Goal: Feedback & Contribution: Contribute content

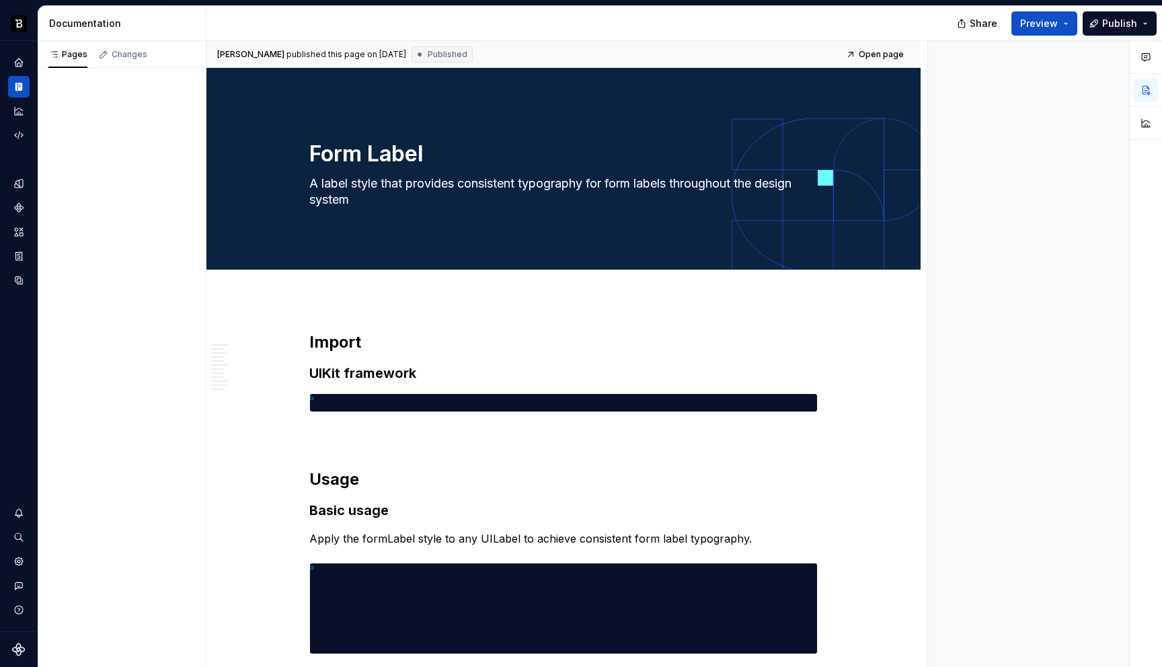
type textarea "*"
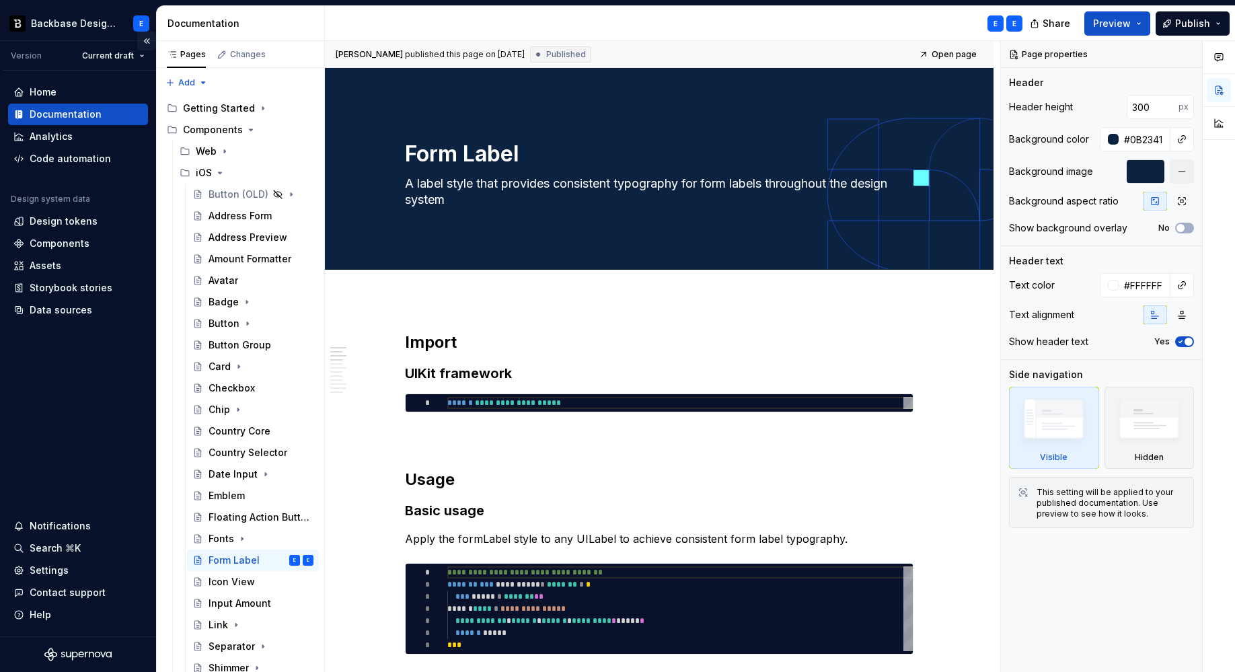
click at [147, 40] on button "Collapse sidebar" at bounding box center [146, 41] width 19 height 19
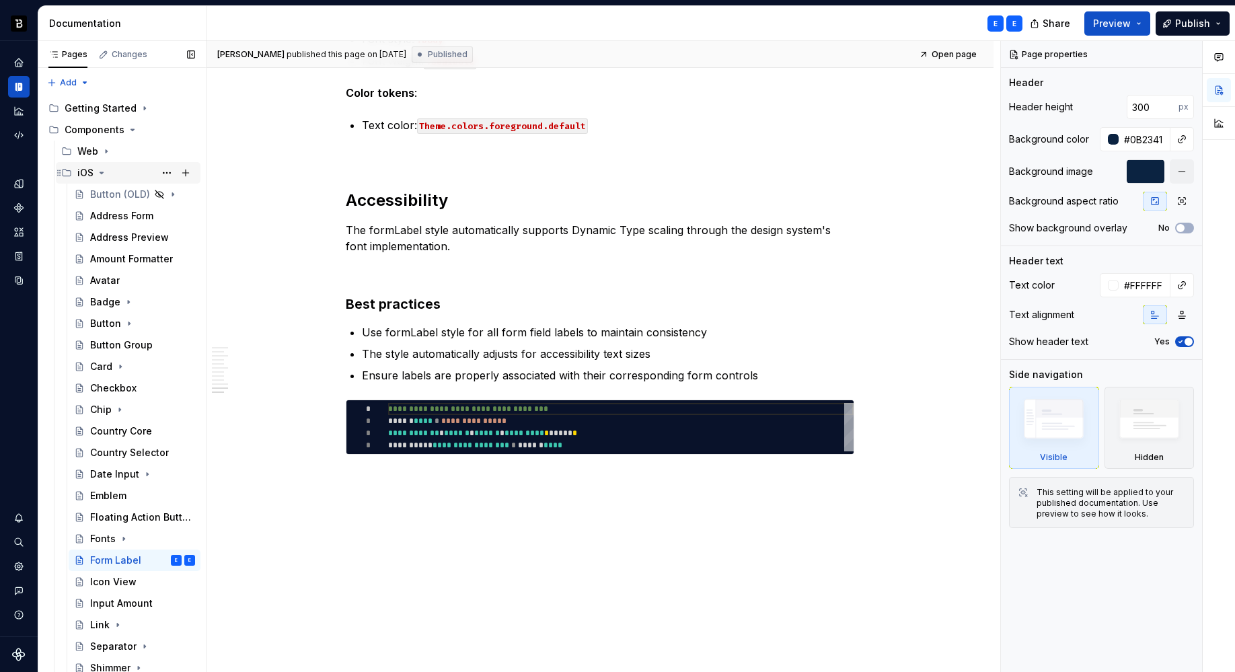
click at [100, 171] on icon "Page tree" at bounding box center [101, 172] width 11 height 11
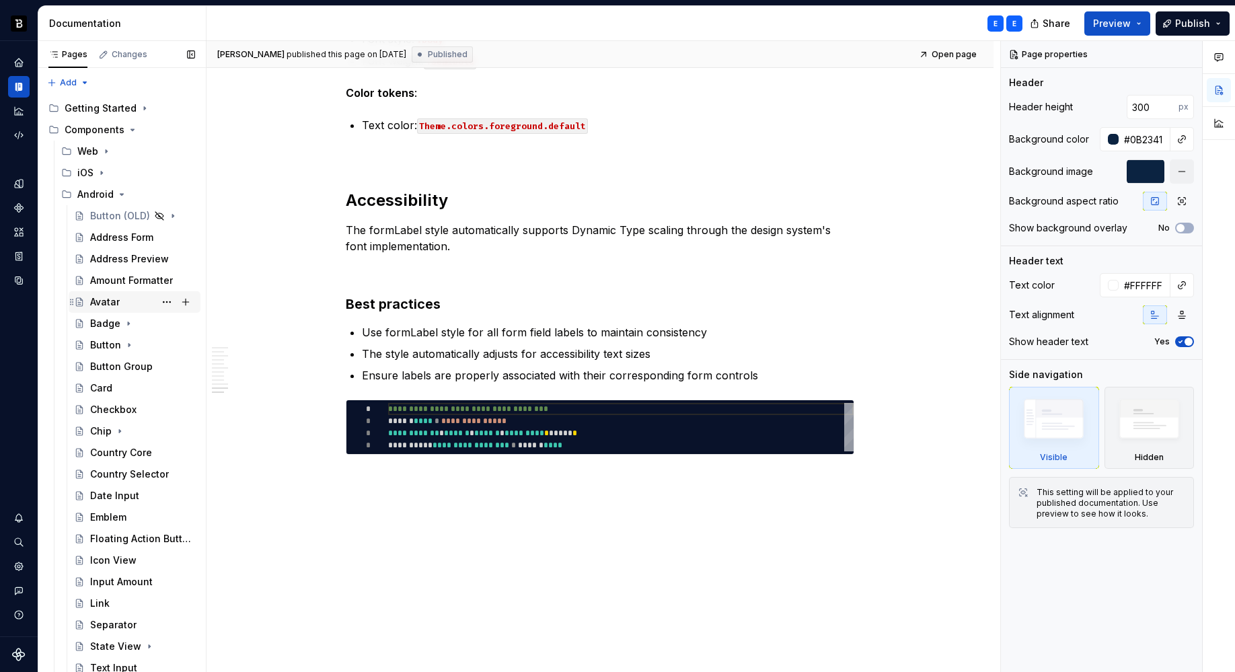
scroll to position [3, 0]
click at [158, 556] on button "Page tree" at bounding box center [166, 556] width 19 height 19
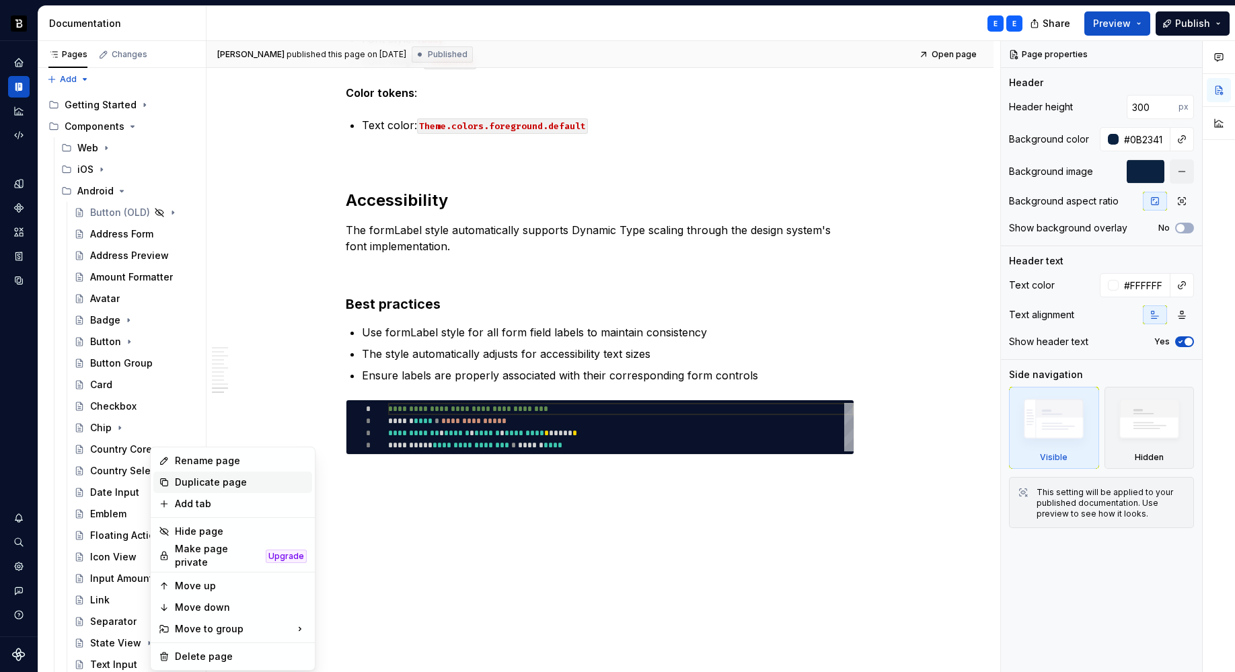
click at [194, 483] on div "Duplicate page" at bounding box center [241, 481] width 132 height 13
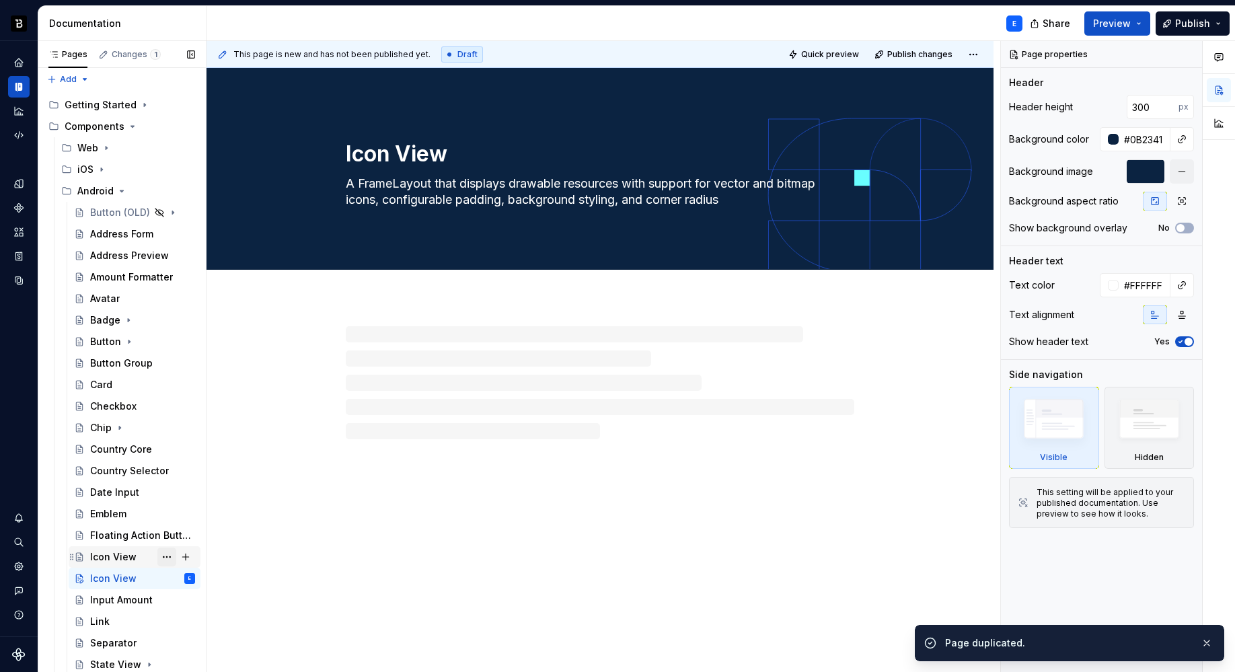
click at [157, 557] on button "Page tree" at bounding box center [166, 556] width 19 height 19
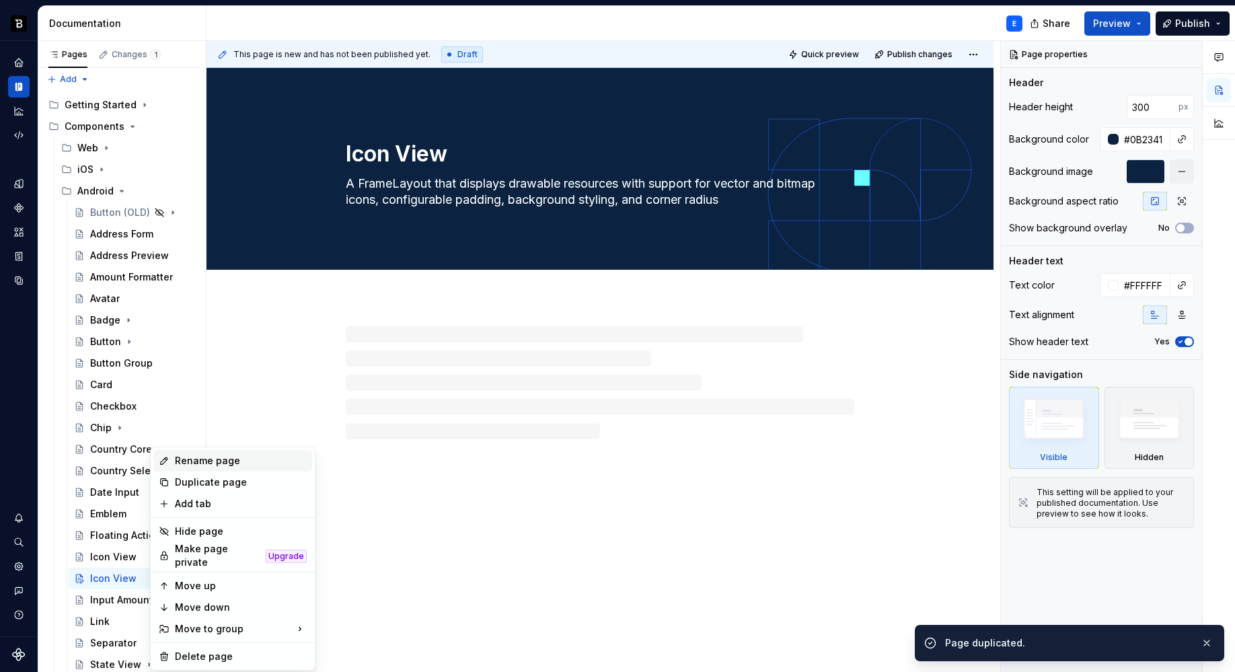
click at [204, 460] on div "Rename page" at bounding box center [241, 460] width 132 height 13
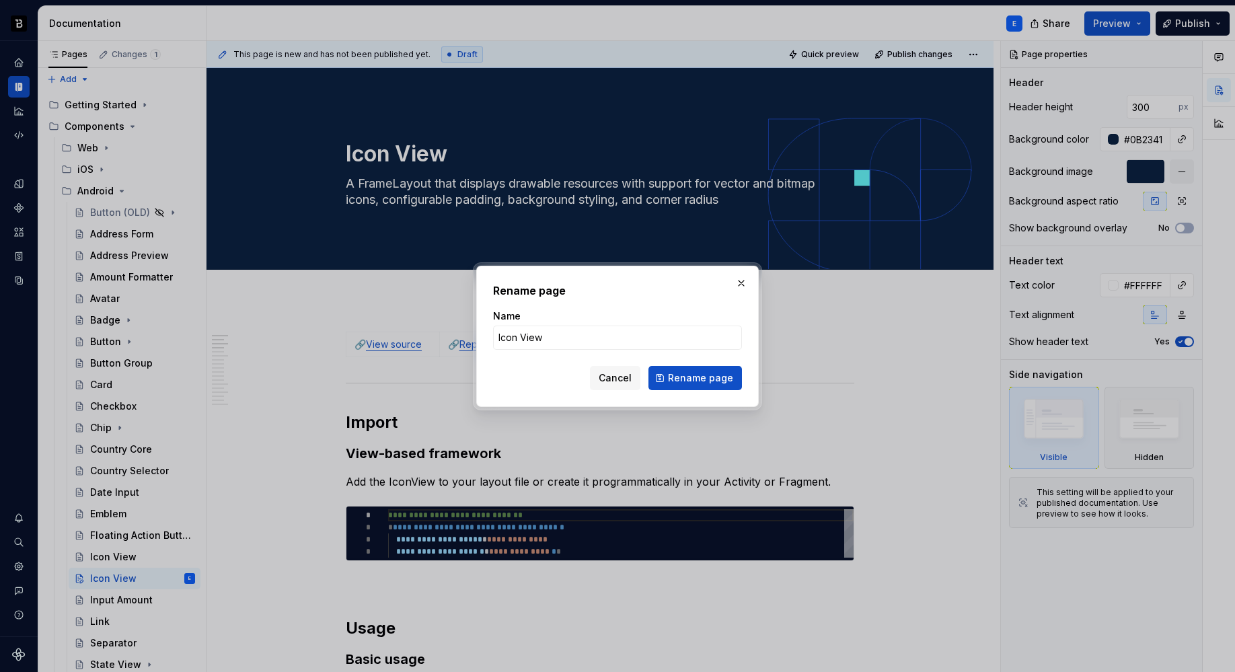
type textarea "*"
type input "Icon Button"
click at [685, 377] on span "Rename page" at bounding box center [700, 377] width 65 height 13
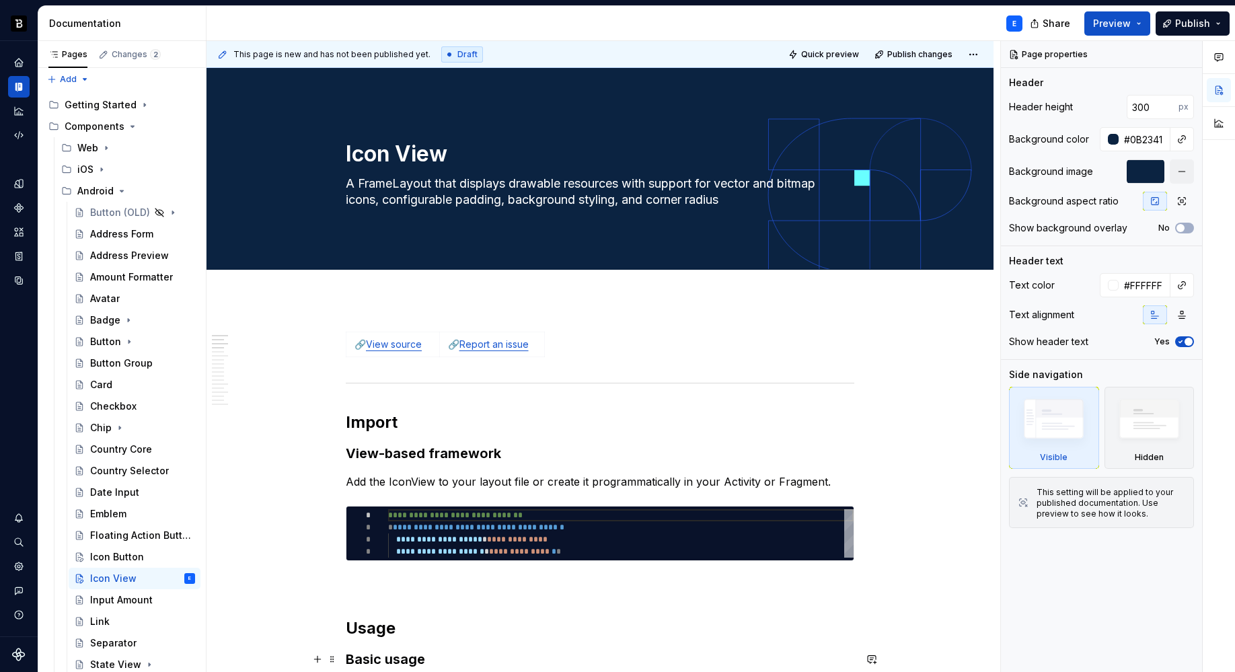
scroll to position [25, 0]
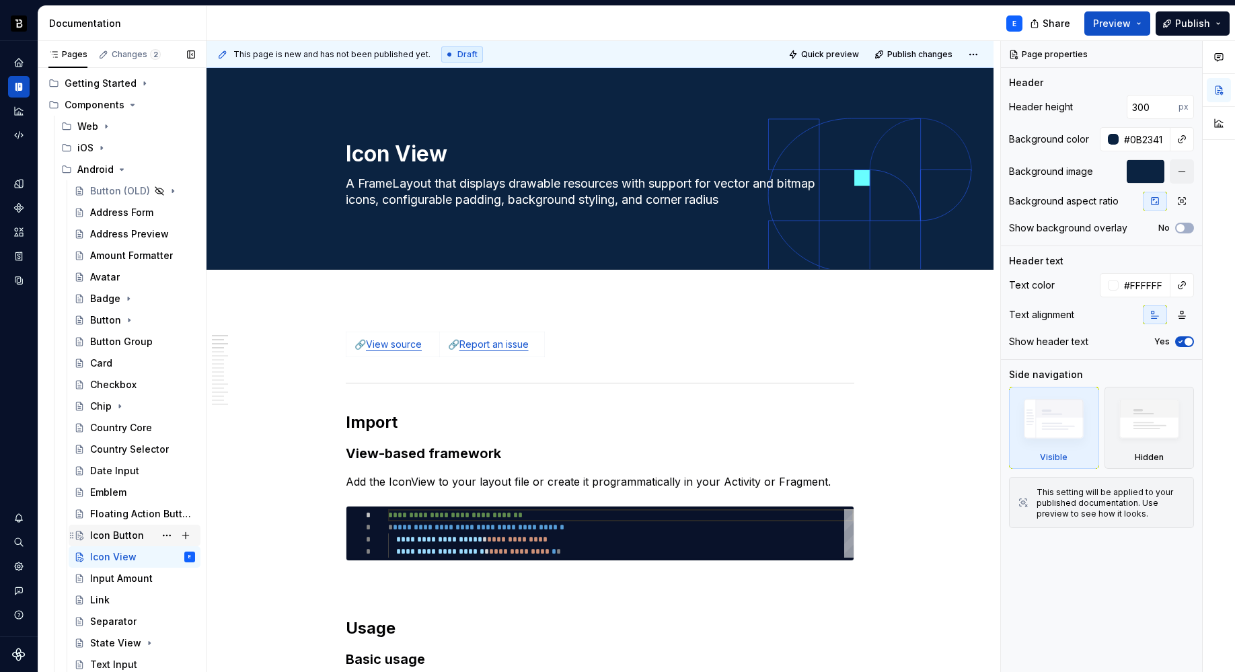
click at [132, 533] on div "Icon Button" at bounding box center [117, 535] width 54 height 13
click at [335, 344] on span at bounding box center [332, 338] width 11 height 19
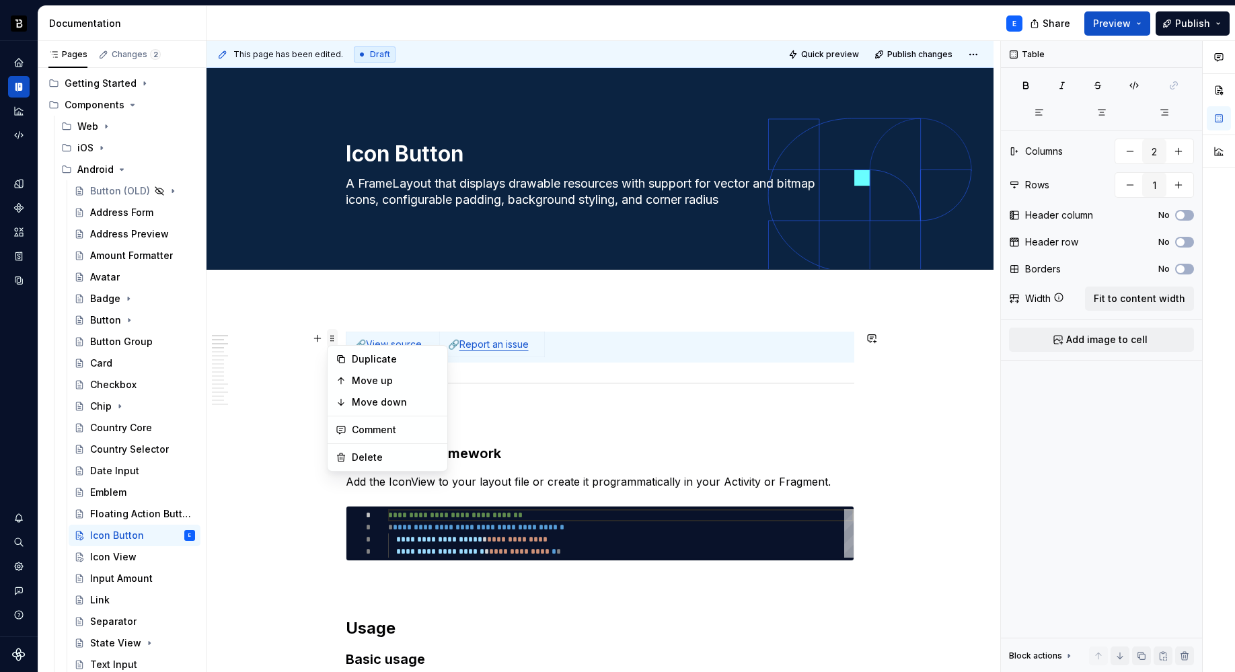
click at [335, 345] on div "Duplicate Move up Move down Comment Delete" at bounding box center [387, 408] width 121 height 126
click at [333, 338] on span at bounding box center [332, 338] width 11 height 19
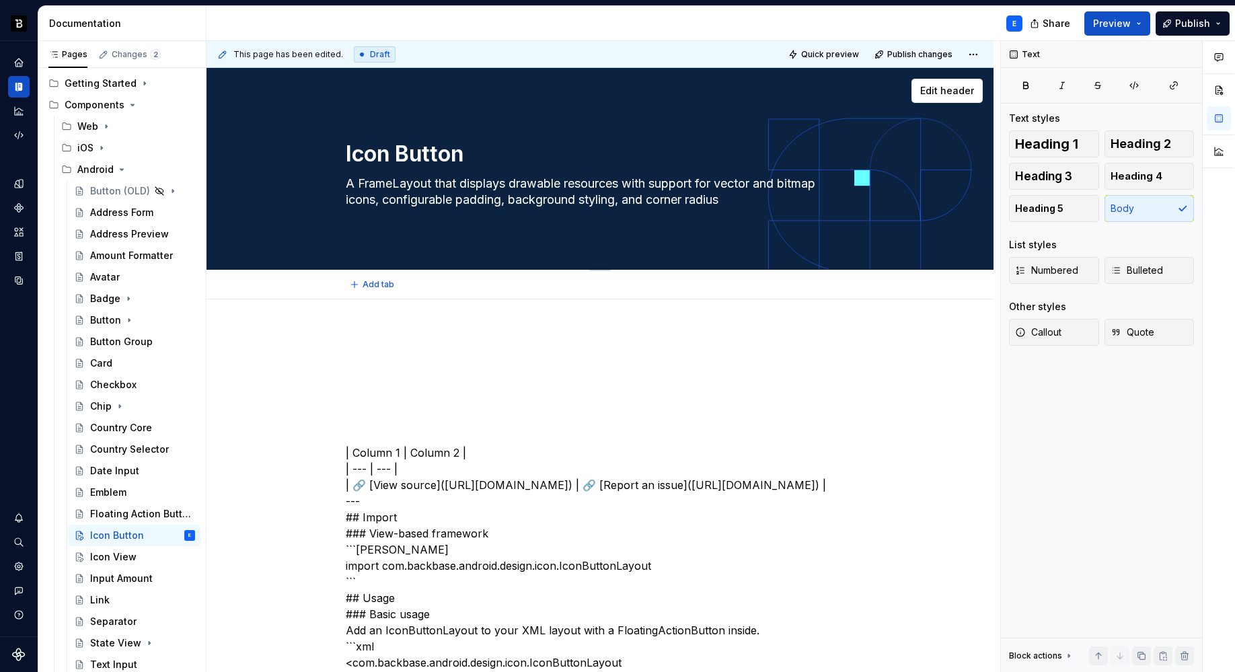
click at [418, 195] on textarea "A FrameLayout that displays drawable resources with support for vector and bitm…" at bounding box center [597, 192] width 508 height 38
paste textarea "circular button with an optional label that can be positioned above or below th…"
type textarea "*"
type textarea "A circular button with an optional label that can be positioned above or below …"
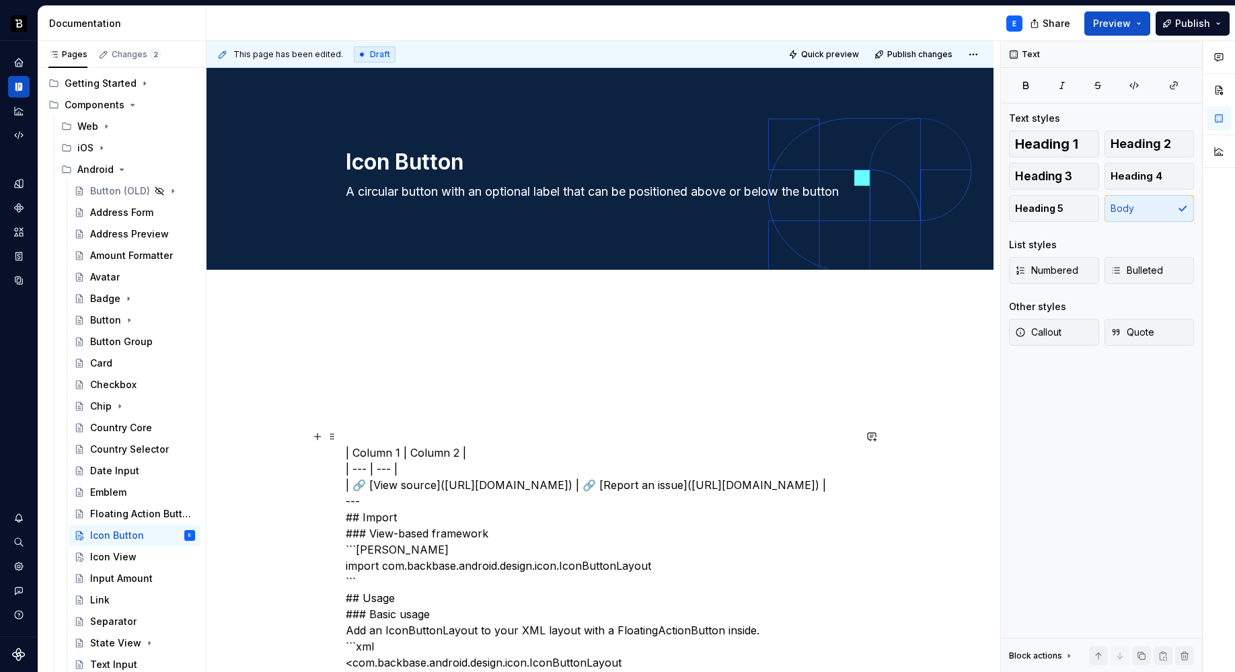
type textarea "*"
type textarea "A circular button with an optional label that can be positioned above or below …"
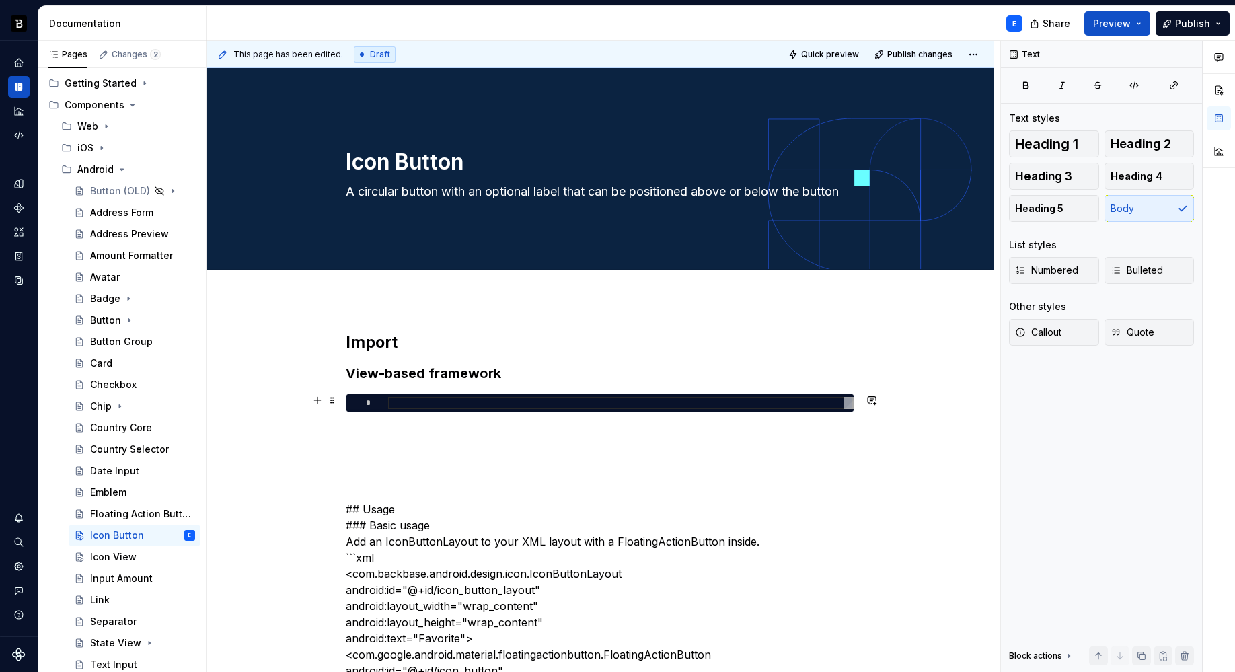
click at [435, 404] on div at bounding box center [620, 403] width 465 height 12
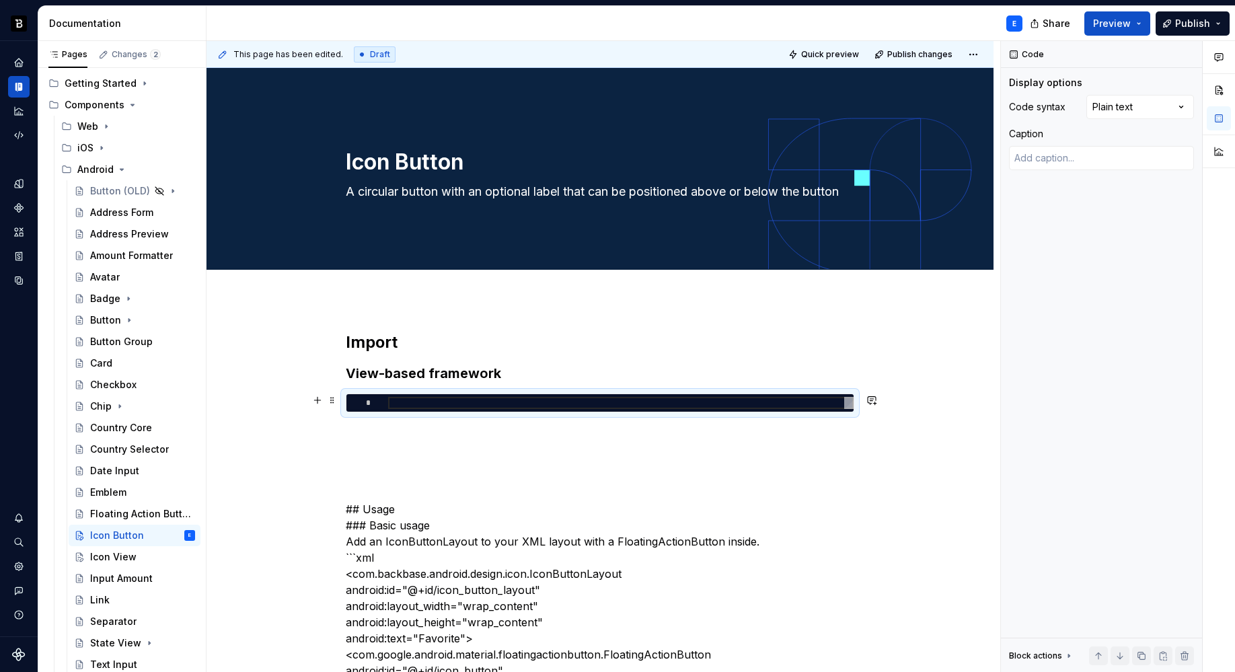
type textarea "*"
type textarea "**********"
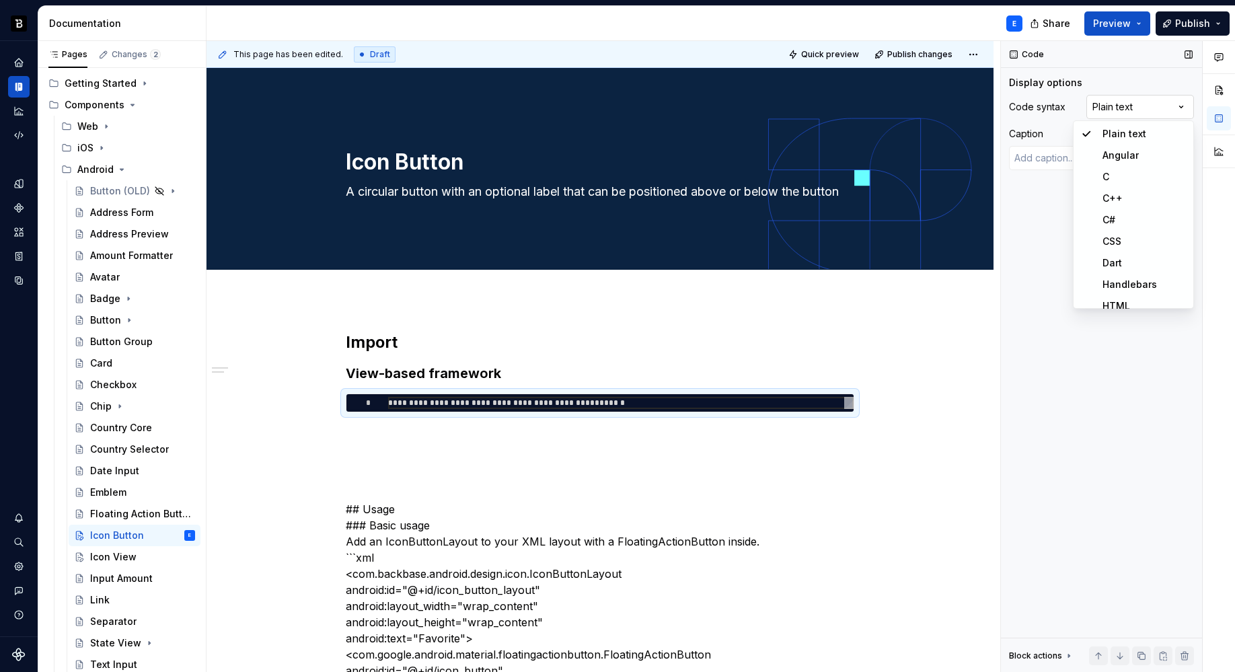
click at [1097, 112] on div "Comments Open comments No comments yet Select ‘Comment’ from the block context …" at bounding box center [1118, 356] width 234 height 631
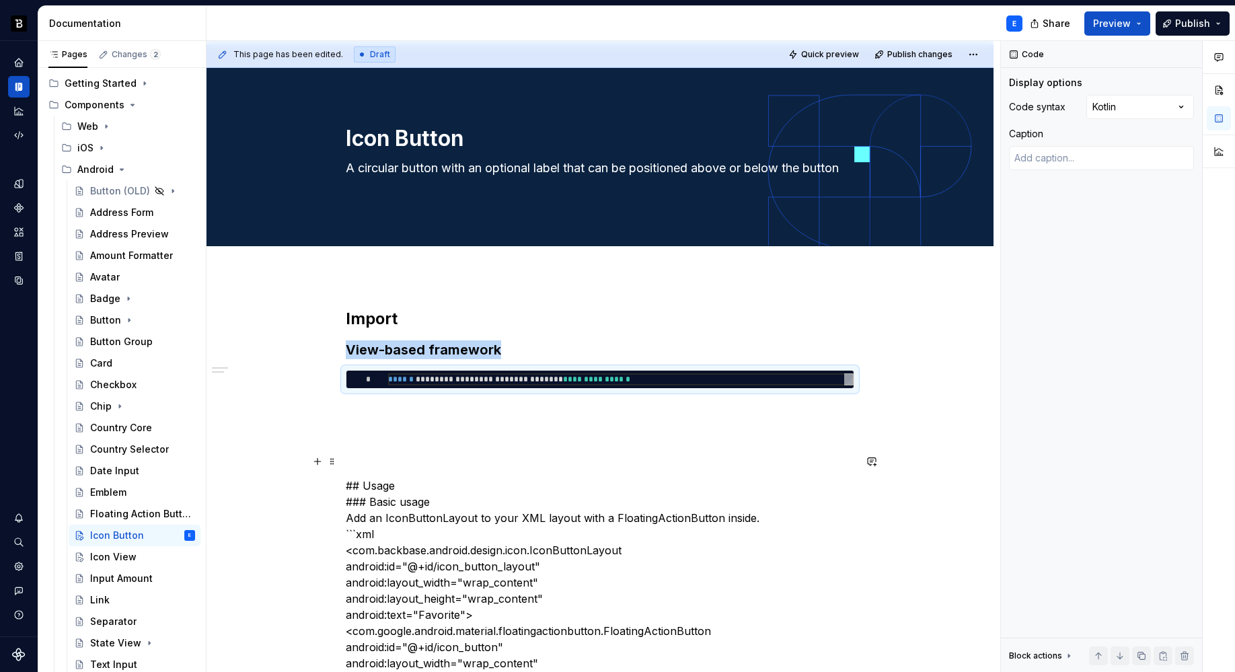
scroll to position [34, 0]
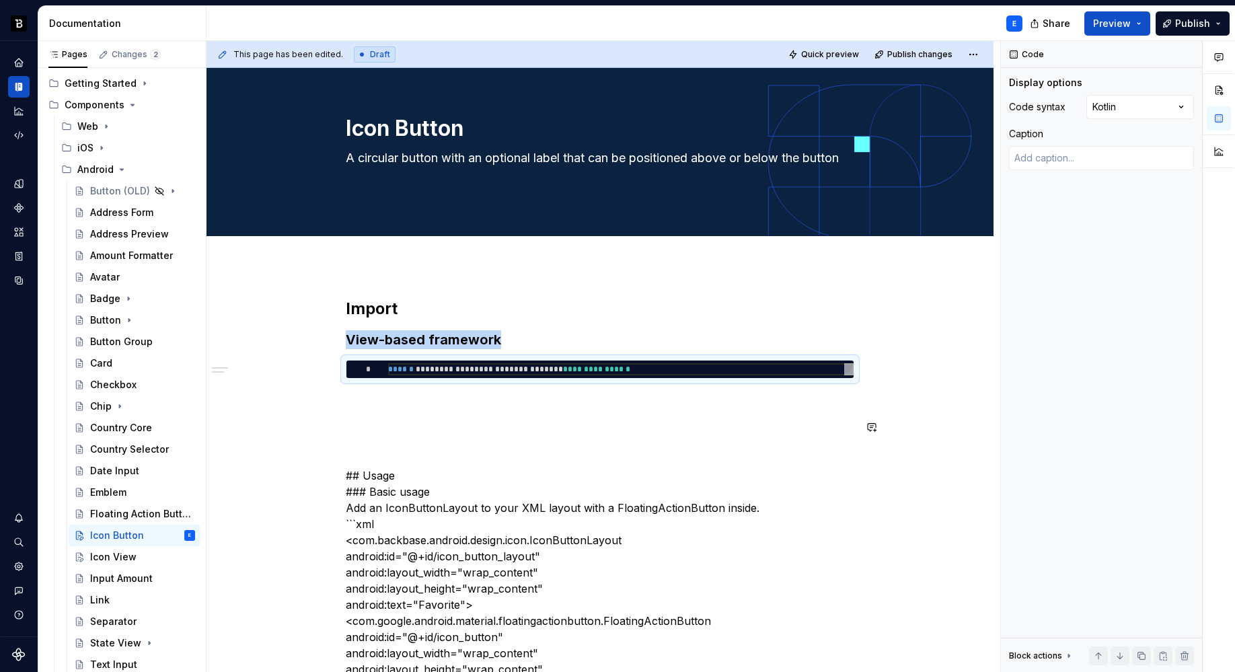
click at [479, 397] on p at bounding box center [600, 403] width 508 height 16
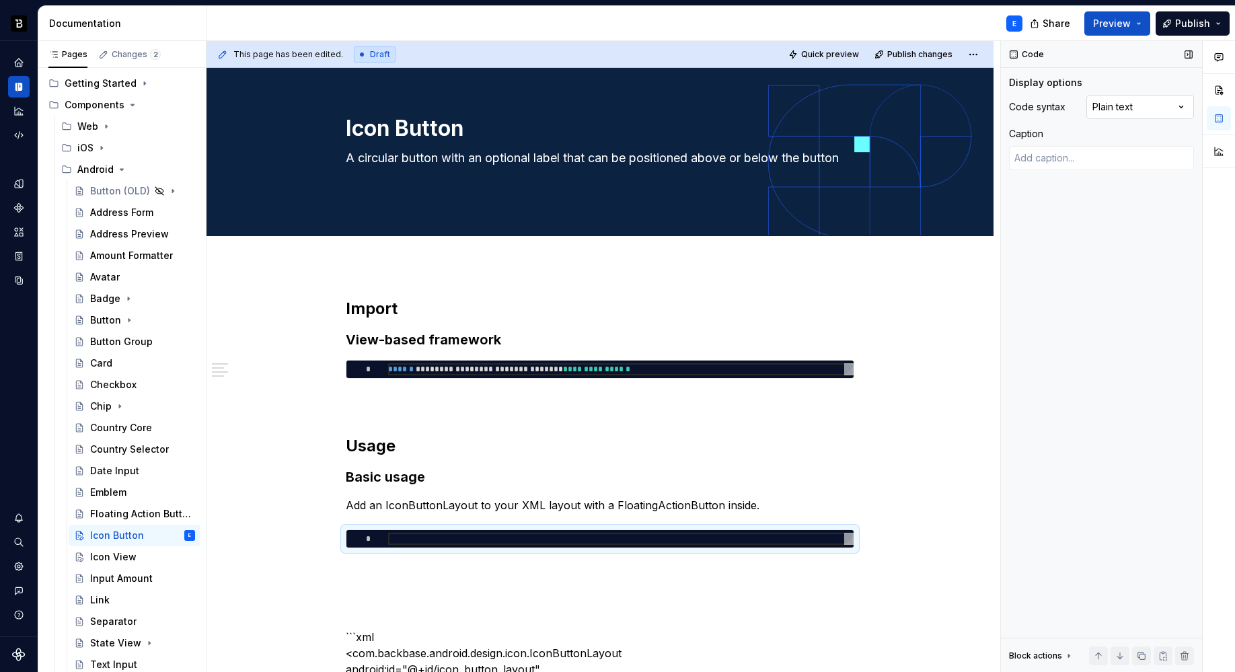
click at [1118, 100] on div "Comments Open comments No comments yet Select ‘Comment’ from the block context …" at bounding box center [1118, 356] width 234 height 631
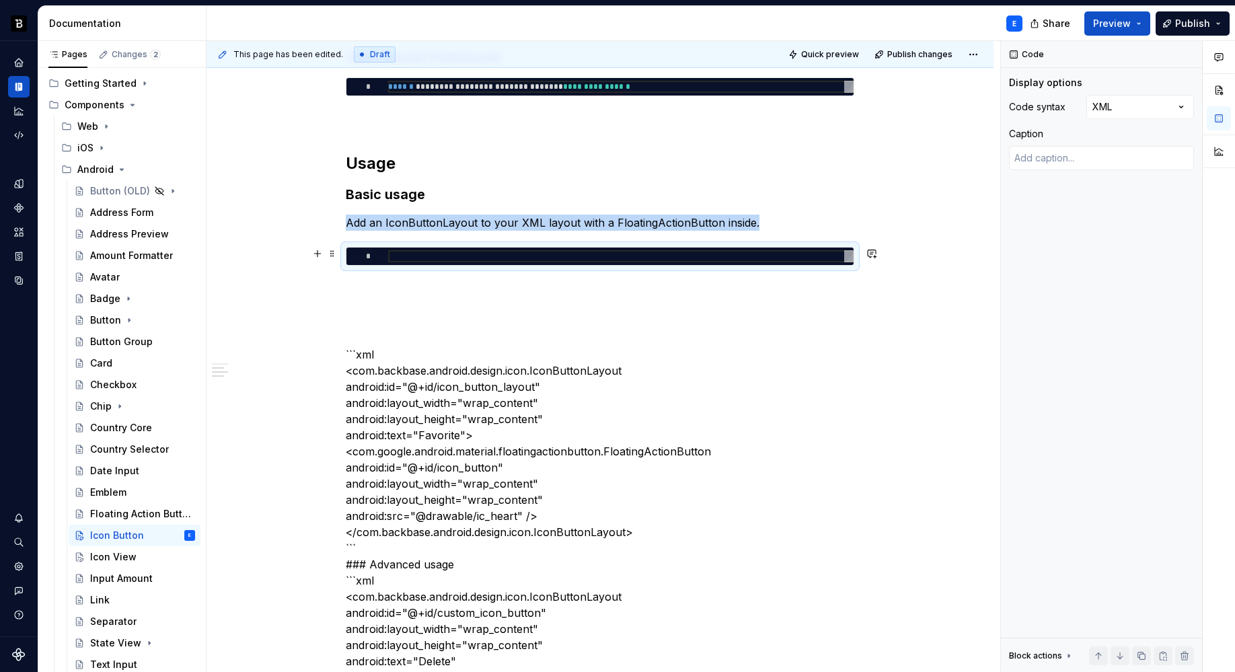
scroll to position [325, 0]
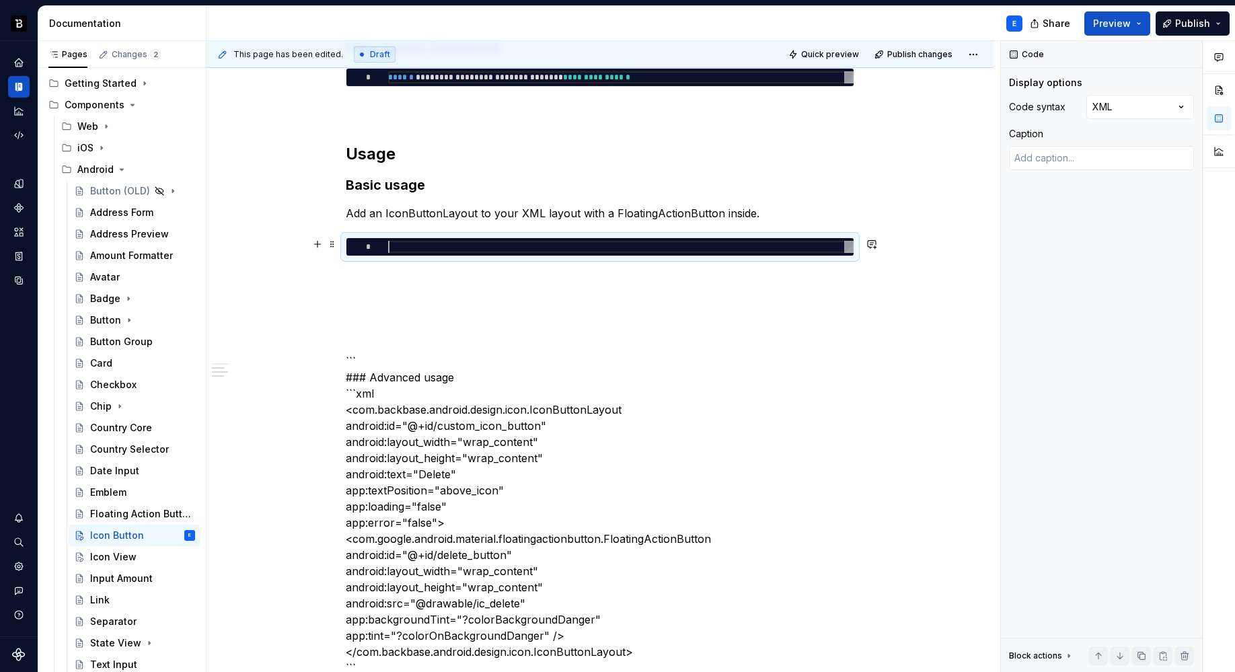
click at [506, 246] on div at bounding box center [620, 247] width 465 height 12
type textarea "*"
type textarea "**********"
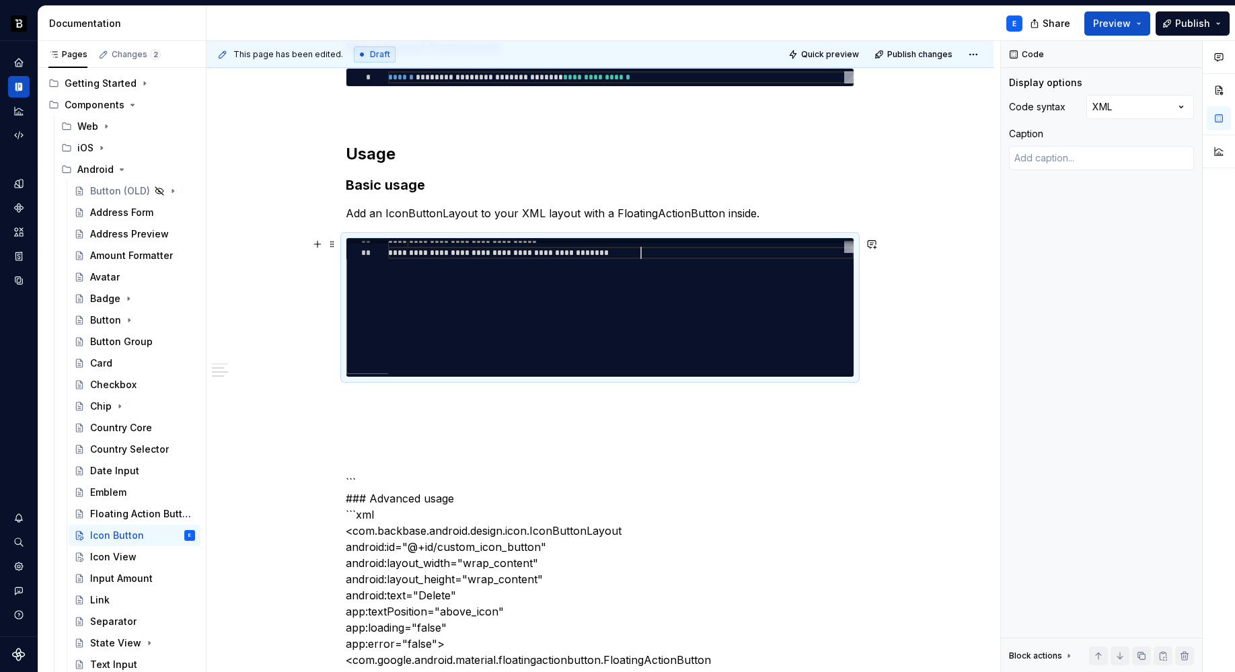
scroll to position [0, 252]
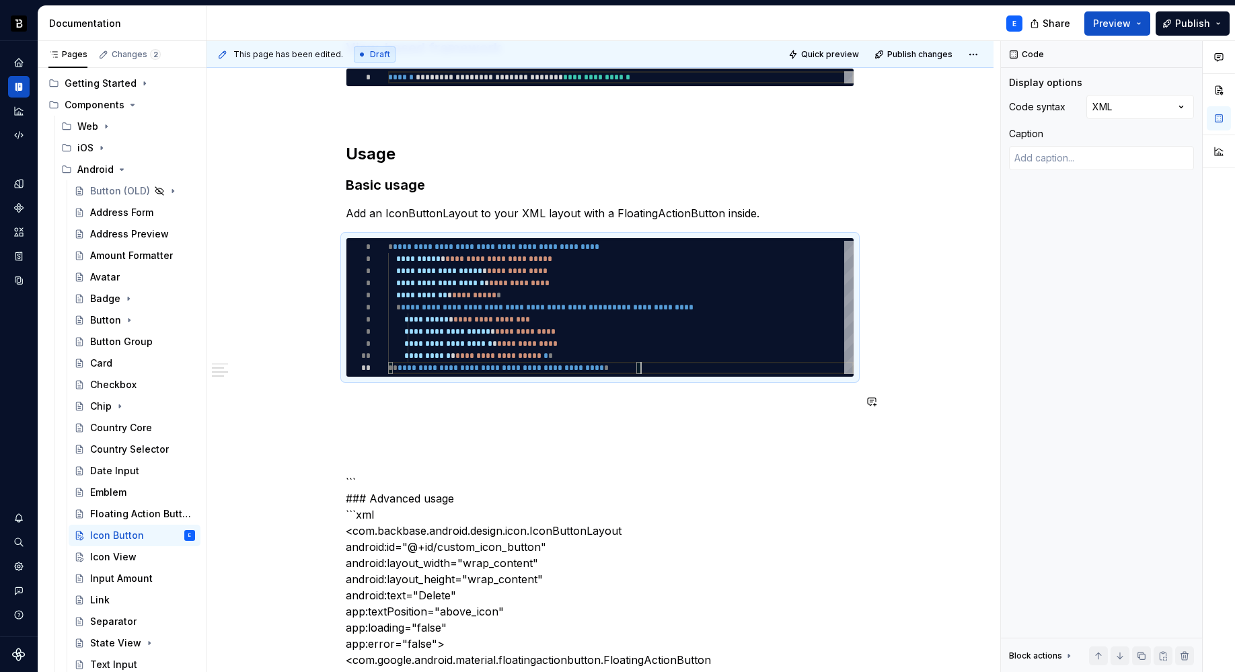
click at [444, 393] on p at bounding box center [600, 401] width 508 height 16
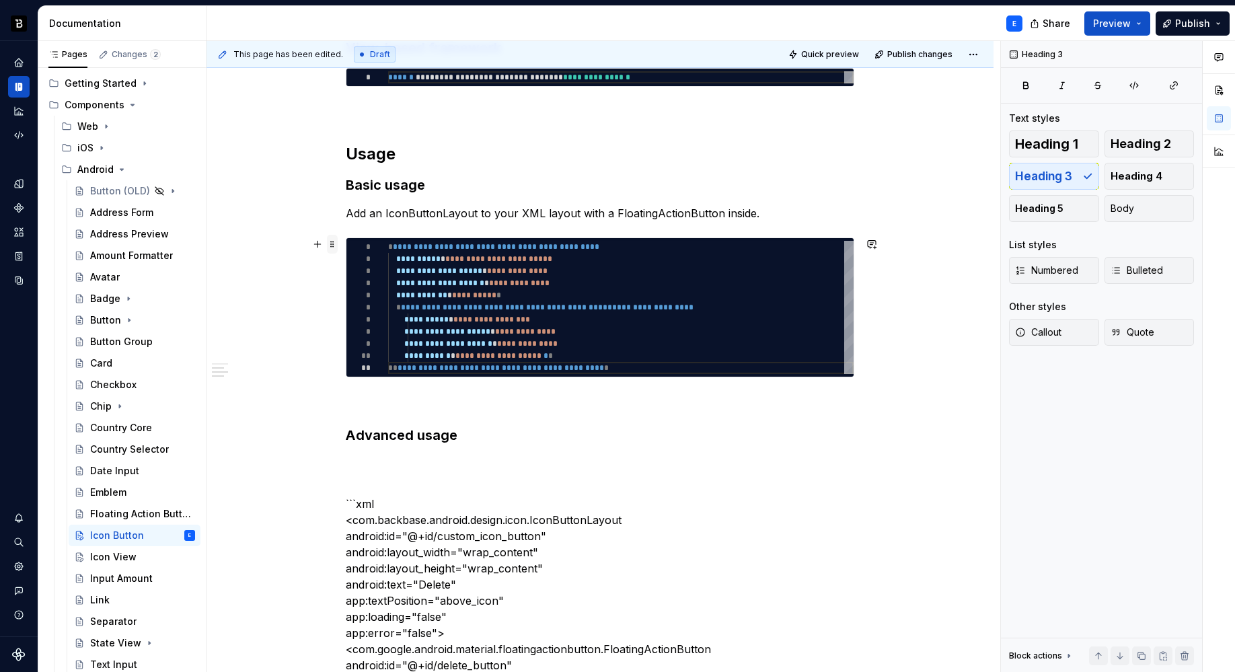
click at [332, 245] on span at bounding box center [332, 244] width 11 height 19
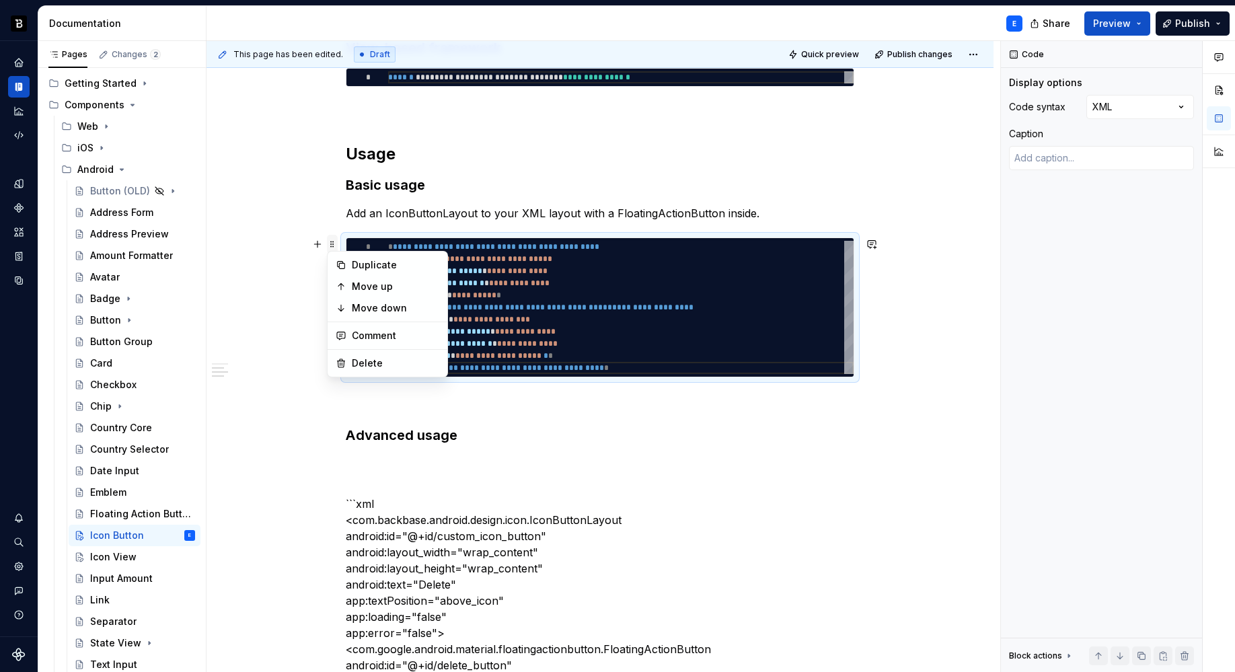
click at [332, 245] on span at bounding box center [332, 244] width 11 height 19
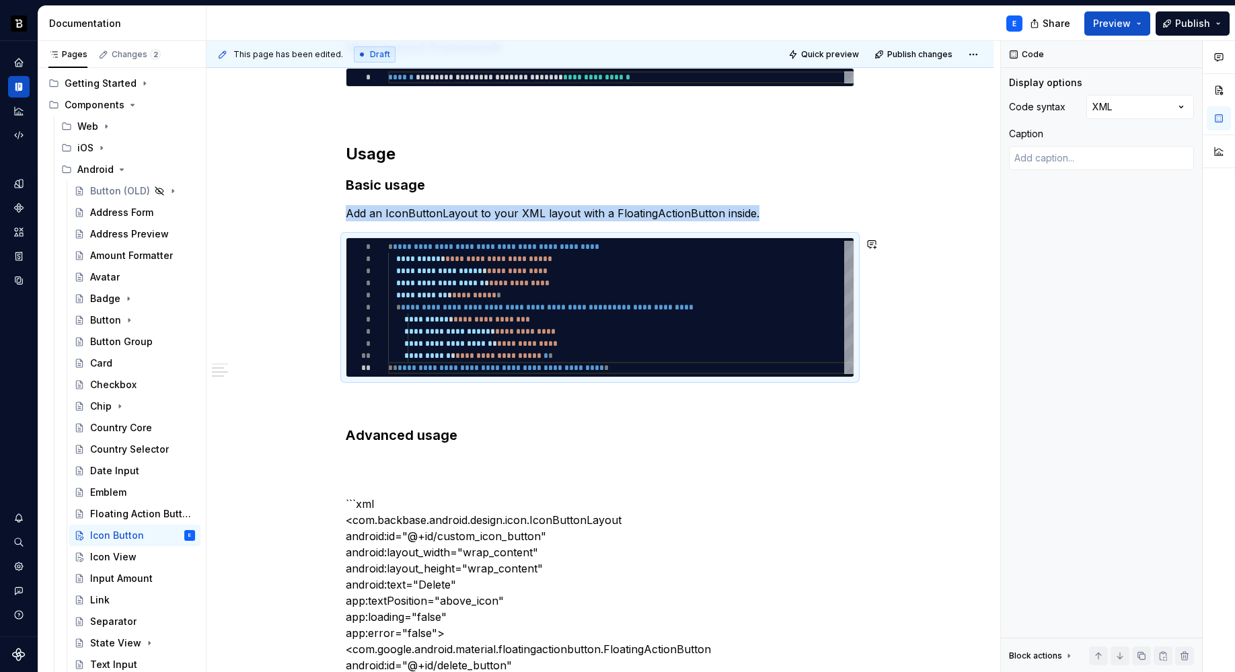
copy p "Add an IconButtonLayout to your XML layout with a FloatingActionButton inside."
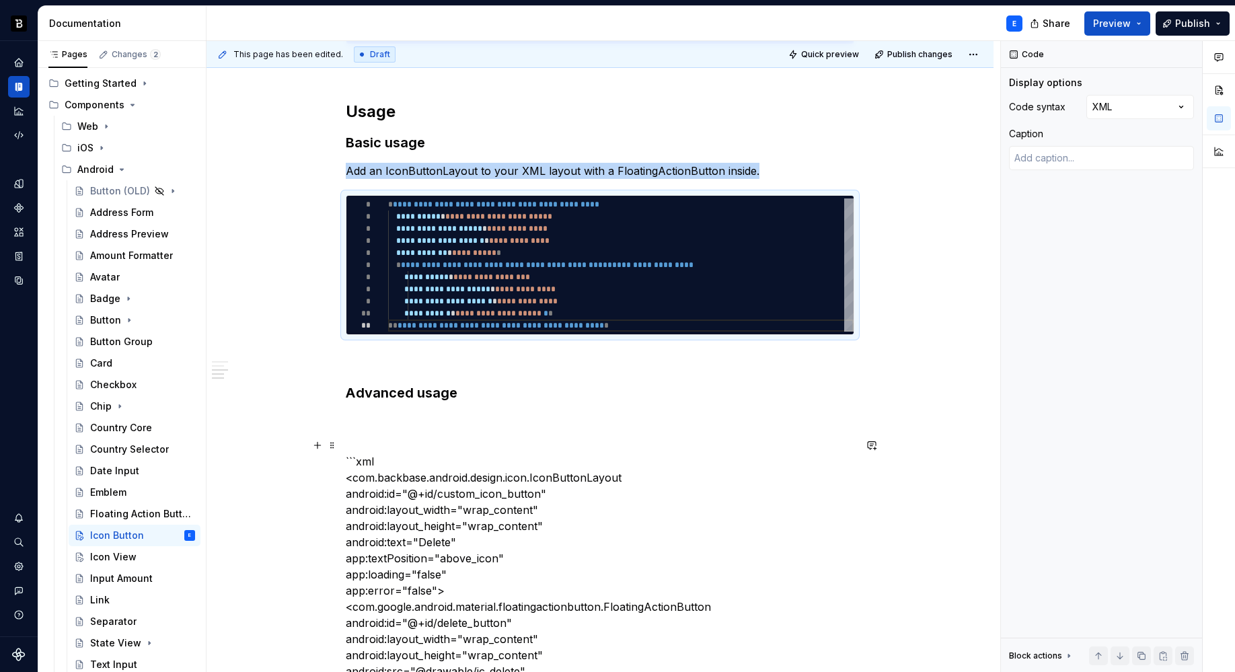
scroll to position [423, 0]
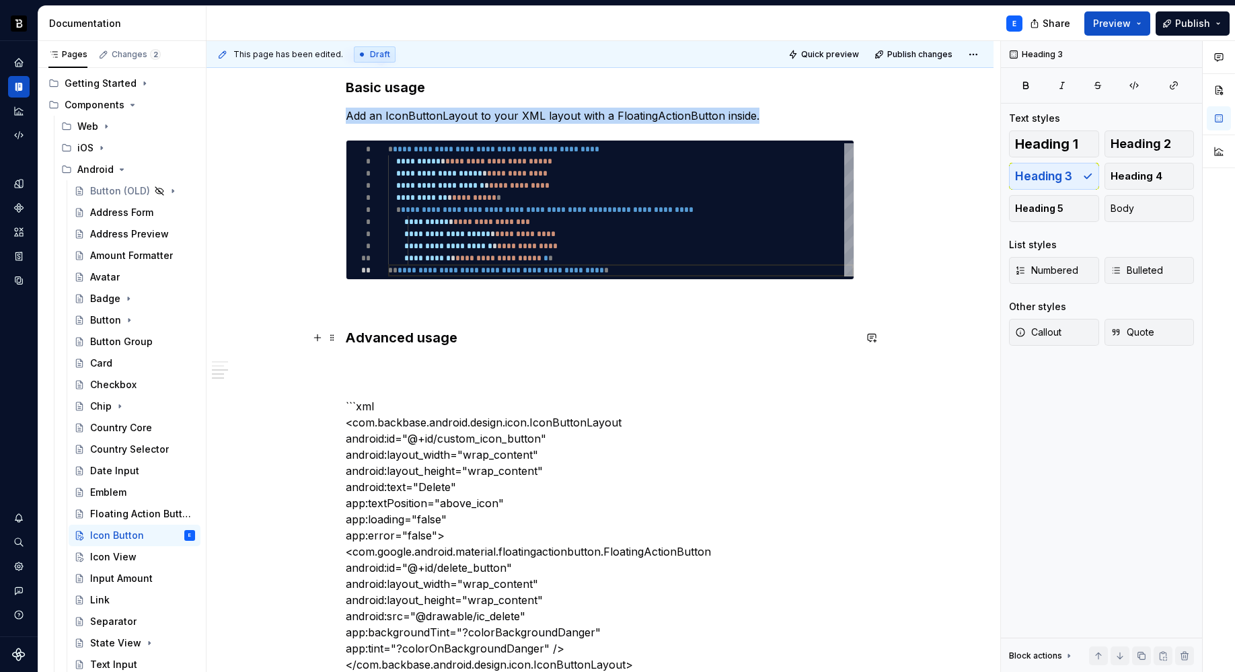
click at [472, 336] on h3 "Advanced usage" at bounding box center [600, 337] width 508 height 19
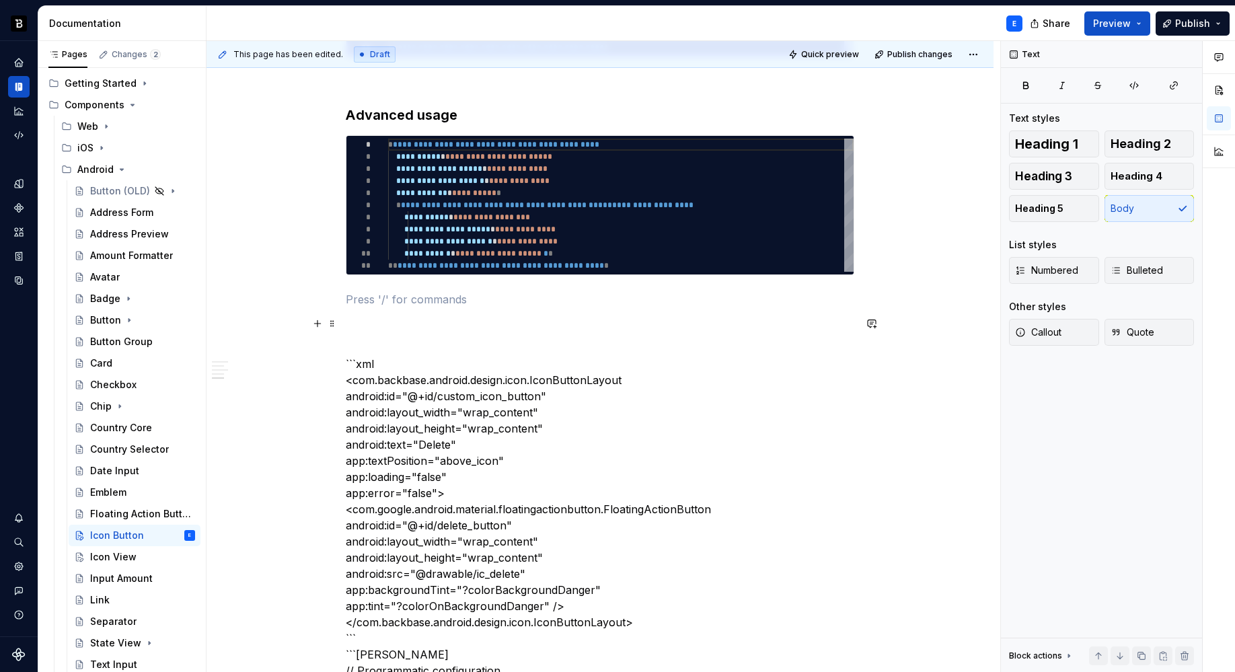
scroll to position [662, 0]
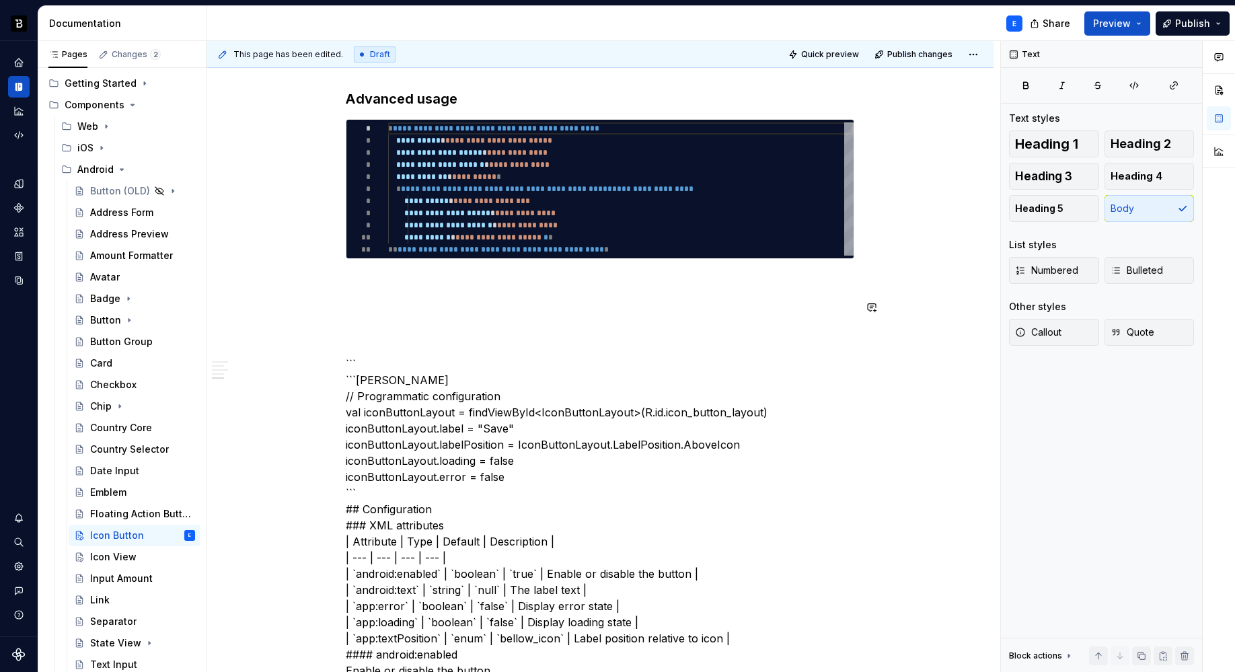
type textarea "*"
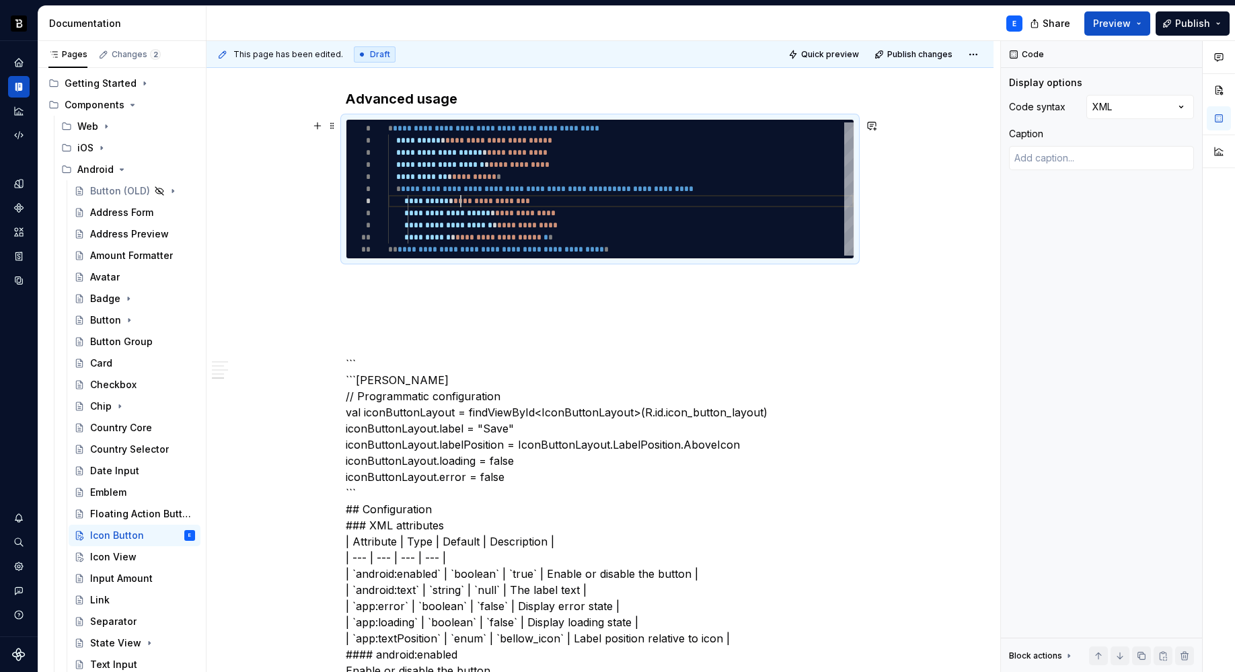
click at [461, 201] on div "**********" at bounding box center [620, 188] width 465 height 133
type textarea "**********"
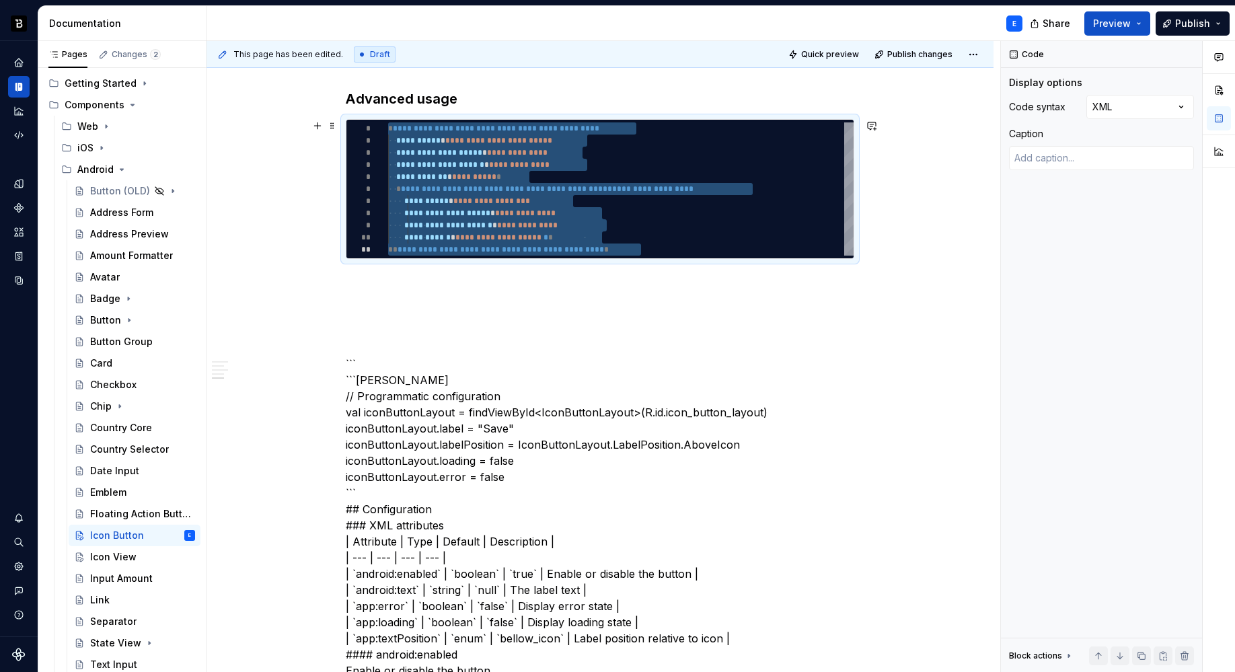
type textarea "*"
type textarea "**********"
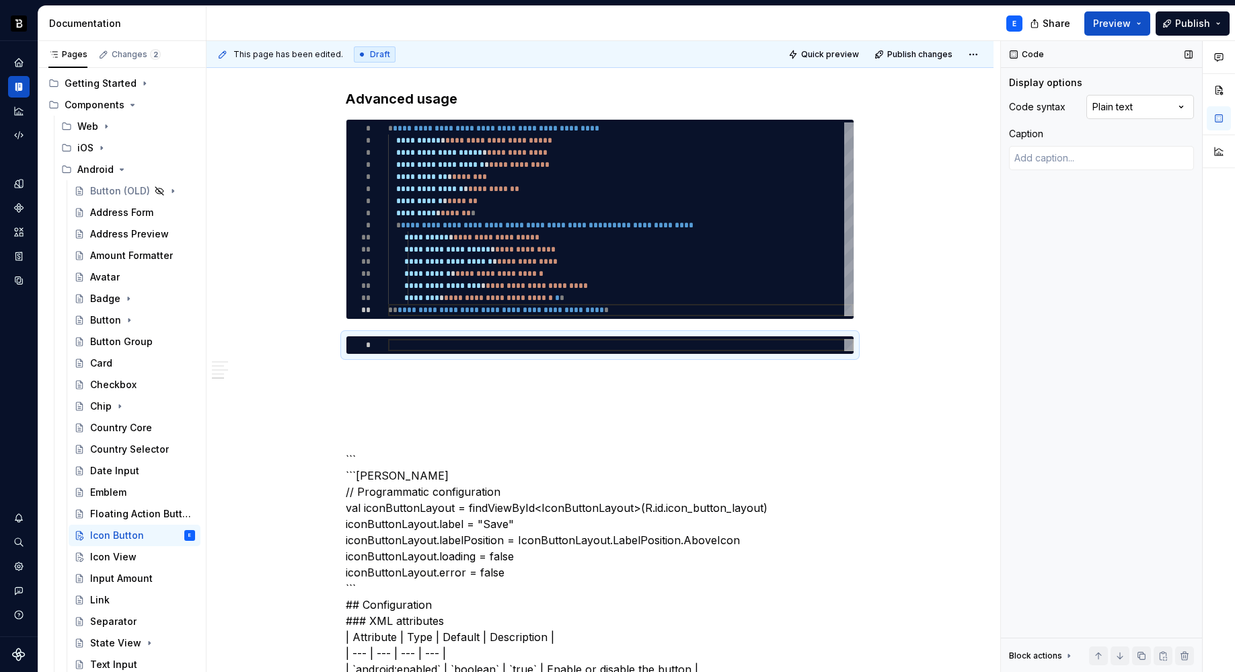
click at [1118, 110] on div "Comments Open comments No comments yet Select ‘Comment’ from the block context …" at bounding box center [1118, 356] width 234 height 631
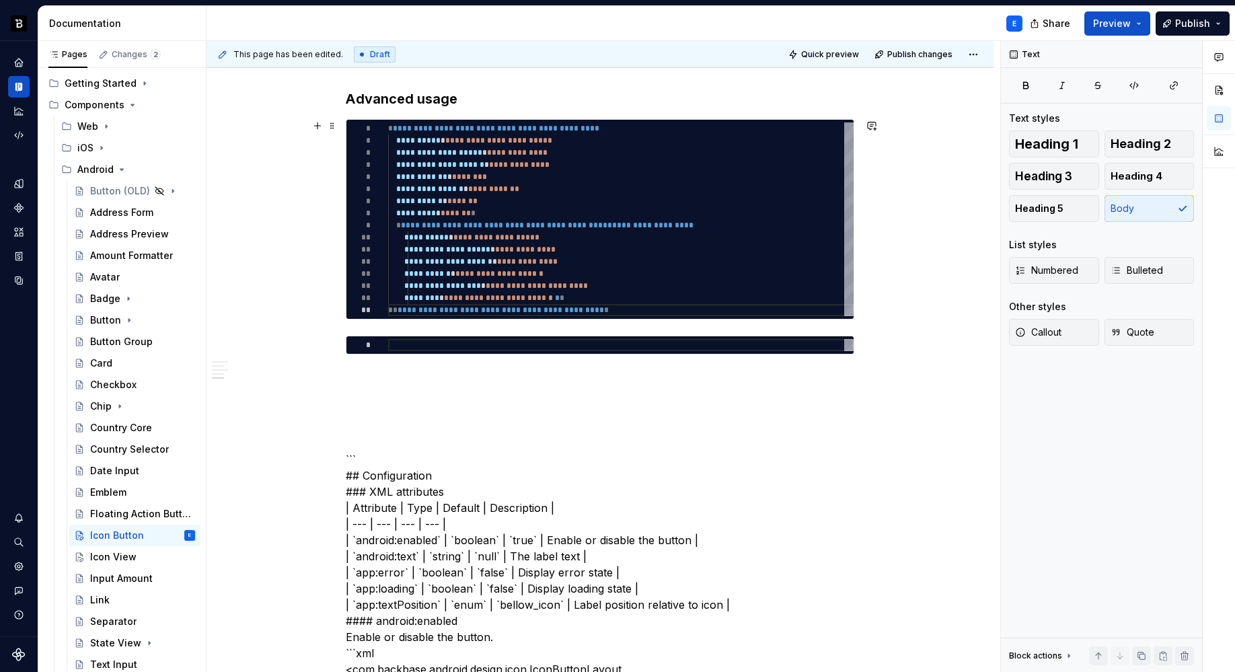
type textarea "*"
click at [553, 217] on div "**********" at bounding box center [620, 219] width 465 height 194
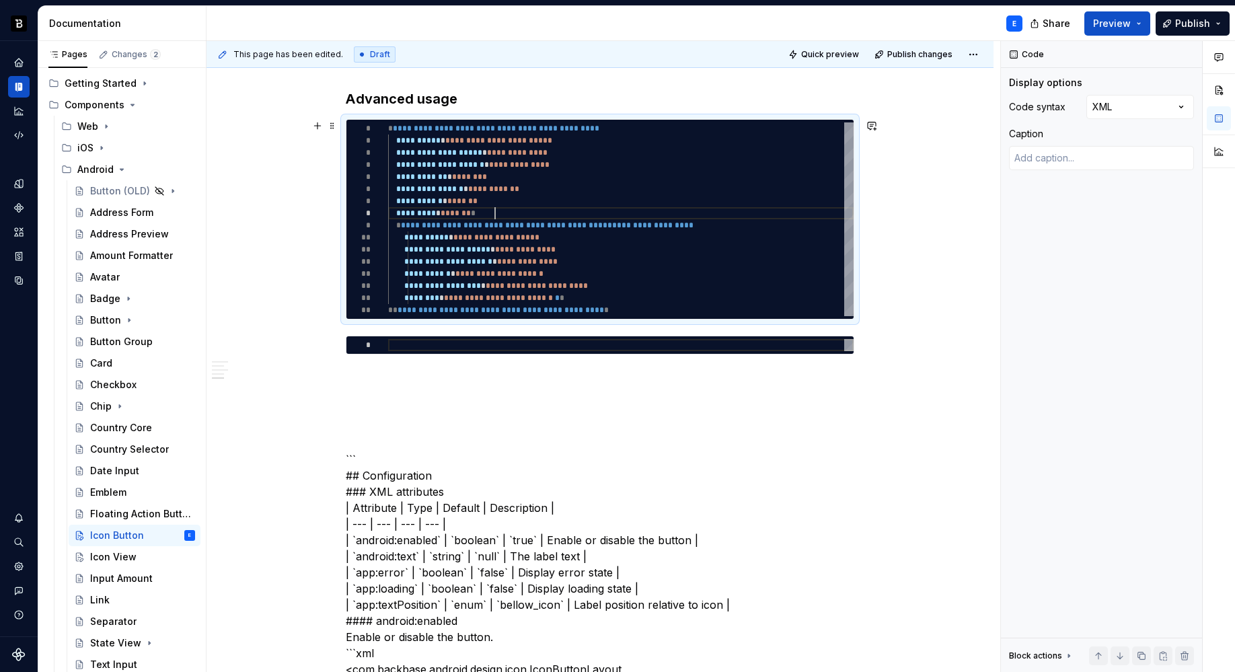
scroll to position [0, 253]
type textarea "**********"
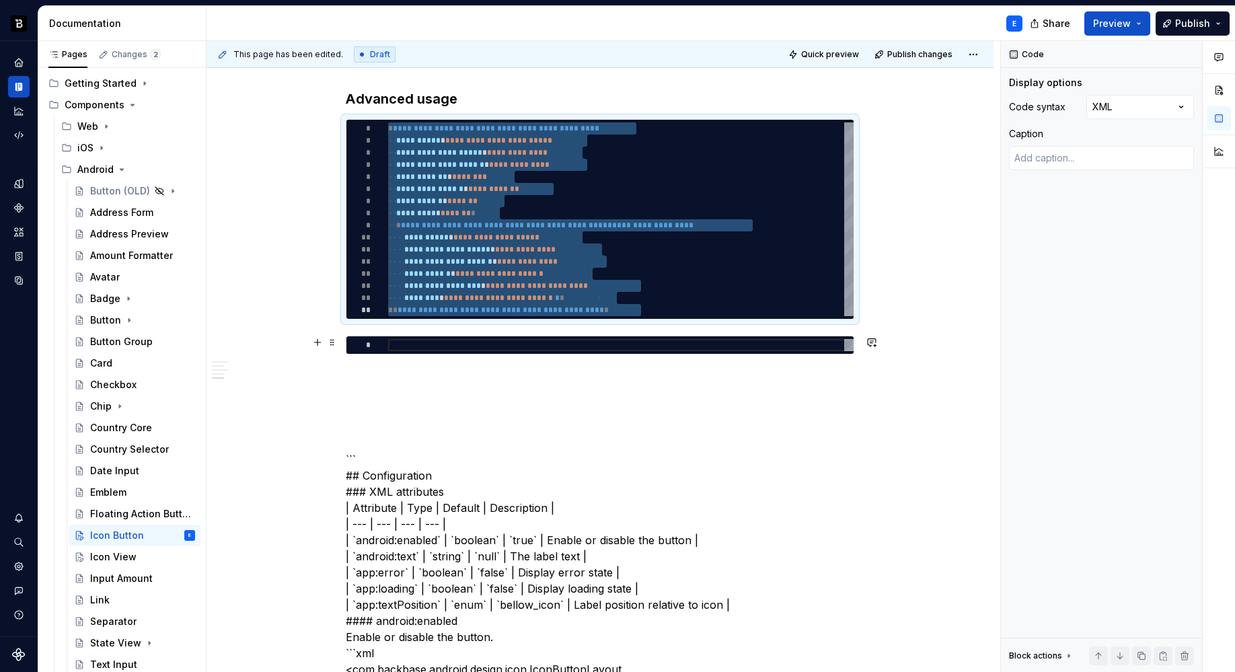
click at [517, 342] on div at bounding box center [620, 345] width 465 height 12
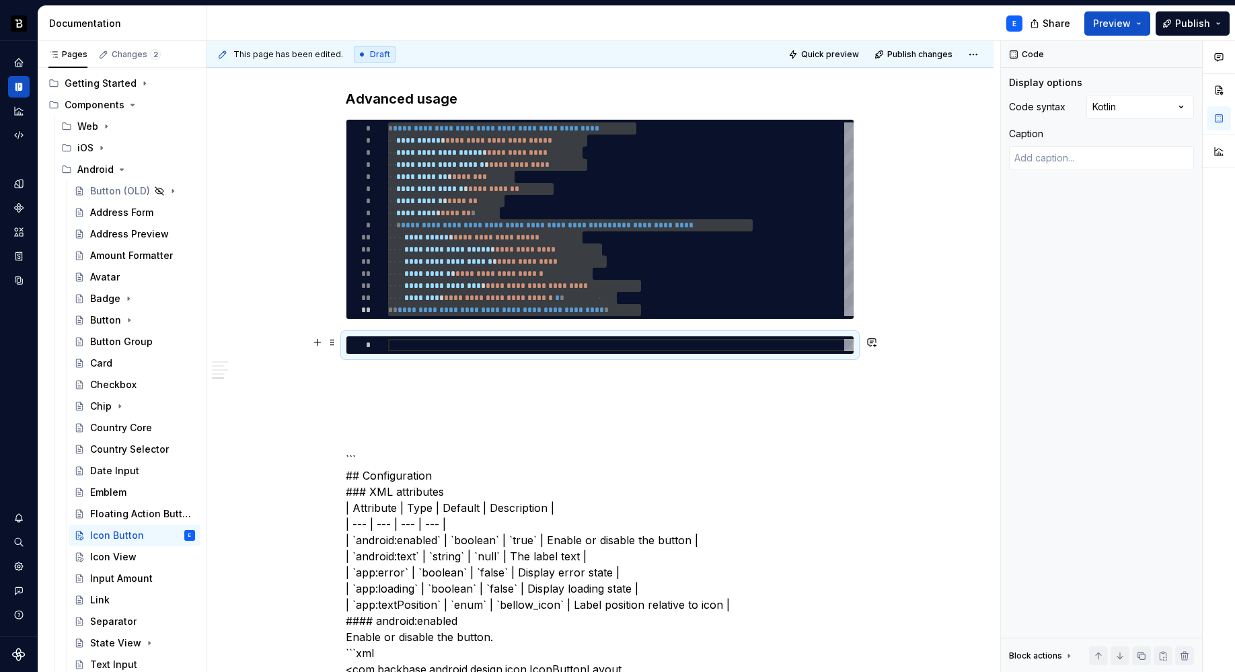
type textarea "*"
type textarea "**********"
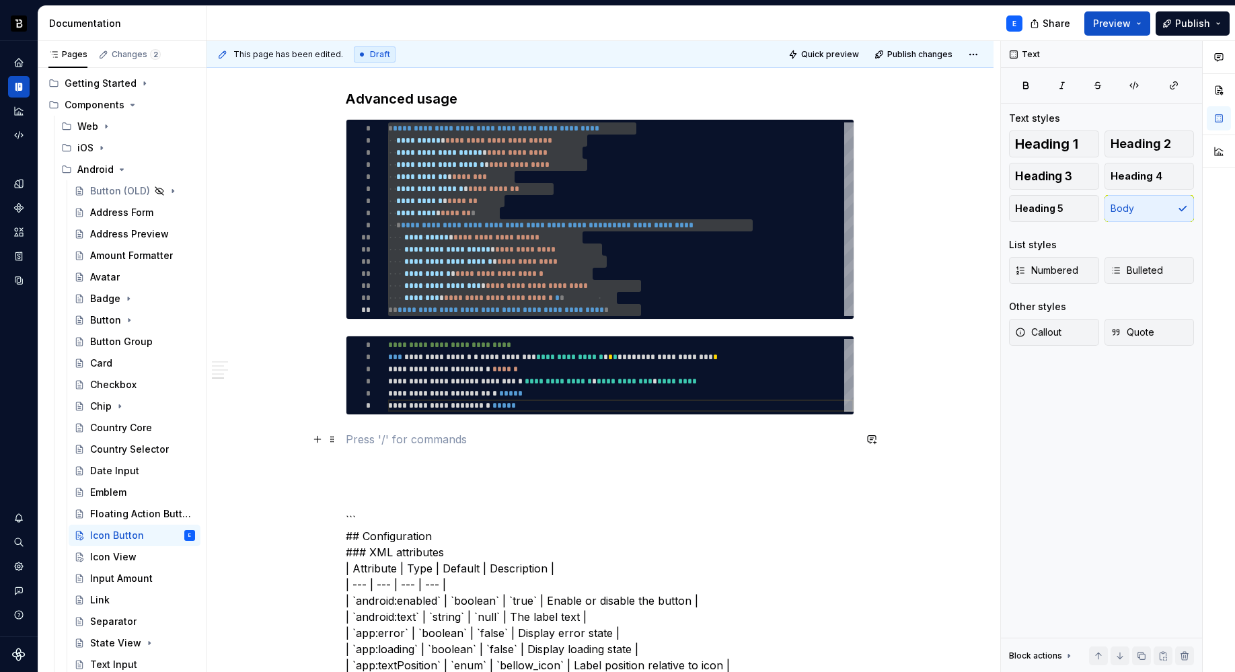
click at [430, 434] on p at bounding box center [600, 439] width 508 height 16
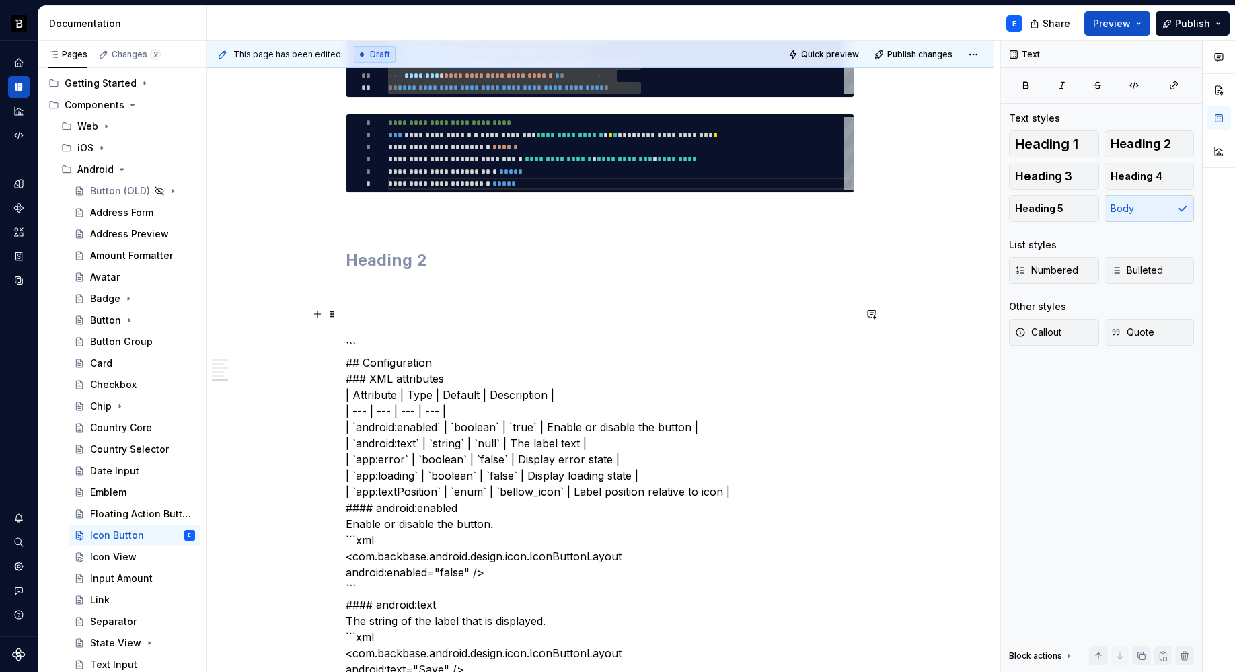
scroll to position [888, 0]
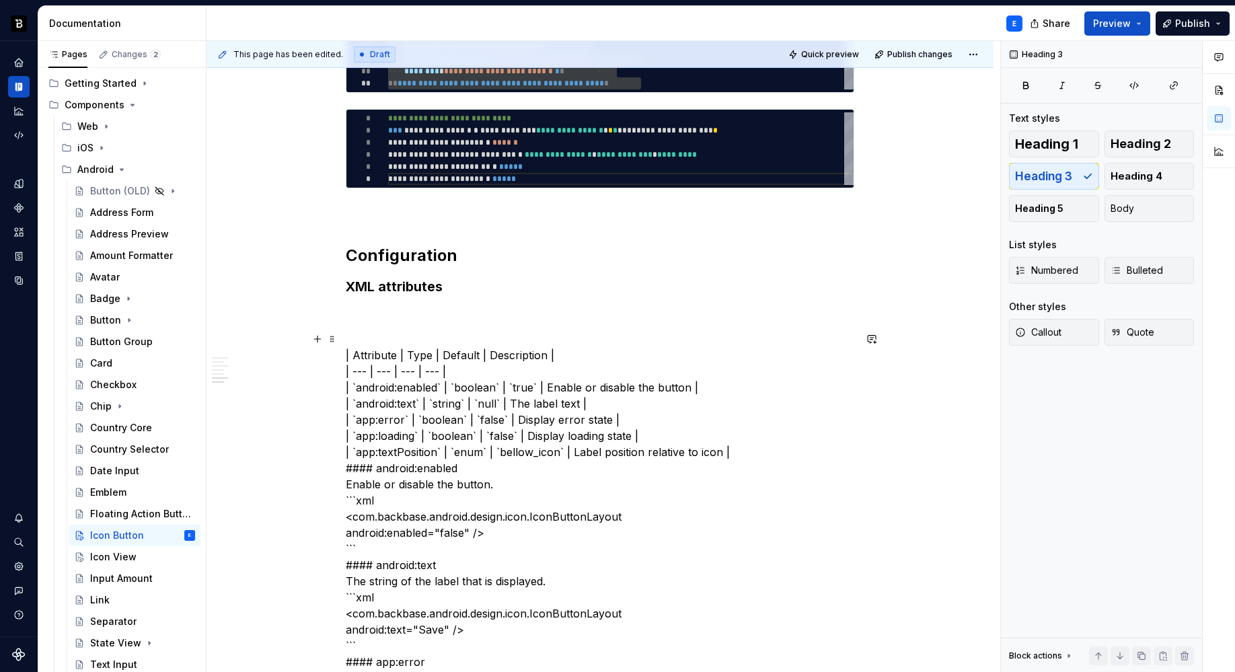
click at [333, 360] on div "**********" at bounding box center [602, 356] width 793 height 631
click at [329, 341] on span at bounding box center [332, 338] width 11 height 19
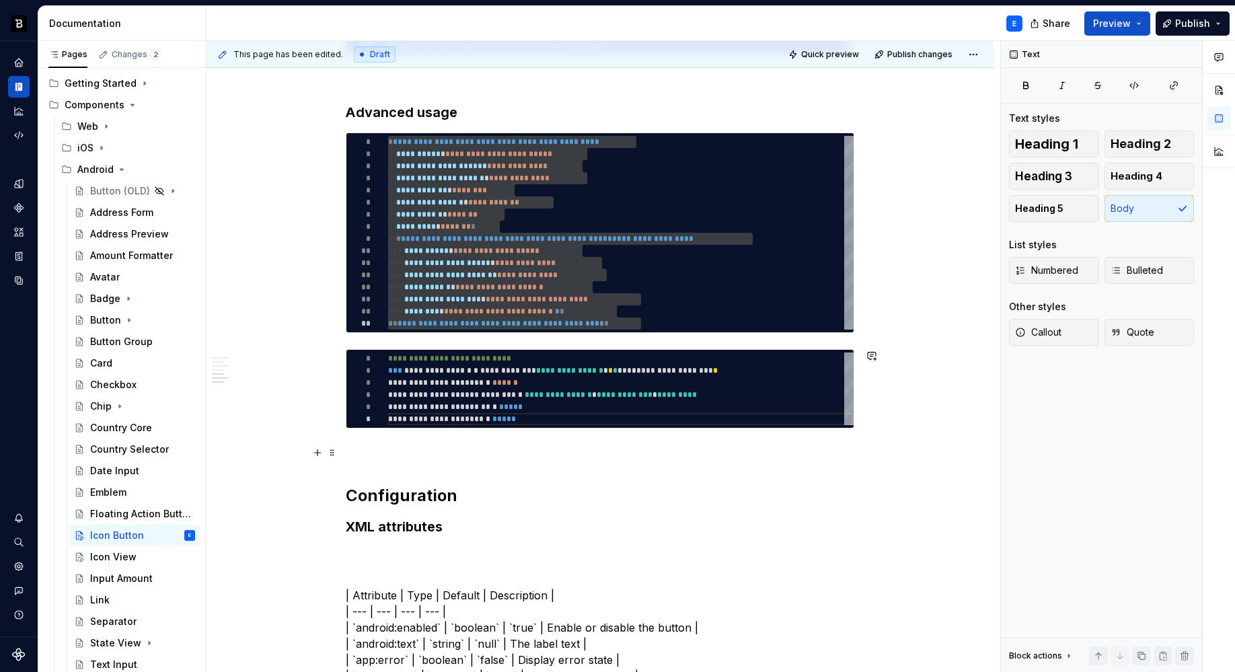
scroll to position [810, 0]
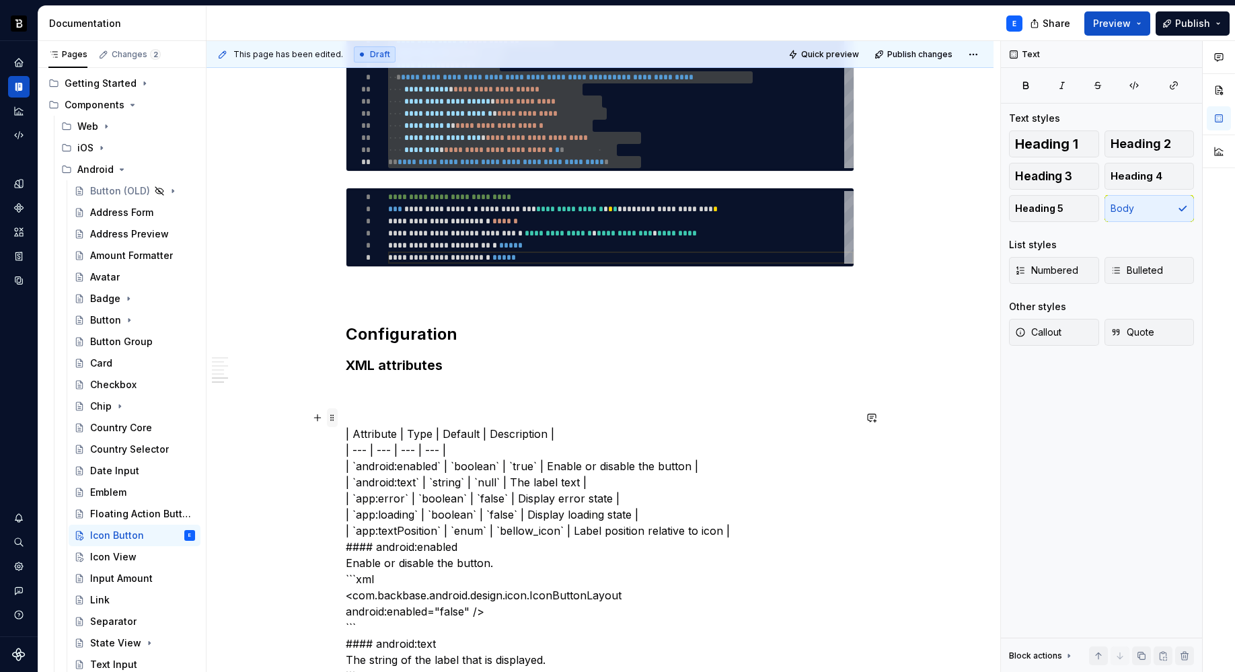
click at [329, 418] on span at bounding box center [332, 417] width 11 height 19
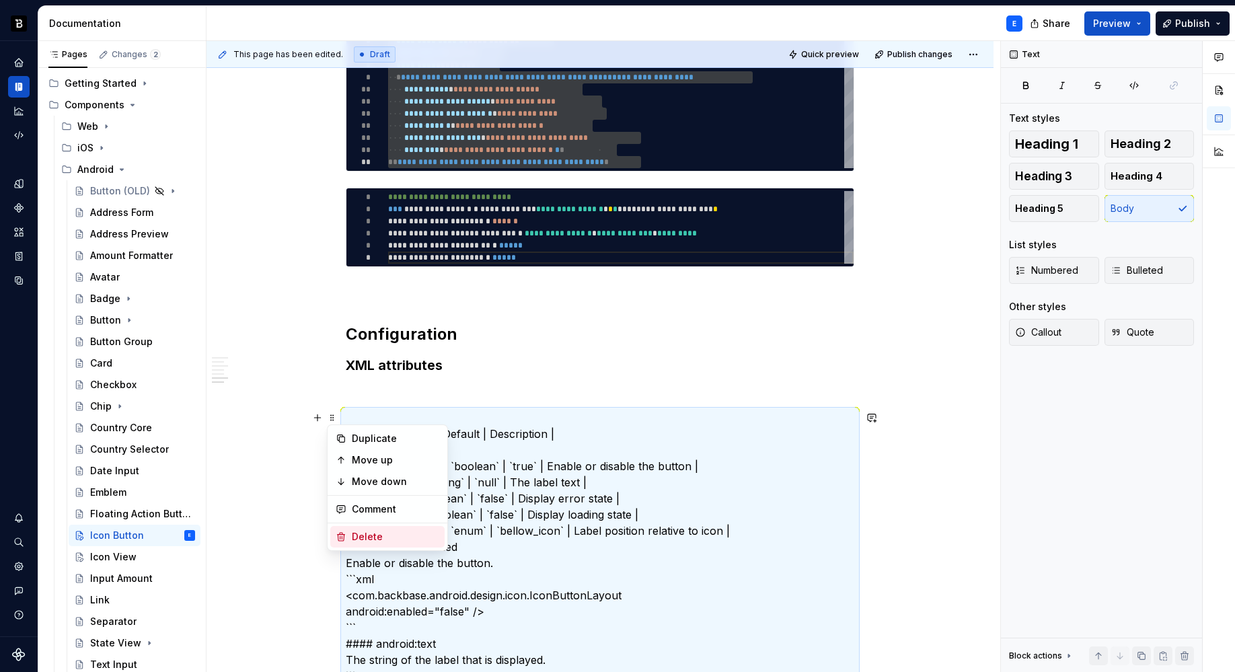
click at [367, 534] on div "Delete" at bounding box center [395, 536] width 87 height 13
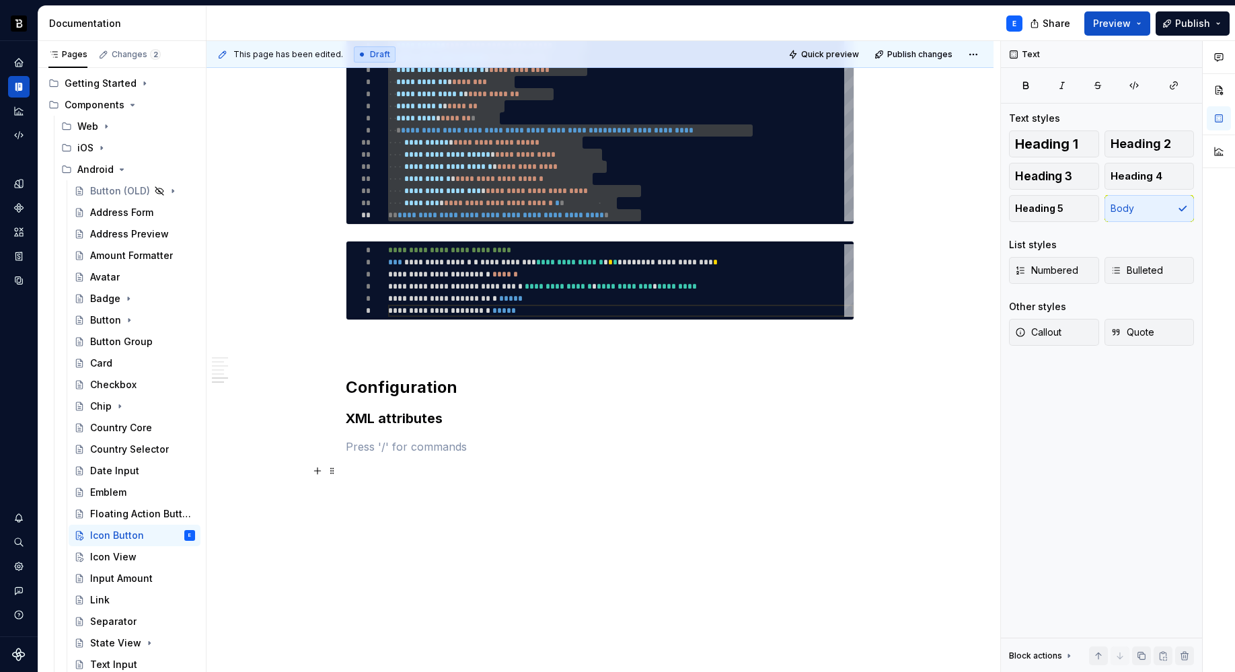
scroll to position [756, 0]
type textarea "*"
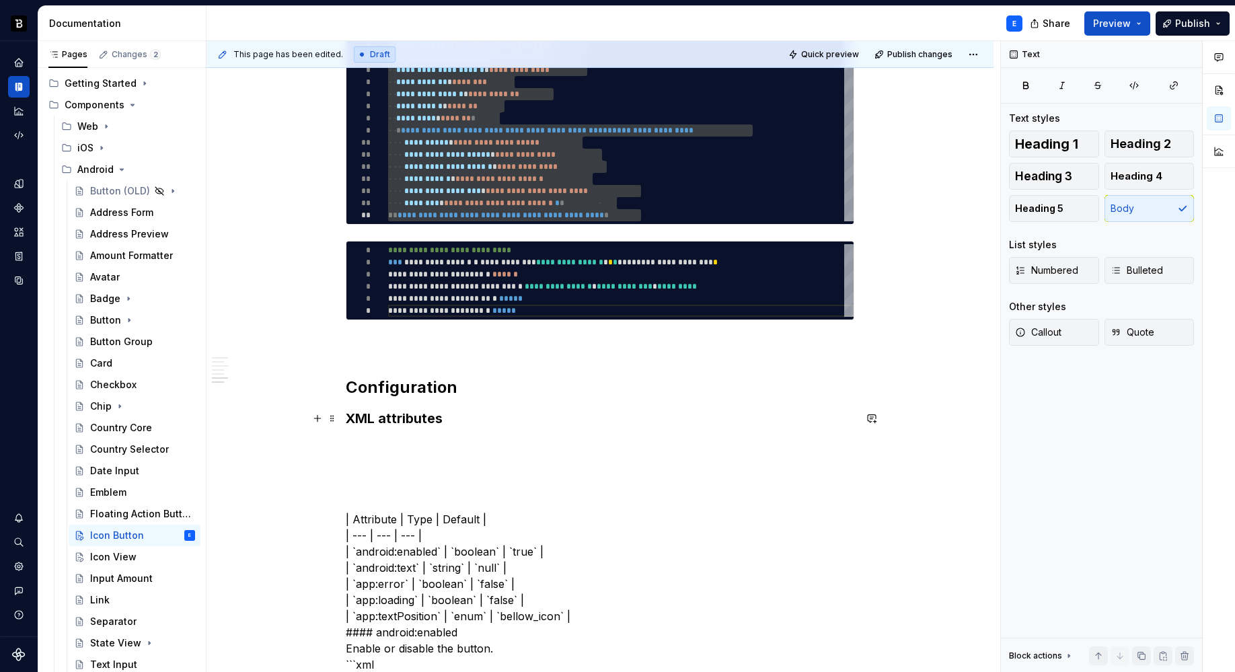
click at [456, 417] on h3 "XML attributes" at bounding box center [600, 418] width 508 height 19
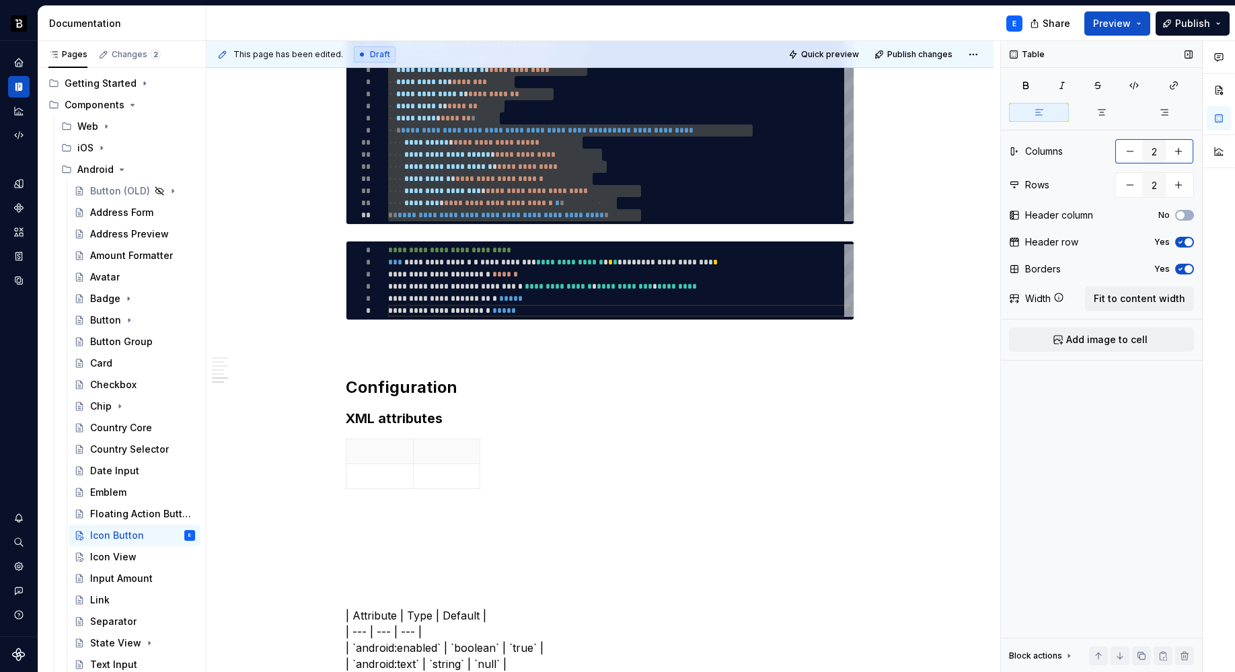
click at [1161, 153] on button "button" at bounding box center [1178, 151] width 24 height 24
type input "3"
click at [1150, 302] on span "Fit to content width" at bounding box center [1138, 298] width 91 height 13
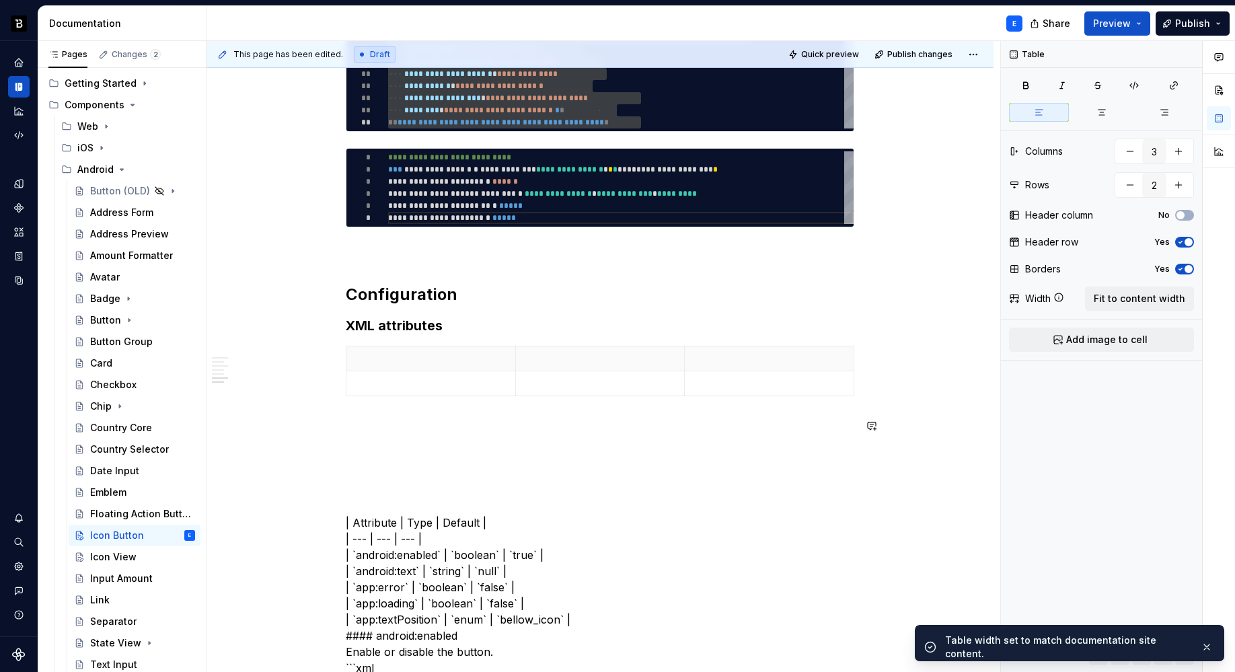
scroll to position [908, 0]
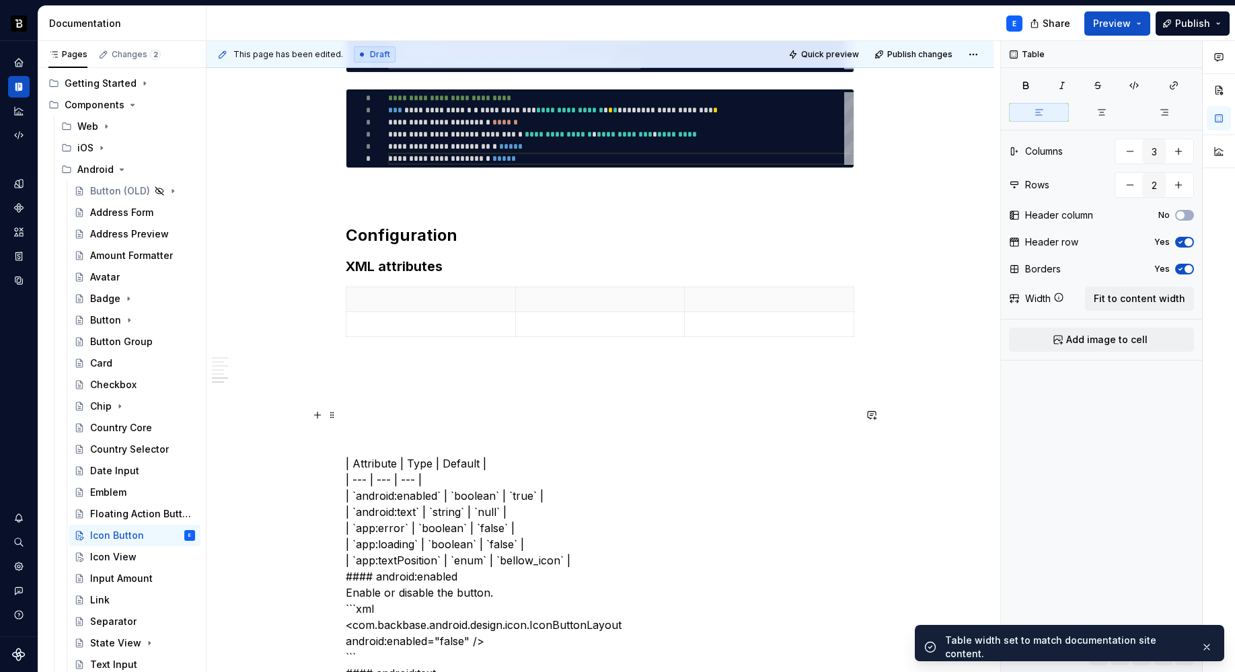
click at [496, 416] on p at bounding box center [600, 415] width 508 height 16
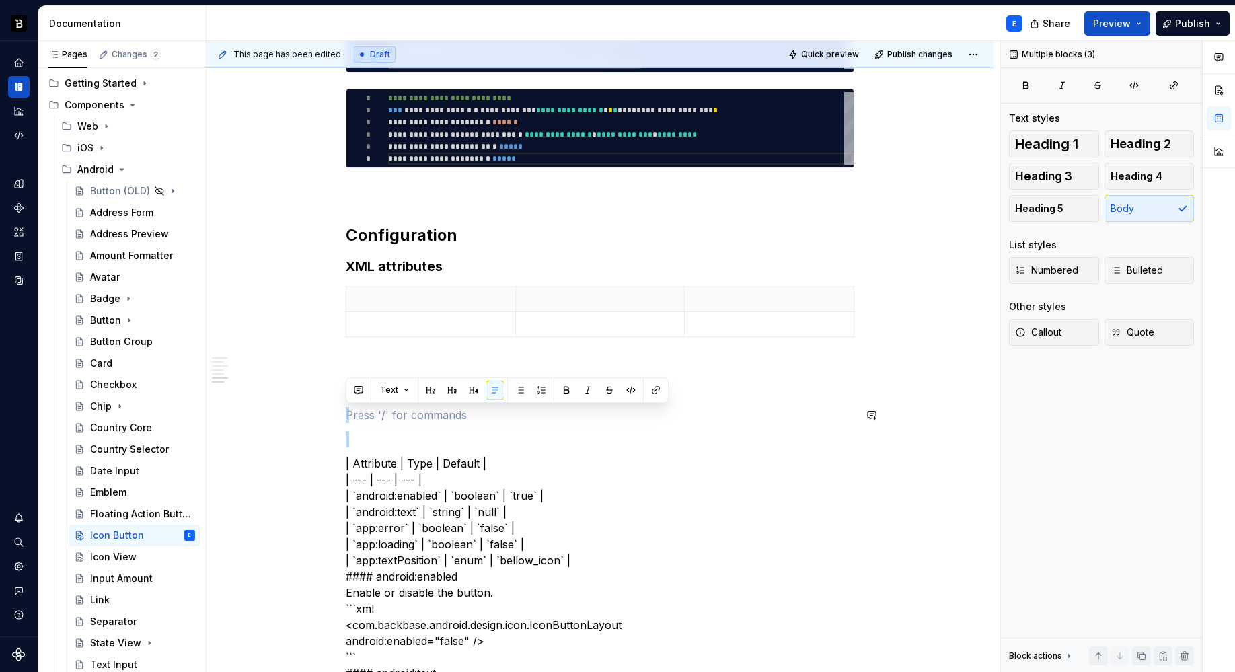
type textarea "*"
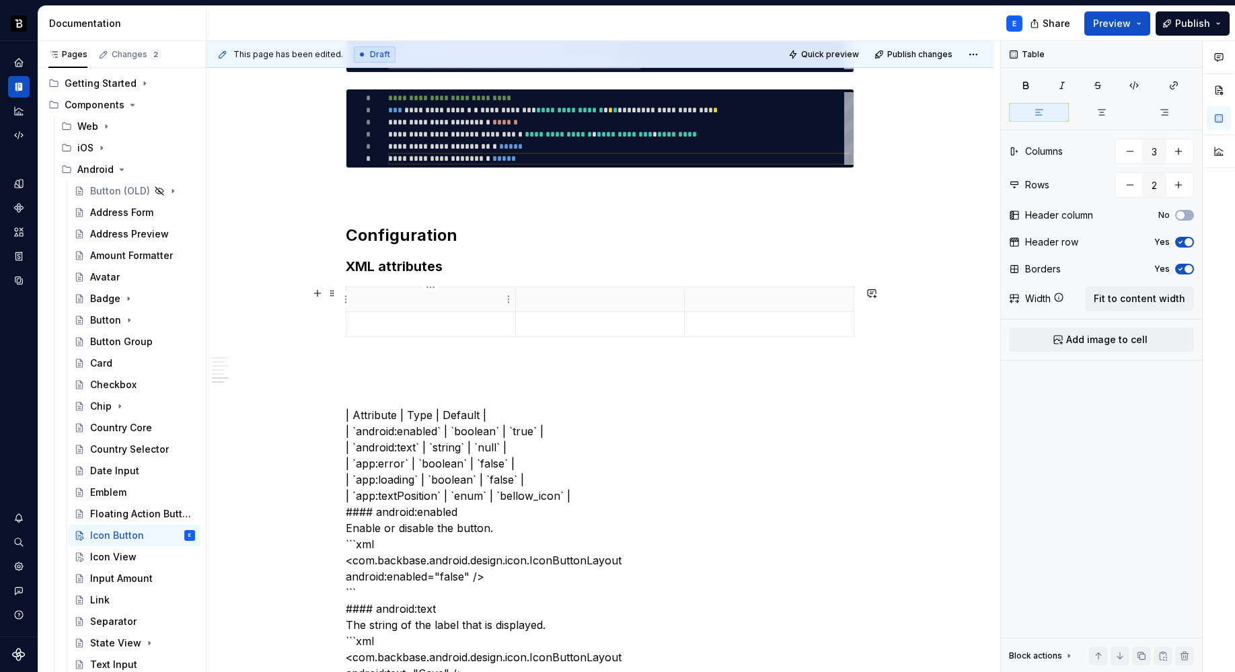
click at [425, 299] on p at bounding box center [430, 298] width 153 height 13
click at [1161, 188] on button "button" at bounding box center [1178, 185] width 24 height 24
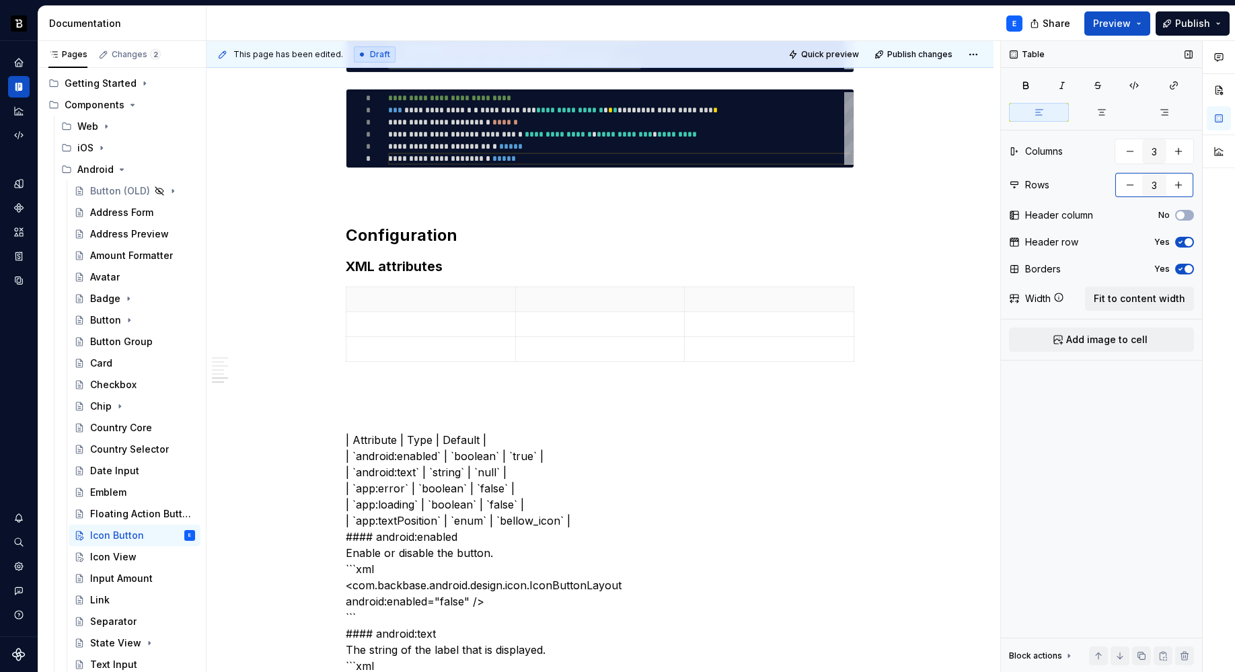
click at [1161, 188] on button "button" at bounding box center [1178, 185] width 24 height 24
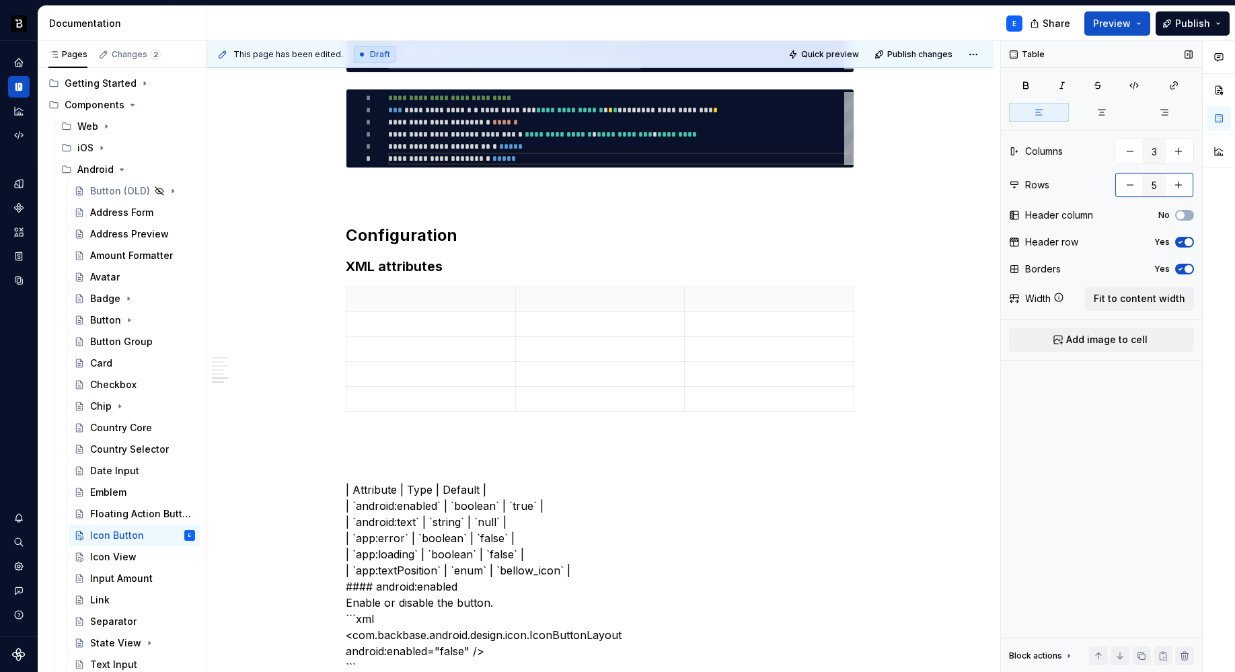
click at [1161, 188] on button "button" at bounding box center [1178, 185] width 24 height 24
type input "6"
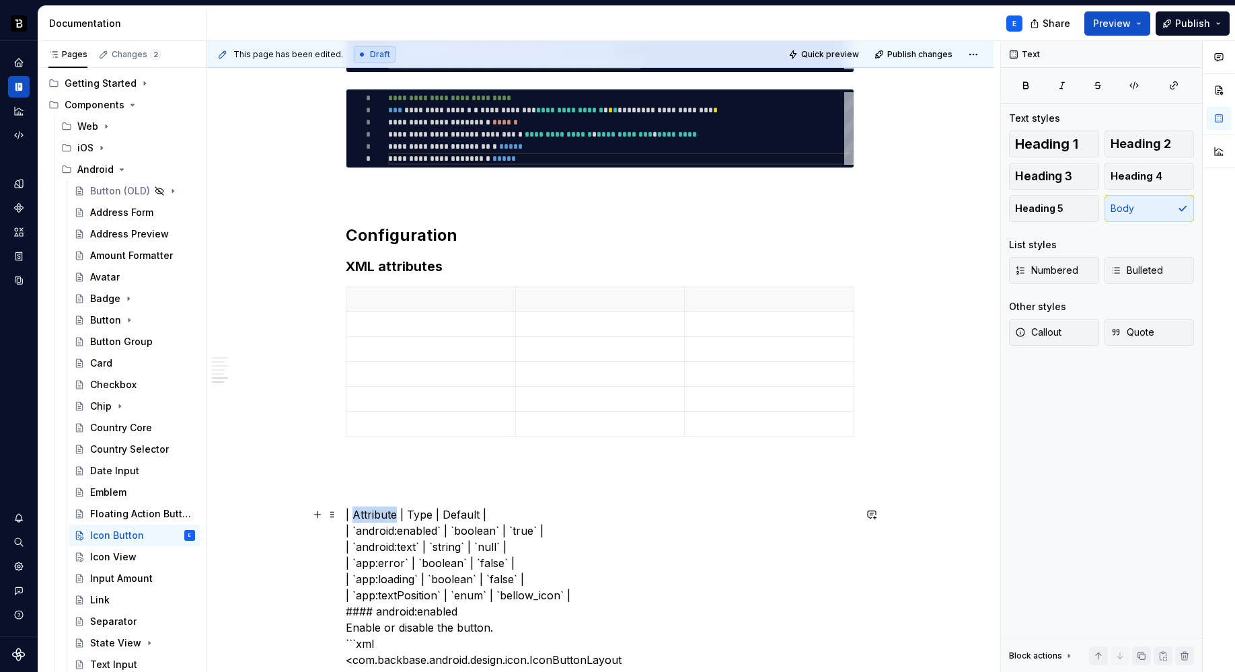
click at [393, 301] on p at bounding box center [430, 298] width 153 height 13
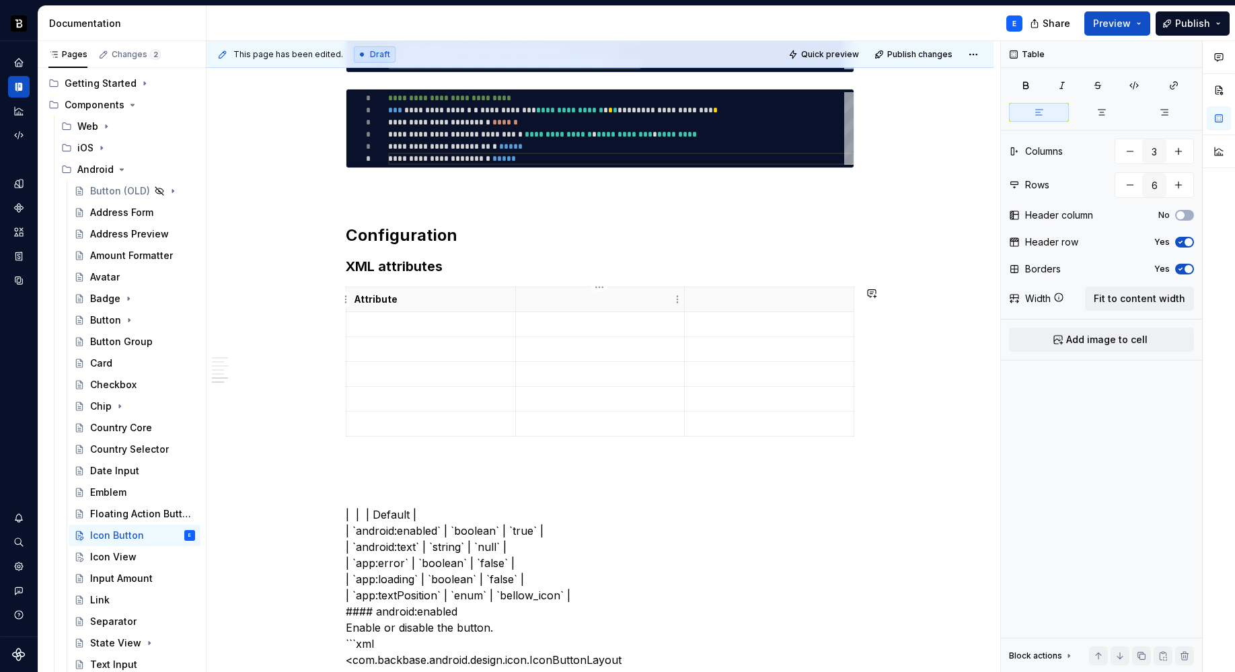
click at [529, 288] on th at bounding box center [599, 299] width 169 height 25
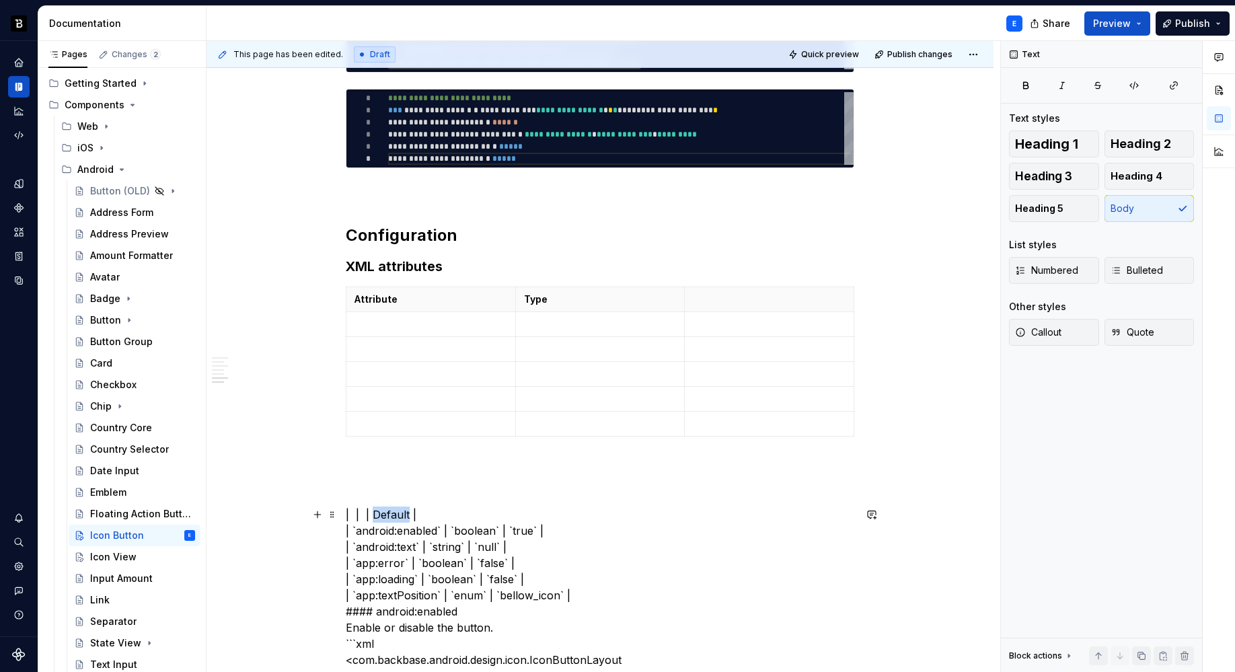
click at [702, 295] on p at bounding box center [769, 298] width 153 height 13
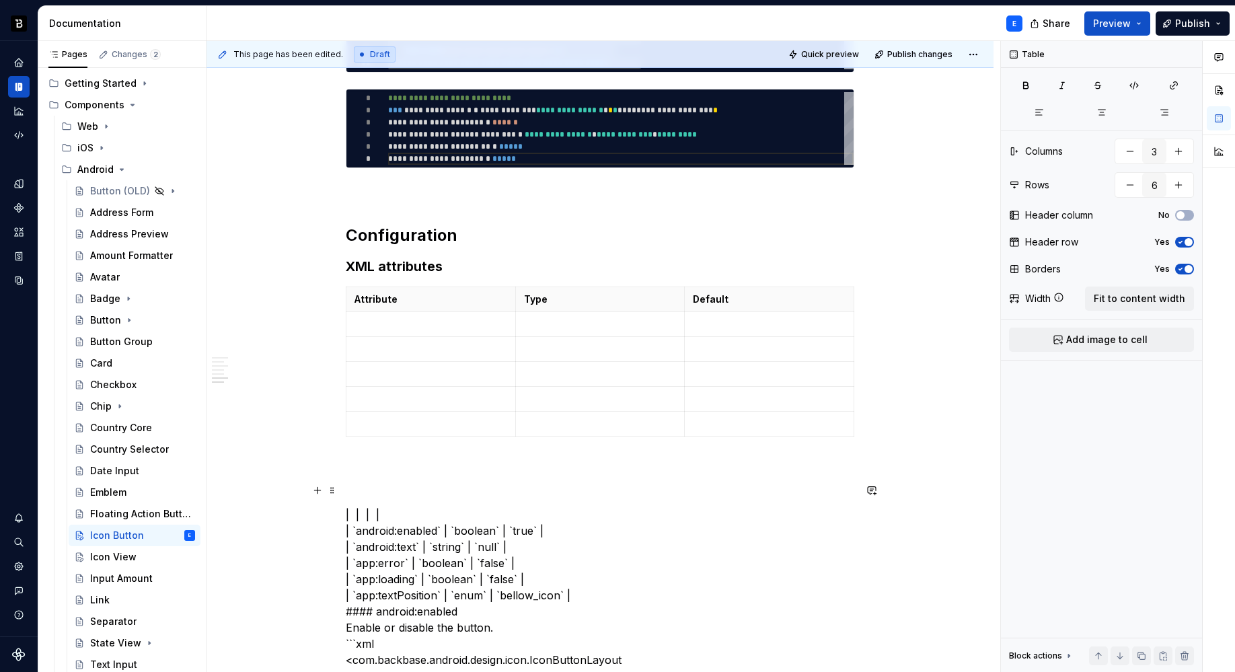
click at [350, 495] on p at bounding box center [600, 490] width 508 height 16
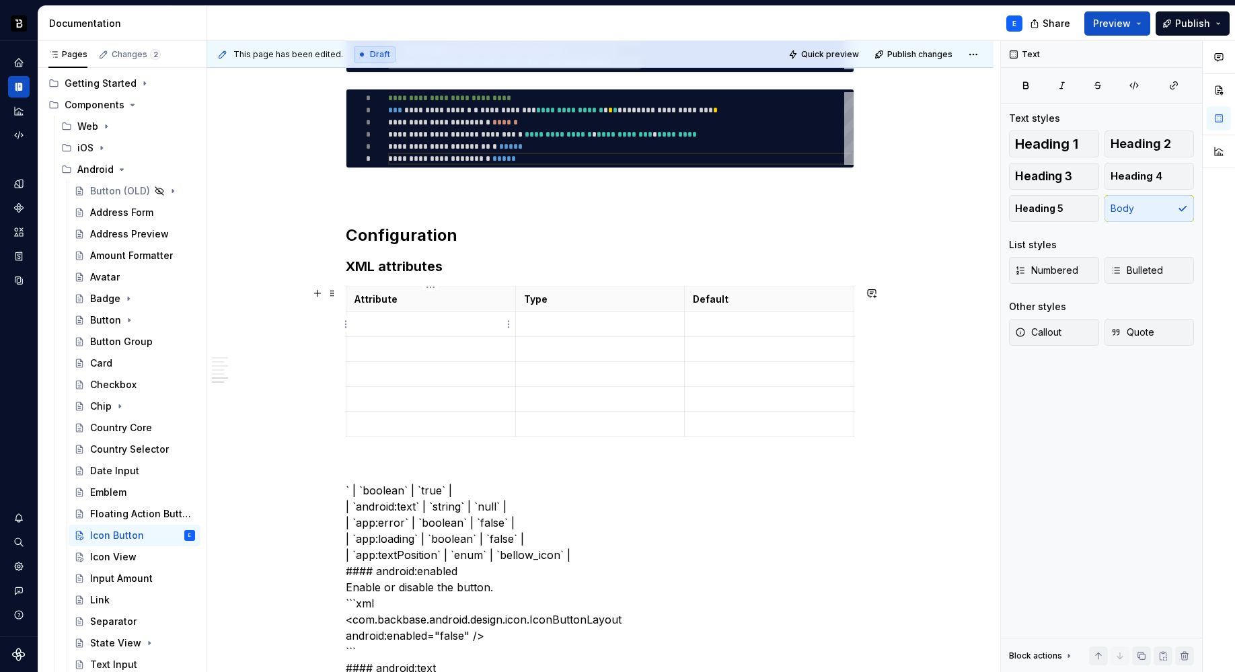
click at [386, 324] on p at bounding box center [430, 323] width 153 height 13
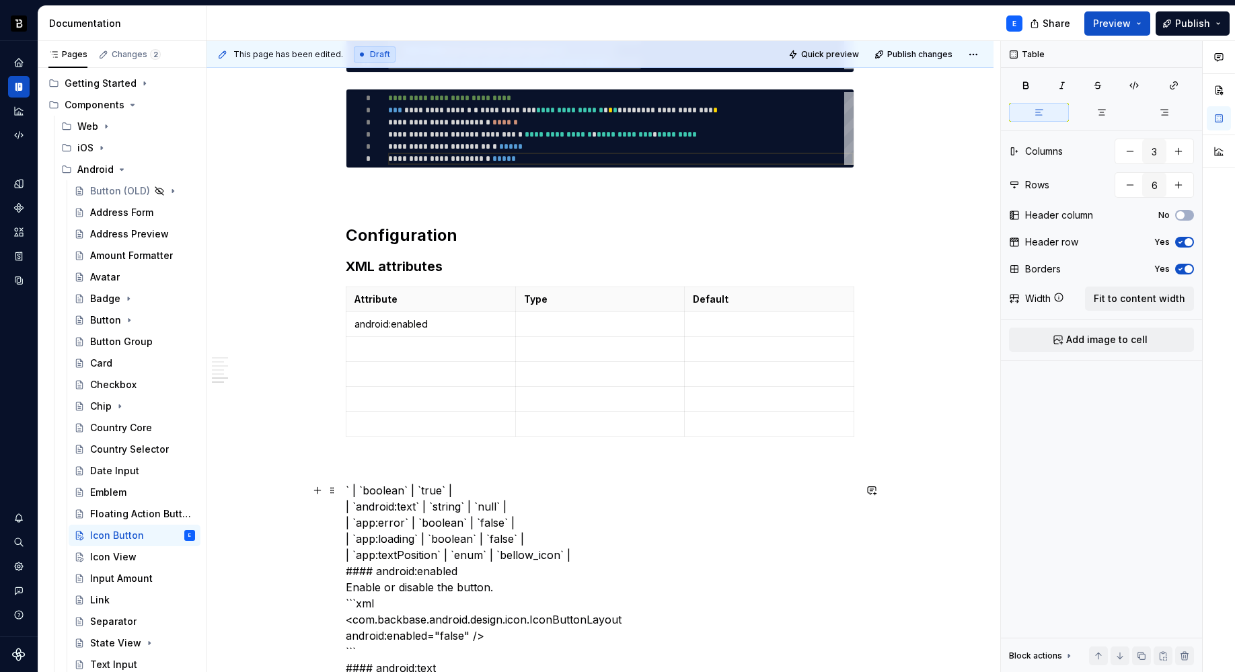
click at [563, 329] on p at bounding box center [600, 323] width 153 height 13
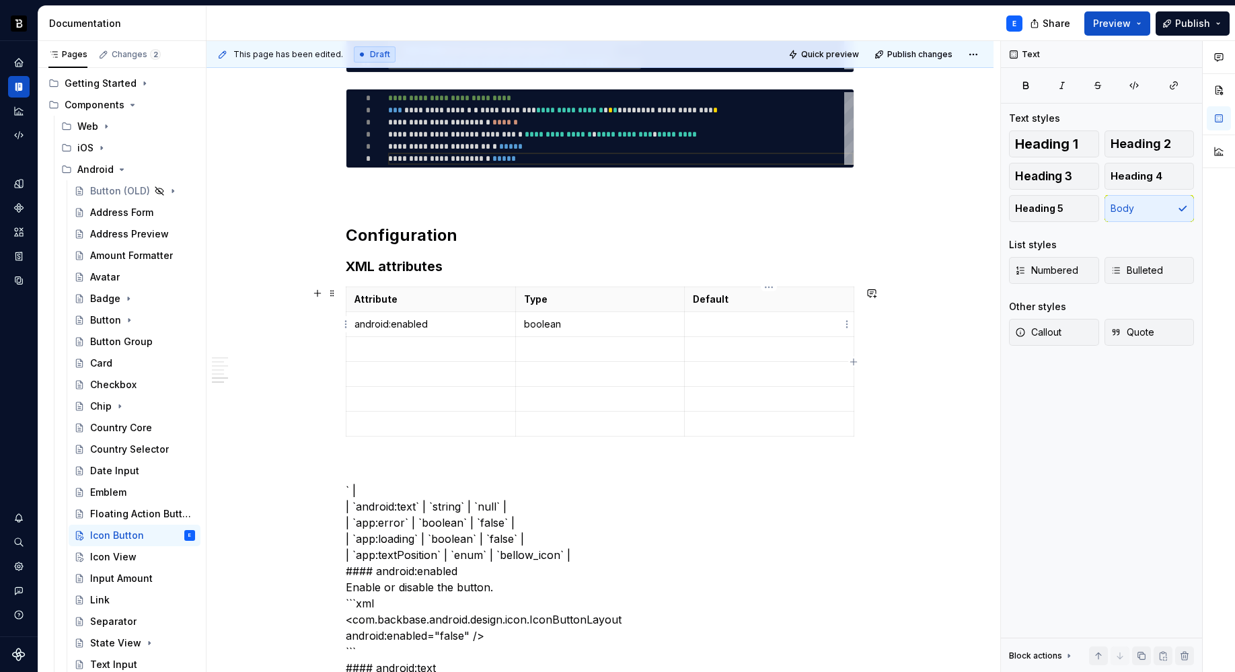
click at [713, 333] on td at bounding box center [769, 324] width 169 height 25
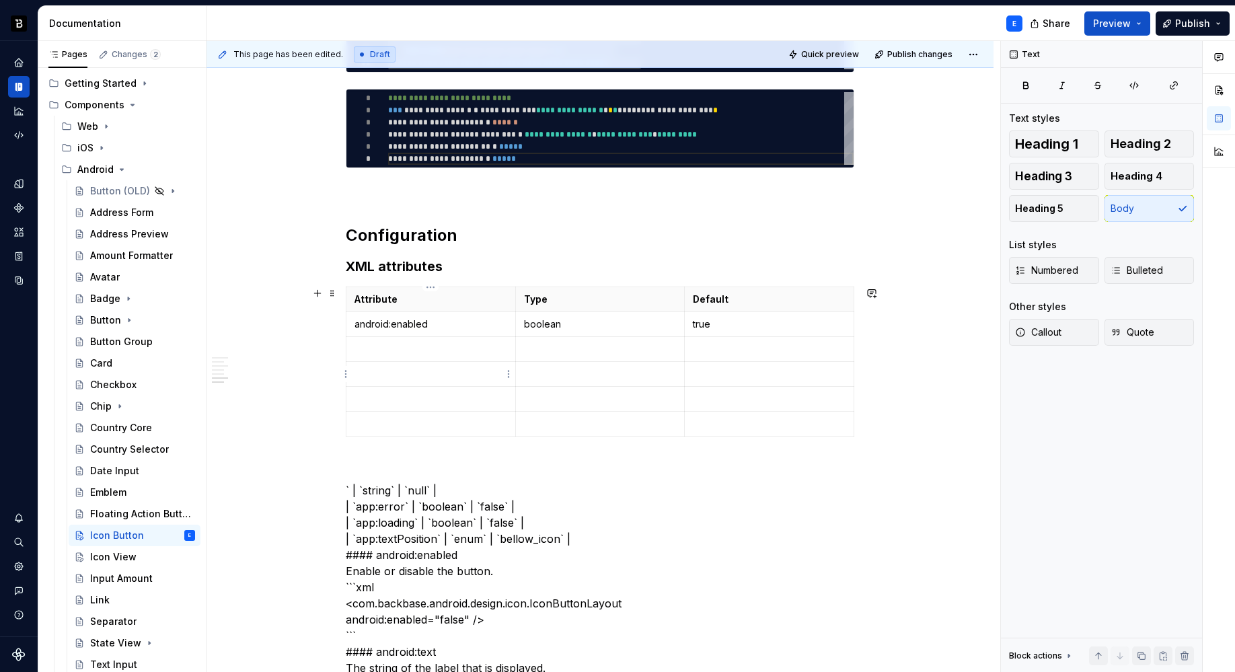
click at [434, 341] on td at bounding box center [430, 349] width 169 height 25
click at [559, 355] on p at bounding box center [600, 348] width 153 height 13
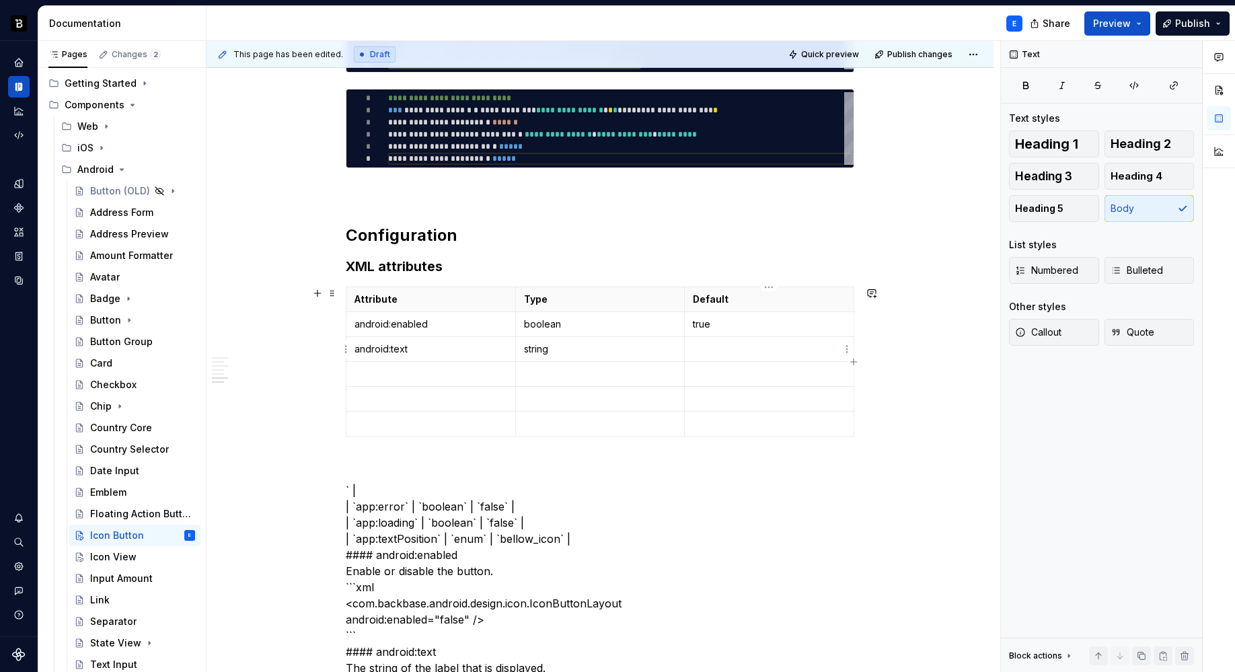
click at [703, 347] on p at bounding box center [769, 348] width 153 height 13
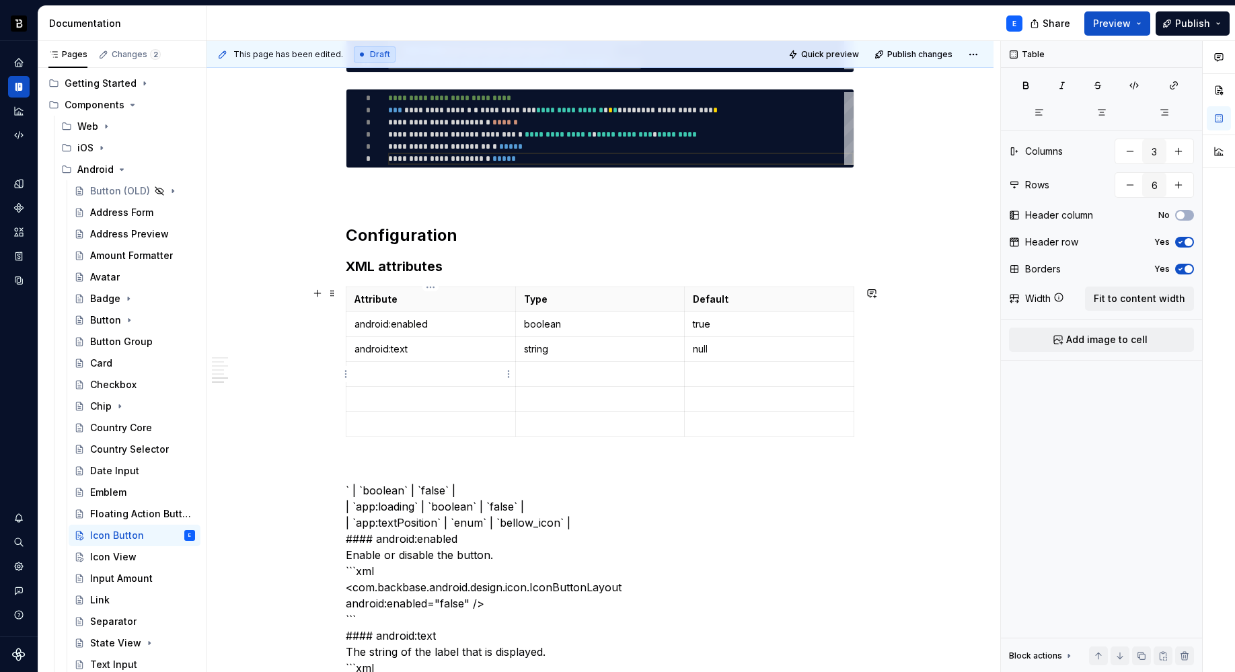
click at [384, 379] on p at bounding box center [430, 373] width 153 height 13
click at [550, 368] on p at bounding box center [600, 373] width 153 height 13
click at [710, 364] on td at bounding box center [769, 374] width 169 height 25
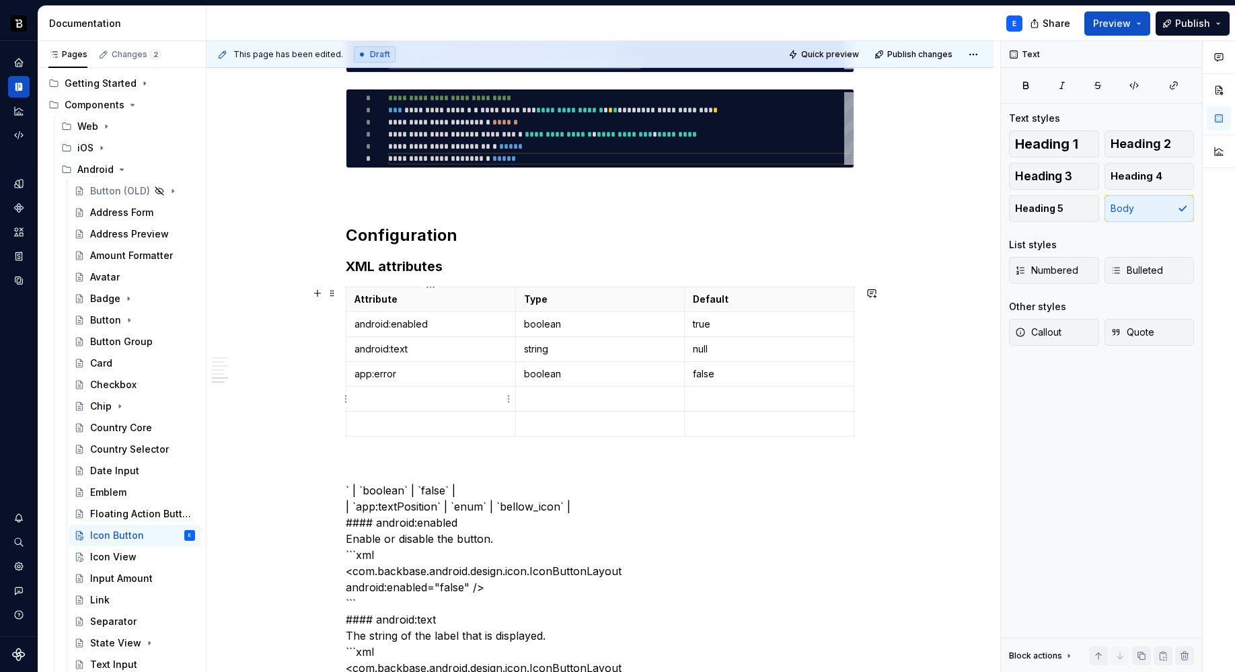
click at [387, 398] on p at bounding box center [430, 398] width 153 height 13
click at [548, 392] on p at bounding box center [600, 398] width 153 height 13
click at [722, 396] on p at bounding box center [769, 398] width 153 height 13
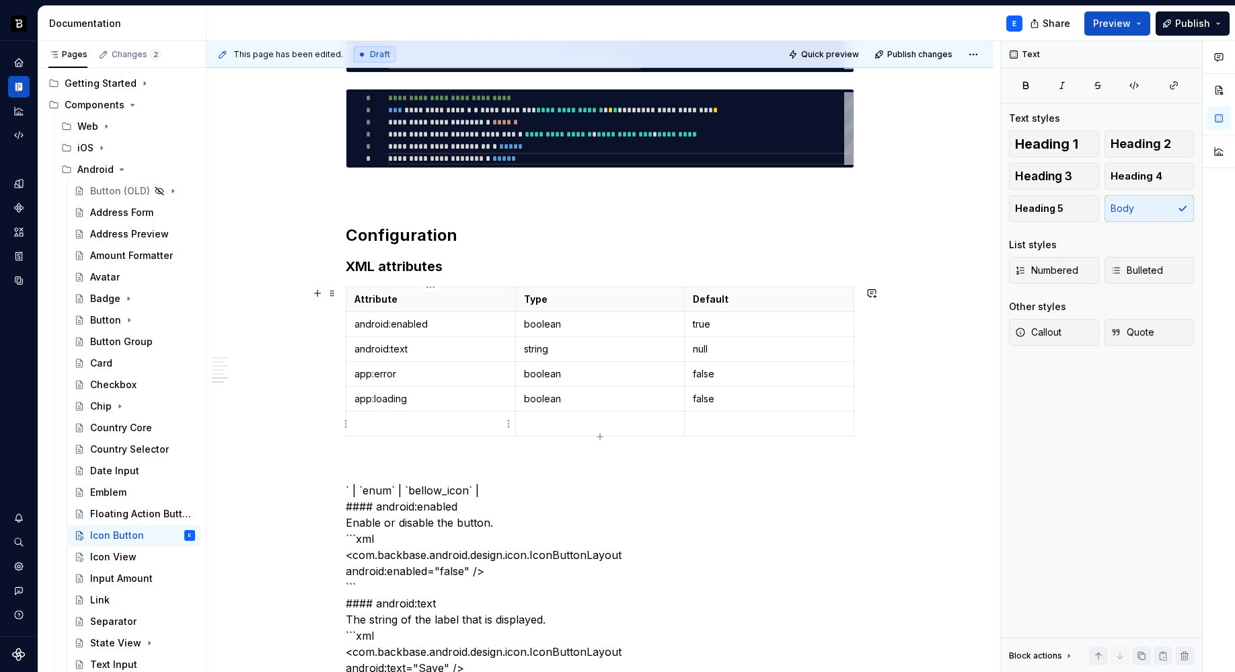
click at [481, 425] on p at bounding box center [430, 423] width 153 height 13
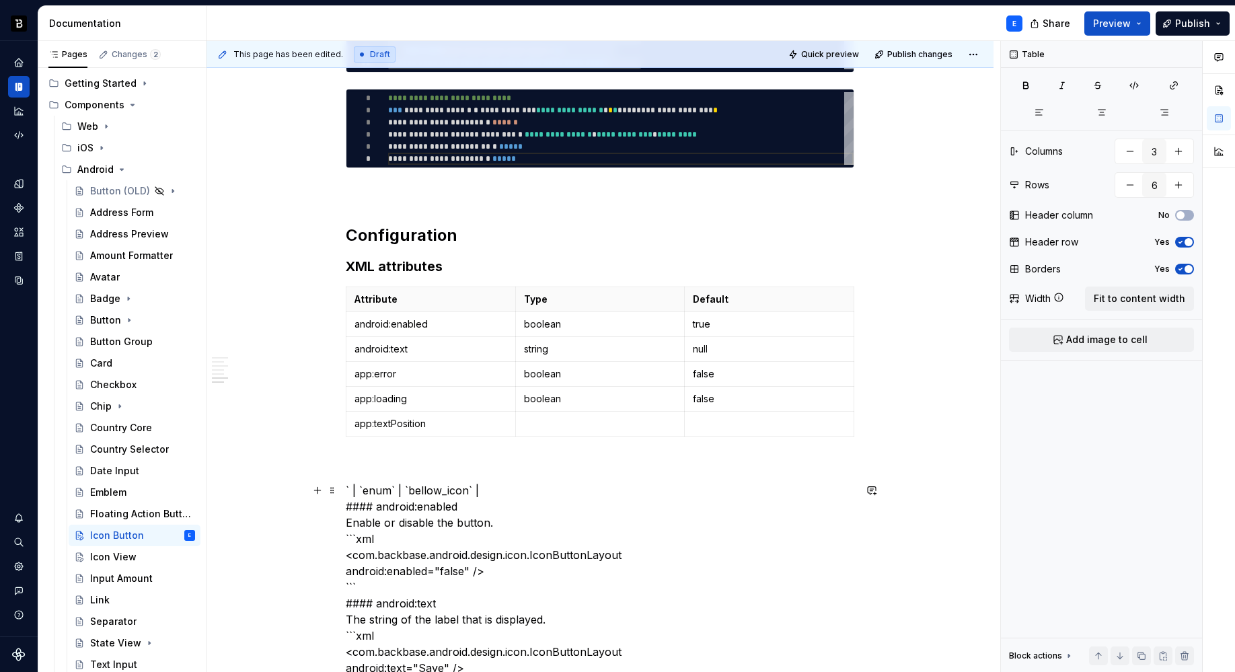
click at [548, 424] on p at bounding box center [600, 423] width 153 height 13
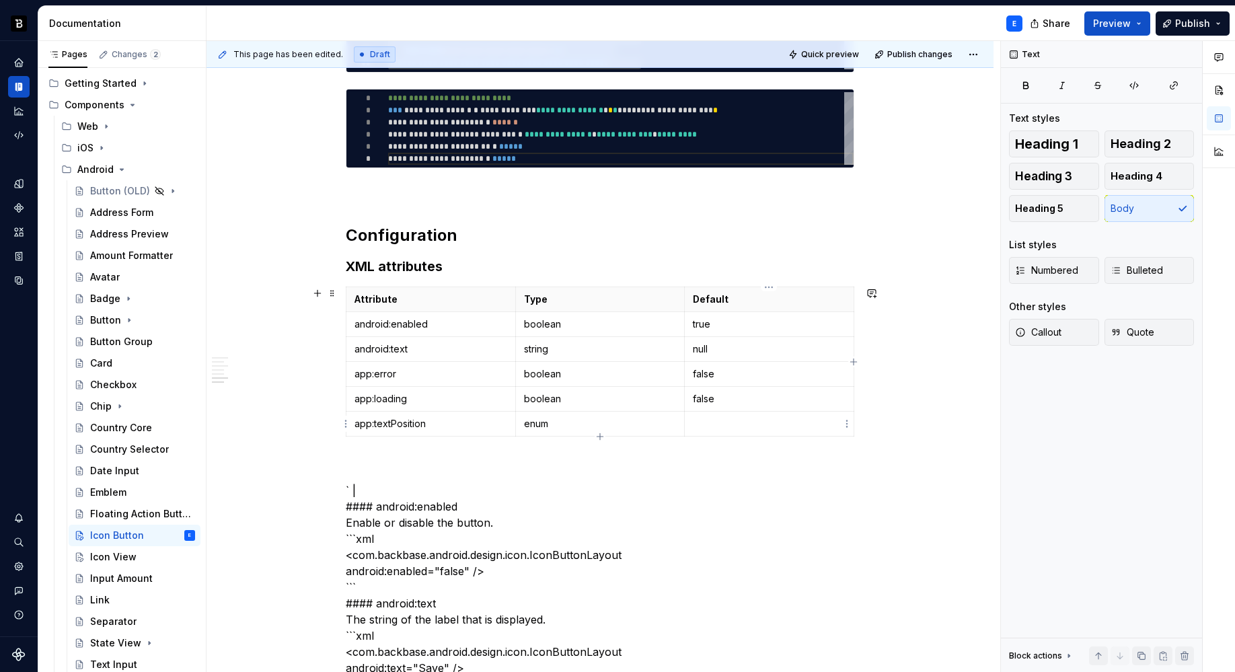
click at [734, 424] on p at bounding box center [769, 423] width 153 height 13
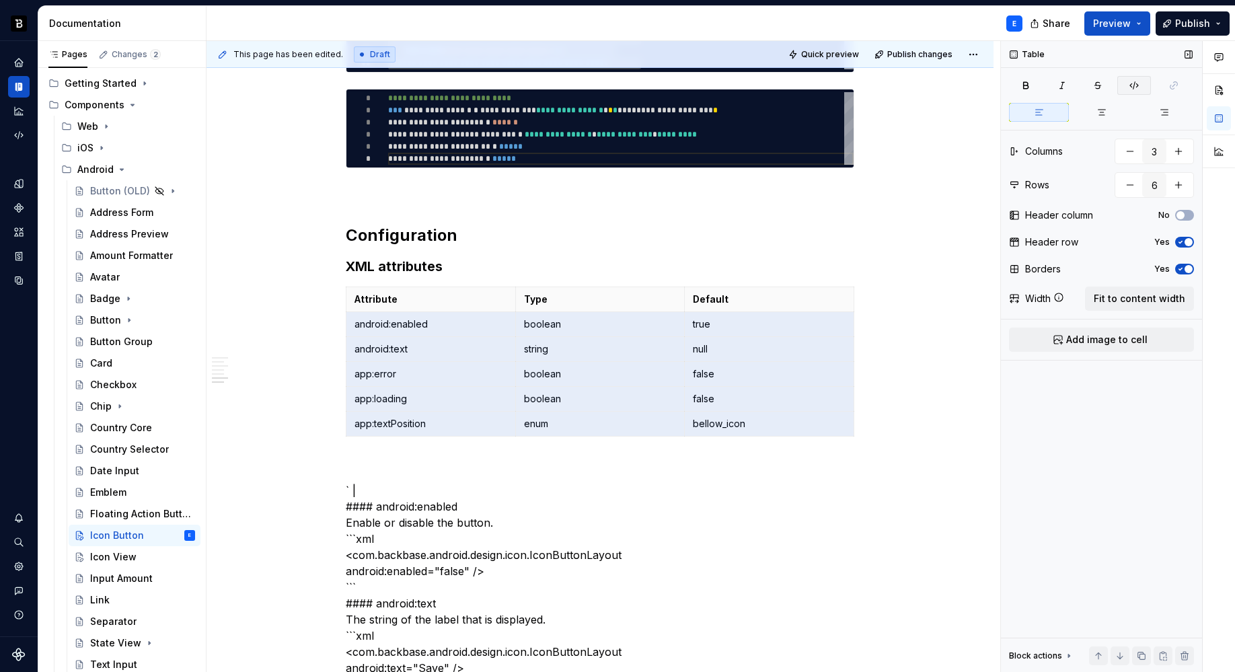
click at [1134, 88] on icon "button" at bounding box center [1133, 85] width 11 height 11
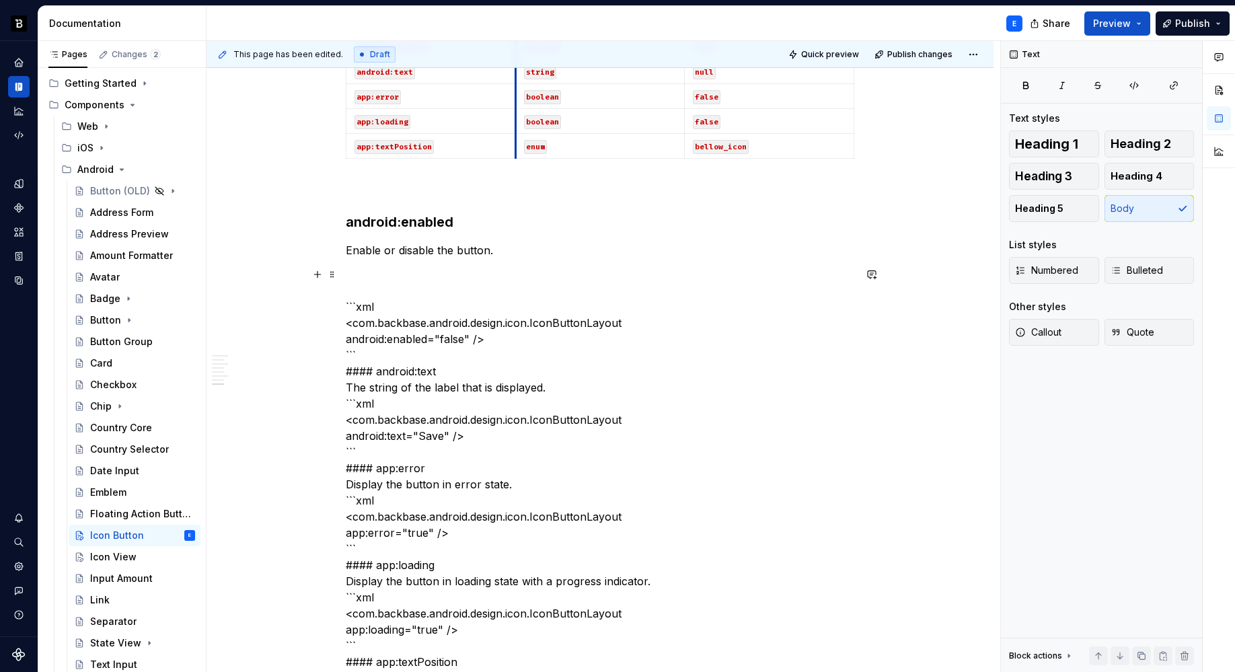
scroll to position [1191, 0]
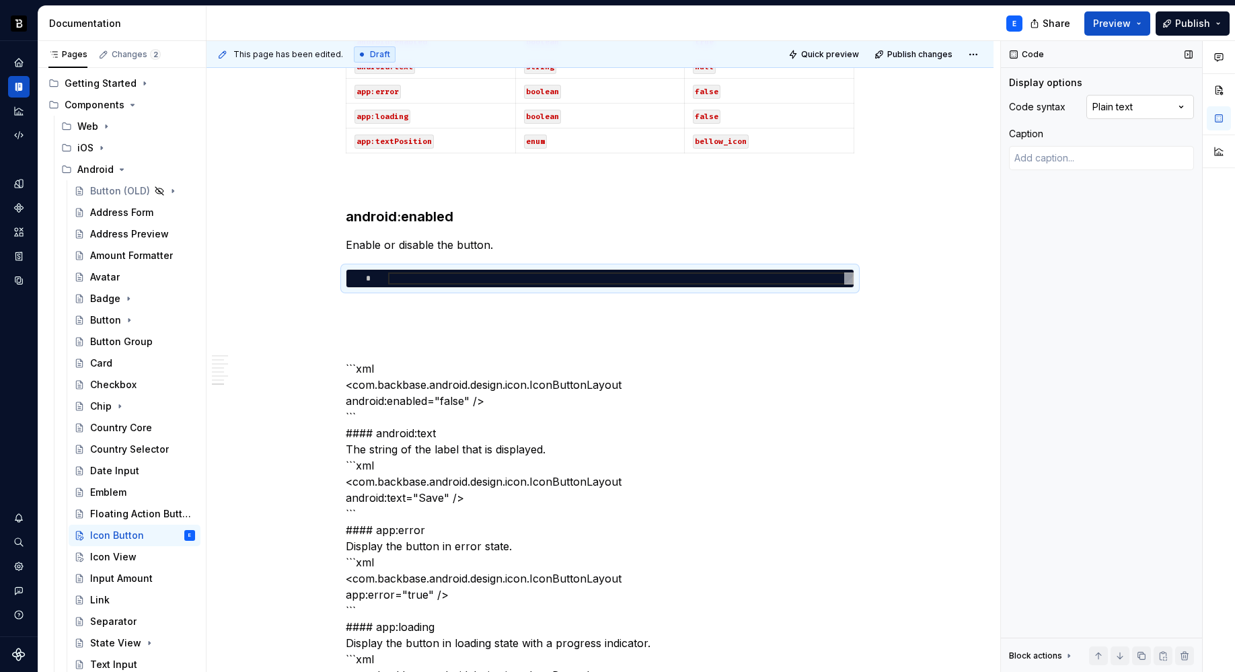
click at [1112, 104] on div "Comments Open comments No comments yet Select ‘Comment’ from the block context …" at bounding box center [1118, 356] width 234 height 631
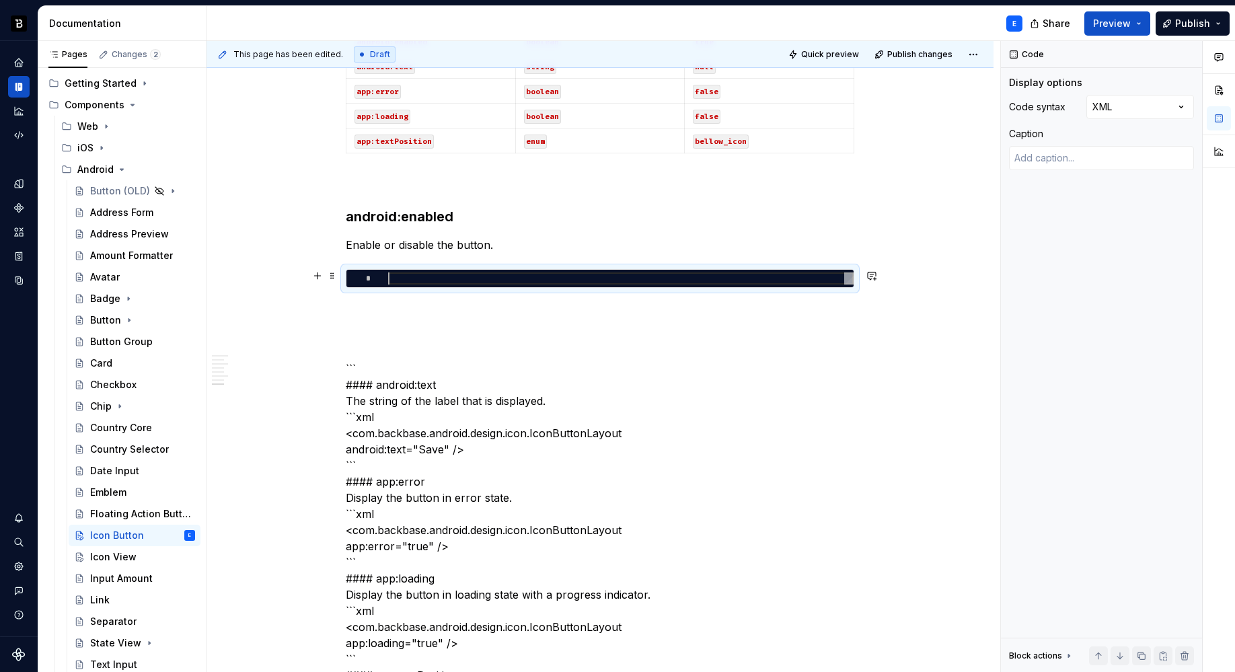
click at [479, 277] on div at bounding box center [620, 278] width 465 height 12
type textarea "*"
type textarea "**********"
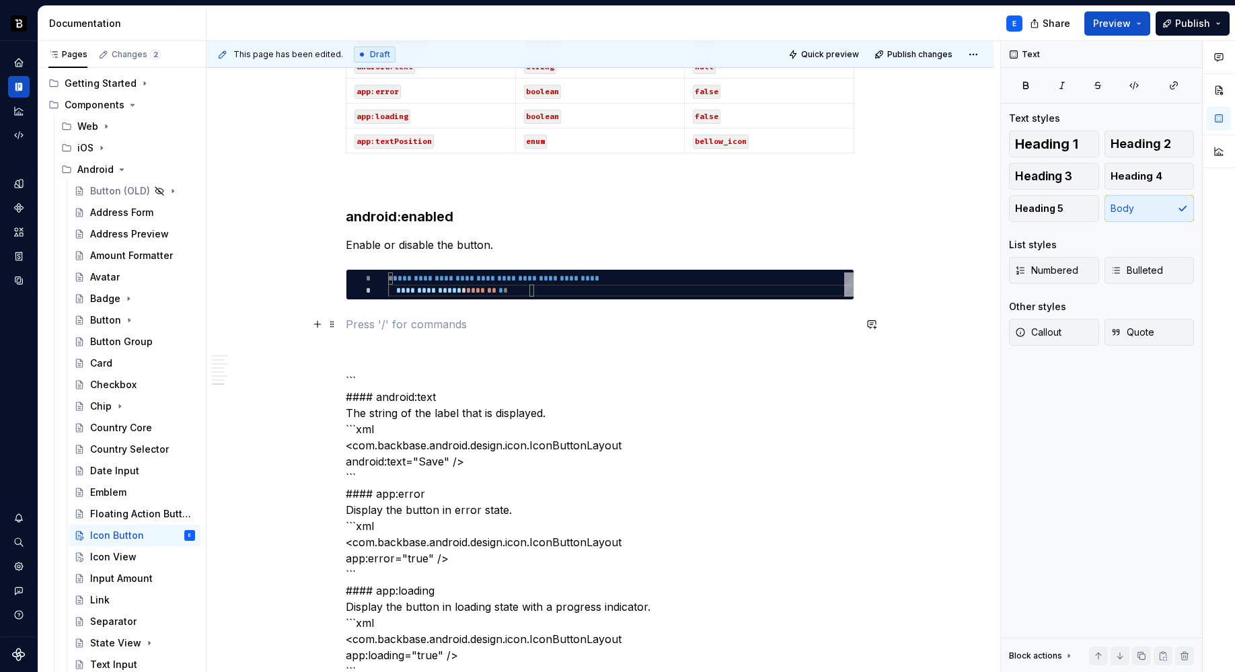
click at [450, 321] on p at bounding box center [600, 324] width 508 height 16
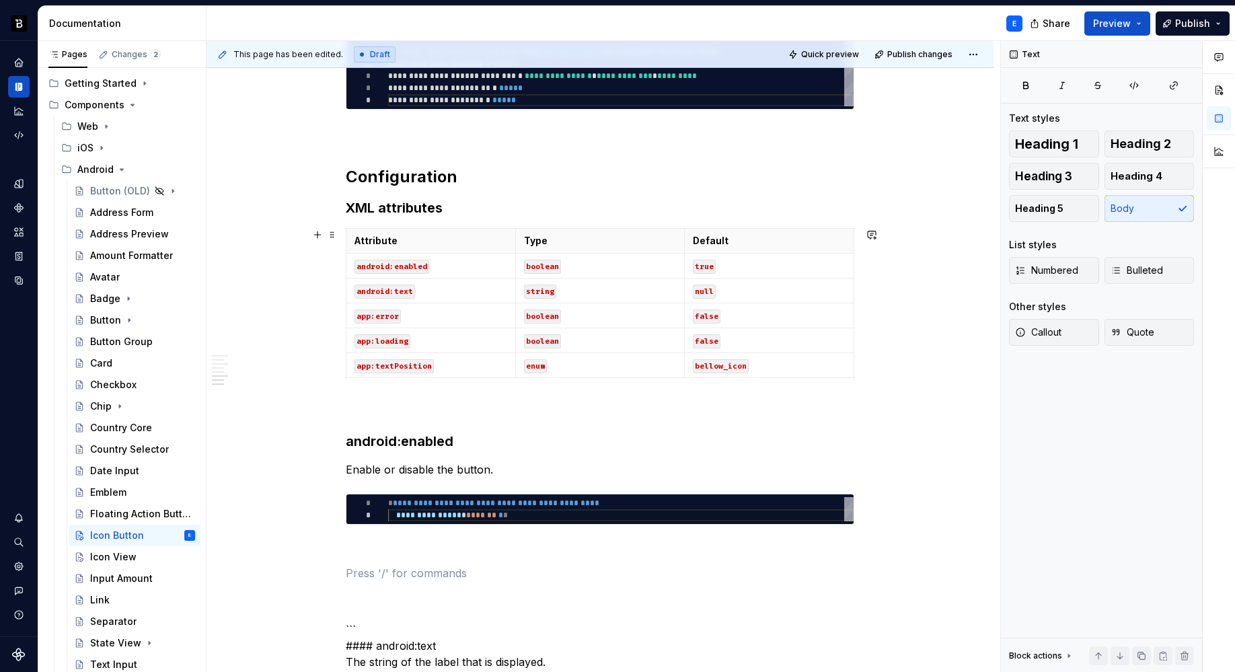
scroll to position [968, 0]
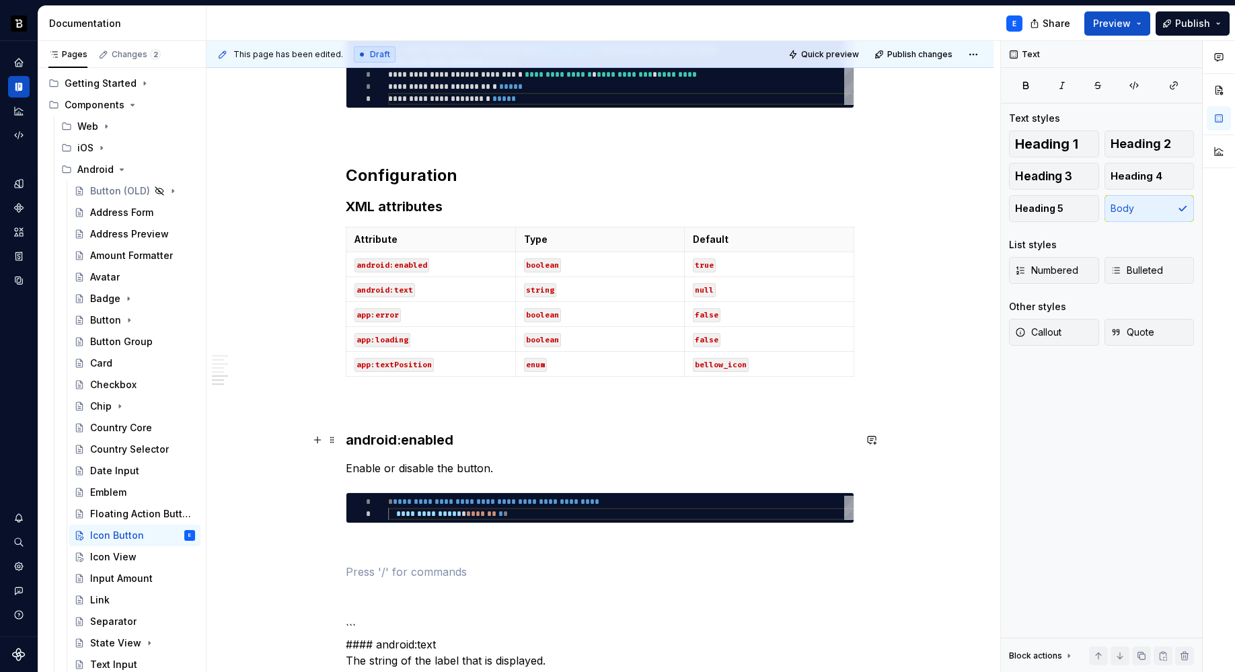
click at [399, 444] on h3 "android:enabled" at bounding box center [600, 439] width 508 height 19
click at [1148, 173] on span "Heading 4" at bounding box center [1136, 175] width 52 height 13
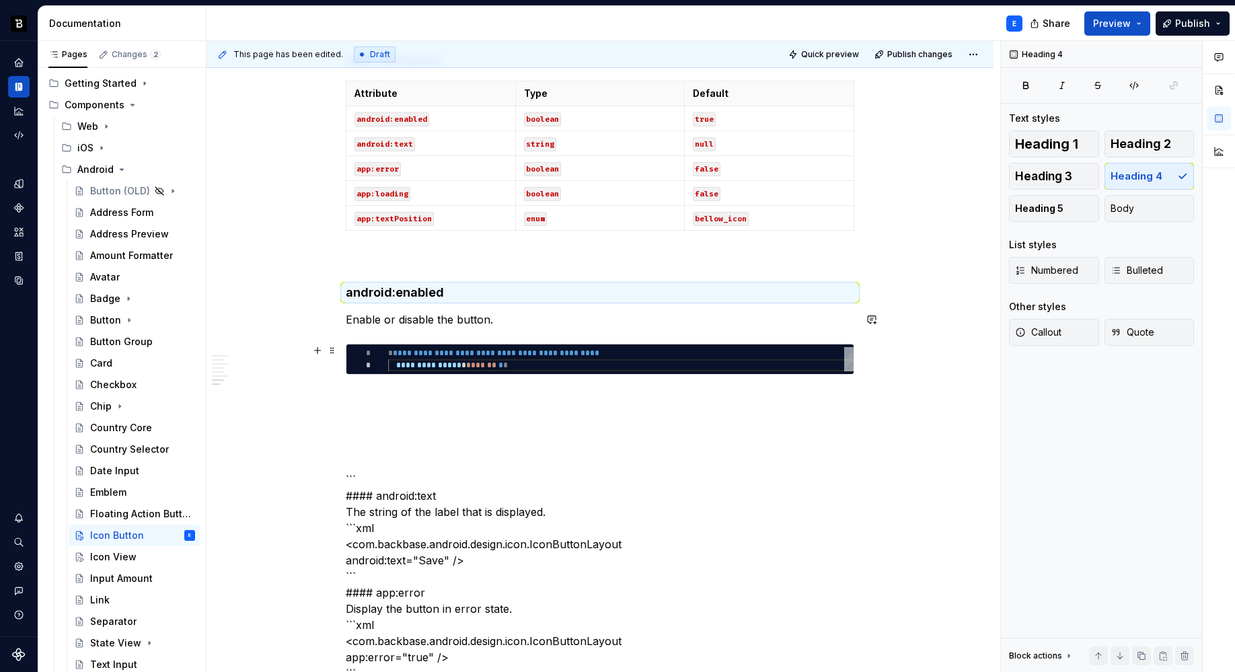
scroll to position [1165, 0]
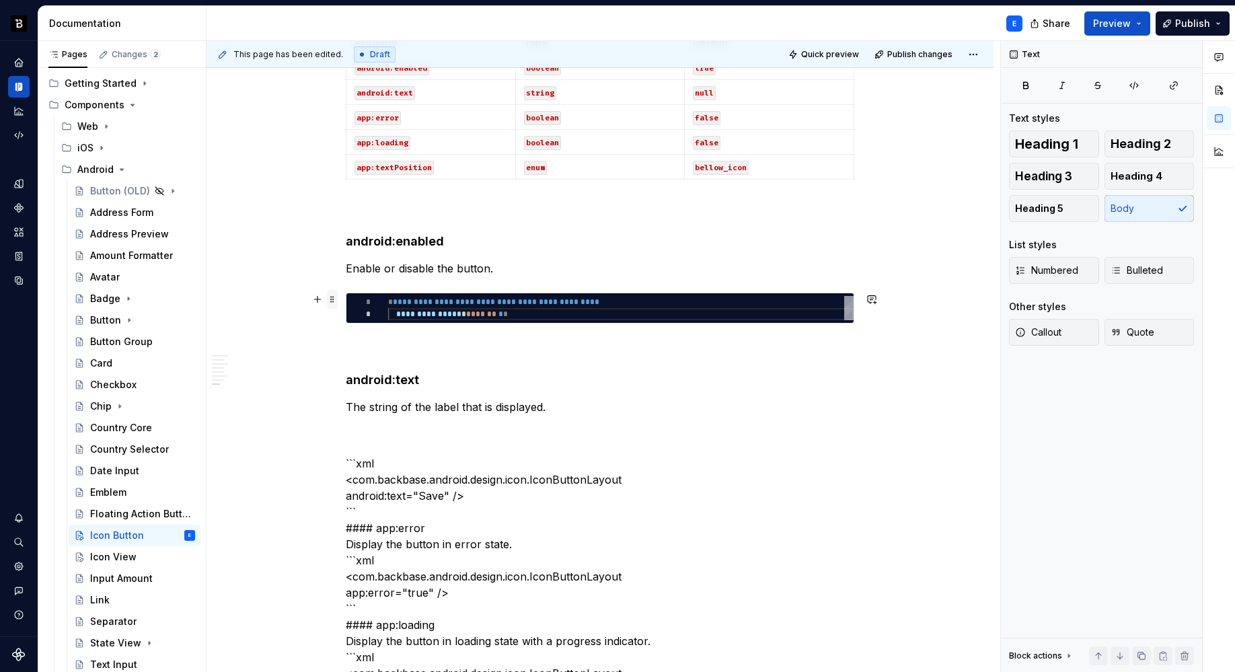
click at [332, 297] on span at bounding box center [332, 299] width 11 height 19
type textarea "*"
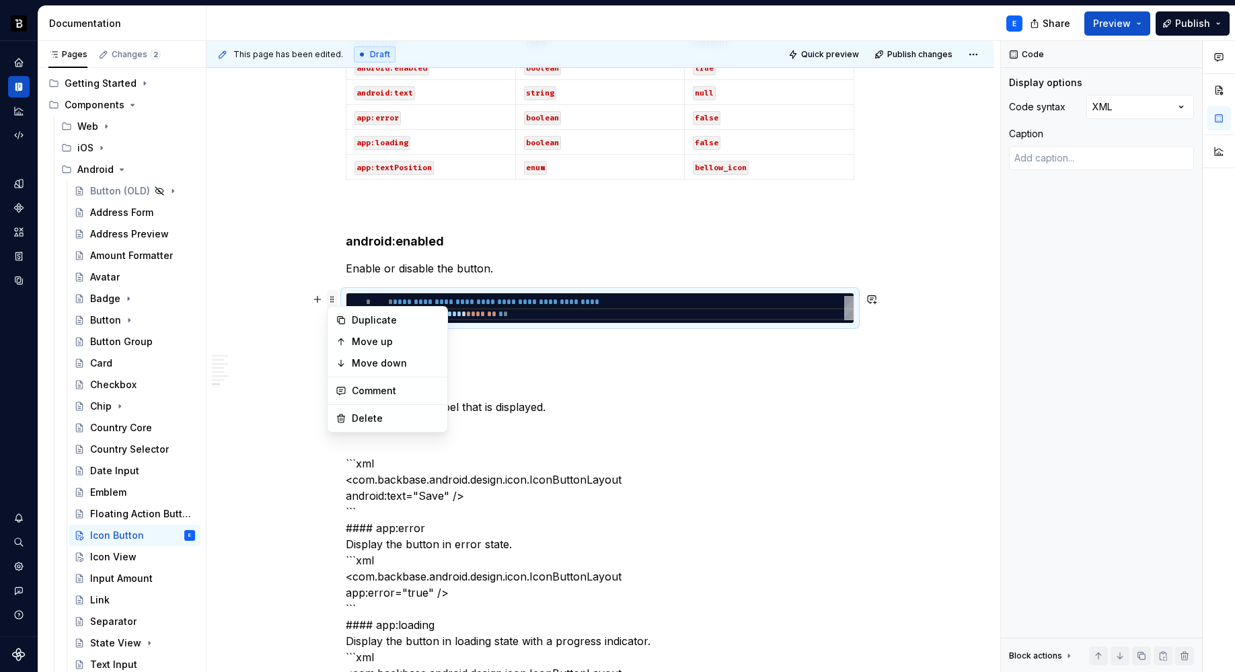
click at [332, 297] on span at bounding box center [332, 299] width 11 height 19
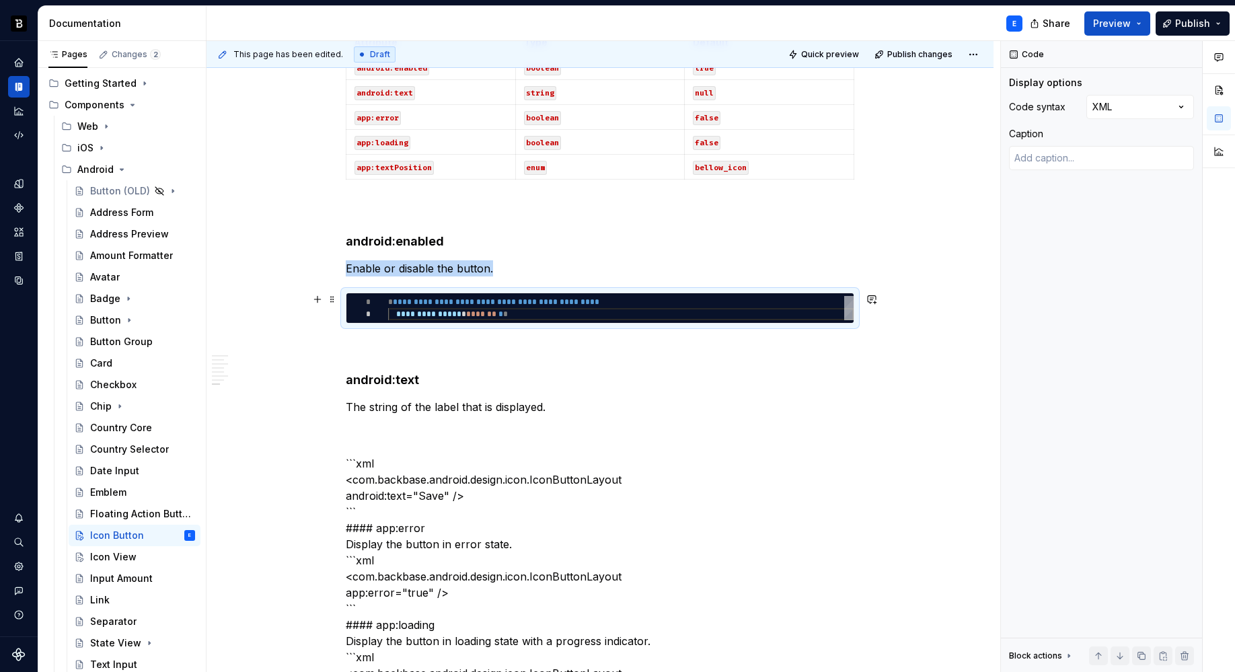
copy p "Enable or disable the button."
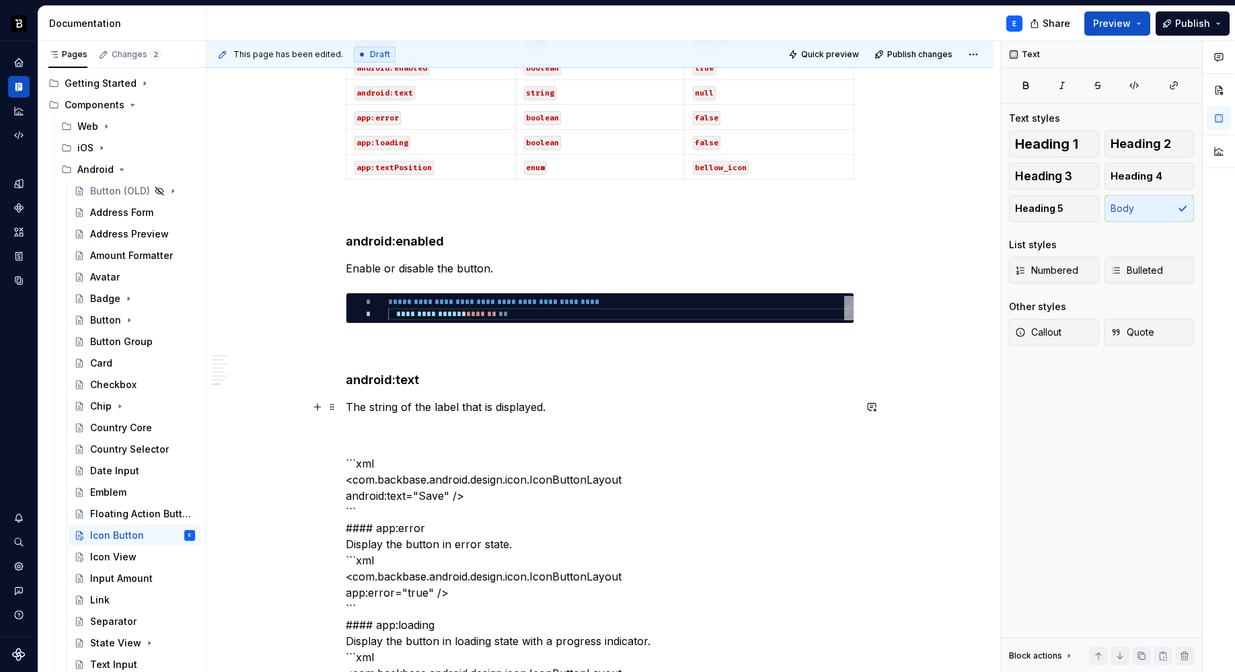
click at [567, 407] on p "The string of the label that is displayed." at bounding box center [600, 407] width 508 height 16
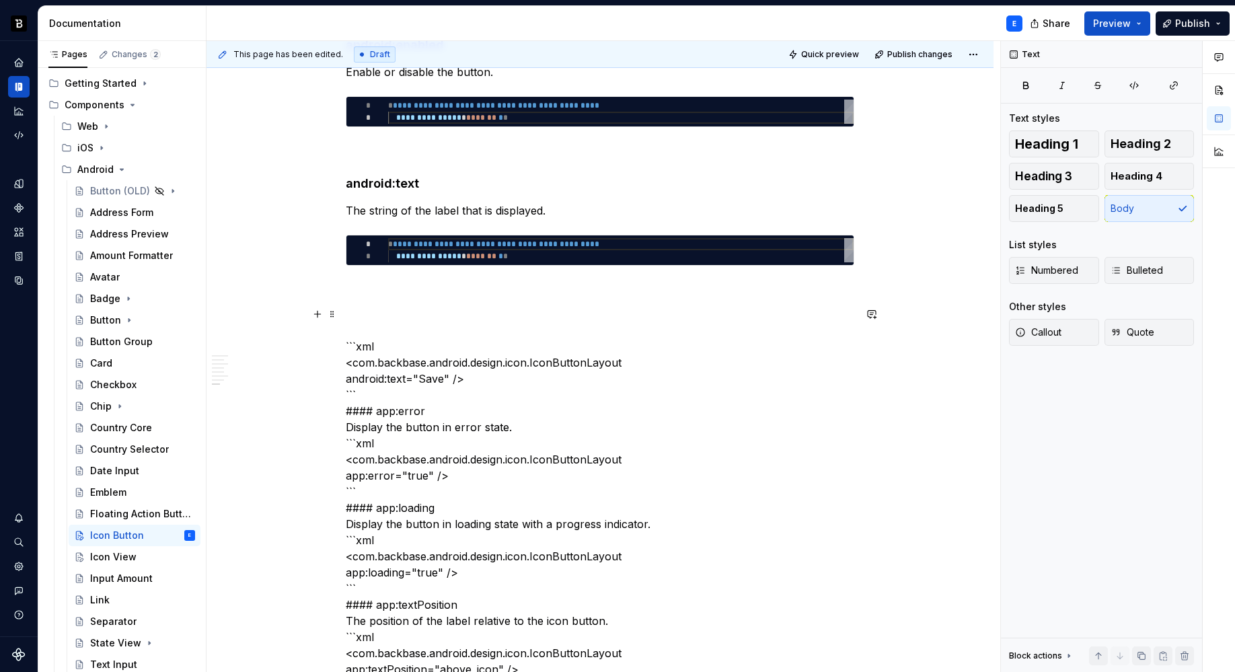
scroll to position [1364, 0]
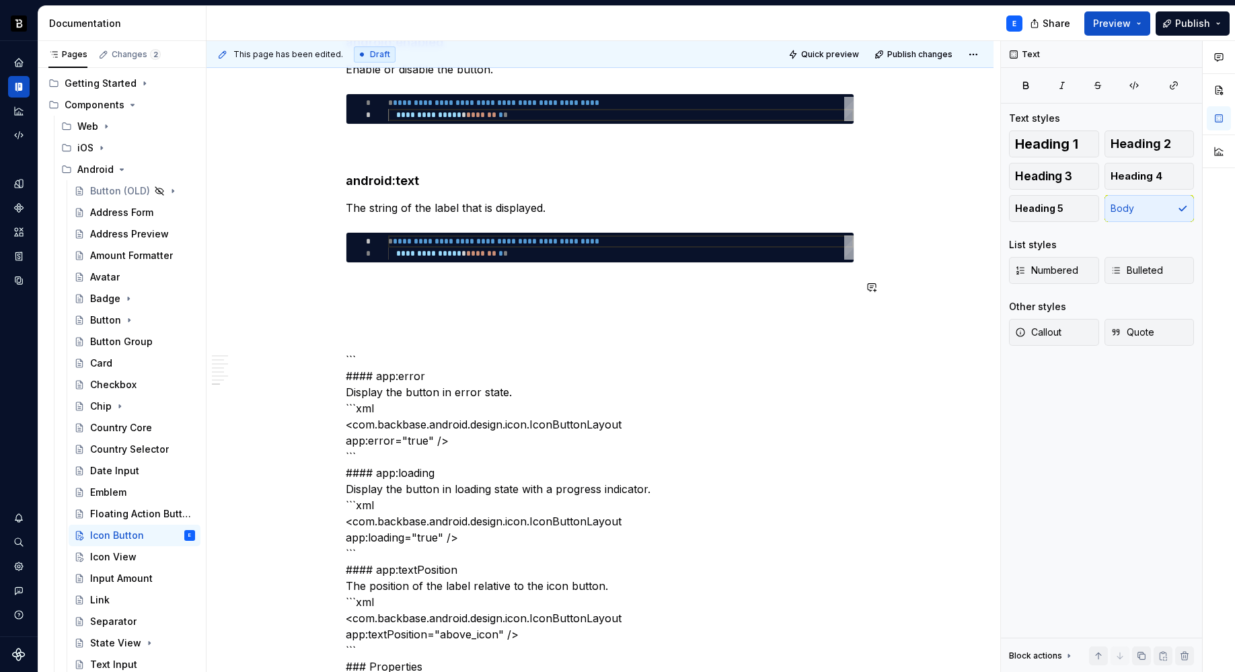
click at [453, 251] on div "**********" at bounding box center [620, 247] width 465 height 24
type textarea "**********"
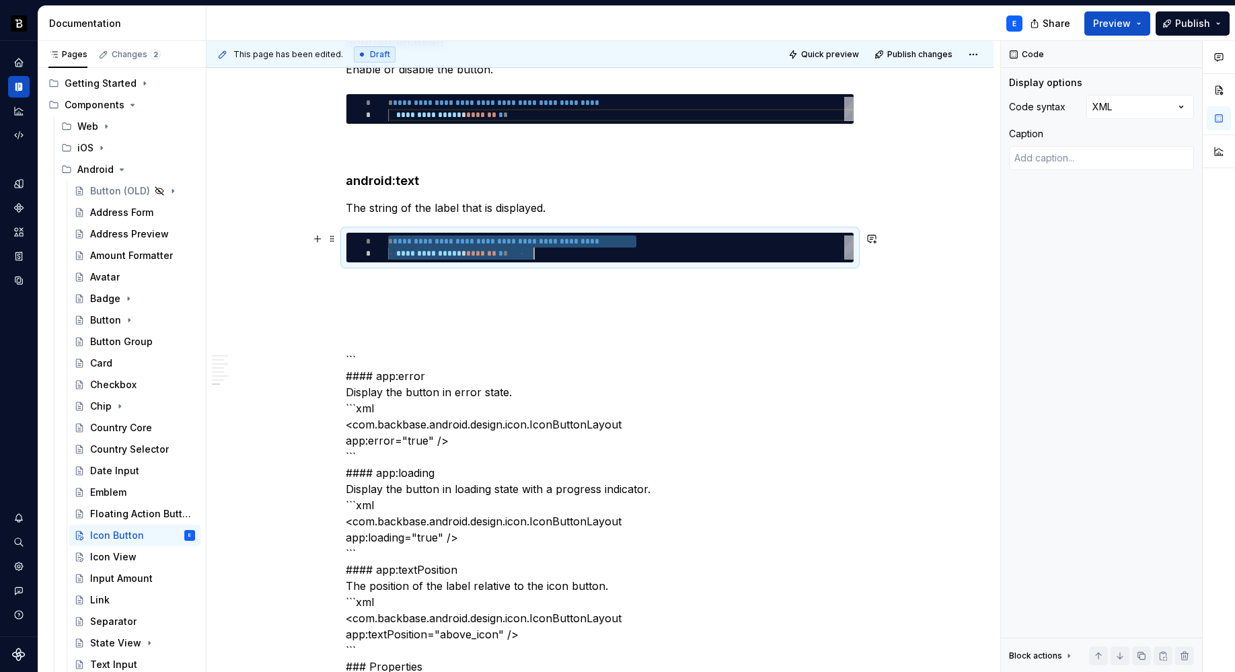
scroll to position [0, 146]
type textarea "*"
type textarea "**********"
click at [448, 283] on p at bounding box center [600, 287] width 508 height 16
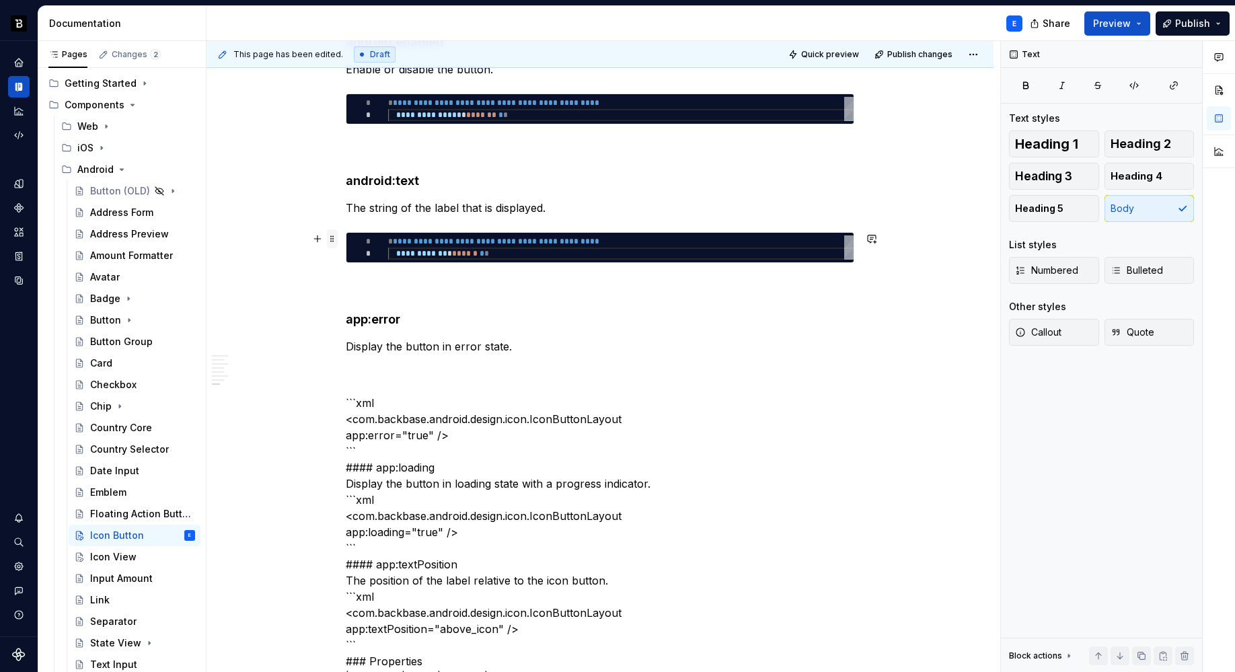
click at [332, 241] on span at bounding box center [332, 238] width 11 height 19
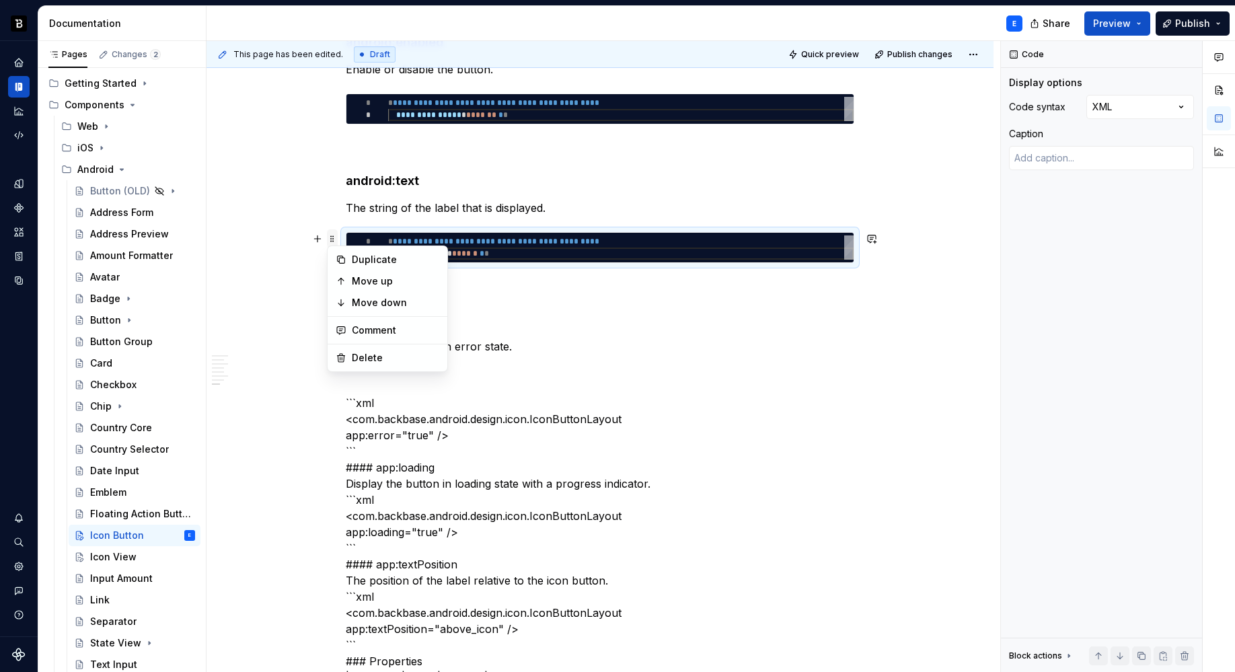
click at [332, 241] on span at bounding box center [332, 238] width 11 height 19
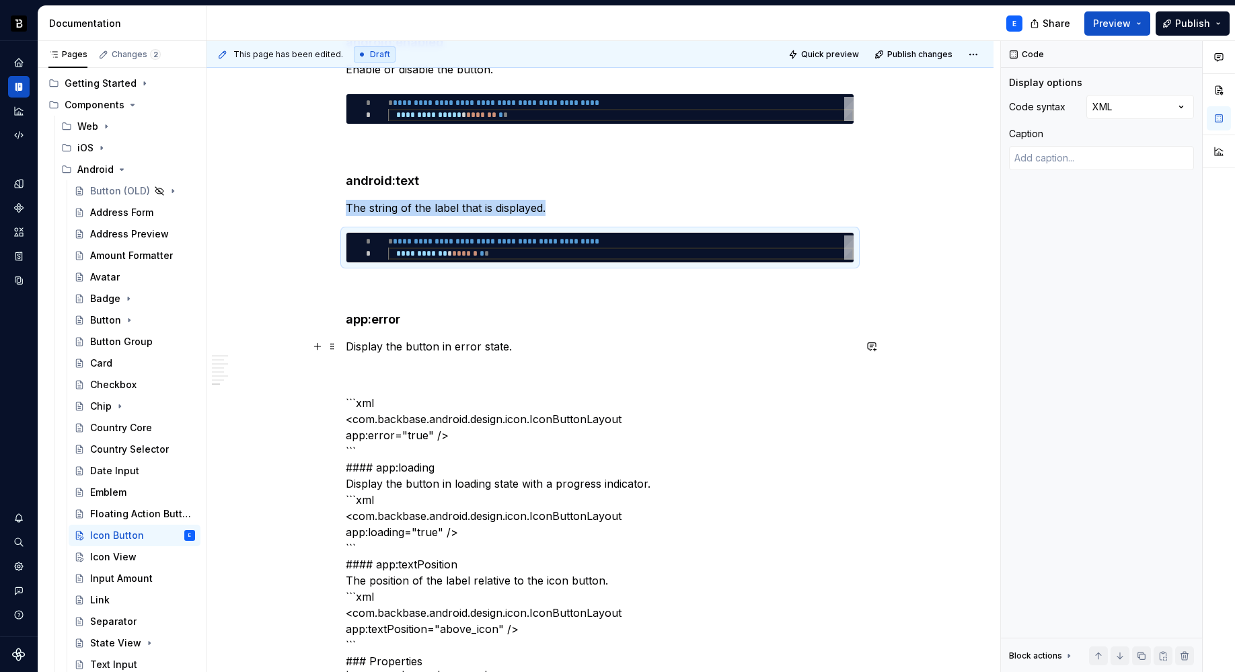
copy p "The string of the label that is displayed."
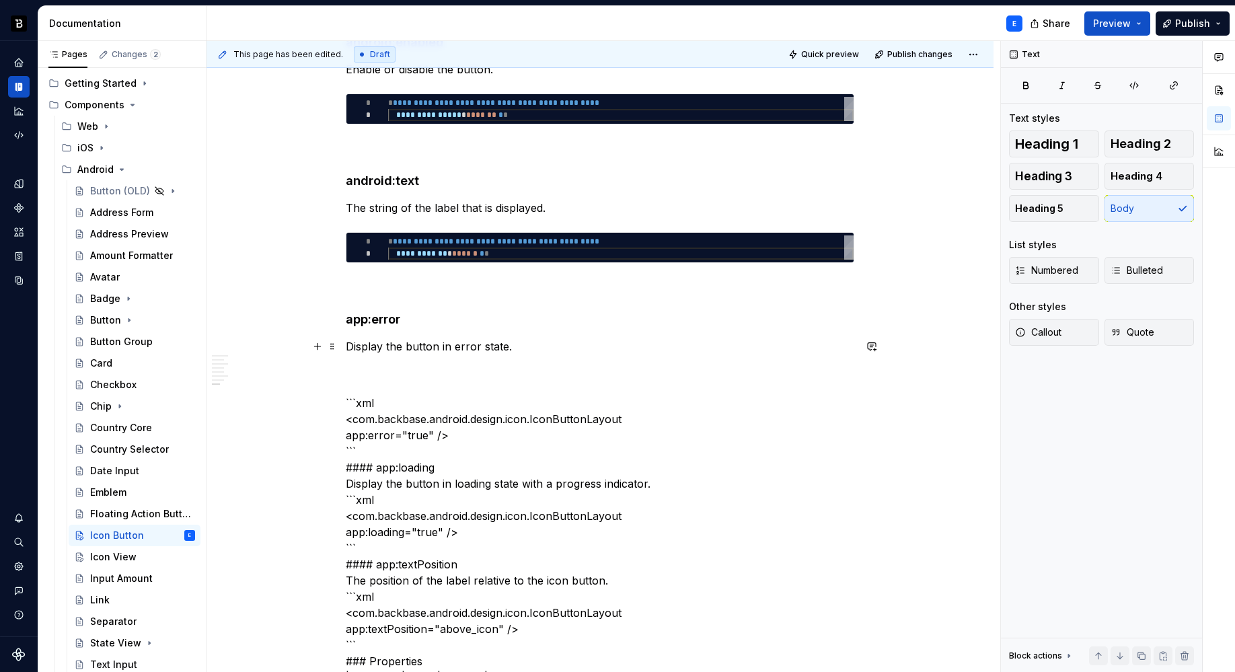
click at [549, 342] on p "Display the button in error state." at bounding box center [600, 346] width 508 height 16
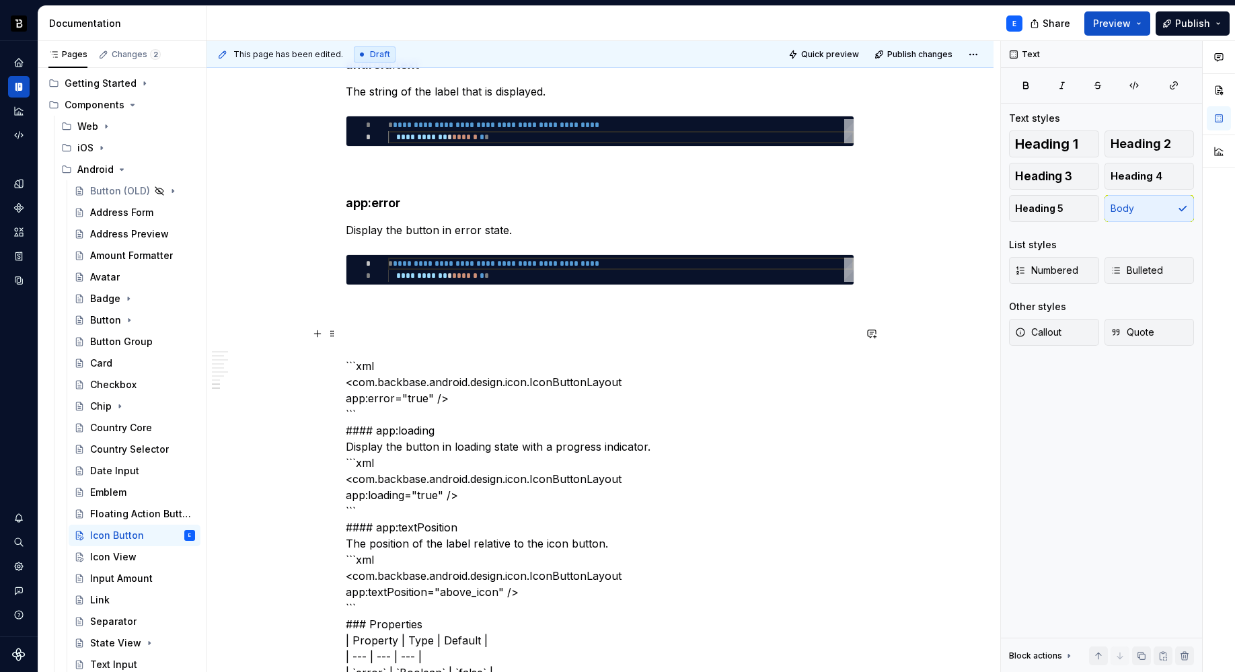
scroll to position [1491, 0]
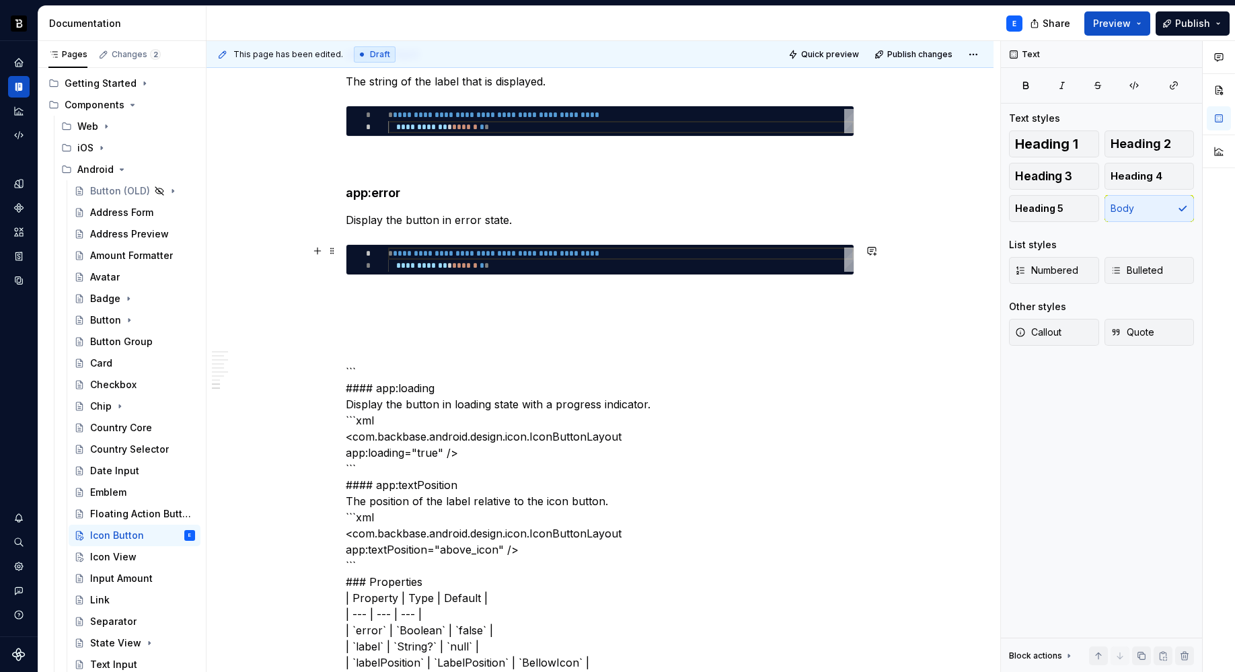
click at [453, 258] on div "**********" at bounding box center [620, 259] width 465 height 24
type textarea "*"
type textarea "**********"
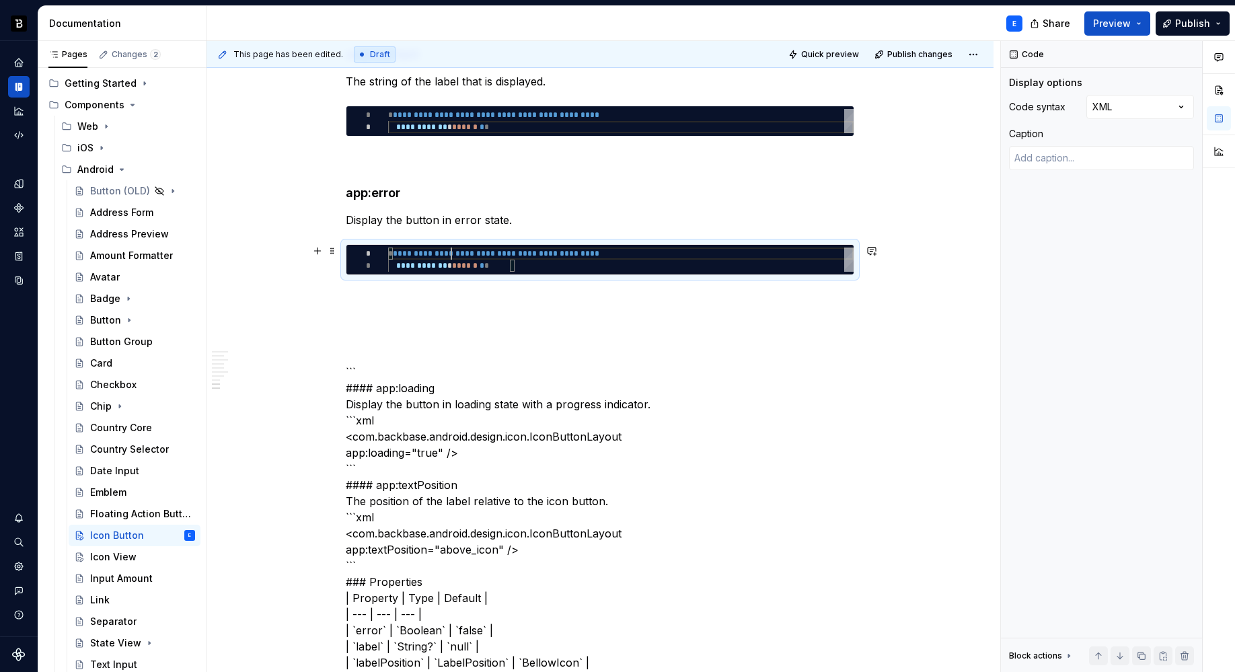
scroll to position [0, 126]
type textarea "*"
type textarea "**********"
click at [442, 303] on p at bounding box center [600, 299] width 508 height 16
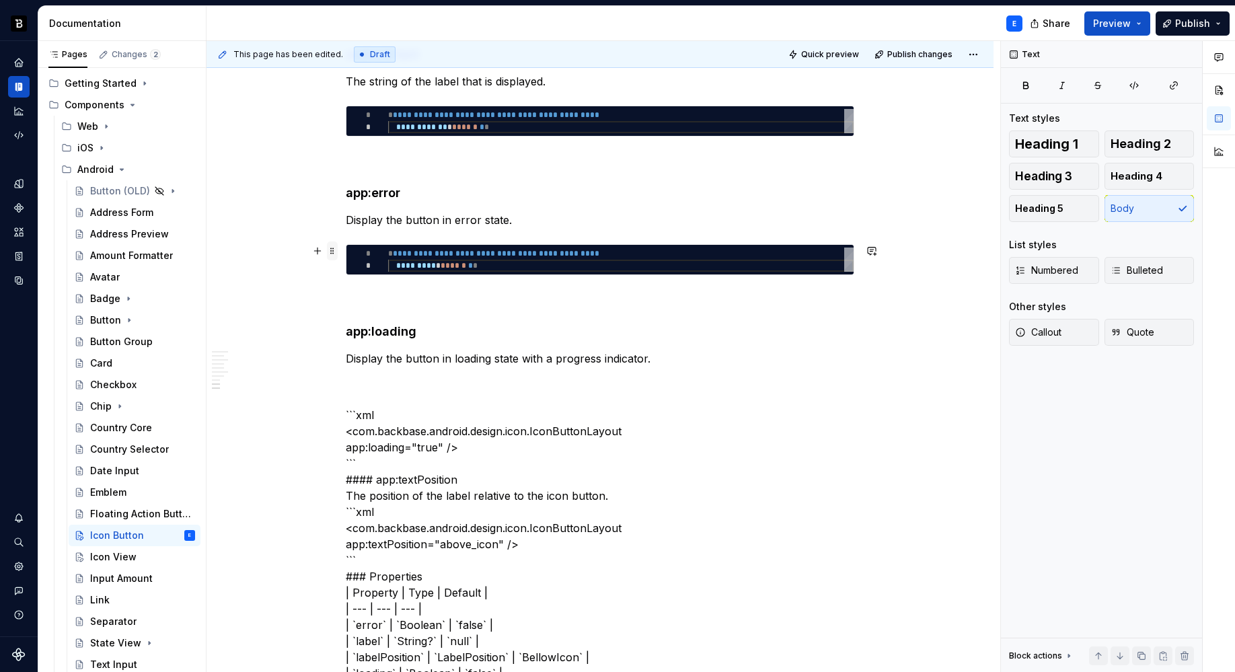
click at [329, 249] on span at bounding box center [332, 250] width 11 height 19
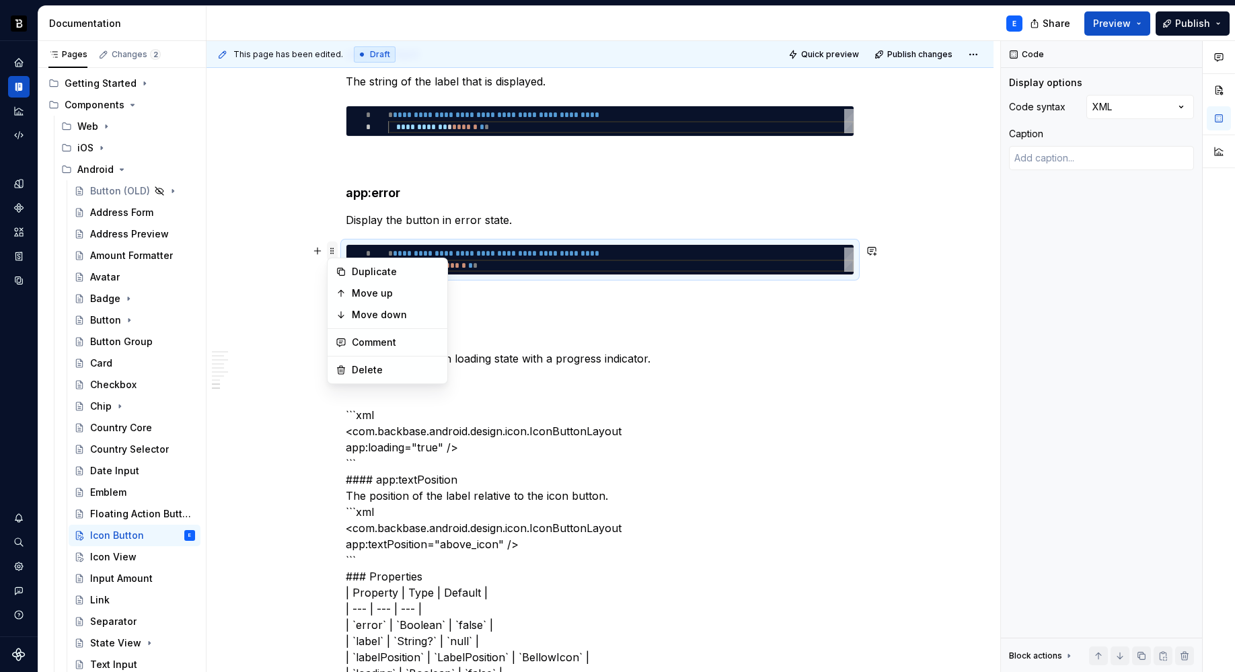
click at [329, 249] on span at bounding box center [332, 250] width 11 height 19
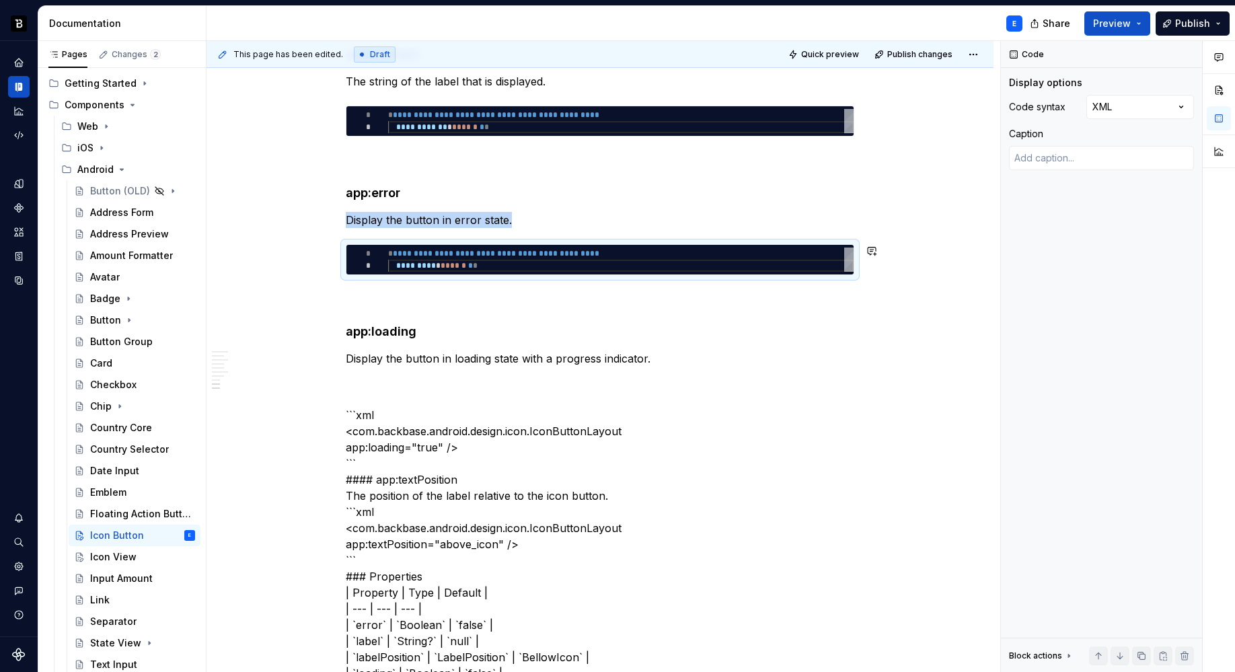
copy p "Display the button in error state."
click at [671, 355] on p "Display the button in loading state with a progress indicator." at bounding box center [600, 358] width 508 height 16
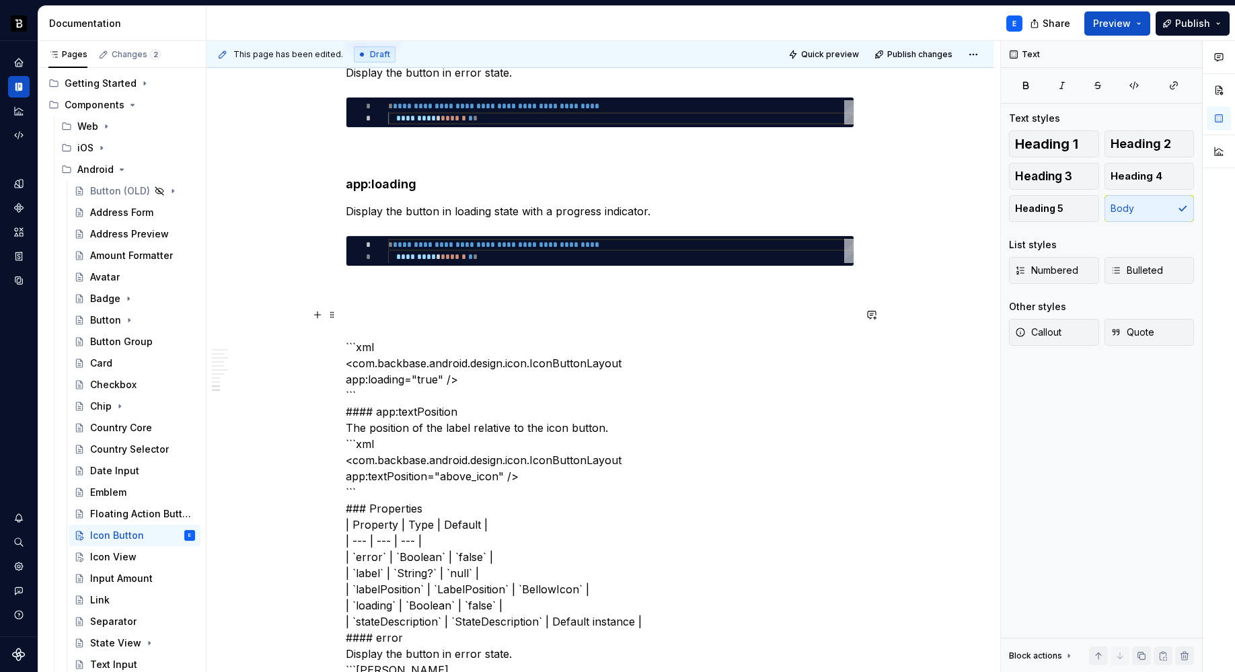
scroll to position [1640, 0]
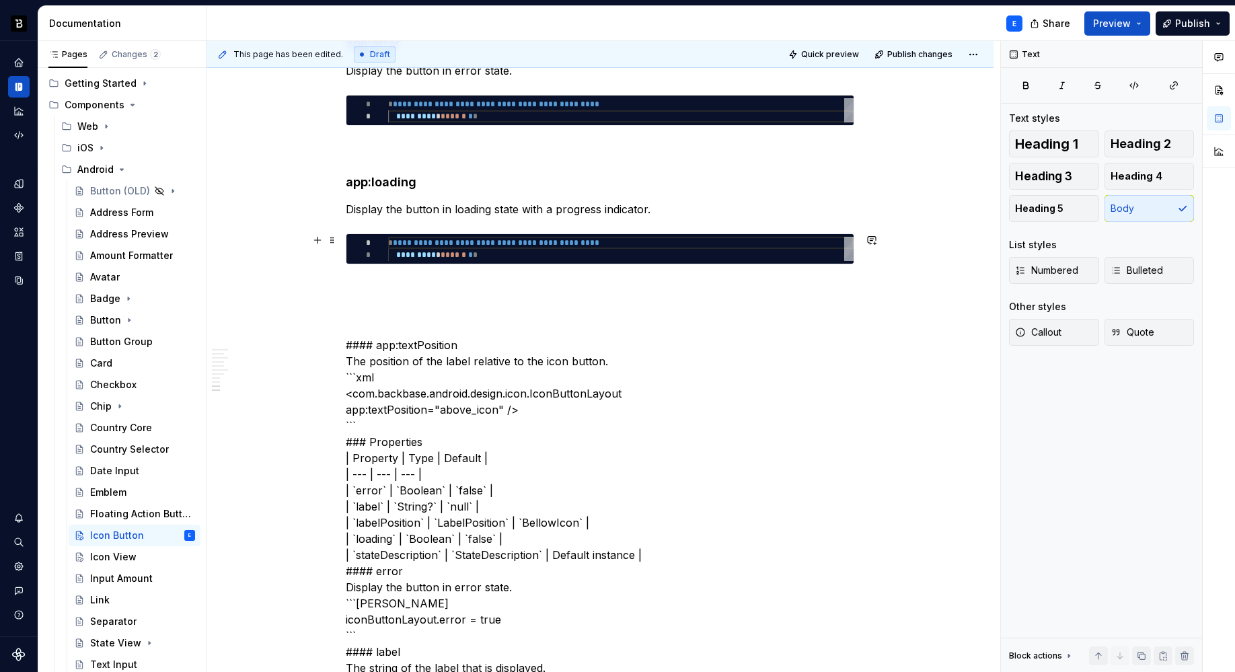
click at [469, 256] on div "**********" at bounding box center [620, 249] width 465 height 24
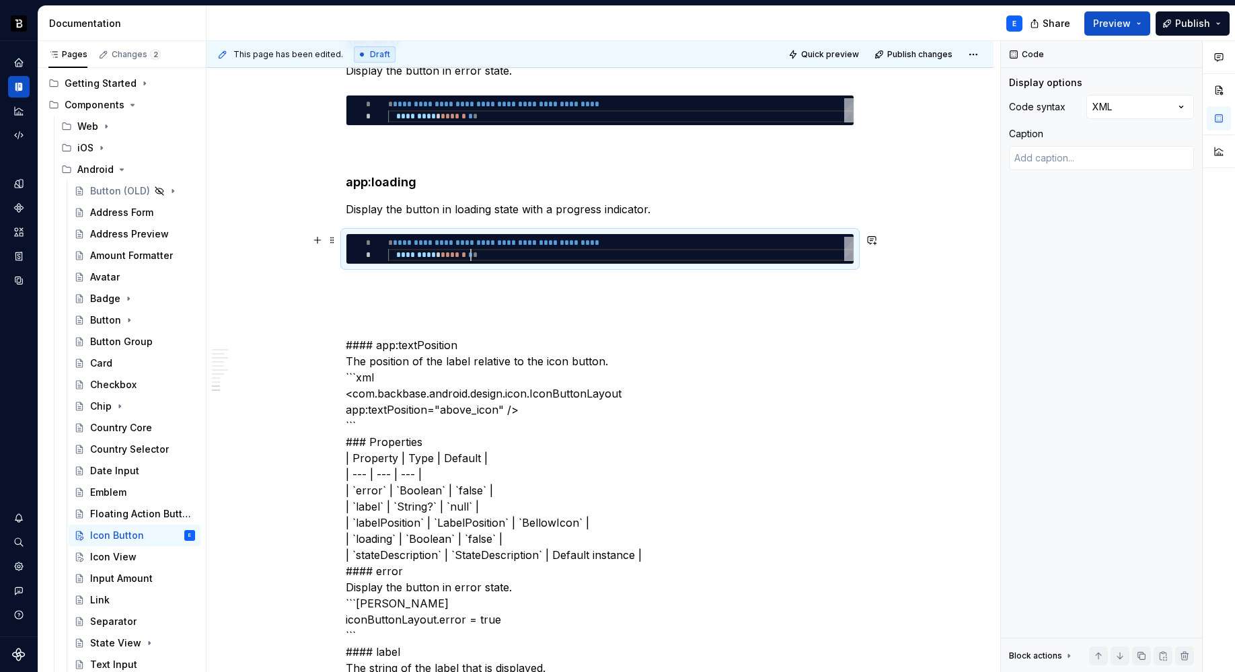
type textarea "*"
type textarea "**********"
type textarea "*"
type textarea "**********"
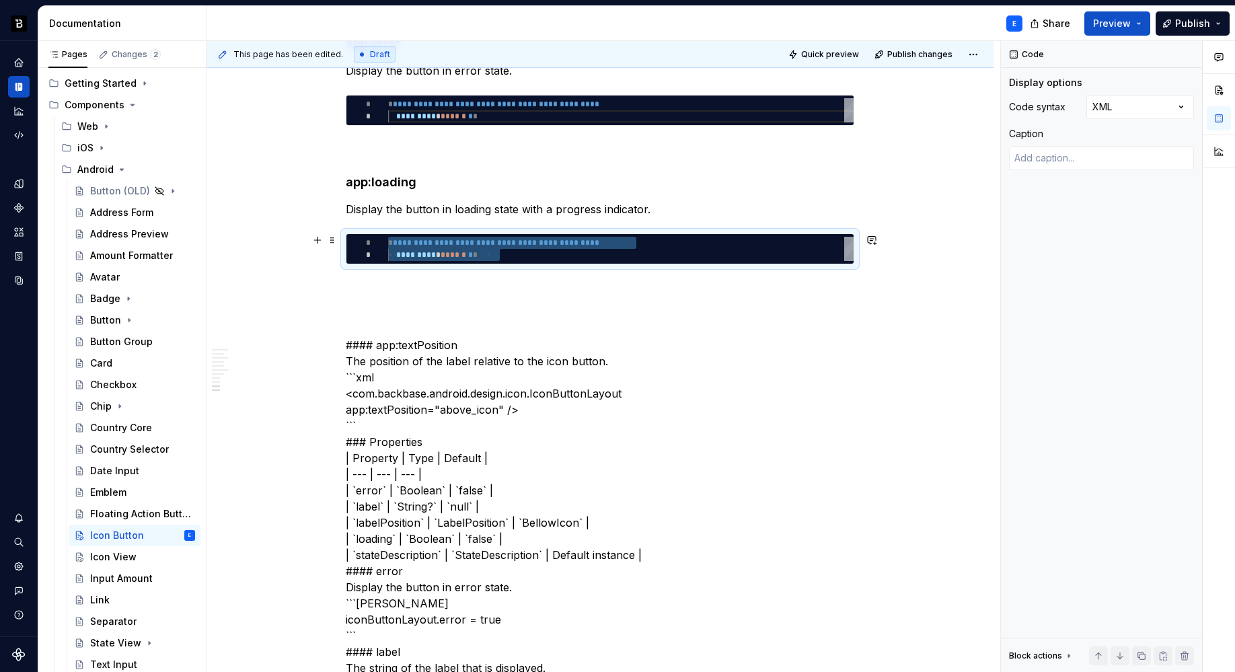
scroll to position [12, 122]
click at [467, 280] on p at bounding box center [600, 288] width 508 height 16
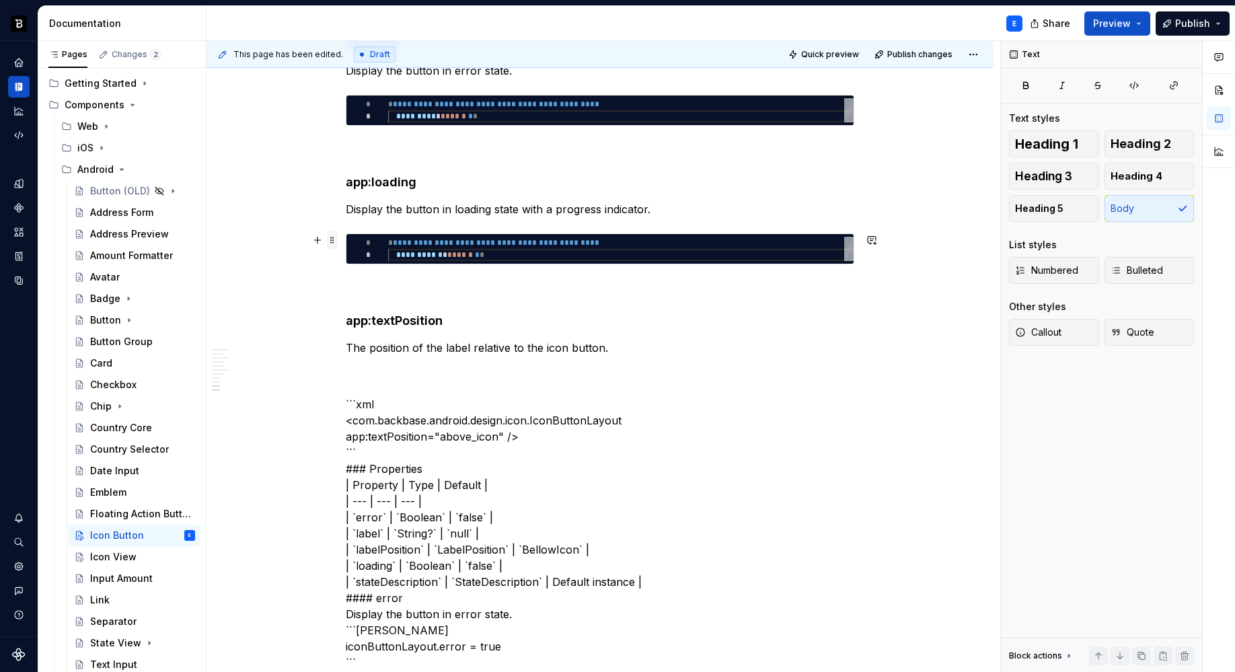
click at [331, 239] on span at bounding box center [332, 240] width 11 height 19
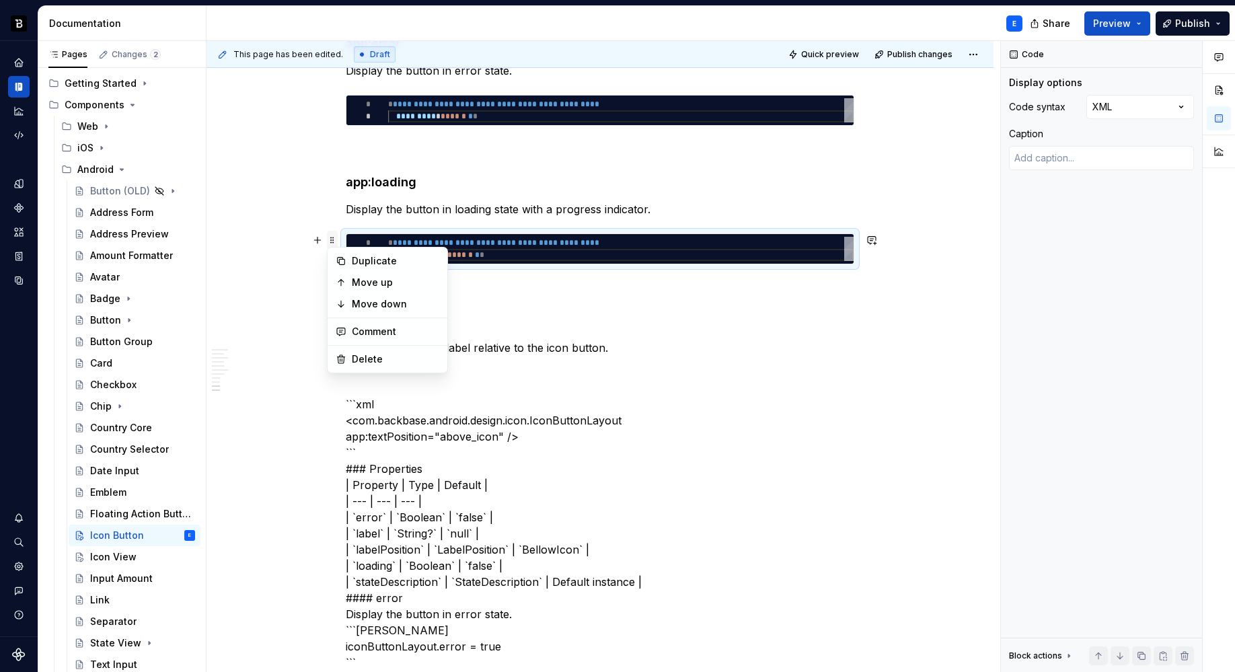
click at [331, 239] on span at bounding box center [332, 240] width 11 height 19
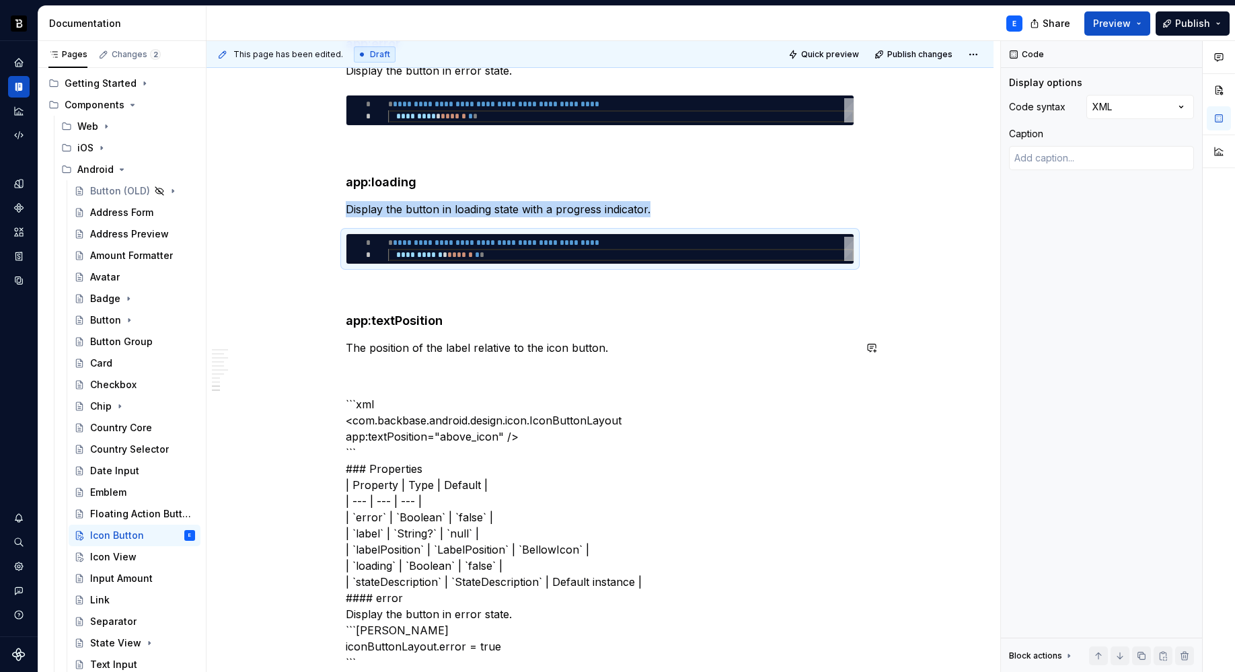
copy p "Display the button in loading state with a progress indicator."
click at [625, 350] on p "The position of the label relative to the icon button." at bounding box center [600, 348] width 508 height 16
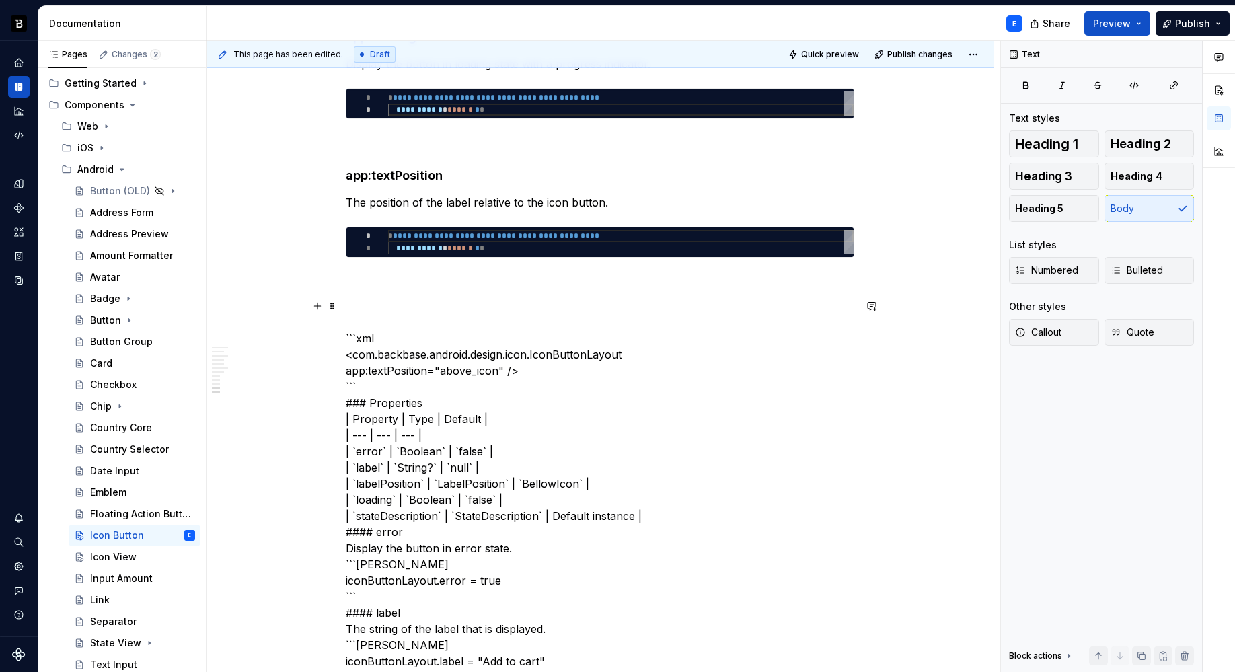
scroll to position [1787, 0]
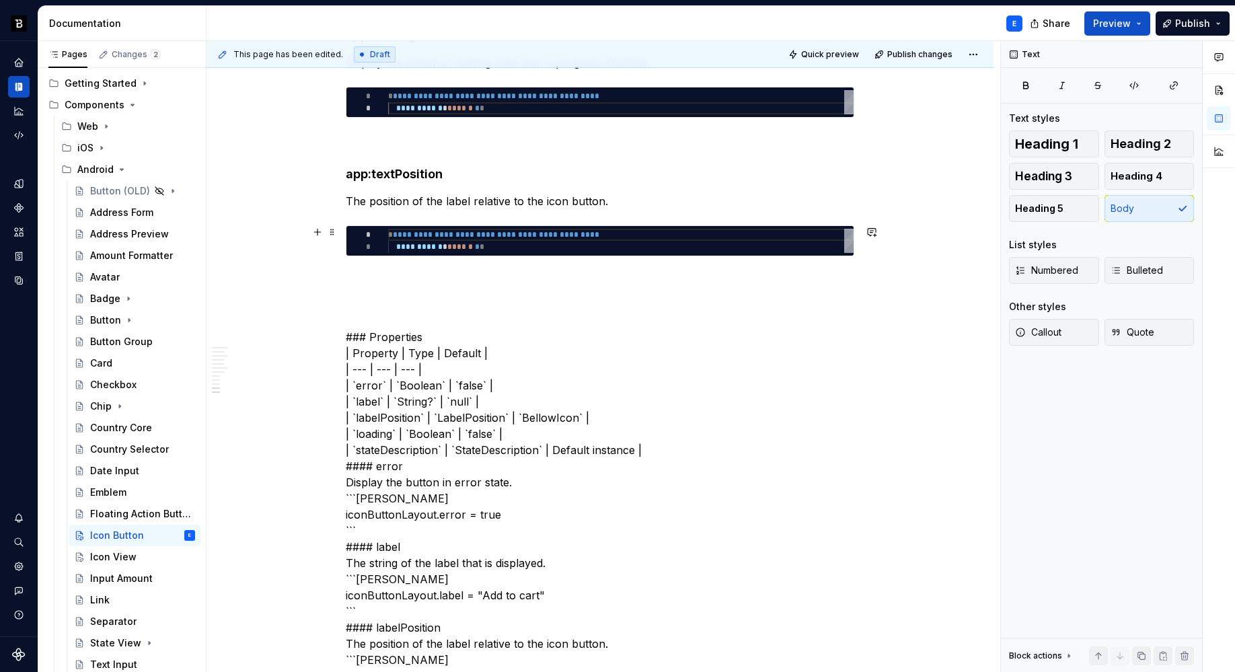
type textarea "*"
type textarea "**********"
click at [460, 237] on div "**********" at bounding box center [620, 241] width 465 height 24
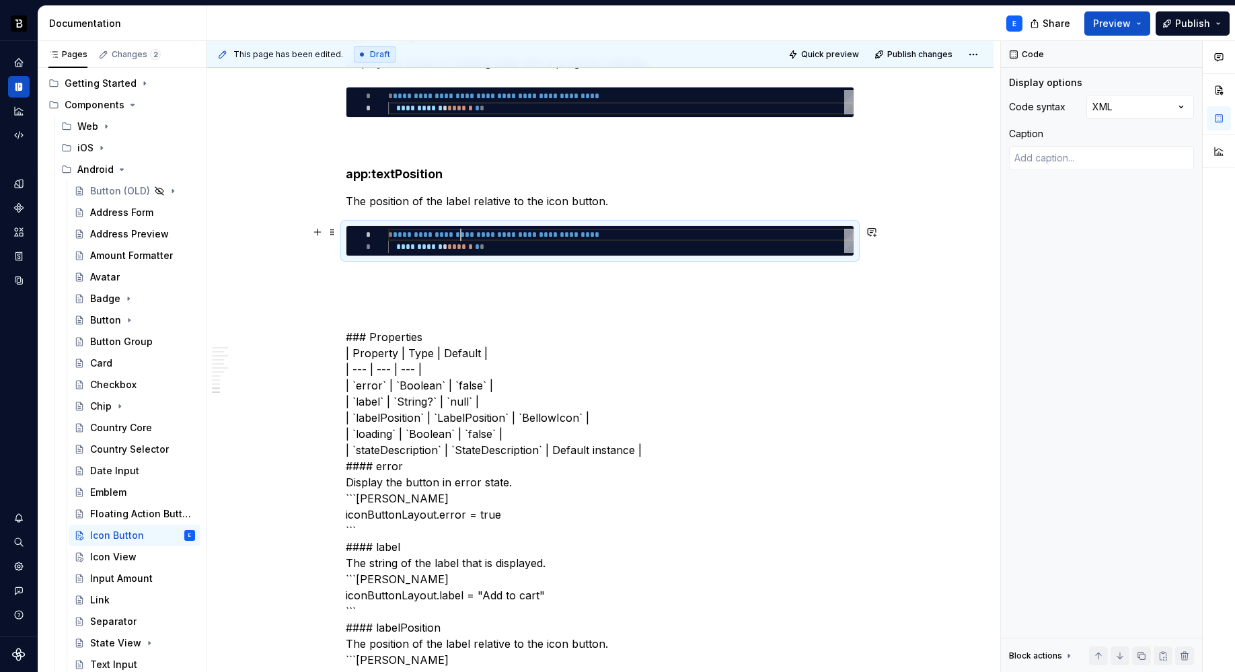
scroll to position [0, 122]
type textarea "*"
type textarea "**********"
click at [441, 269] on div "**********" at bounding box center [600, 348] width 508 height 3607
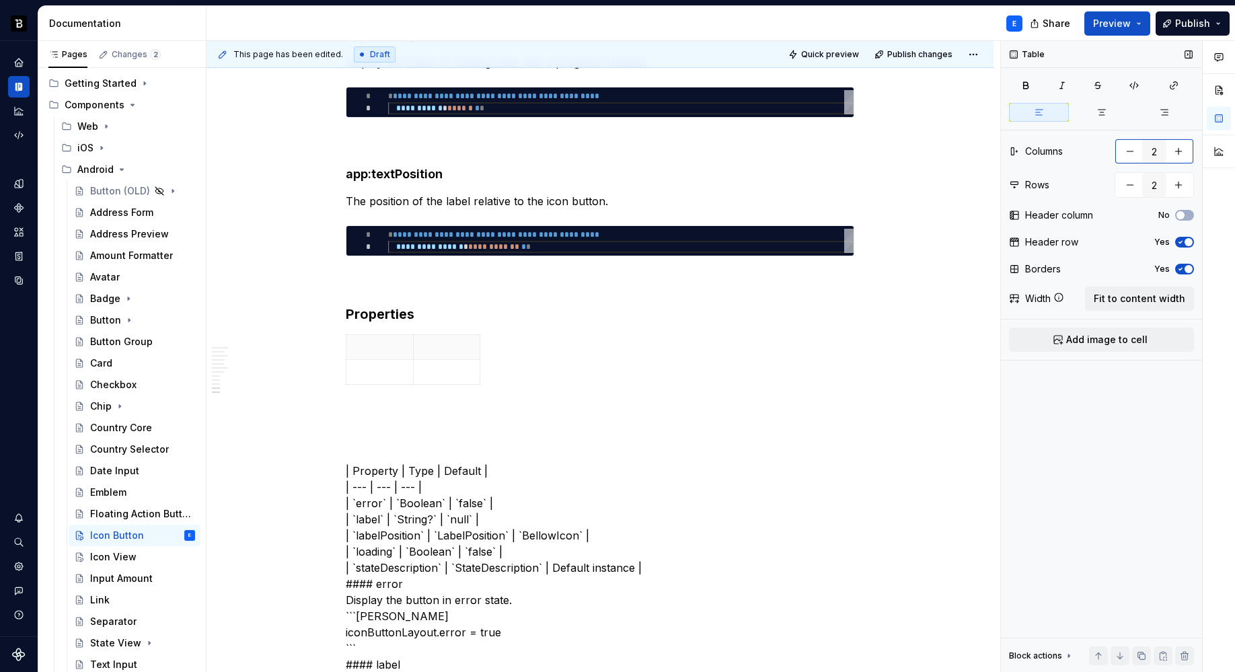
click at [1161, 158] on button "button" at bounding box center [1178, 151] width 24 height 24
type input "3"
click at [1151, 295] on span "Fit to content width" at bounding box center [1138, 298] width 91 height 13
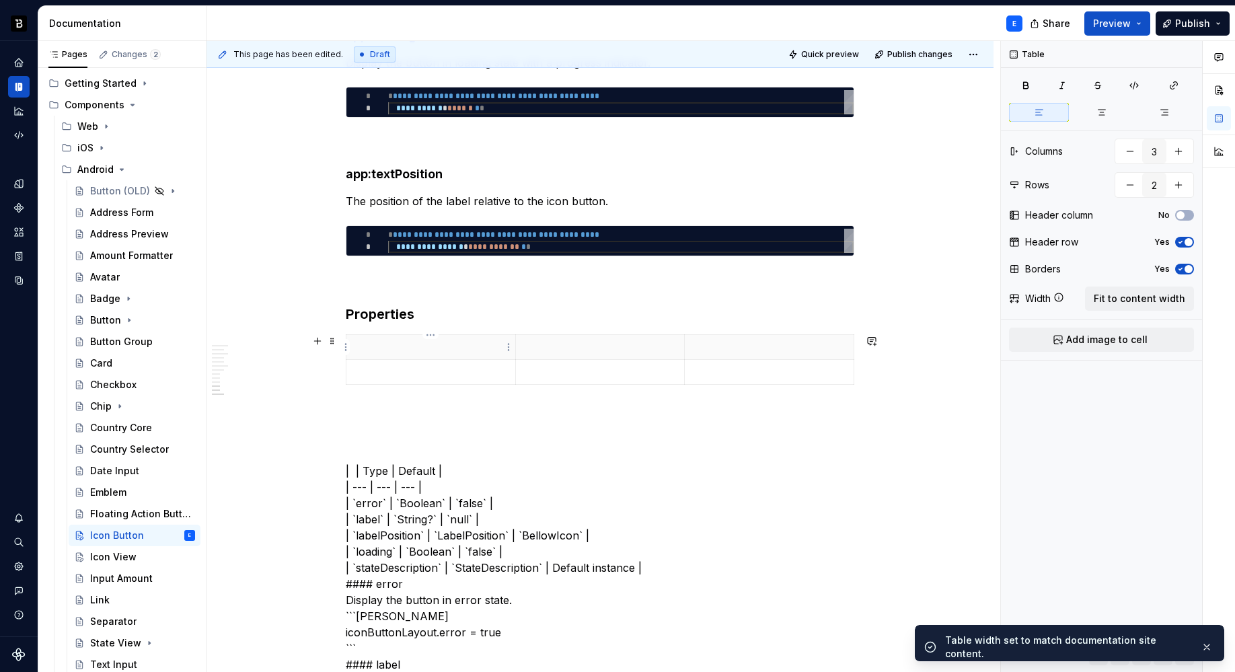
click at [397, 347] on p at bounding box center [430, 346] width 153 height 13
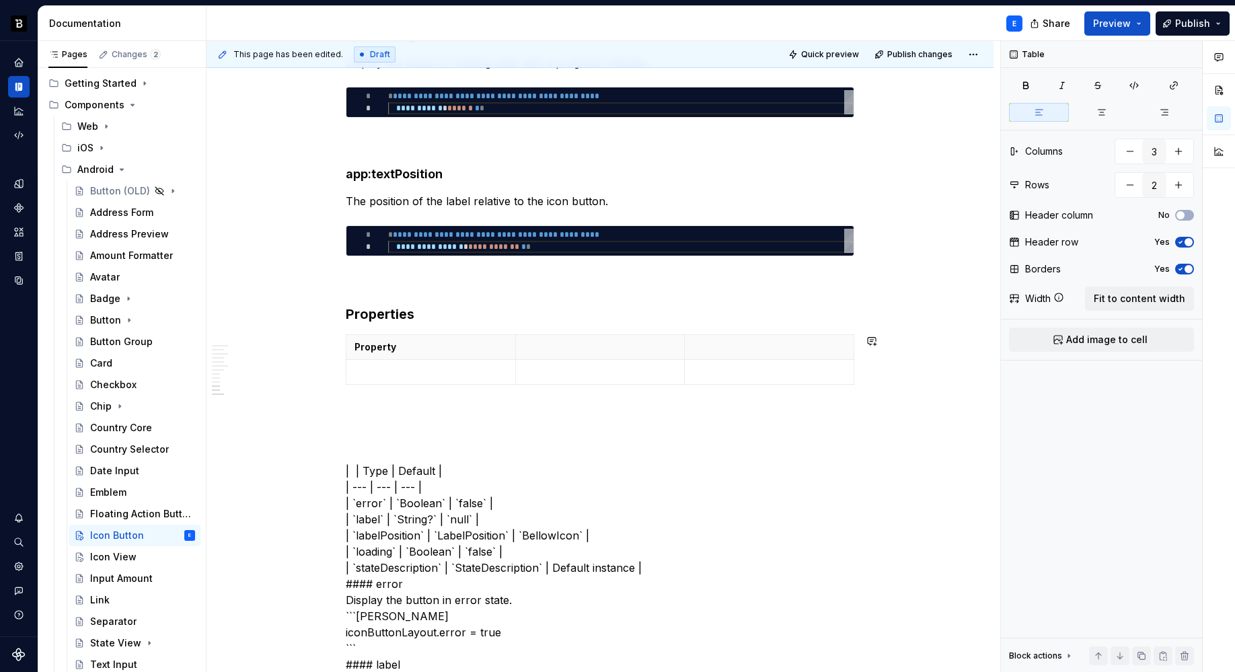
type textarea "*"
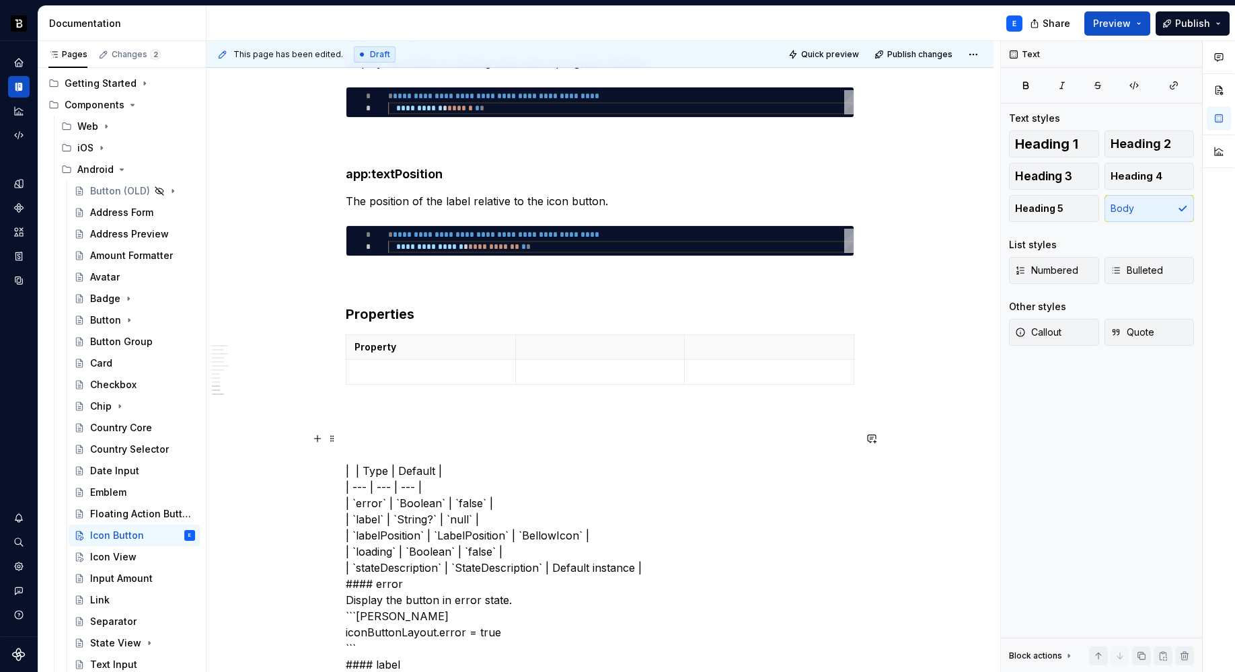
click at [567, 347] on p at bounding box center [600, 346] width 153 height 13
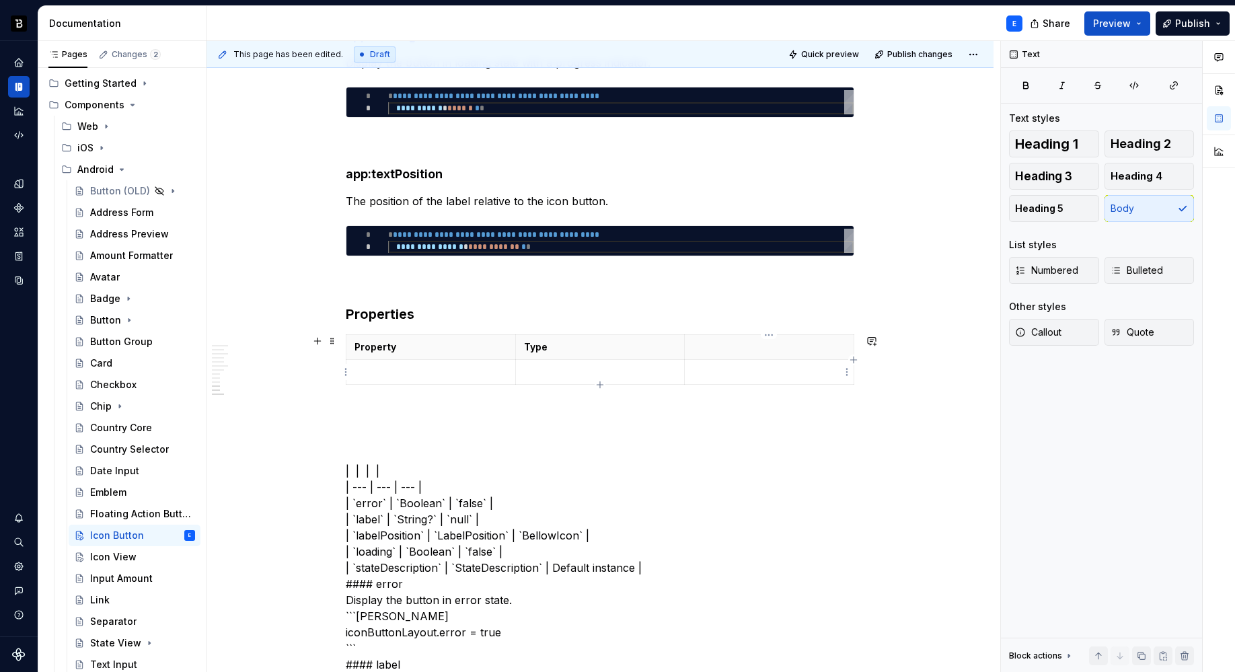
click at [707, 343] on p at bounding box center [769, 346] width 153 height 13
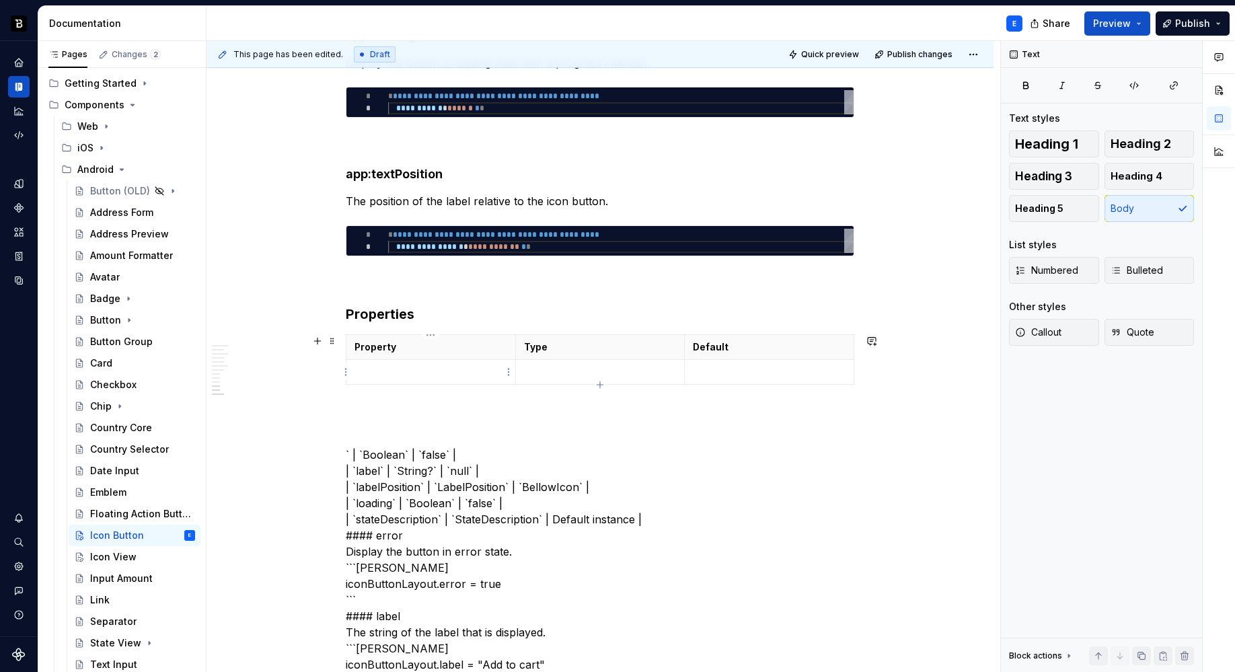
click at [453, 374] on p at bounding box center [430, 371] width 153 height 13
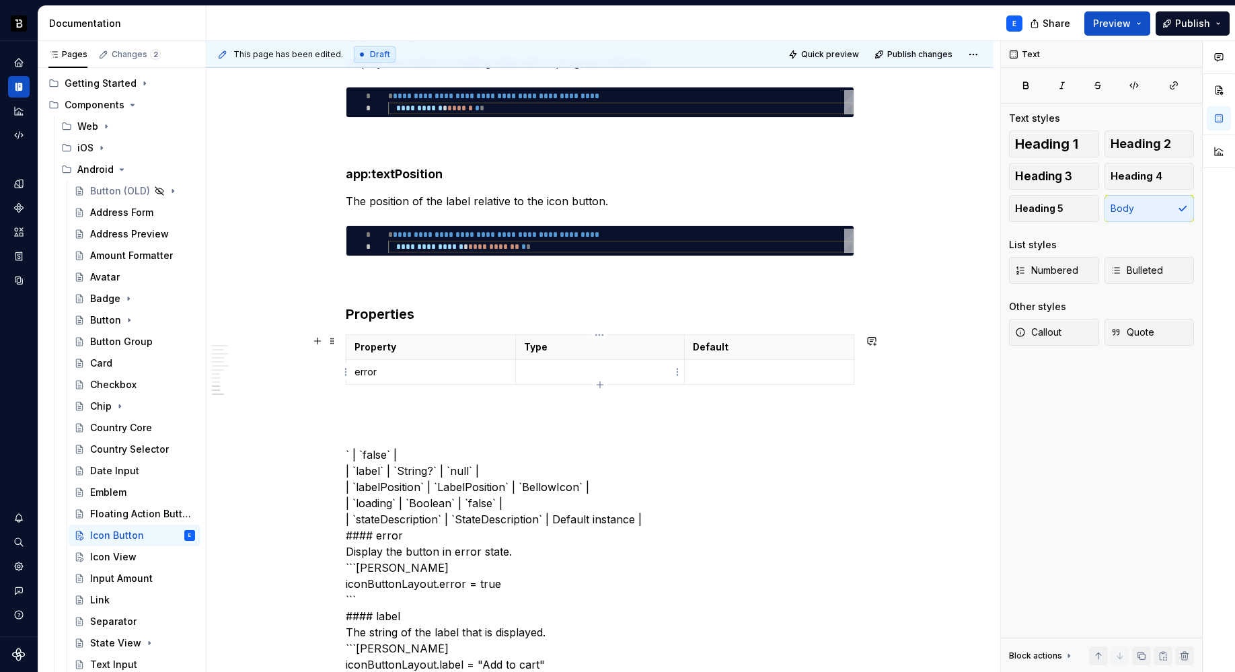
click at [564, 372] on p at bounding box center [600, 371] width 153 height 13
click at [714, 379] on td at bounding box center [769, 372] width 169 height 25
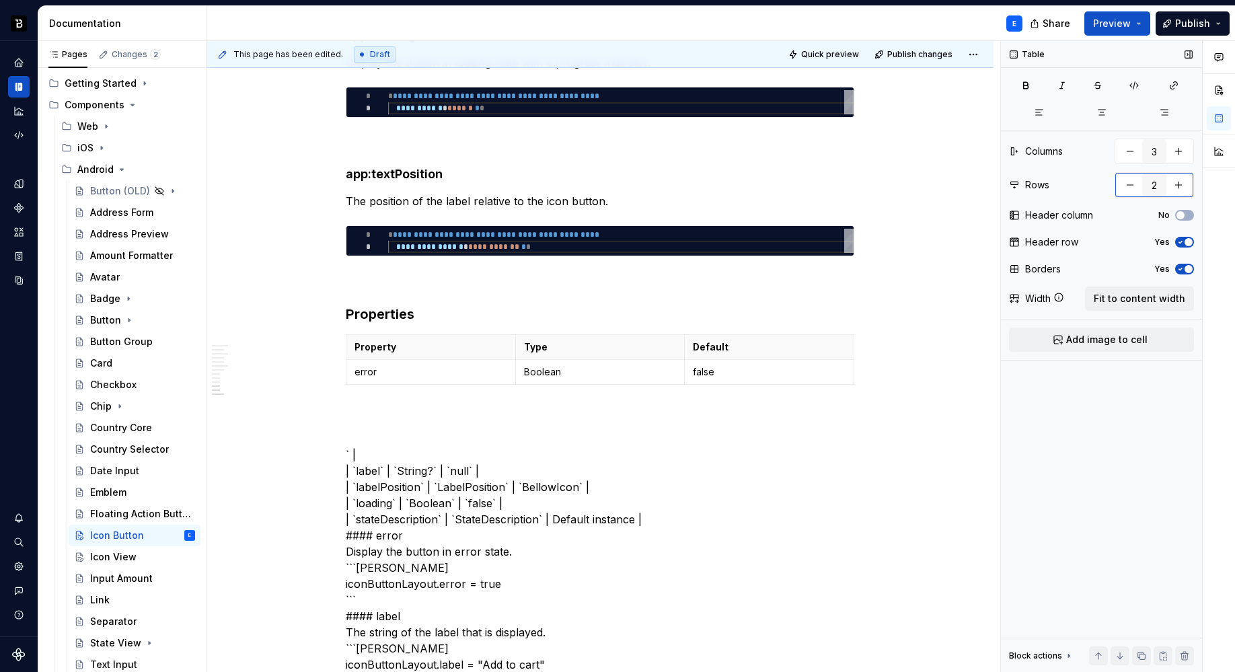
click at [1161, 186] on button "button" at bounding box center [1178, 185] width 24 height 24
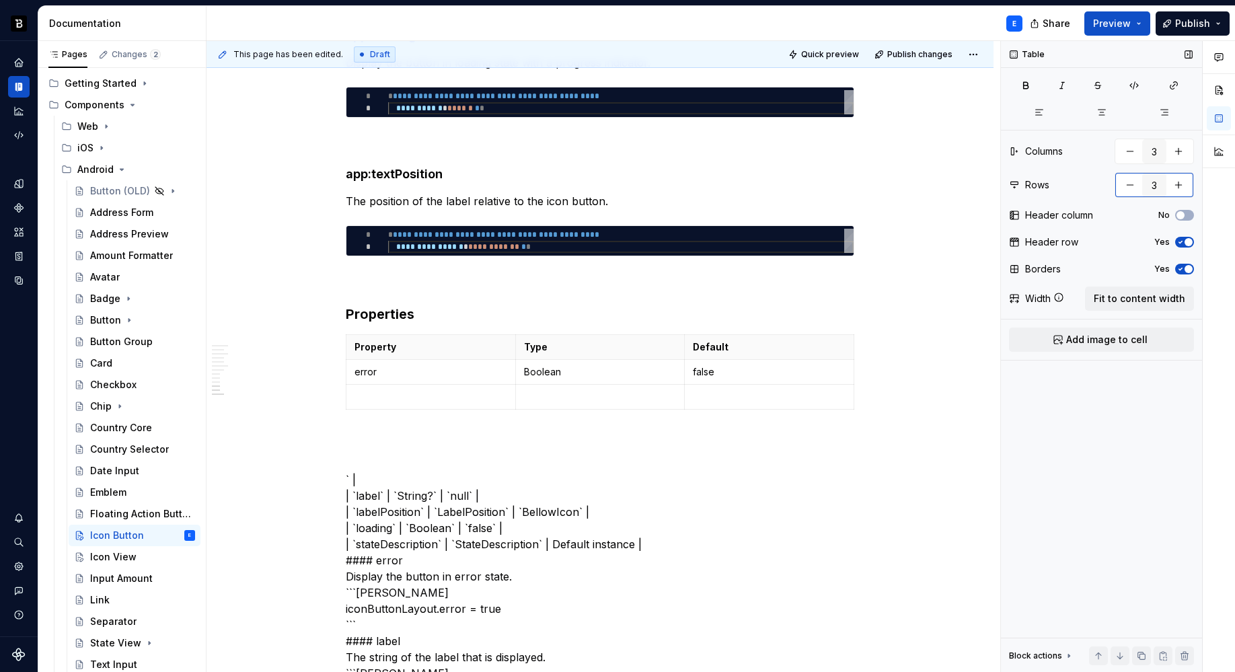
click at [1161, 186] on button "button" at bounding box center [1178, 185] width 24 height 24
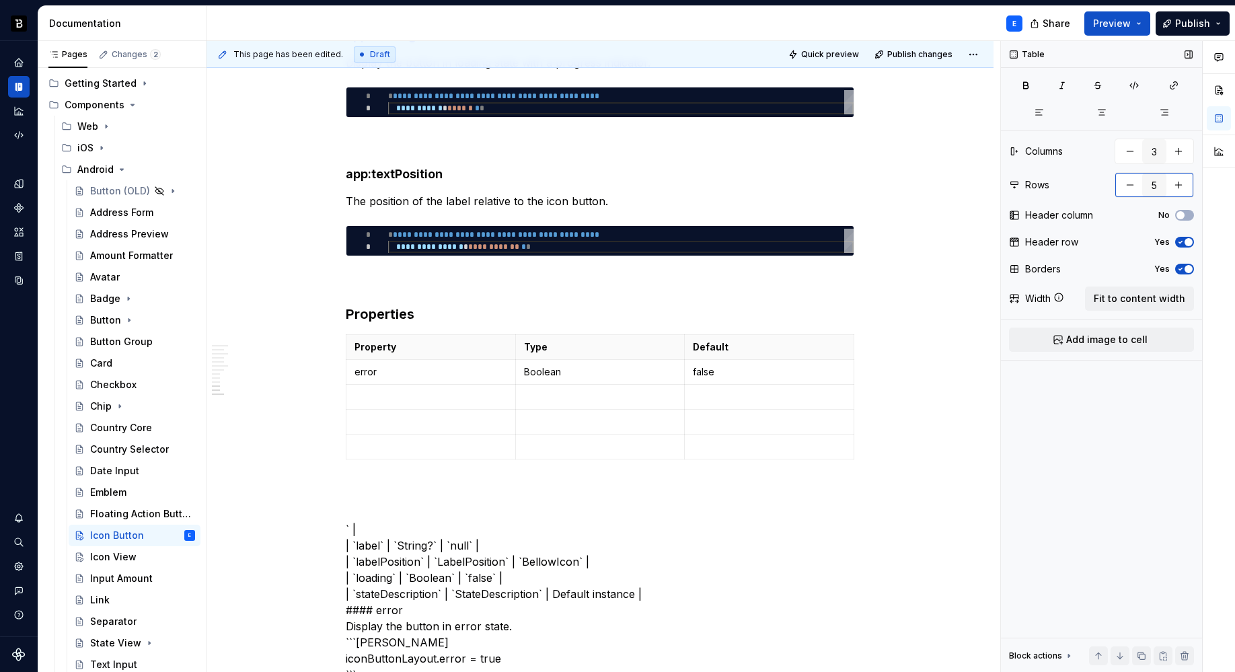
click at [1161, 186] on button "button" at bounding box center [1178, 185] width 24 height 24
type input "6"
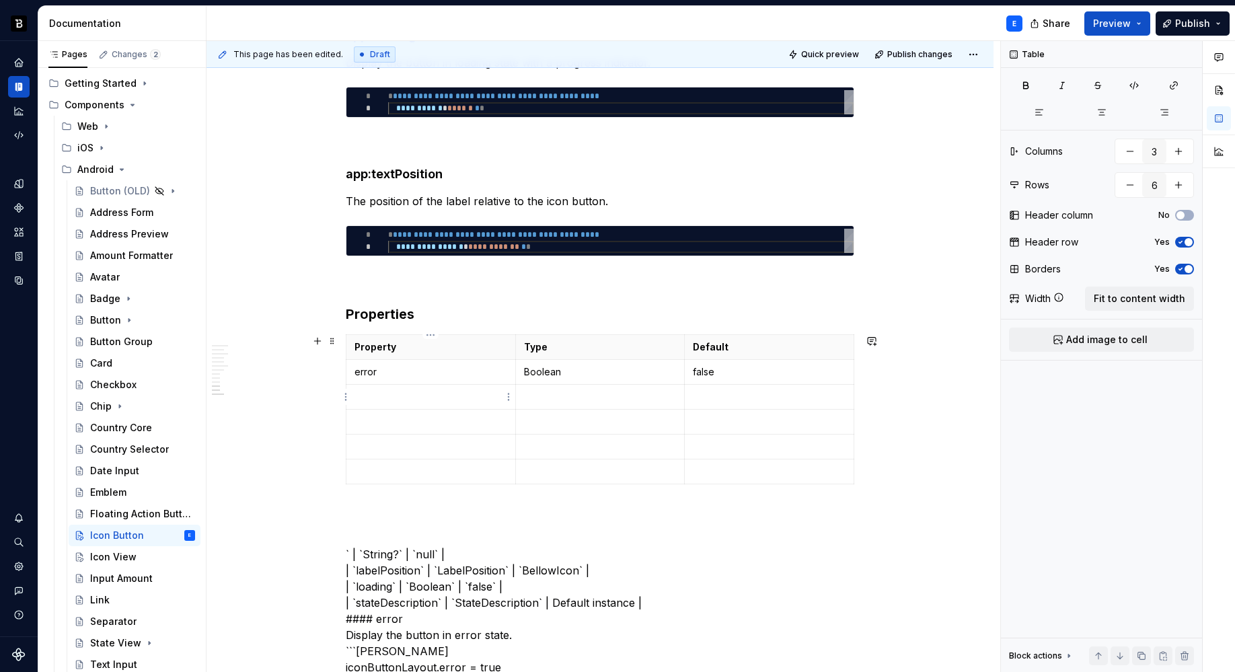
click at [409, 401] on p at bounding box center [430, 396] width 153 height 13
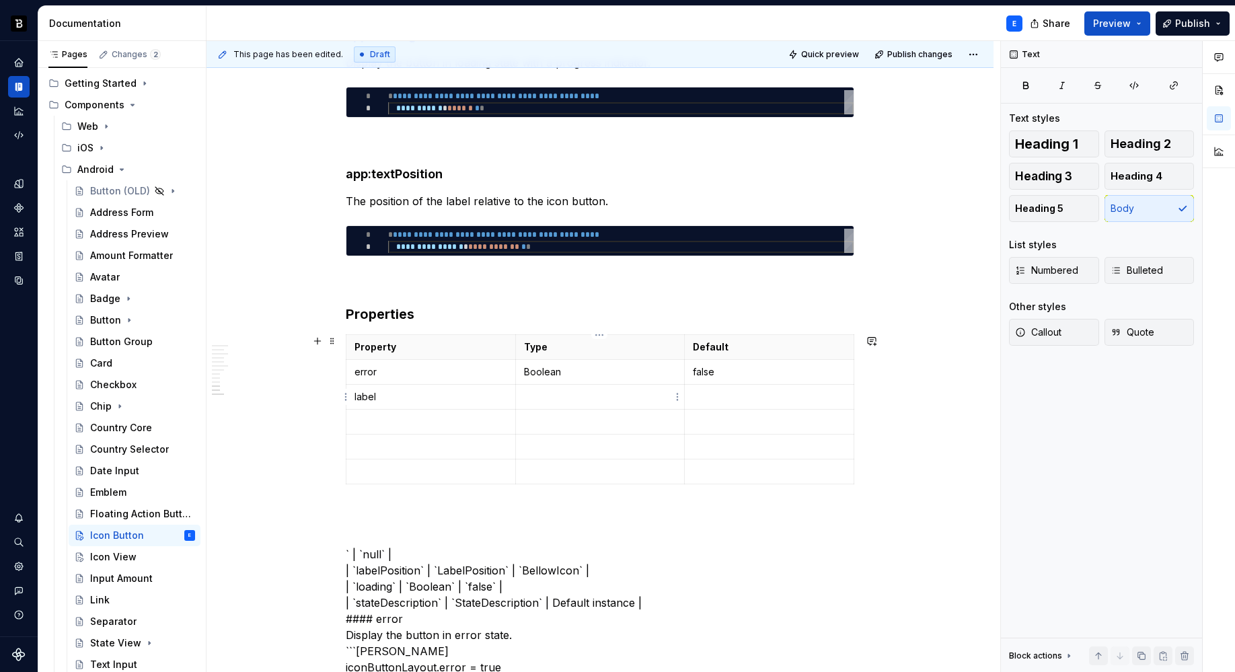
click at [536, 393] on p at bounding box center [600, 396] width 153 height 13
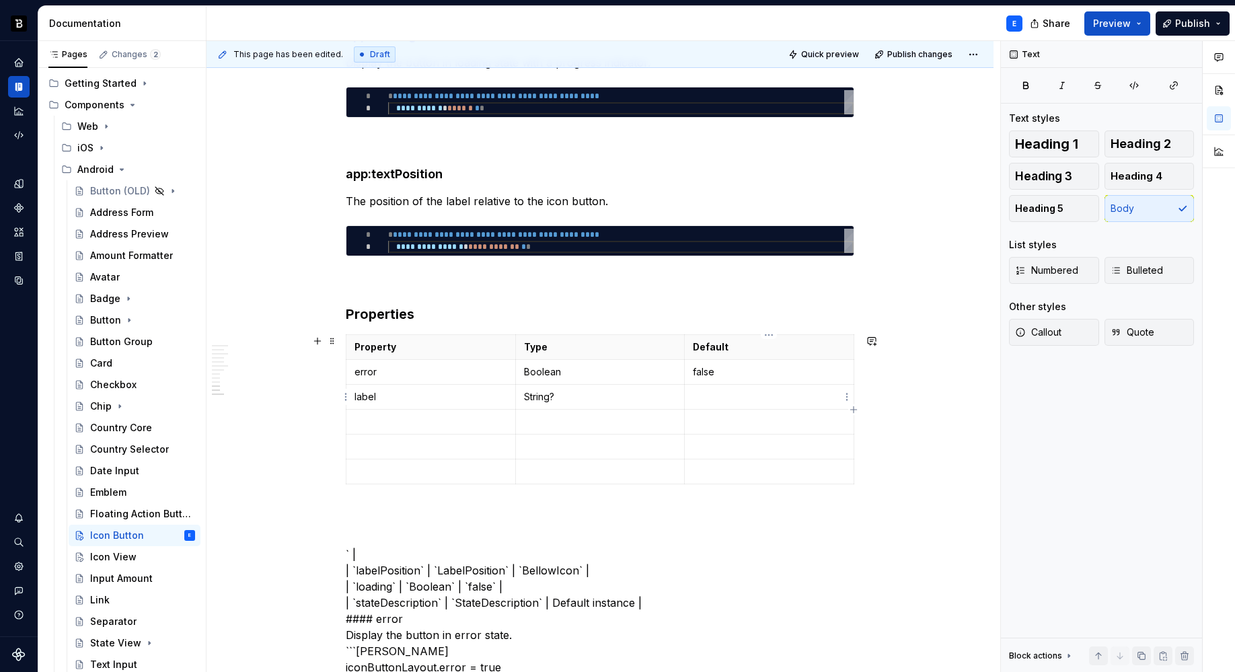
click at [716, 401] on p at bounding box center [769, 396] width 153 height 13
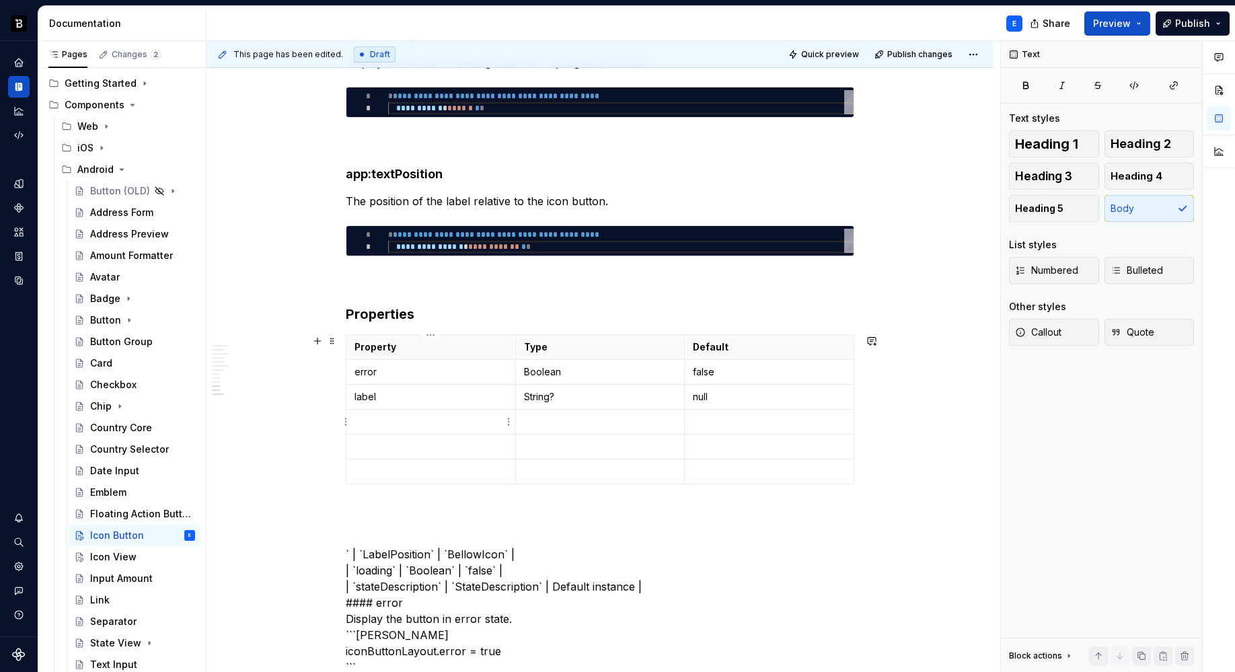
click at [408, 420] on p at bounding box center [430, 421] width 153 height 13
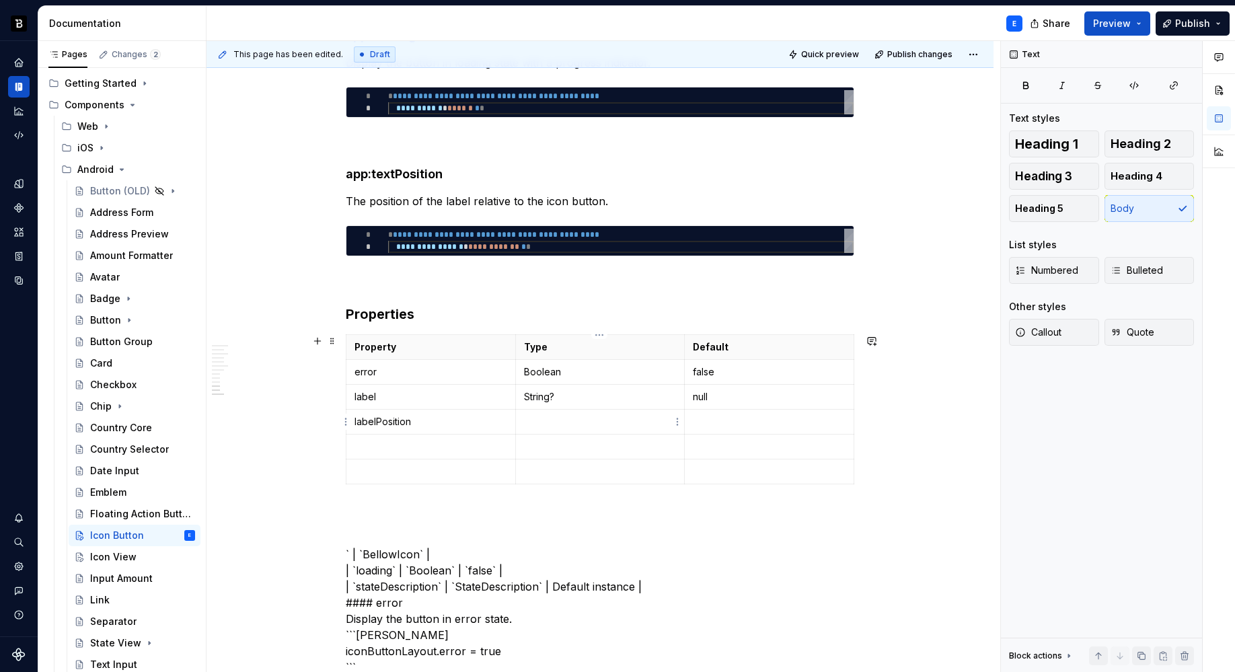
click at [561, 420] on p at bounding box center [600, 421] width 153 height 13
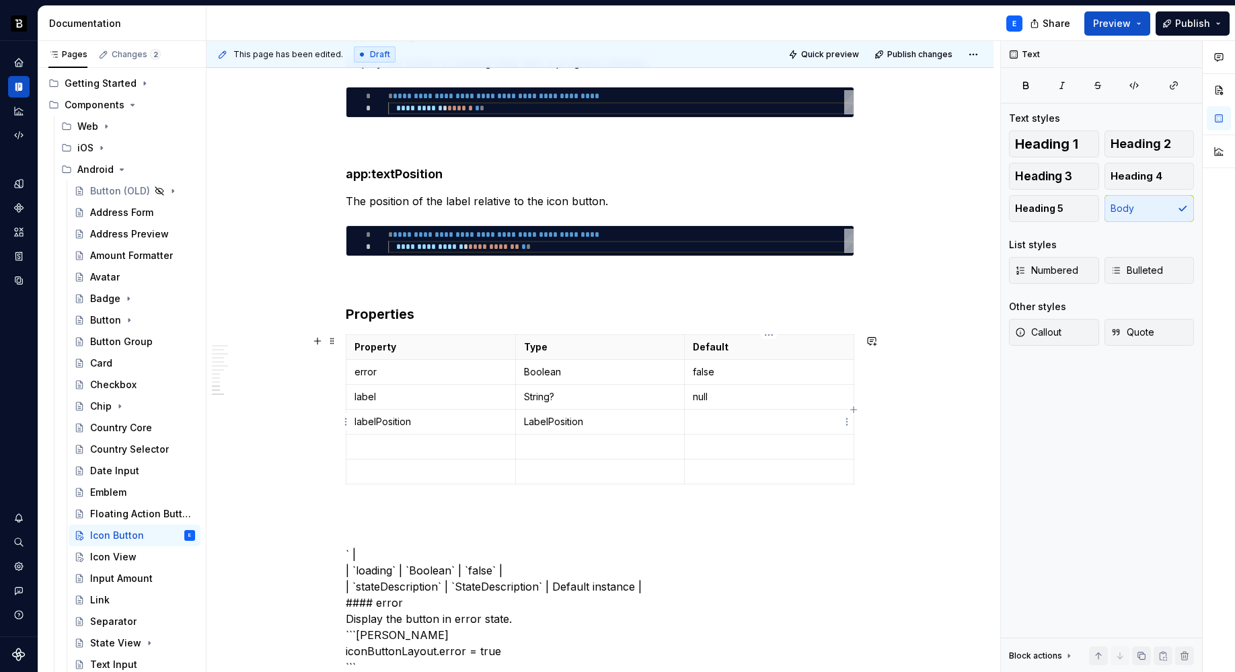
click at [724, 422] on p at bounding box center [769, 421] width 153 height 13
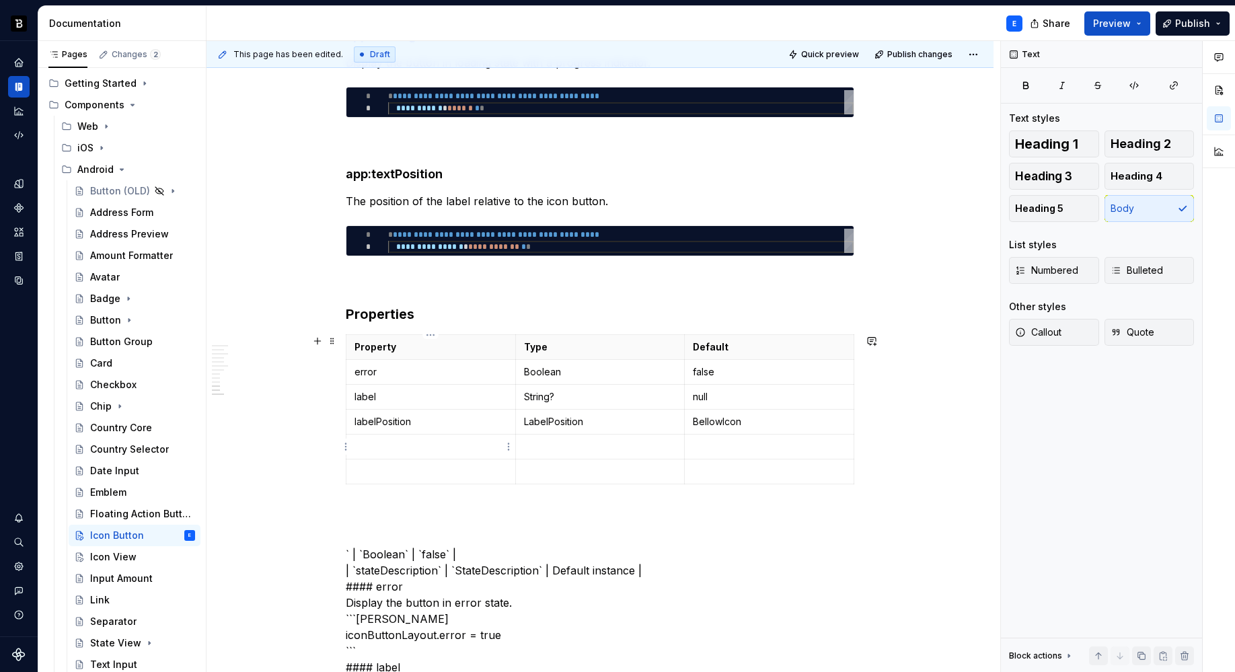
click at [416, 436] on td at bounding box center [430, 446] width 169 height 25
click at [547, 444] on p at bounding box center [600, 446] width 153 height 13
click at [718, 444] on p at bounding box center [769, 446] width 153 height 13
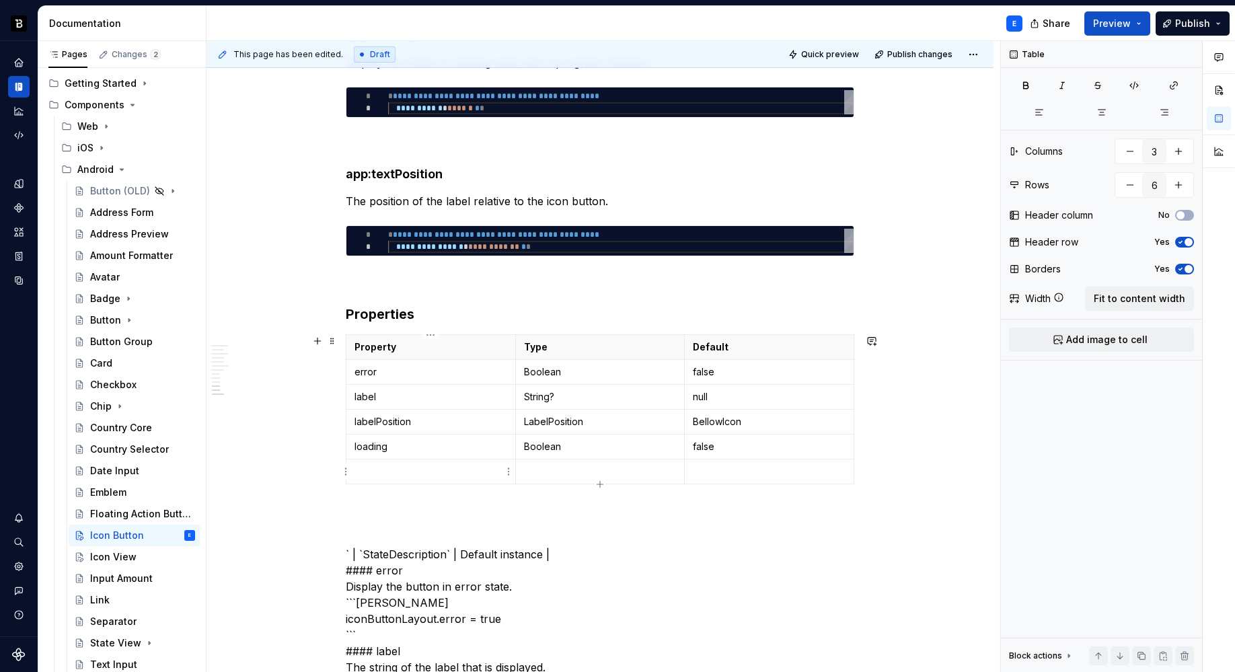
click at [436, 472] on p at bounding box center [430, 471] width 153 height 13
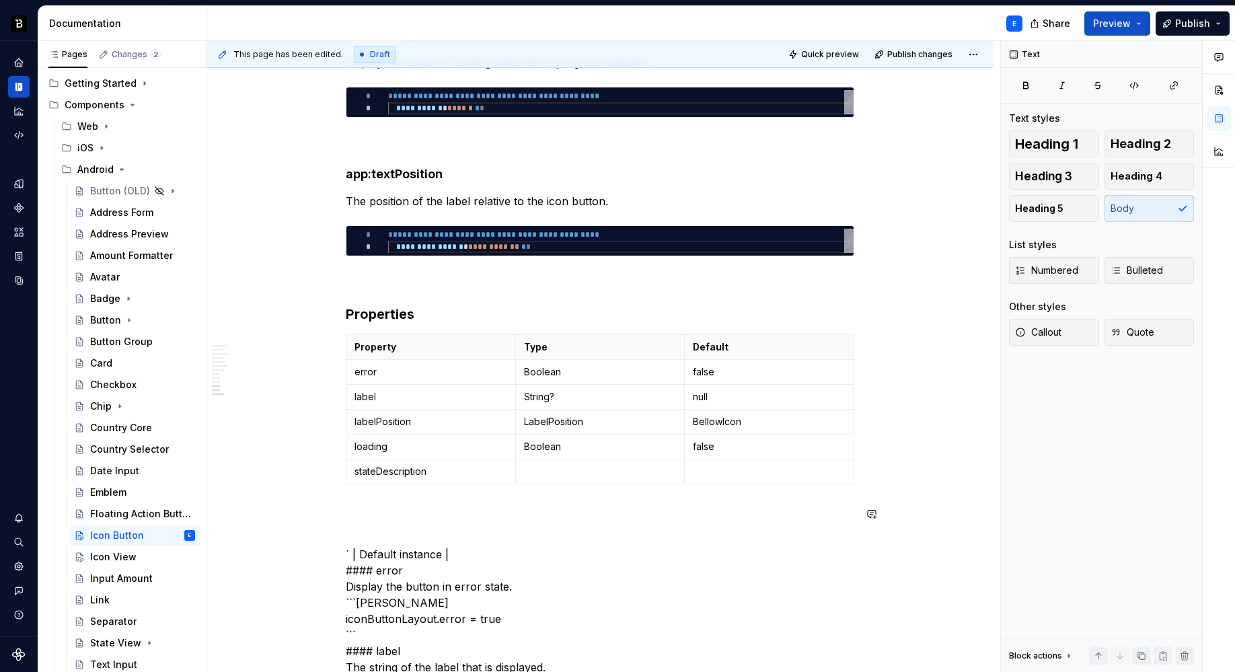
click at [560, 480] on td at bounding box center [599, 471] width 169 height 25
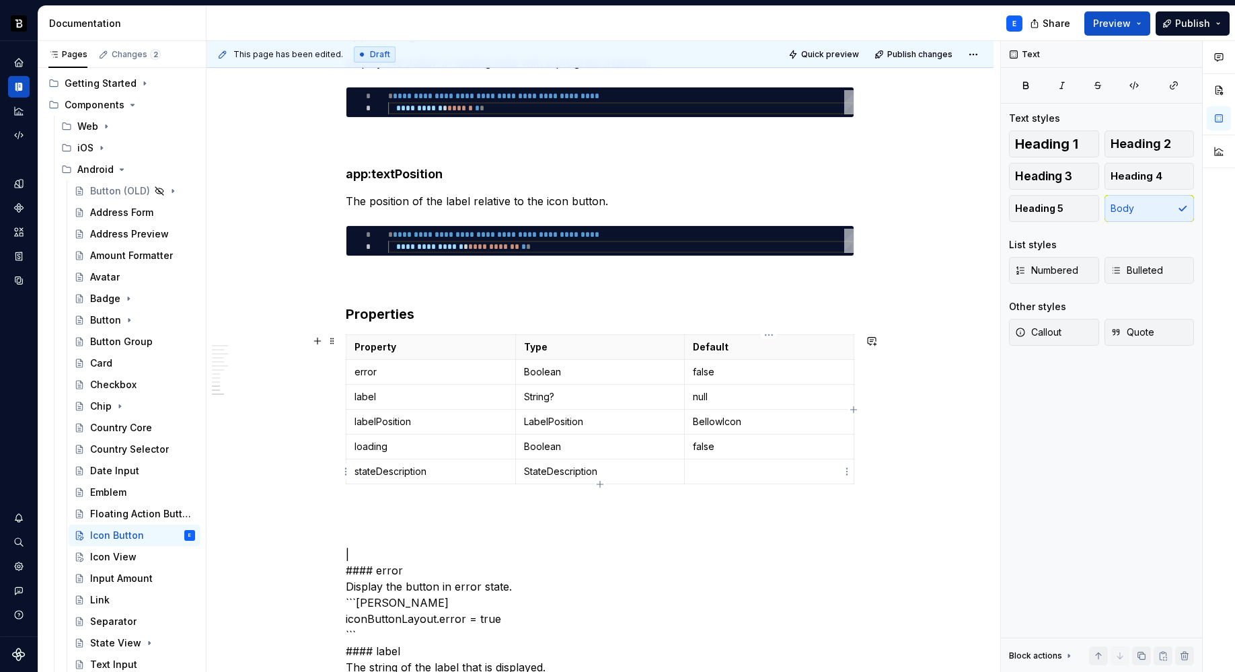
click at [701, 466] on p at bounding box center [769, 471] width 153 height 13
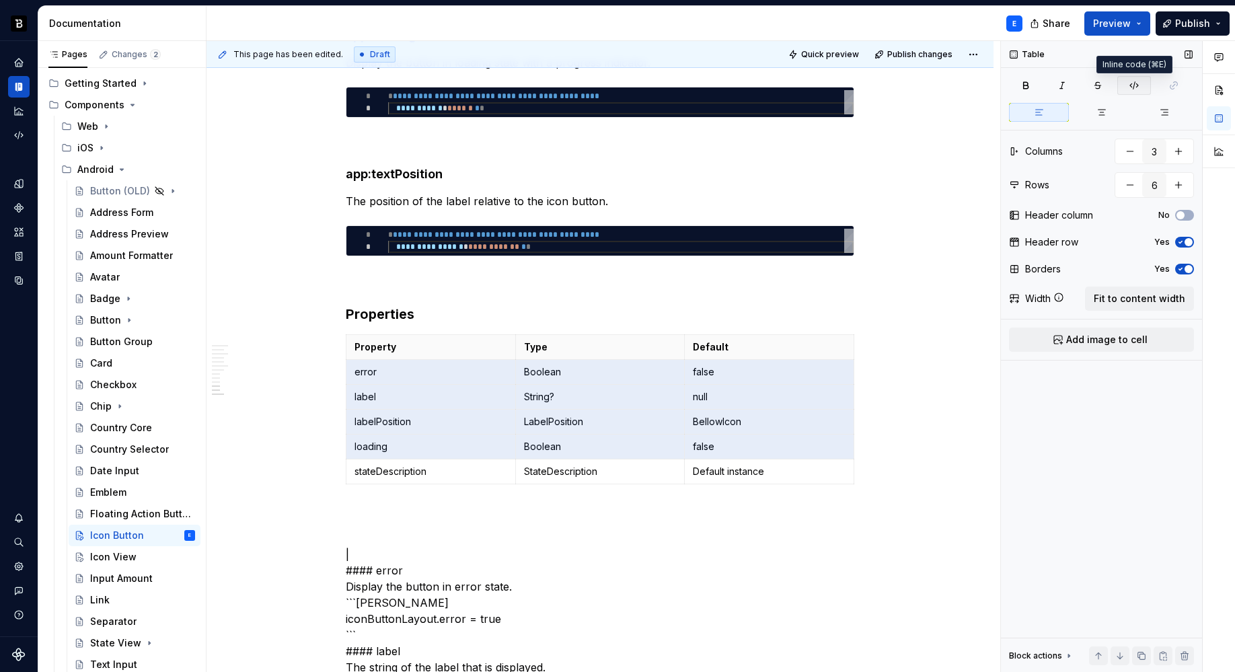
click at [1132, 83] on icon "button" at bounding box center [1133, 85] width 11 height 11
click at [502, 471] on p "stateDescription" at bounding box center [430, 471] width 153 height 13
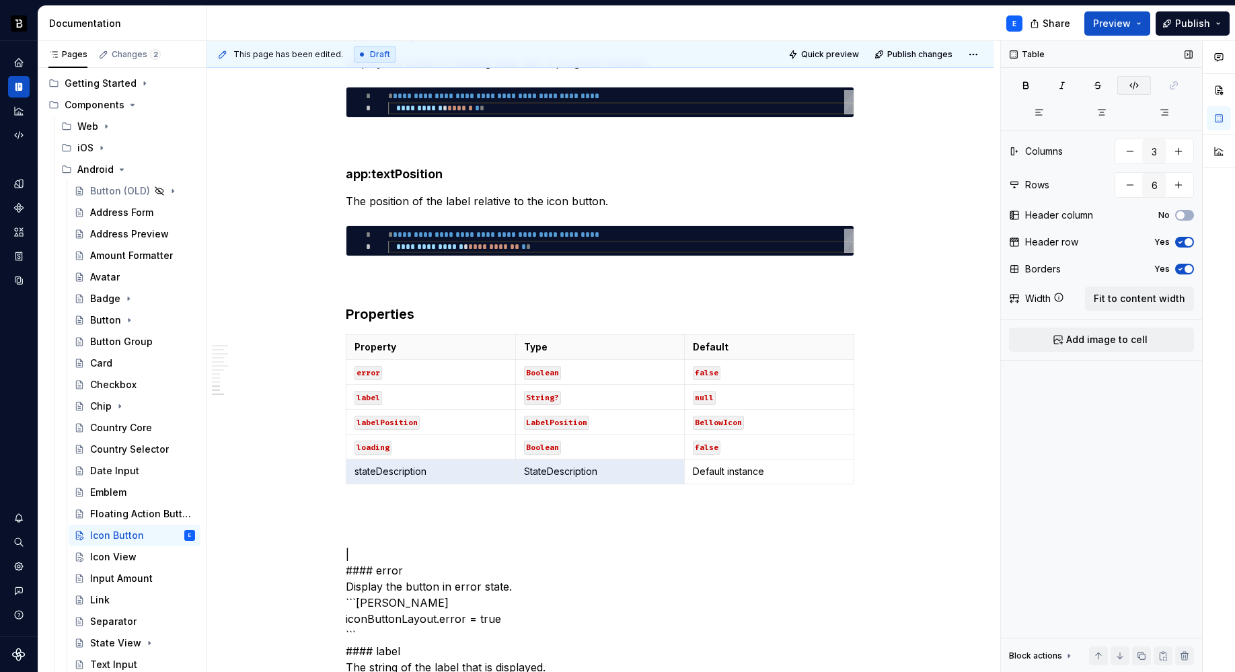
click at [1132, 86] on icon "button" at bounding box center [1133, 85] width 11 height 11
click at [472, 495] on div "**********" at bounding box center [600, 401] width 508 height 3712
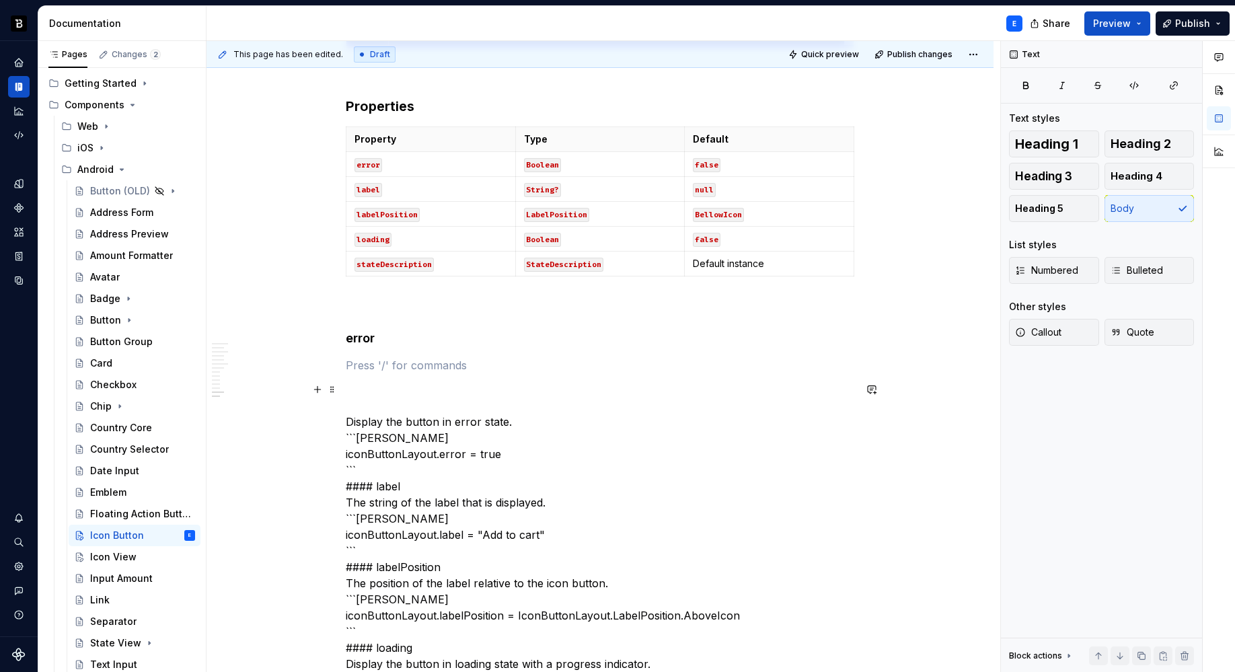
scroll to position [2004, 0]
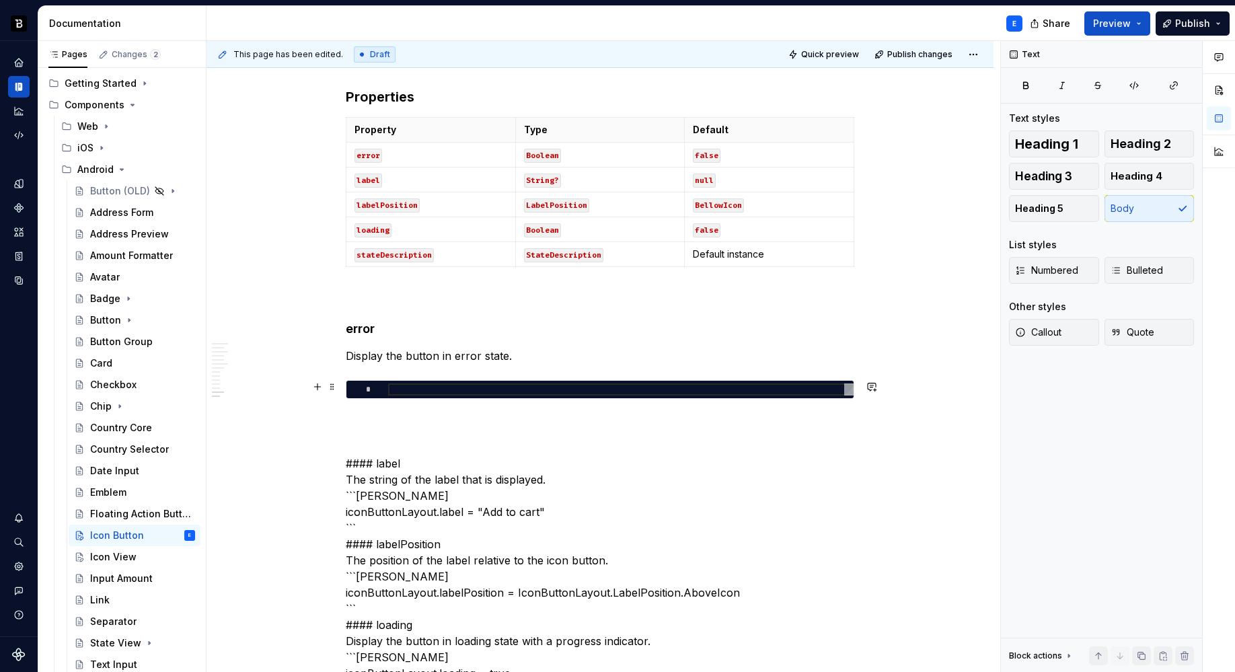
click at [439, 389] on div at bounding box center [620, 389] width 465 height 12
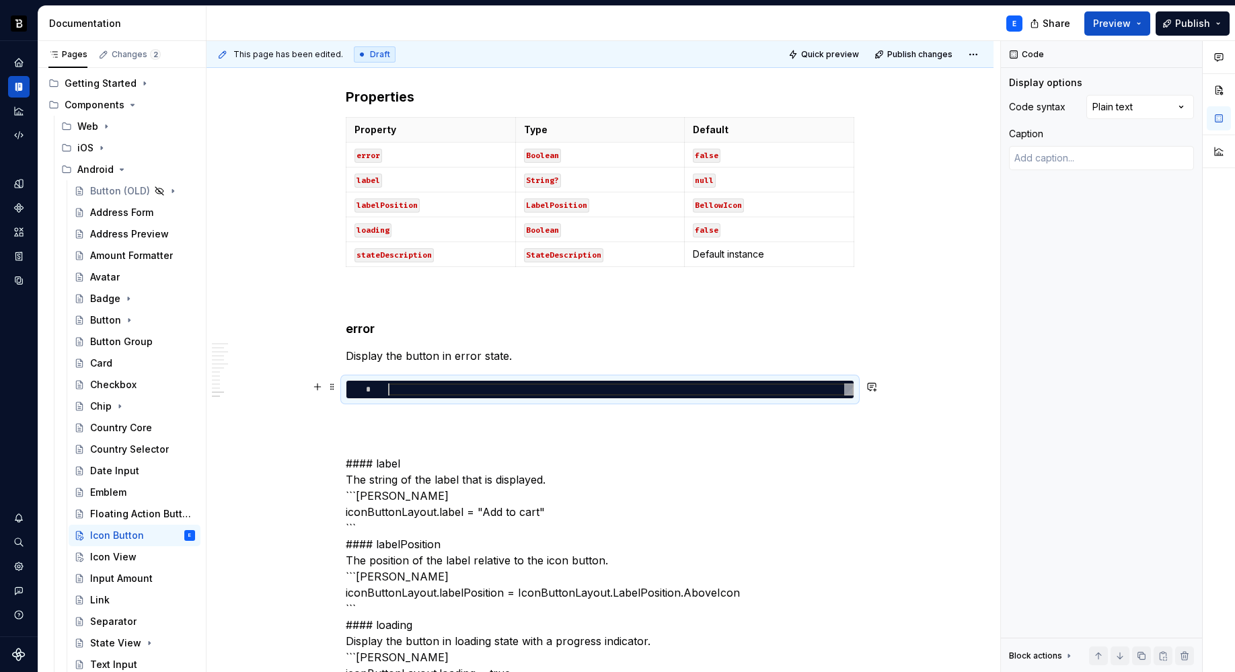
type textarea "*"
type textarea "**********"
click at [1146, 107] on div "Comments Open comments No comments yet Select ‘Comment’ from the block context …" at bounding box center [1118, 356] width 234 height 631
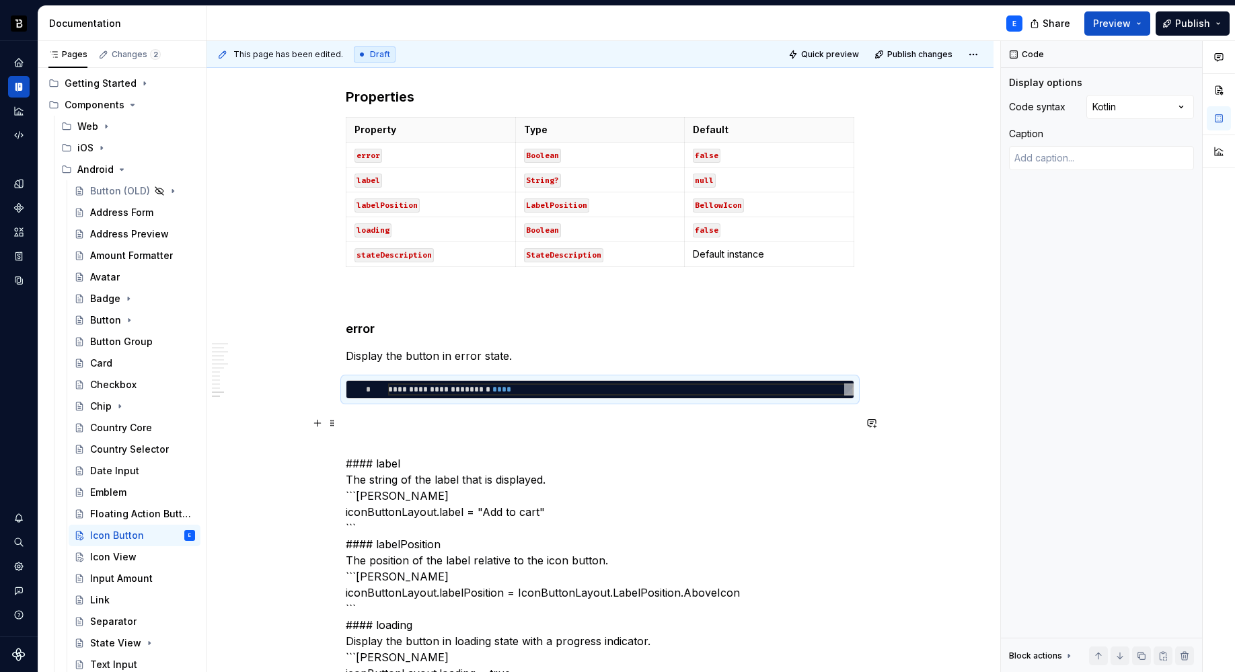
click at [570, 415] on p at bounding box center [600, 423] width 508 height 16
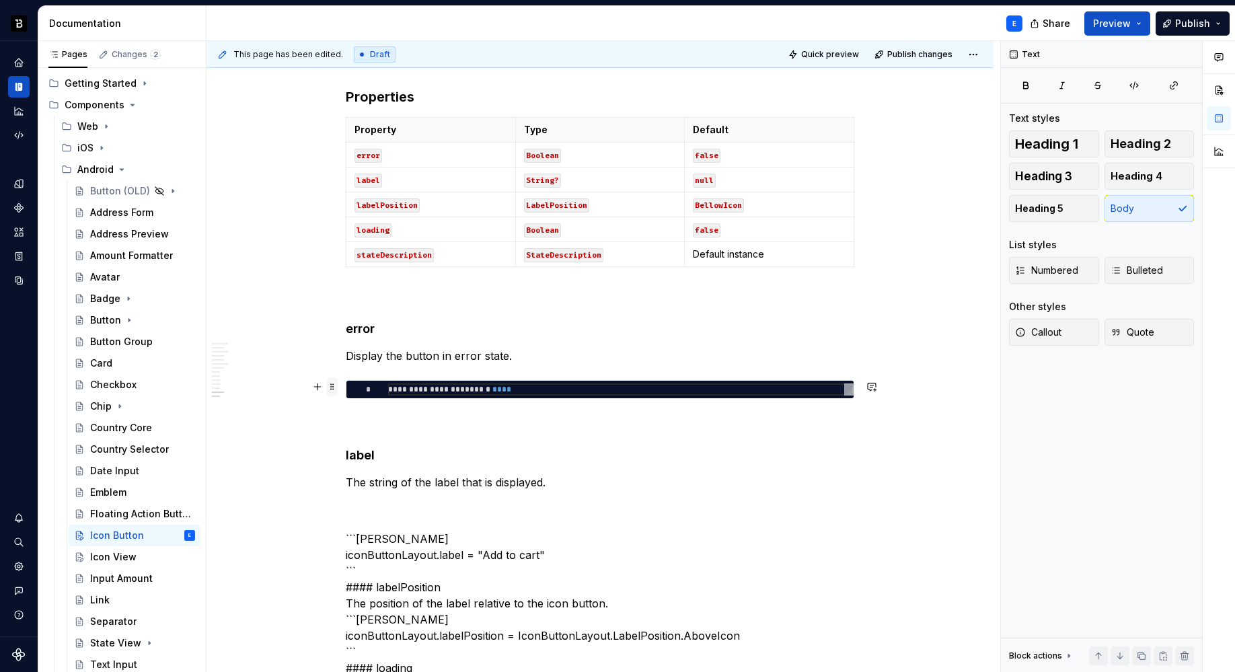
click at [334, 387] on span at bounding box center [332, 386] width 11 height 19
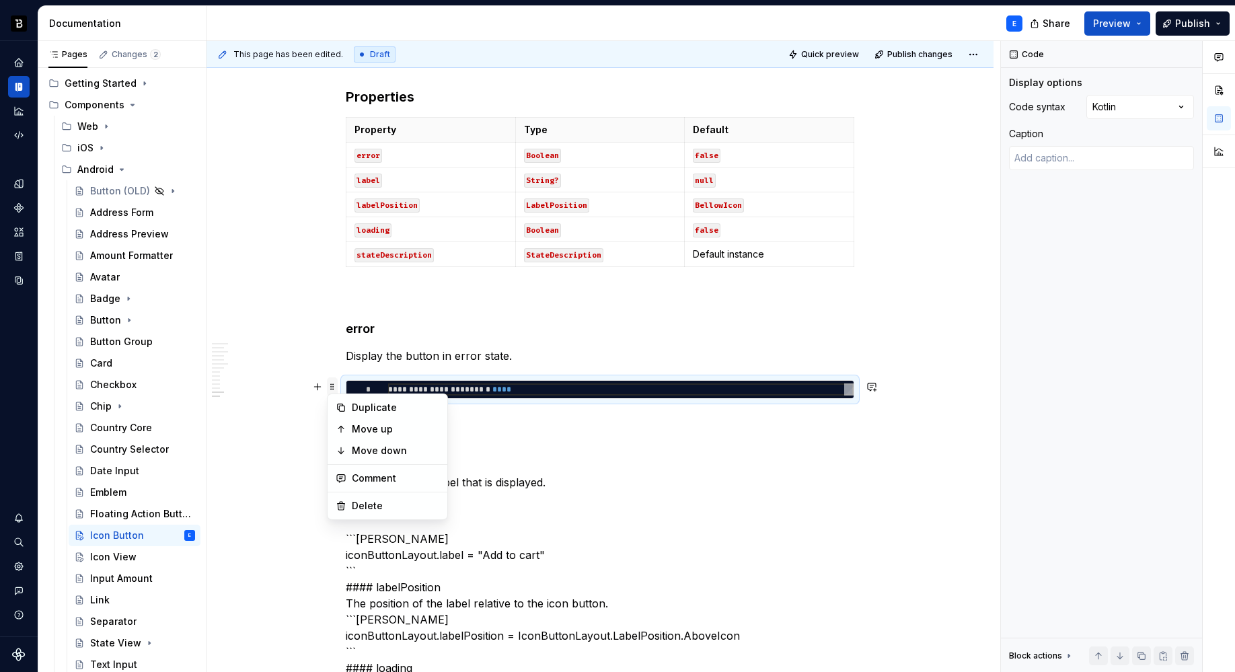
click at [334, 387] on span at bounding box center [332, 386] width 11 height 19
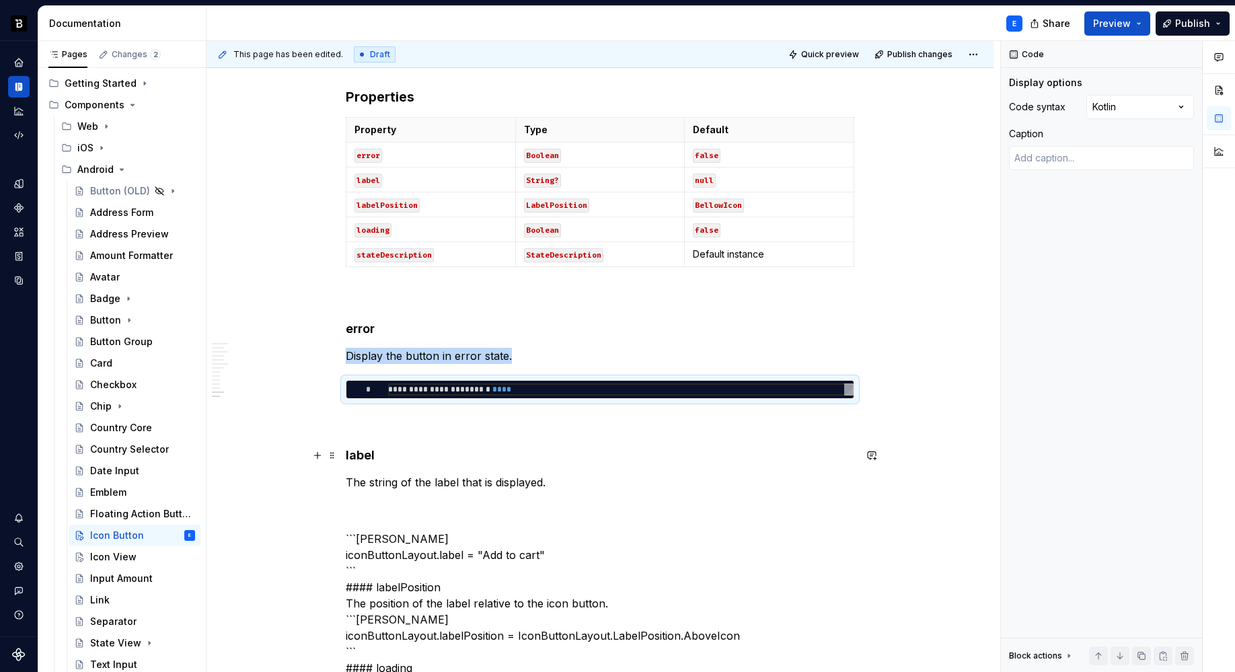
copy p "Display the button in error state."
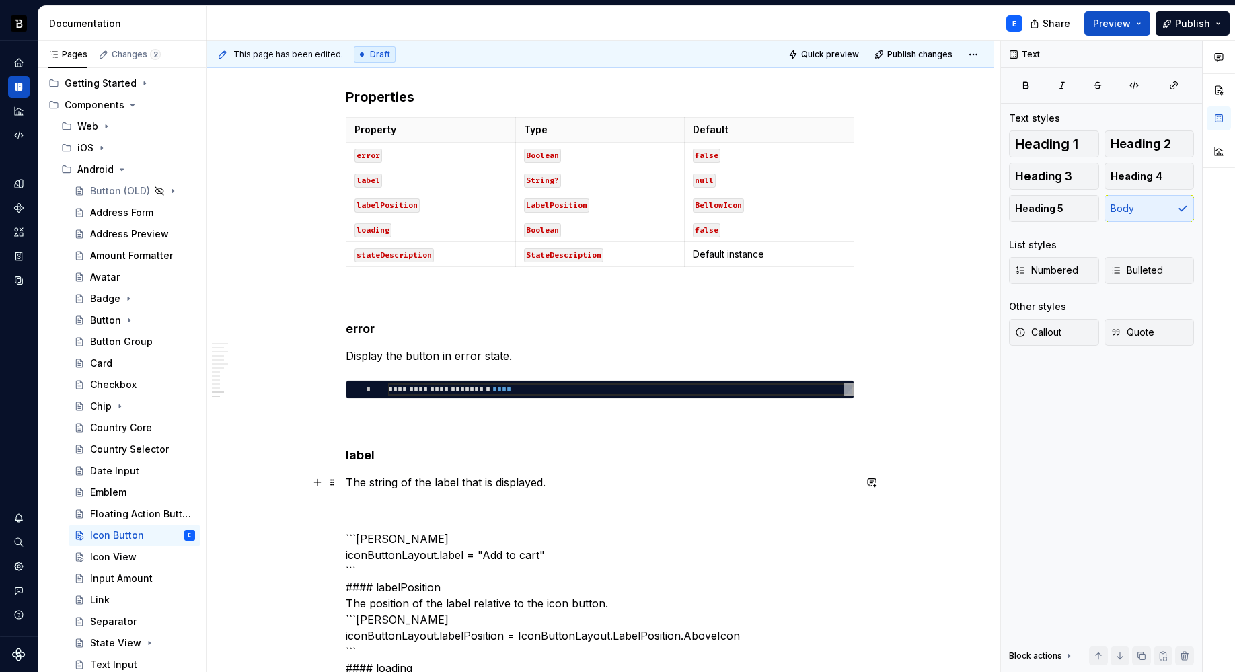
click at [568, 475] on p "The string of the label that is displayed." at bounding box center [600, 482] width 508 height 16
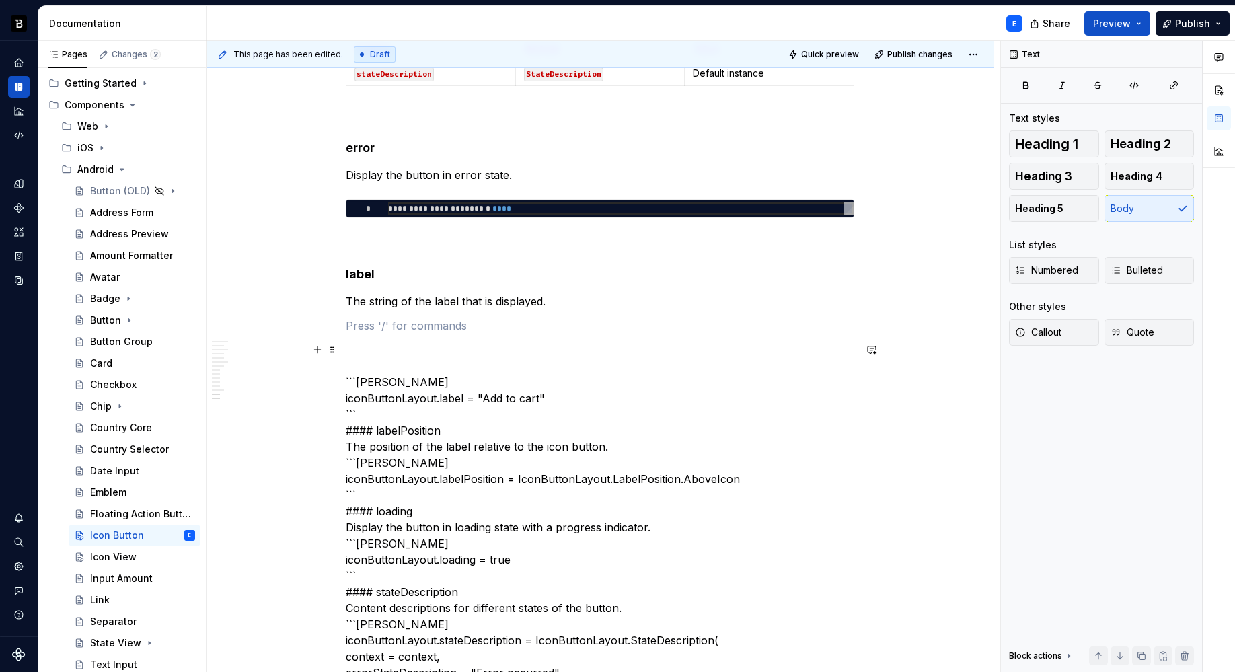
scroll to position [2197, 0]
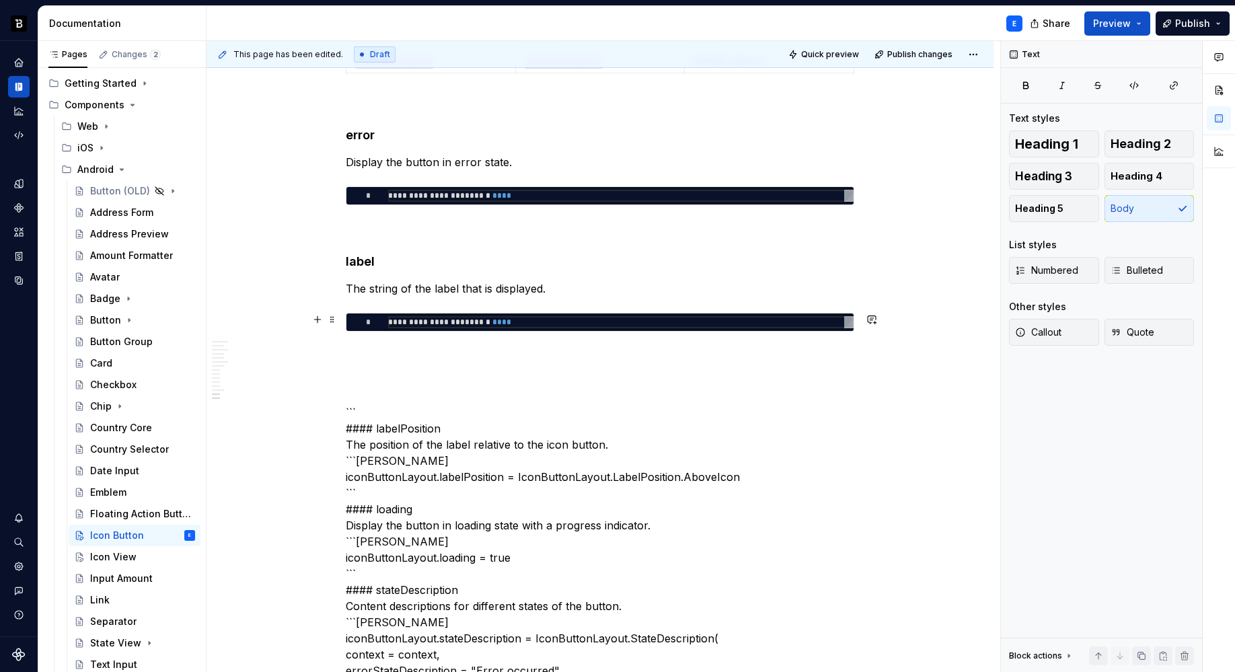
type textarea "*"
type textarea "**********"
click at [432, 317] on div "**********" at bounding box center [620, 322] width 465 height 12
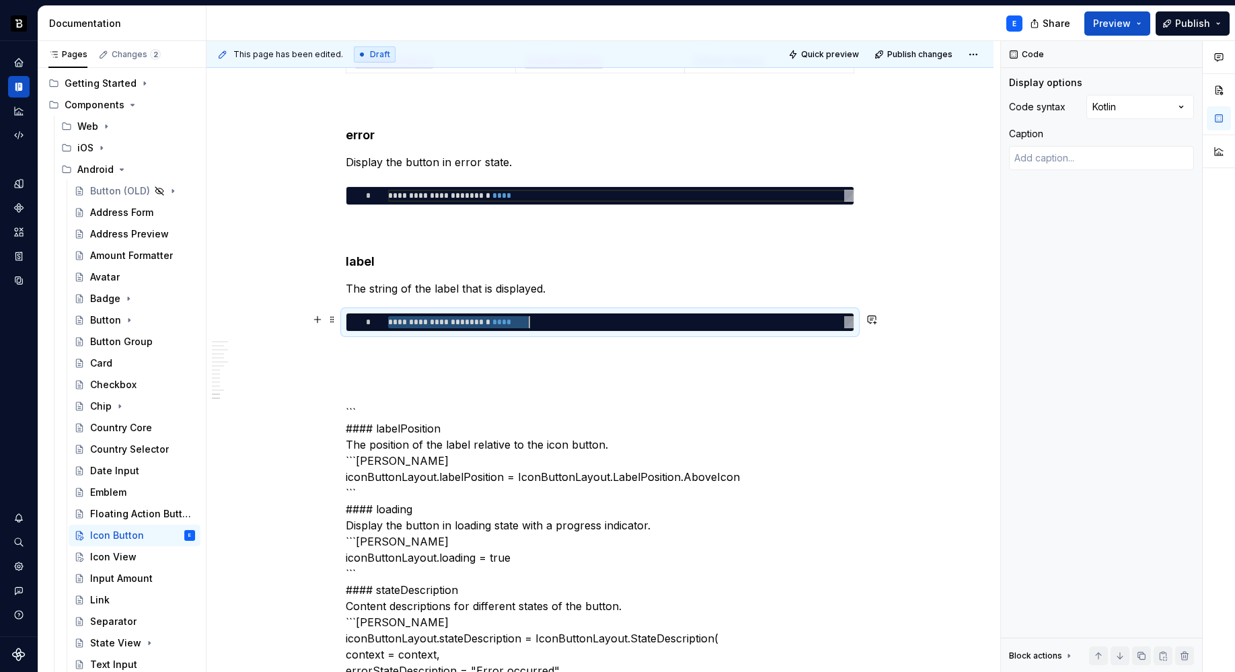
type textarea "*"
type textarea "**********"
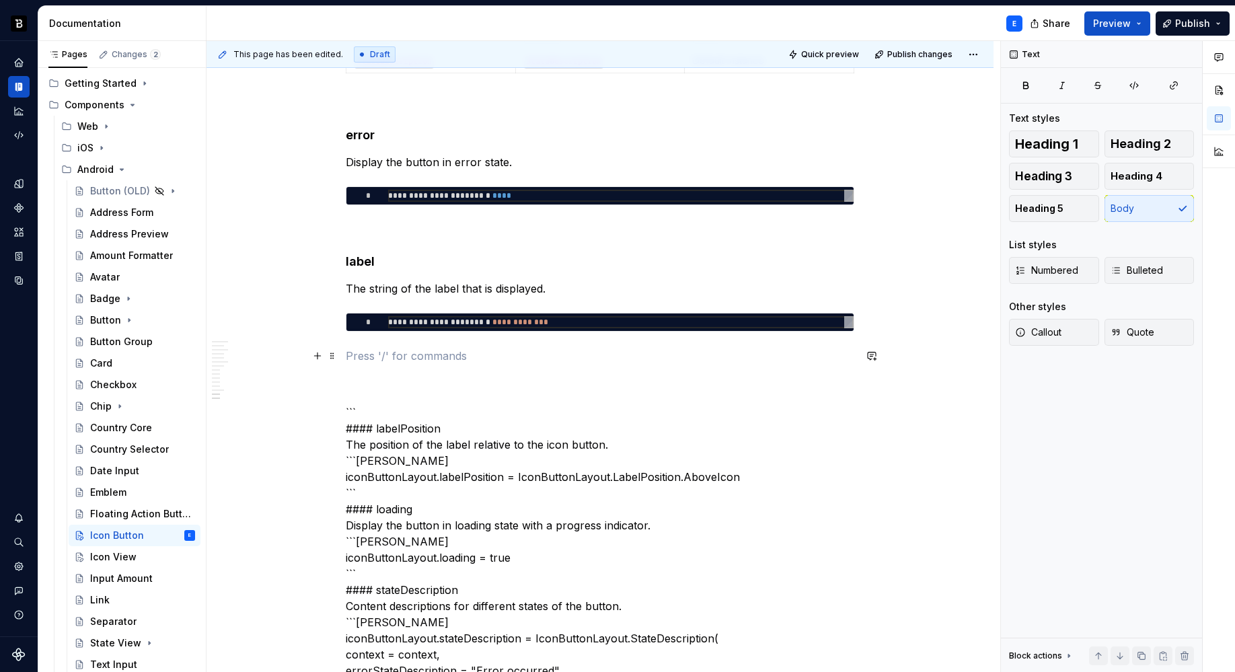
click at [423, 349] on p at bounding box center [600, 356] width 508 height 16
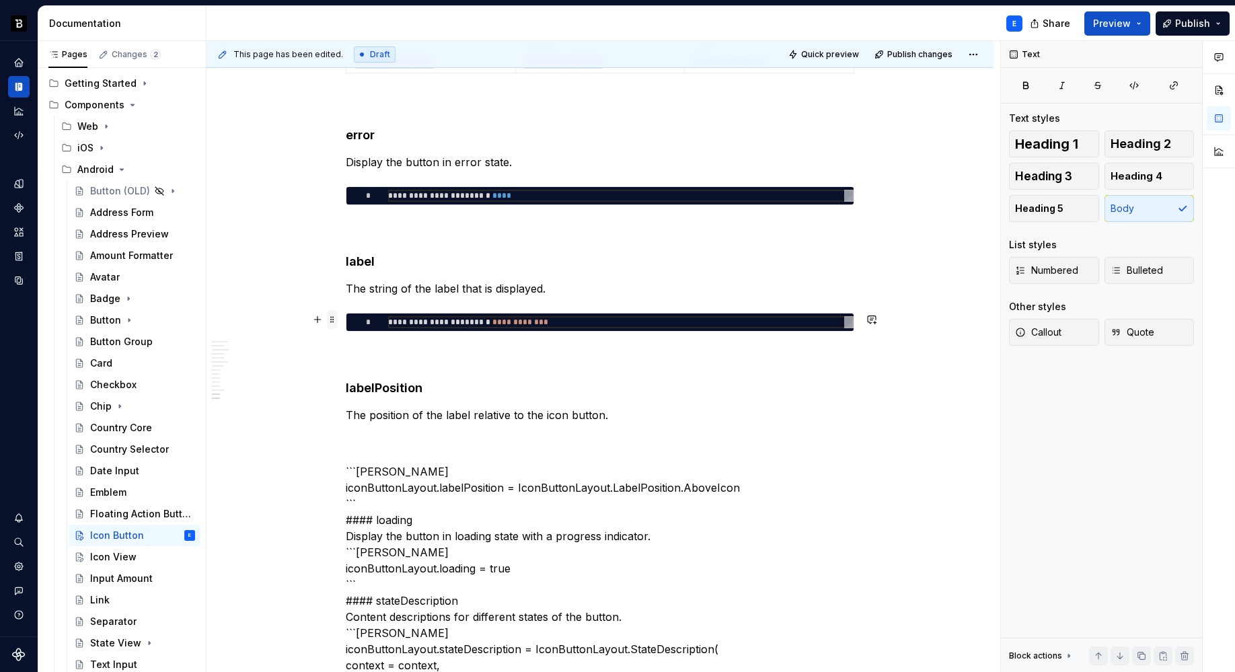
click at [333, 319] on span at bounding box center [332, 319] width 11 height 19
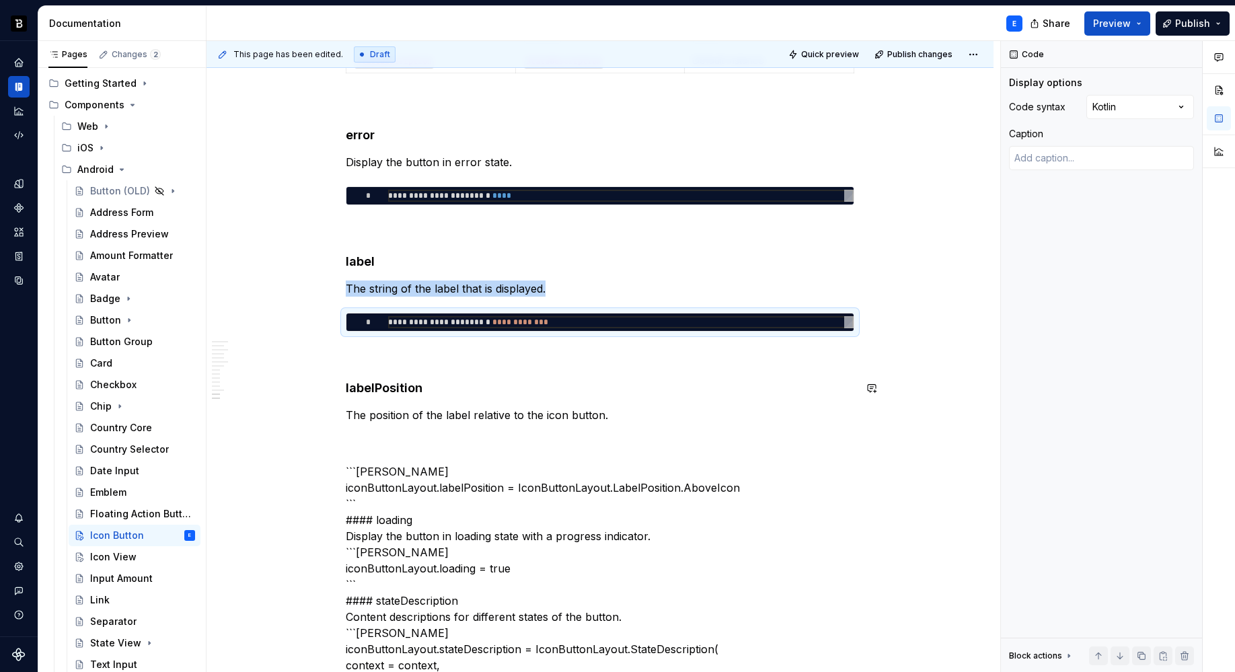
copy p "The string of the label that is displayed."
click at [646, 416] on p "The position of the label relative to the icon button." at bounding box center [600, 415] width 508 height 16
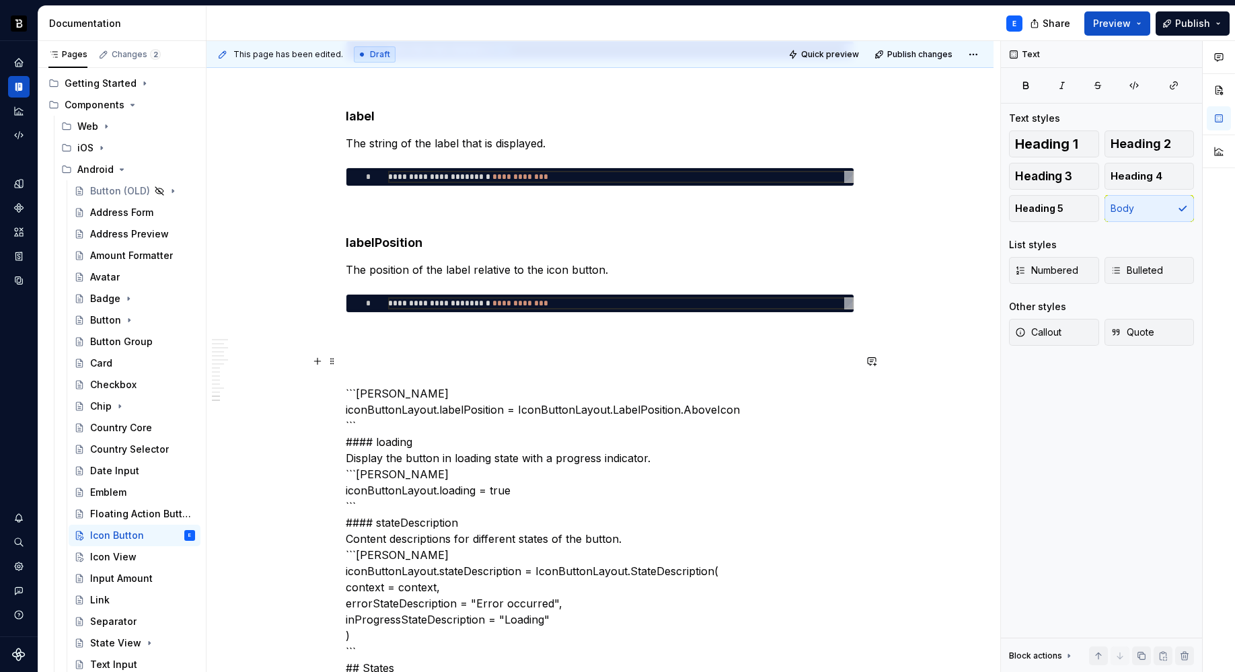
scroll to position [2345, 0]
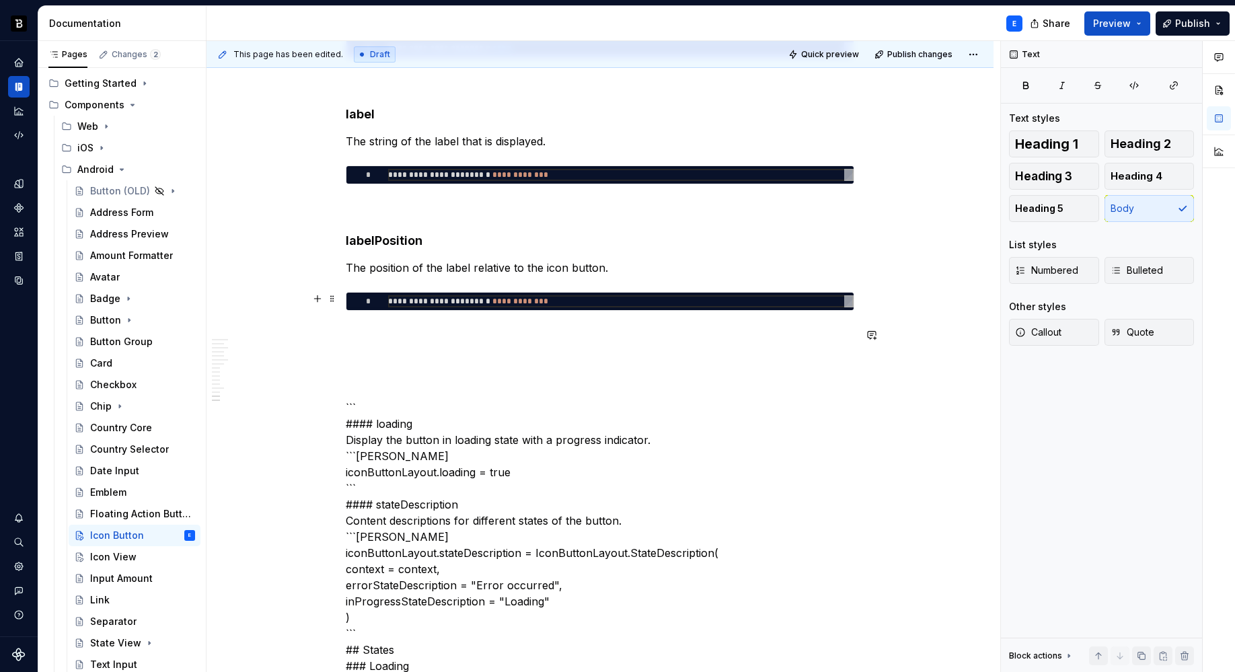
click at [428, 305] on div "**********" at bounding box center [620, 301] width 465 height 12
type textarea "*"
type textarea "**********"
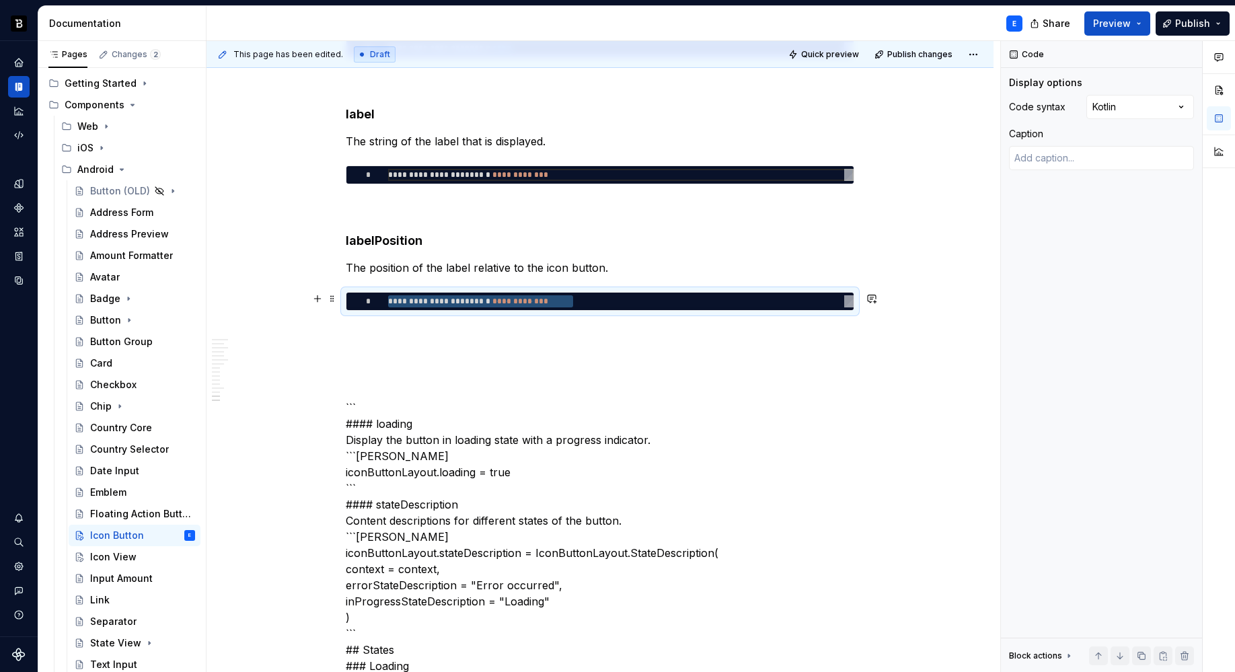
type textarea "*"
type textarea "**********"
click at [426, 327] on p at bounding box center [600, 335] width 508 height 16
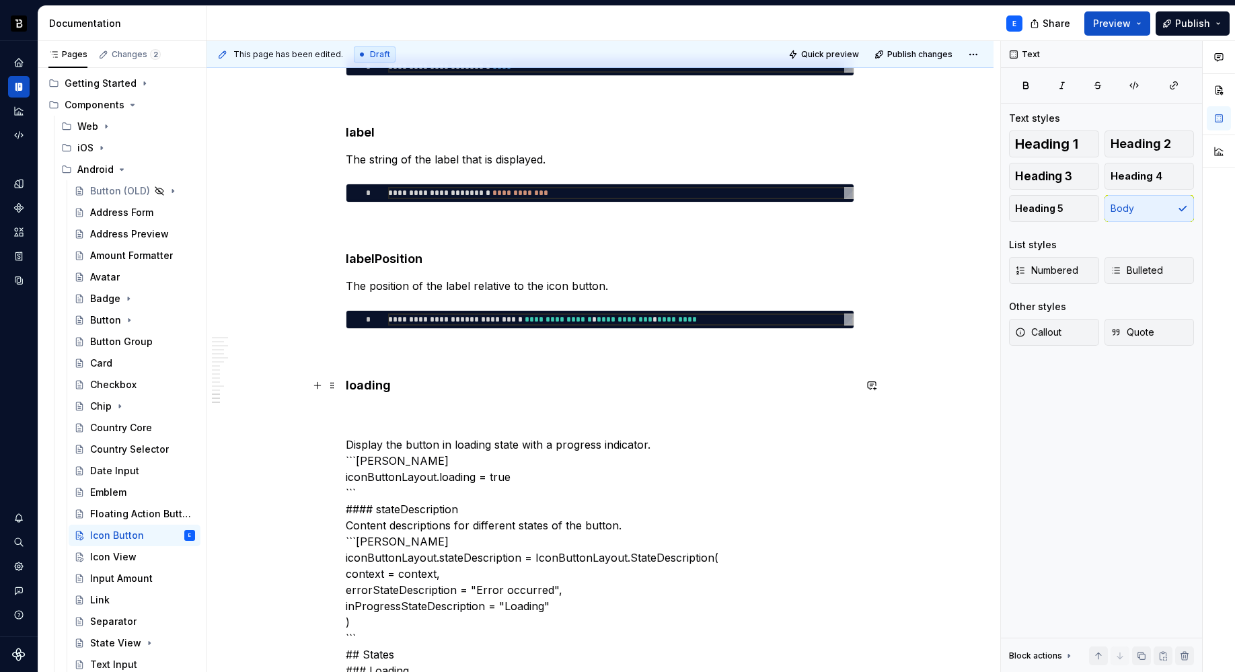
scroll to position [2337, 0]
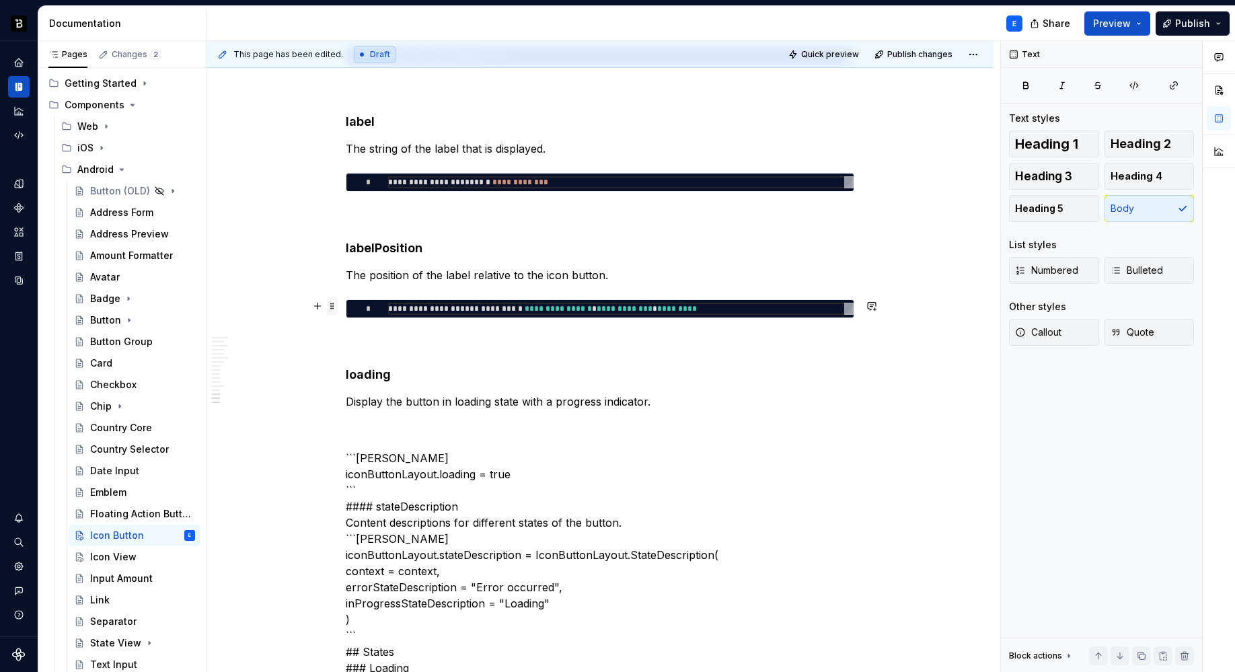
click at [336, 302] on span at bounding box center [332, 306] width 11 height 19
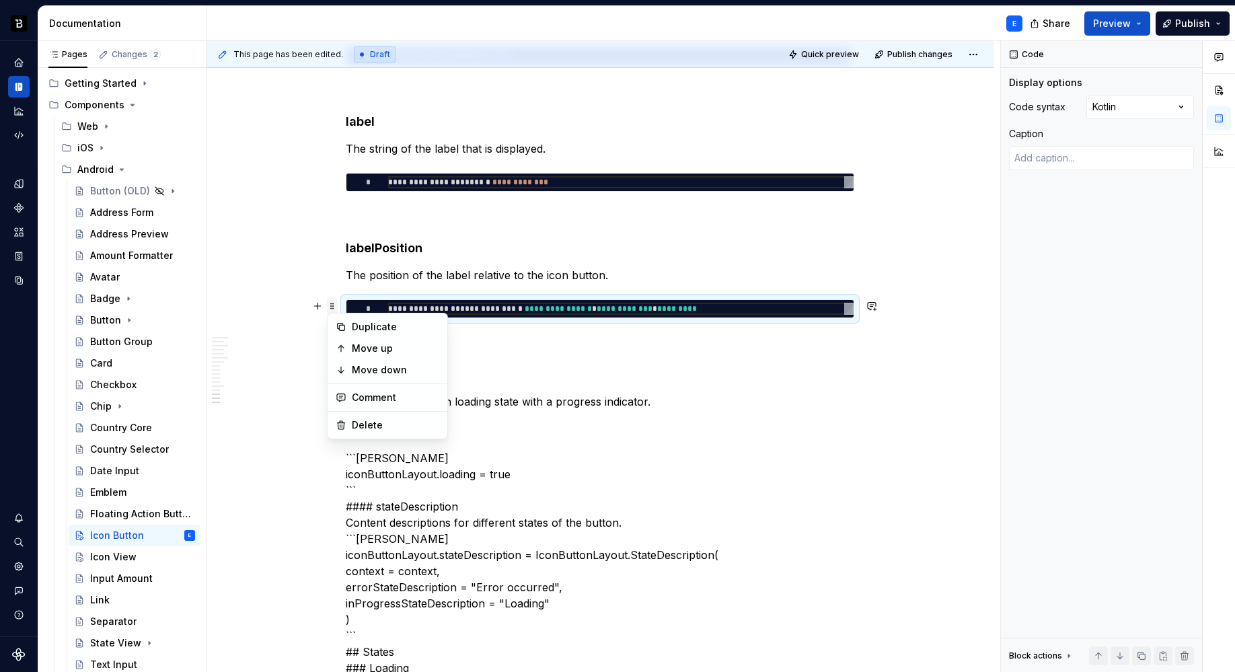
click at [336, 302] on span at bounding box center [332, 306] width 11 height 19
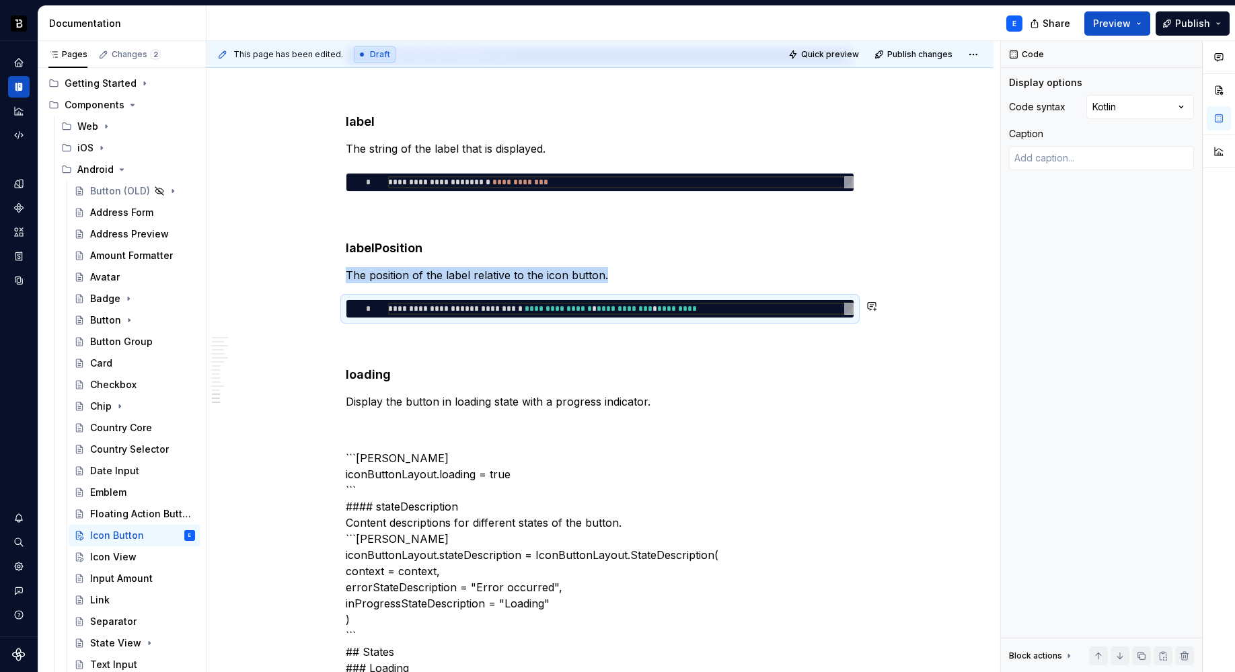
copy p "The position of the label relative to the icon button."
click at [670, 397] on p "Display the button in loading state with a progress indicator." at bounding box center [600, 401] width 508 height 16
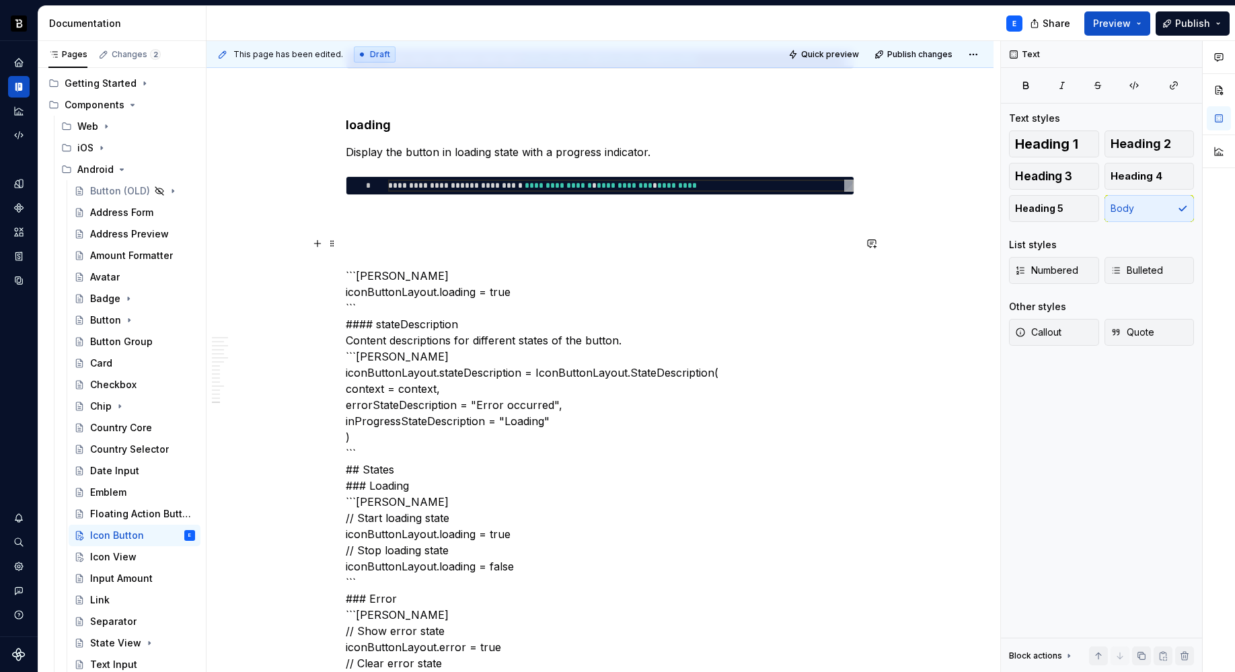
scroll to position [2593, 0]
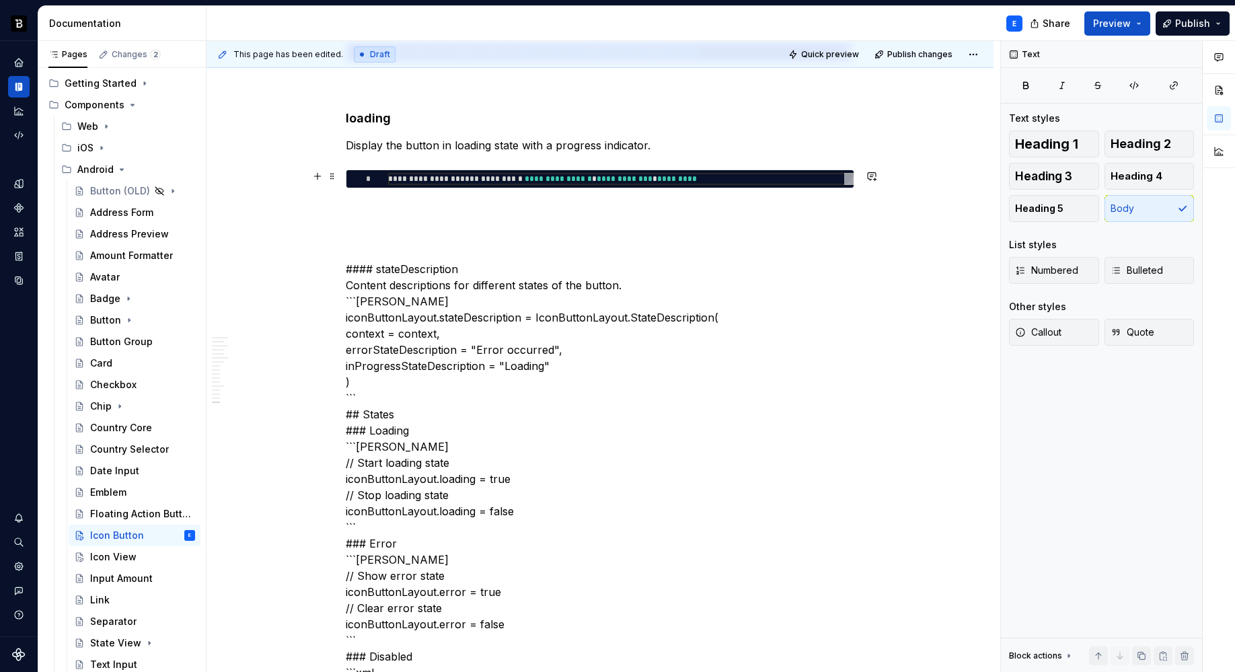
click at [534, 178] on div "**********" at bounding box center [620, 179] width 465 height 12
type textarea "*"
type textarea "**********"
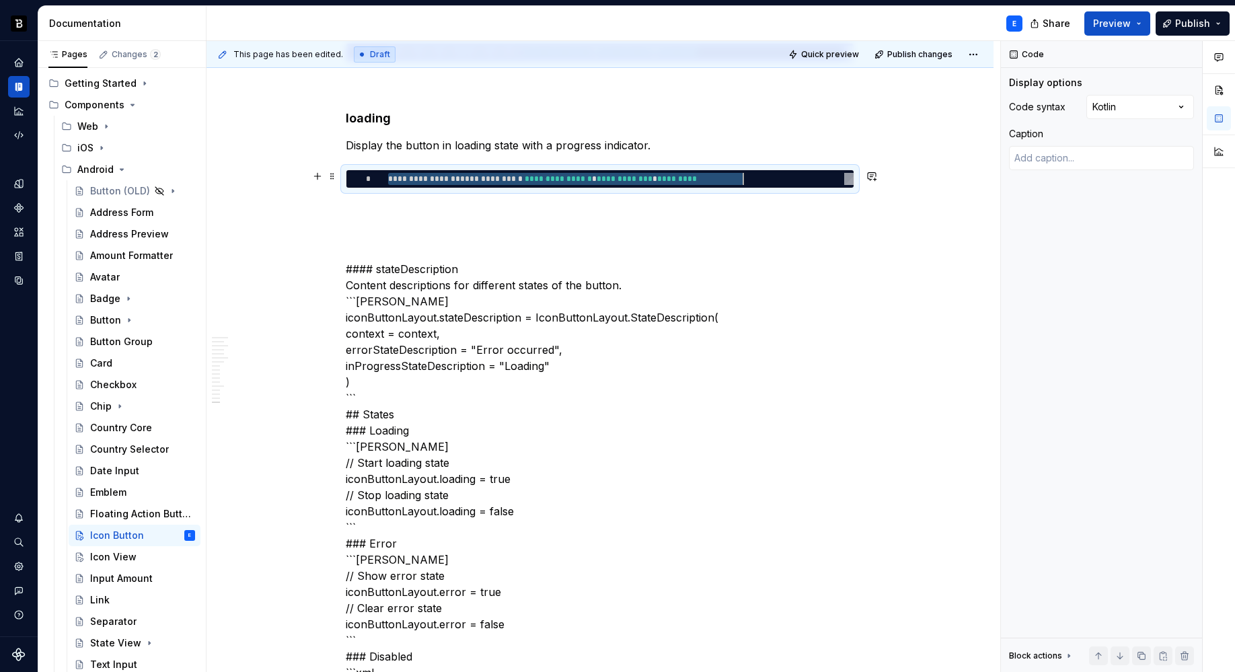
type textarea "*"
type textarea "**********"
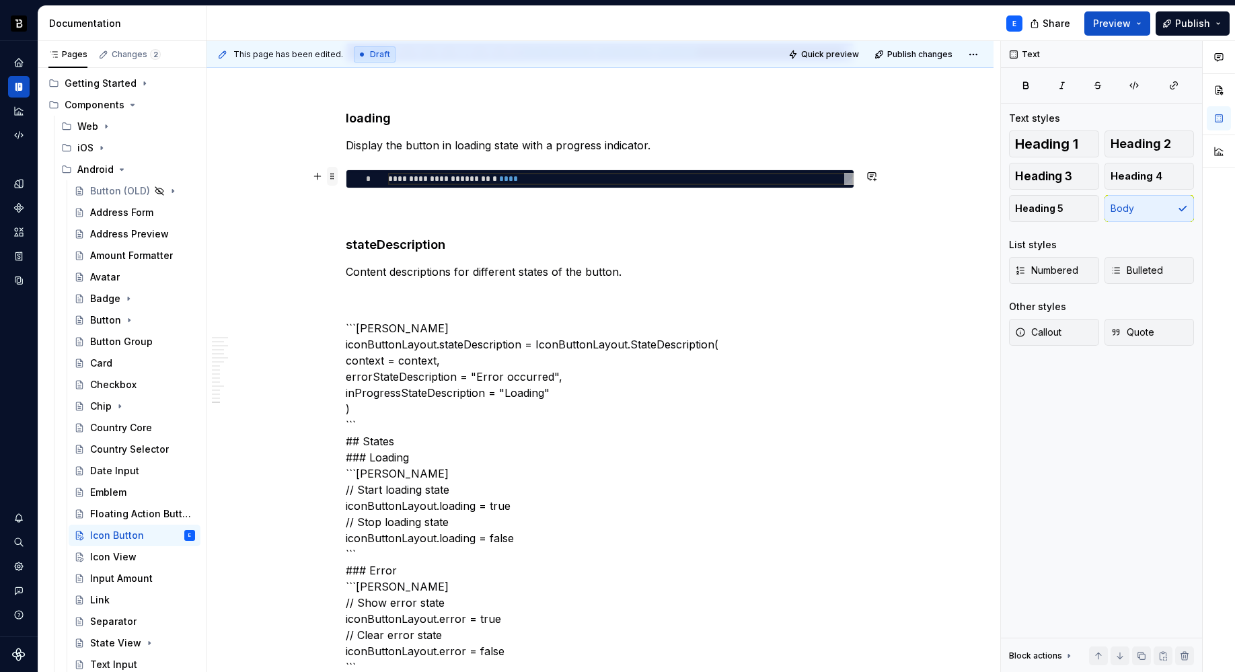
click at [330, 178] on span at bounding box center [332, 176] width 11 height 19
type textarea "*"
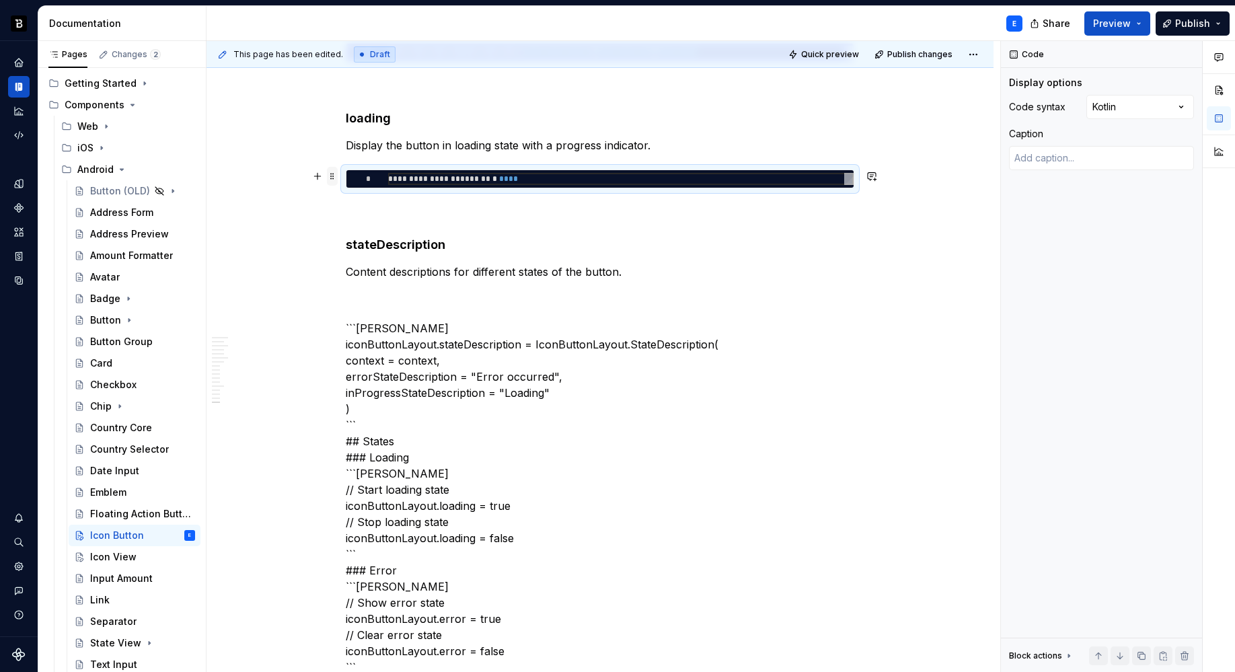
click at [330, 178] on span at bounding box center [332, 176] width 11 height 19
copy p "Display the button in loading state with a progress indicator."
click at [639, 276] on p "Content descriptions for different states of the button." at bounding box center [600, 272] width 508 height 16
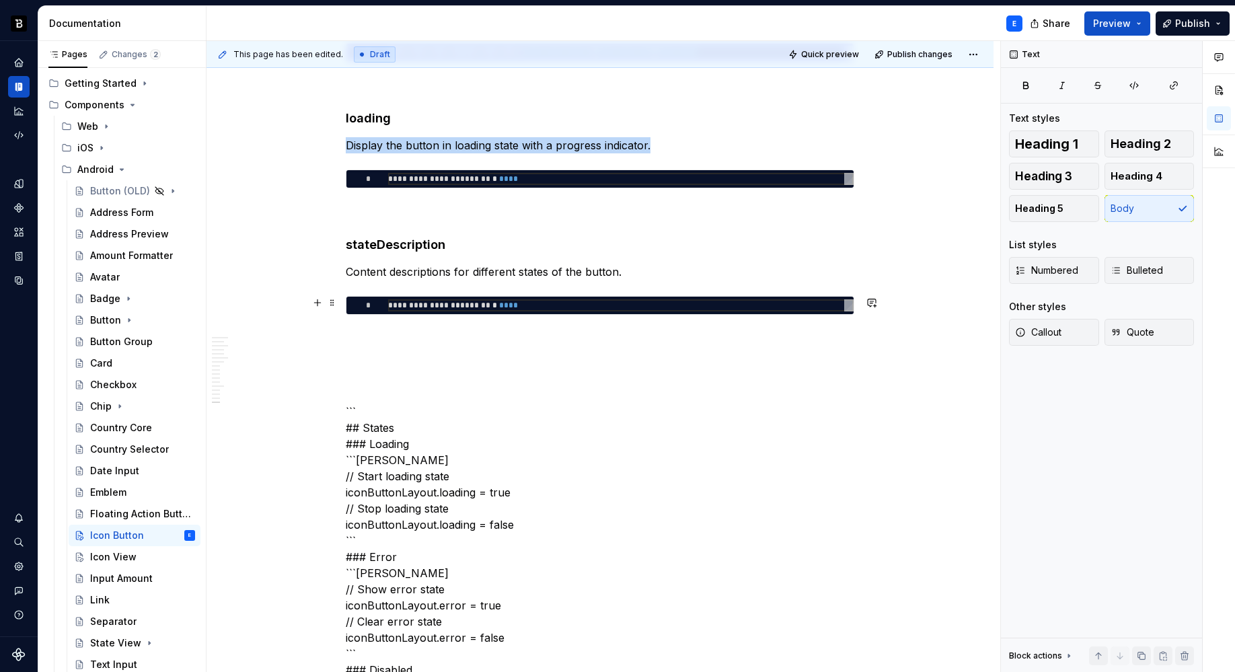
click at [507, 305] on div "**********" at bounding box center [620, 305] width 465 height 12
type textarea "**********"
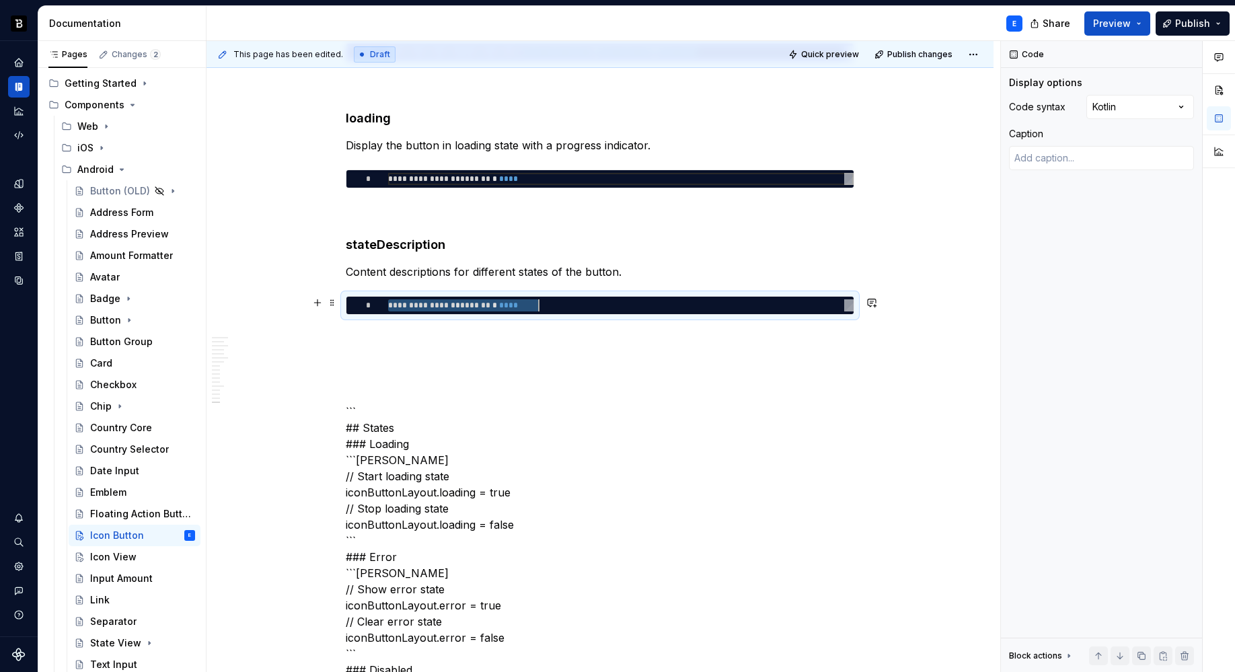
type textarea "*"
type textarea "**********"
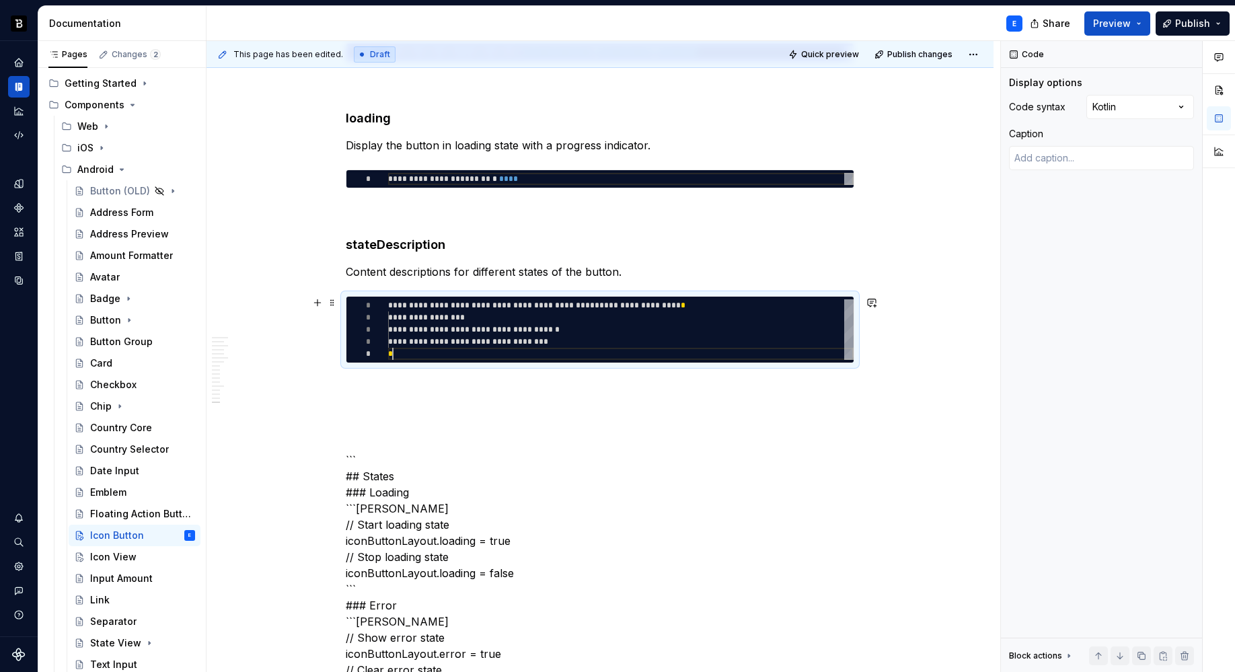
scroll to position [48, 5]
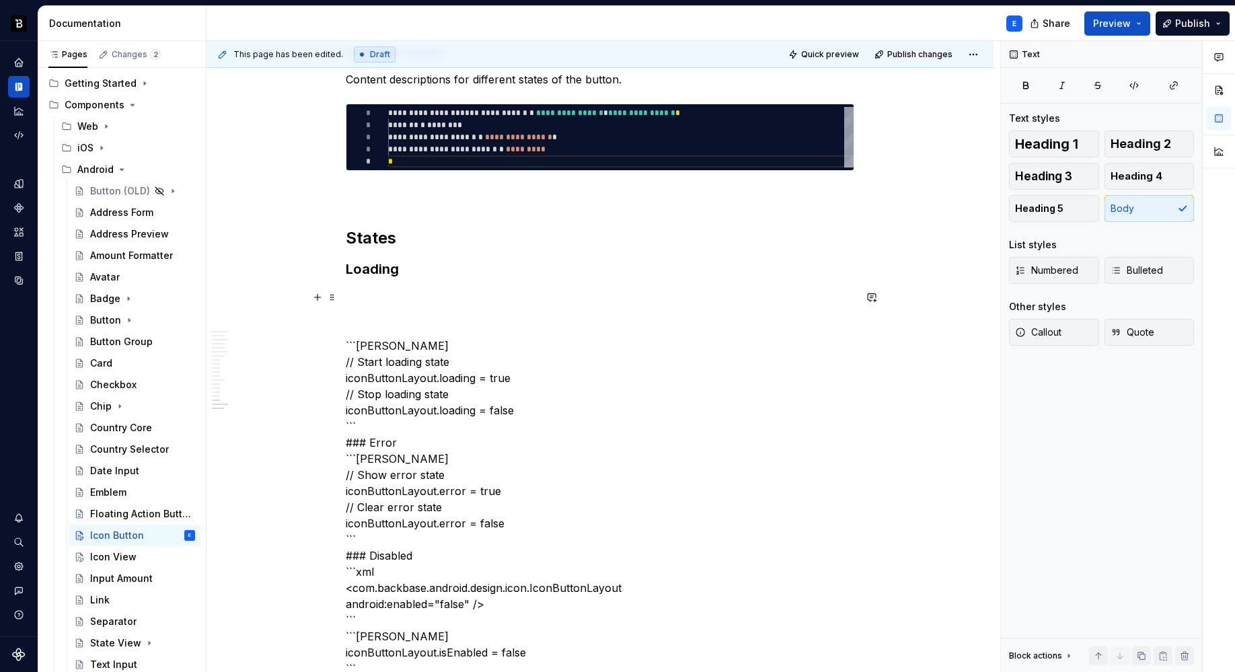
scroll to position [2790, 0]
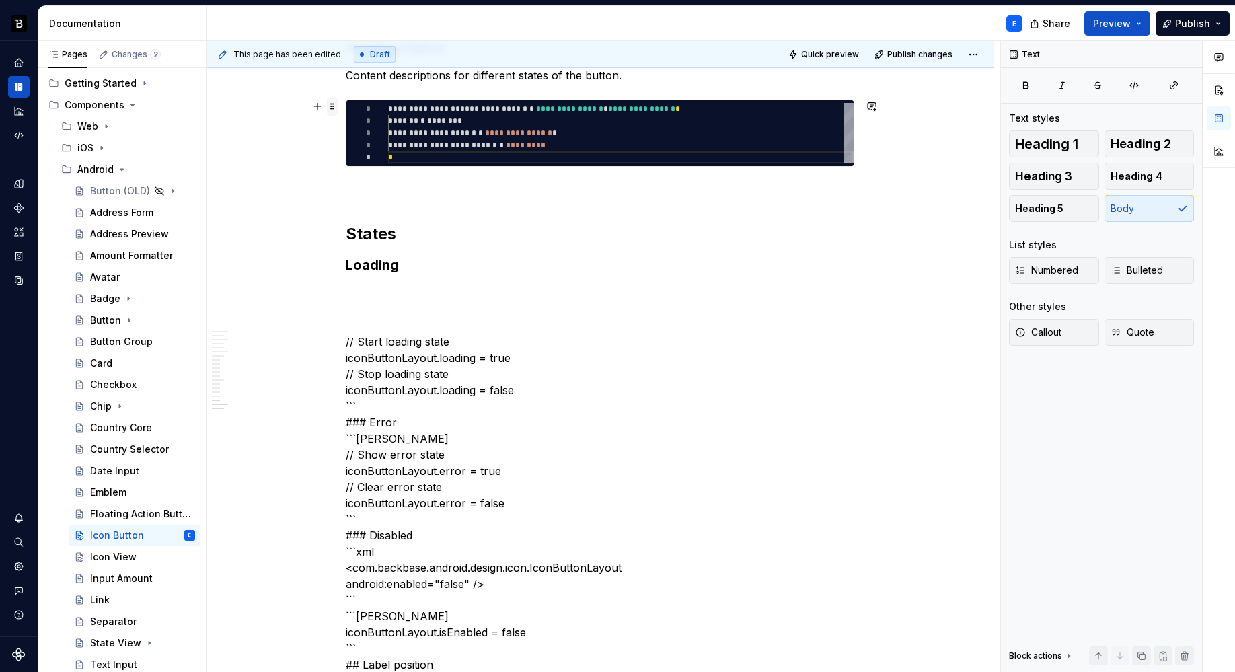
click at [332, 107] on span at bounding box center [332, 106] width 11 height 19
type textarea "*"
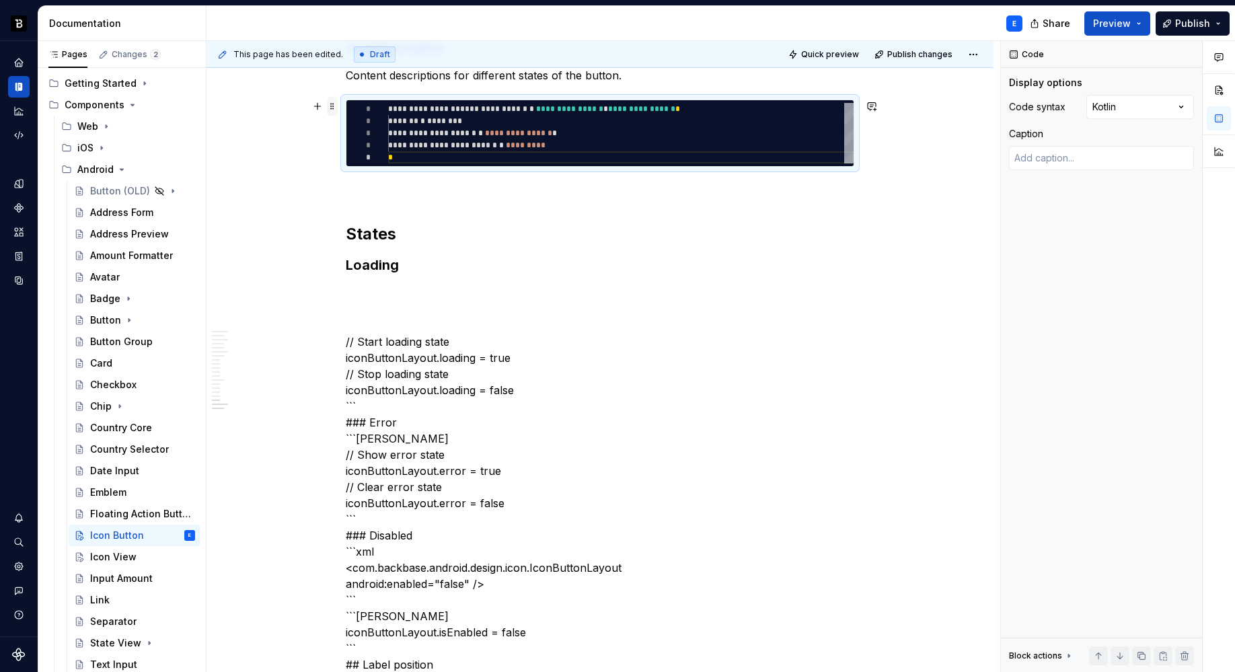
click at [332, 107] on span at bounding box center [332, 106] width 11 height 19
copy p "Content descriptions for different states of the button."
click at [427, 266] on h3 "Loading" at bounding box center [600, 265] width 508 height 19
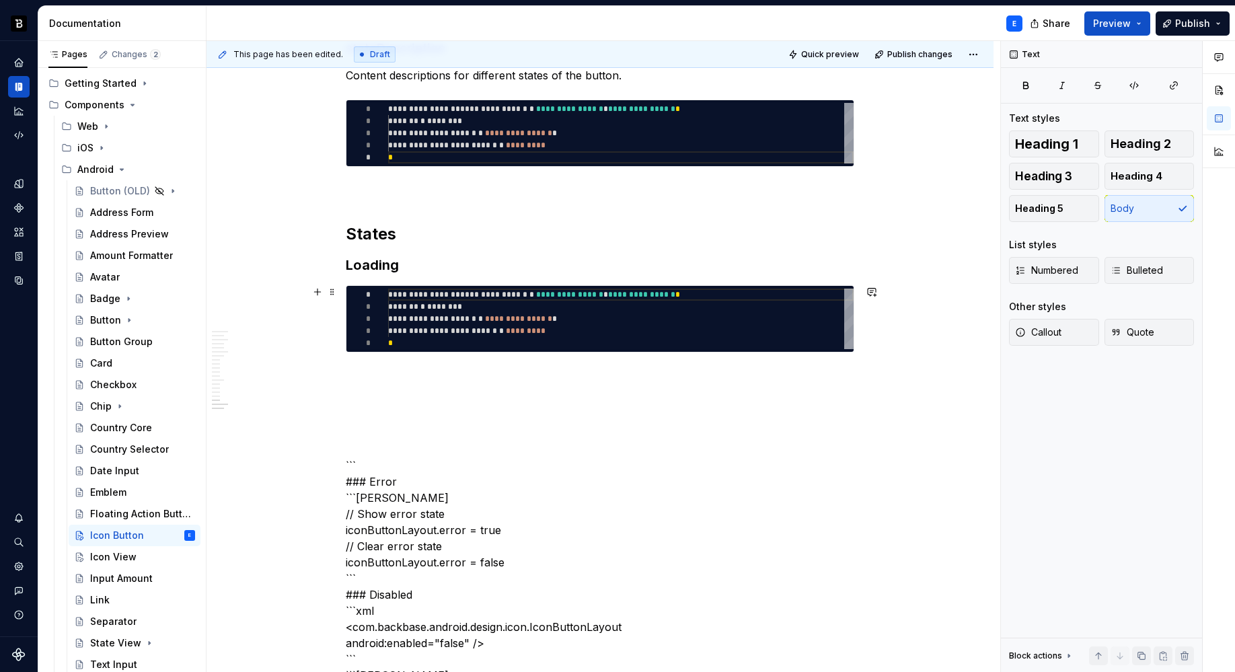
type textarea "**********"
click at [437, 316] on div "**********" at bounding box center [620, 318] width 465 height 61
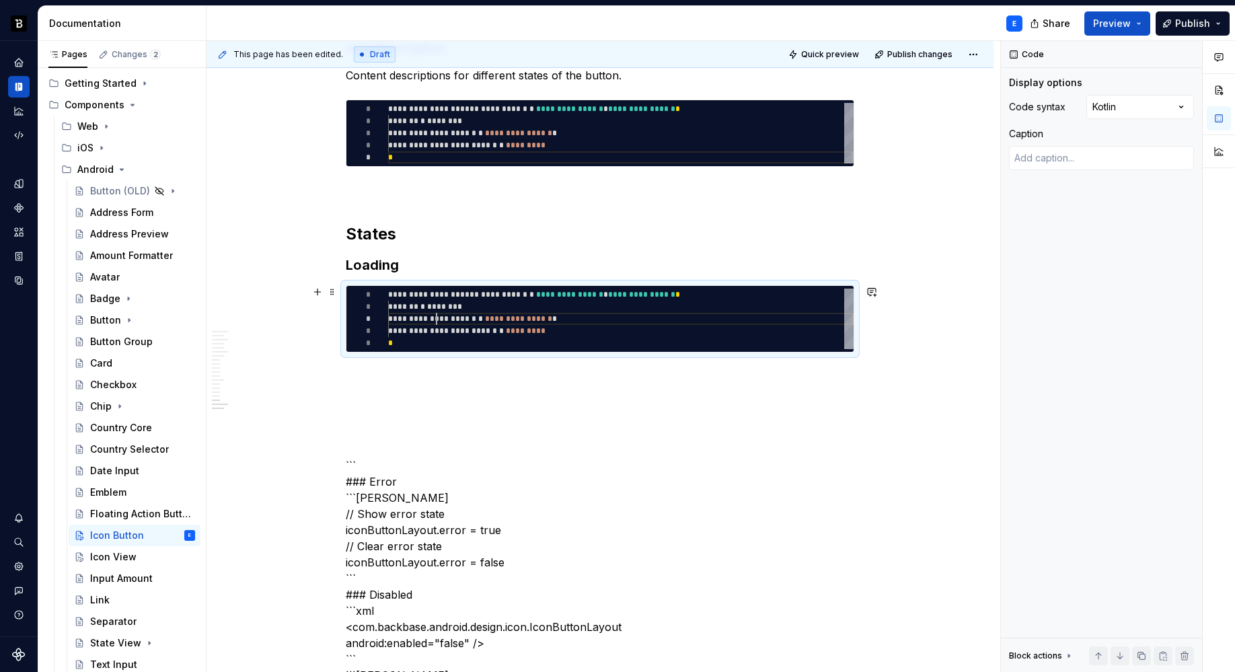
scroll to position [0, 5]
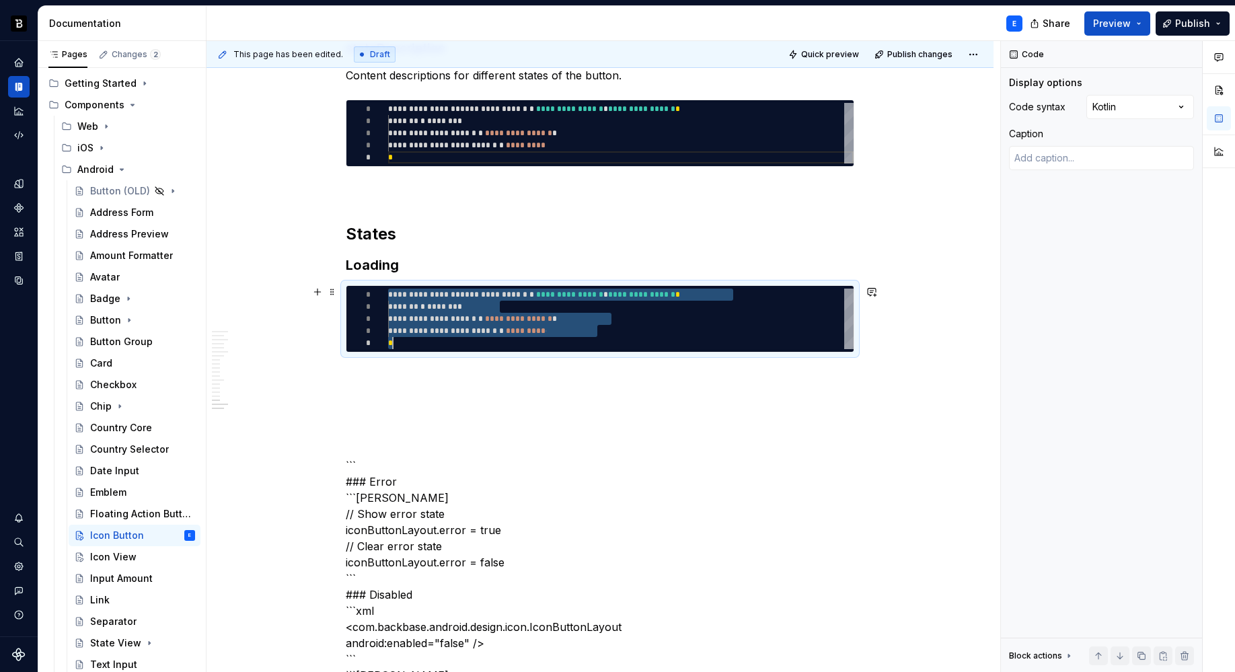
type textarea "*"
type textarea "**********"
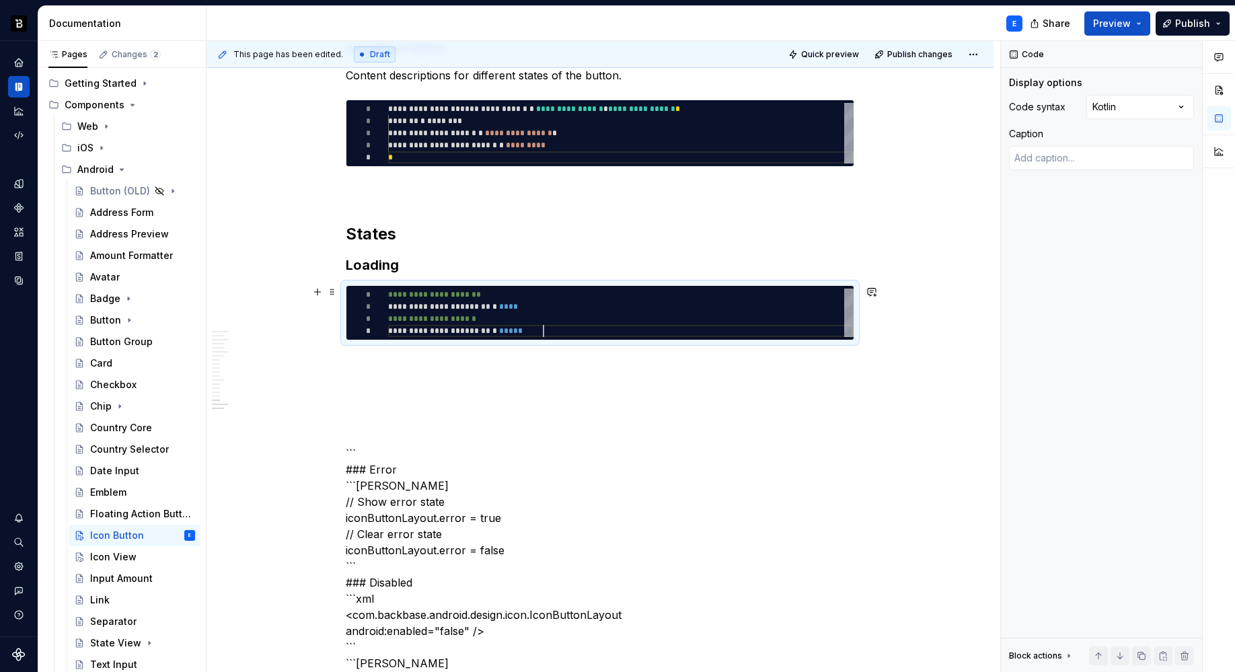
scroll to position [36, 155]
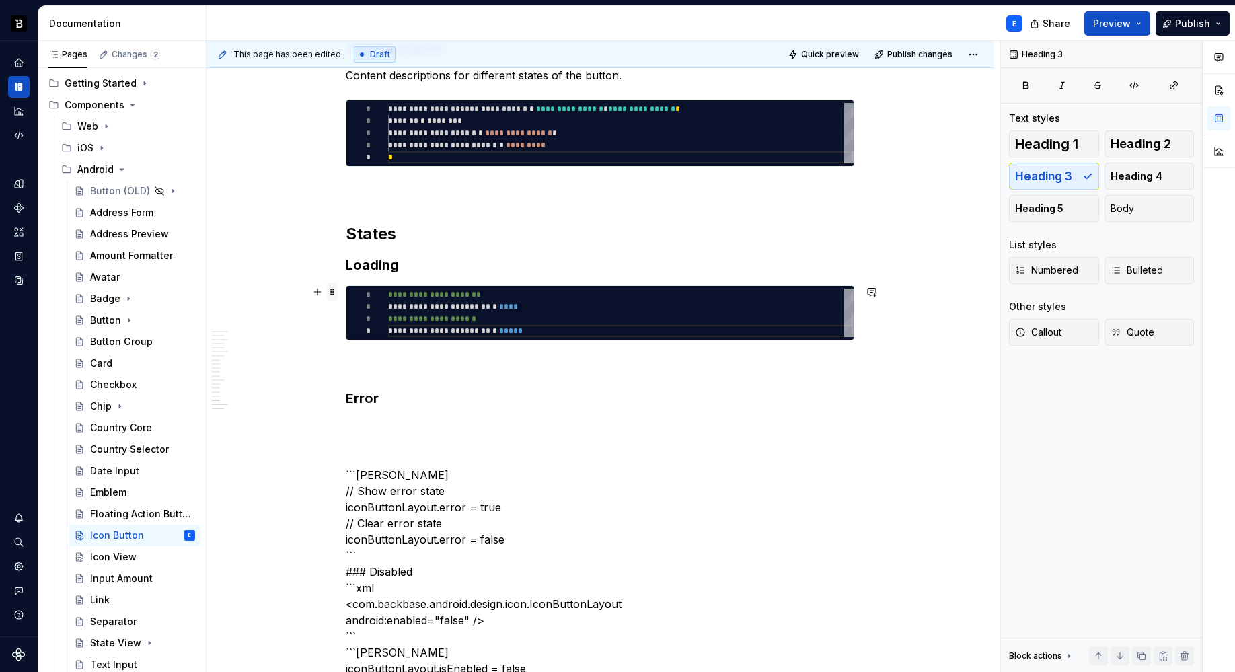
click at [333, 290] on span at bounding box center [332, 291] width 11 height 19
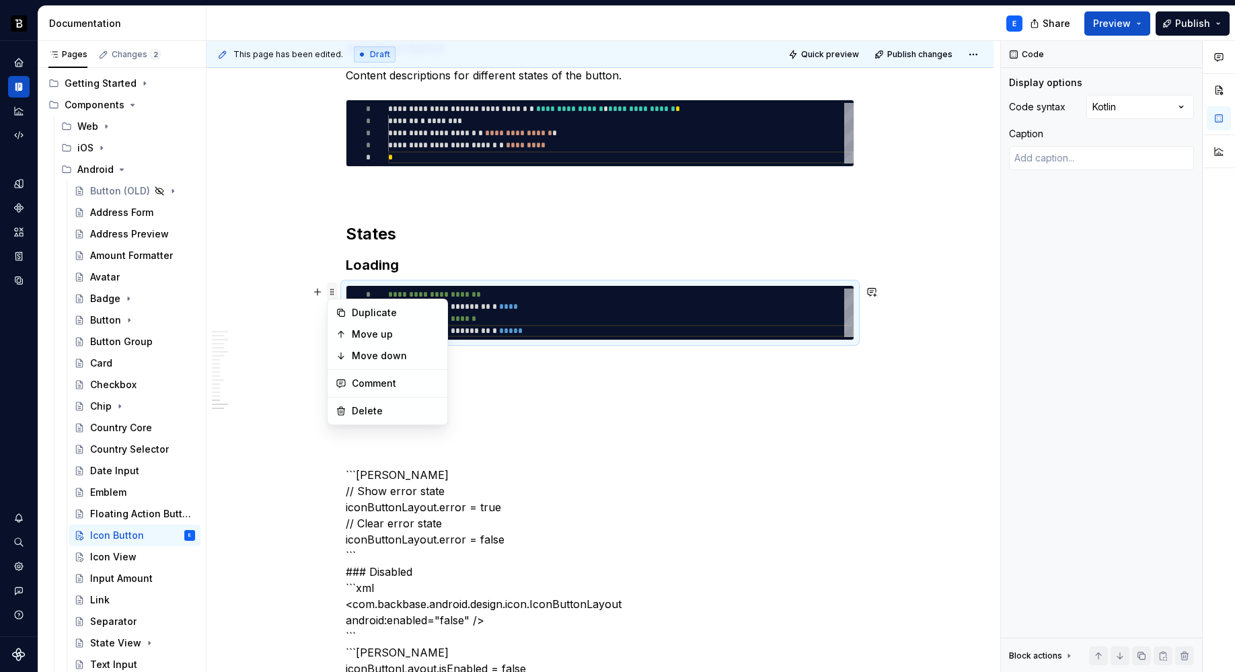
click at [333, 290] on span at bounding box center [332, 291] width 11 height 19
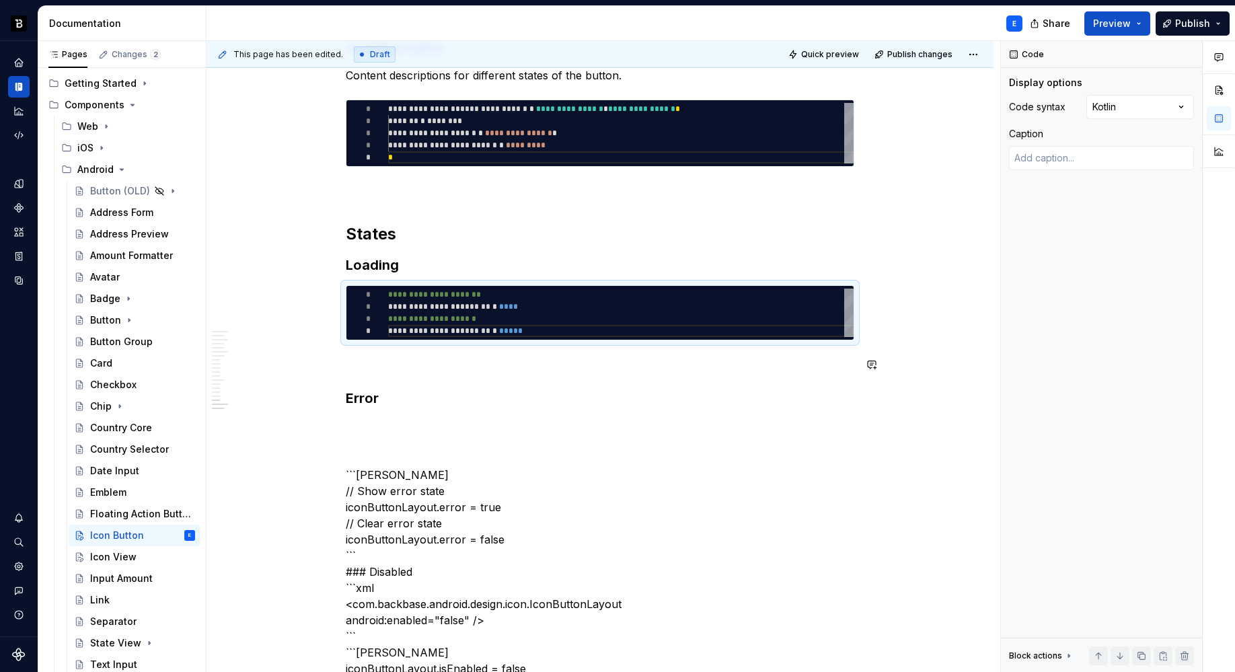
click at [394, 396] on h3 "Error" at bounding box center [600, 398] width 508 height 19
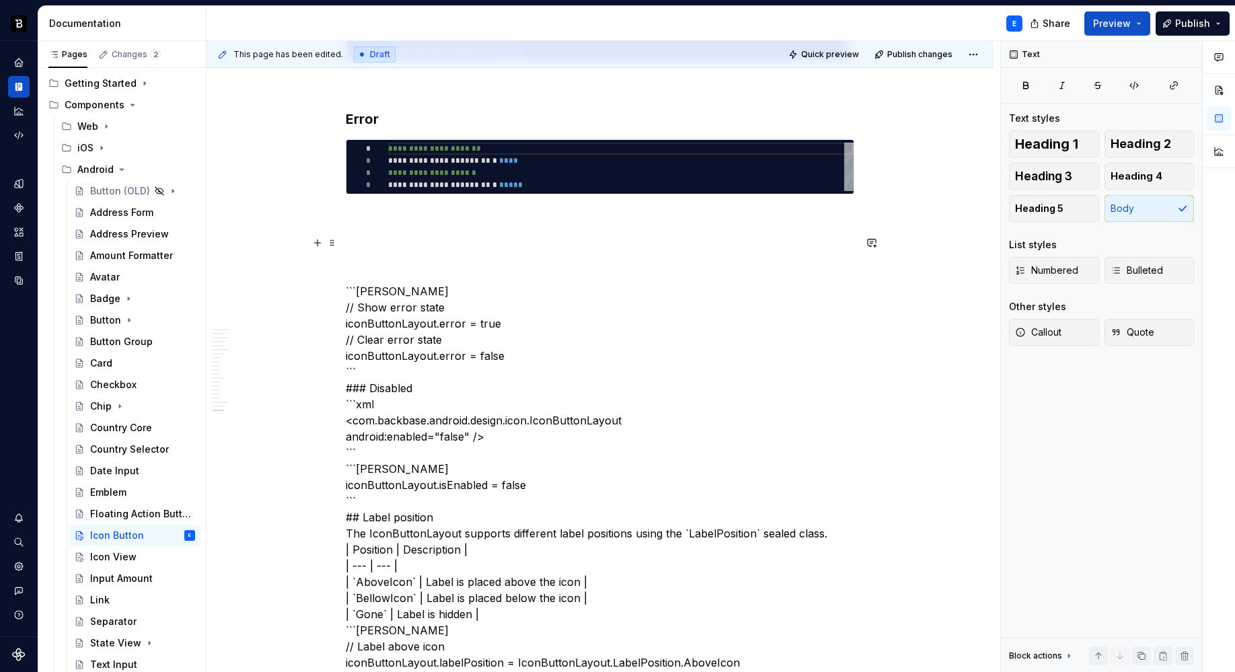
scroll to position [3071, 0]
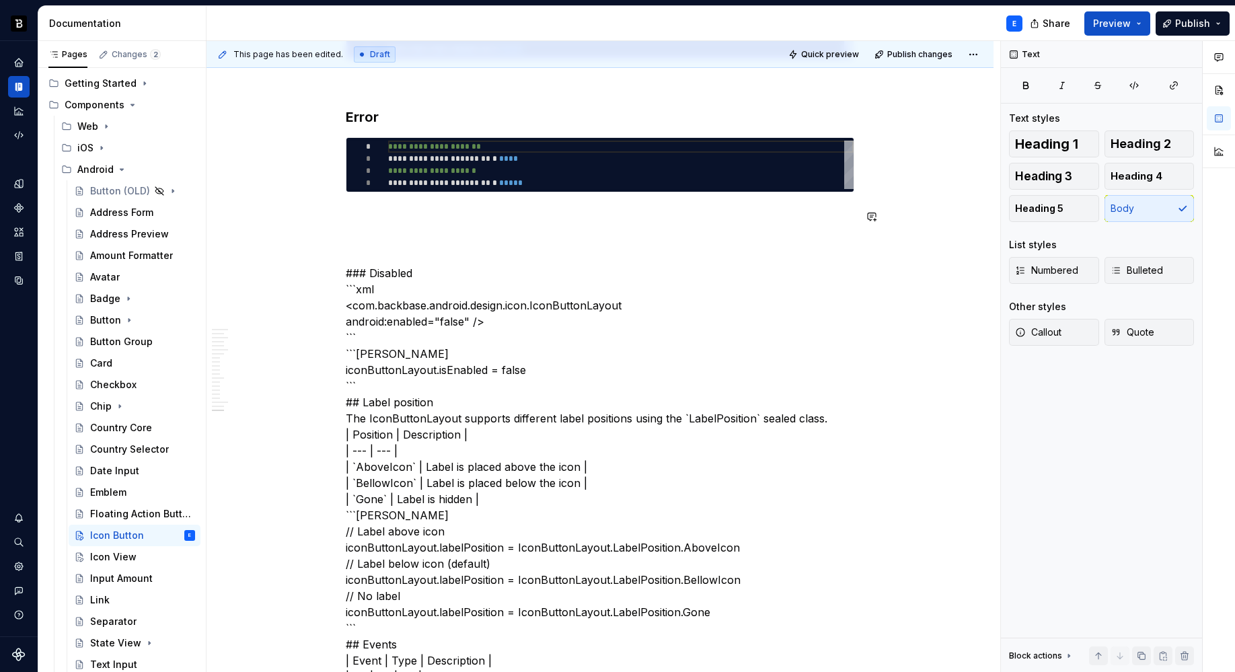
click at [426, 177] on div "**********" at bounding box center [620, 165] width 465 height 48
type textarea "*"
type textarea "**********"
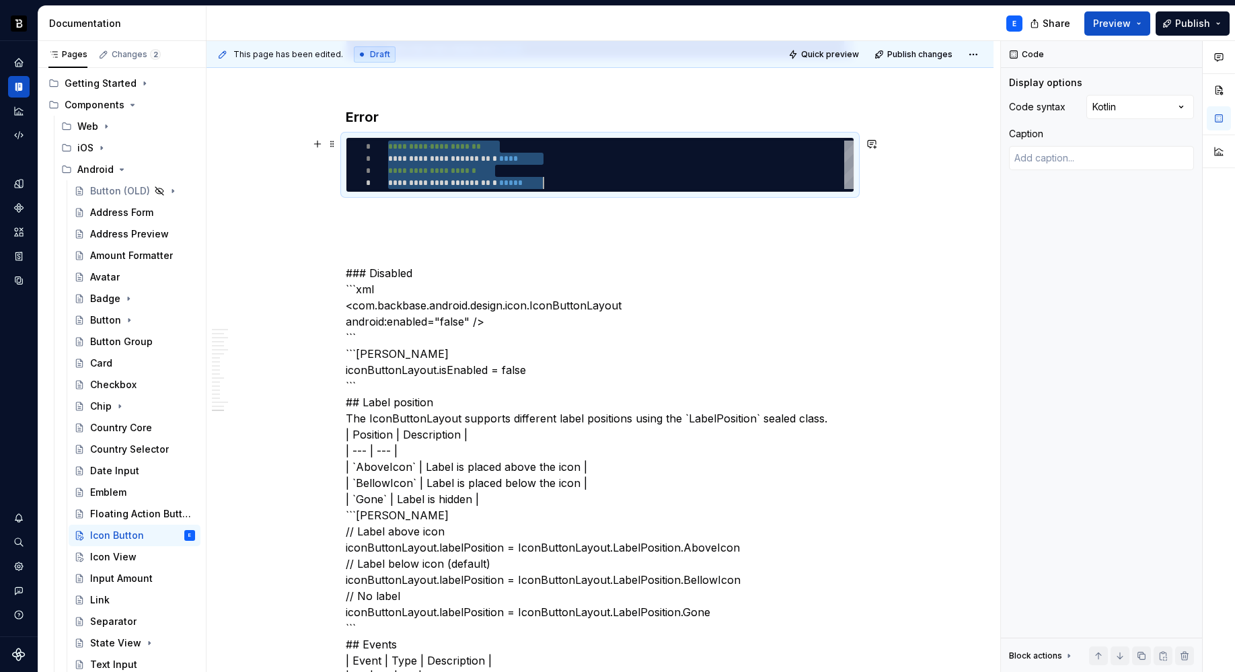
scroll to position [0, 155]
type textarea "*"
type textarea "**********"
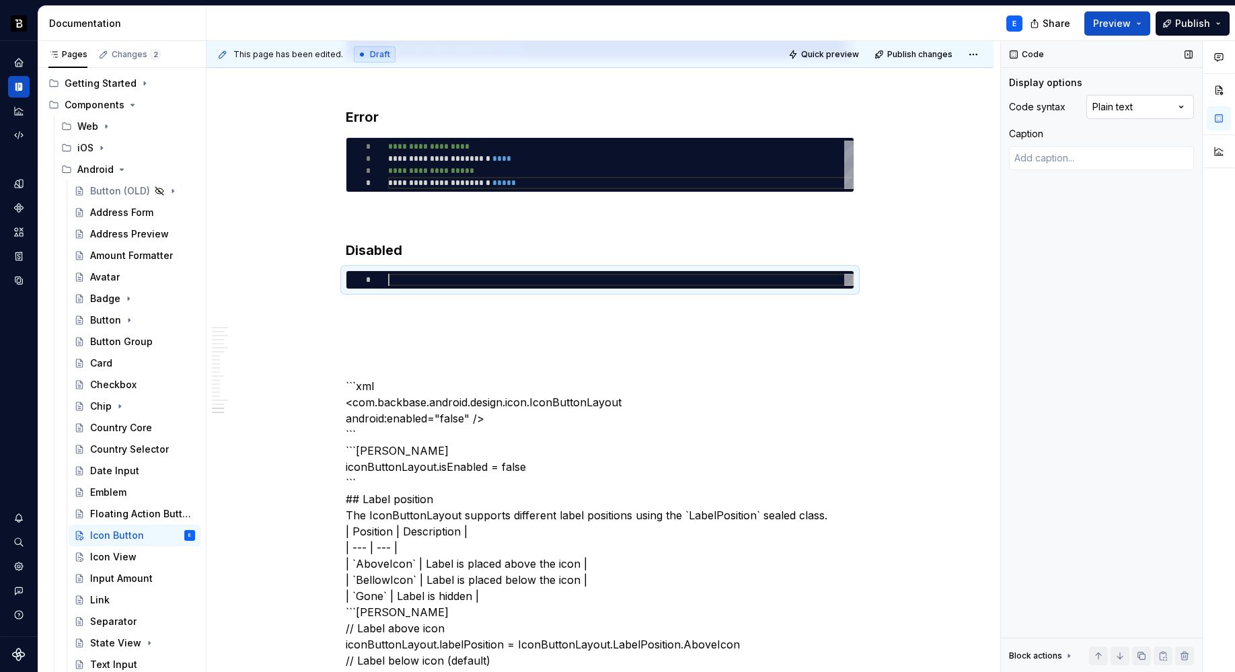
click at [1128, 116] on div "Comments Open comments No comments yet Select ‘Comment’ from the block context …" at bounding box center [1118, 356] width 234 height 631
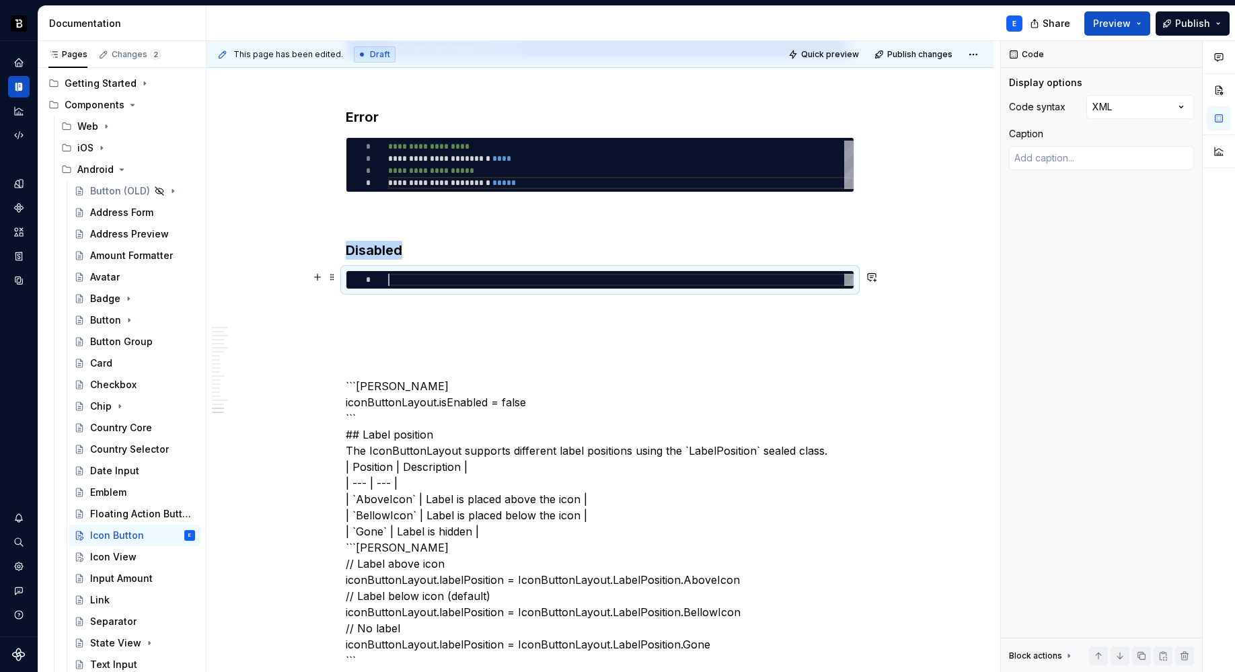
click at [445, 282] on div at bounding box center [620, 280] width 465 height 12
type textarea "*"
type textarea "**********"
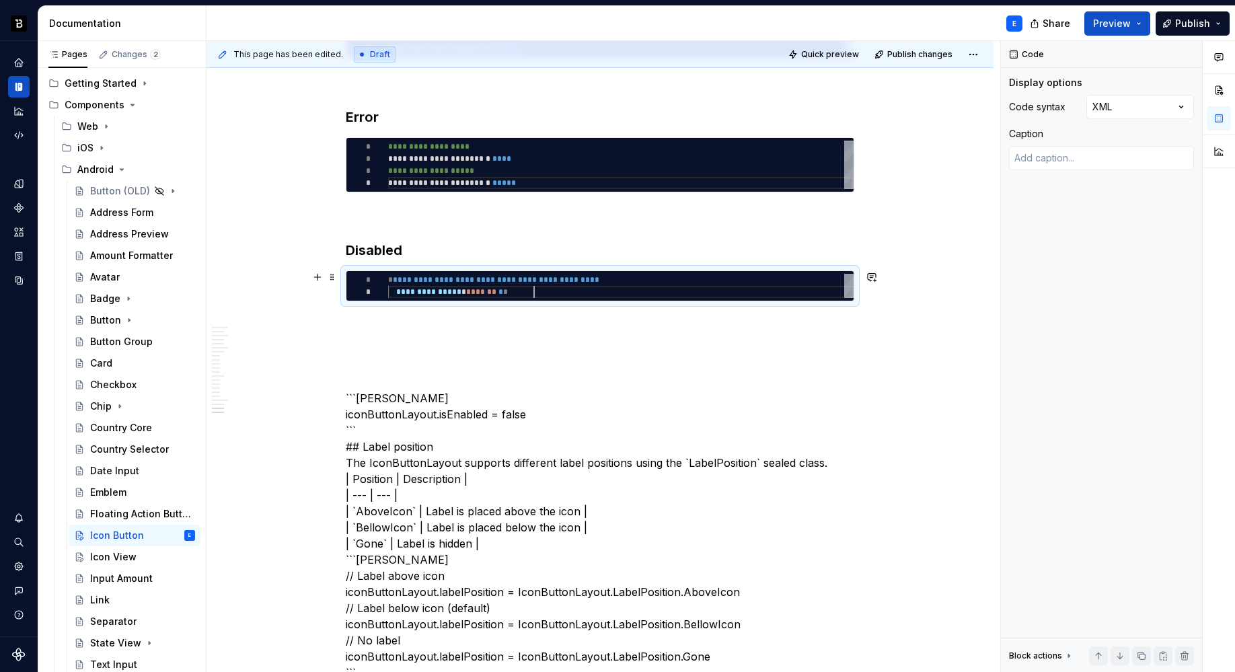
scroll to position [12, 146]
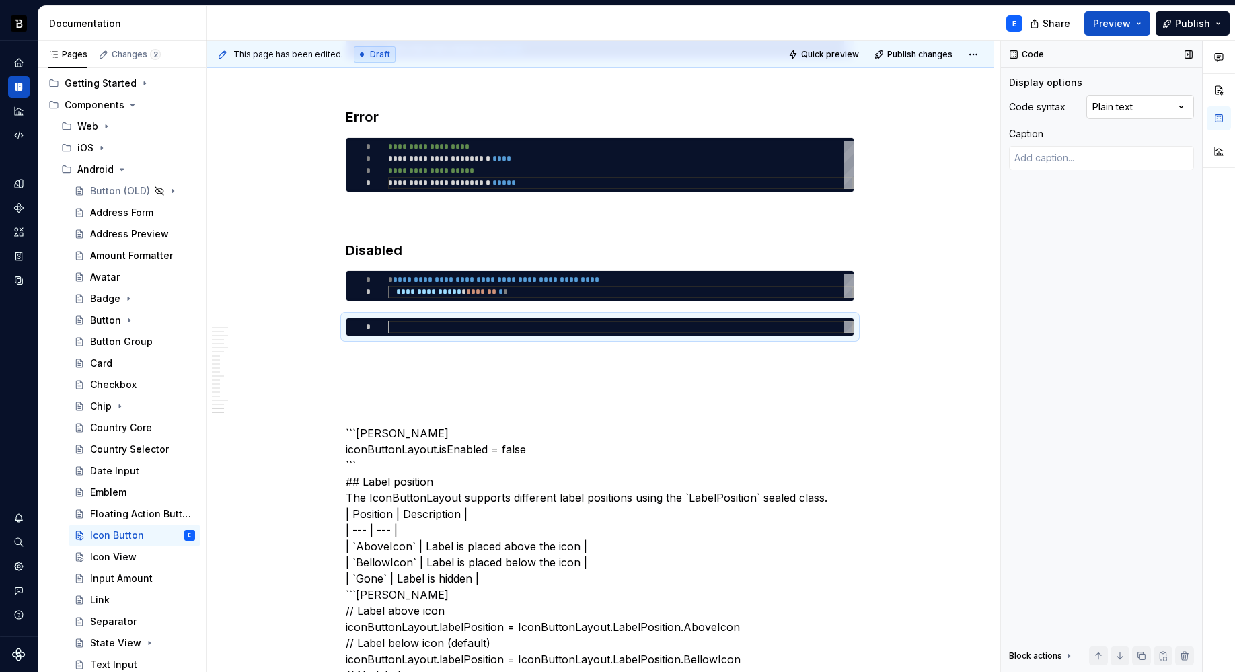
click at [1130, 110] on div "Comments Open comments No comments yet Select ‘Comment’ from the block context …" at bounding box center [1118, 356] width 234 height 631
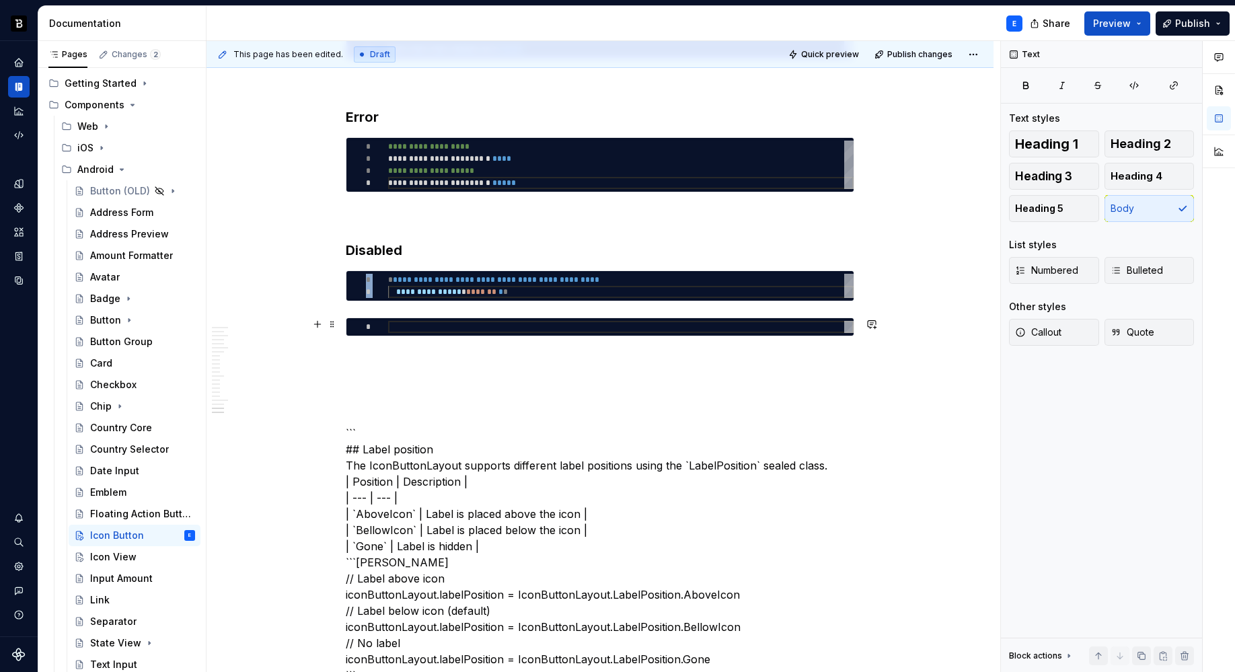
click at [419, 325] on div at bounding box center [620, 327] width 465 height 12
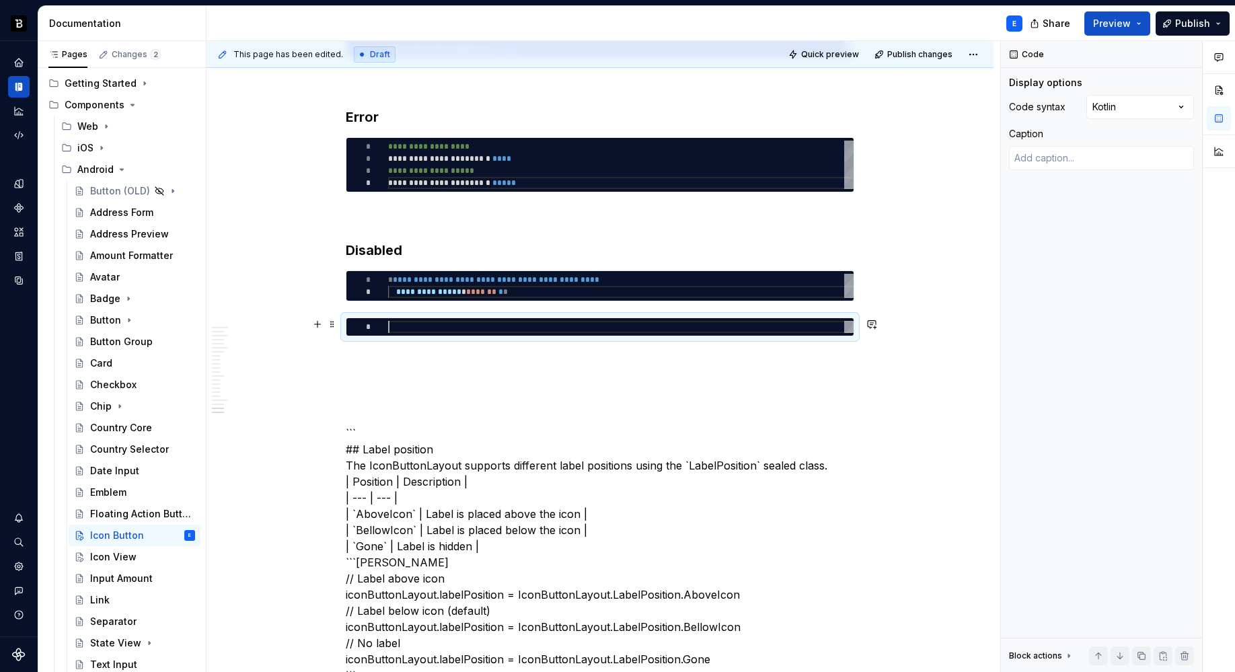
type textarea "*"
type textarea "**********"
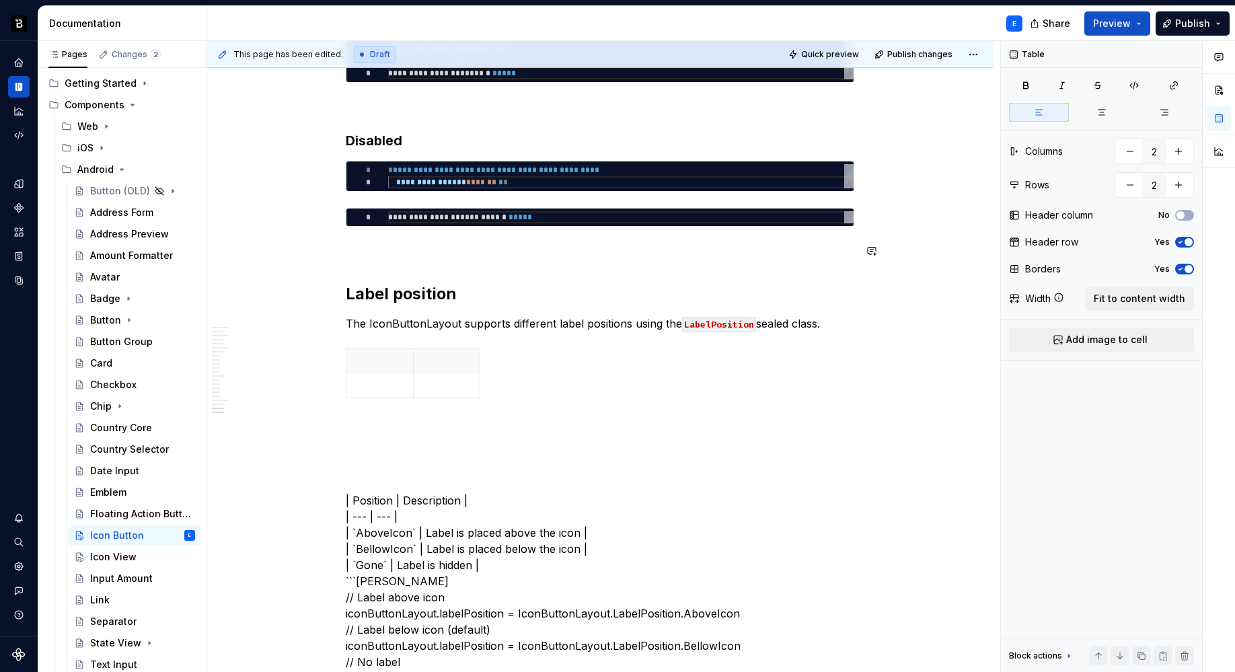
scroll to position [3212, 0]
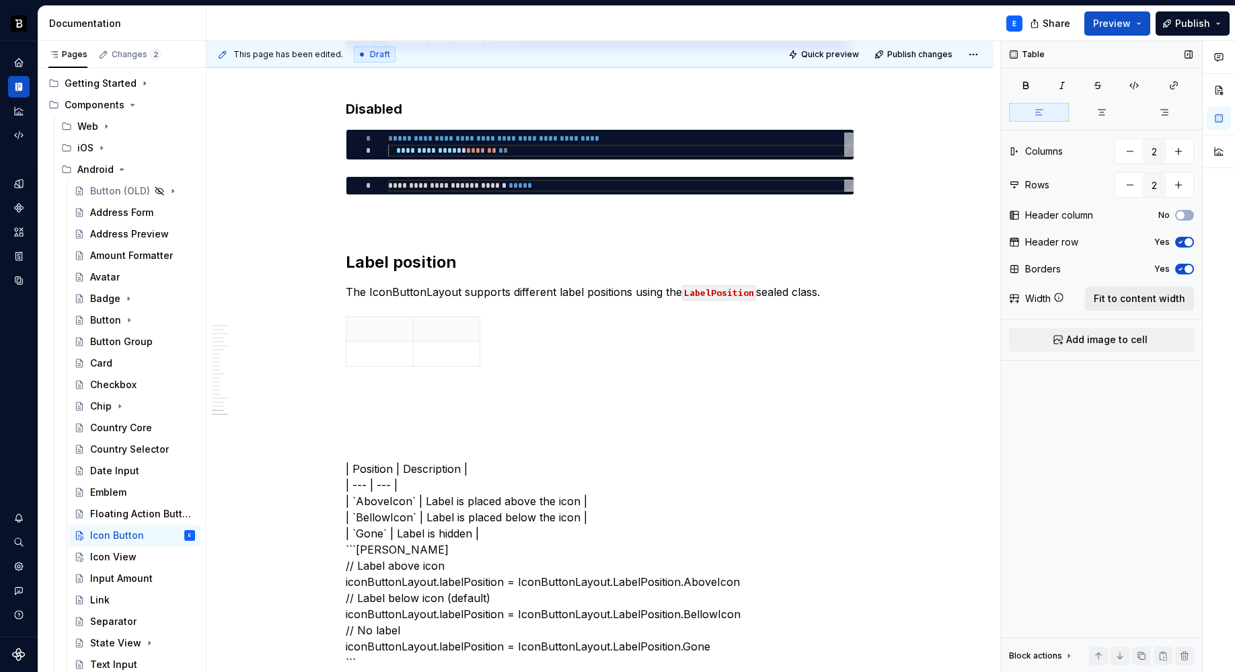
click at [1159, 297] on span "Fit to content width" at bounding box center [1138, 298] width 91 height 13
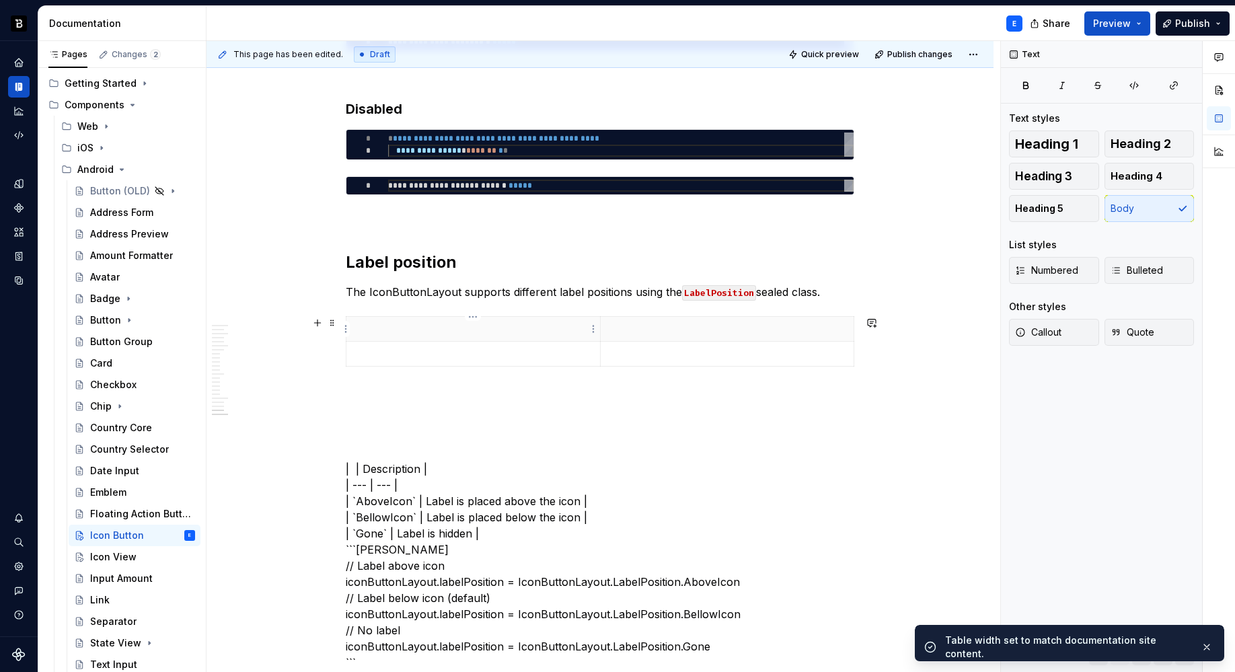
click at [403, 332] on p at bounding box center [472, 328] width 237 height 13
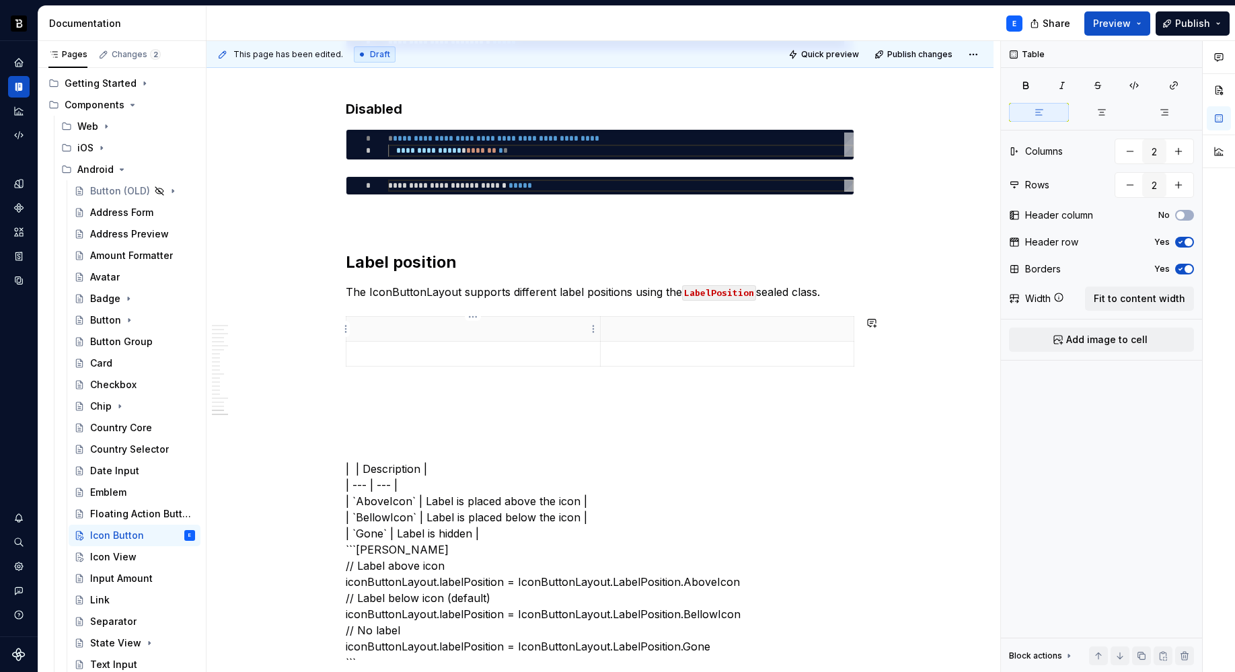
type textarea "*"
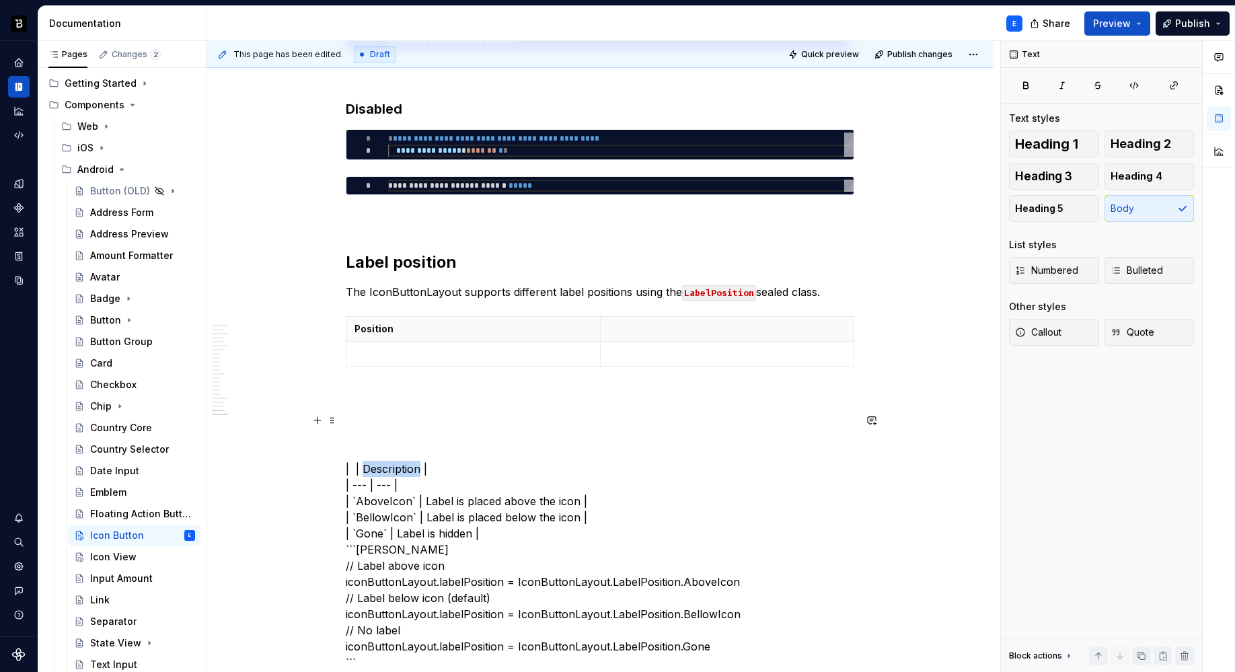
click at [668, 325] on p at bounding box center [727, 328] width 237 height 13
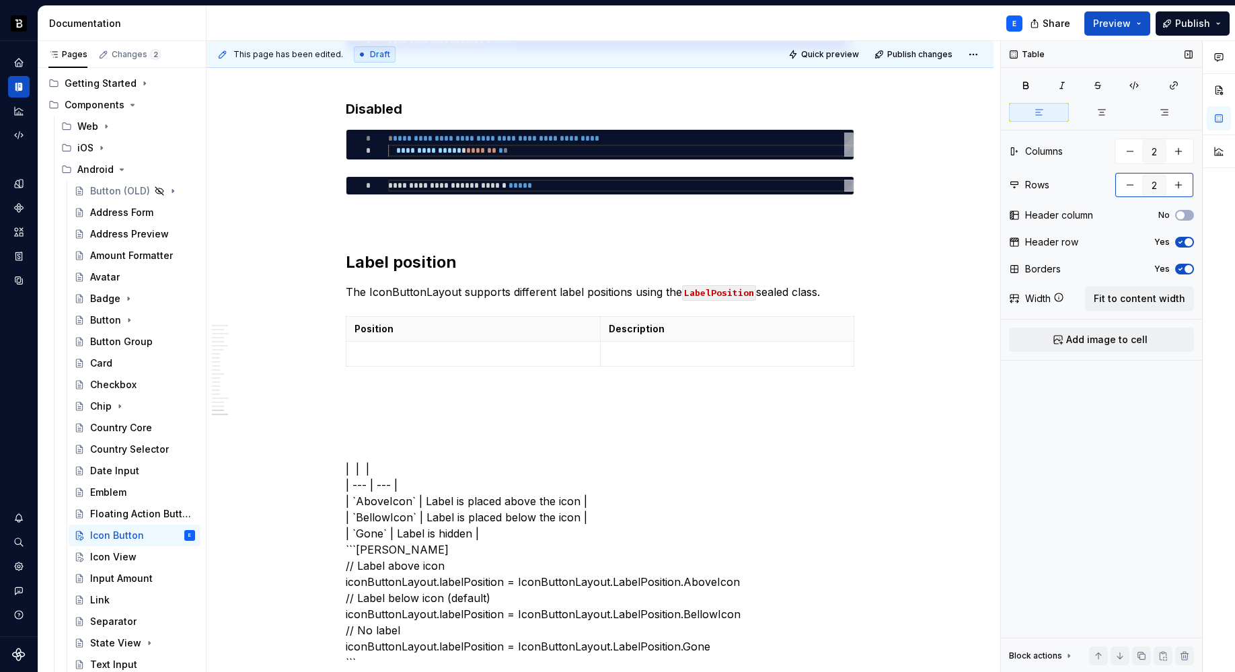
click at [1161, 182] on button "button" at bounding box center [1178, 185] width 24 height 24
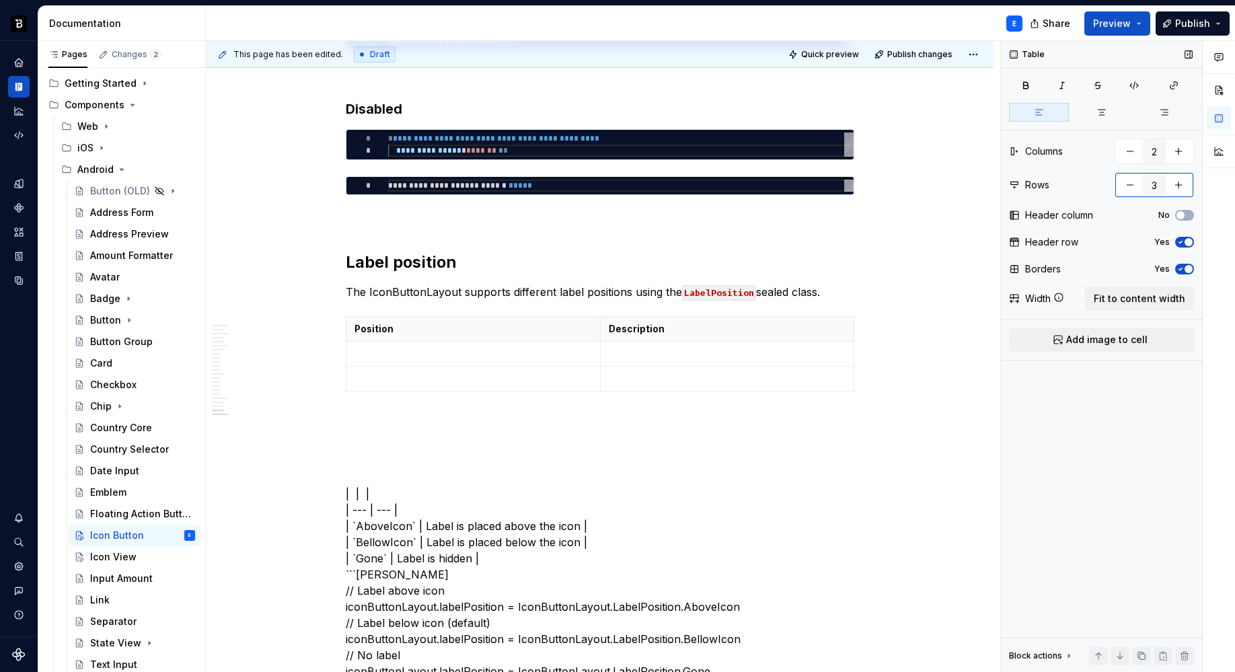
click at [1161, 182] on button "button" at bounding box center [1178, 185] width 24 height 24
type input "4"
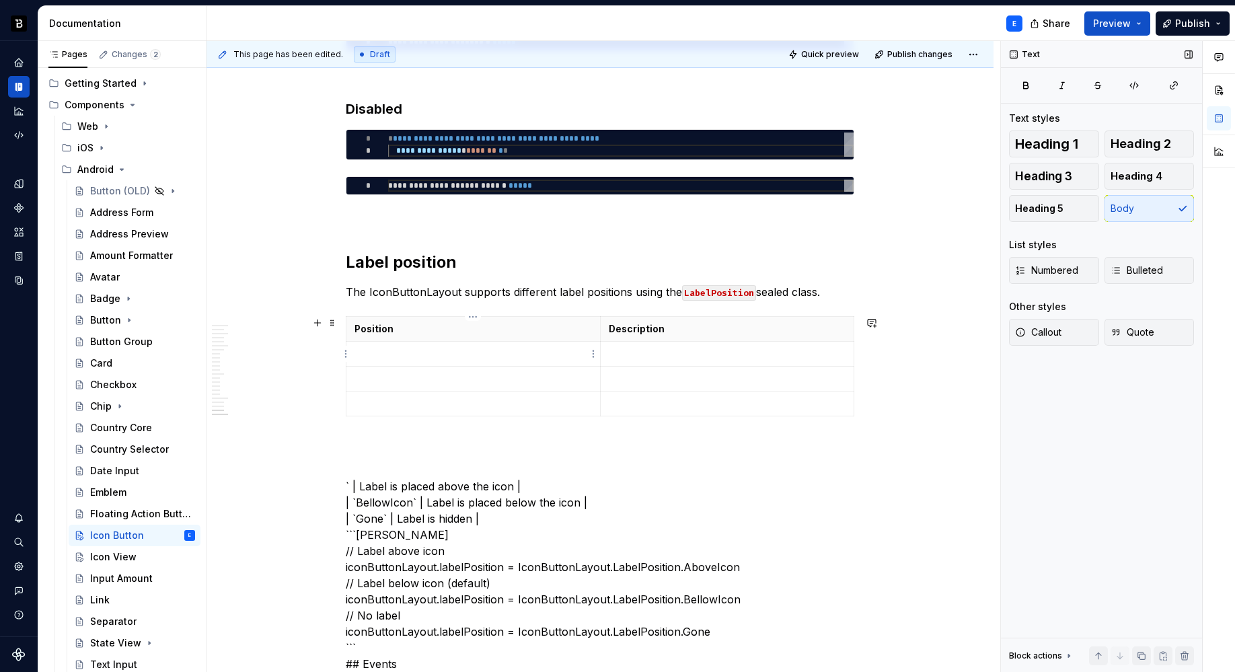
click at [378, 351] on p at bounding box center [472, 353] width 237 height 13
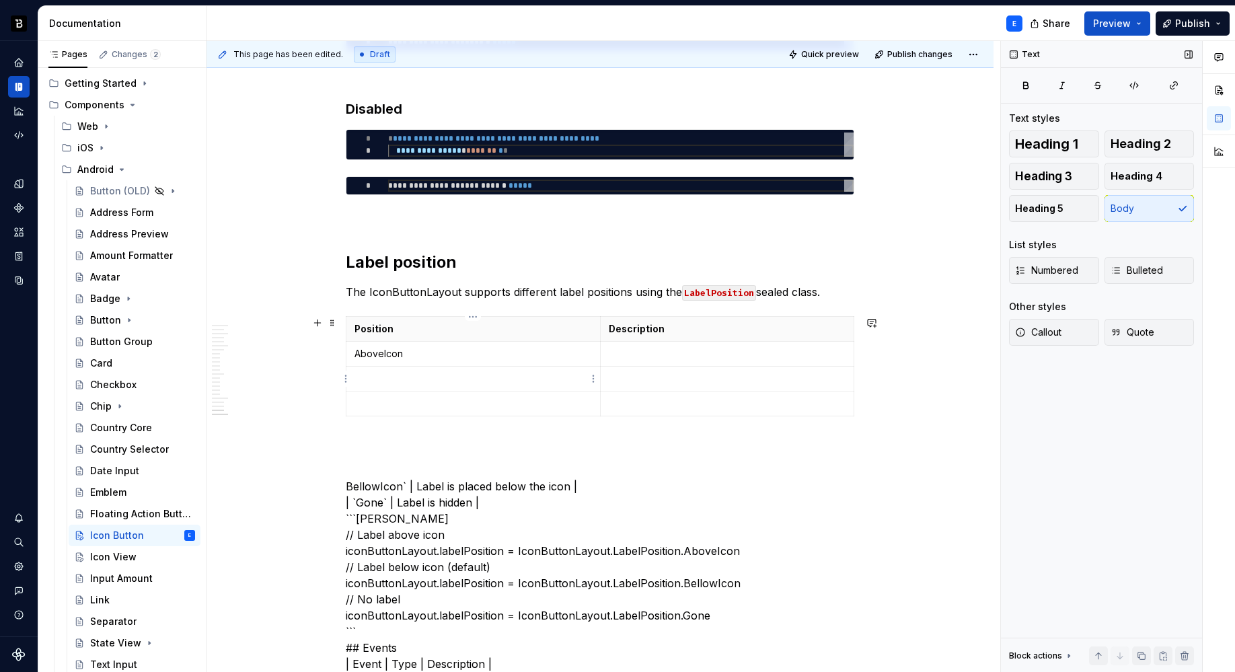
click at [609, 356] on p at bounding box center [727, 353] width 237 height 13
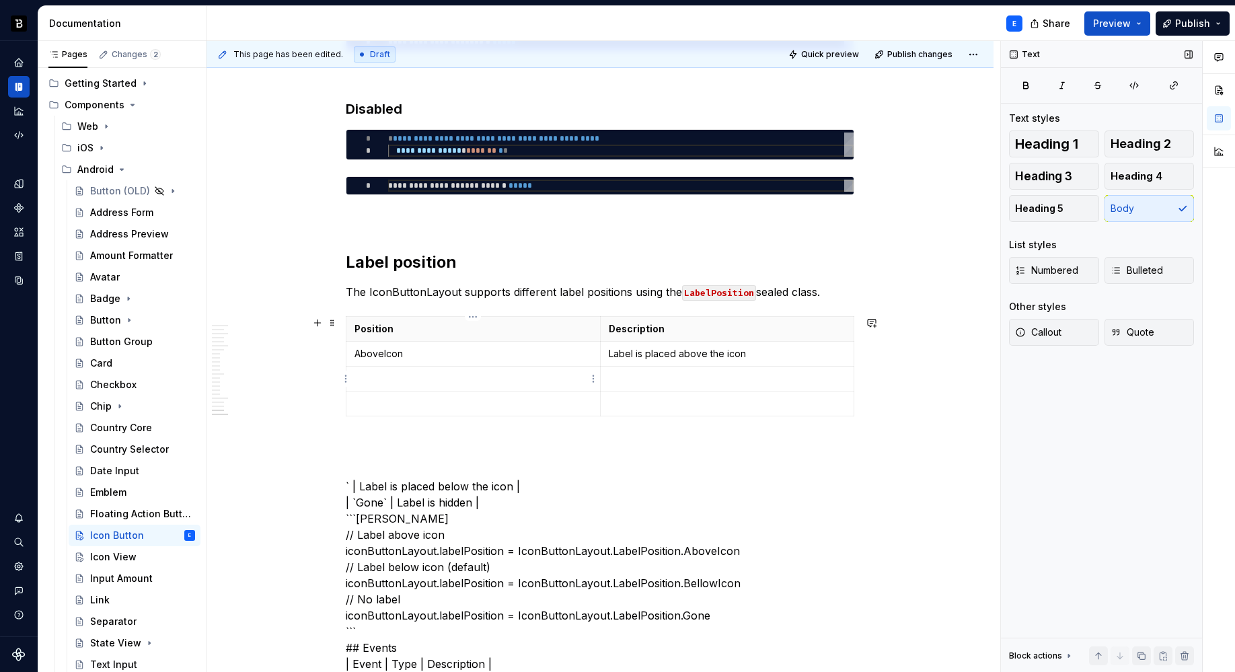
click at [412, 375] on p at bounding box center [472, 378] width 237 height 13
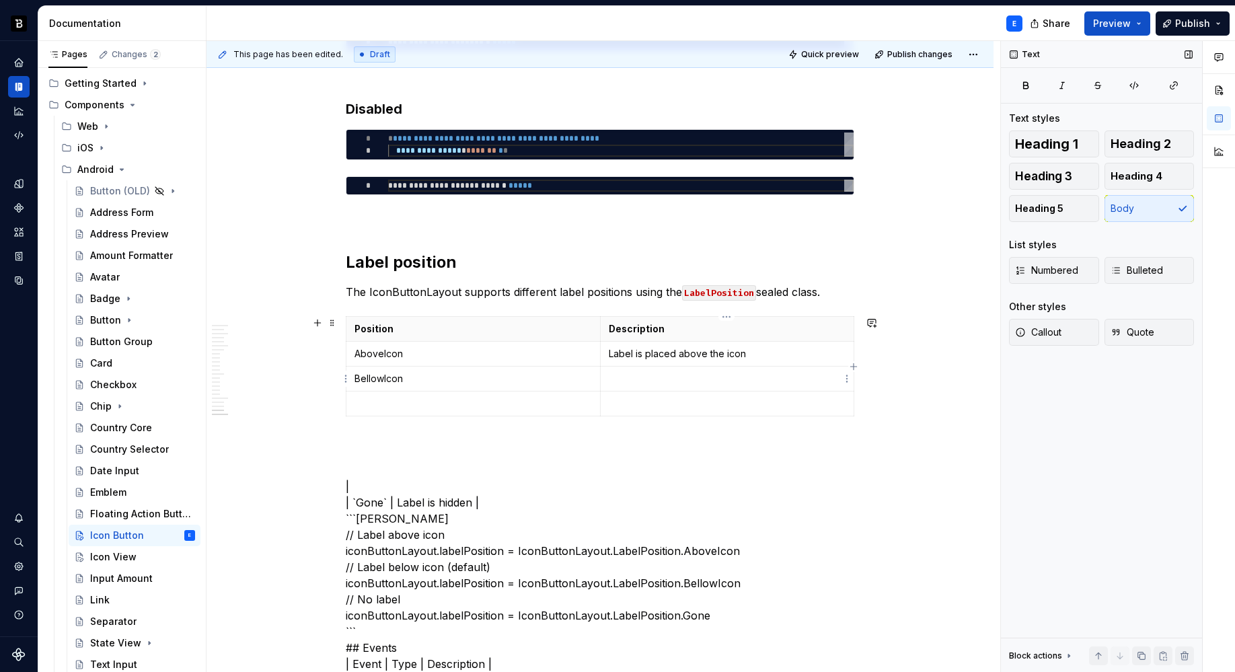
click at [619, 368] on td at bounding box center [727, 378] width 254 height 25
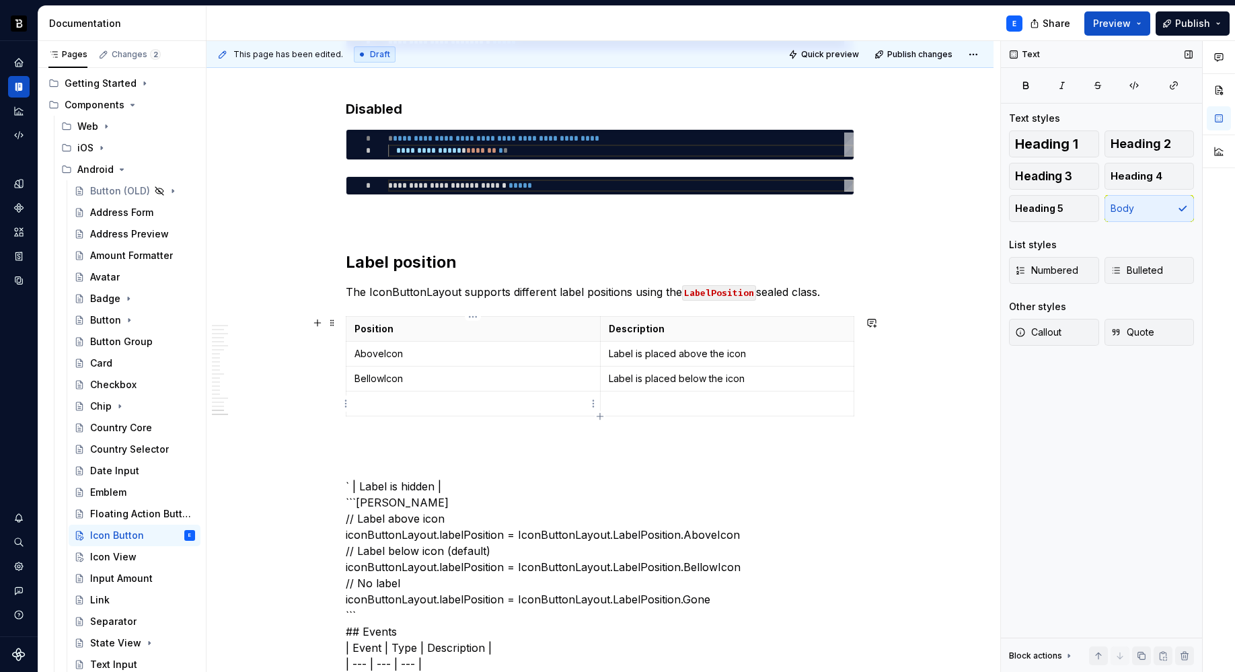
click at [401, 403] on p at bounding box center [472, 403] width 237 height 13
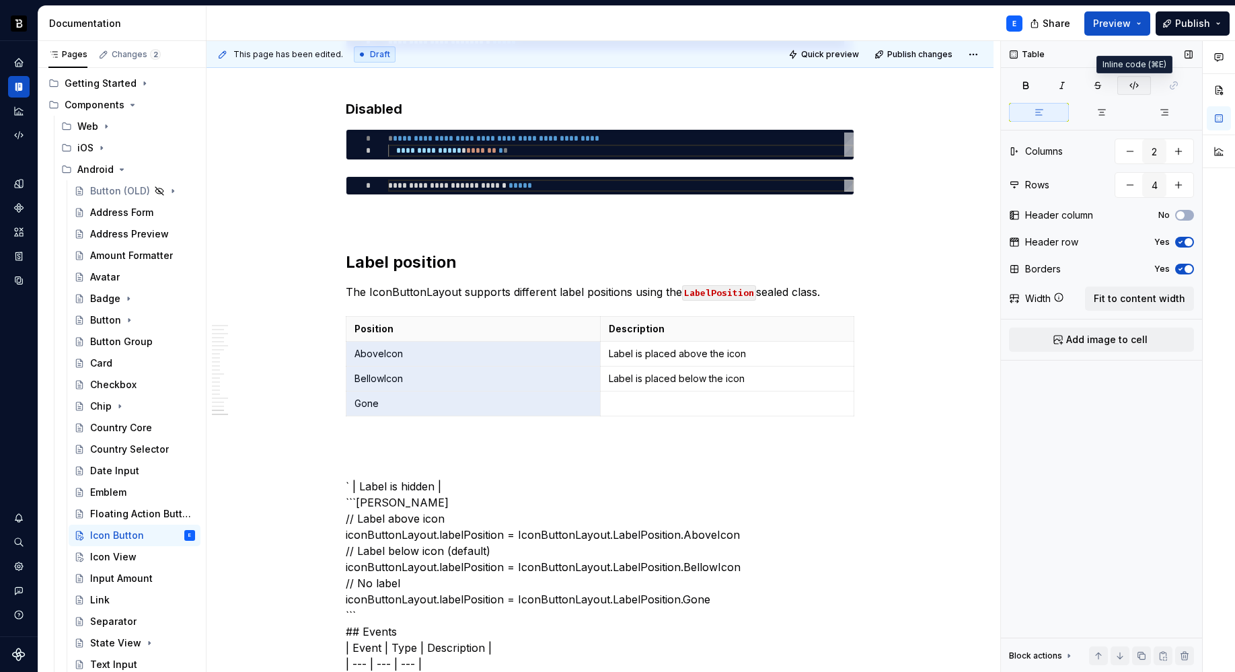
click at [1130, 81] on icon "button" at bounding box center [1133, 85] width 11 height 11
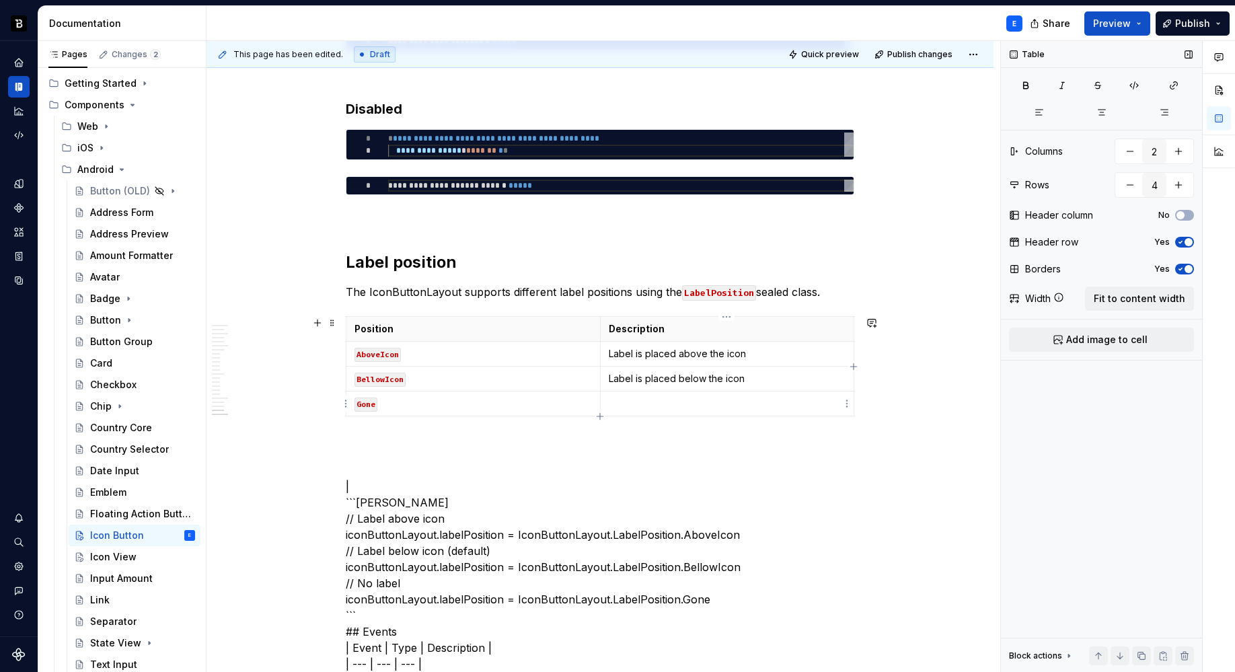
click at [629, 405] on p at bounding box center [727, 403] width 237 height 13
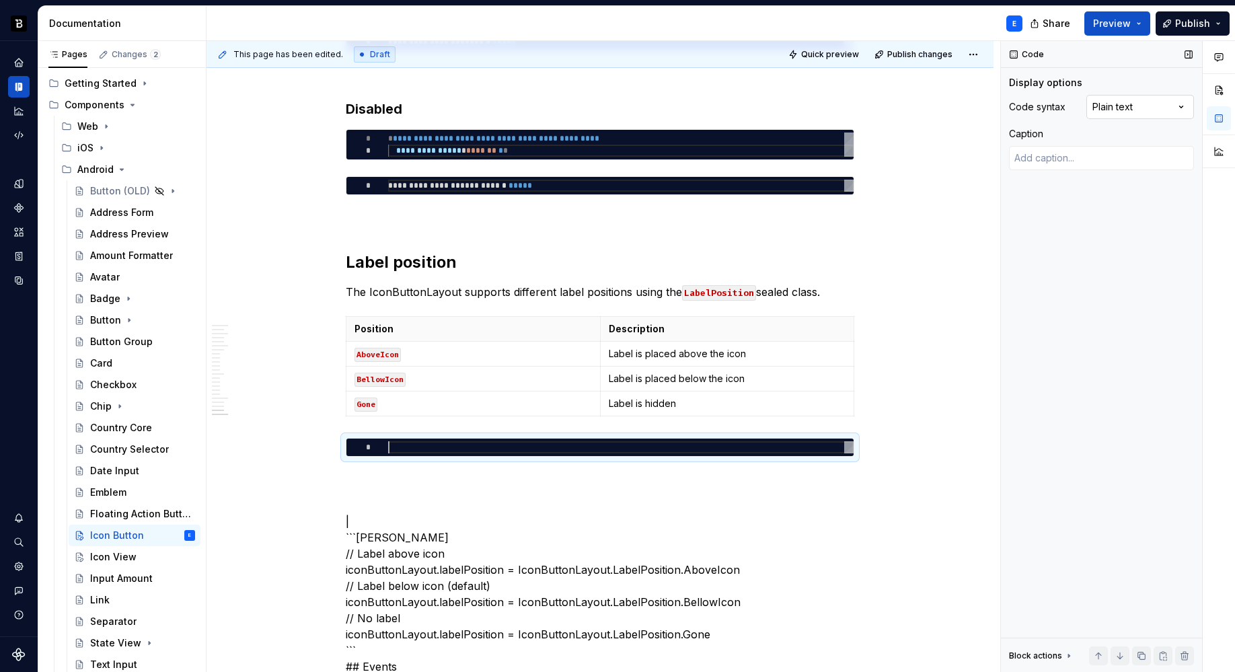
click at [1120, 106] on div "Comments Open comments No comments yet Select ‘Comment’ from the block context …" at bounding box center [1118, 356] width 234 height 631
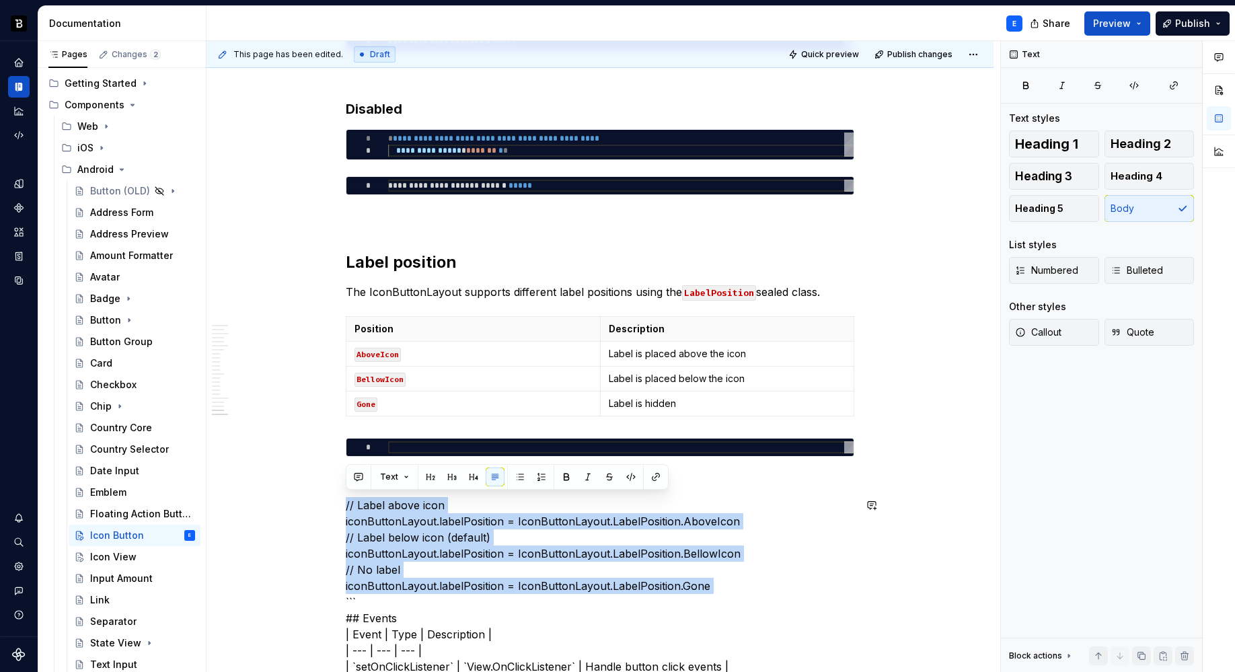
scroll to position [3215, 0]
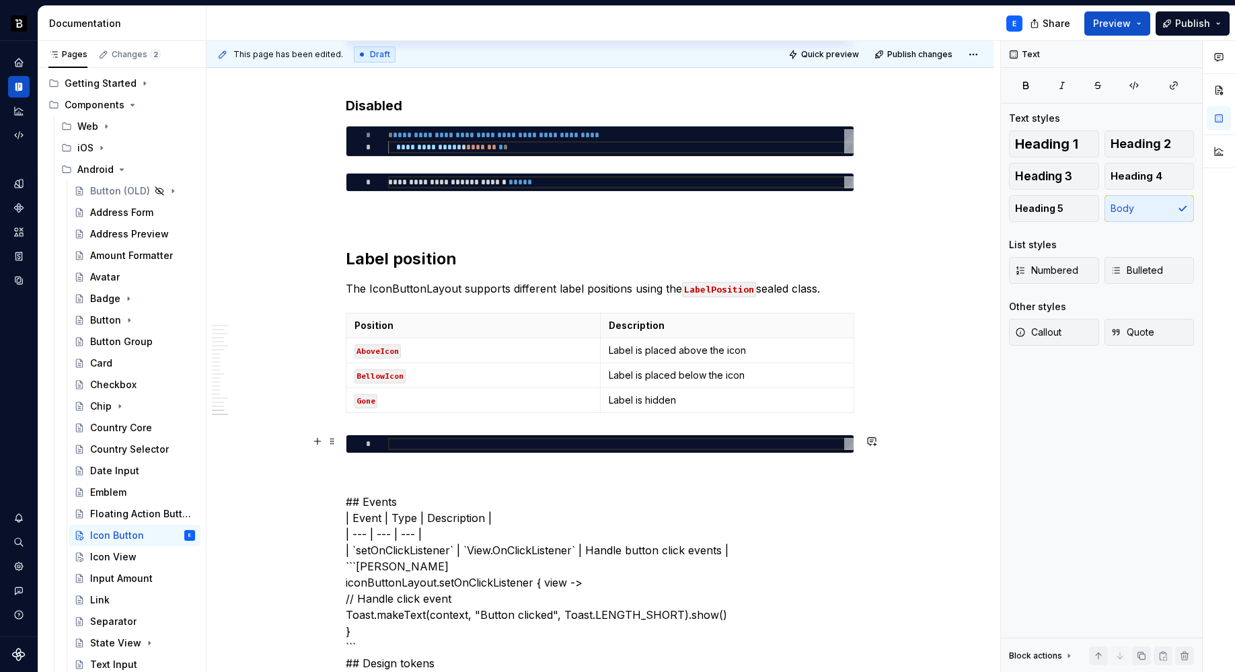
click at [443, 444] on div at bounding box center [620, 444] width 465 height 12
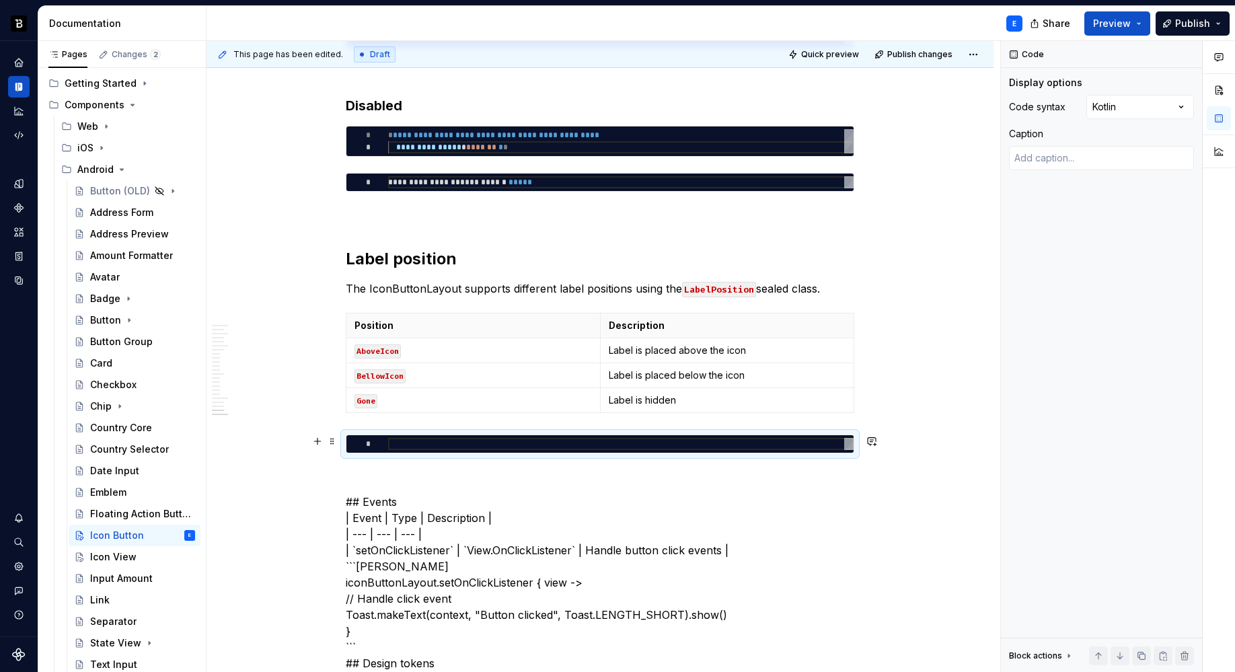
type textarea "*"
type textarea "**********"
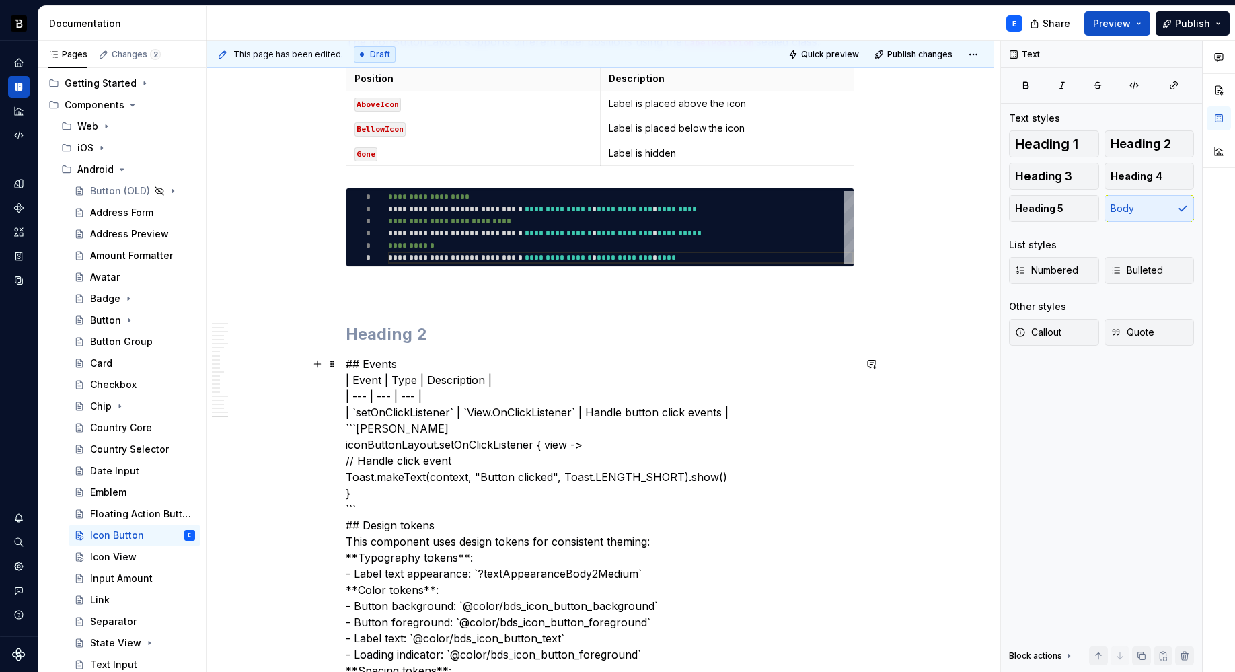
scroll to position [3470, 0]
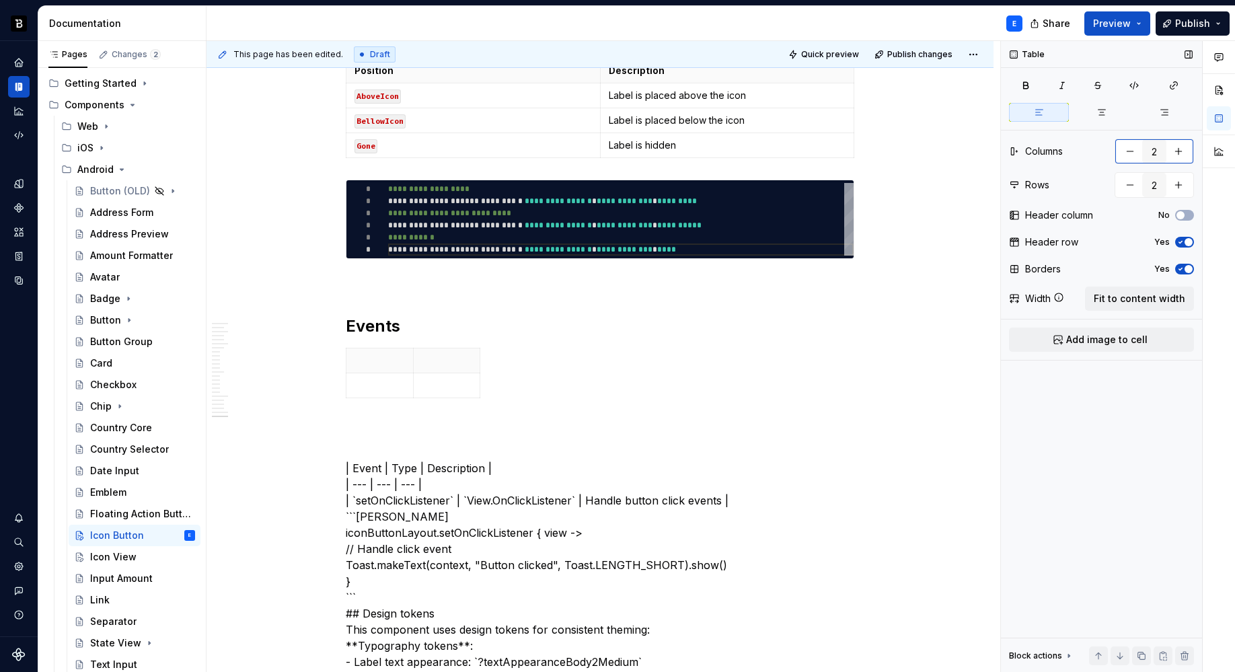
click at [1161, 152] on button "button" at bounding box center [1178, 151] width 24 height 24
type input "3"
click at [1119, 297] on span "Fit to content width" at bounding box center [1138, 298] width 91 height 13
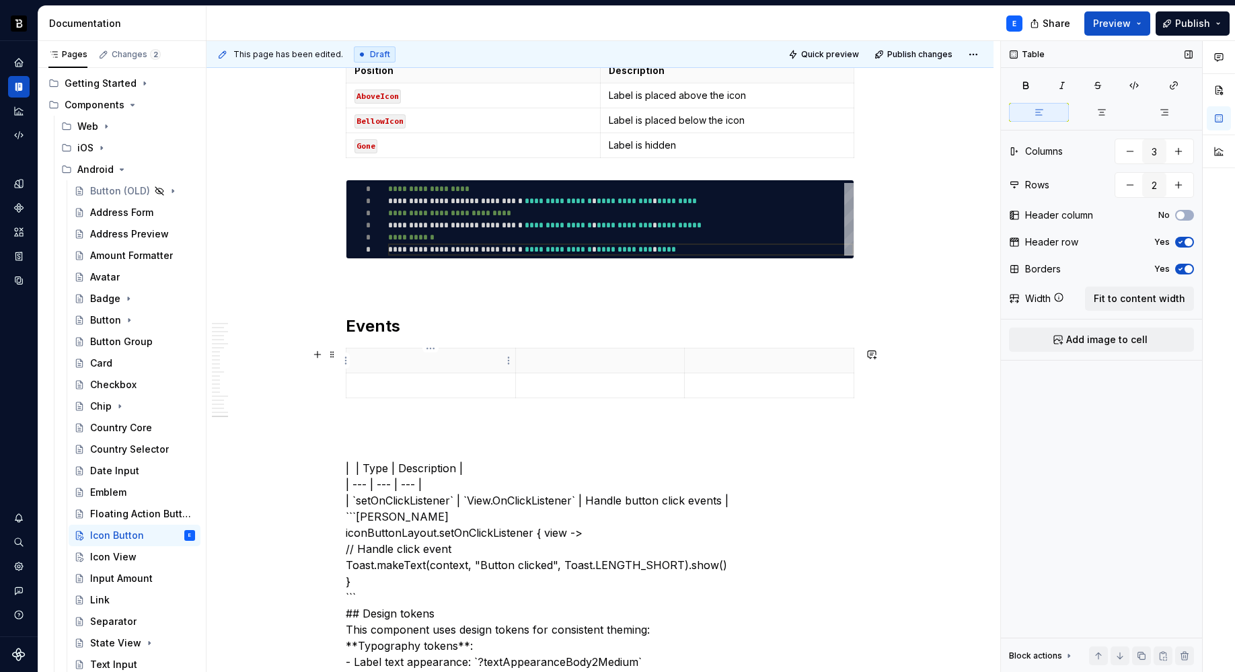
click at [389, 358] on p at bounding box center [430, 360] width 153 height 13
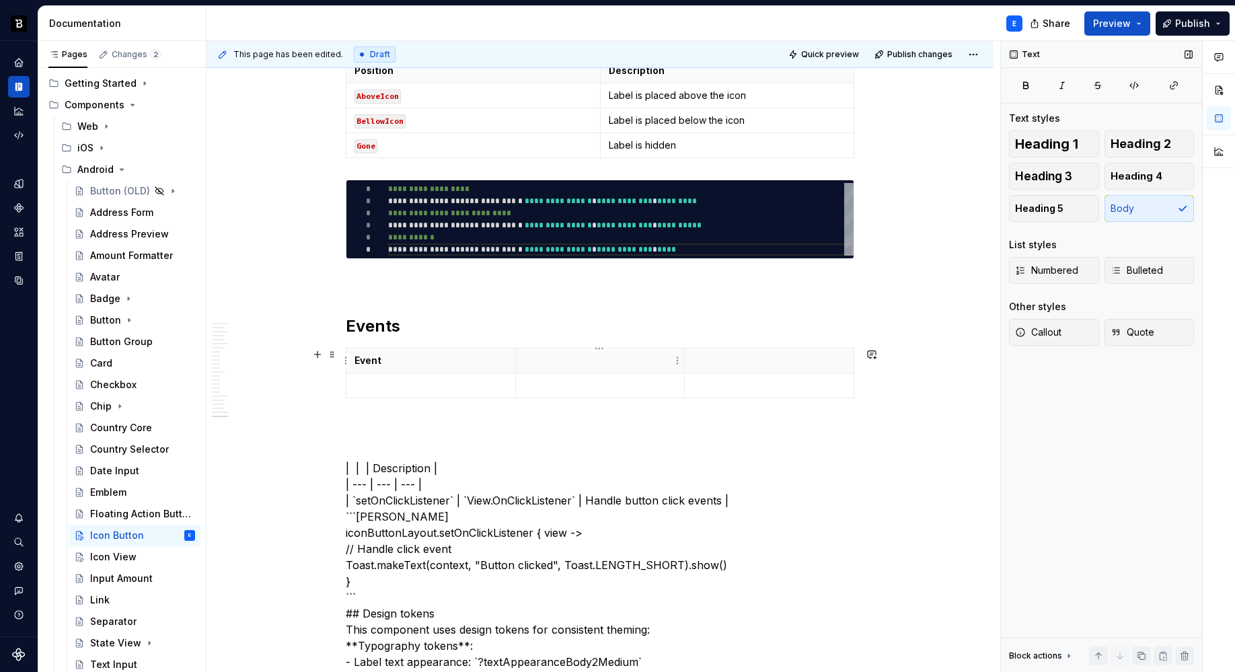
click at [618, 362] on p at bounding box center [600, 360] width 153 height 13
click at [734, 359] on p at bounding box center [769, 360] width 153 height 13
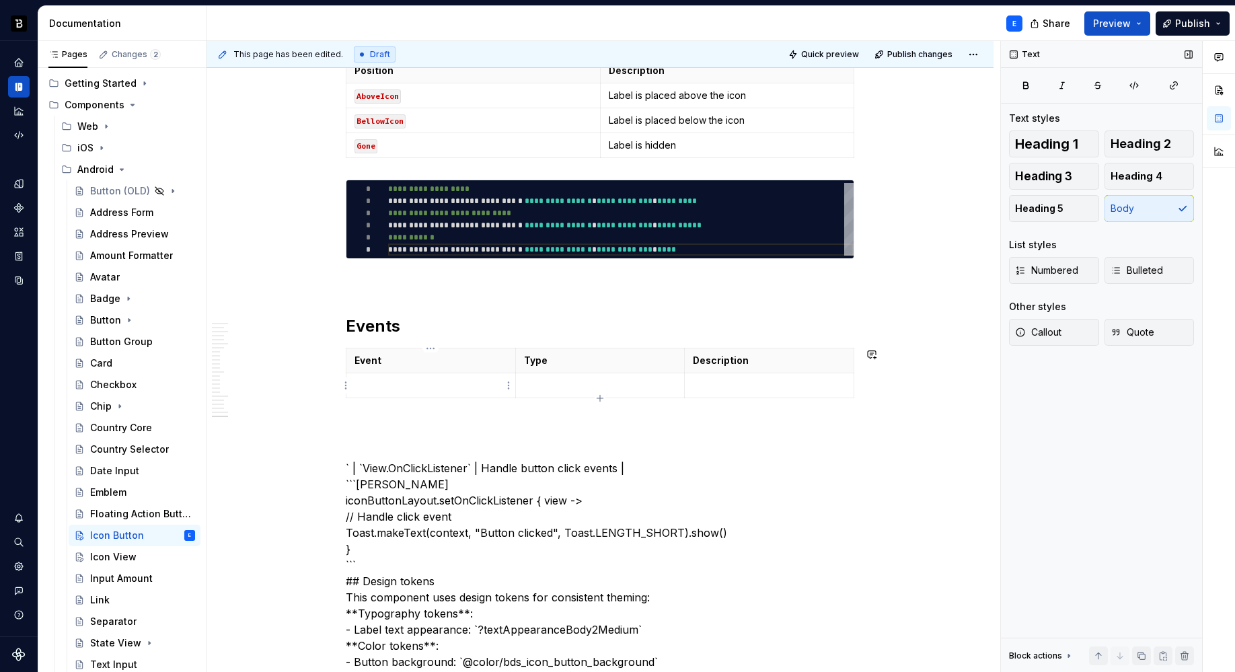
click at [482, 385] on p at bounding box center [430, 385] width 153 height 13
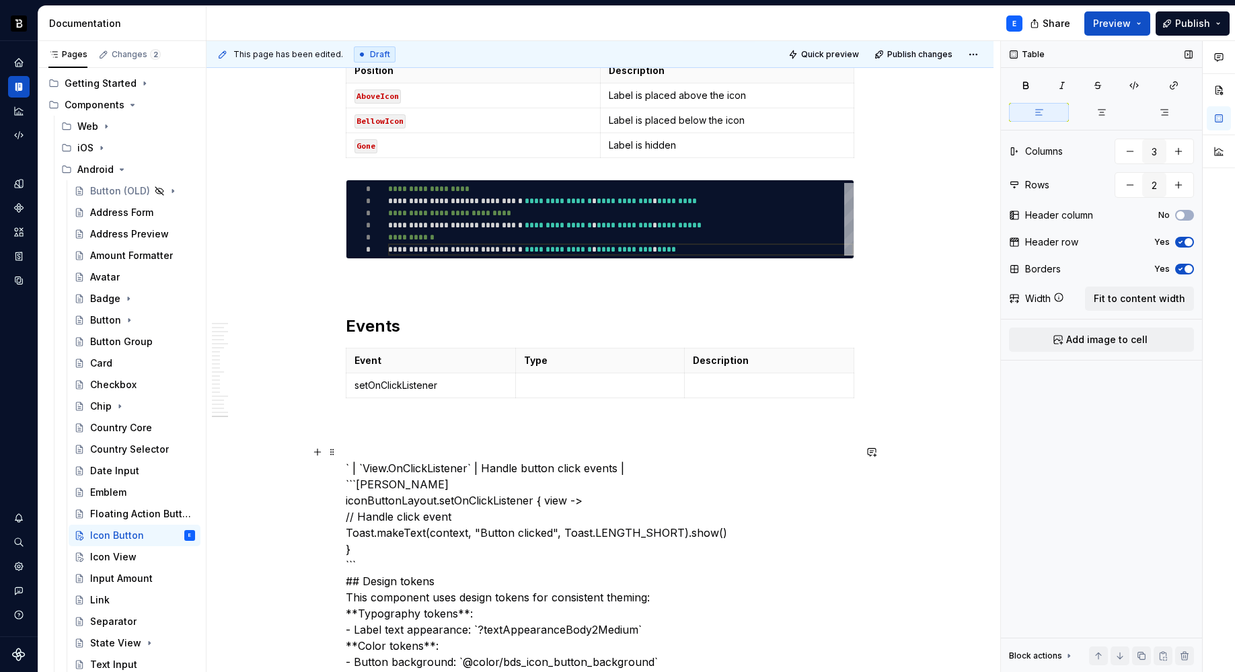
click at [536, 385] on p at bounding box center [600, 385] width 153 height 13
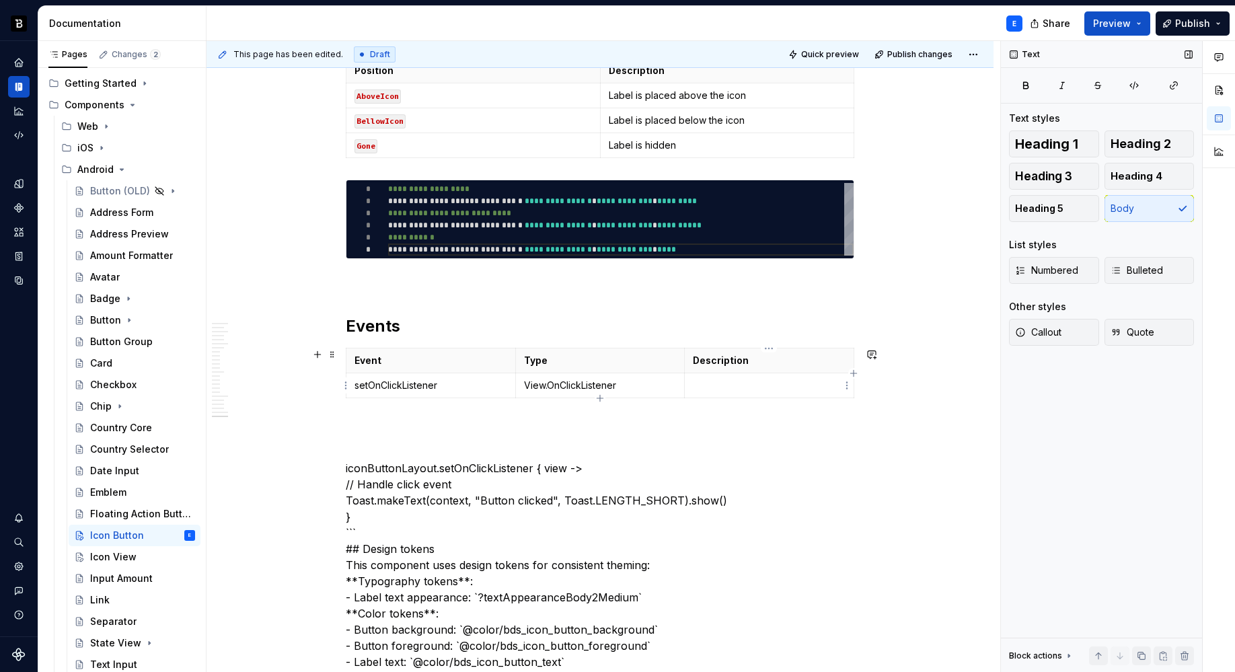
click at [701, 379] on p at bounding box center [769, 385] width 153 height 13
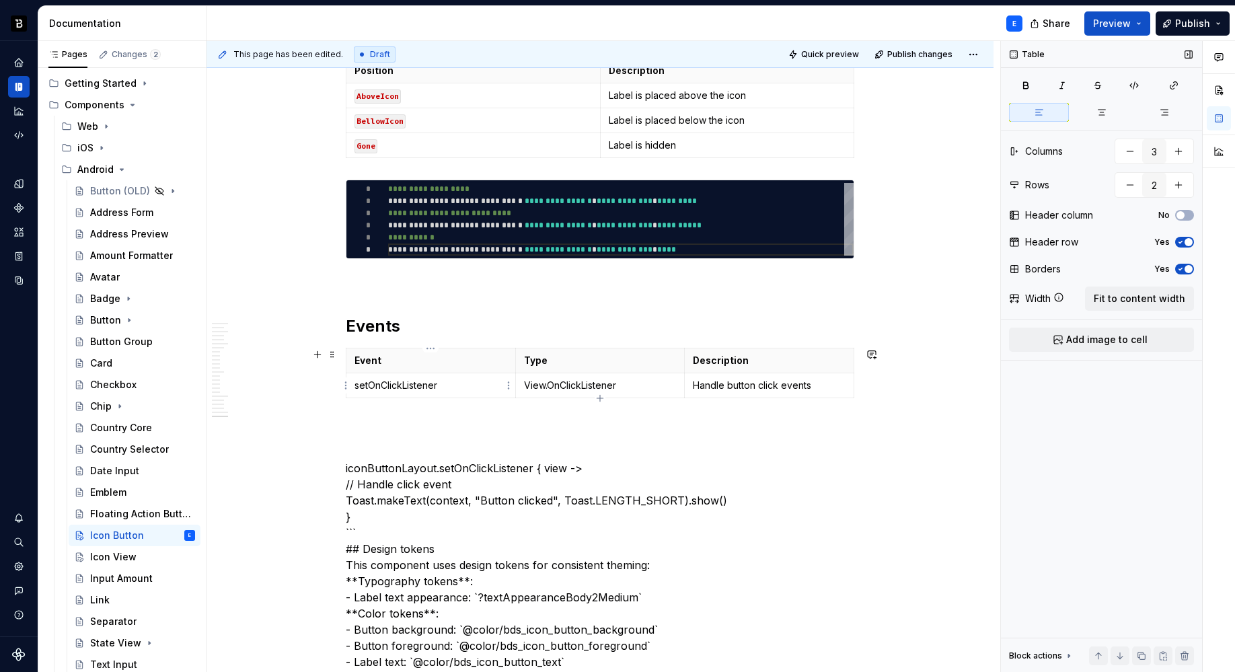
click at [468, 382] on p "setOnClickListener" at bounding box center [430, 385] width 153 height 13
click at [1127, 82] on button "button" at bounding box center [1134, 85] width 34 height 19
click at [687, 402] on div "Event Type Description setOnClickListener View.OnClickListener Handle button cl…" at bounding box center [600, 376] width 508 height 56
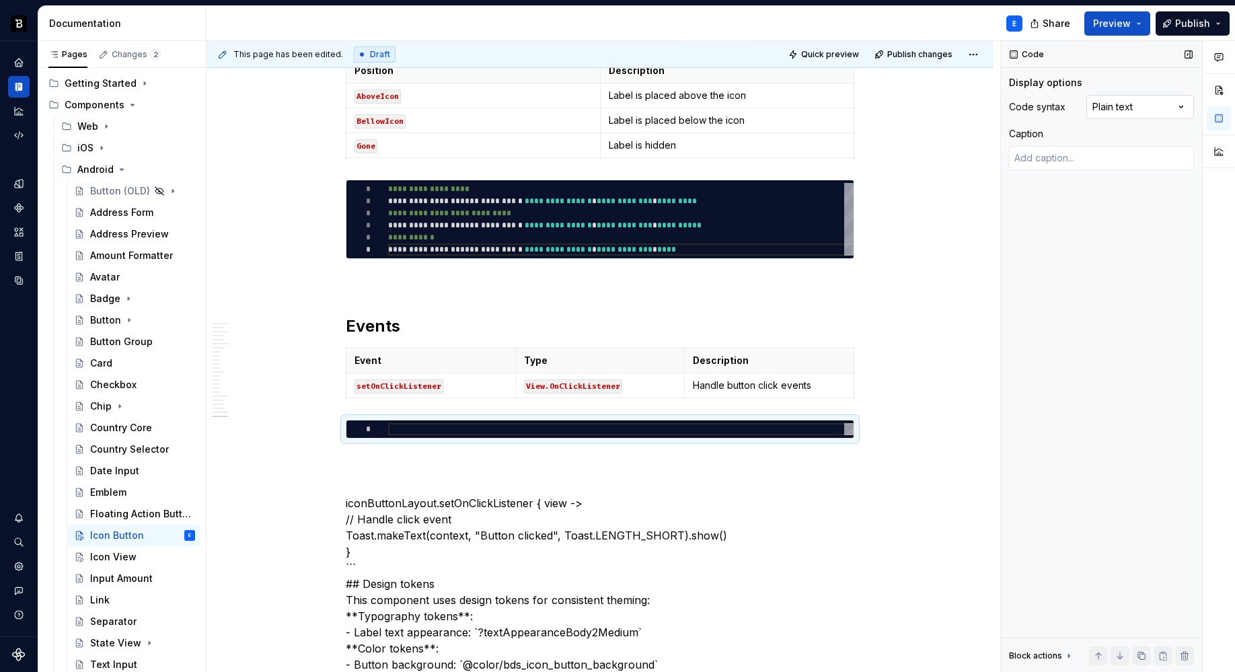
click at [1144, 105] on div "Comments Open comments No comments yet Select ‘Comment’ from the block context …" at bounding box center [1118, 356] width 234 height 631
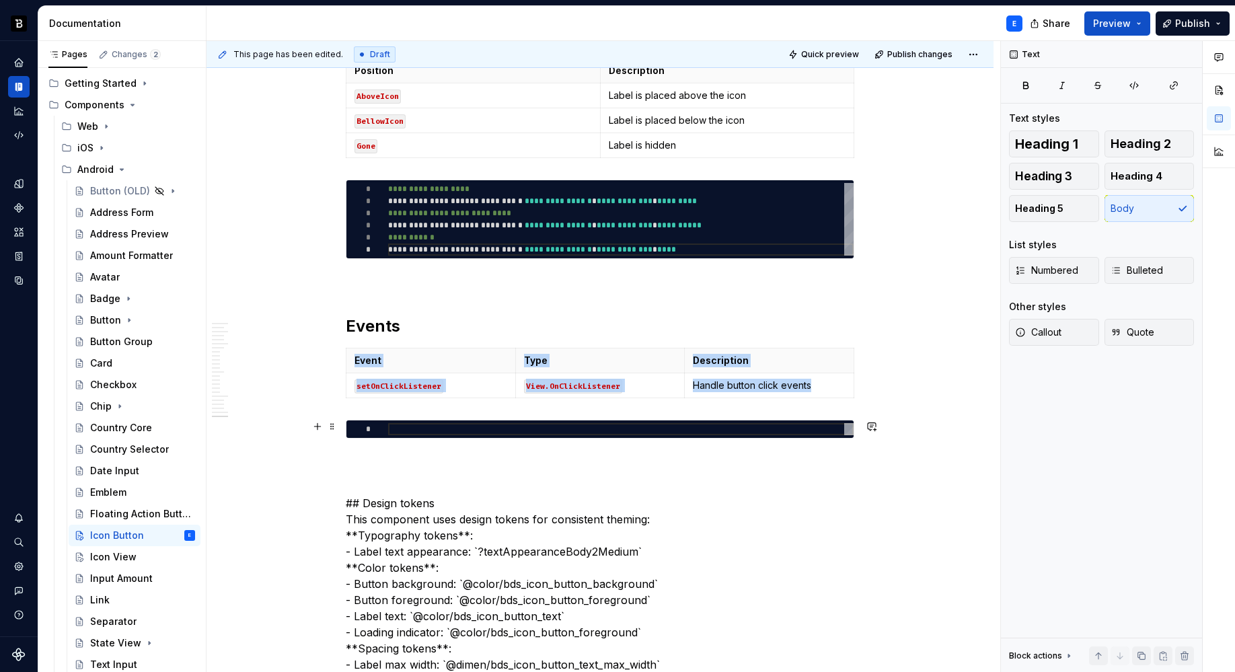
click at [465, 428] on div at bounding box center [620, 429] width 465 height 12
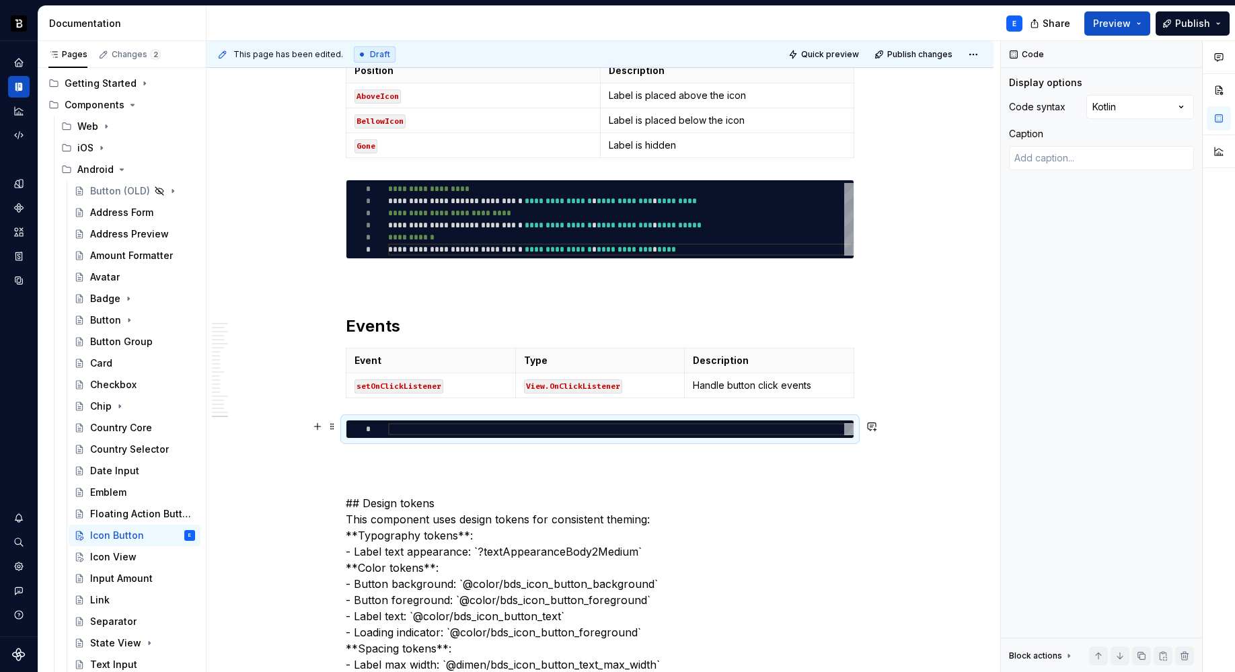
type textarea "*"
type textarea "**********"
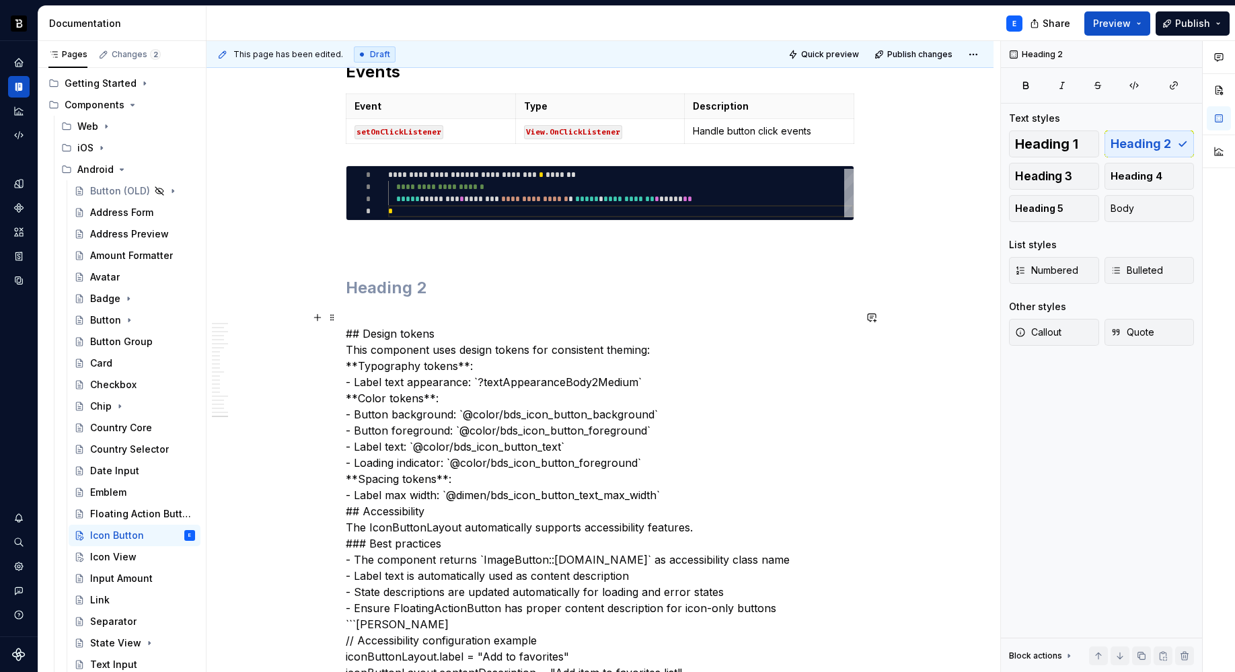
scroll to position [3729, 0]
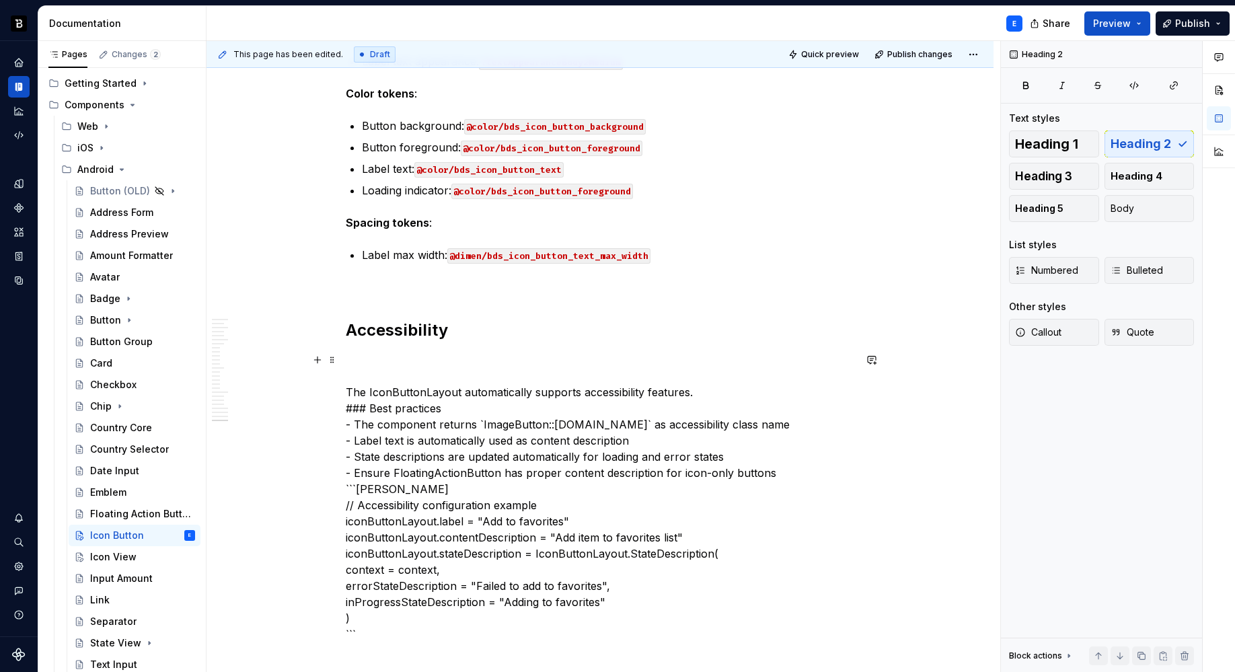
scroll to position [4049, 0]
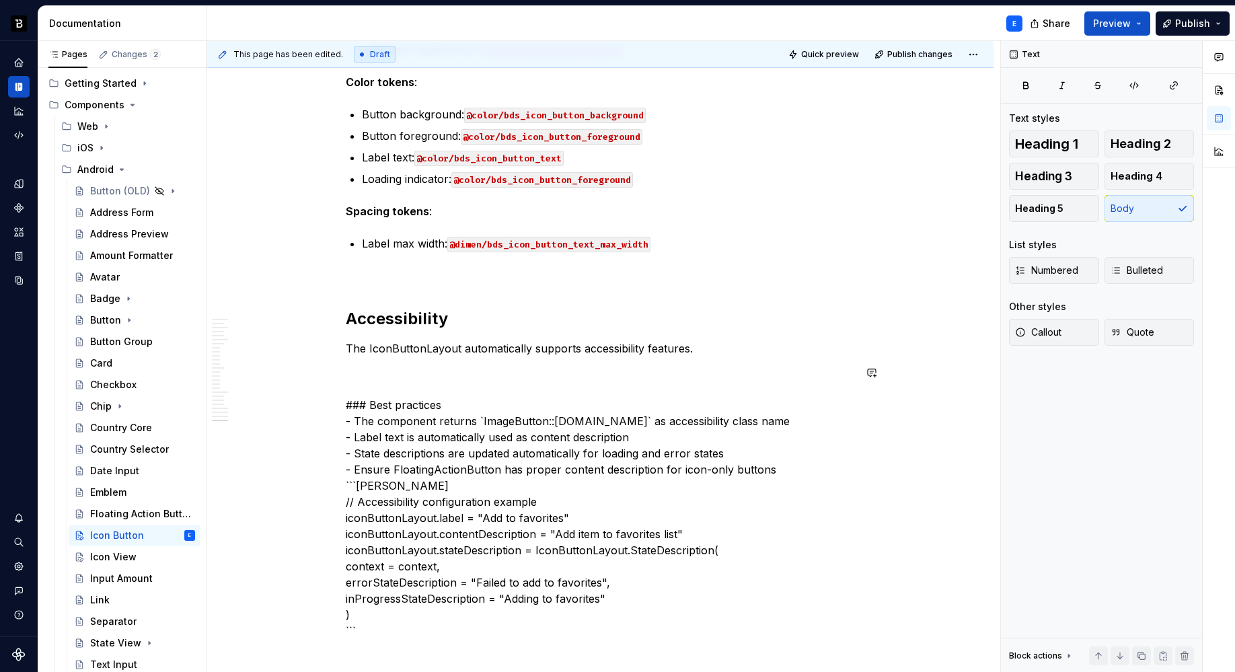
click at [440, 354] on p "The IconButtonLayout automatically supports accessibility features." at bounding box center [600, 348] width 508 height 16
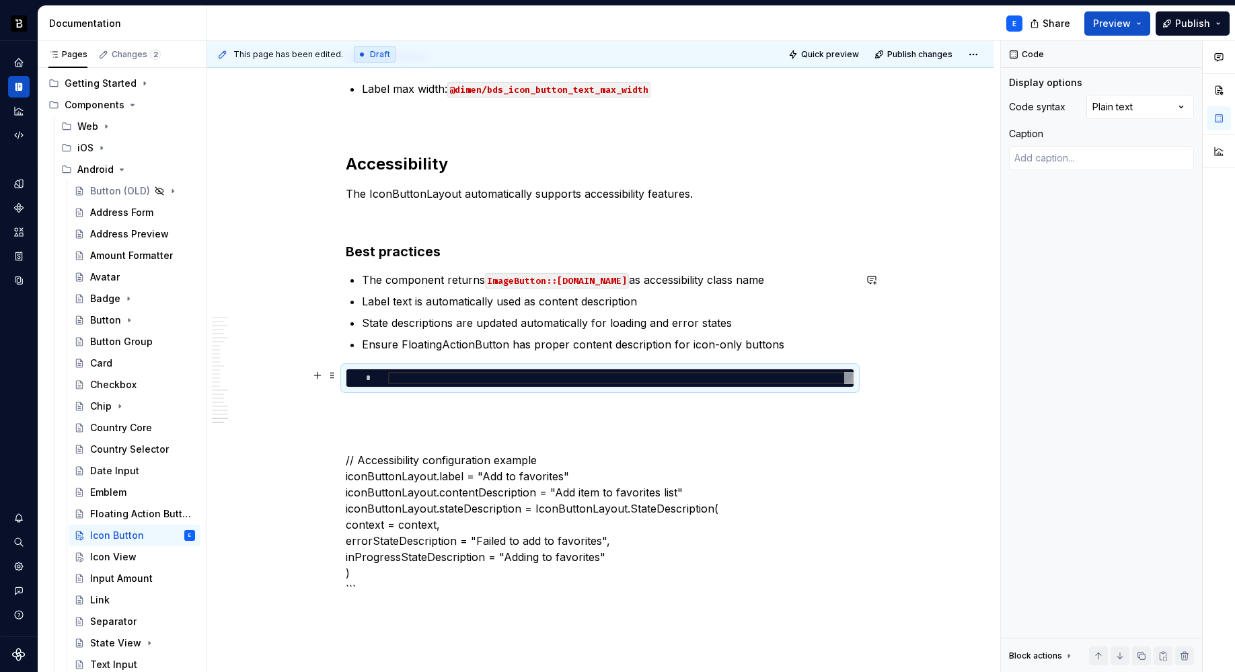
scroll to position [4207, 0]
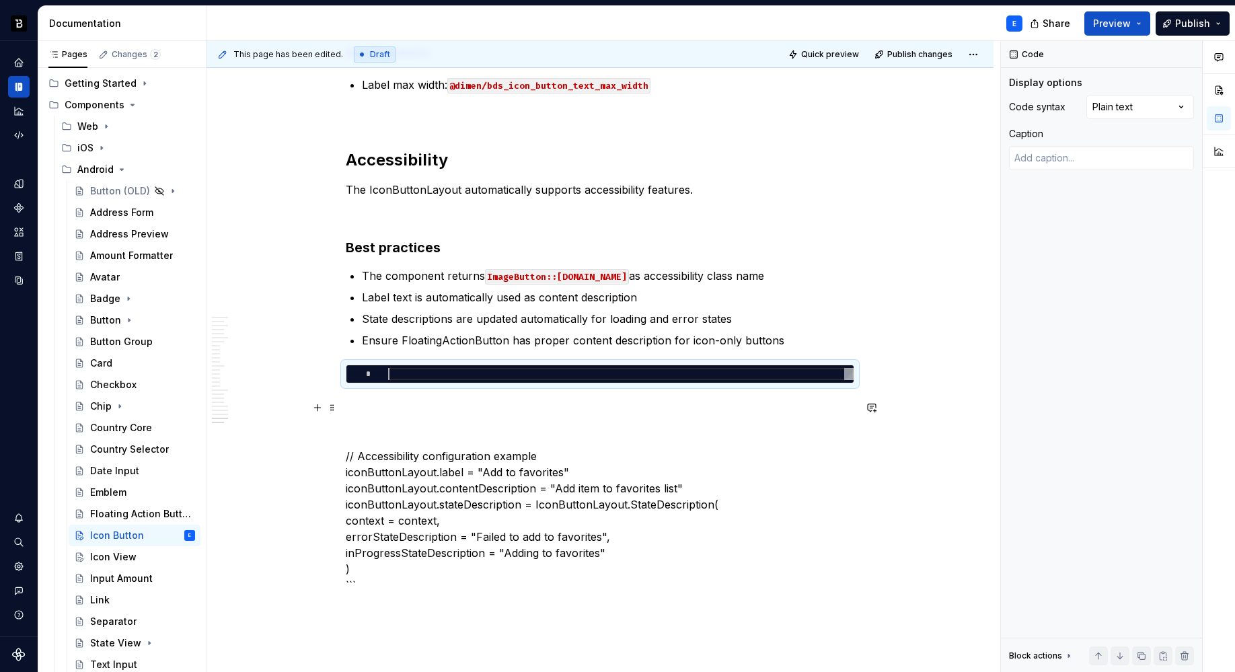
click at [496, 451] on p "// Accessibility configuration example iconButtonLayout.label = "Add to favorit…" at bounding box center [600, 496] width 508 height 194
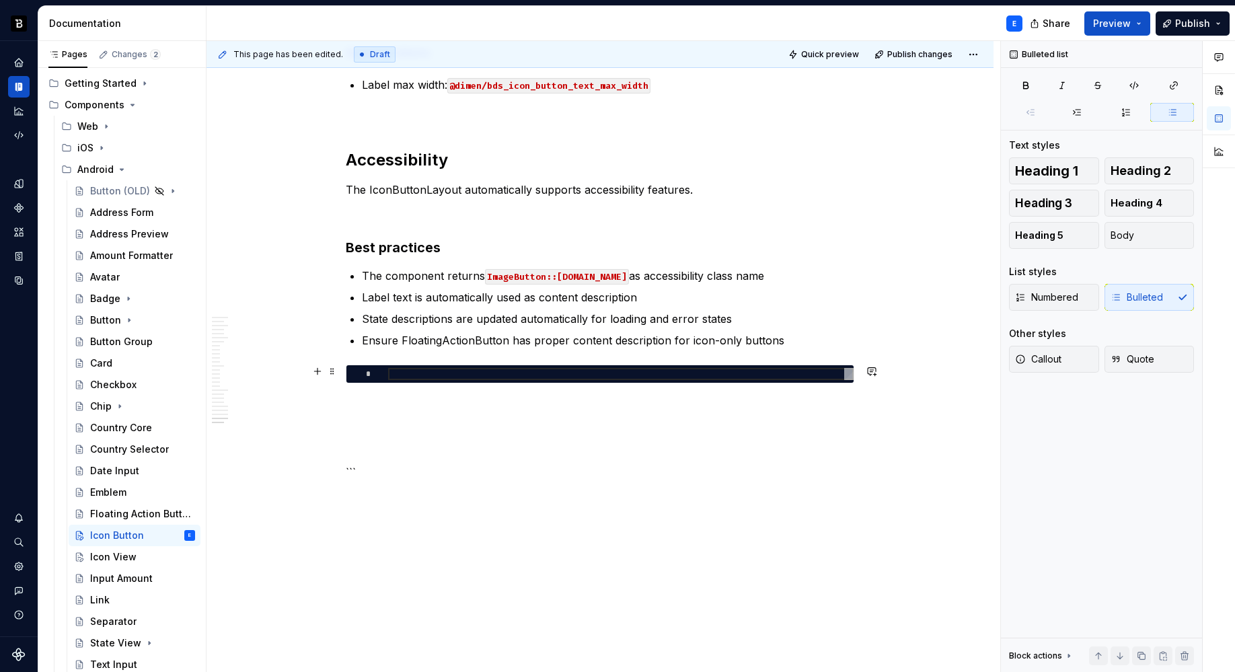
click at [432, 371] on div at bounding box center [620, 374] width 465 height 12
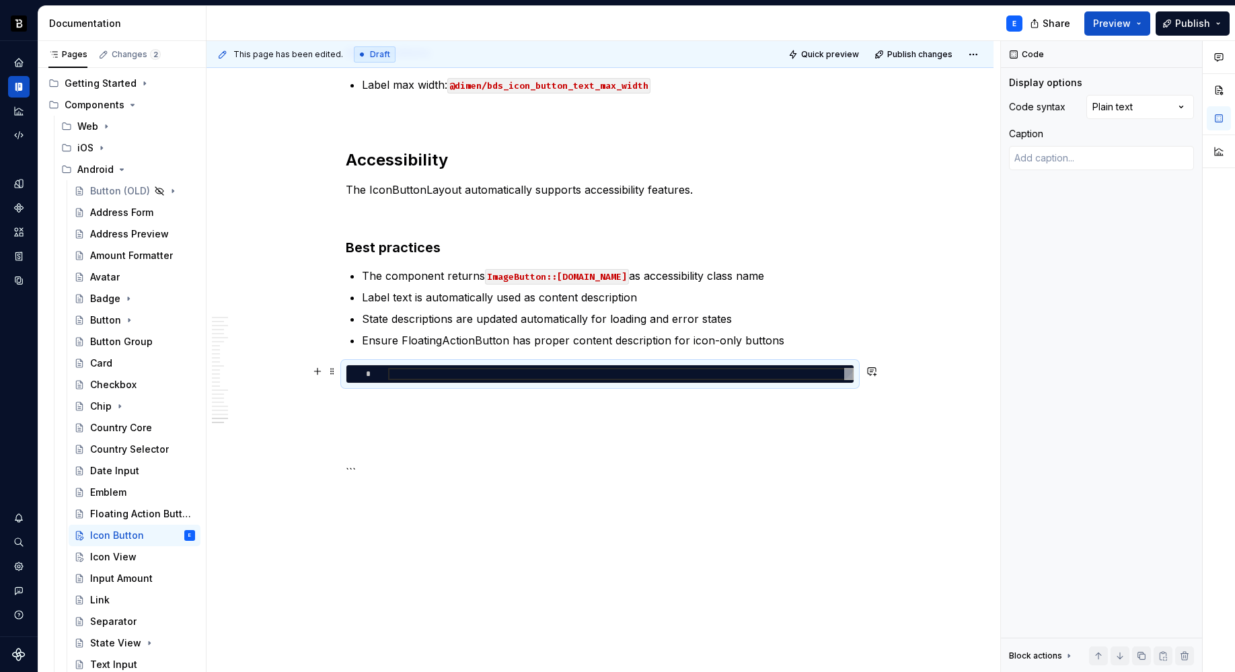
type textarea "*"
type textarea "**********"
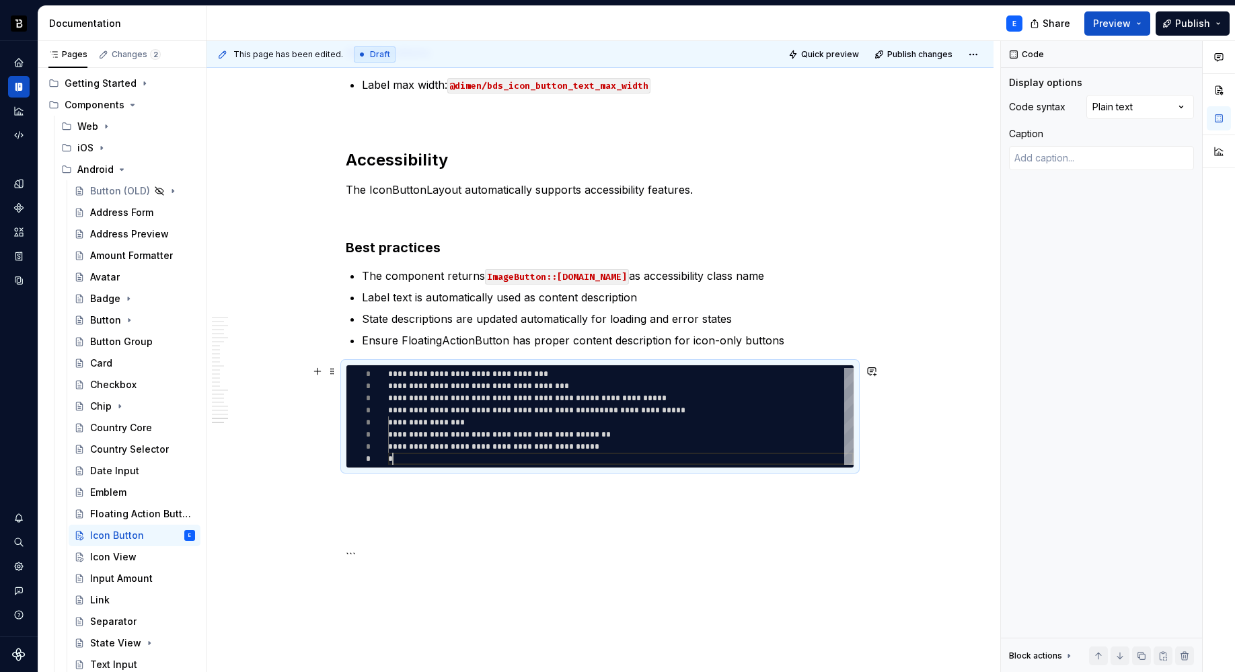
scroll to position [85, 5]
click at [1121, 106] on div "Comments Open comments No comments yet Select ‘Comment’ from the block context …" at bounding box center [1118, 356] width 234 height 631
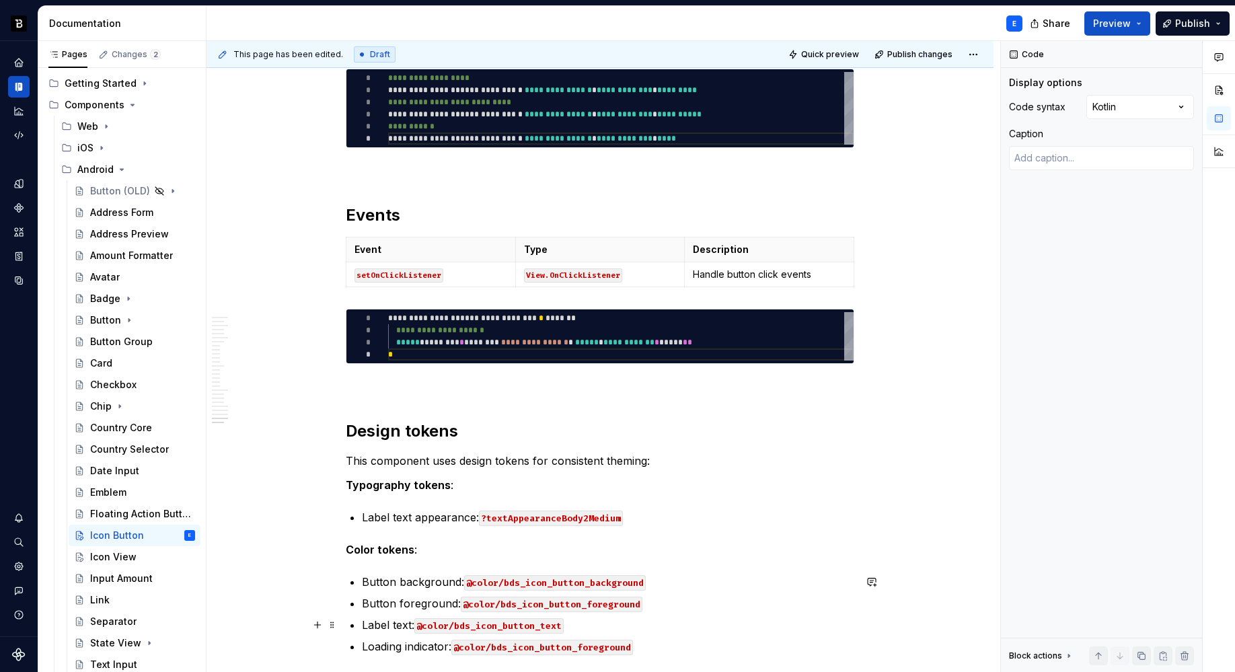
scroll to position [4092, 0]
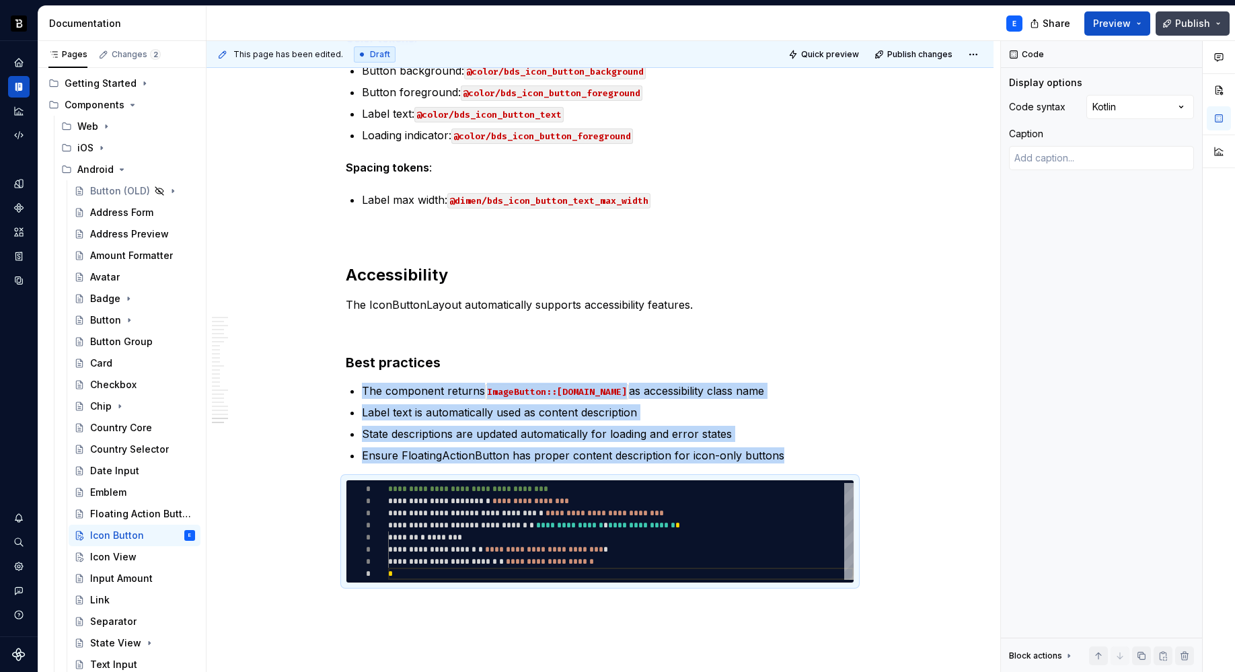
click at [1194, 18] on span "Publish" at bounding box center [1192, 23] width 35 height 13
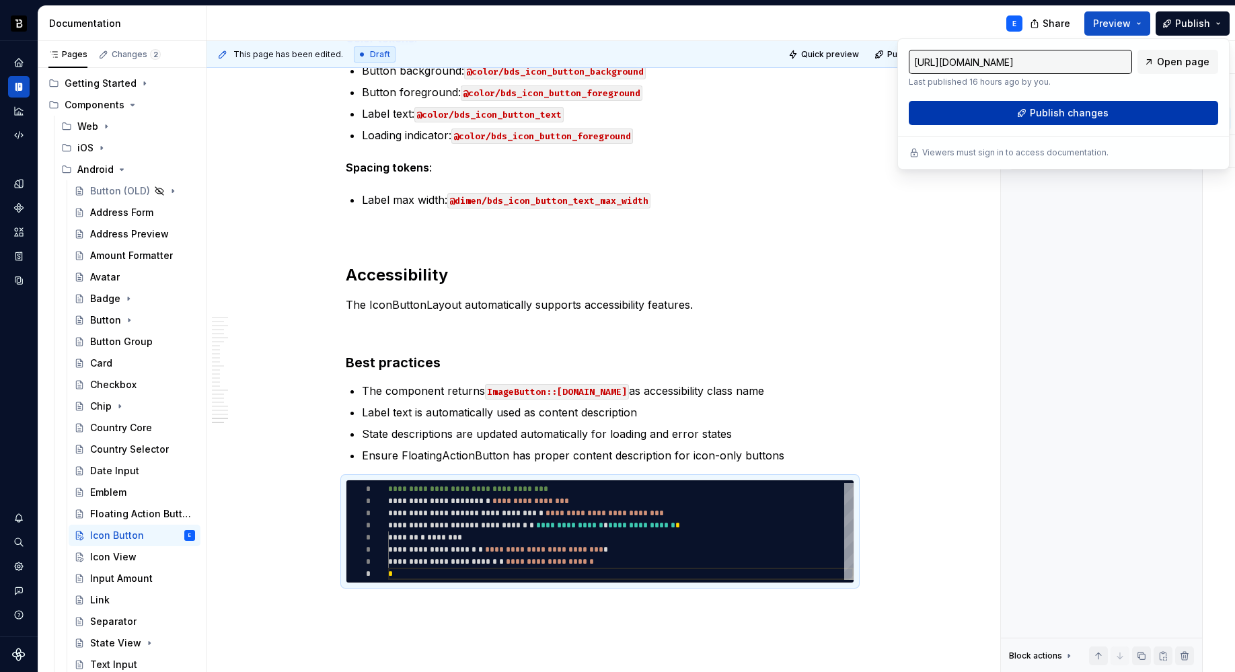
click at [1064, 112] on span "Publish changes" at bounding box center [1068, 112] width 79 height 13
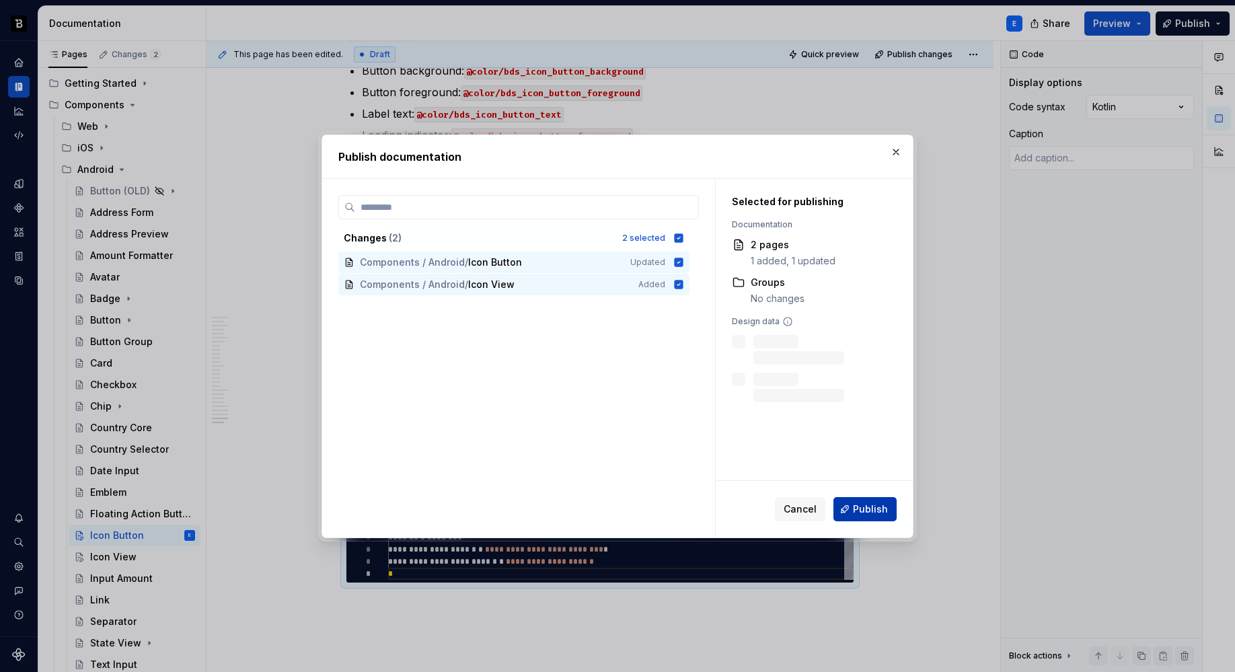
click at [857, 498] on button "Publish" at bounding box center [864, 509] width 63 height 24
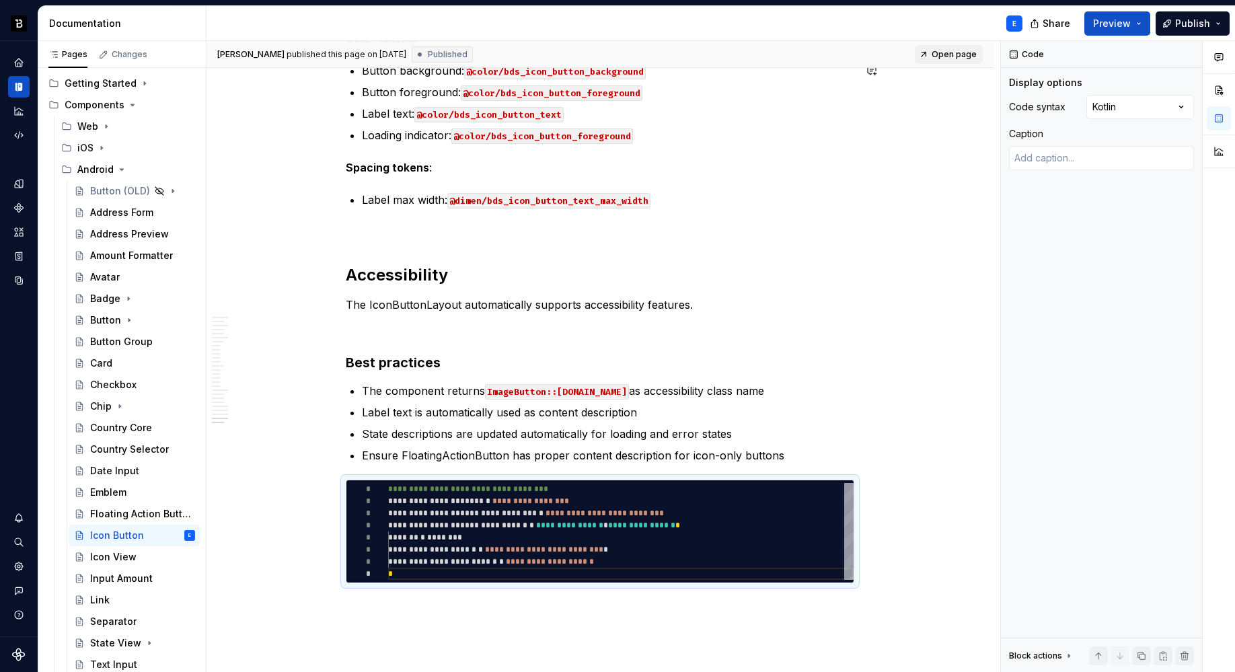
click at [953, 54] on span "Open page" at bounding box center [953, 54] width 45 height 11
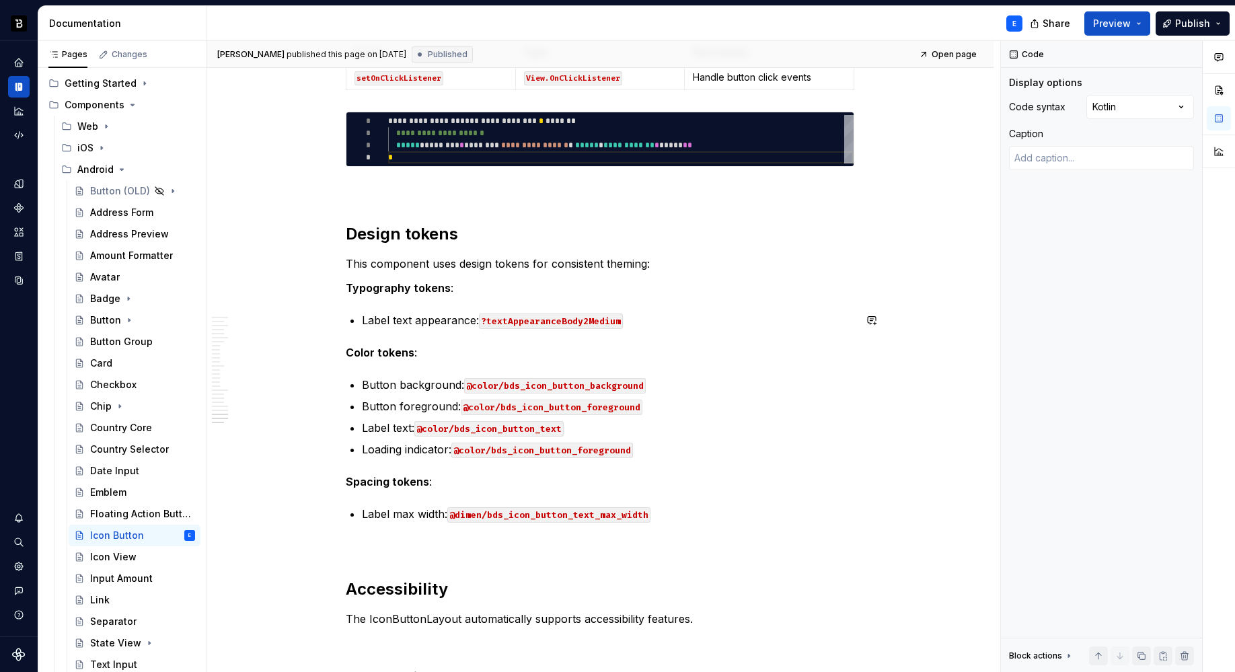
scroll to position [3777, 0]
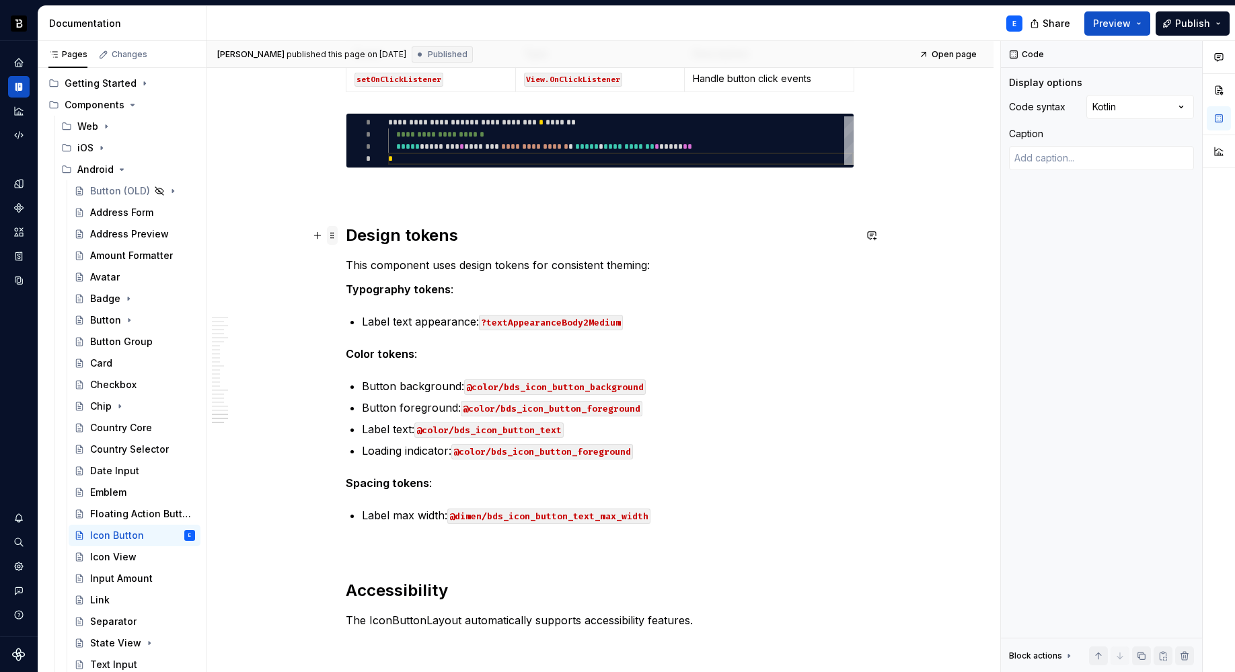
click at [332, 234] on span at bounding box center [332, 235] width 11 height 19
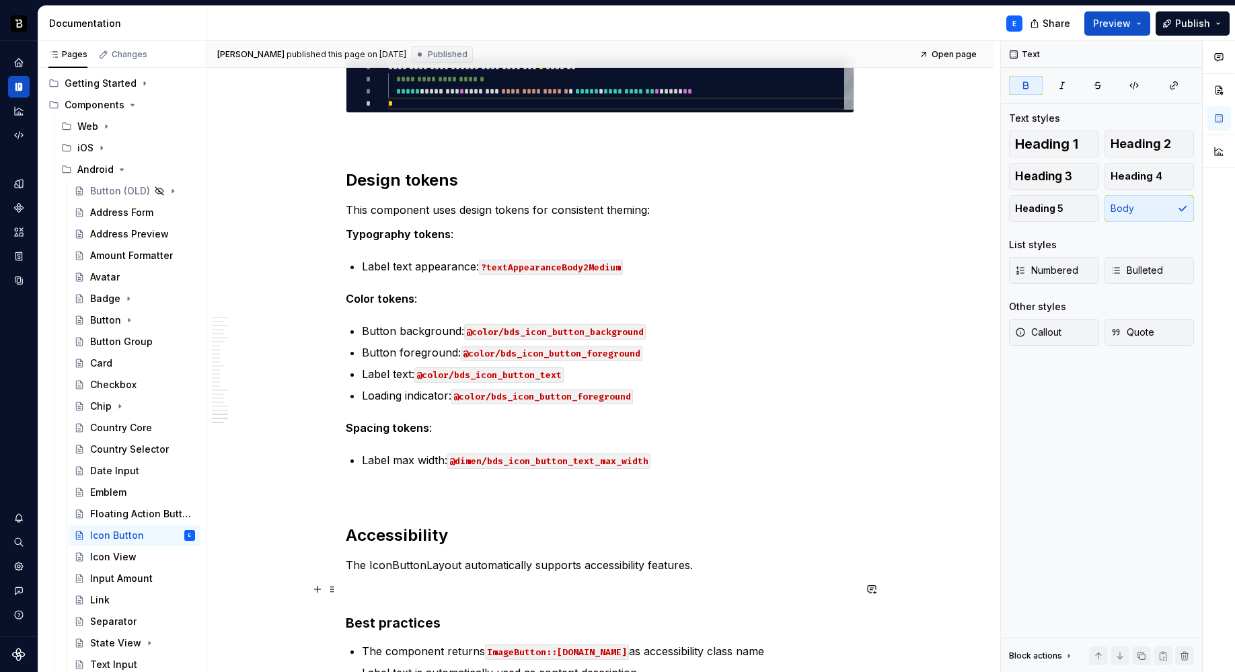
scroll to position [3901, 0]
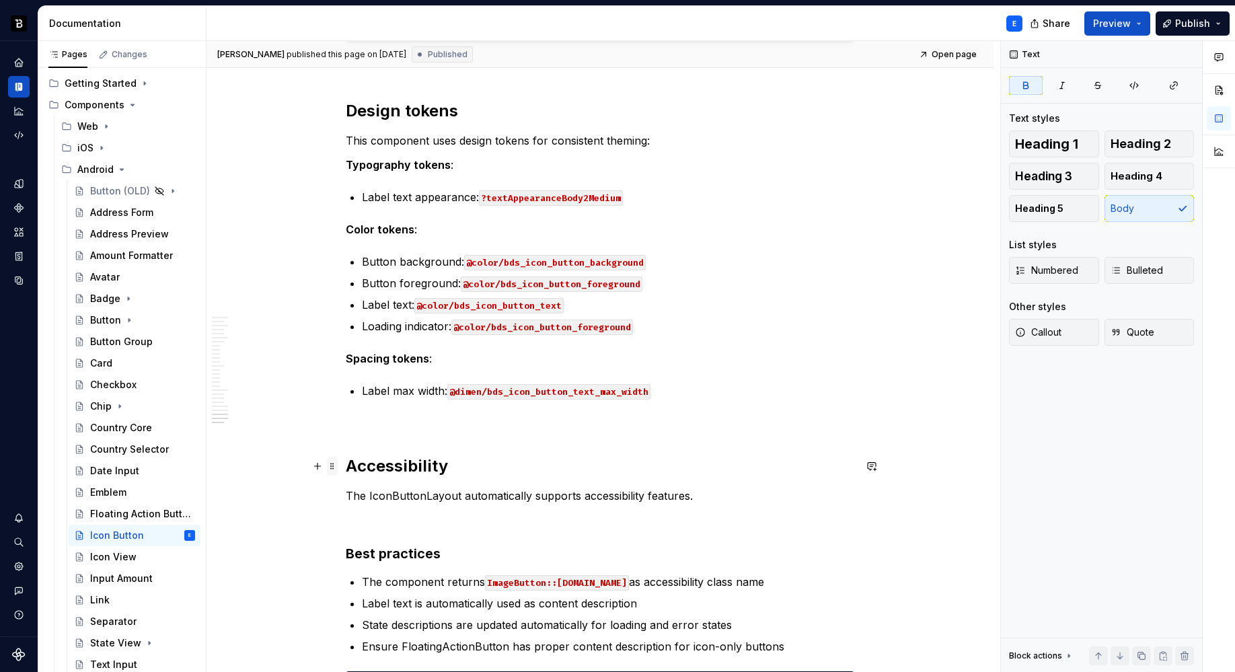
click at [336, 463] on span at bounding box center [332, 466] width 11 height 19
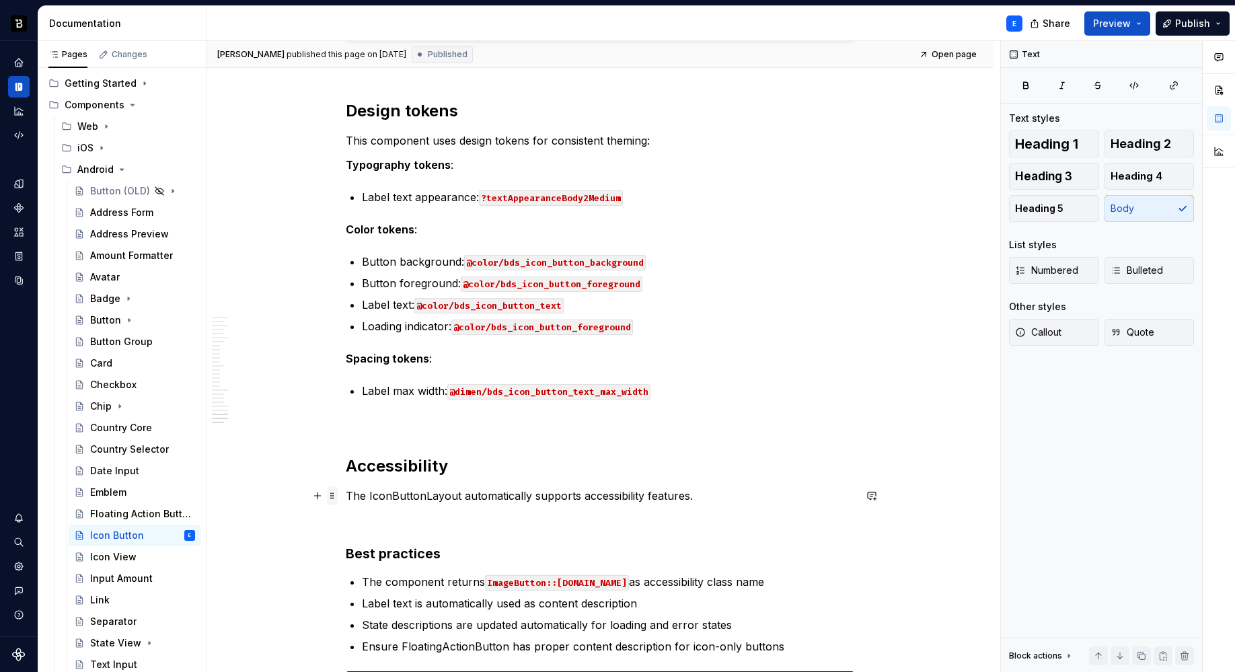
click at [331, 496] on span at bounding box center [332, 495] width 11 height 19
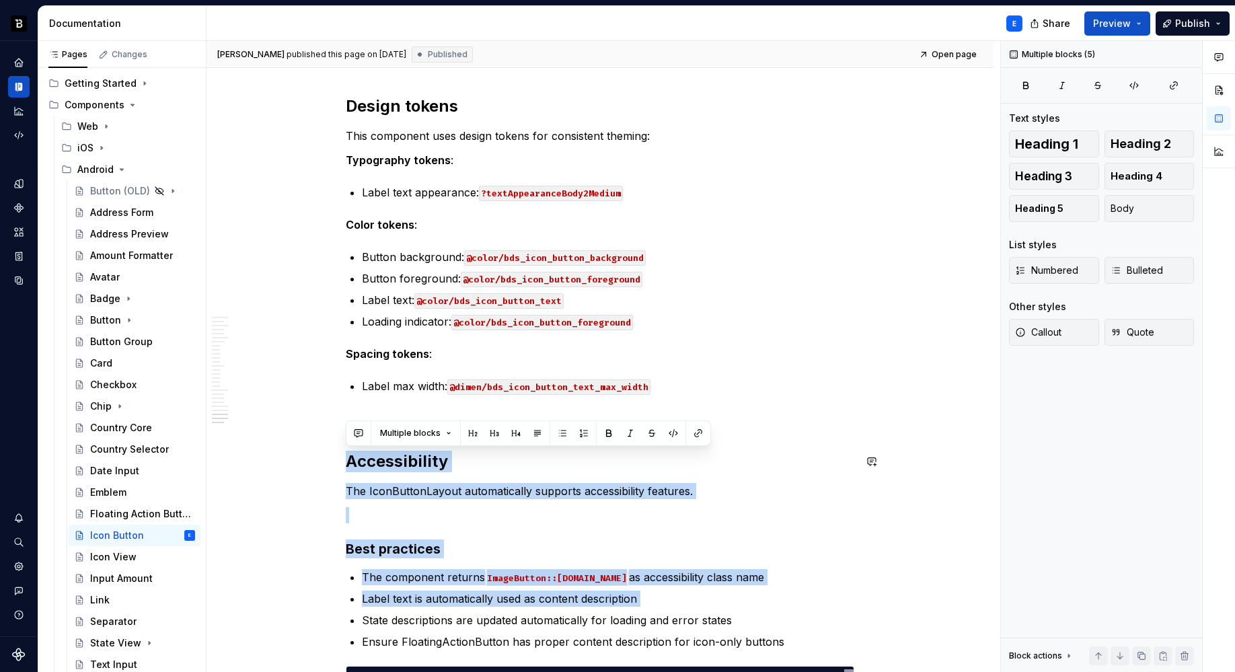
scroll to position [4170, 0]
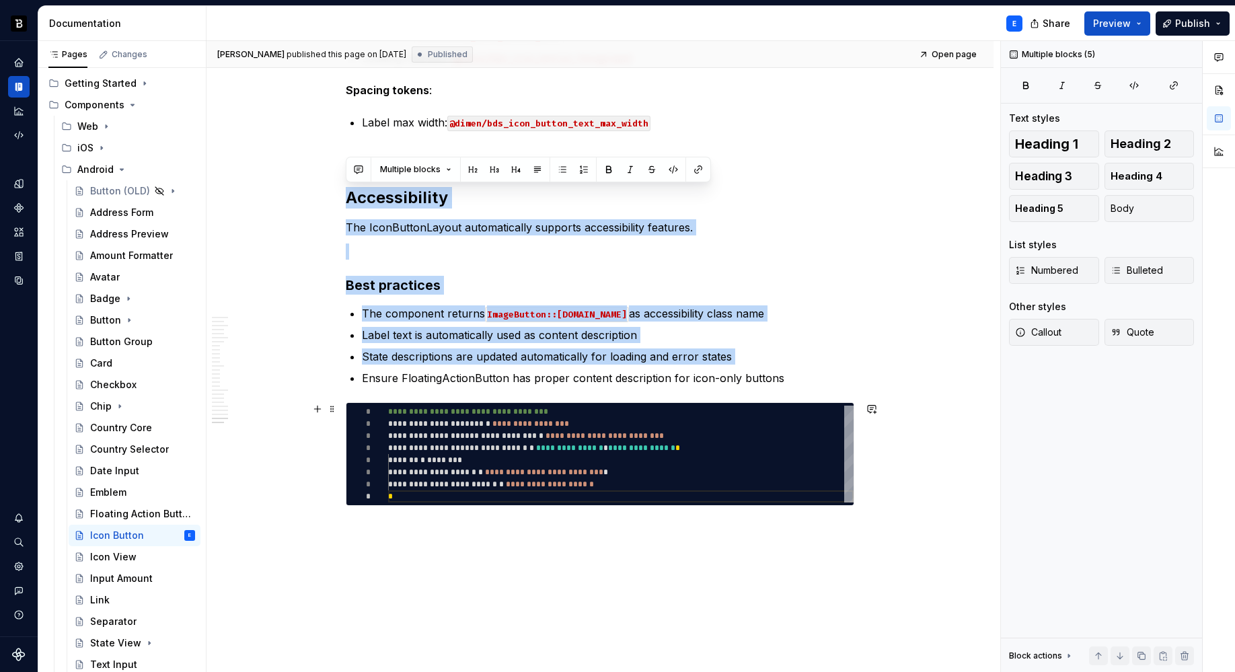
click at [476, 490] on div "**********" at bounding box center [620, 453] width 465 height 97
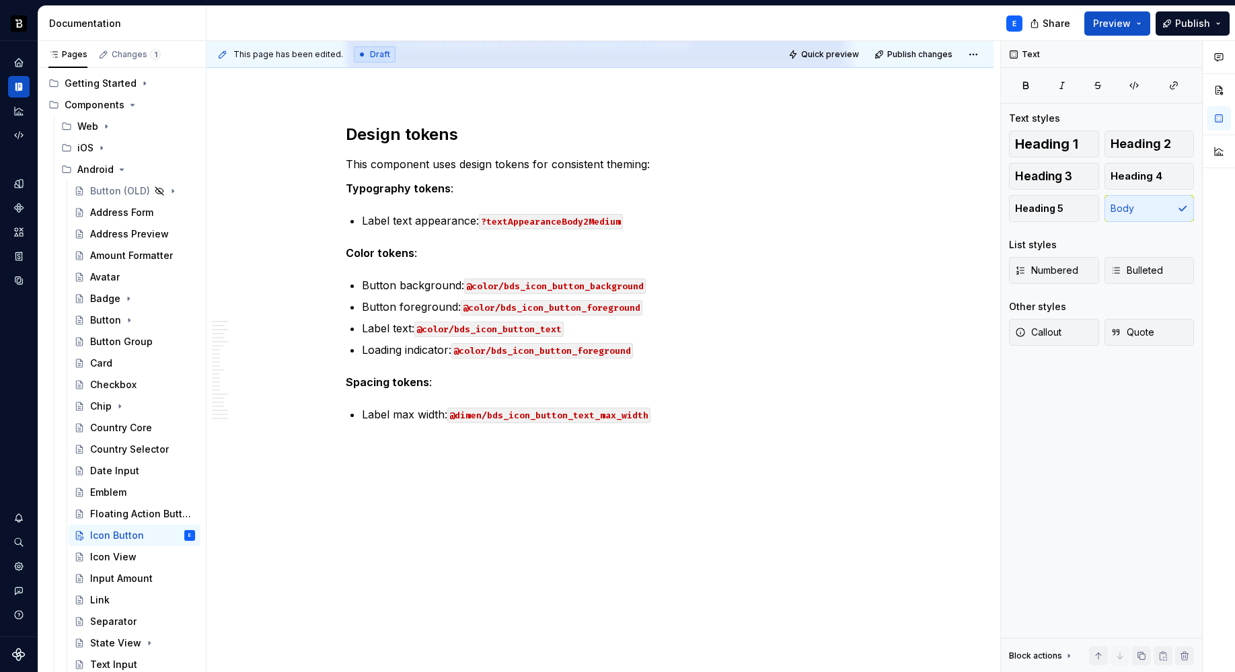
scroll to position [3878, 0]
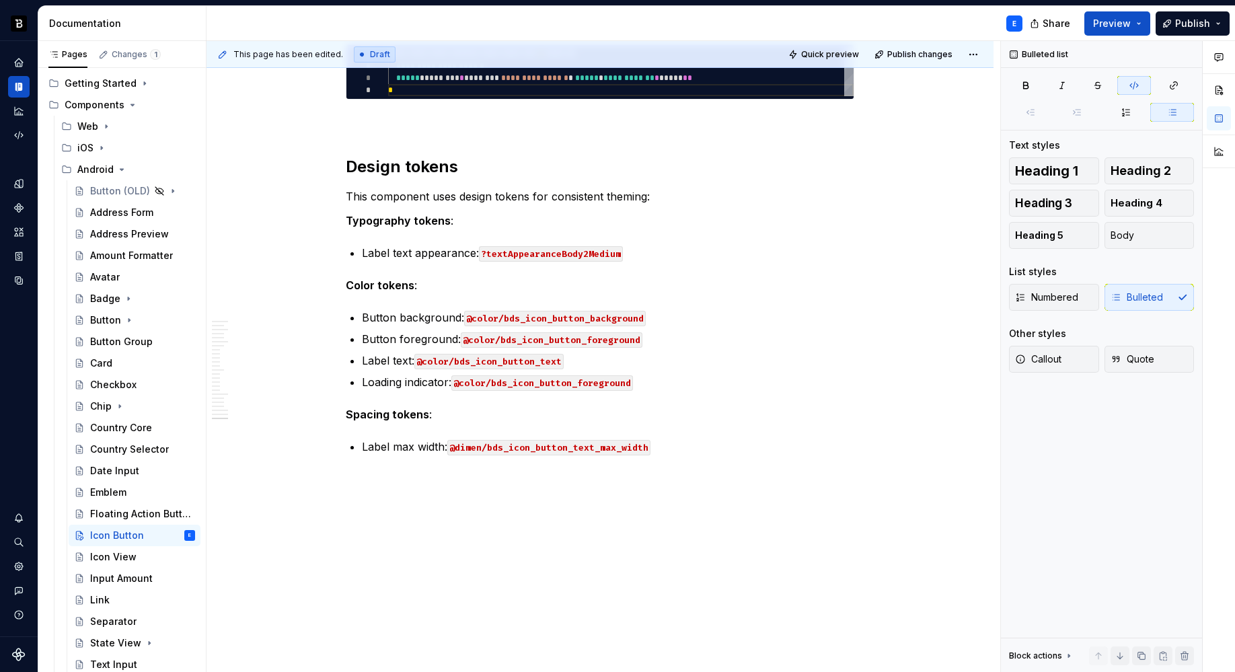
scroll to position [3845, 0]
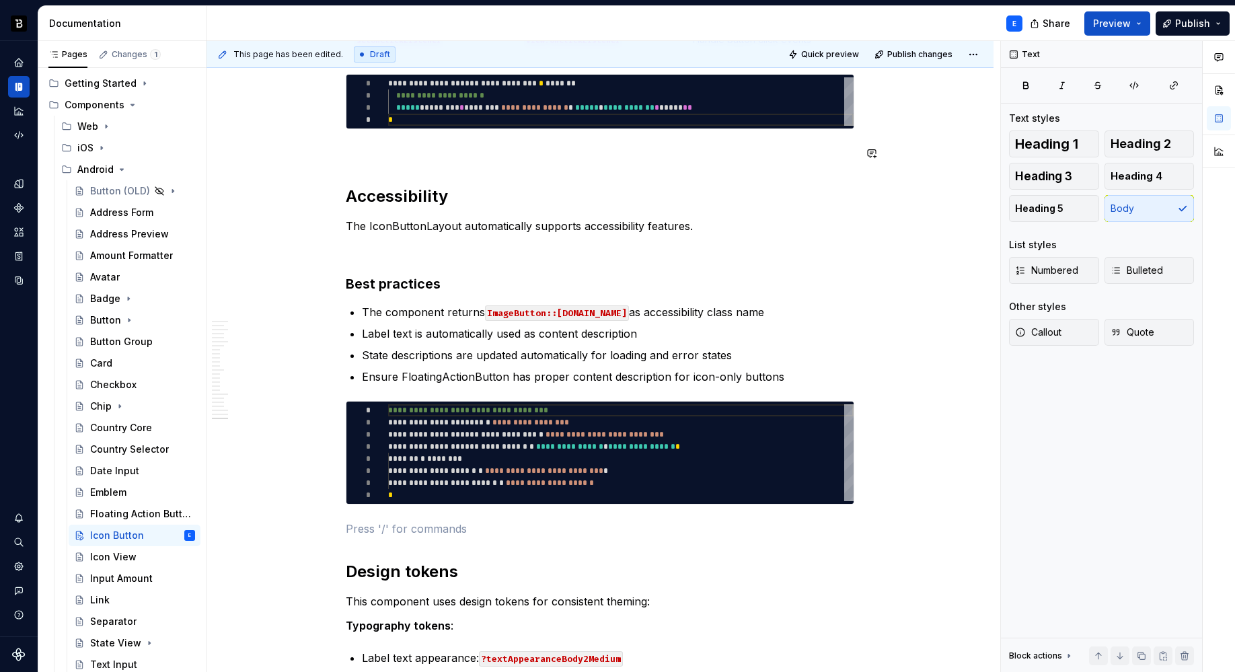
scroll to position [3792, 0]
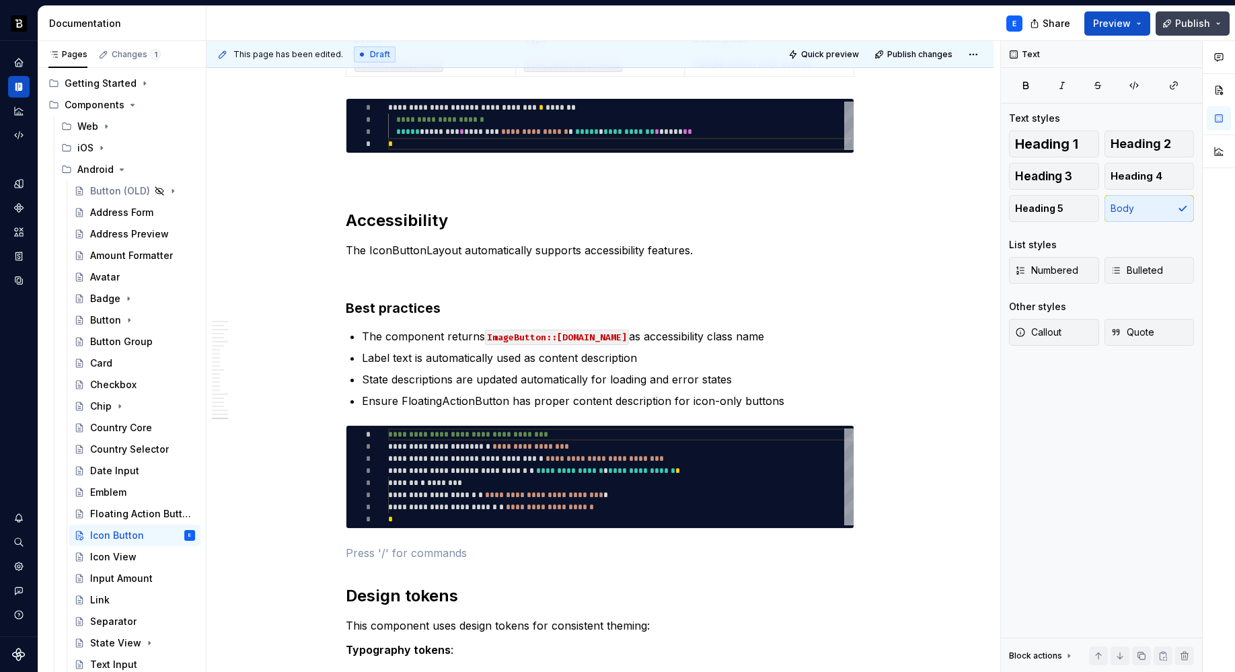
click at [1176, 23] on span "Publish" at bounding box center [1192, 23] width 35 height 13
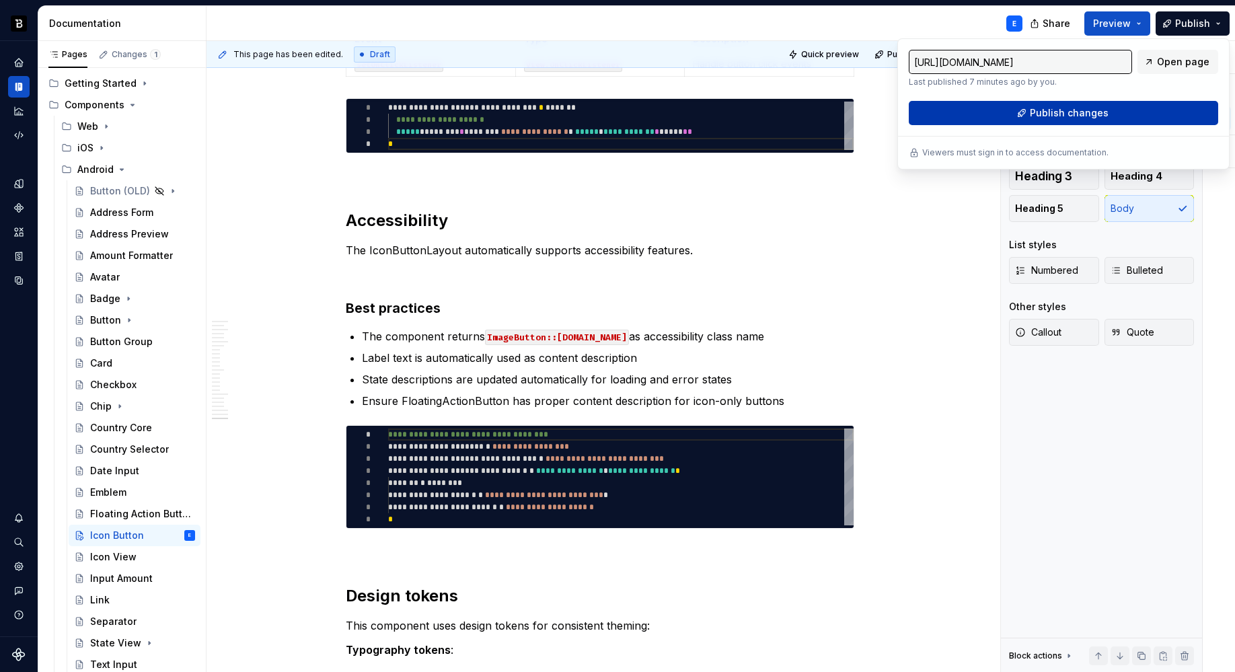
click at [1075, 113] on span "Publish changes" at bounding box center [1068, 112] width 79 height 13
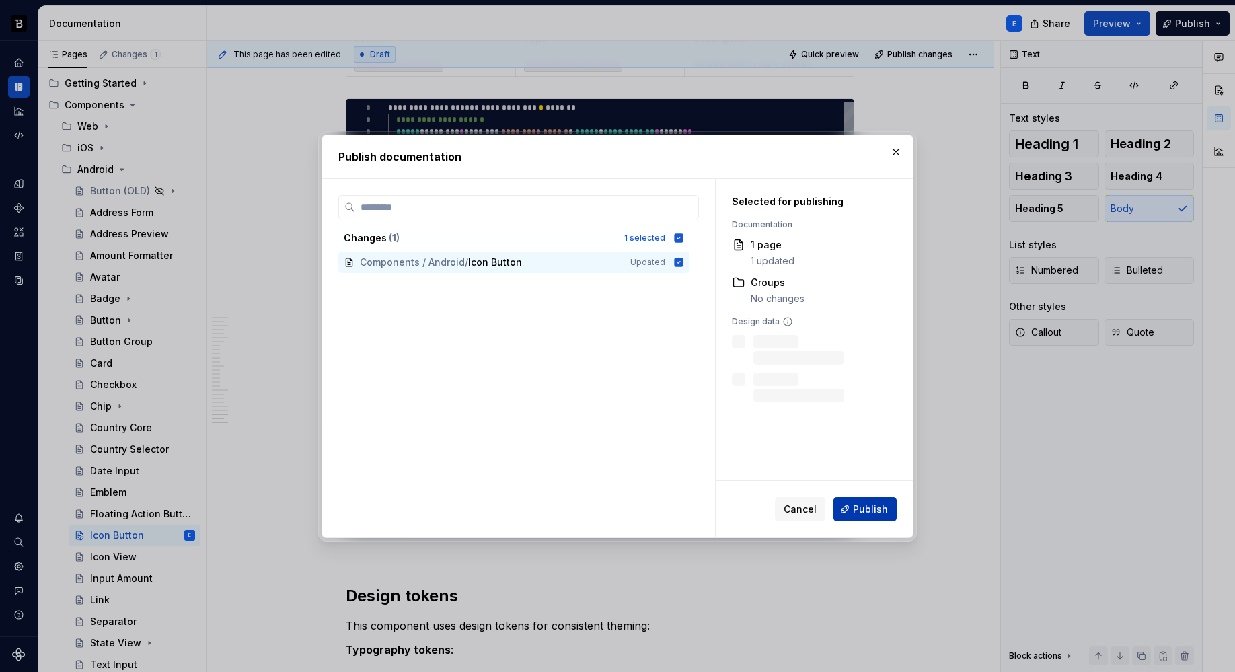
click at [864, 517] on button "Publish" at bounding box center [864, 509] width 63 height 24
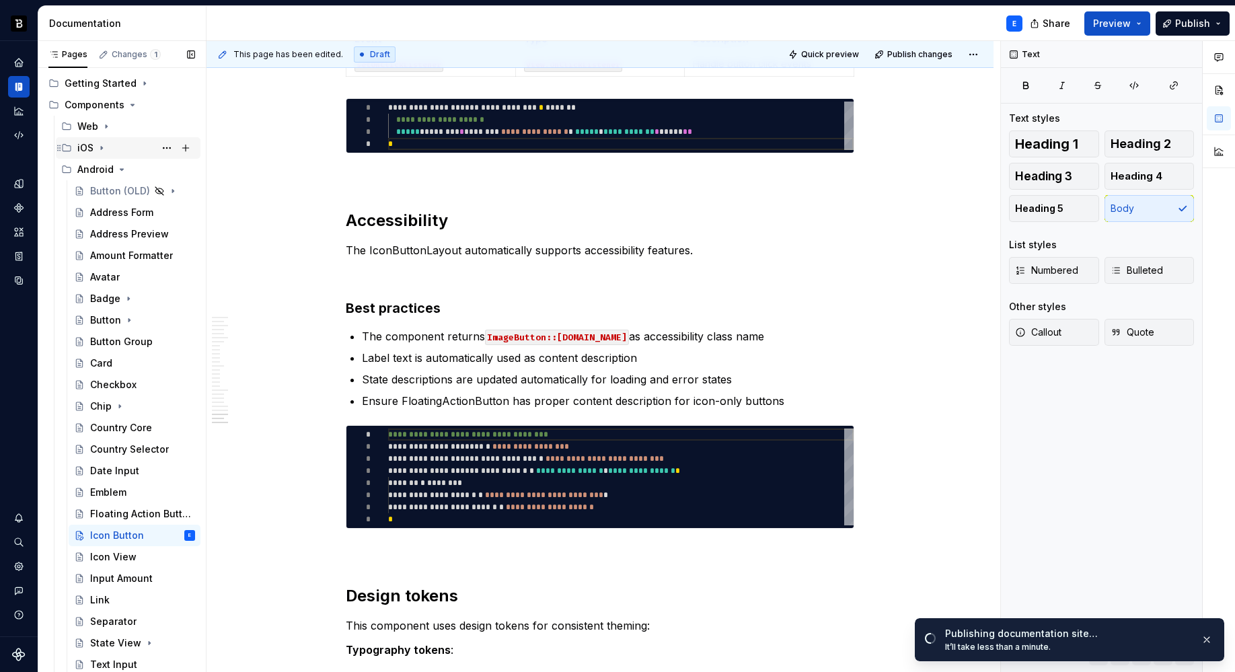
click at [101, 147] on icon "Page tree" at bounding box center [101, 148] width 1 height 3
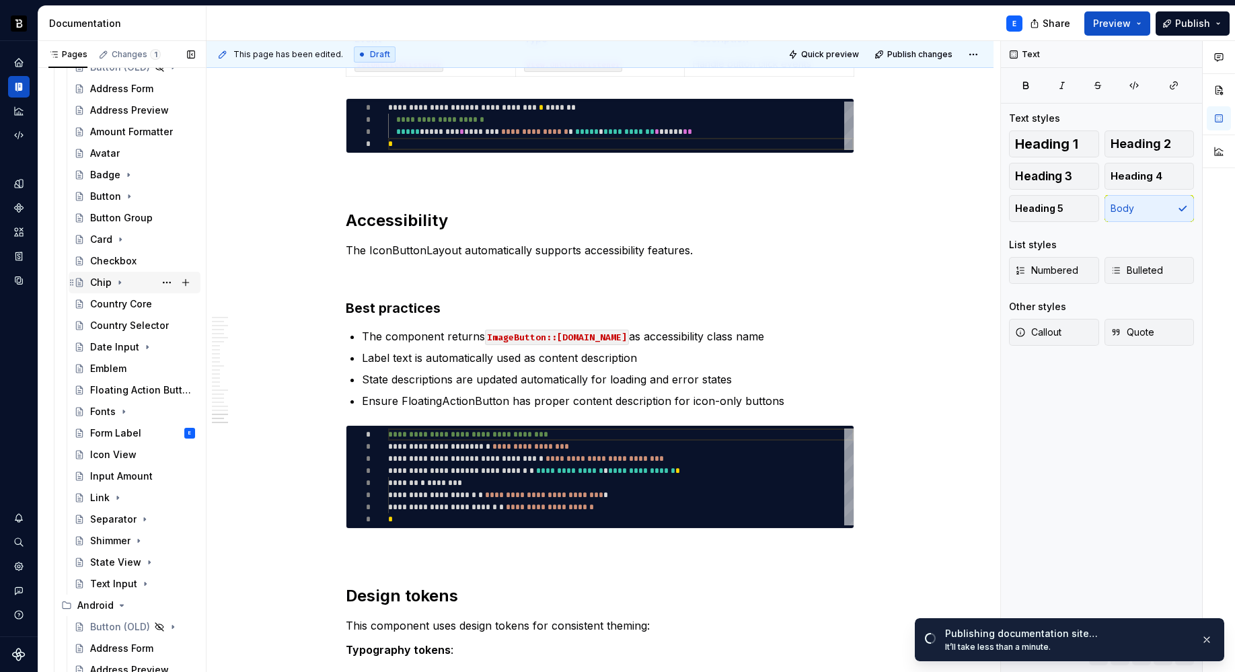
scroll to position [136, 0]
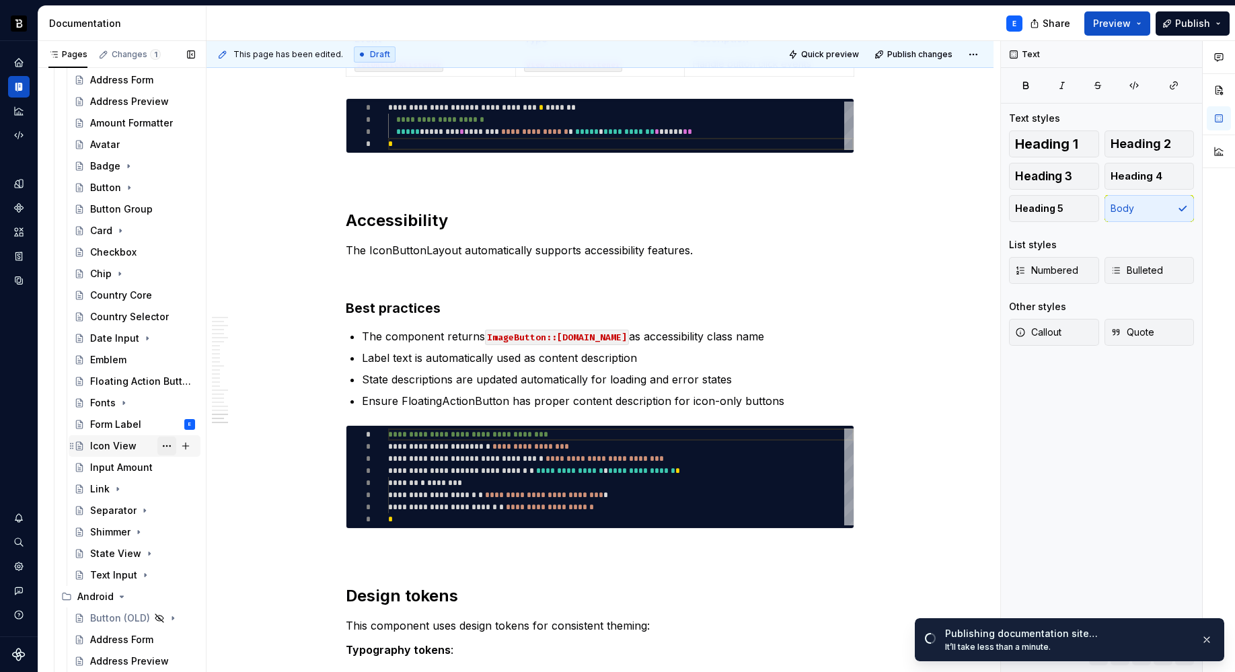
click at [159, 444] on button "Page tree" at bounding box center [166, 445] width 19 height 19
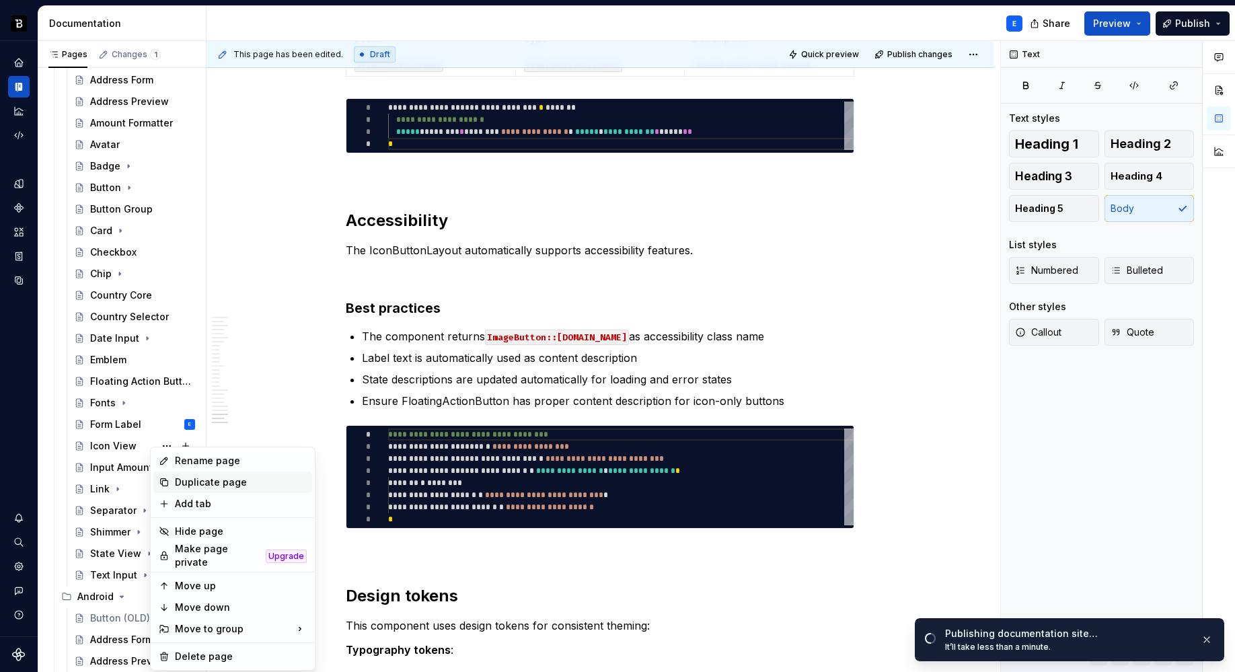
click at [183, 478] on div "Duplicate page" at bounding box center [241, 481] width 132 height 13
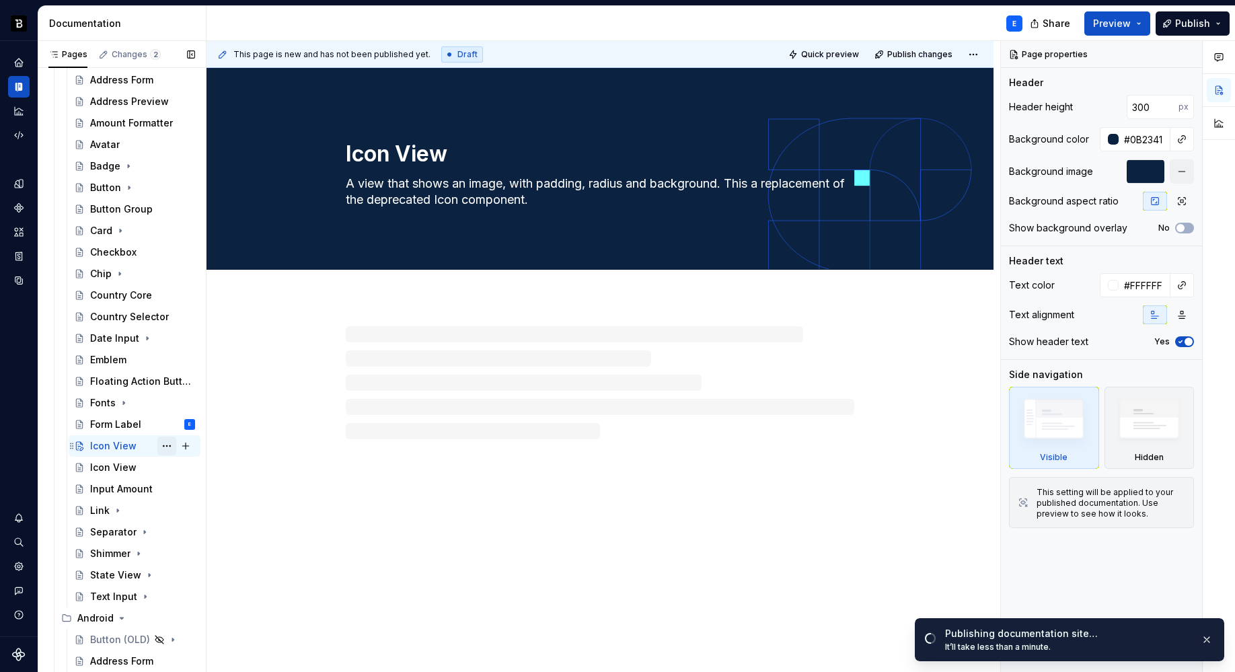
click at [157, 444] on button "Page tree" at bounding box center [166, 445] width 19 height 19
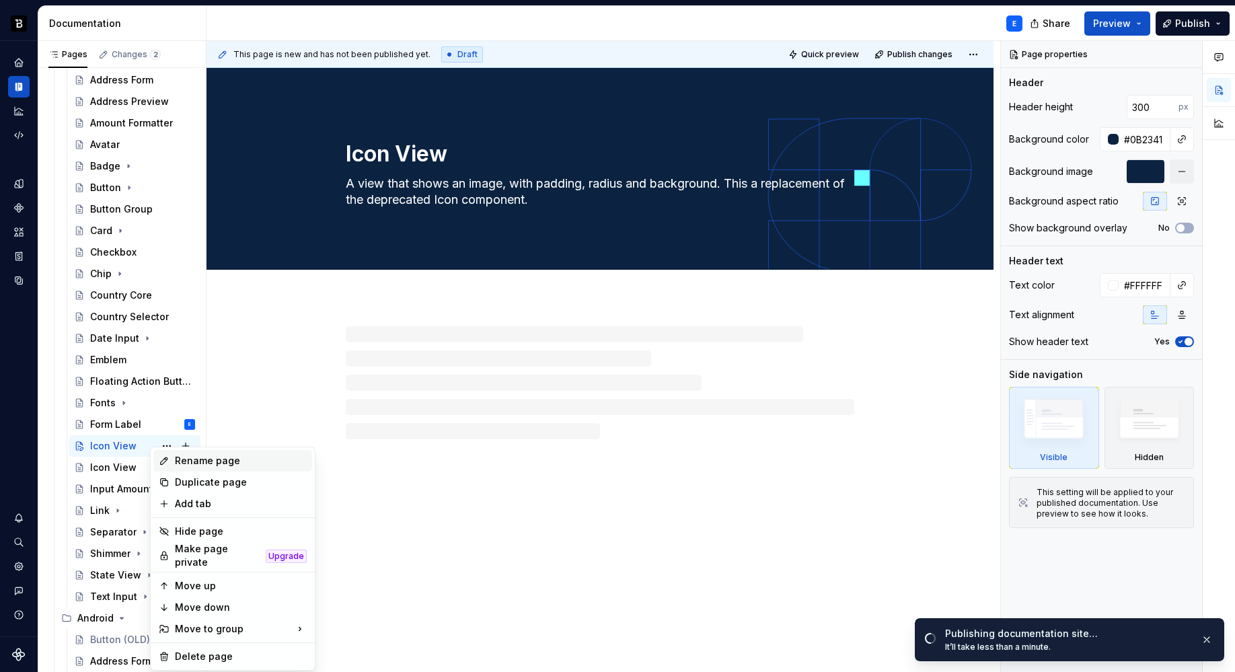
click at [184, 465] on div "Rename page" at bounding box center [241, 460] width 132 height 13
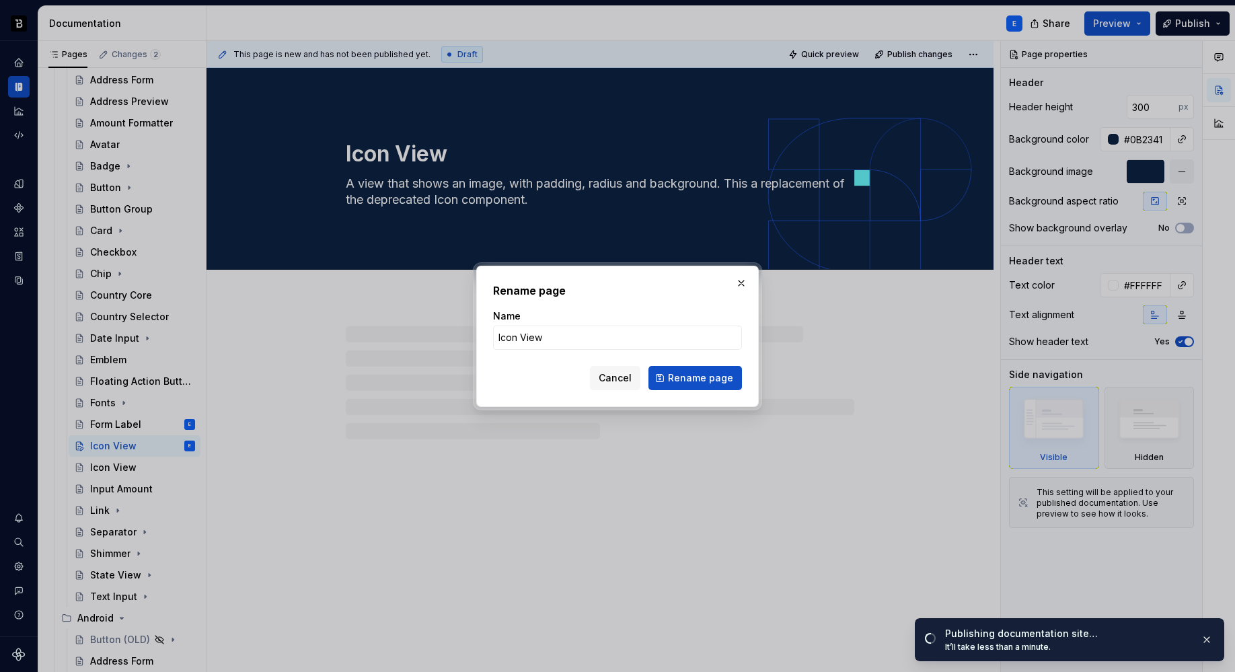
type textarea "*"
type input "Icon Bu"
type textarea "*"
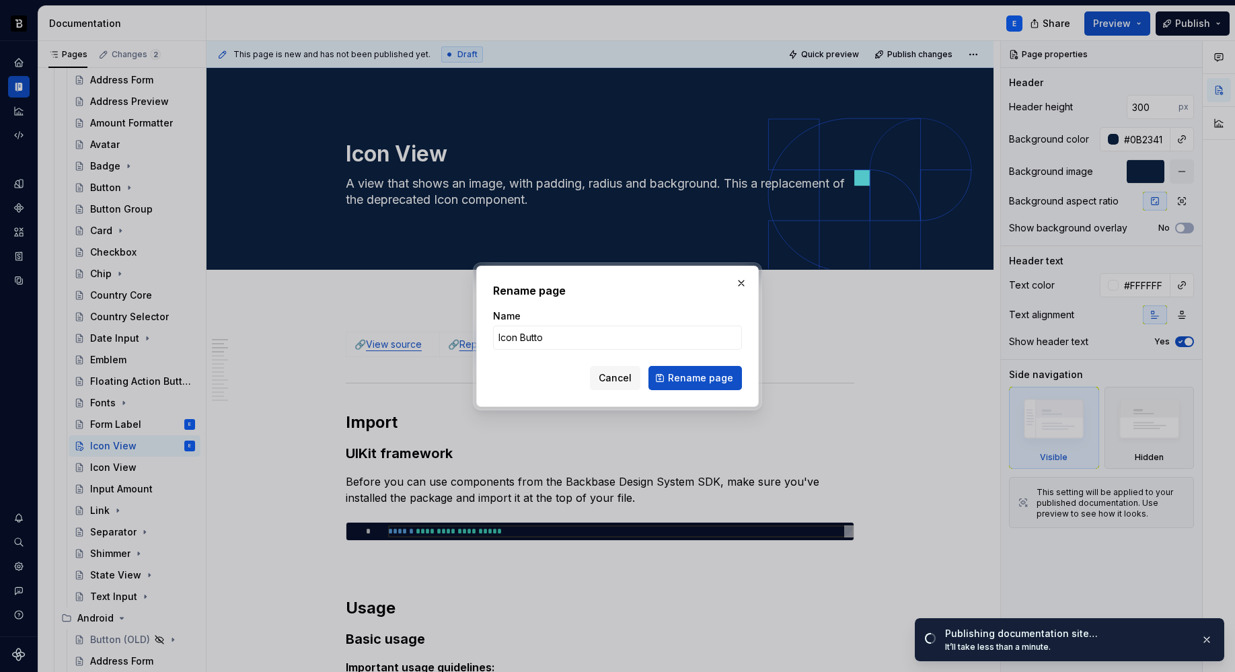
type input "Icon Button"
click at [682, 382] on span "Rename page" at bounding box center [700, 377] width 65 height 13
type textarea "*"
type textarea "Icon Button"
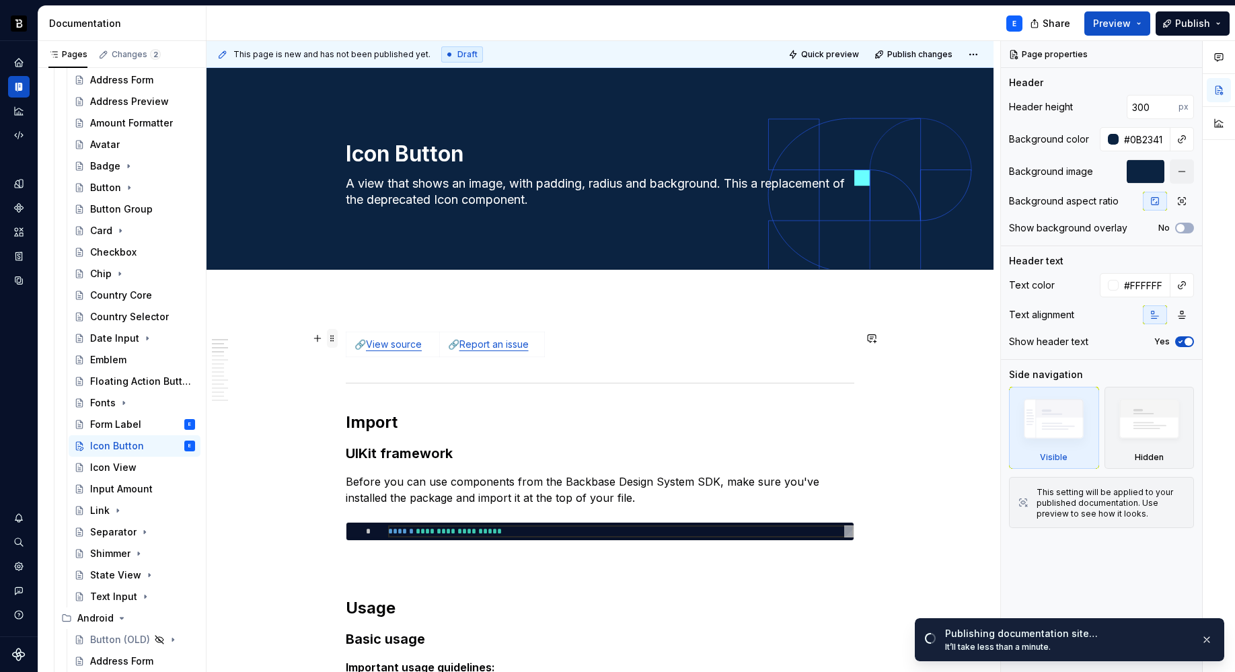
click at [331, 338] on span at bounding box center [332, 338] width 11 height 19
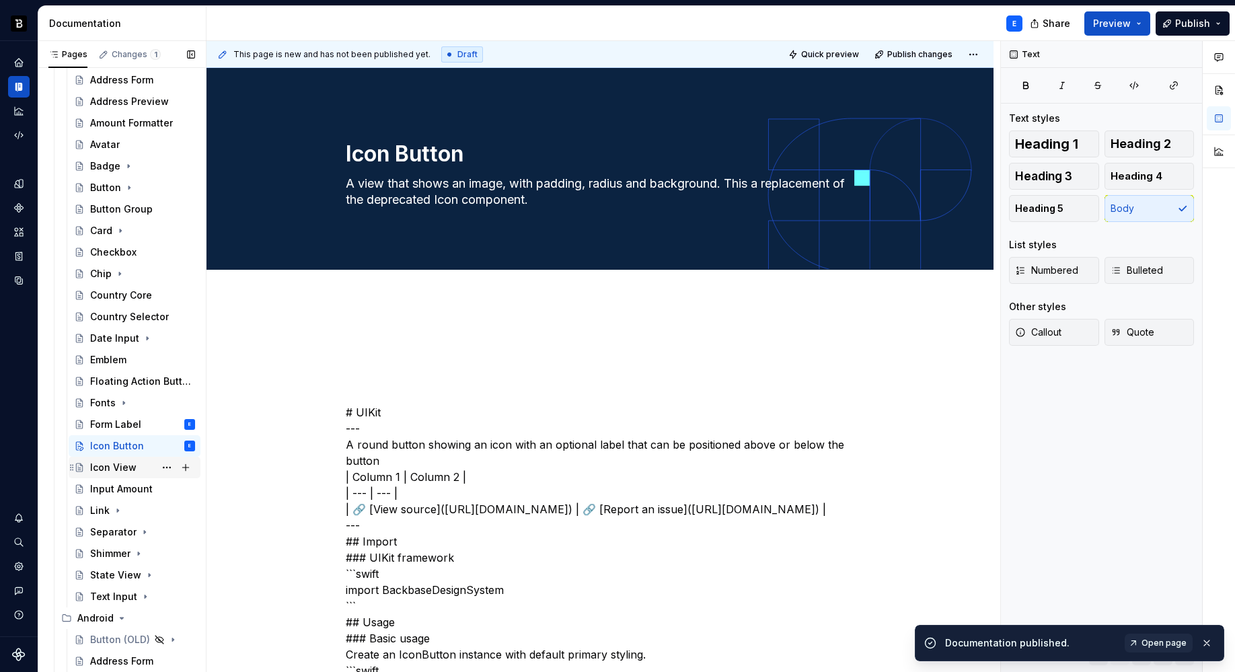
click at [136, 467] on div "Icon View" at bounding box center [142, 467] width 105 height 19
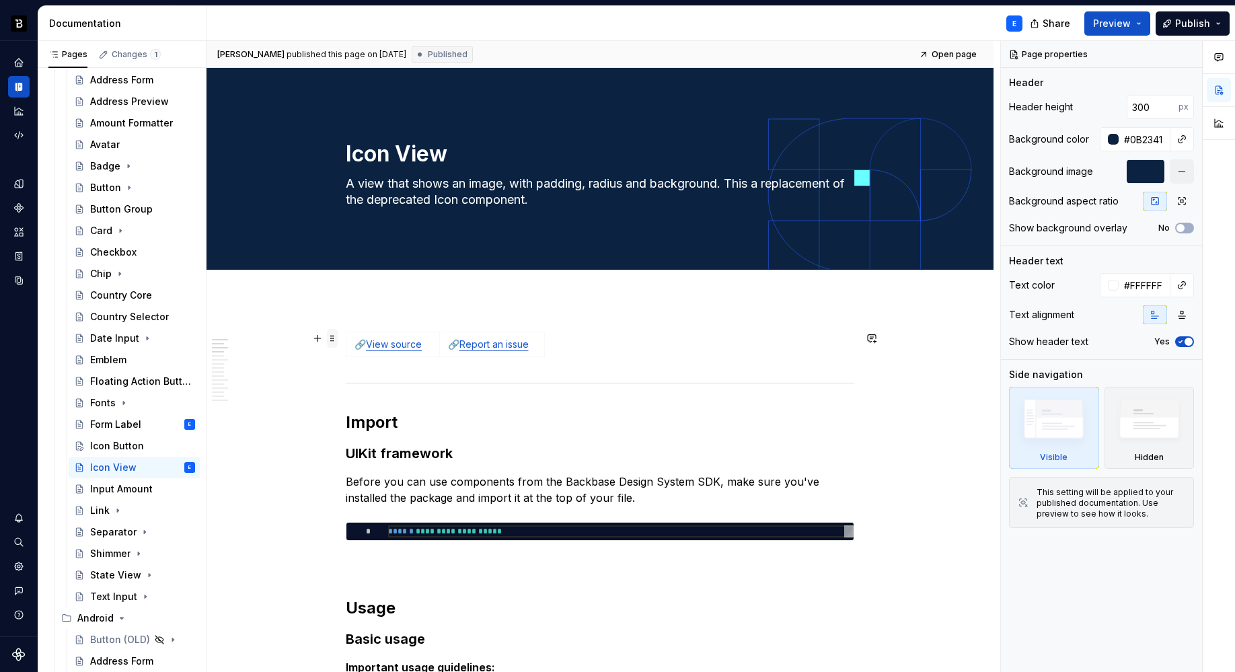
click at [333, 339] on span at bounding box center [332, 338] width 11 height 19
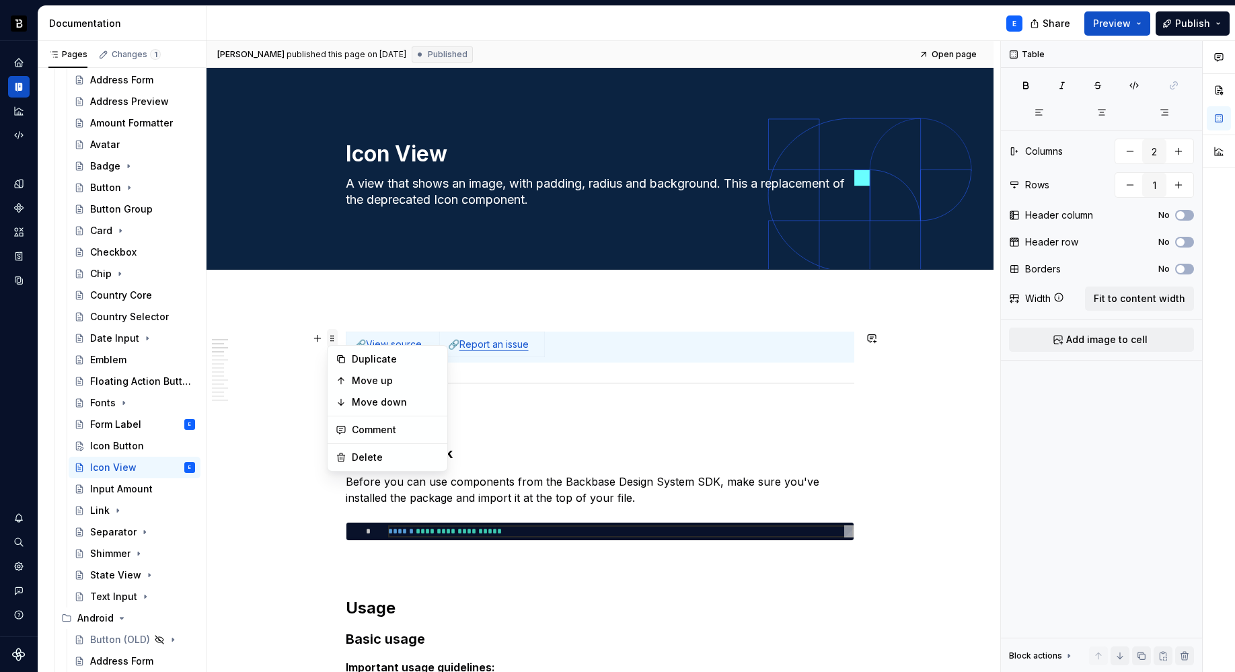
click at [333, 339] on span at bounding box center [332, 338] width 11 height 19
click at [368, 458] on div "Delete" at bounding box center [395, 457] width 87 height 13
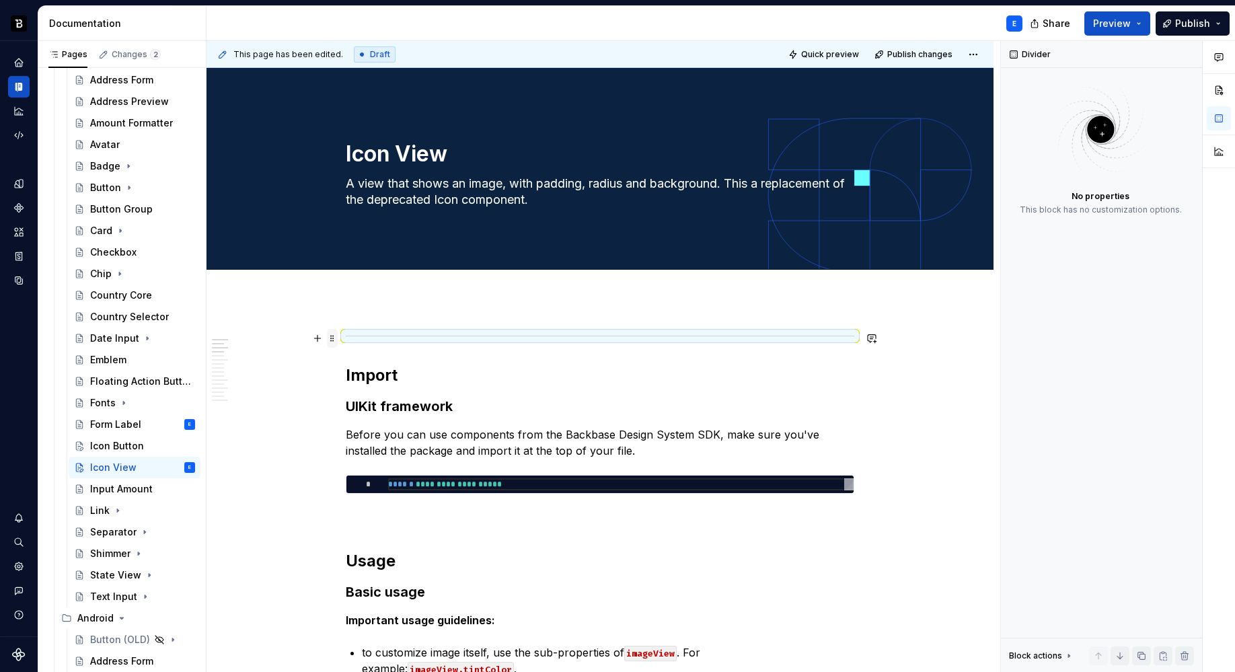
click at [331, 337] on span at bounding box center [332, 338] width 11 height 19
click at [358, 454] on div "Delete" at bounding box center [395, 457] width 87 height 13
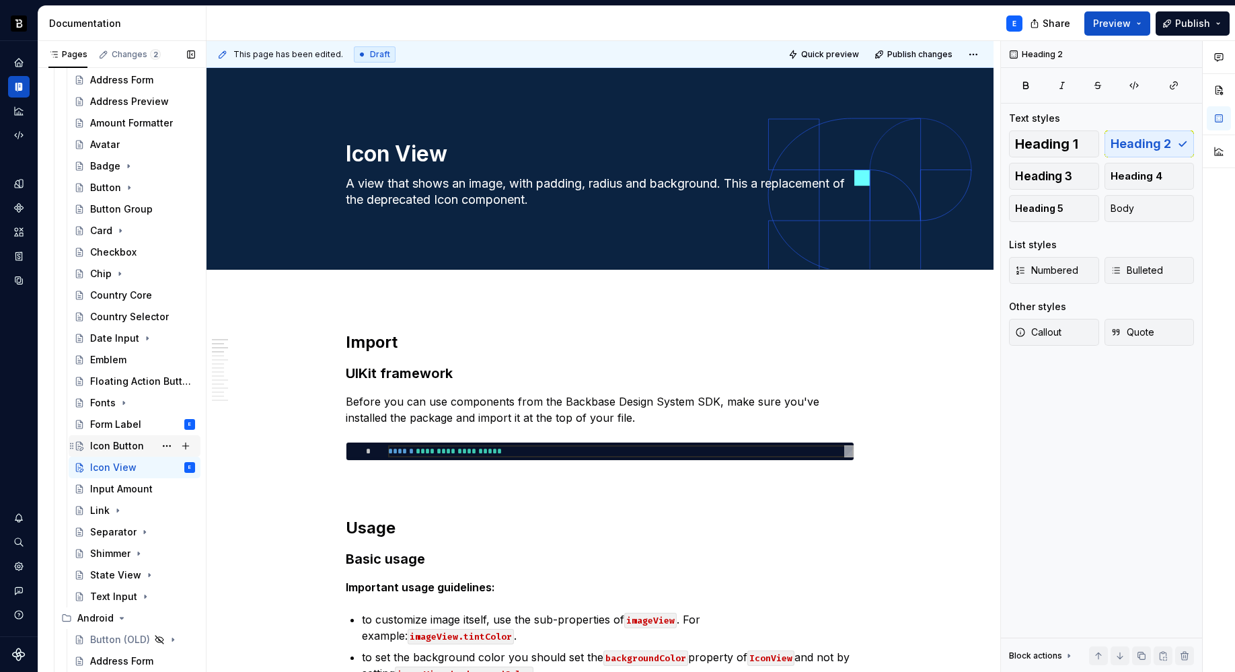
click at [123, 443] on div "Icon Button" at bounding box center [117, 445] width 54 height 13
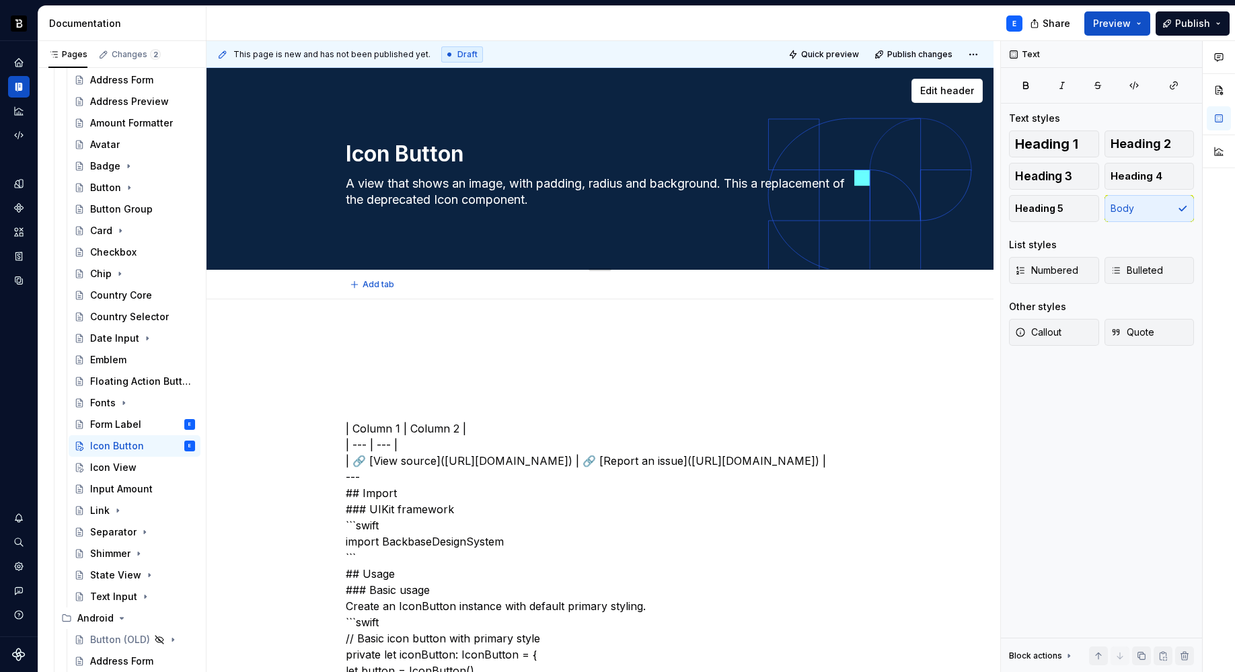
click at [440, 190] on textarea "A view that shows an image, with padding, radius and background. This a replace…" at bounding box center [597, 192] width 508 height 38
paste textarea "round button showing an icon with an optional label that can be positioned abov…"
type textarea "*"
type textarea "A round button showing an icon with an optional label that can be positioned ab…"
type textarea "*"
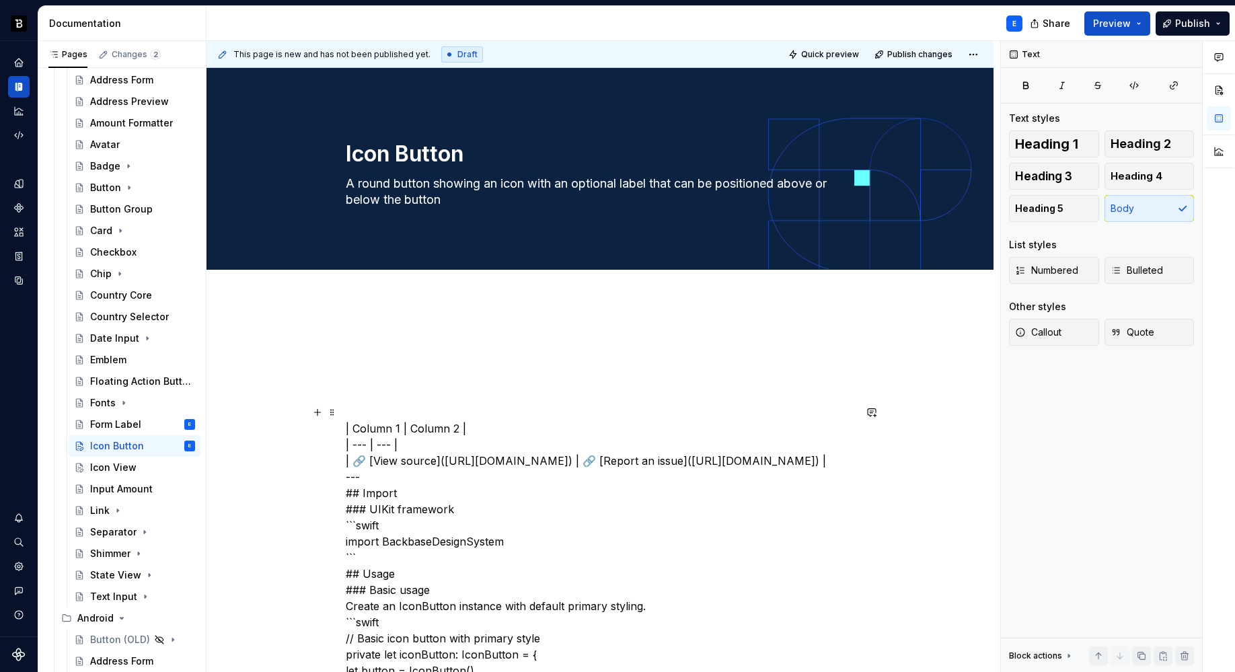
type textarea "A round button showing an icon with an optional label that can be positioned ab…"
type textarea "*"
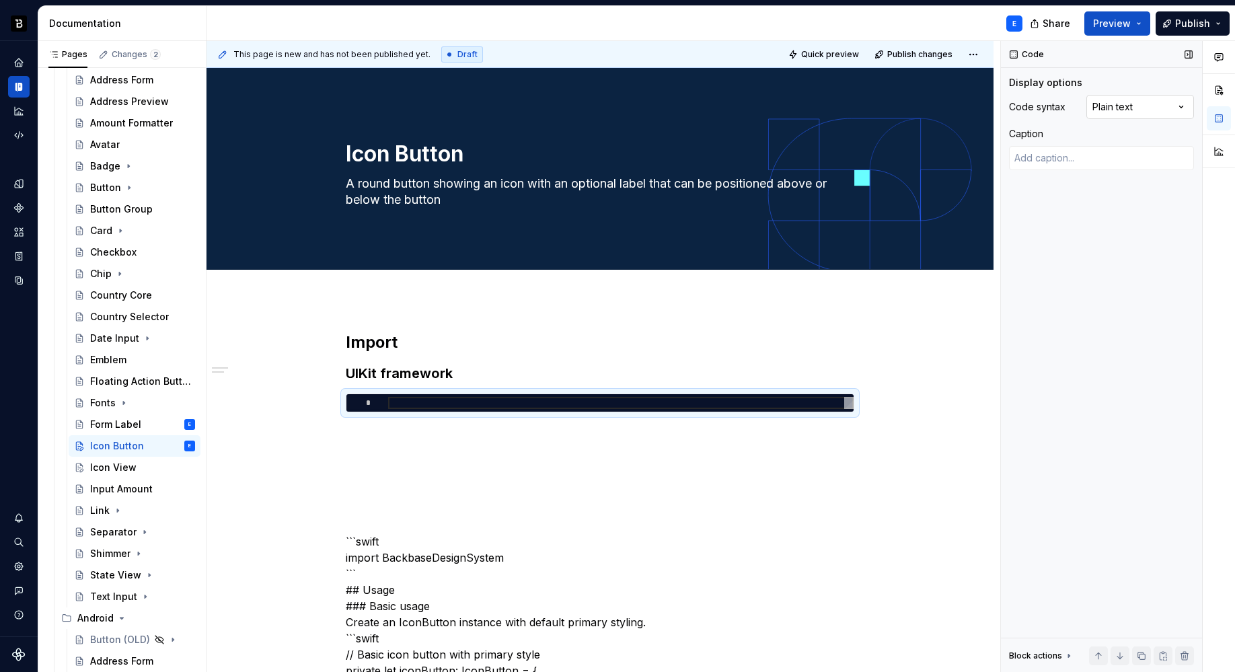
click at [1096, 107] on div "Comments Open comments No comments yet Select ‘Comment’ from the block context …" at bounding box center [1118, 356] width 234 height 631
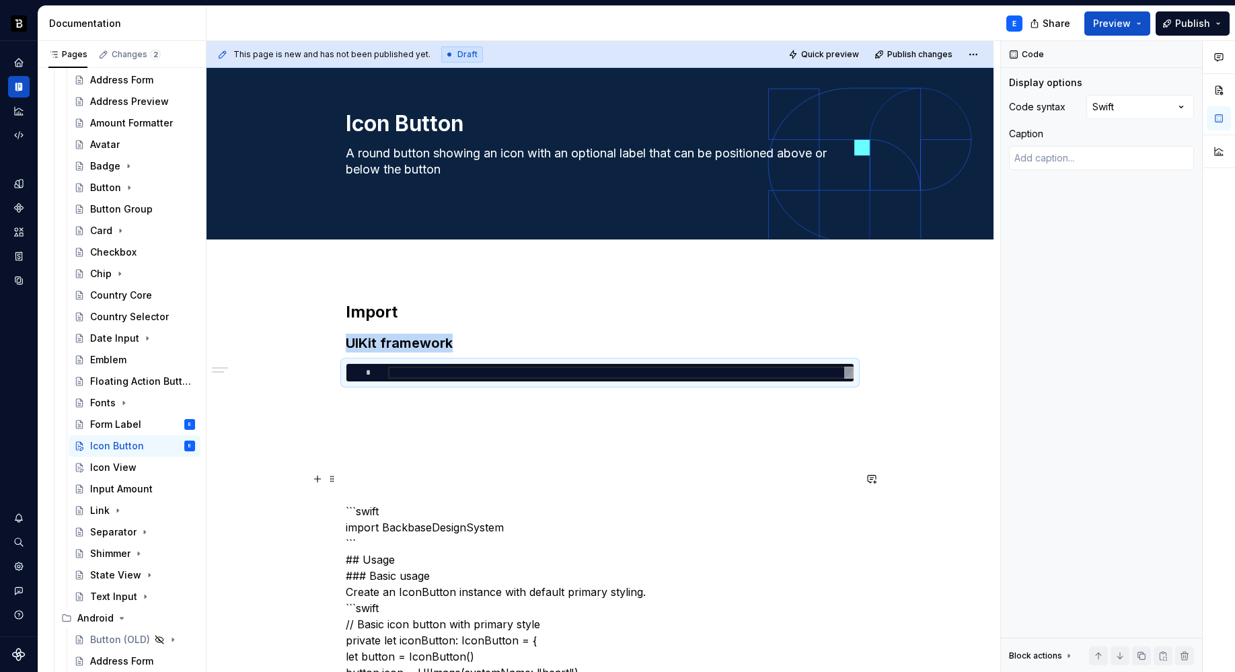
scroll to position [54, 0]
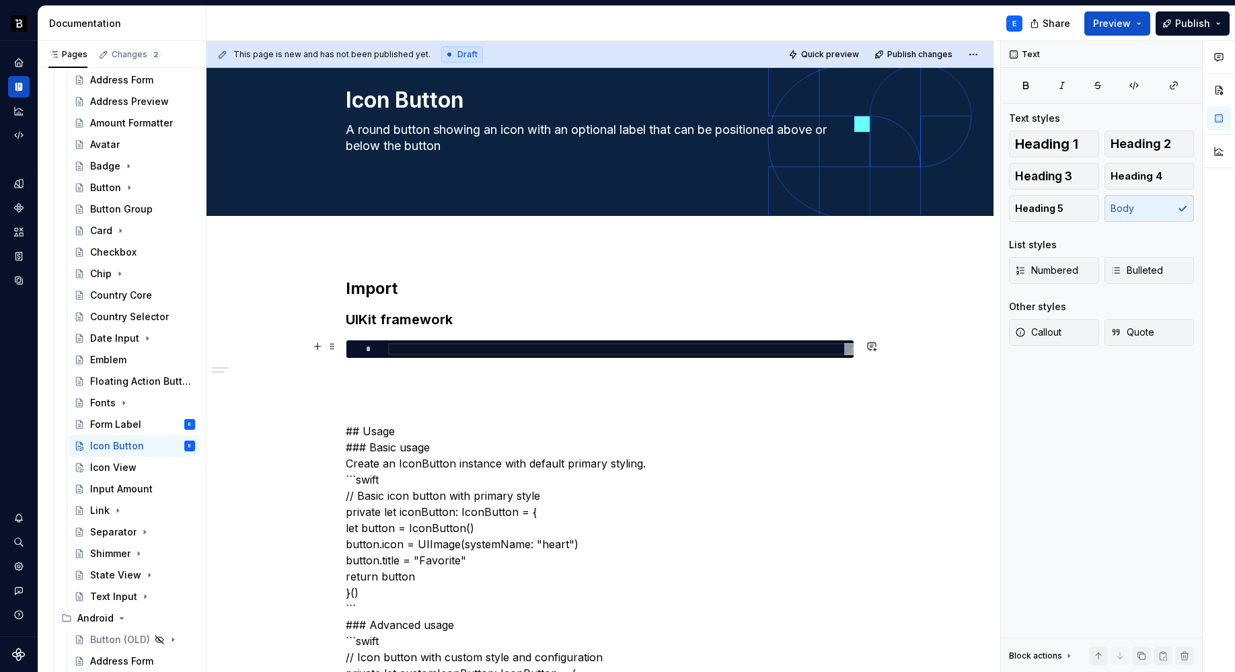
click at [404, 348] on div at bounding box center [620, 349] width 465 height 12
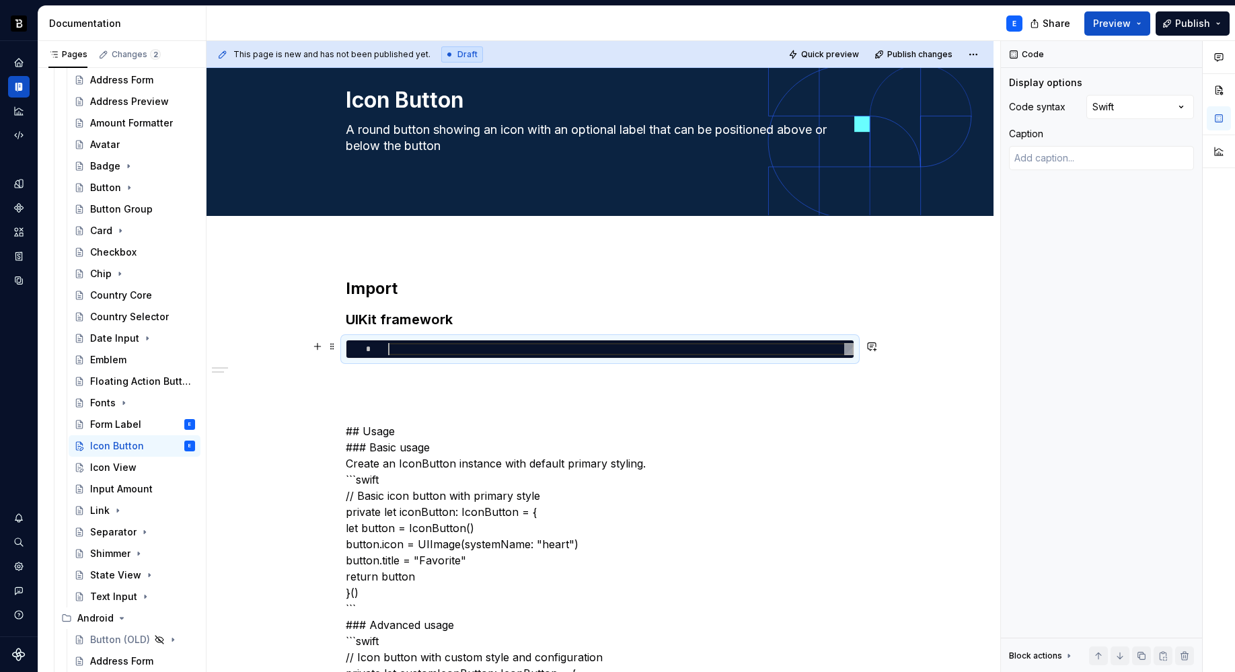
type textarea "*"
type textarea "**********"
click at [403, 377] on p at bounding box center [600, 383] width 508 height 16
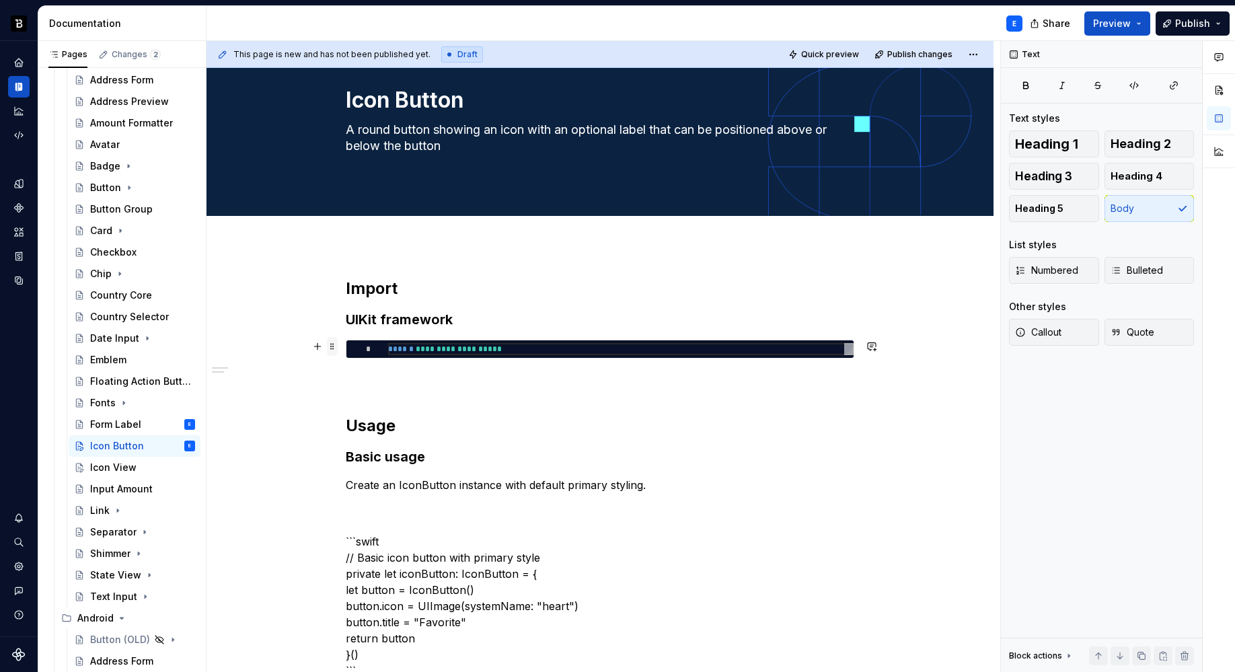
click at [334, 346] on span at bounding box center [332, 346] width 11 height 19
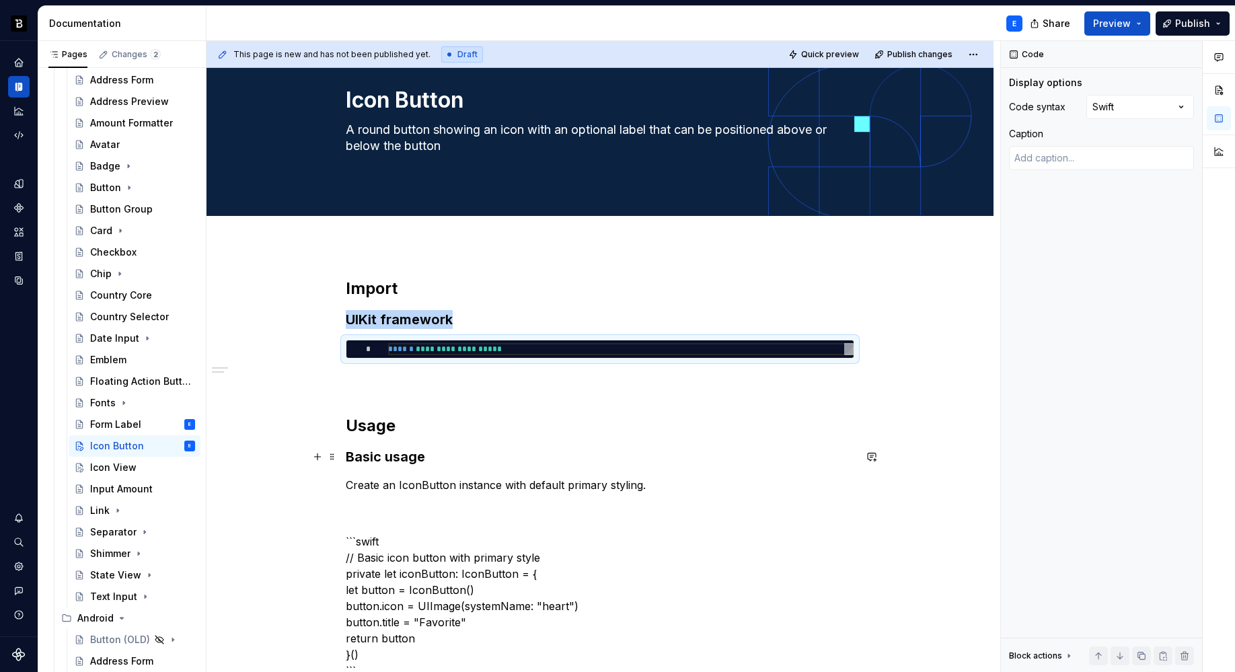
copy h3 "UIKit framework"
click at [660, 484] on p "Create an IconButton instance with default primary styling." at bounding box center [600, 485] width 508 height 16
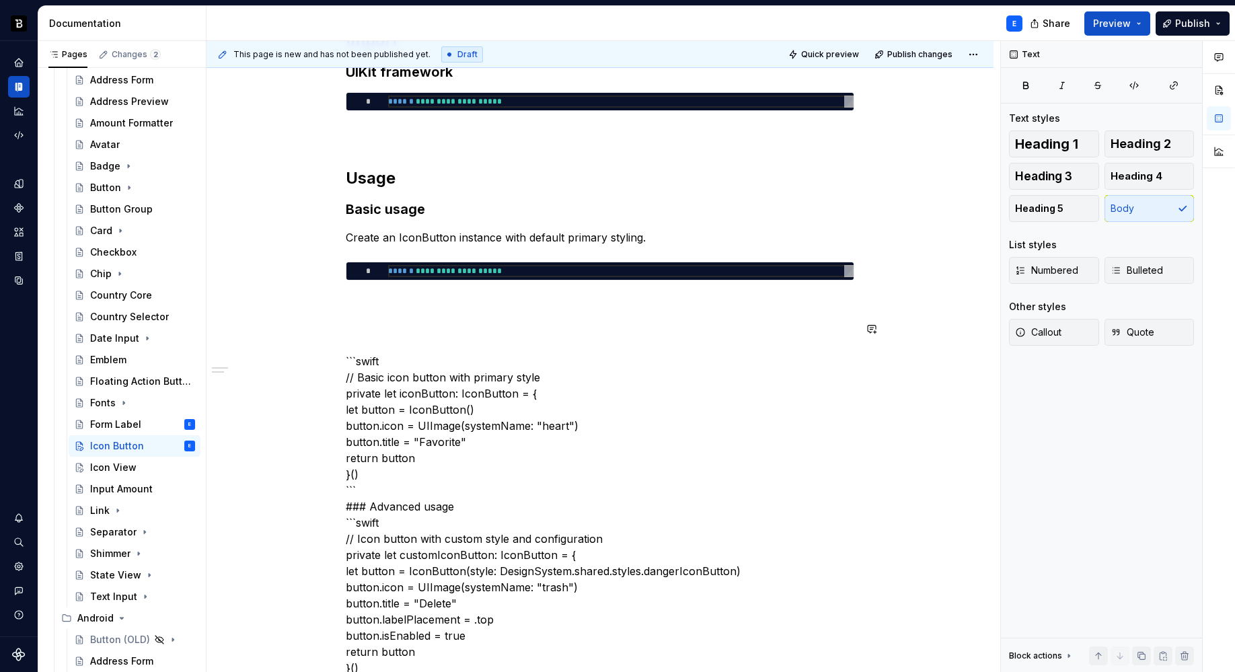
scroll to position [306, 0]
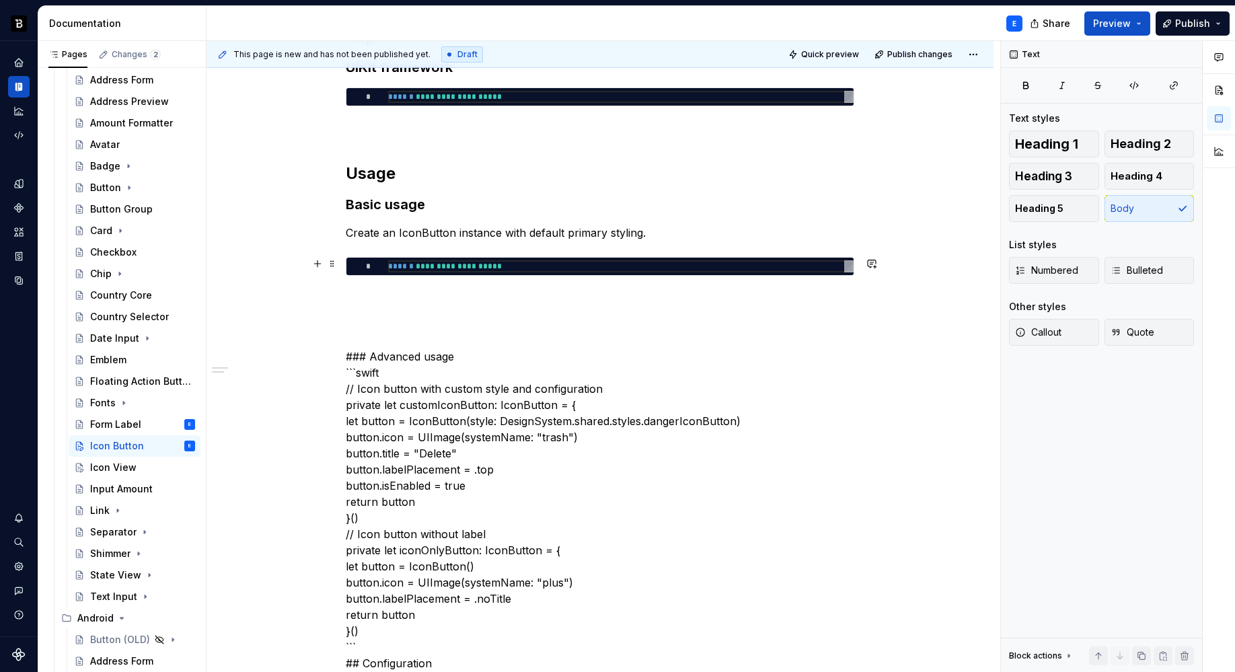
type textarea "*"
type textarea "**********"
click at [510, 266] on div "**********" at bounding box center [620, 266] width 465 height 12
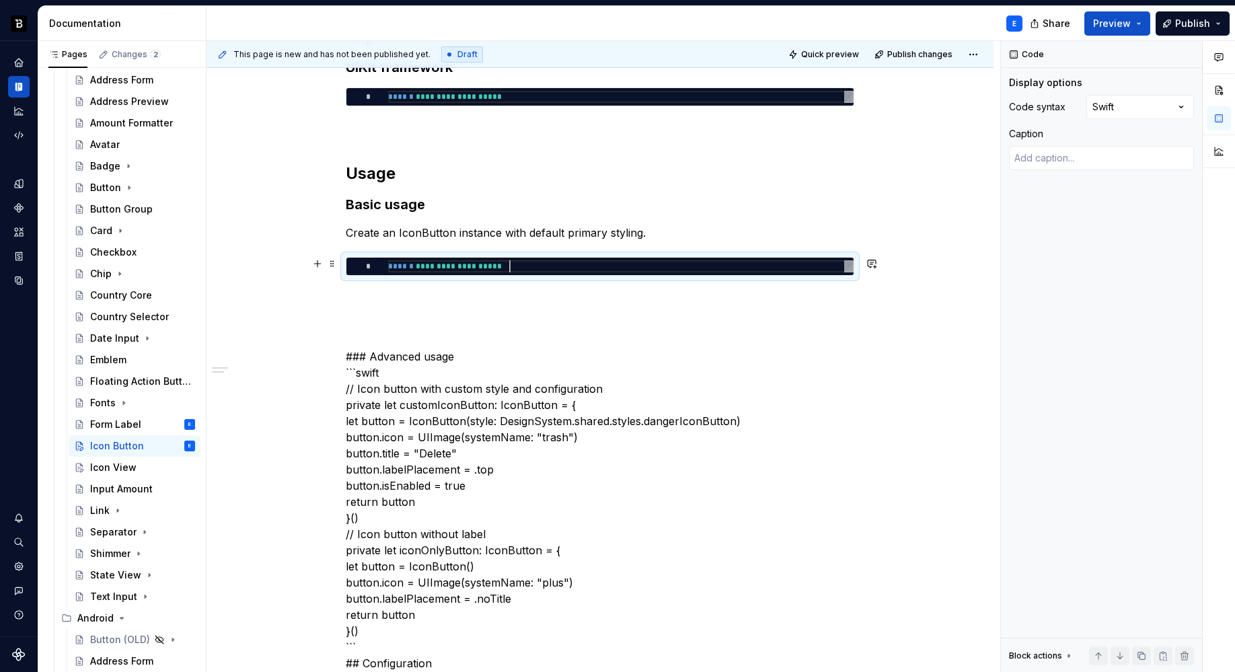
scroll to position [0, 130]
type textarea "*"
type textarea "**********"
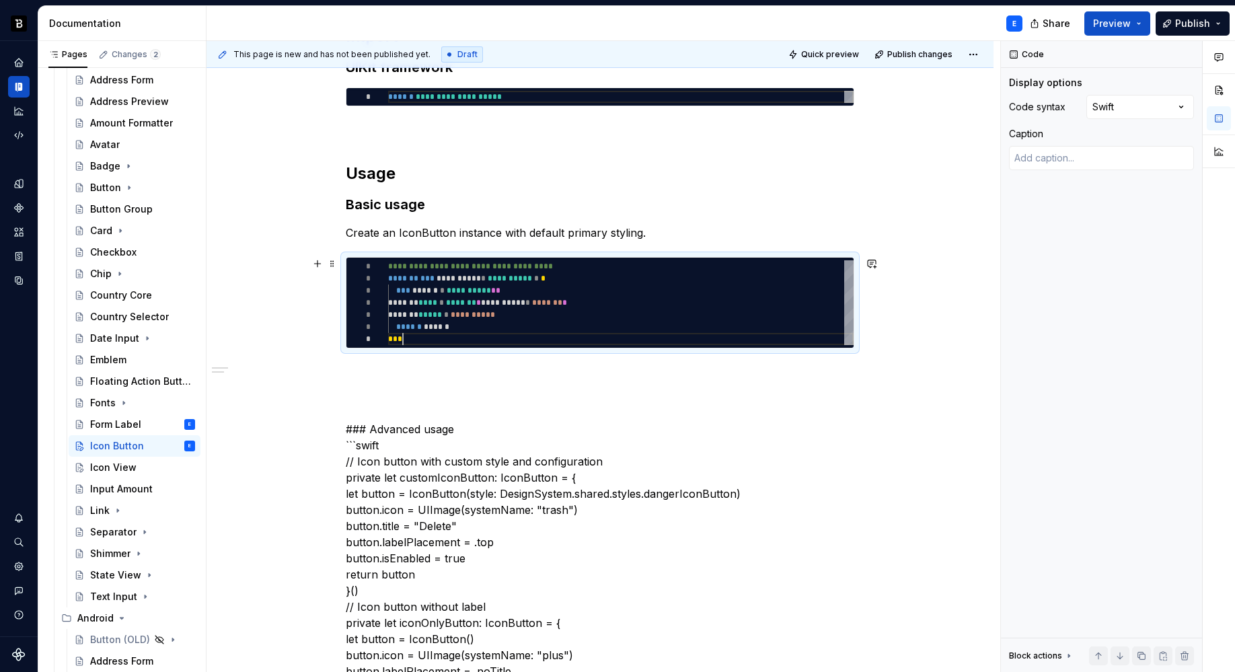
scroll to position [73, 15]
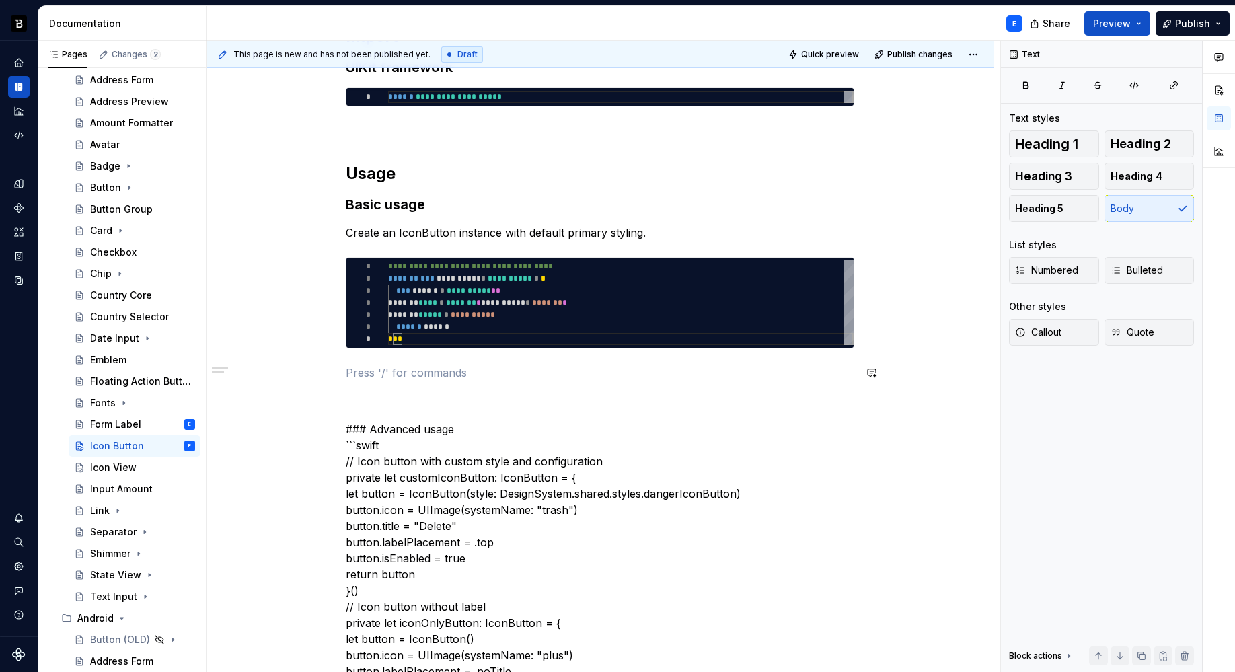
click at [442, 364] on p at bounding box center [600, 372] width 508 height 16
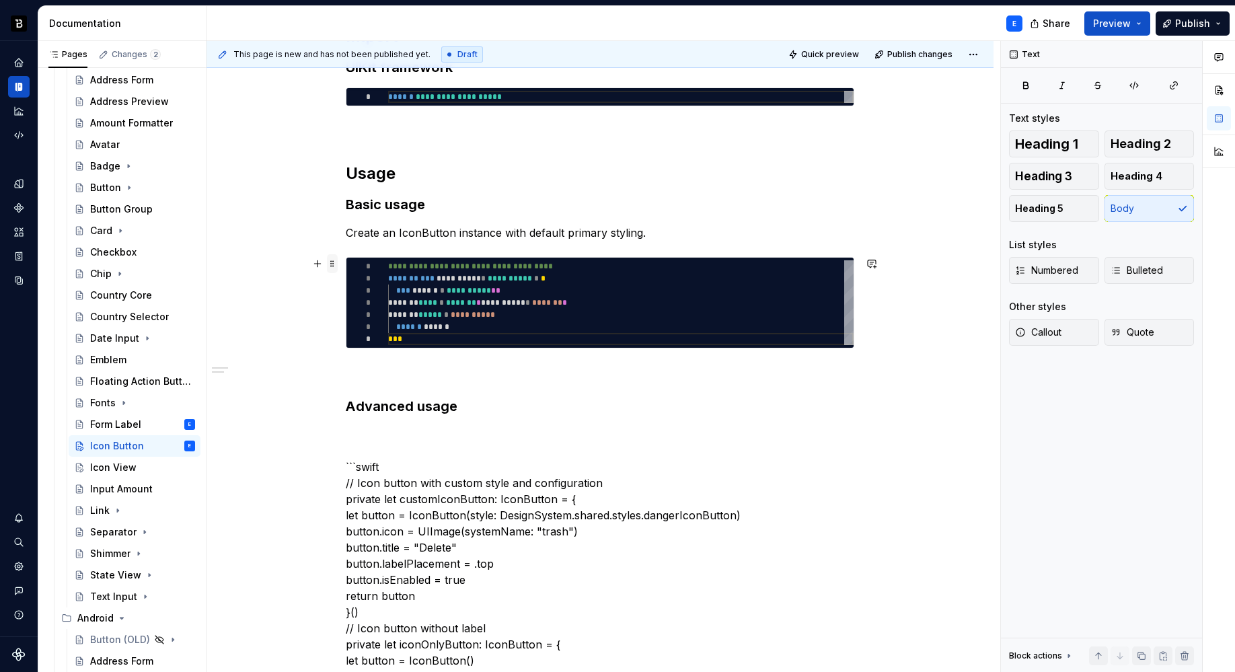
click at [329, 262] on span at bounding box center [332, 263] width 11 height 19
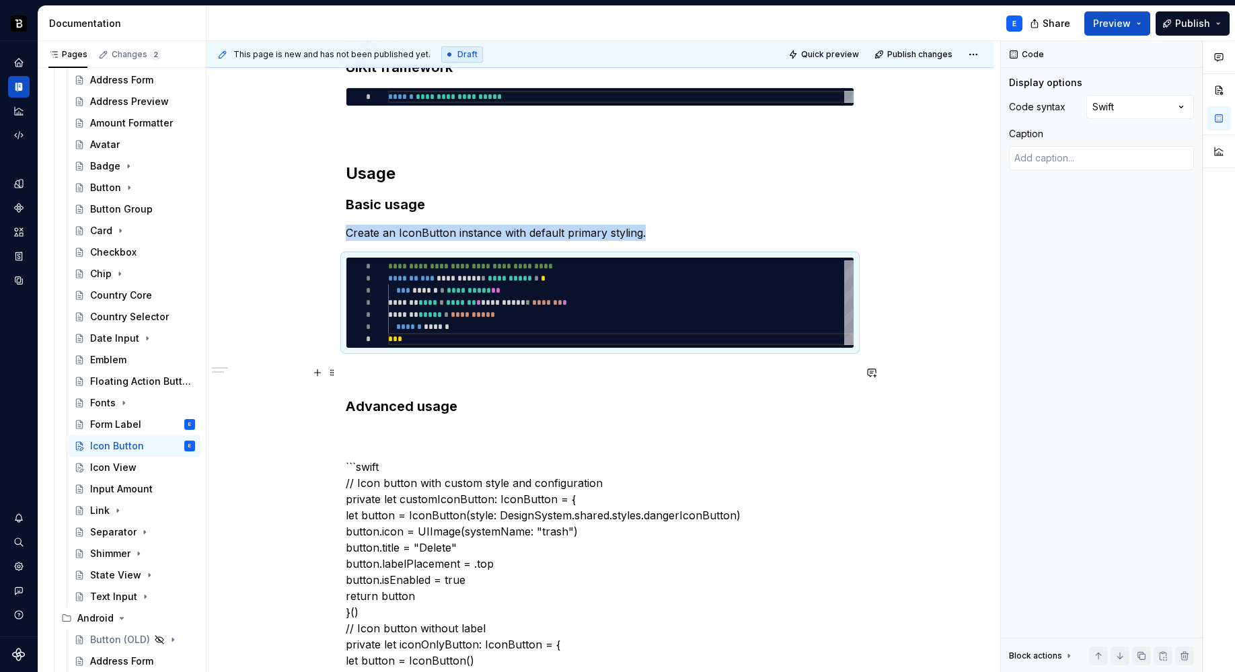
copy p "Create an IconButton instance with default primary styling."
click at [485, 405] on h3 "Advanced usage" at bounding box center [600, 406] width 508 height 19
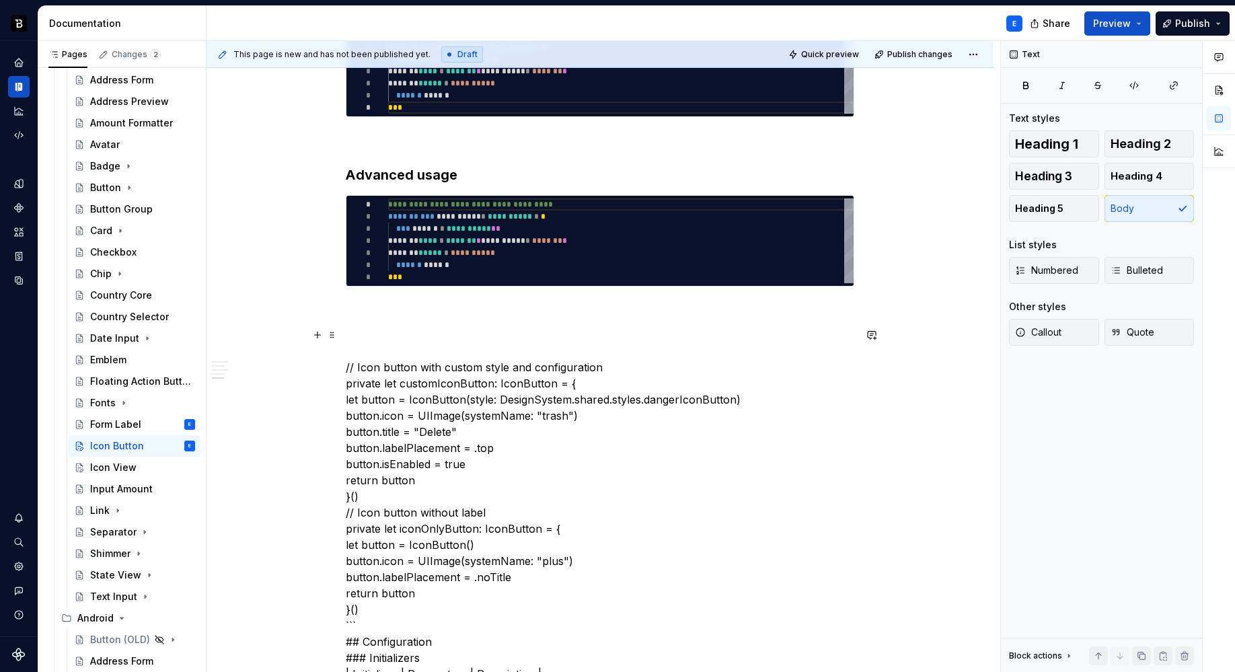
scroll to position [598, 0]
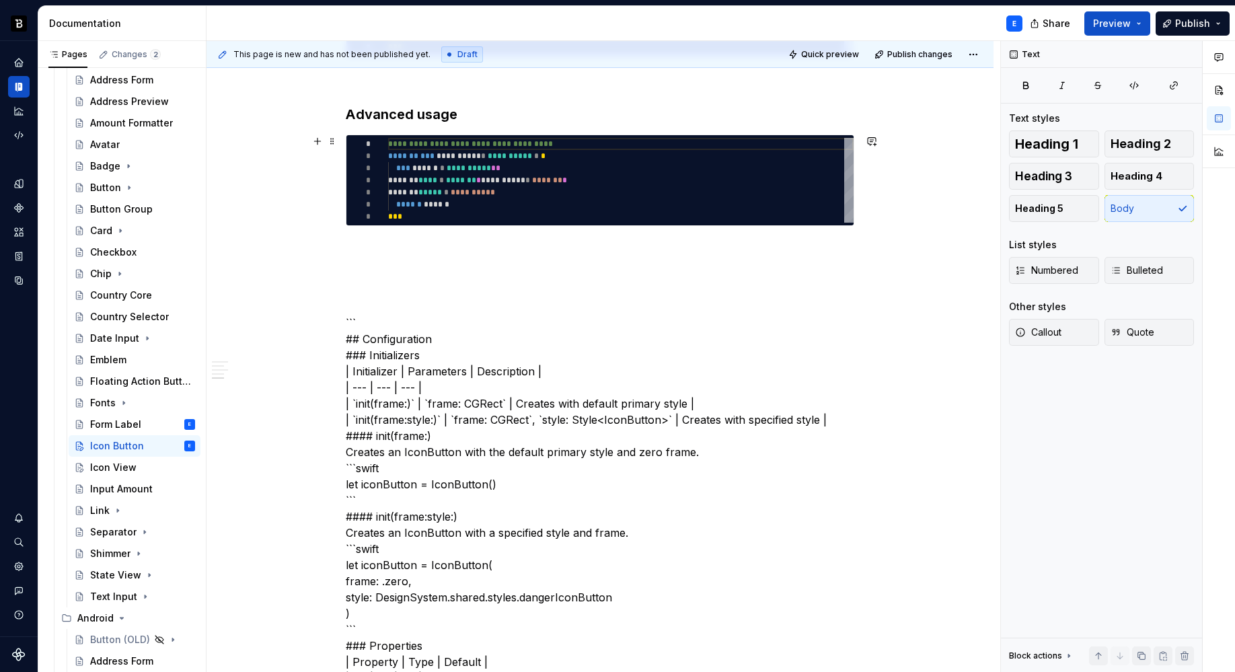
type textarea "*"
type textarea "**********"
click at [466, 182] on div "**********" at bounding box center [620, 180] width 465 height 85
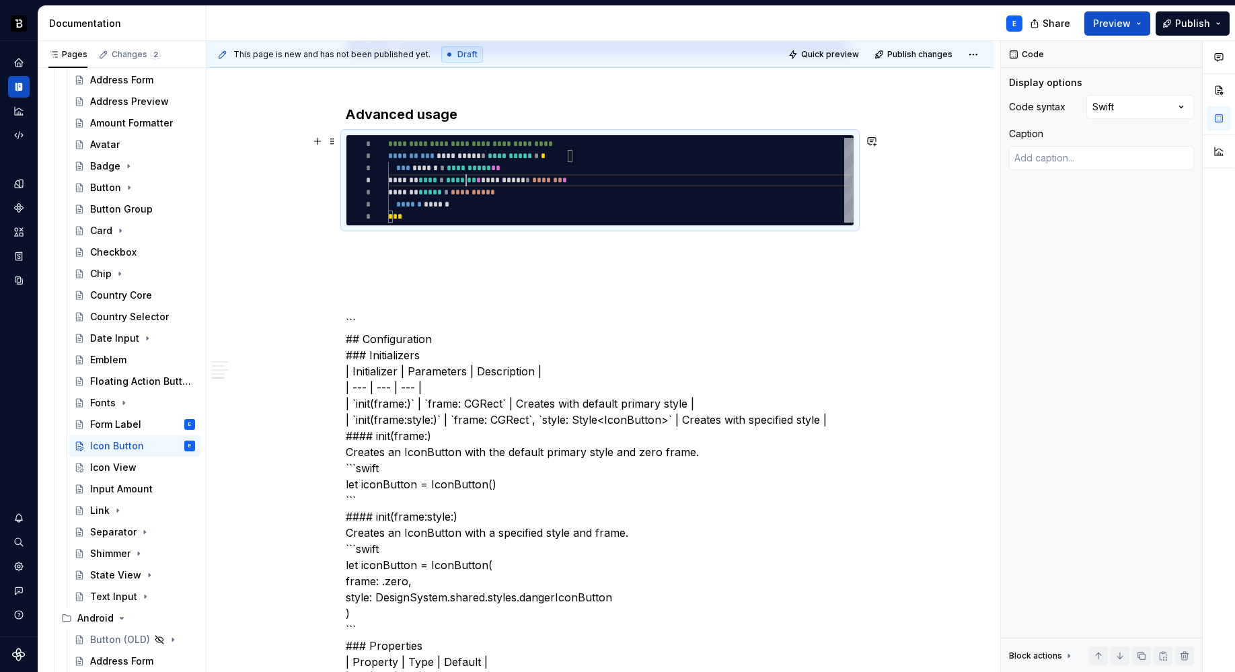
scroll to position [0, 15]
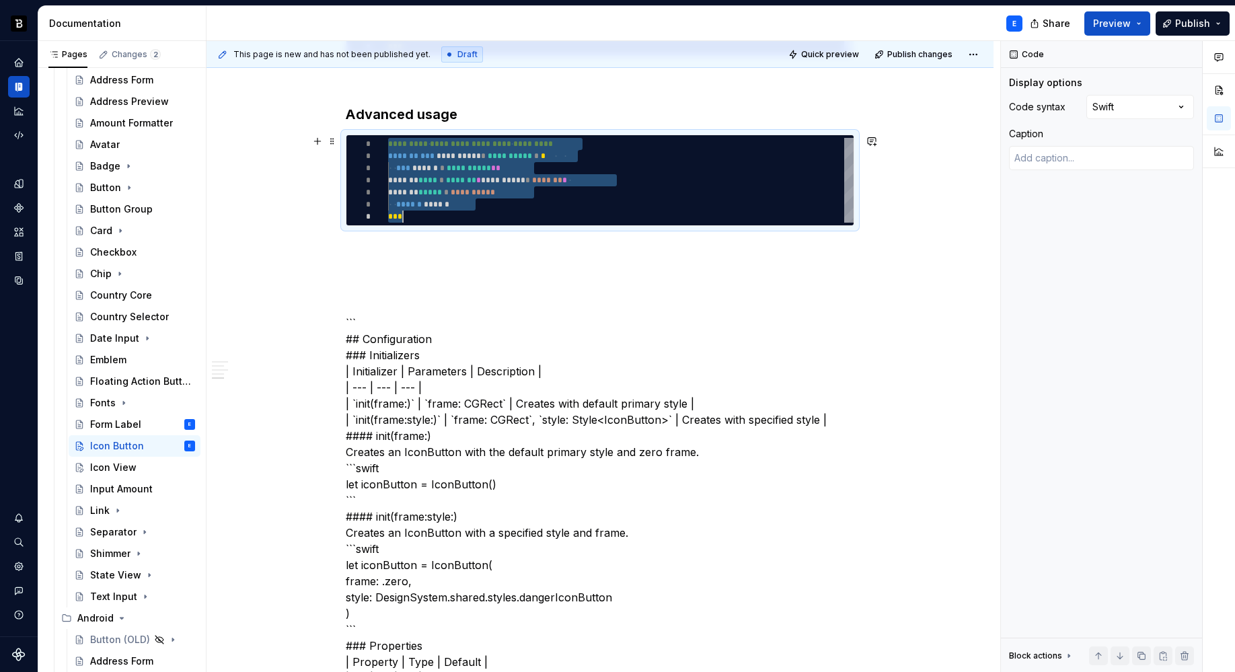
type textarea "*"
type textarea "**********"
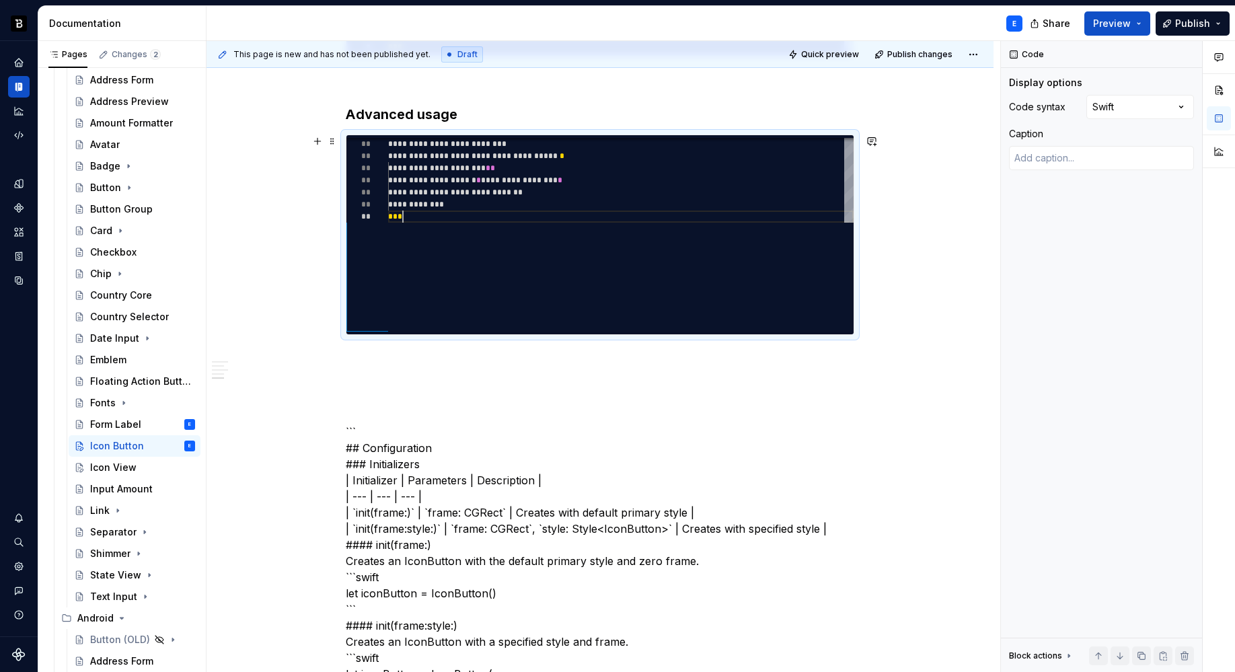
scroll to position [61, 15]
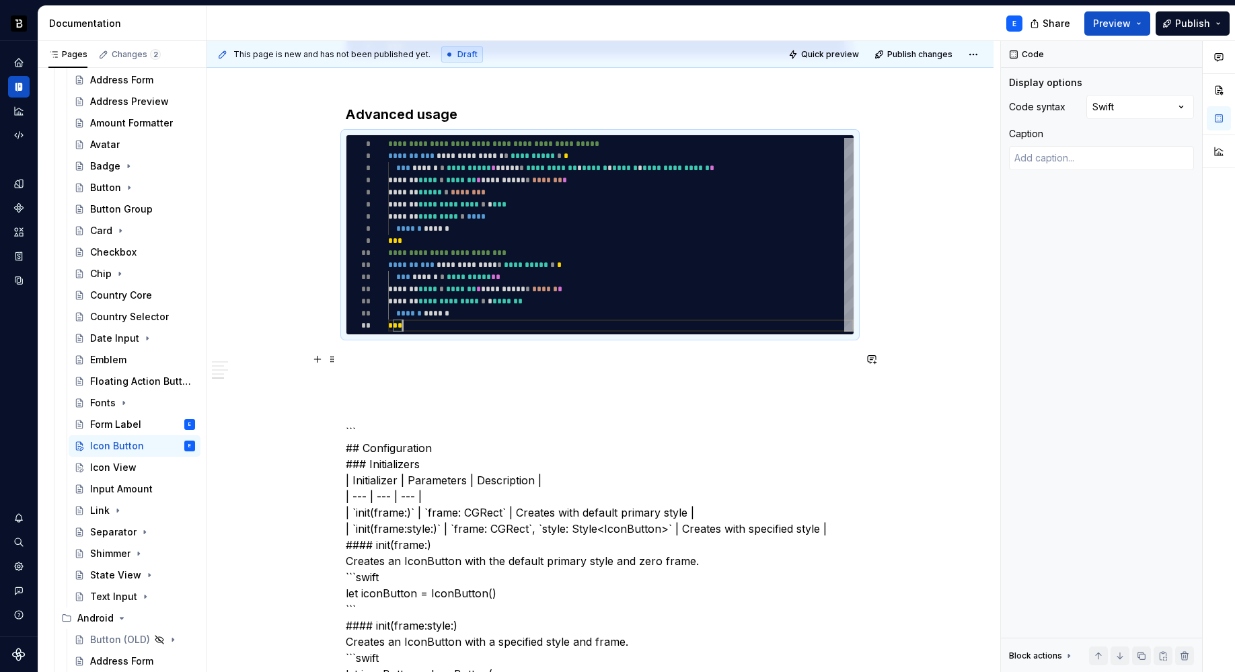
click at [430, 354] on p at bounding box center [600, 359] width 508 height 16
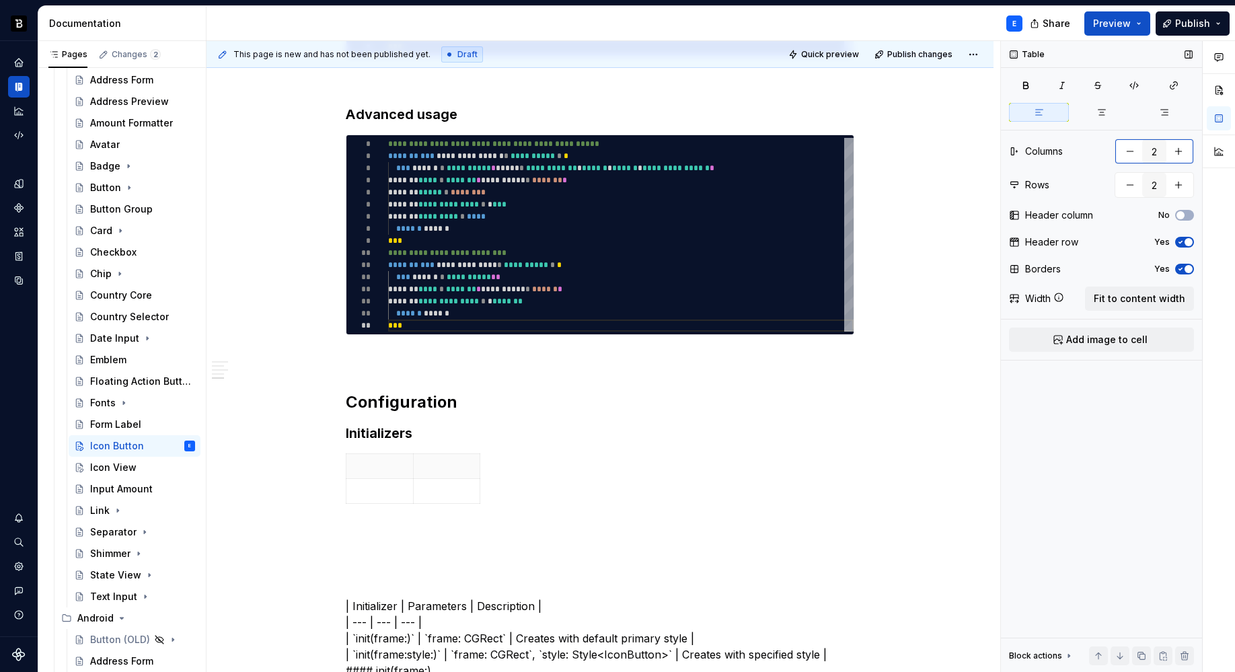
click at [1179, 151] on button "button" at bounding box center [1178, 151] width 24 height 24
type input "3"
click at [1168, 295] on span "Fit to content width" at bounding box center [1138, 298] width 91 height 13
type textarea "*"
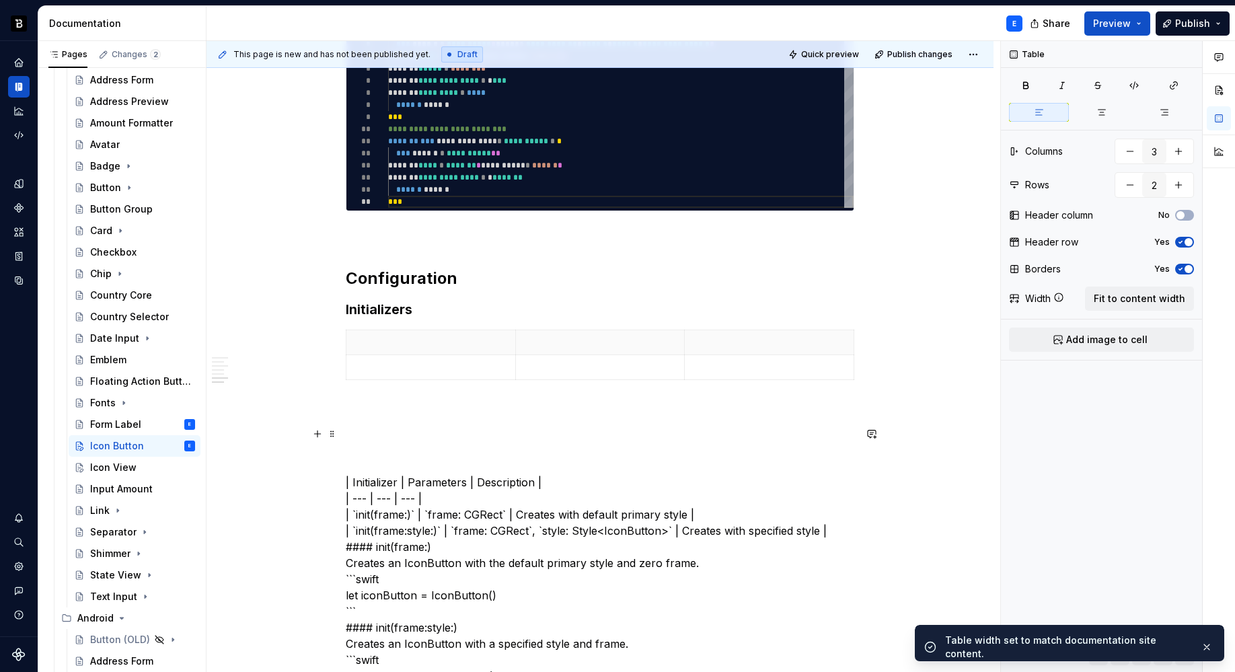
scroll to position [732, 0]
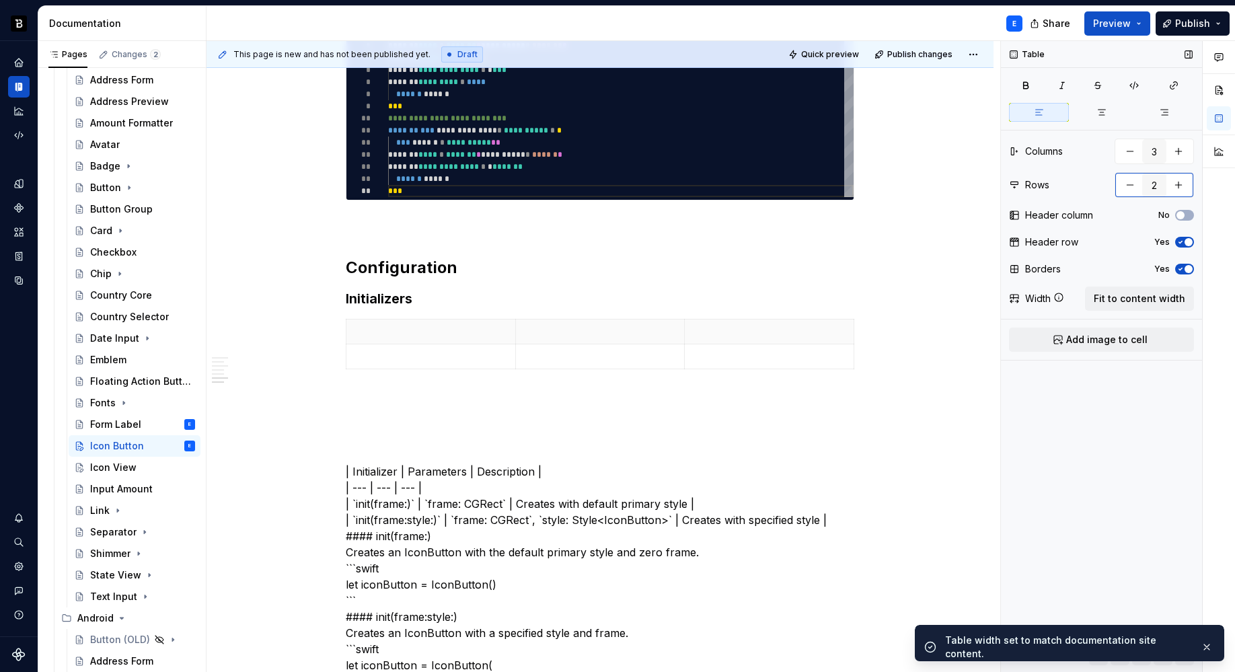
click at [1177, 186] on button "button" at bounding box center [1178, 185] width 24 height 24
type input "4"
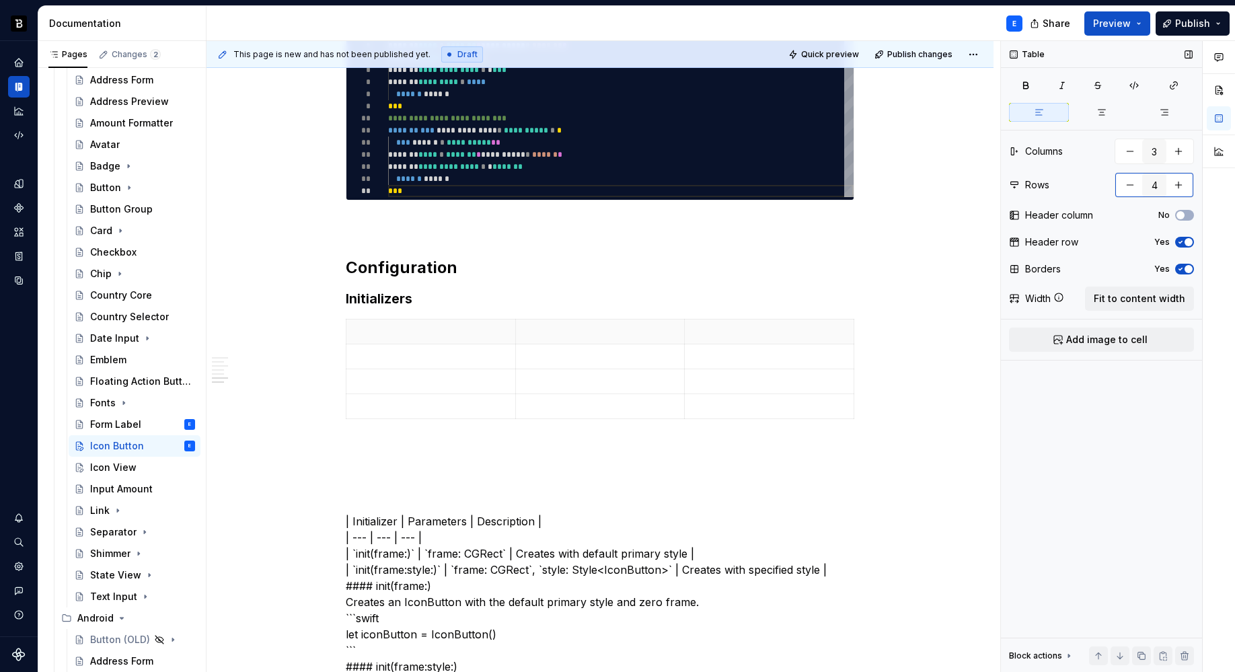
type textarea "*"
click at [1130, 187] on button "button" at bounding box center [1130, 185] width 24 height 24
type input "3"
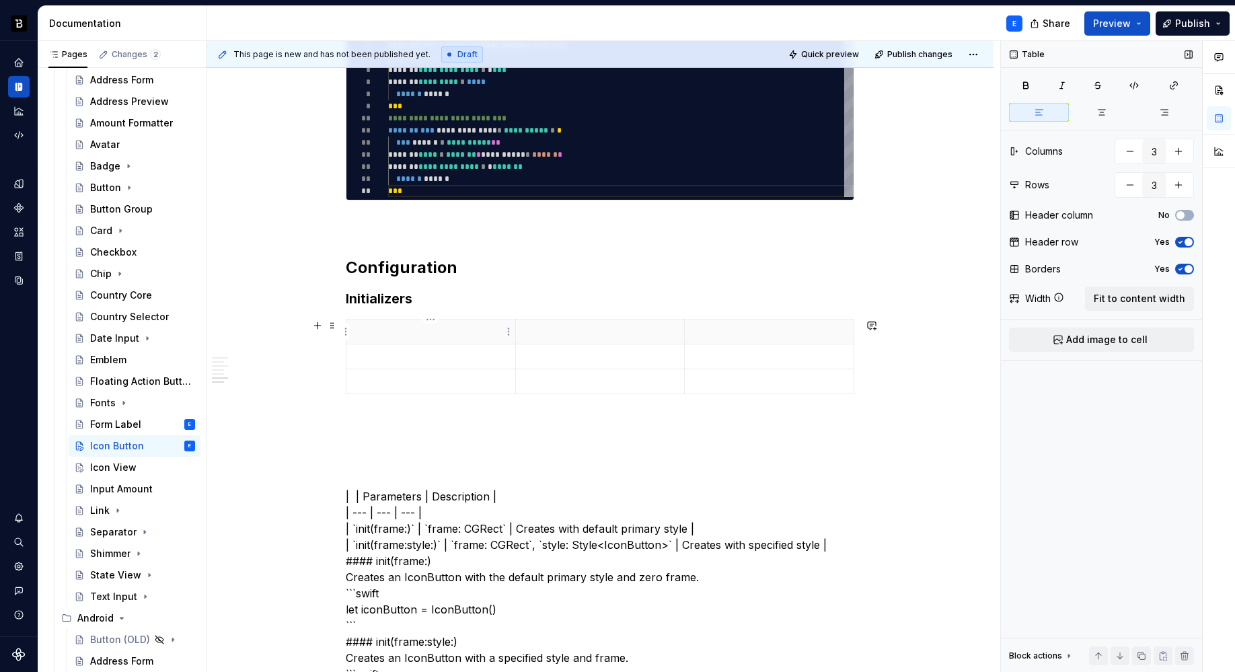
click at [393, 340] on th at bounding box center [430, 331] width 169 height 25
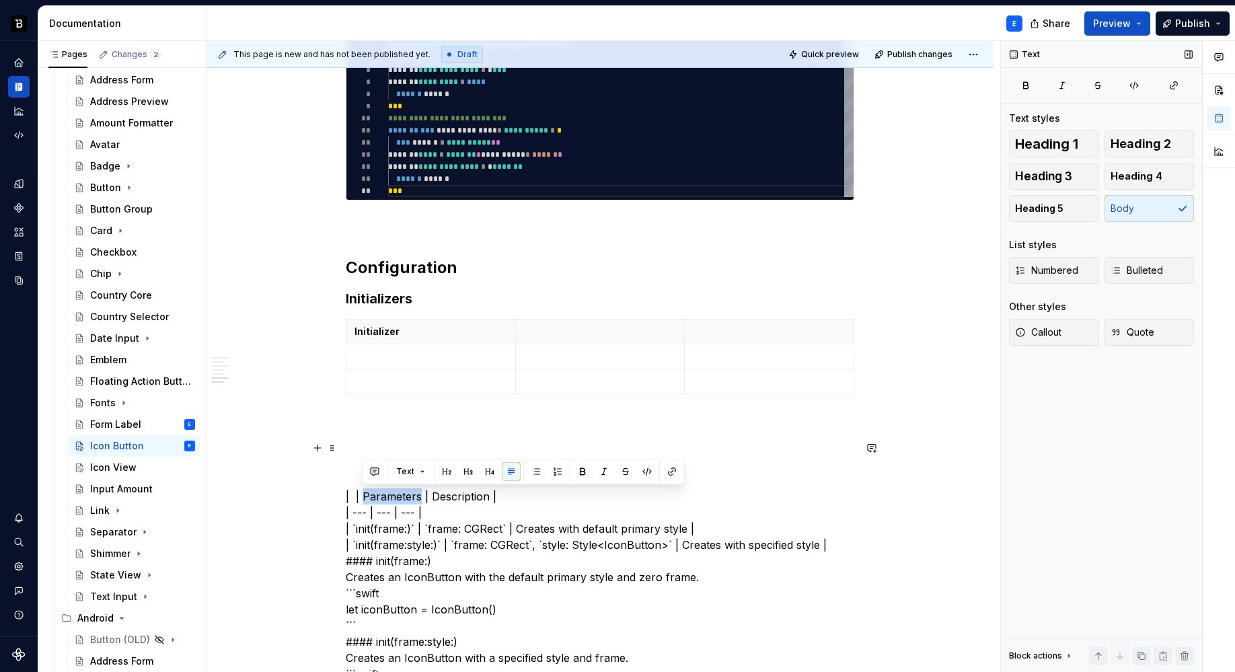
click at [554, 325] on p at bounding box center [600, 331] width 153 height 13
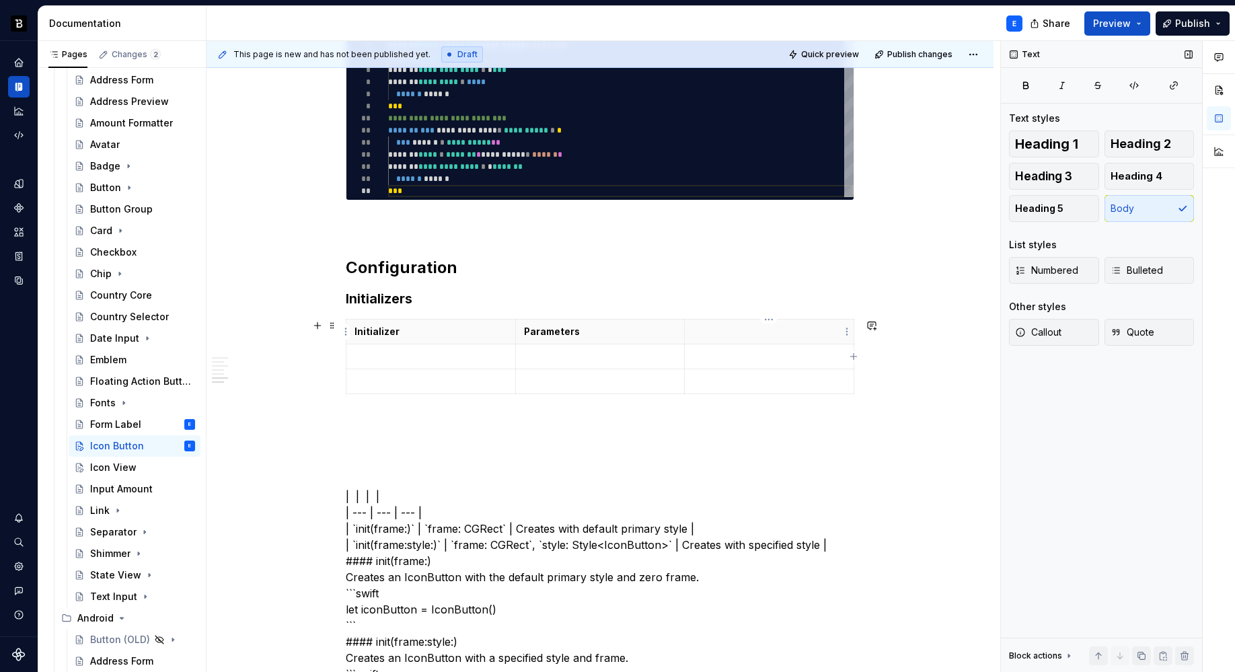
click at [703, 327] on p at bounding box center [769, 331] width 153 height 13
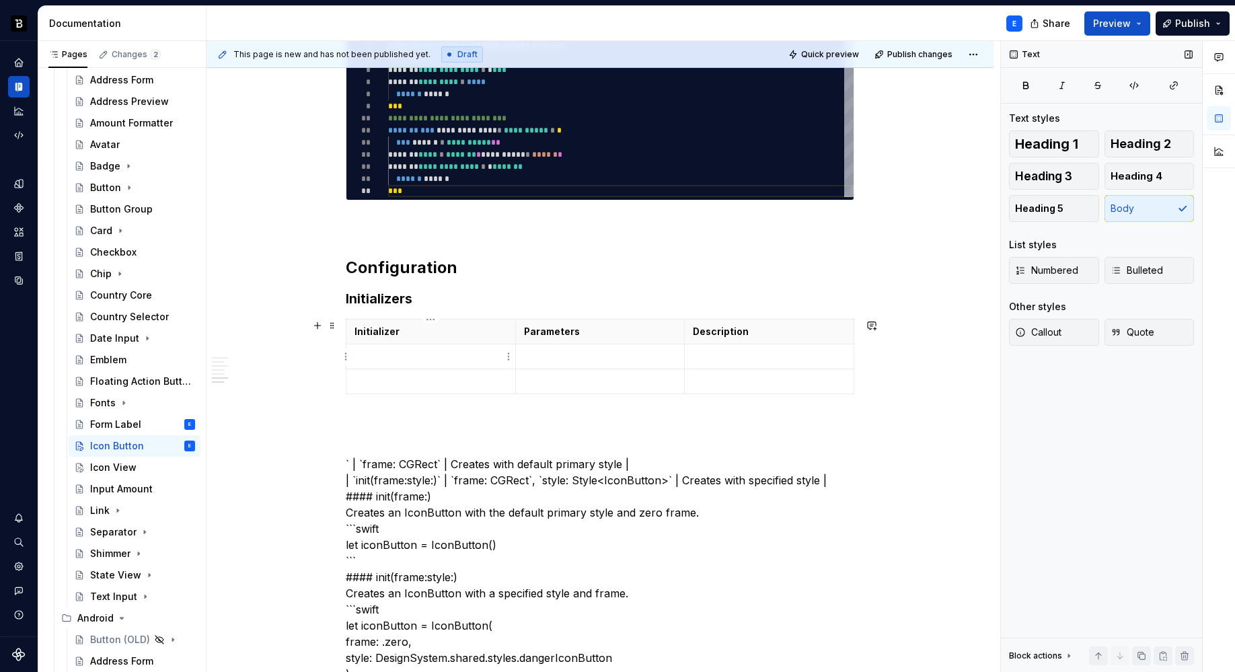
click at [391, 352] on p at bounding box center [430, 356] width 153 height 13
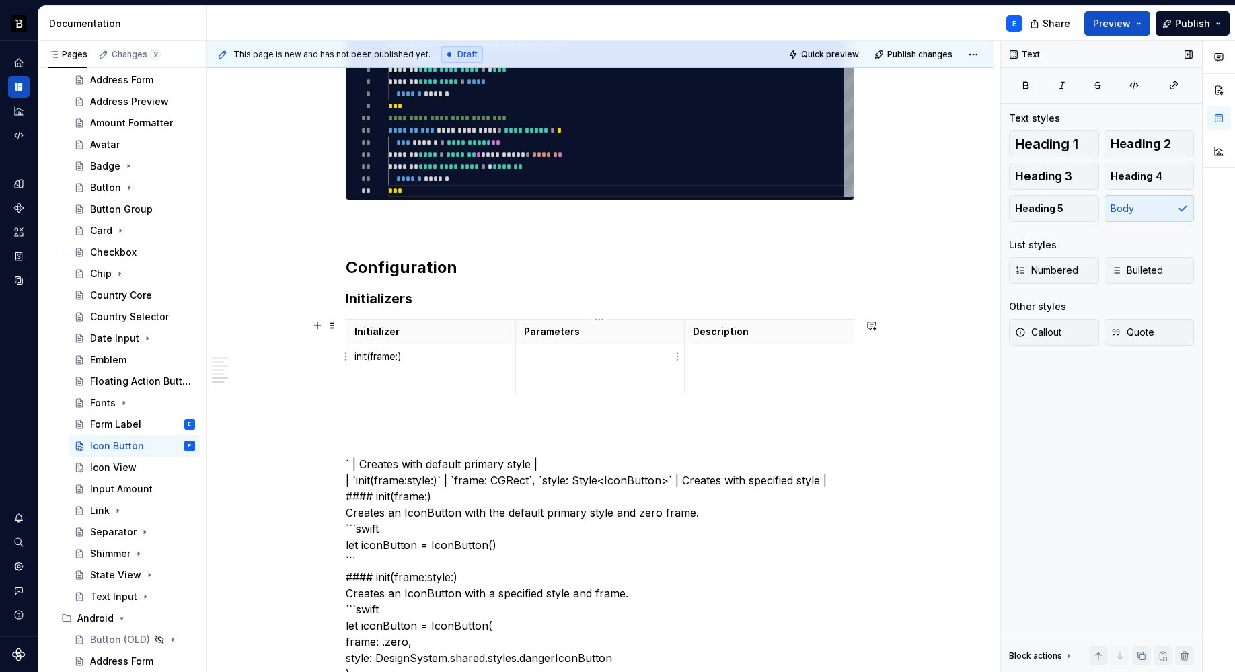
click at [540, 360] on p at bounding box center [600, 356] width 153 height 13
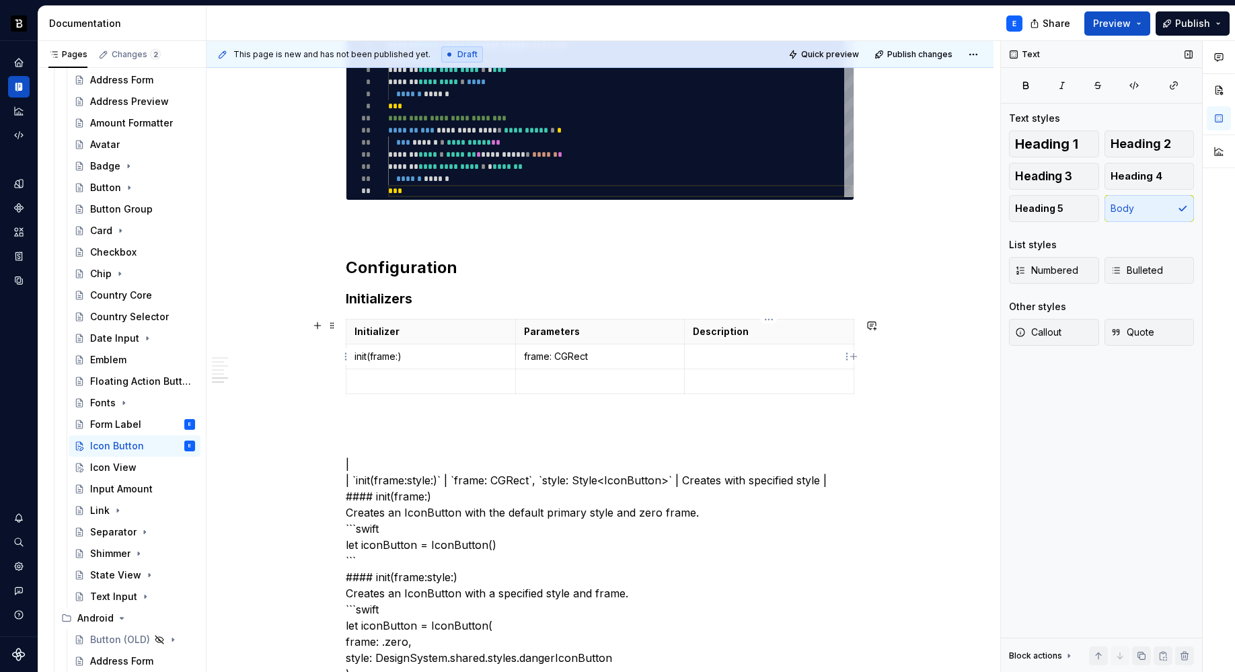
click at [701, 356] on p at bounding box center [769, 356] width 153 height 13
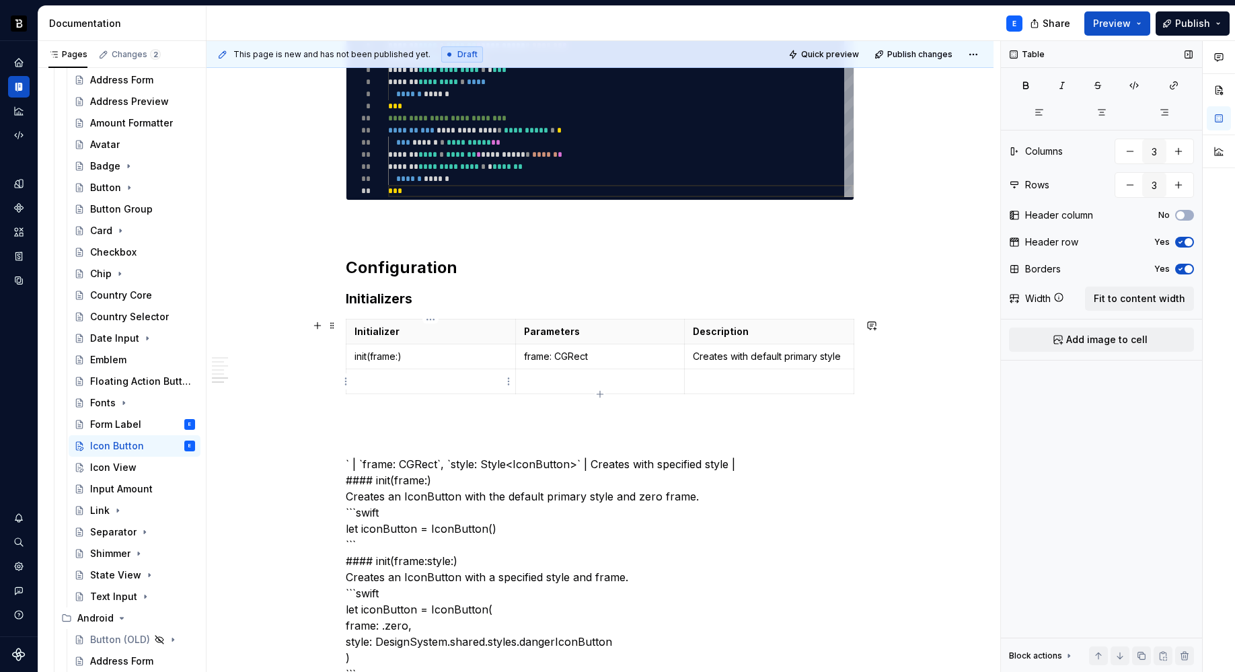
click at [436, 385] on p at bounding box center [430, 381] width 153 height 13
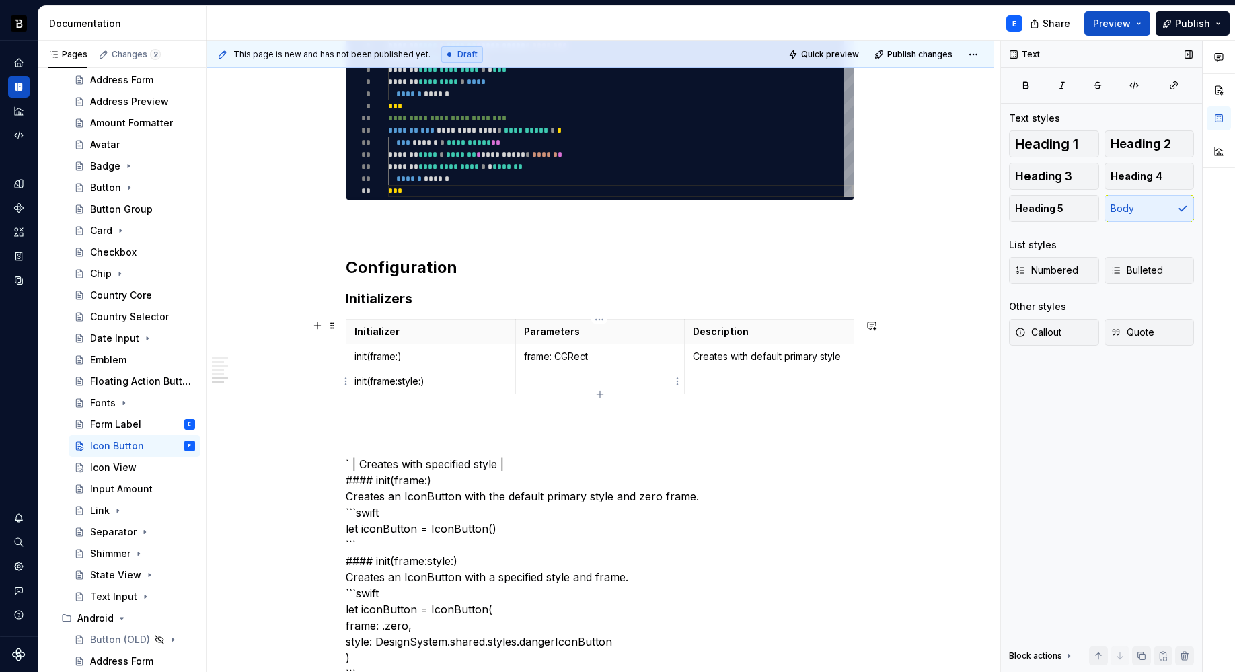
click at [537, 372] on td at bounding box center [599, 381] width 169 height 25
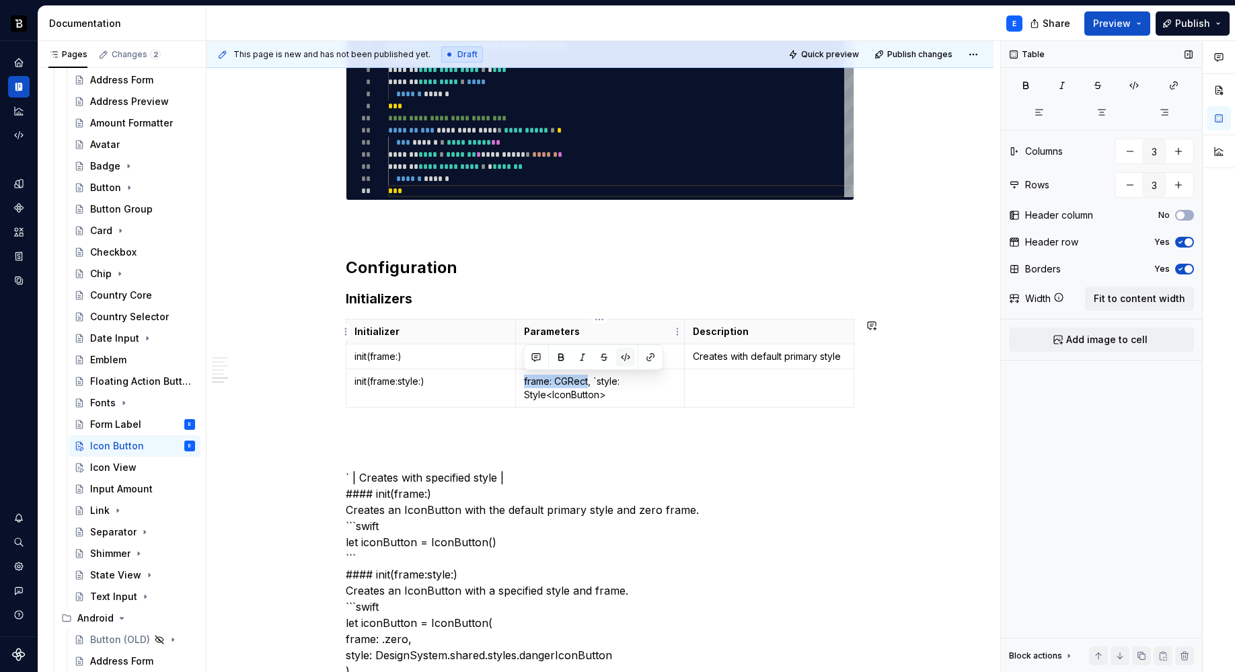
click at [626, 358] on button "button" at bounding box center [625, 357] width 19 height 19
click at [697, 355] on button "button" at bounding box center [695, 357] width 19 height 19
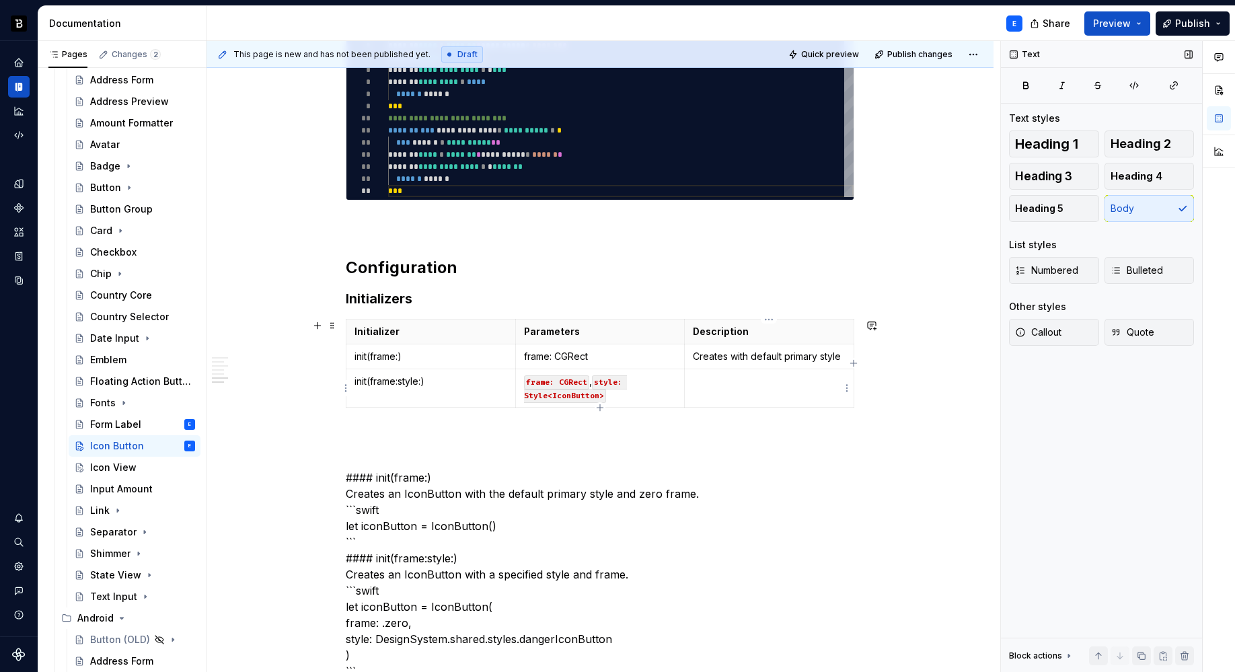
click at [703, 386] on p at bounding box center [769, 381] width 153 height 13
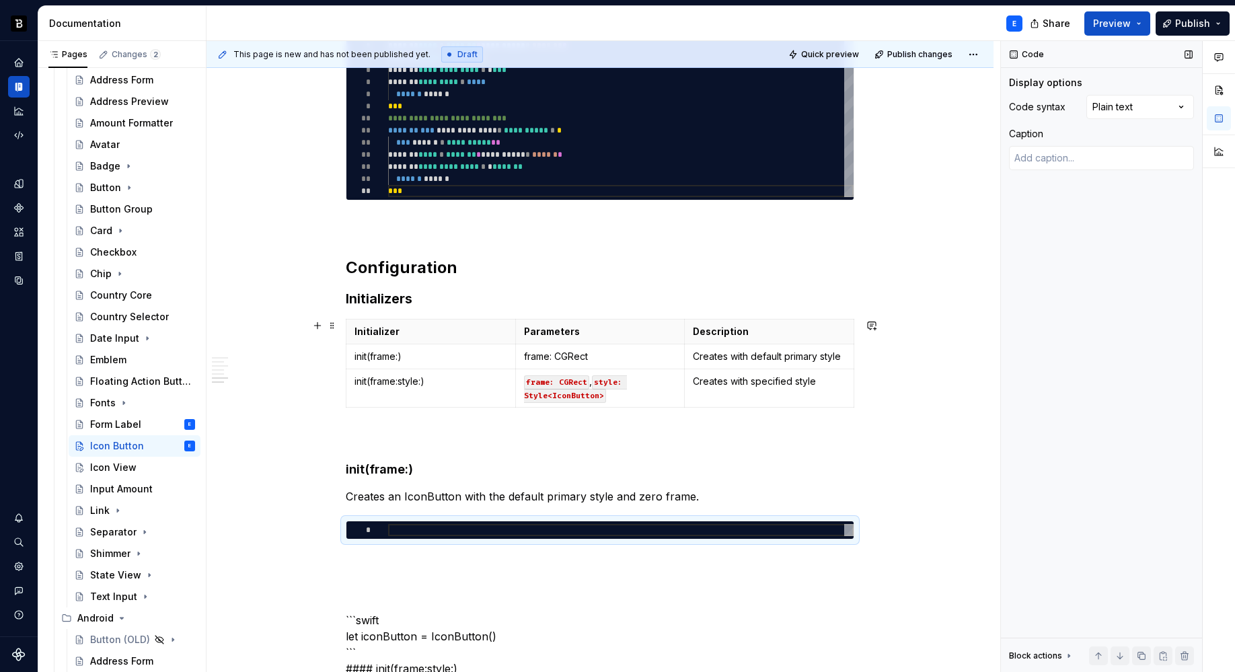
scroll to position [896, 0]
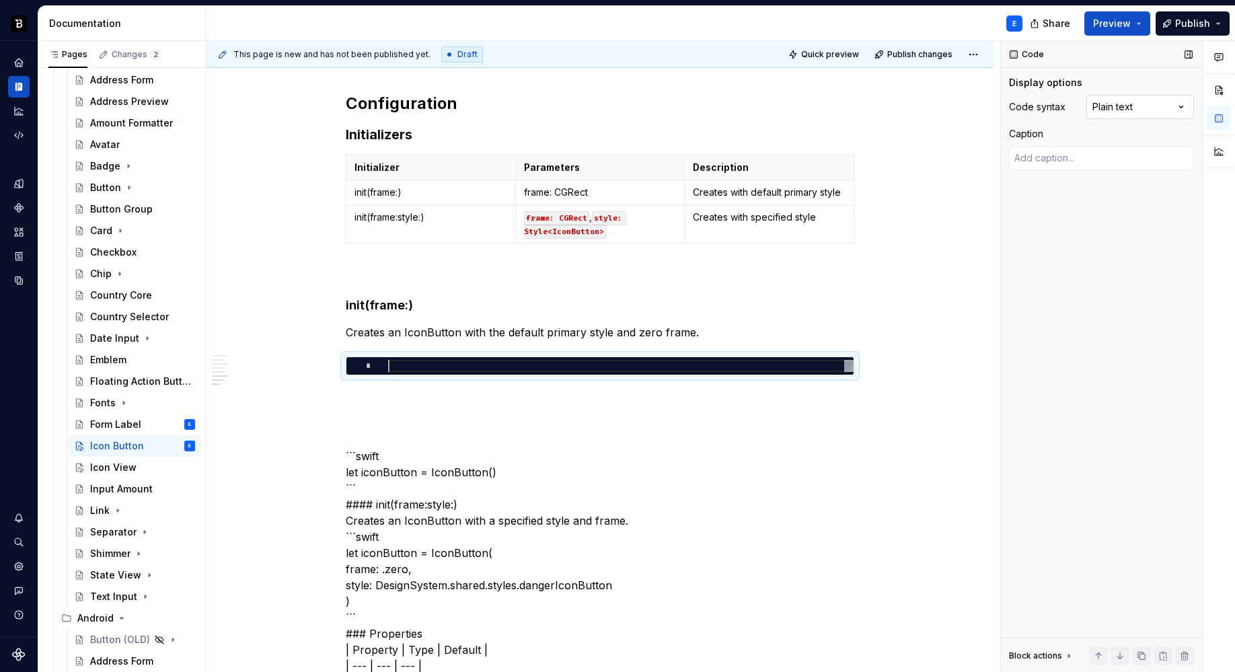
click at [1099, 103] on div "Comments Open comments No comments yet Select ‘Comment’ from the block context …" at bounding box center [1118, 356] width 234 height 631
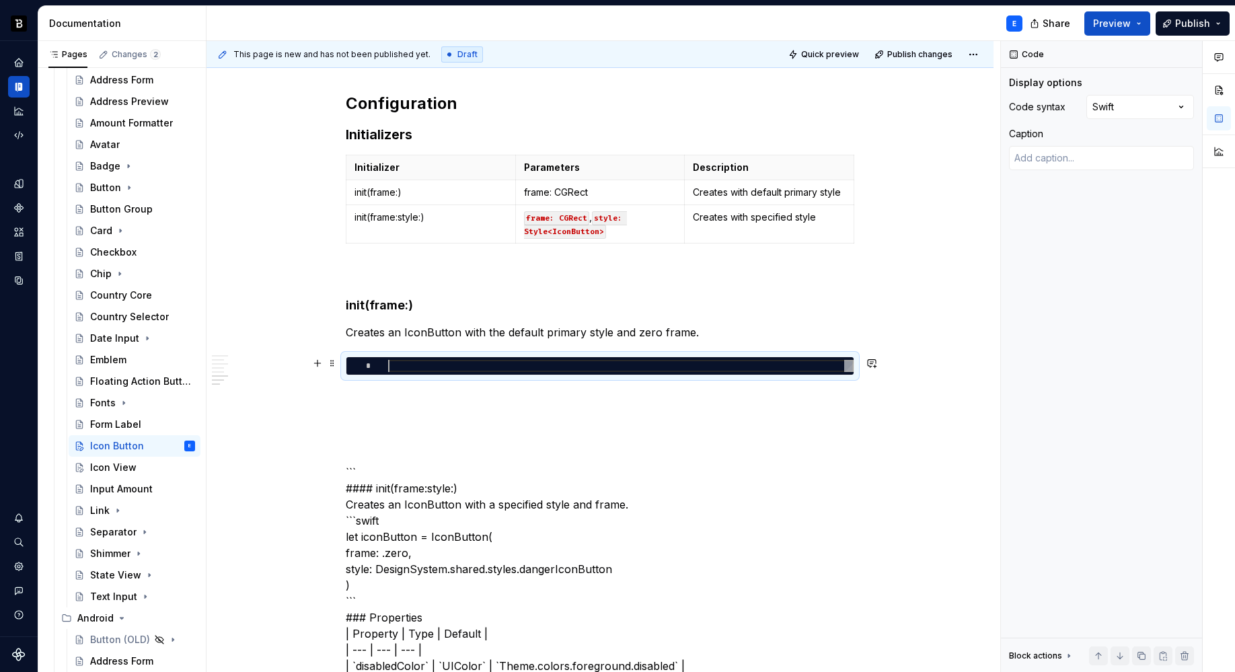
click at [446, 370] on div at bounding box center [620, 366] width 465 height 12
type textarea "*"
type textarea "**********"
click at [425, 393] on p at bounding box center [600, 399] width 508 height 16
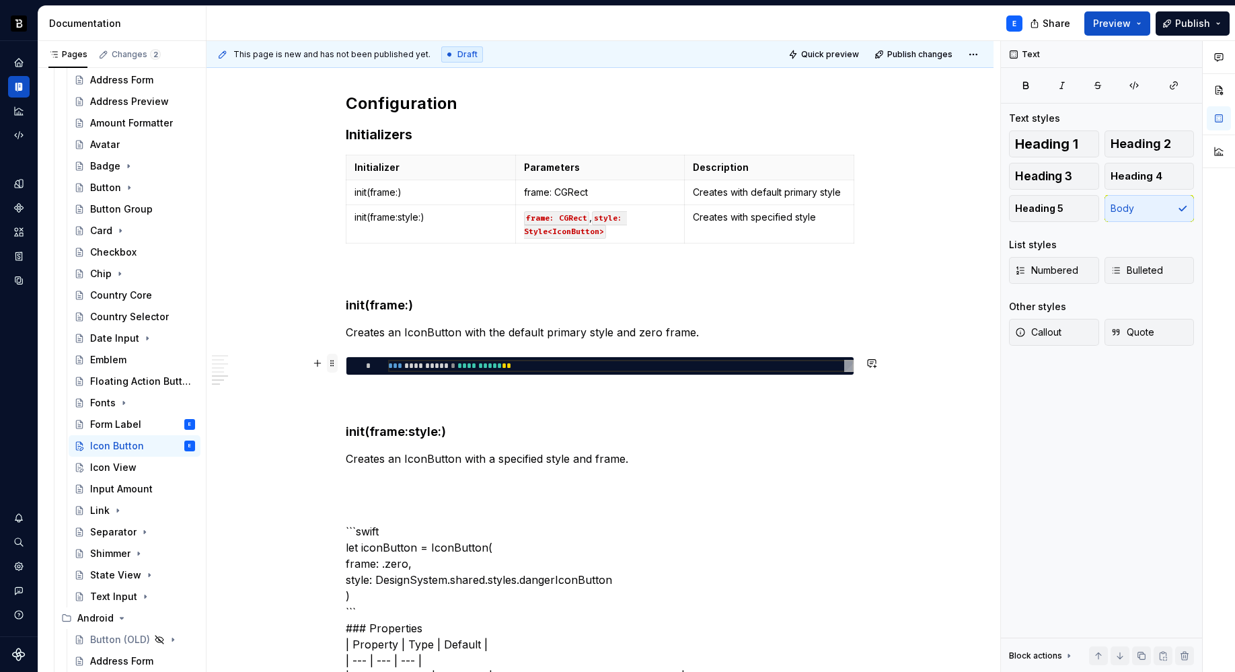
click at [336, 365] on span at bounding box center [332, 363] width 11 height 19
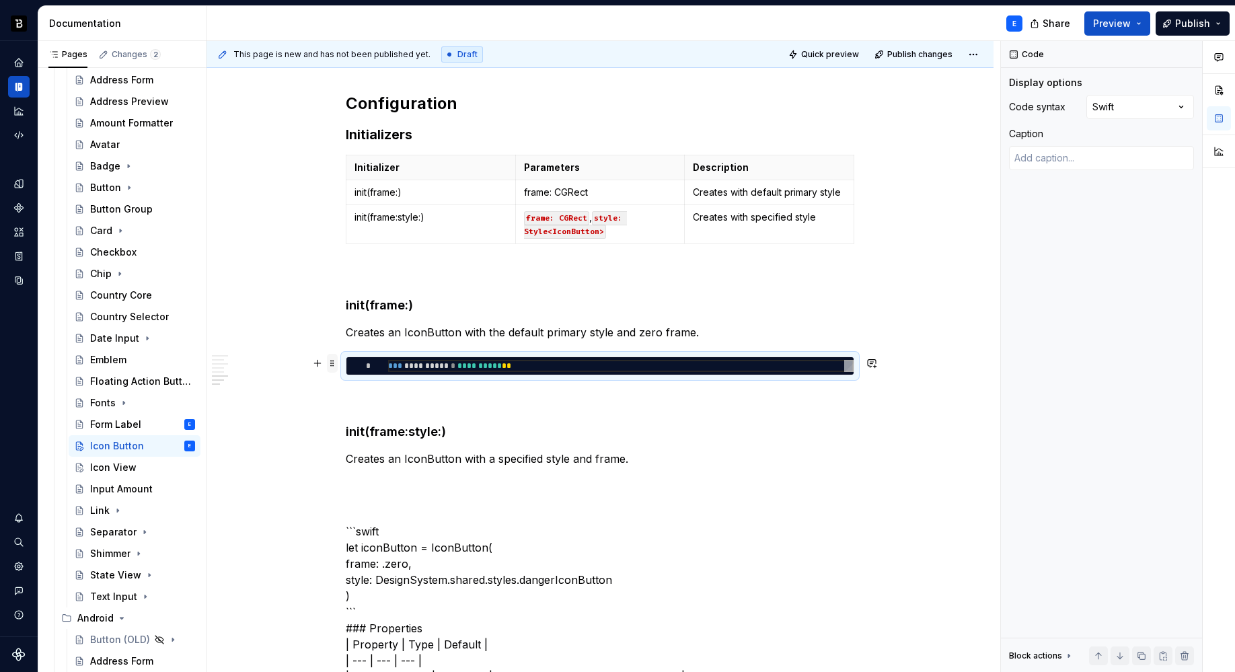
click at [336, 365] on span at bounding box center [332, 363] width 11 height 19
copy p "Creates an IconButton with the default primary style and zero frame."
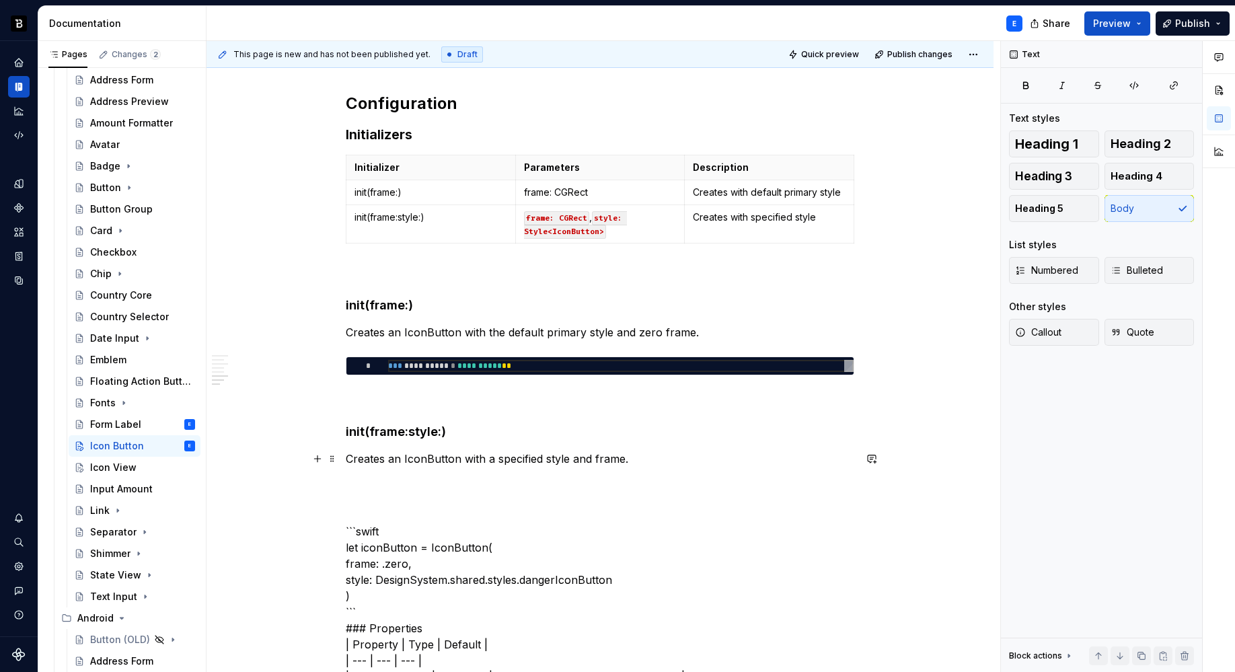
click at [654, 457] on p "Creates an IconButton with a specified style and frame." at bounding box center [600, 459] width 508 height 16
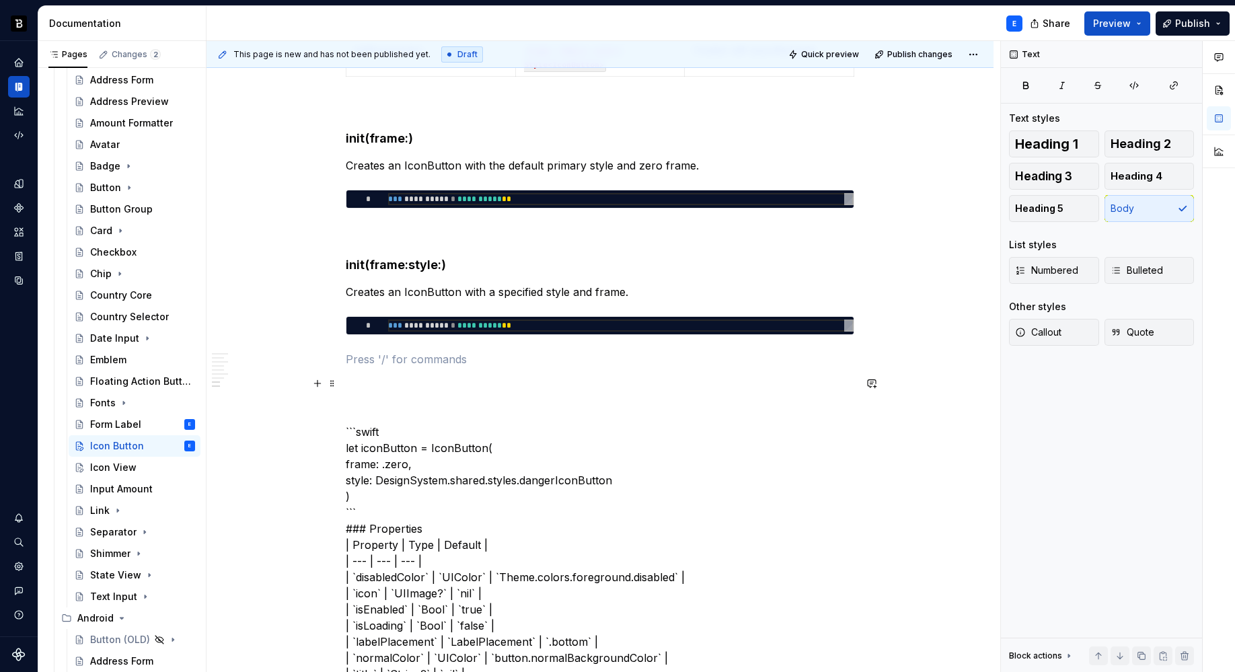
scroll to position [1066, 0]
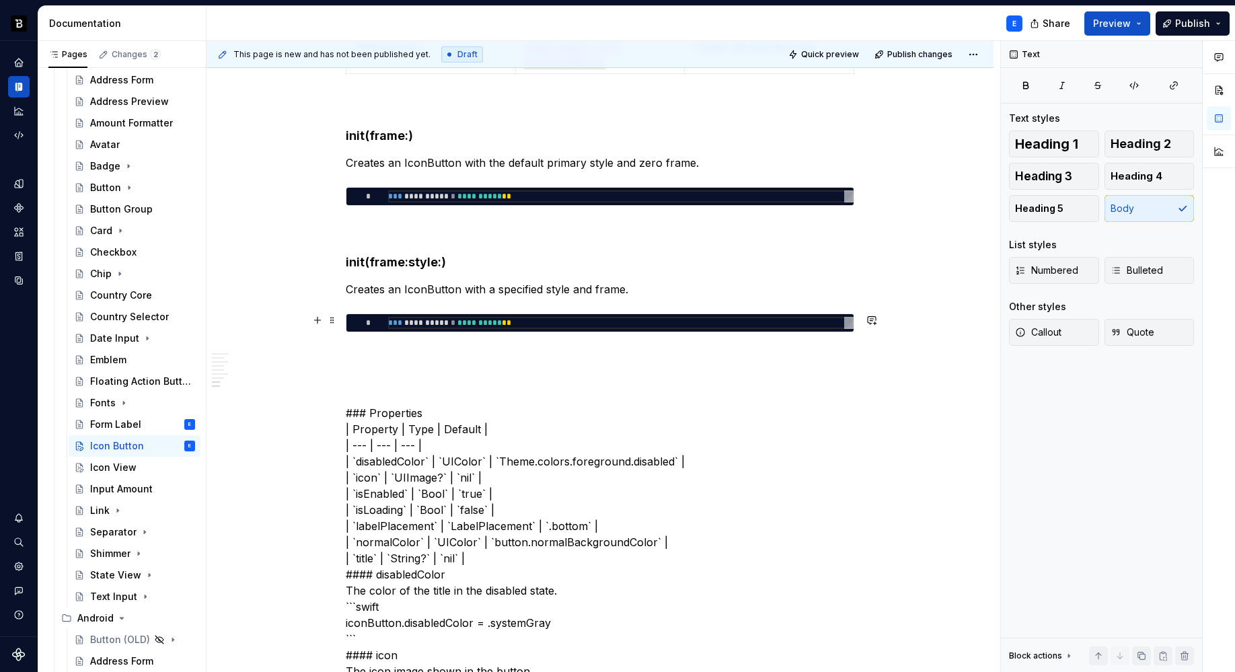
type textarea "*"
type textarea "**********"
click at [531, 321] on div "**********" at bounding box center [620, 323] width 465 height 12
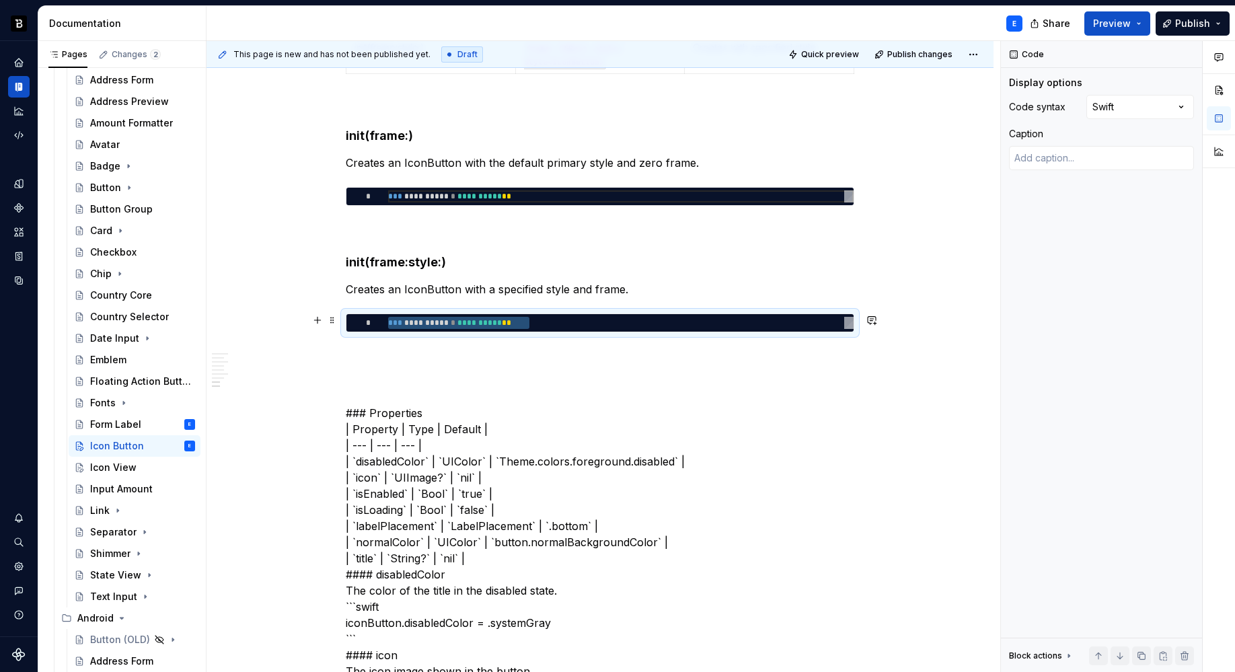
type textarea "*"
type textarea "**********"
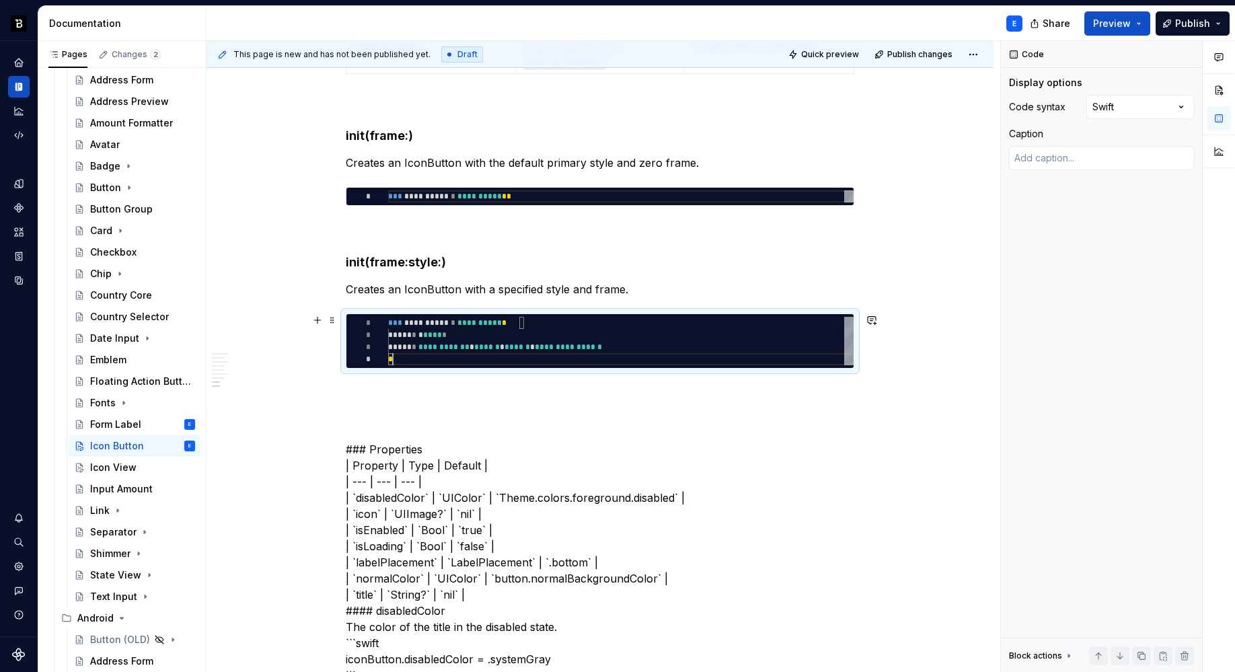
scroll to position [36, 5]
click at [473, 387] on p at bounding box center [600, 393] width 508 height 16
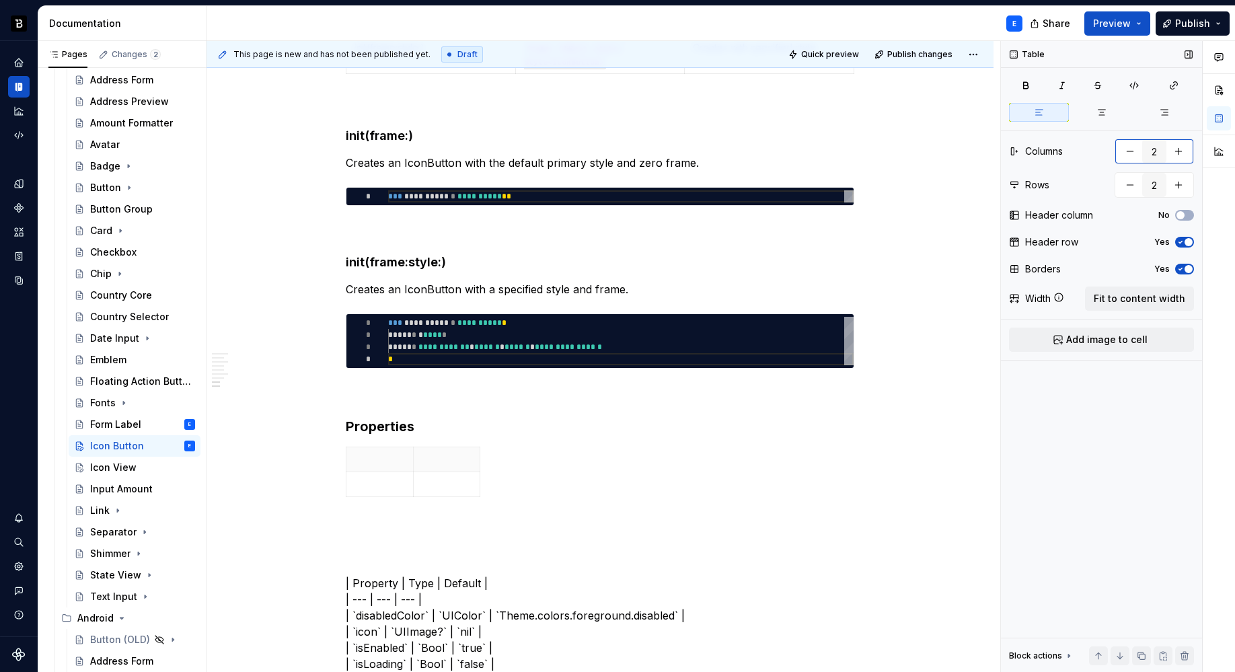
click at [1184, 150] on button "button" at bounding box center [1178, 151] width 24 height 24
type input "3"
click at [1132, 298] on span "Fit to content width" at bounding box center [1138, 298] width 91 height 13
type textarea "*"
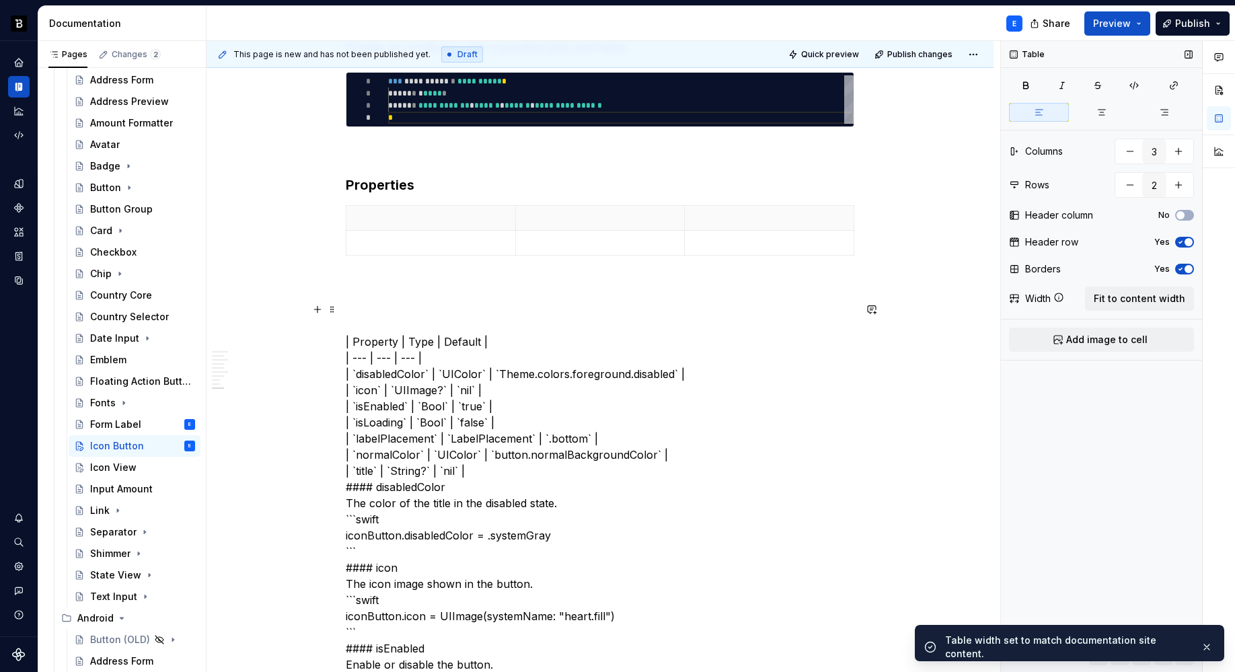
scroll to position [1309, 0]
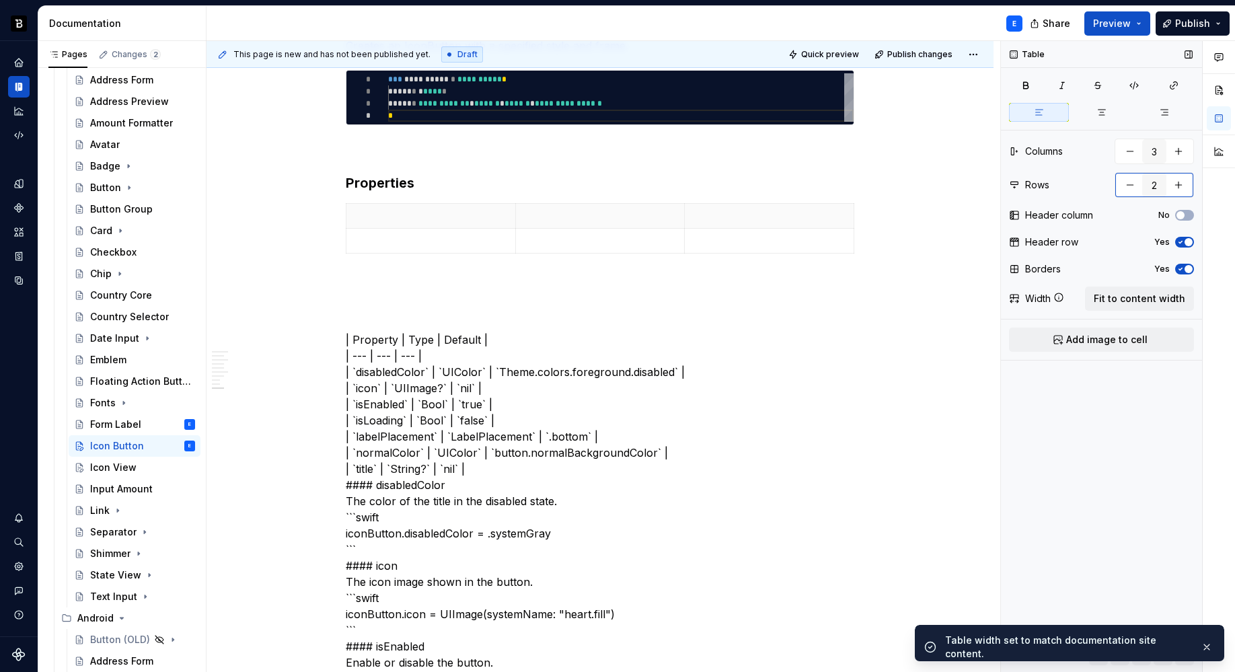
click at [1180, 184] on button "button" at bounding box center [1178, 185] width 24 height 24
type input "4"
type textarea "*"
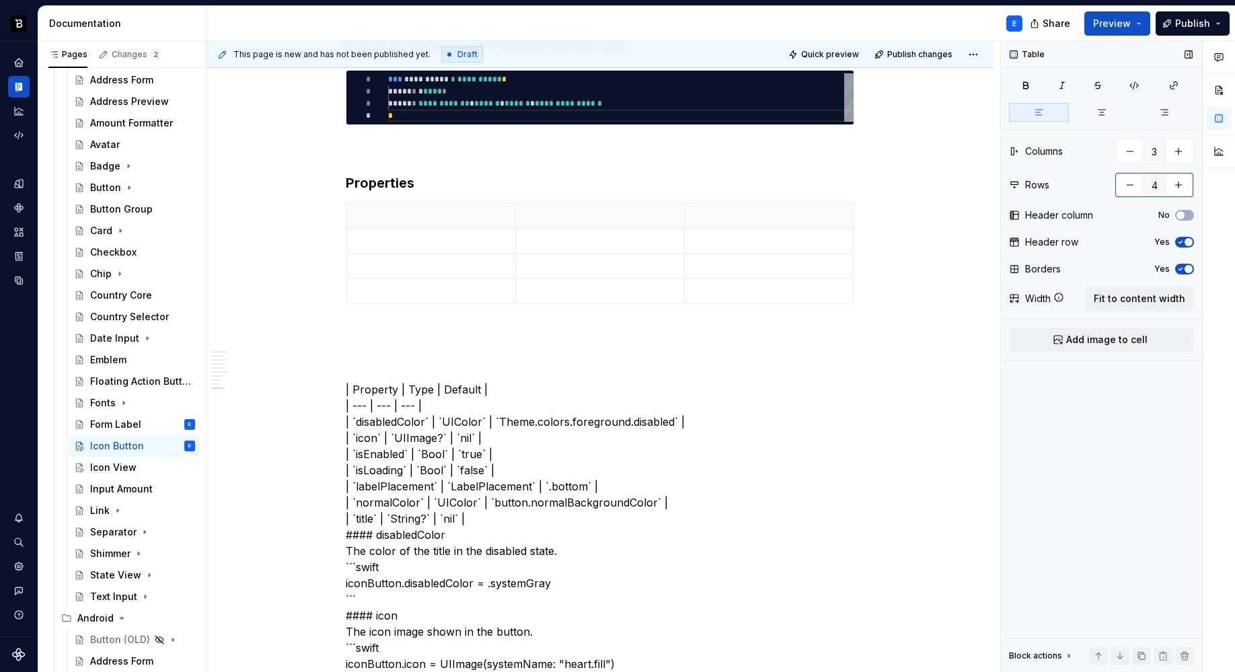
click at [1180, 184] on button "button" at bounding box center [1178, 185] width 24 height 24
type input "6"
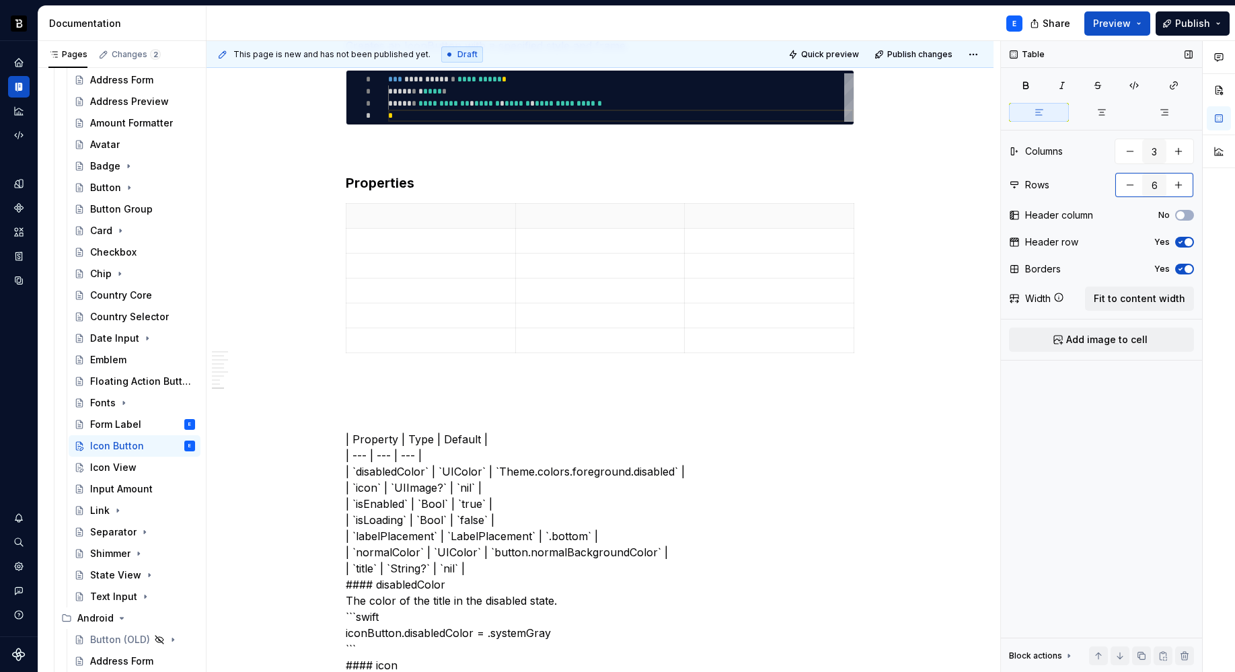
type textarea "*"
click at [1180, 184] on button "button" at bounding box center [1178, 185] width 24 height 24
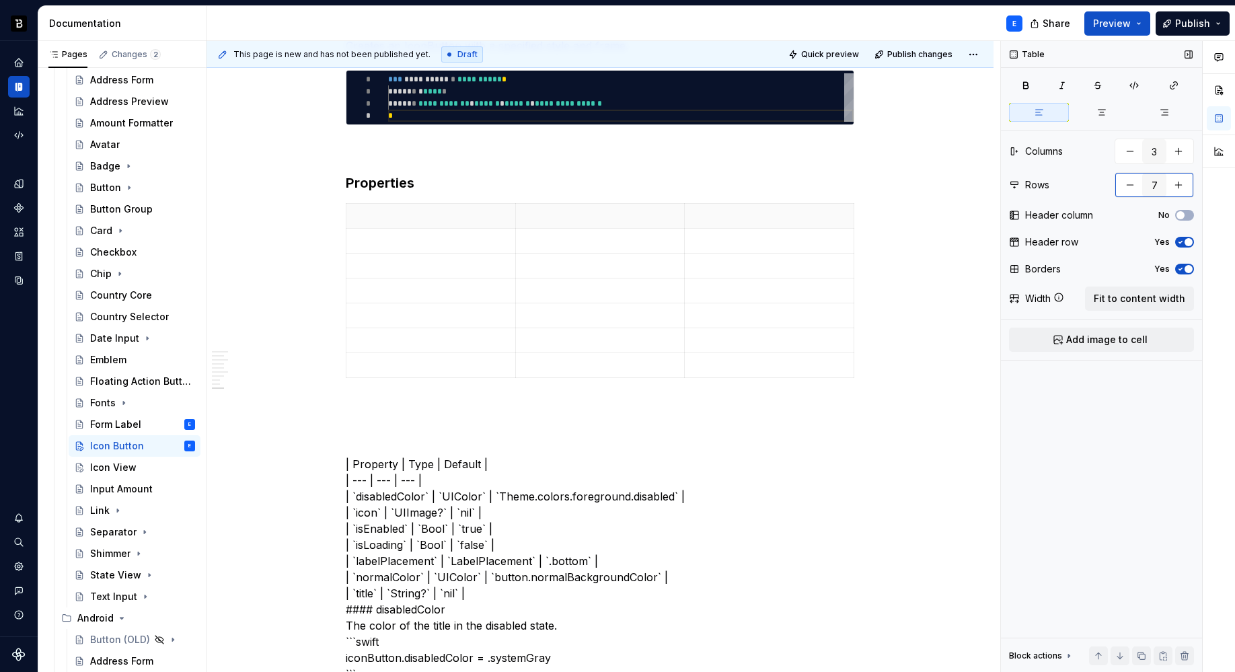
click at [1180, 184] on button "button" at bounding box center [1178, 185] width 24 height 24
type input "8"
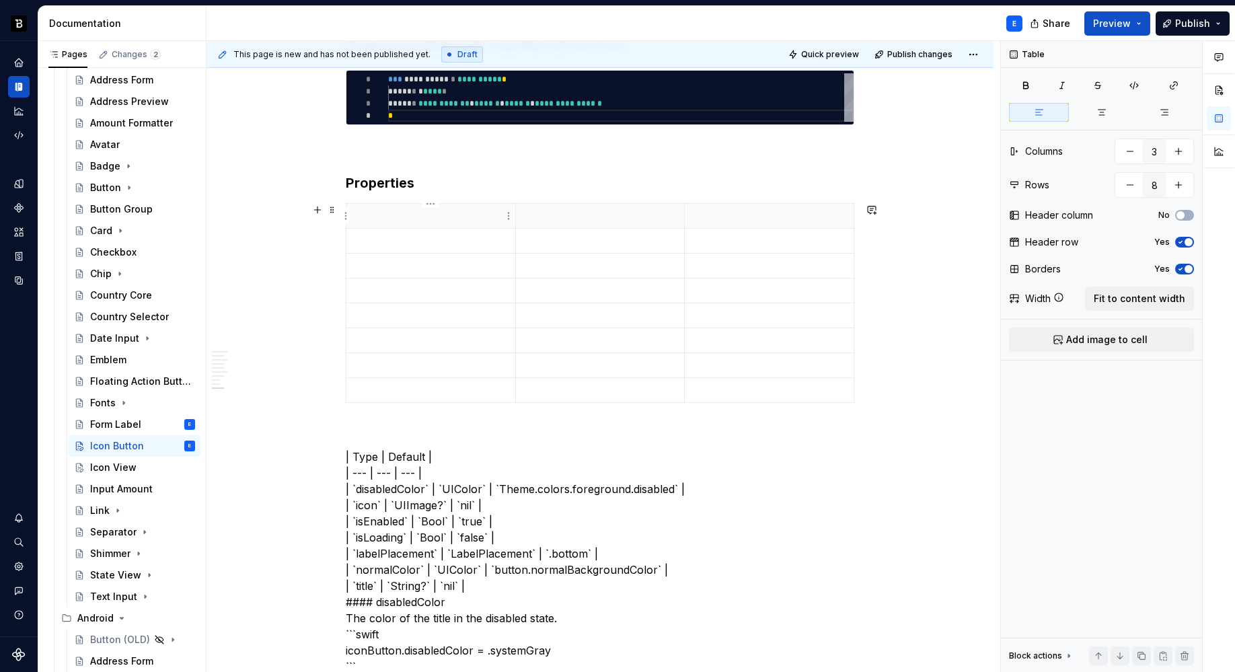
click at [416, 219] on p at bounding box center [430, 215] width 153 height 13
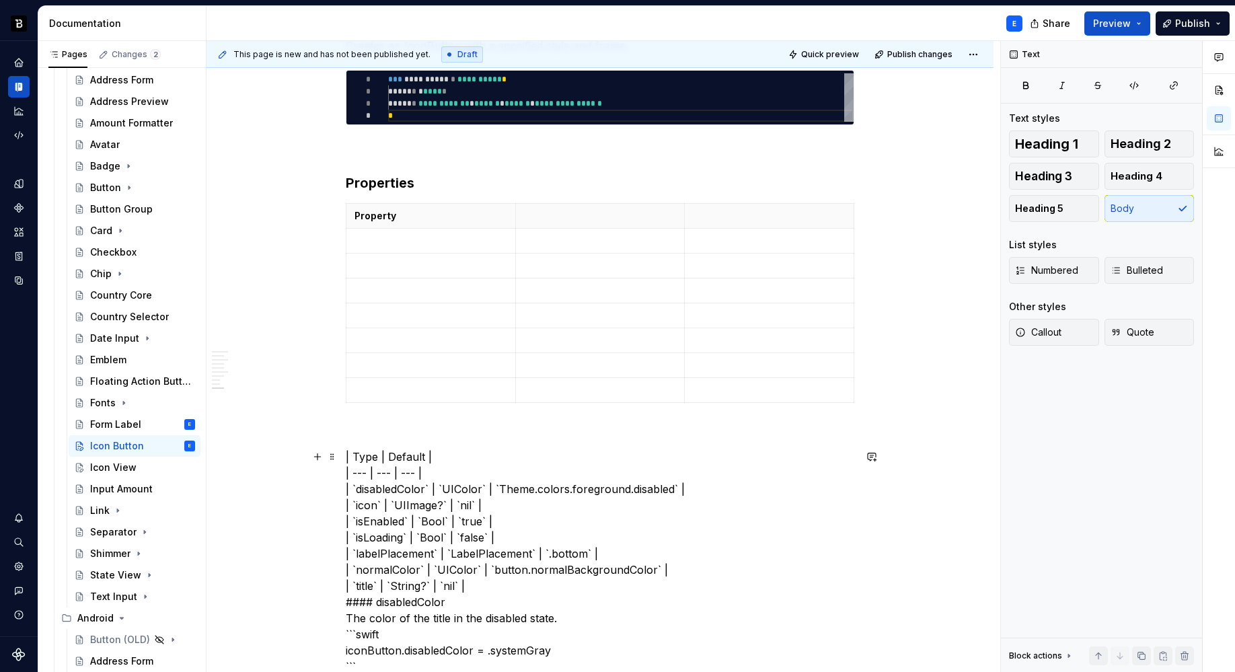
click at [565, 225] on th at bounding box center [599, 216] width 169 height 25
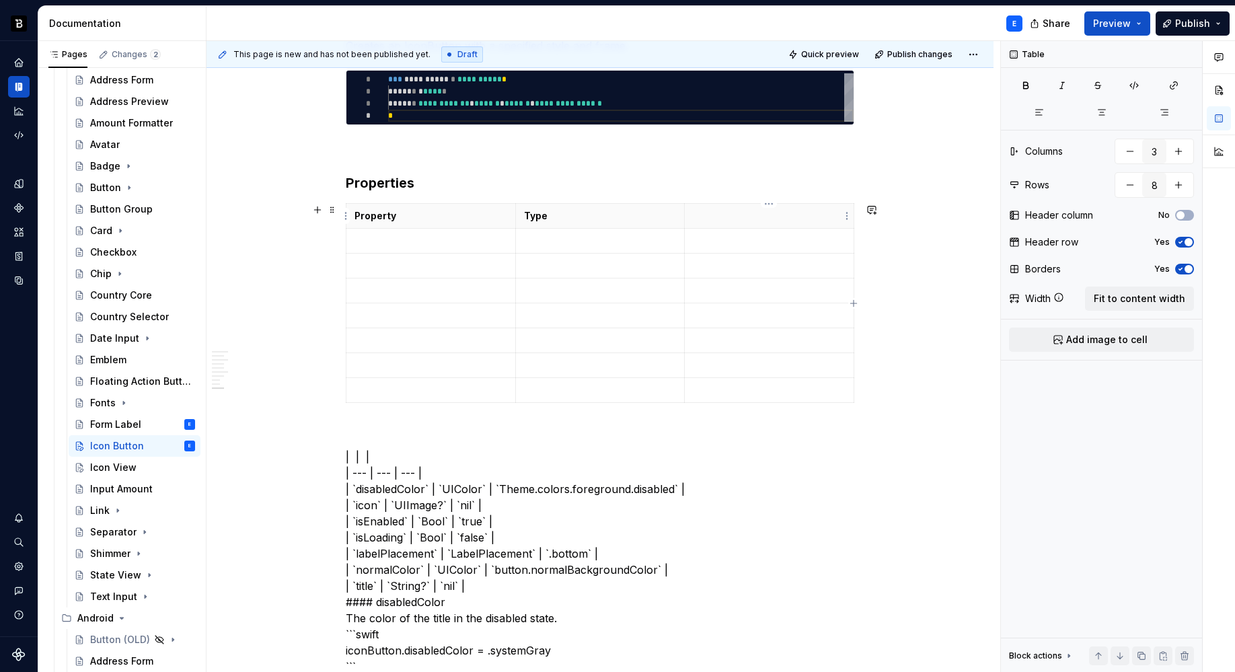
click at [705, 216] on p at bounding box center [769, 215] width 153 height 13
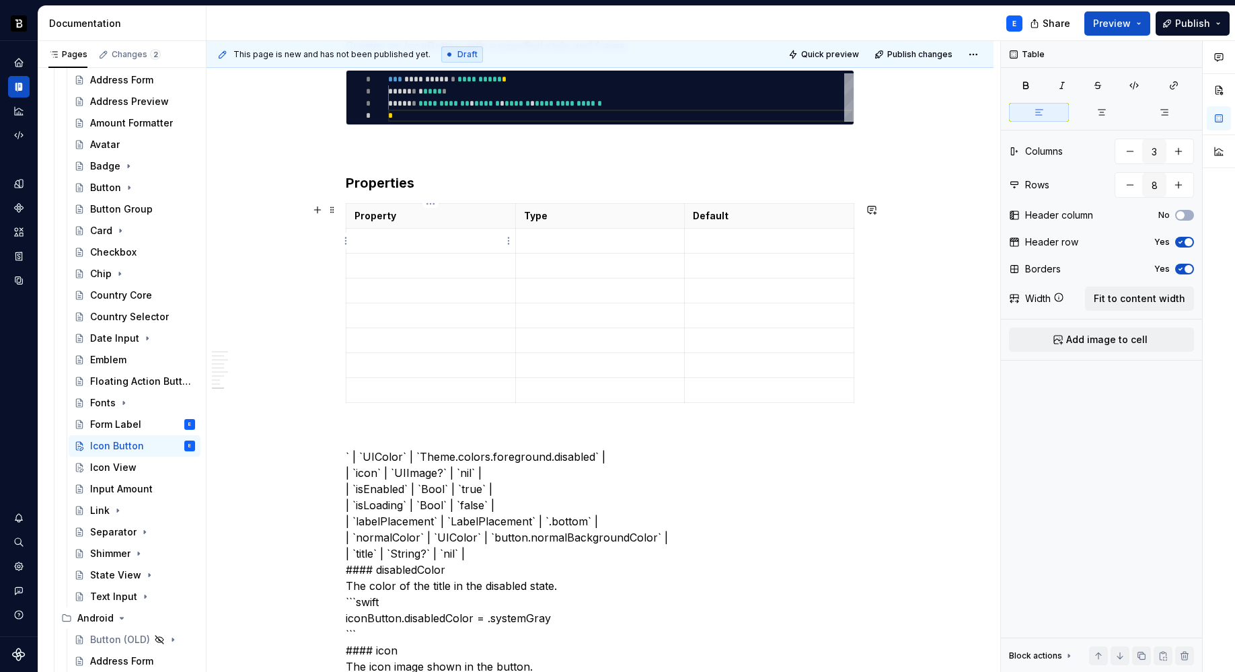
click at [418, 247] on td at bounding box center [430, 241] width 169 height 25
click at [542, 241] on p at bounding box center [600, 240] width 153 height 13
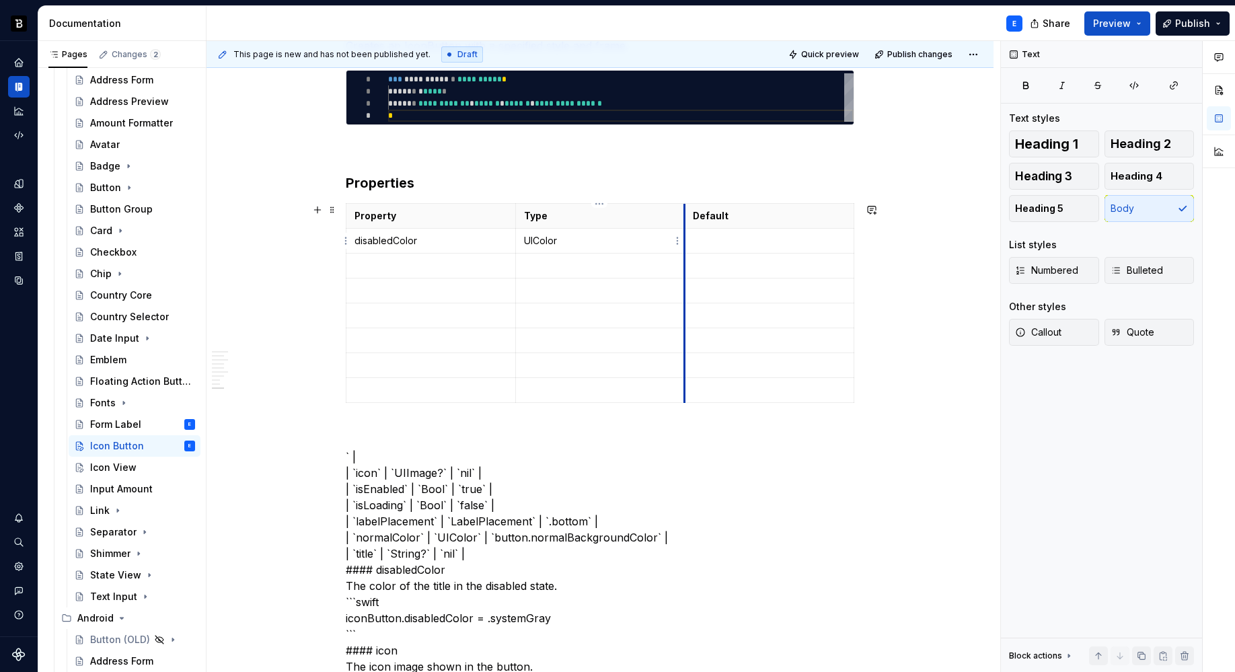
click at [721, 239] on p at bounding box center [769, 240] width 153 height 13
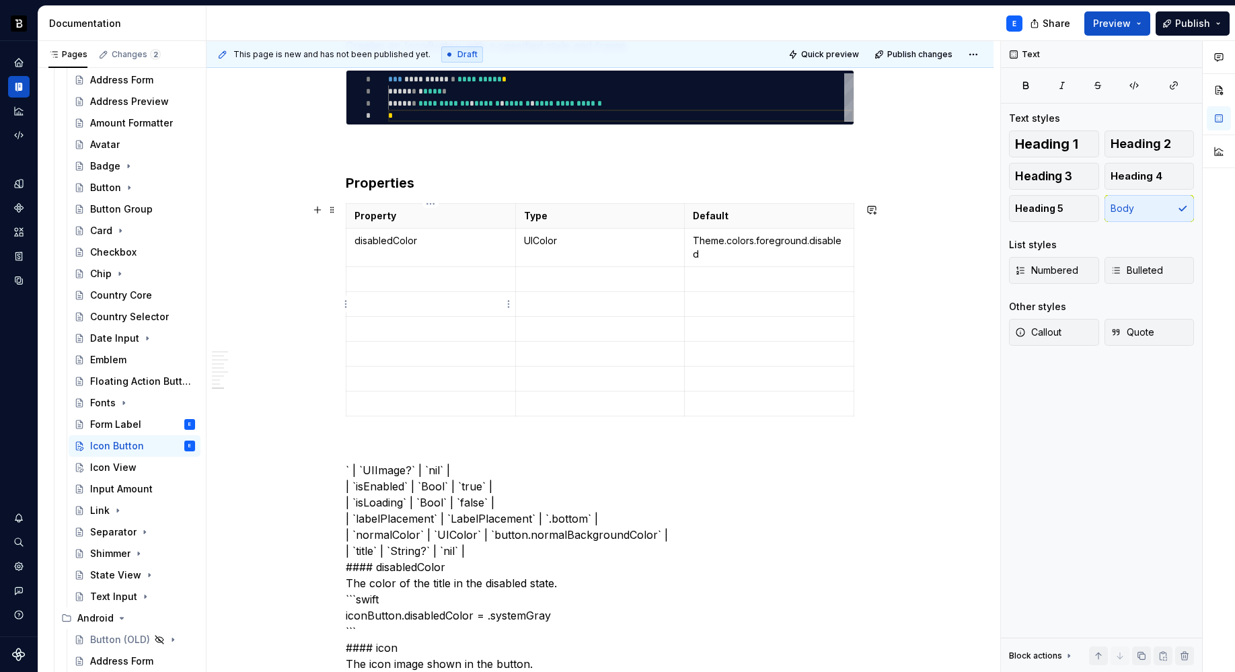
click at [420, 276] on p at bounding box center [430, 278] width 153 height 13
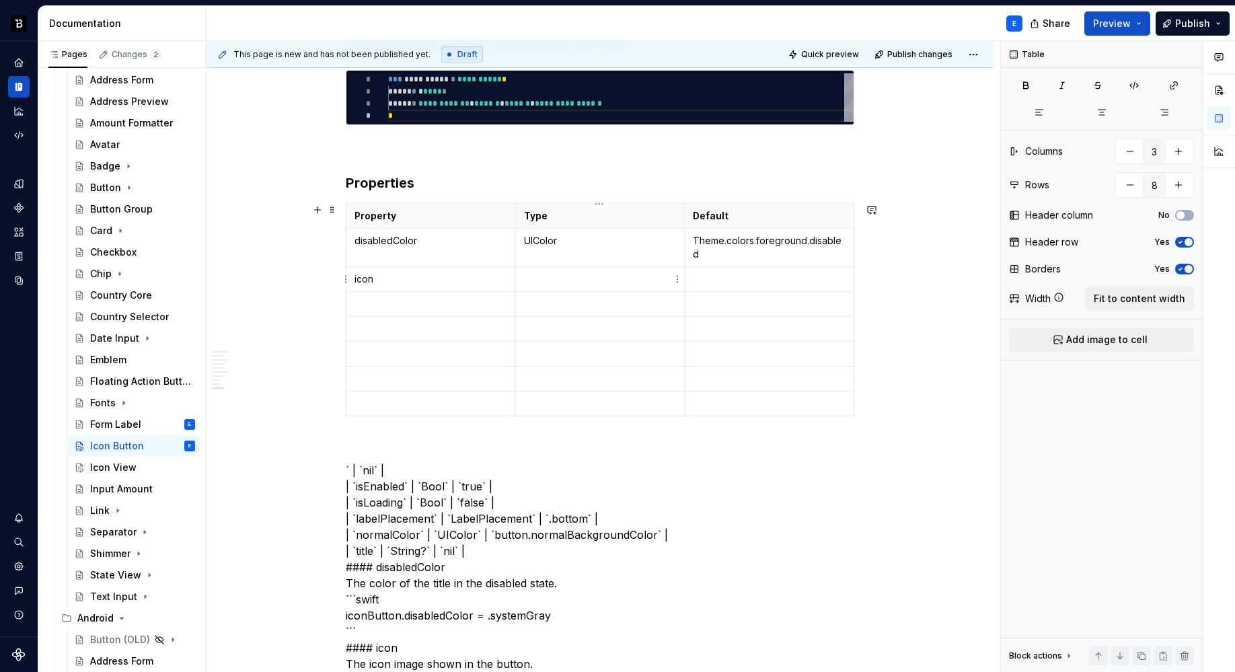
click at [542, 281] on p at bounding box center [600, 278] width 153 height 13
click at [701, 284] on p at bounding box center [769, 278] width 153 height 13
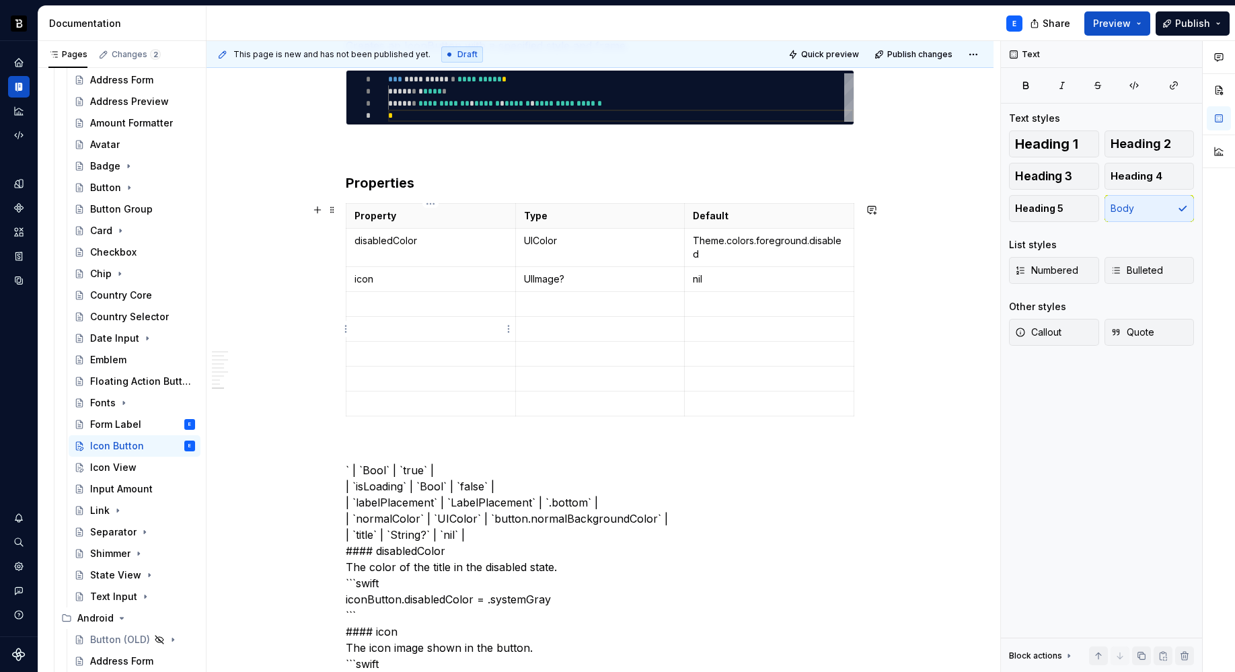
click at [407, 305] on p at bounding box center [430, 303] width 153 height 13
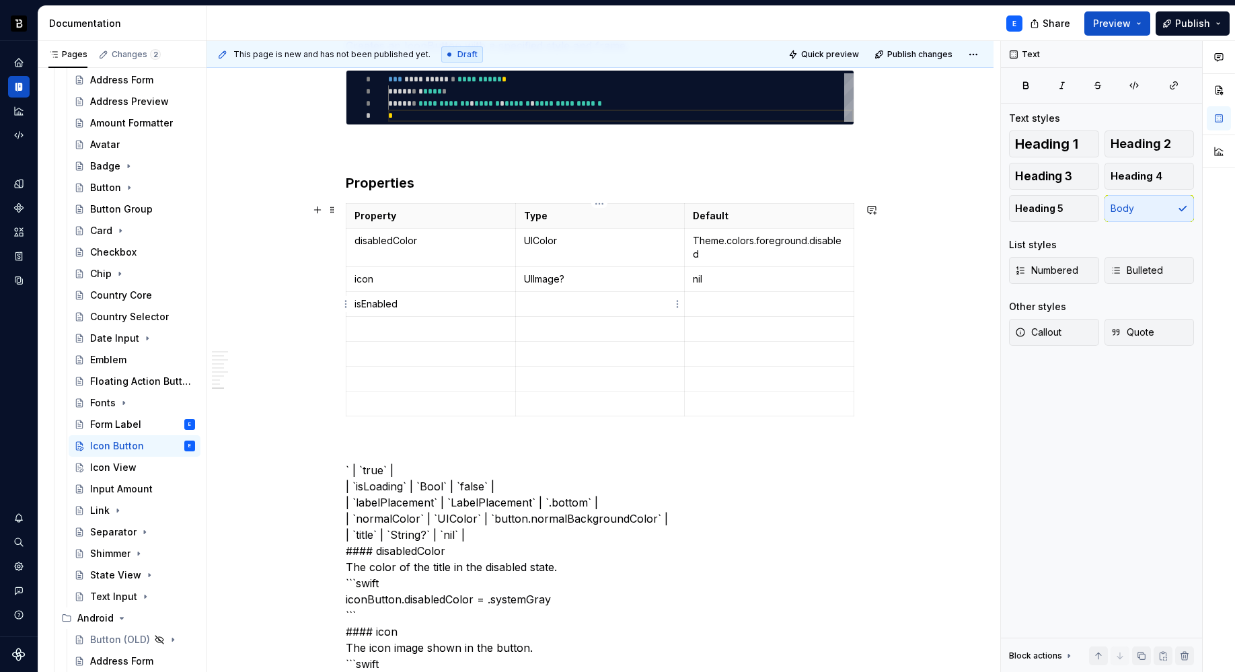
click at [569, 308] on p at bounding box center [600, 303] width 153 height 13
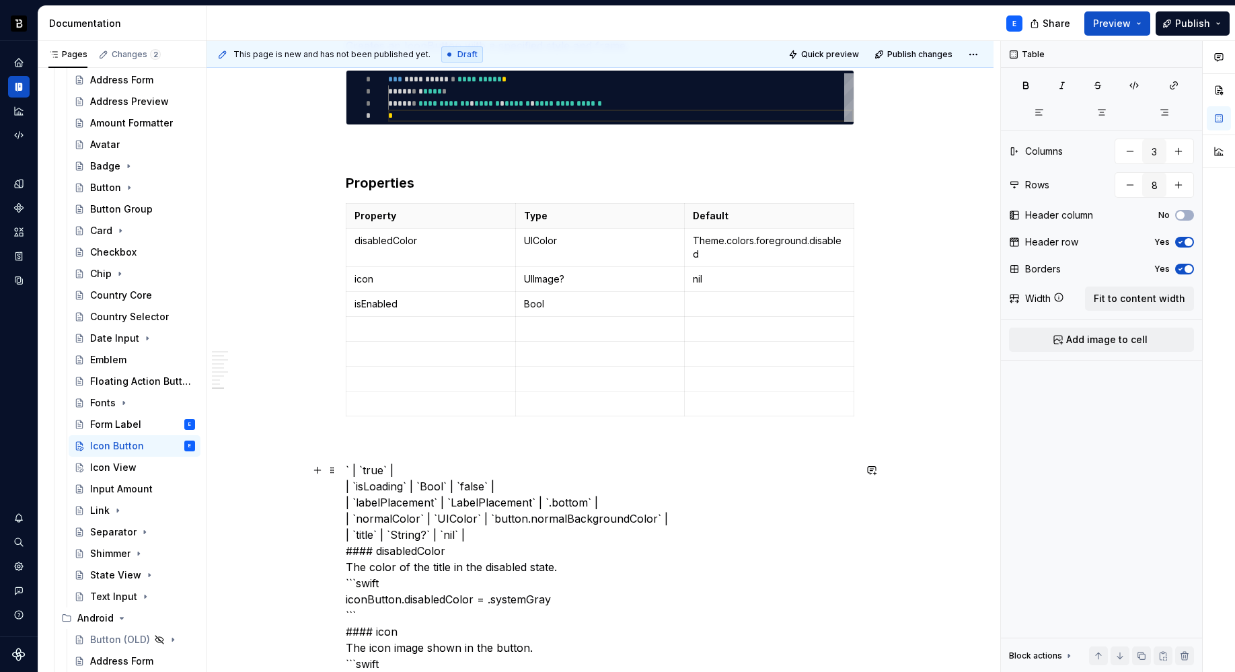
click at [706, 305] on p at bounding box center [769, 303] width 153 height 13
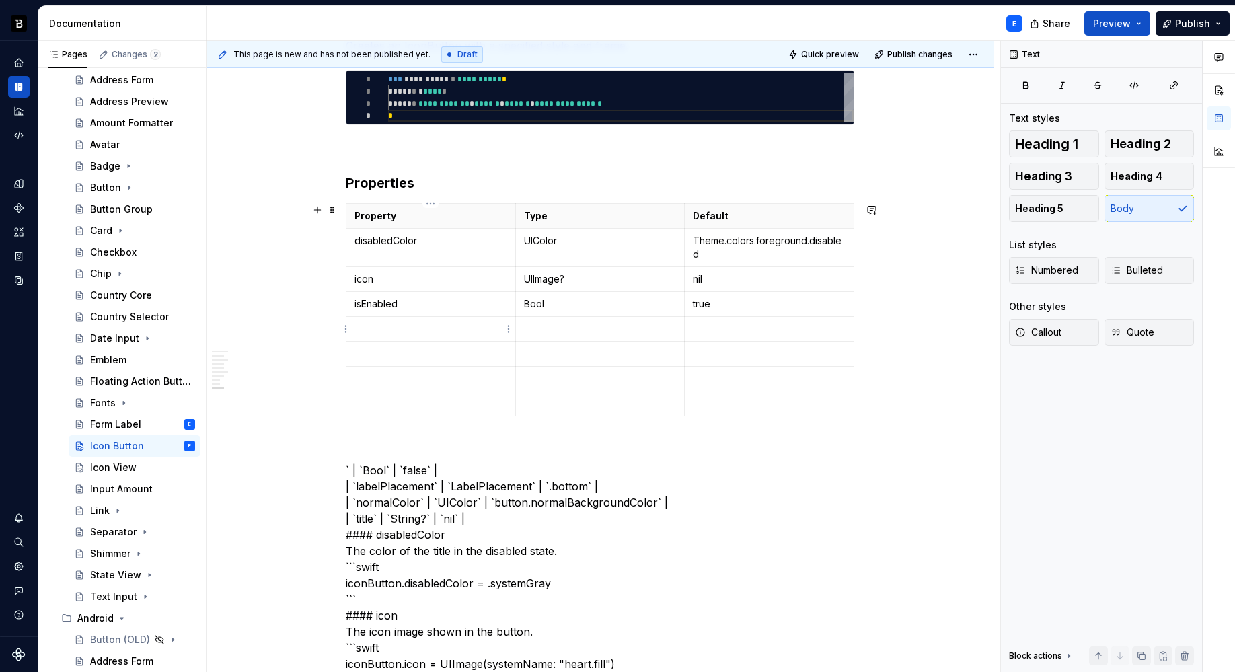
click at [395, 327] on p at bounding box center [430, 328] width 153 height 13
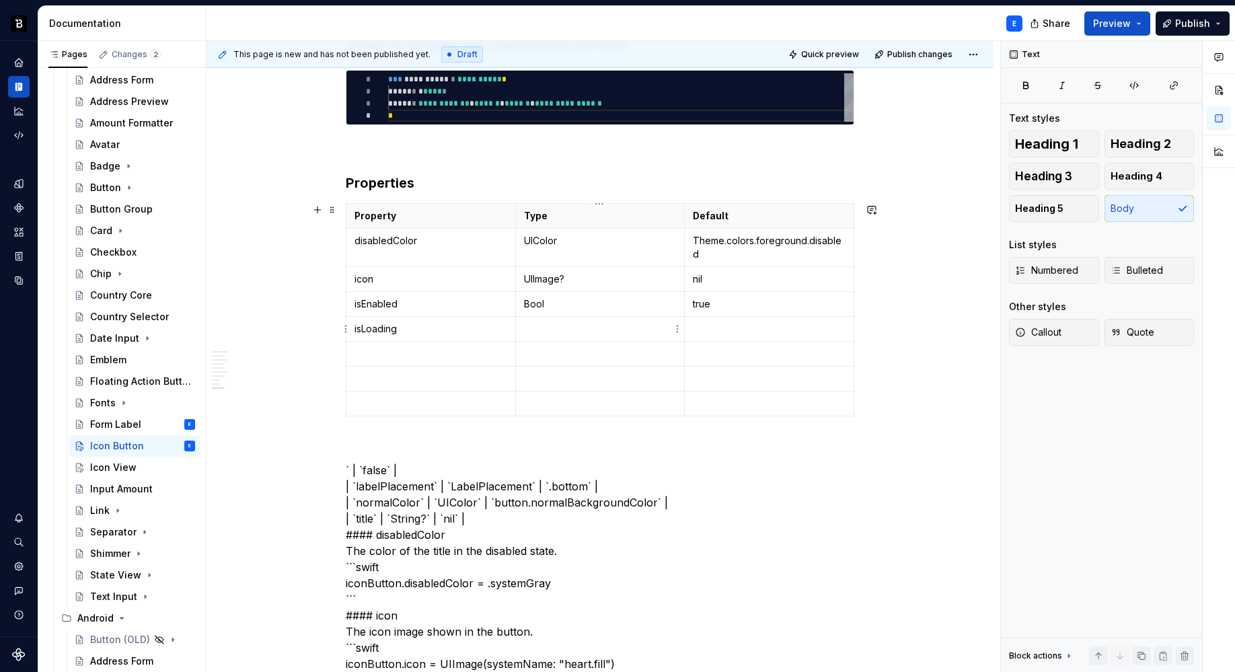
click at [566, 325] on p at bounding box center [600, 328] width 153 height 13
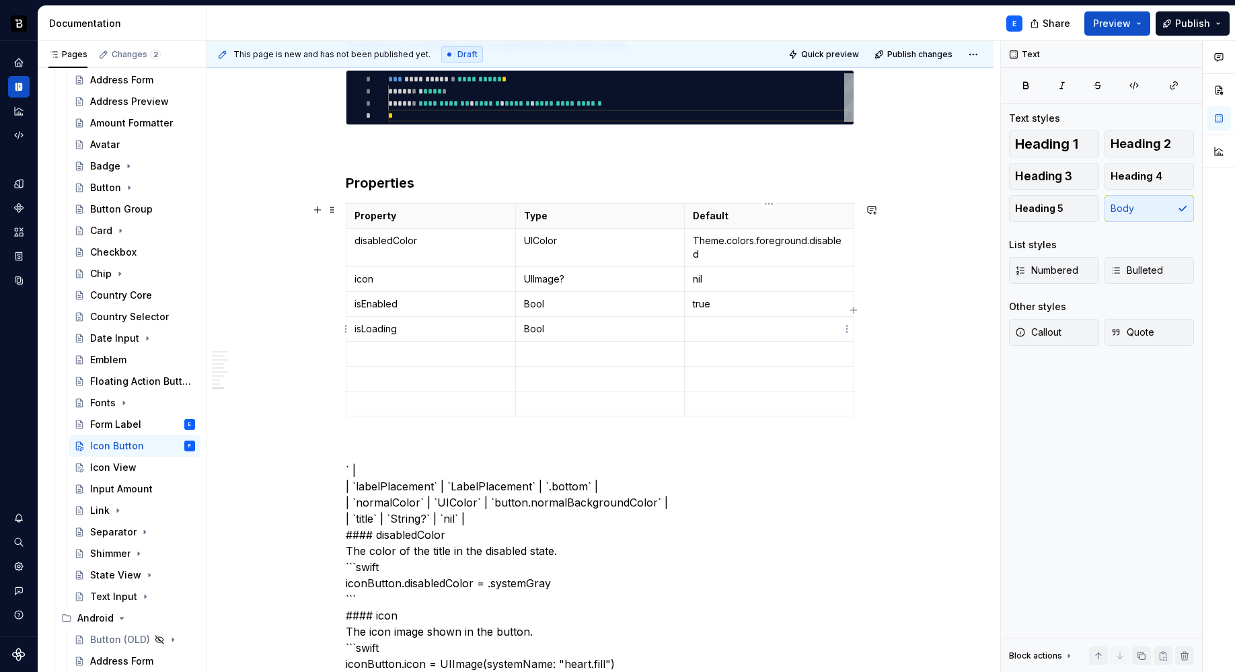
click at [707, 325] on p at bounding box center [769, 328] width 153 height 13
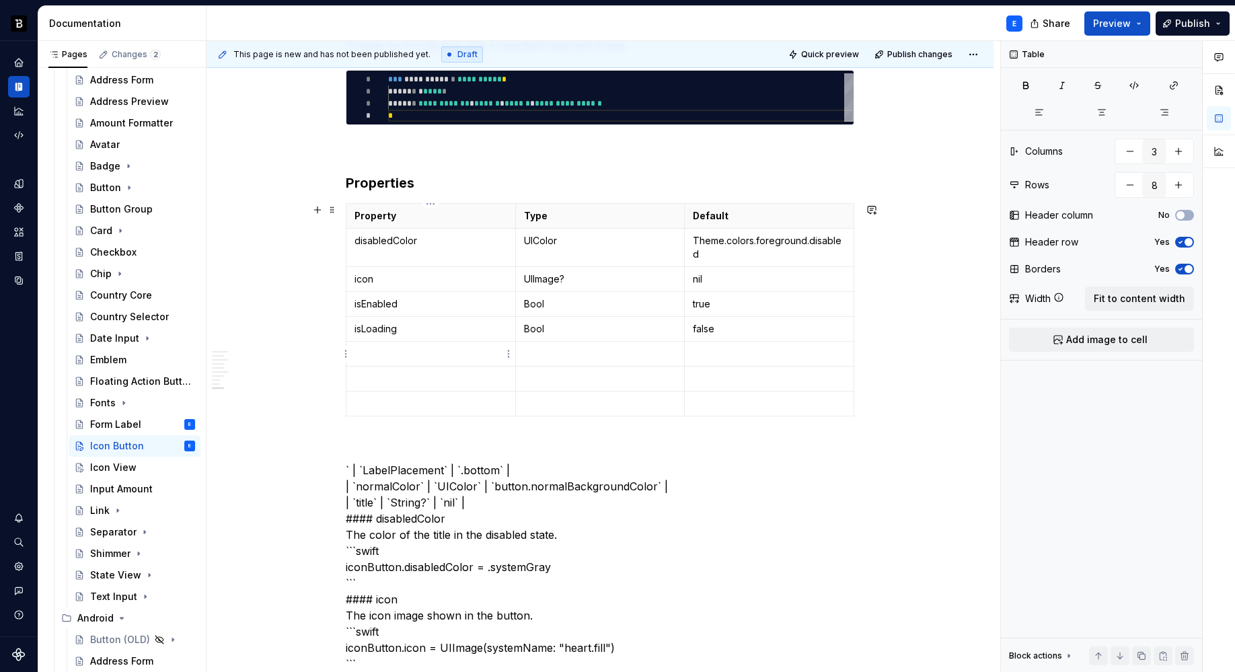
click at [416, 350] on p at bounding box center [430, 353] width 153 height 13
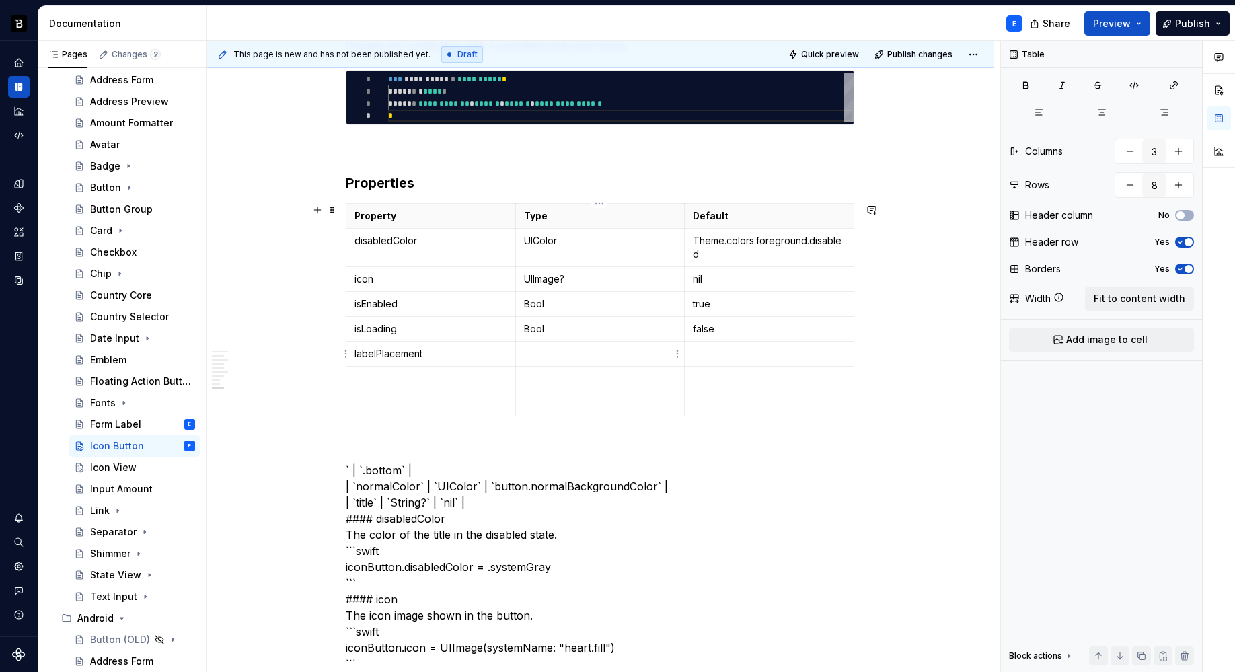
click at [571, 351] on p at bounding box center [600, 353] width 153 height 13
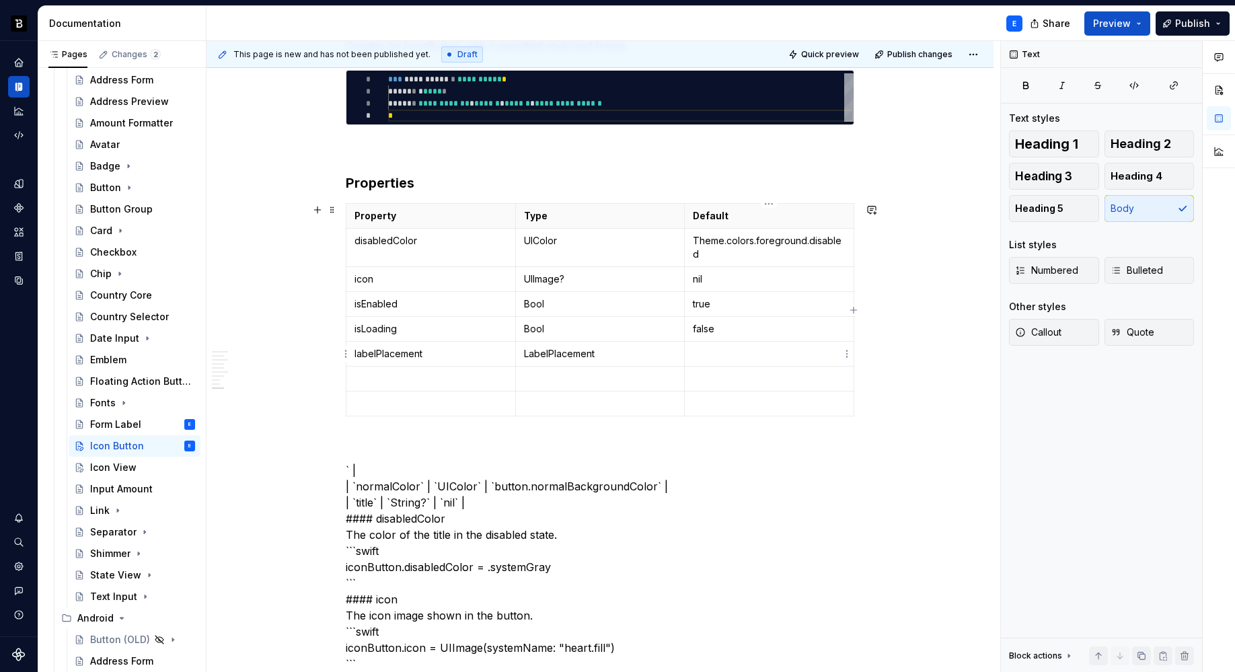
click at [704, 352] on p at bounding box center [769, 353] width 153 height 13
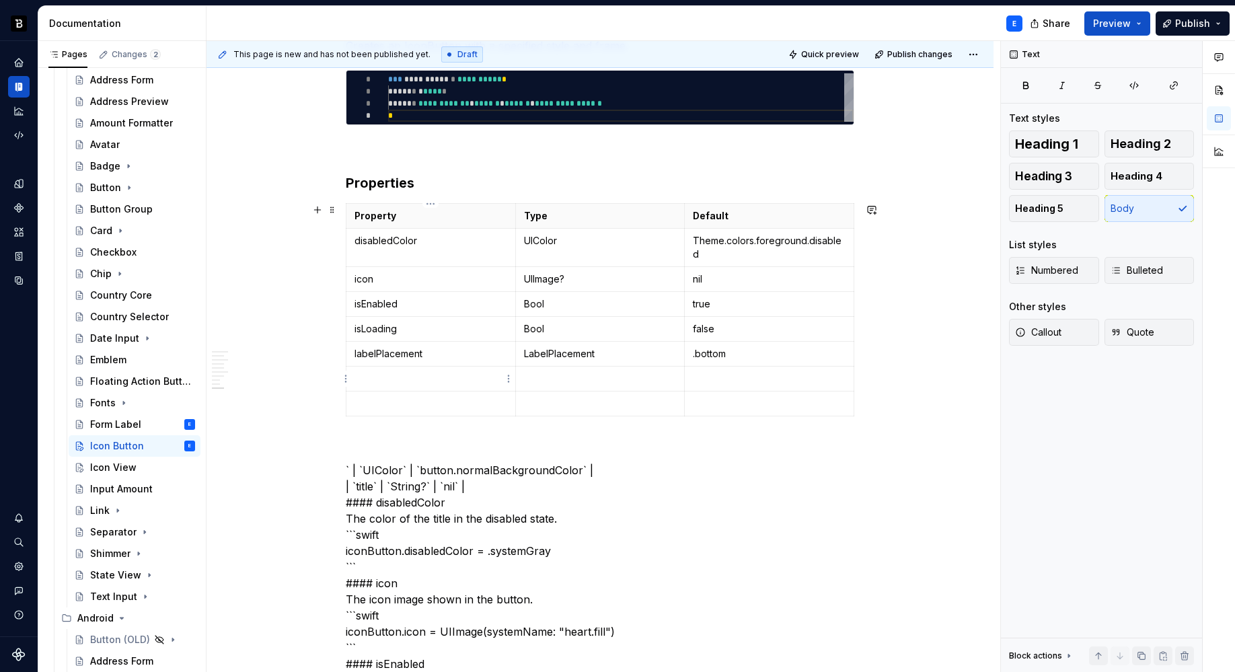
click at [466, 377] on p at bounding box center [430, 378] width 153 height 13
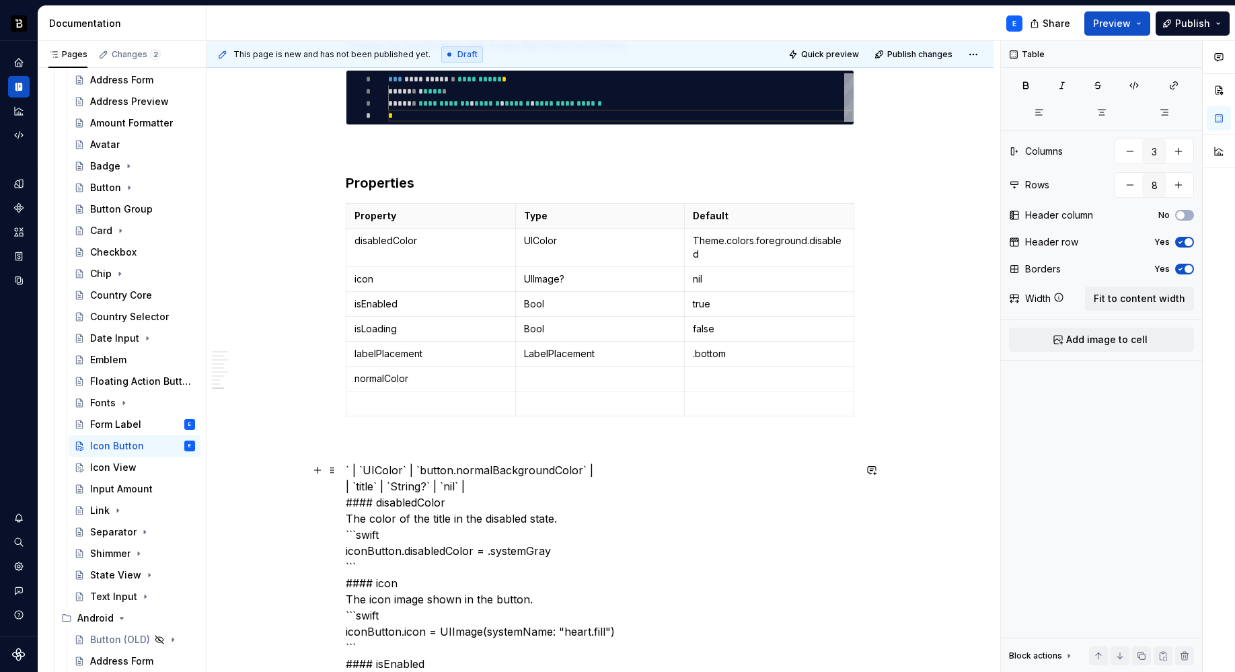
click at [548, 368] on td at bounding box center [599, 378] width 169 height 25
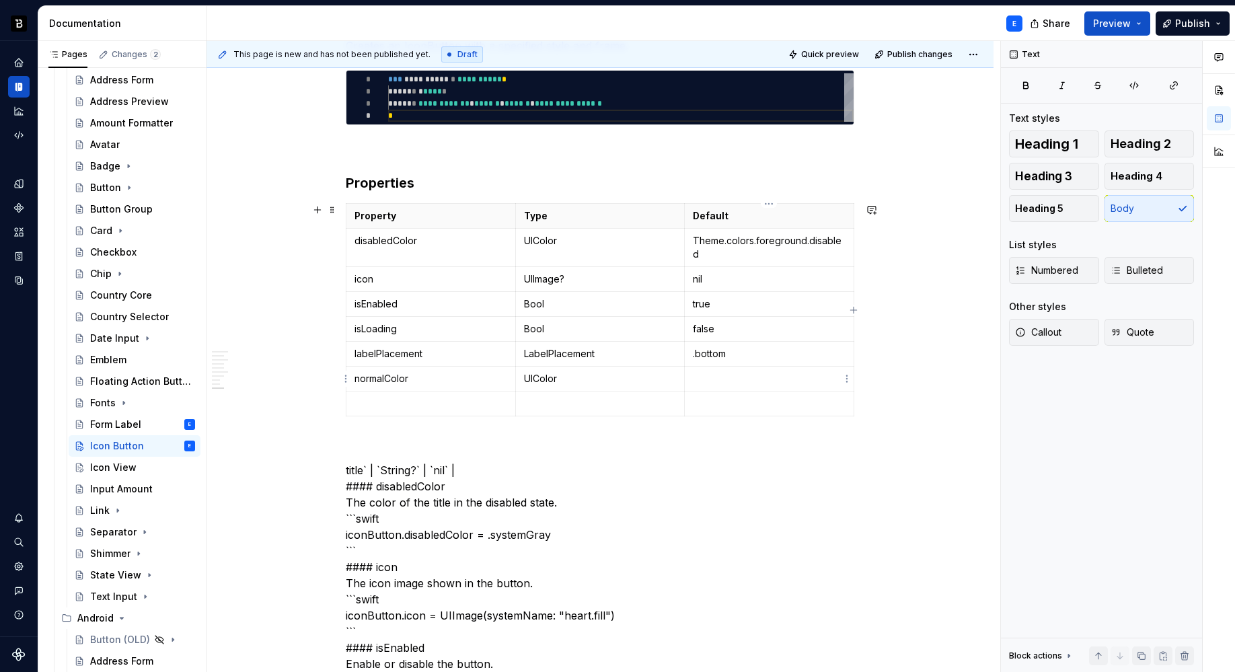
click at [708, 374] on p at bounding box center [769, 378] width 153 height 13
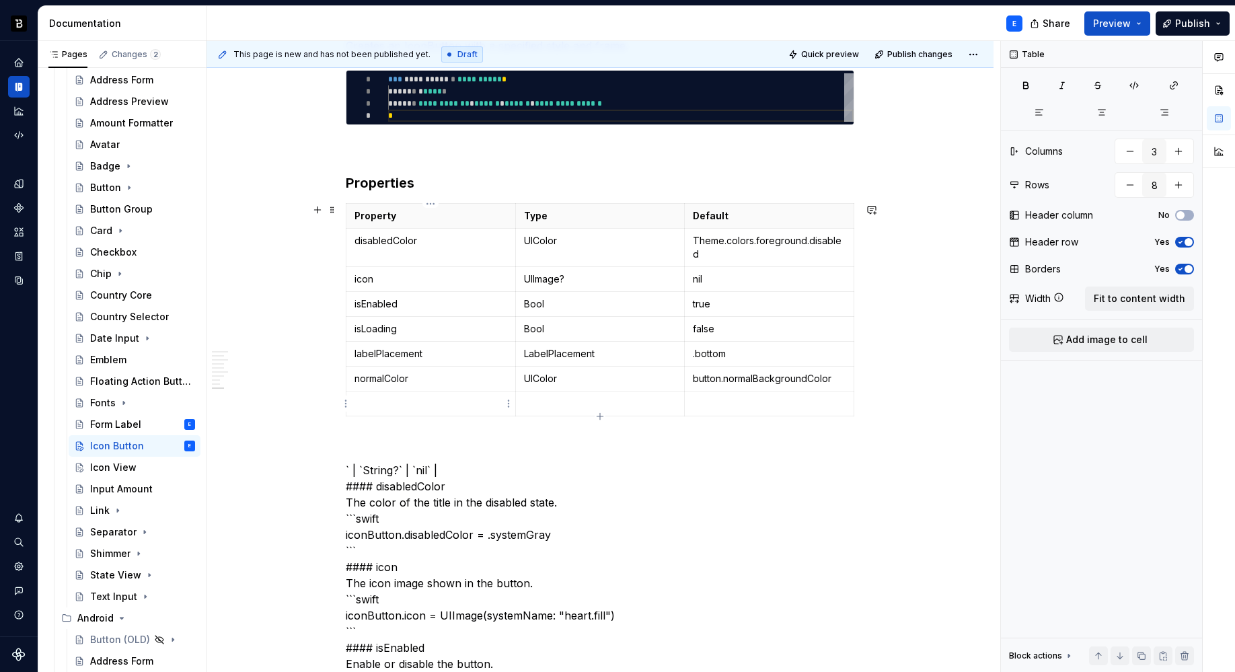
click at [379, 399] on p at bounding box center [430, 403] width 153 height 13
click at [535, 399] on p at bounding box center [600, 403] width 153 height 13
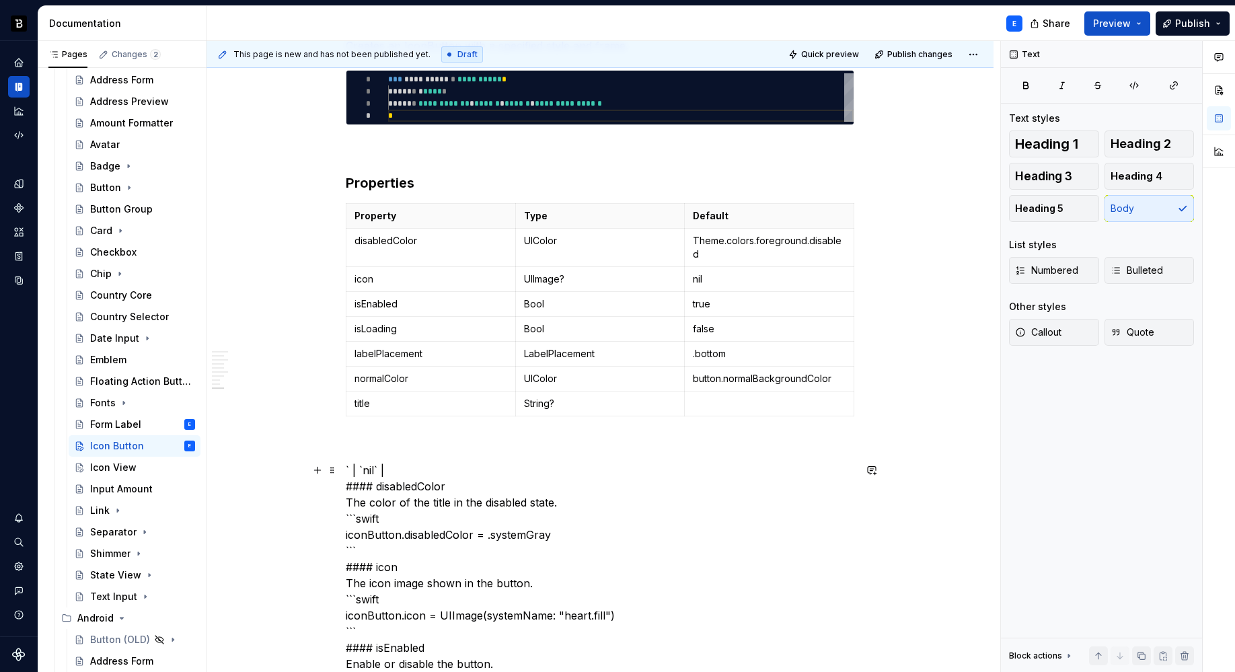
click at [724, 402] on p at bounding box center [769, 403] width 153 height 13
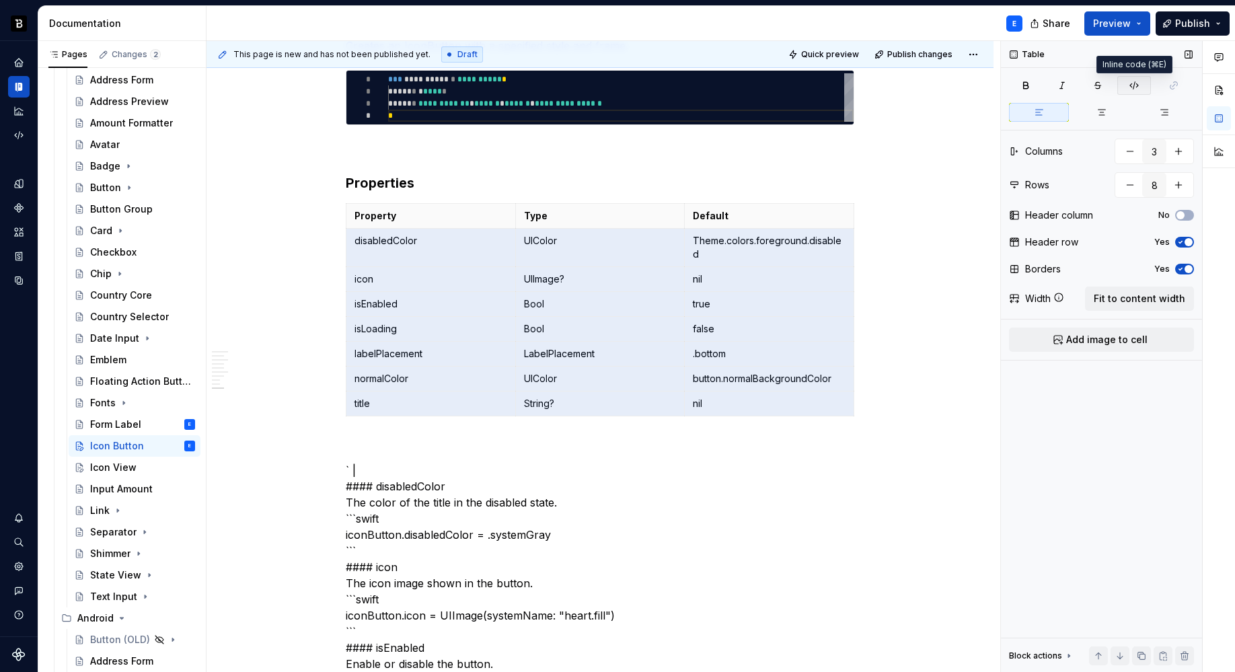
click at [1134, 90] on button "button" at bounding box center [1134, 85] width 34 height 19
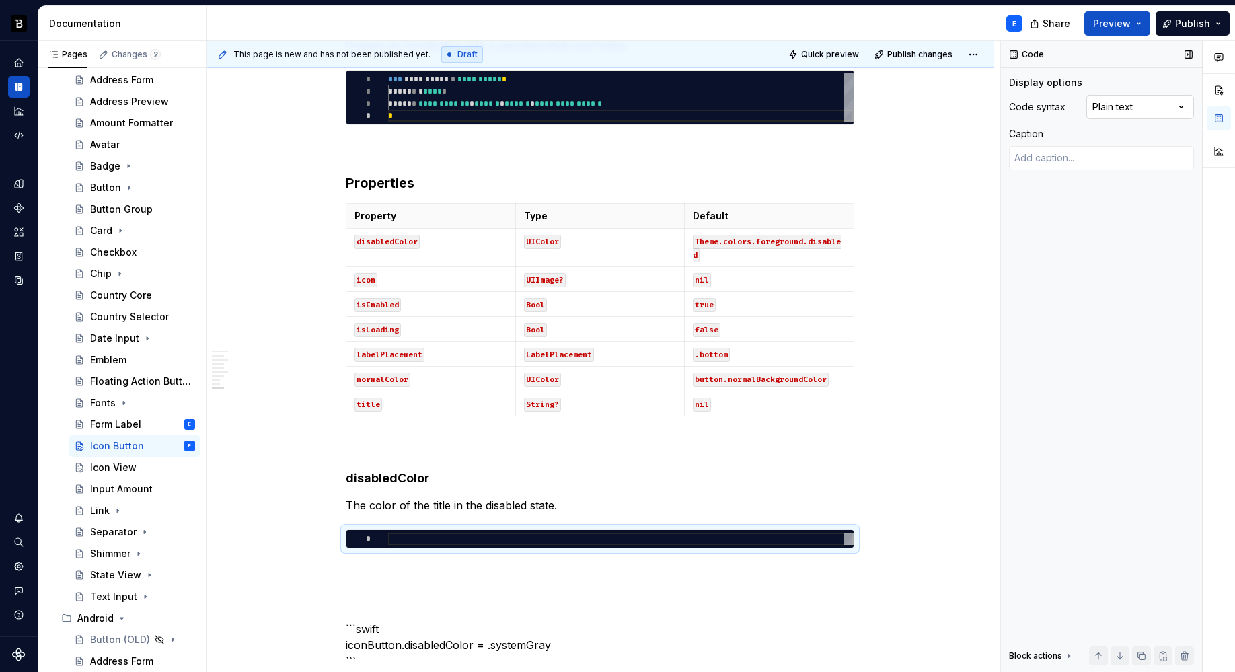
click at [1132, 106] on div "Comments Open comments No comments yet Select ‘Comment’ from the block context …" at bounding box center [1118, 356] width 234 height 631
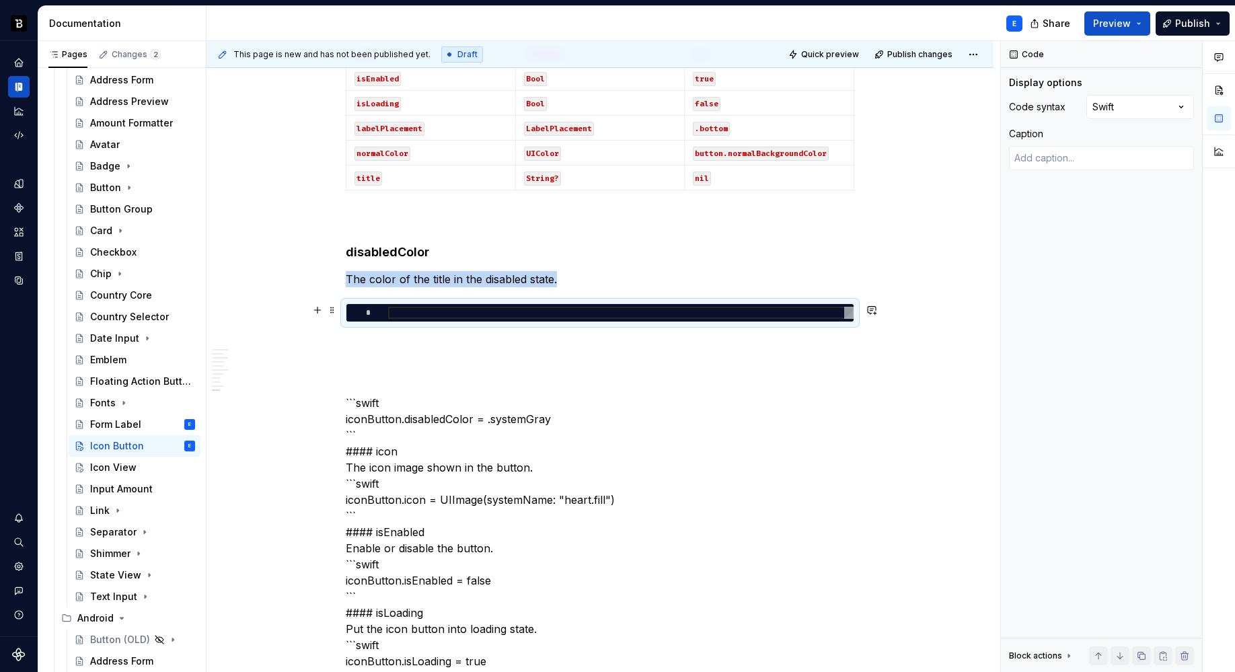
scroll to position [1540, 0]
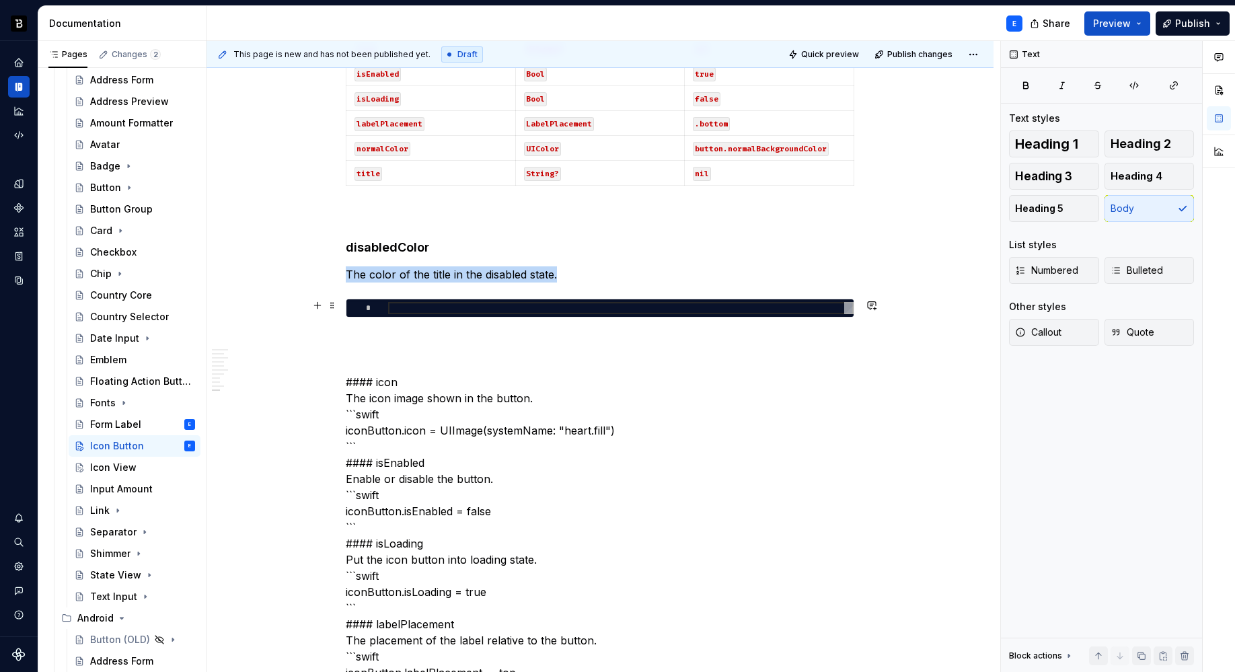
click at [416, 314] on div "*" at bounding box center [599, 307] width 507 height 17
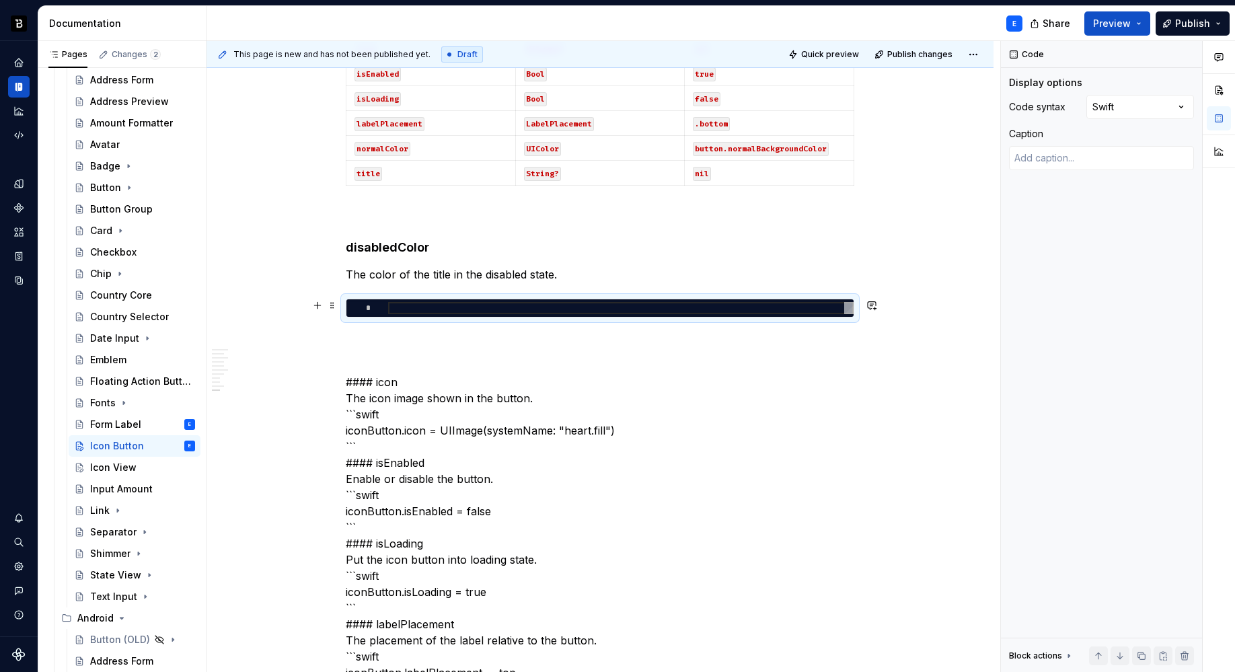
click at [424, 309] on div at bounding box center [620, 308] width 465 height 12
type textarea "*"
type textarea "**********"
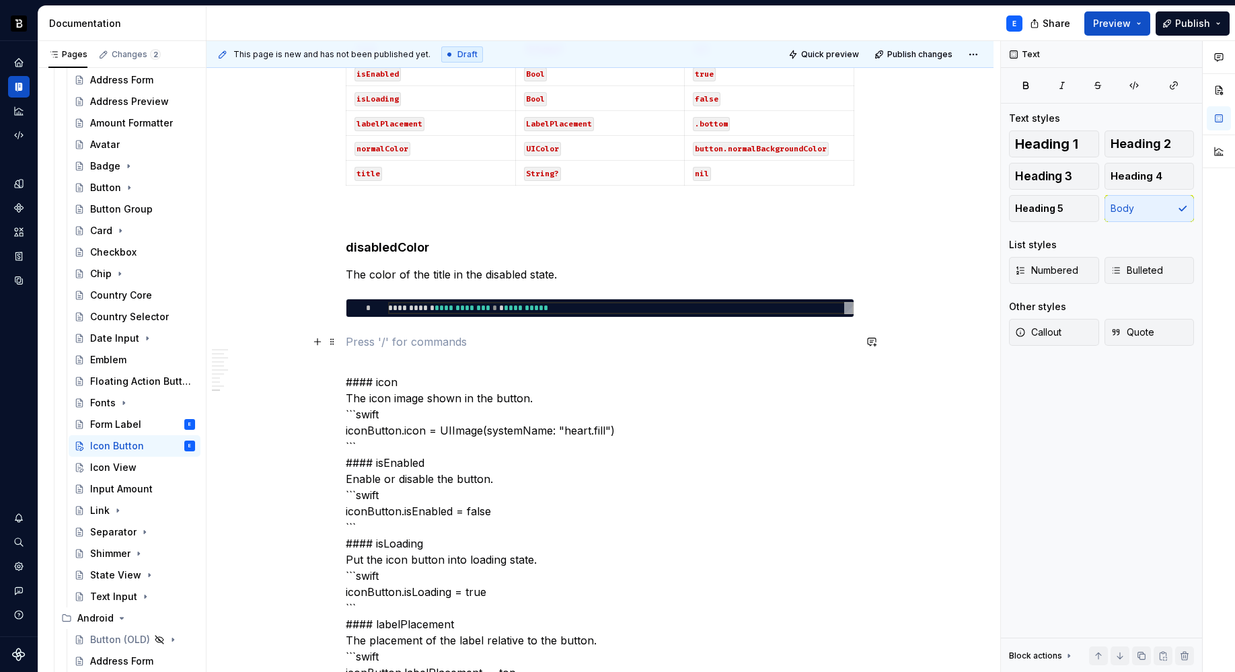
click at [418, 336] on p at bounding box center [600, 342] width 508 height 16
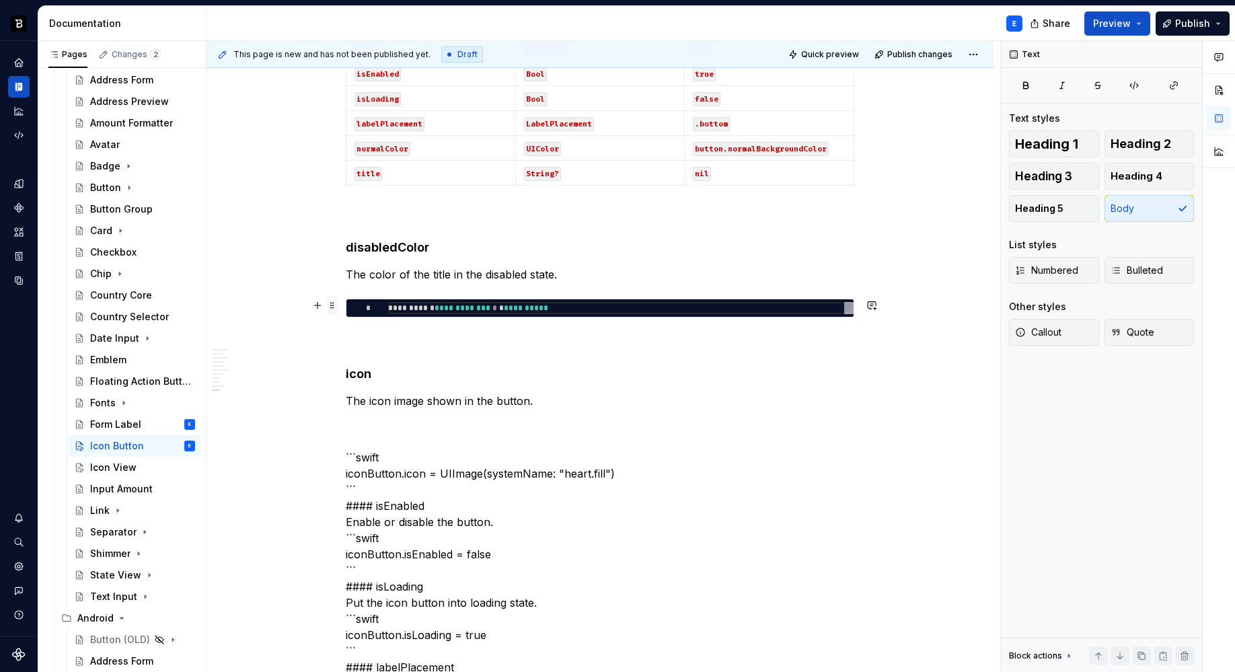
click at [332, 307] on span at bounding box center [332, 305] width 11 height 19
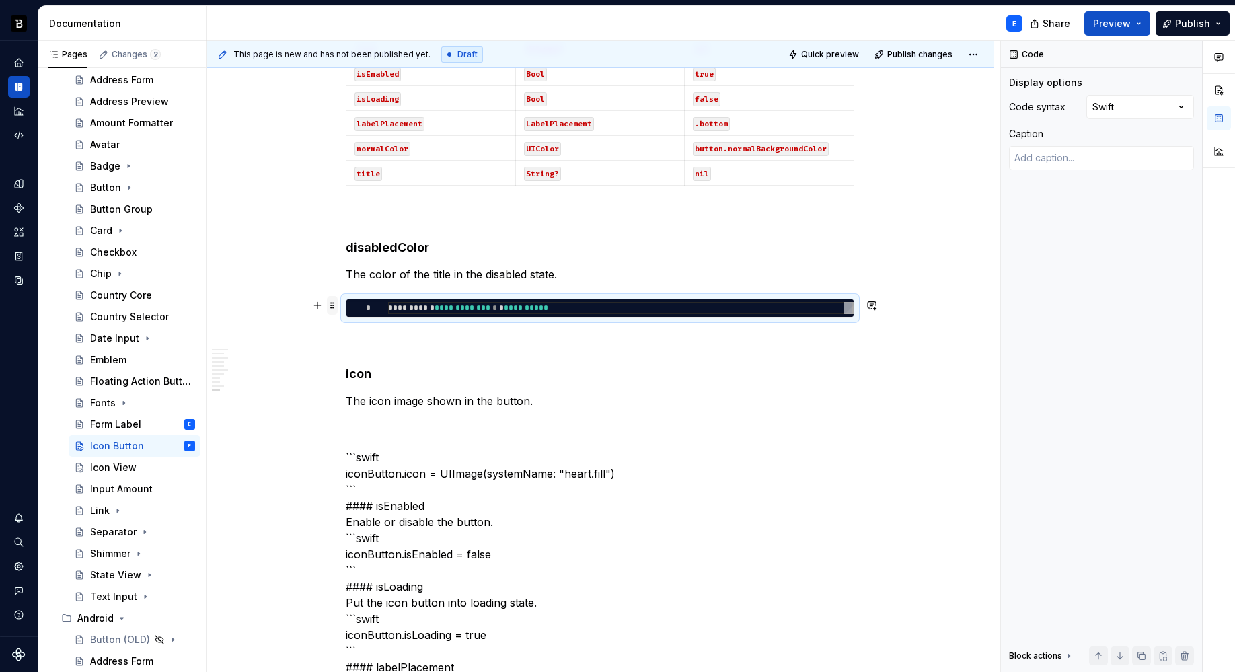
click at [332, 307] on span at bounding box center [332, 305] width 11 height 19
copy p "The color of the title in the disabled state."
click at [560, 401] on p "The icon image shown in the button." at bounding box center [600, 401] width 508 height 16
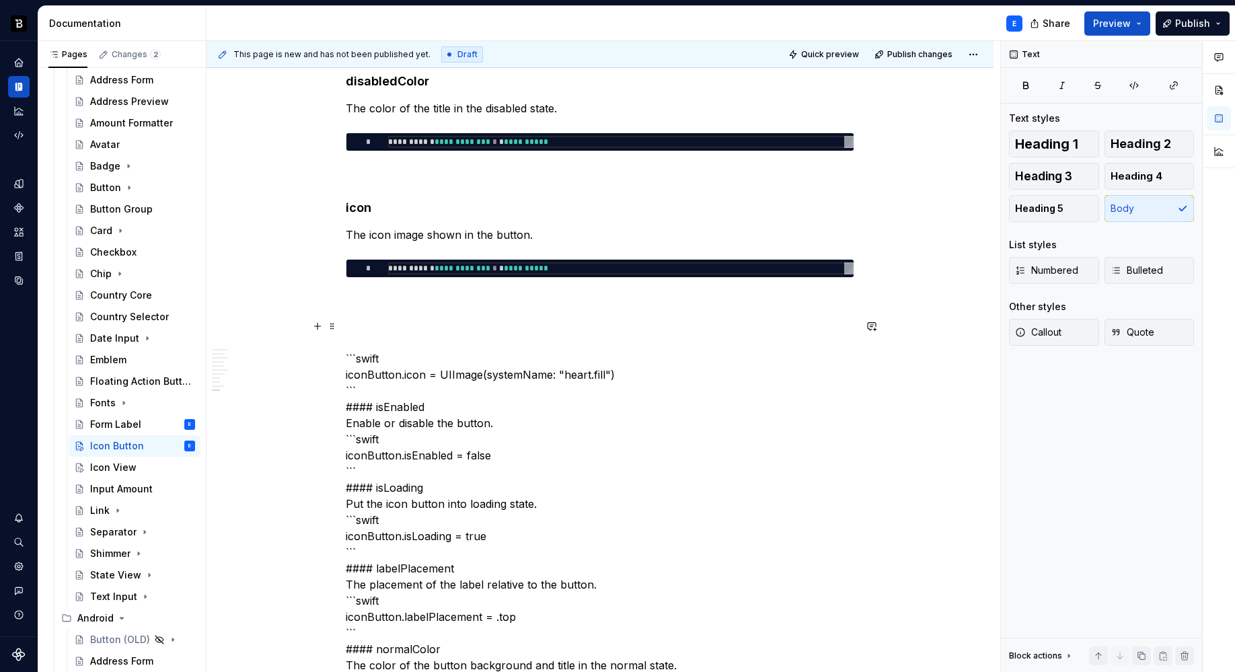
scroll to position [1707, 0]
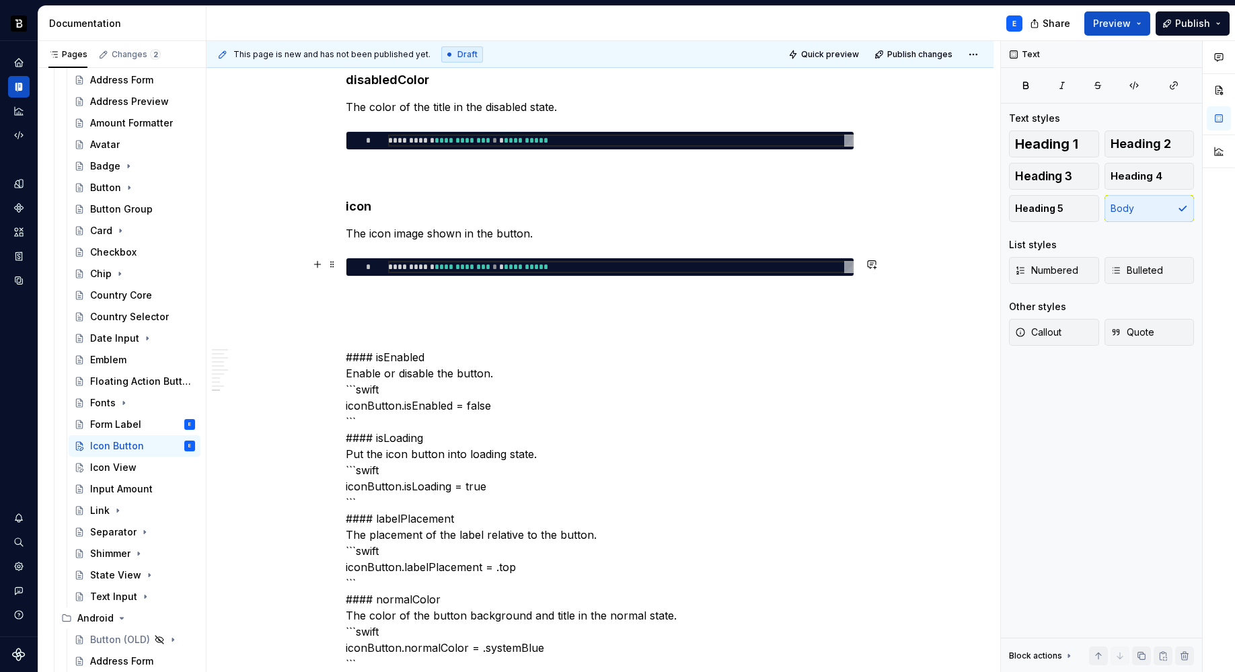
click at [463, 265] on div "**********" at bounding box center [620, 267] width 465 height 12
type textarea "*"
type textarea "**********"
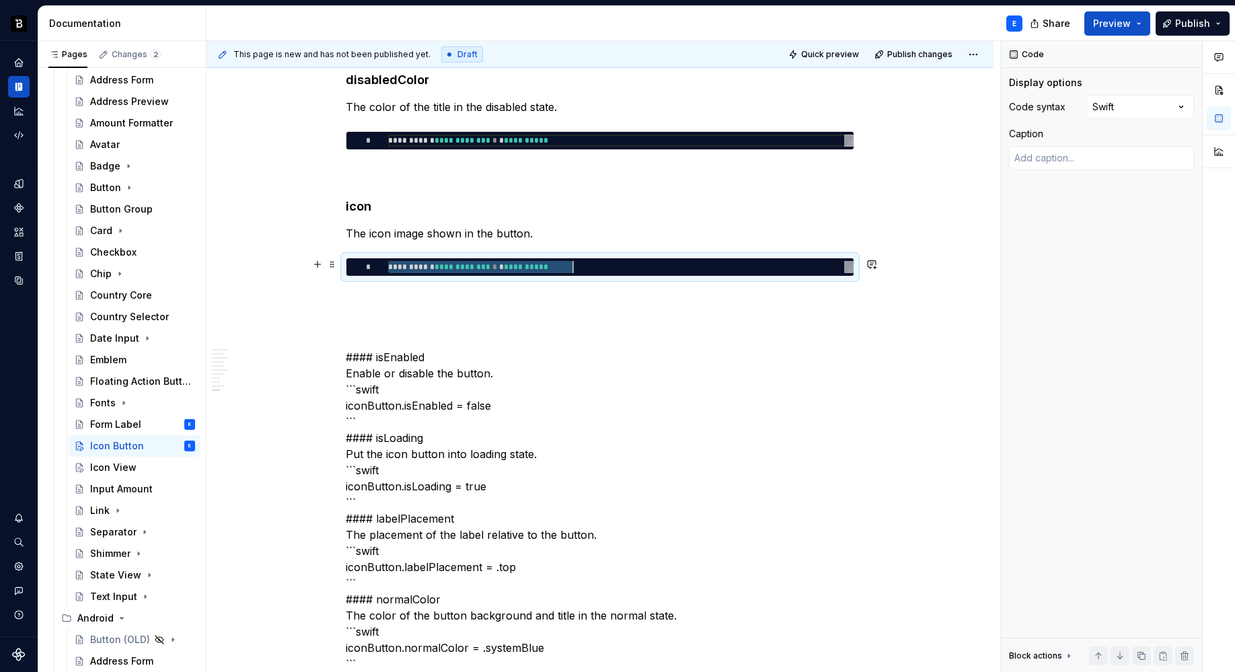
type textarea "*"
type textarea "**********"
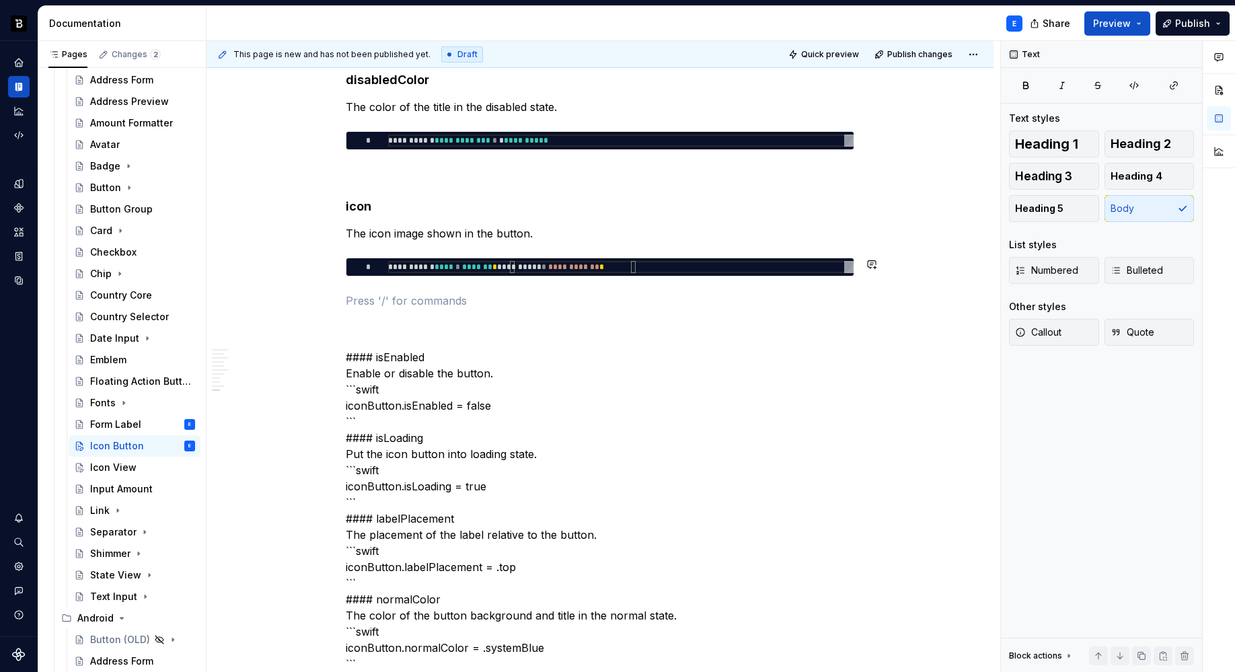
click at [455, 290] on div "**********" at bounding box center [600, 479] width 508 height 3710
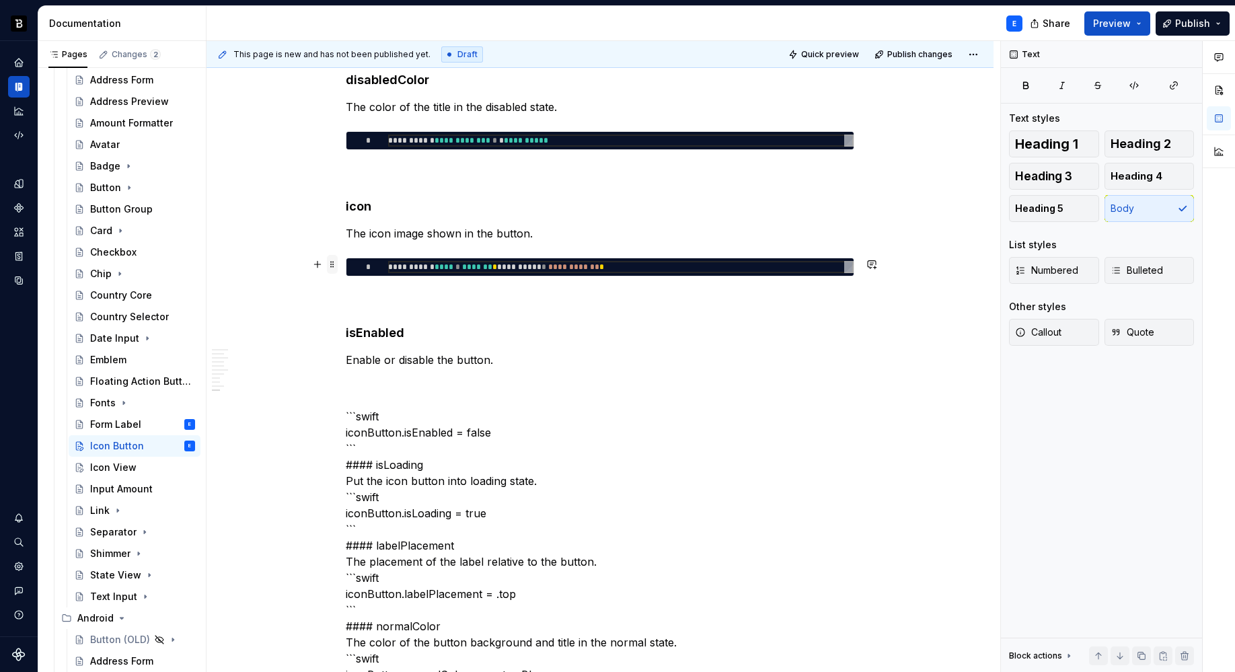
click at [334, 264] on span at bounding box center [332, 264] width 11 height 19
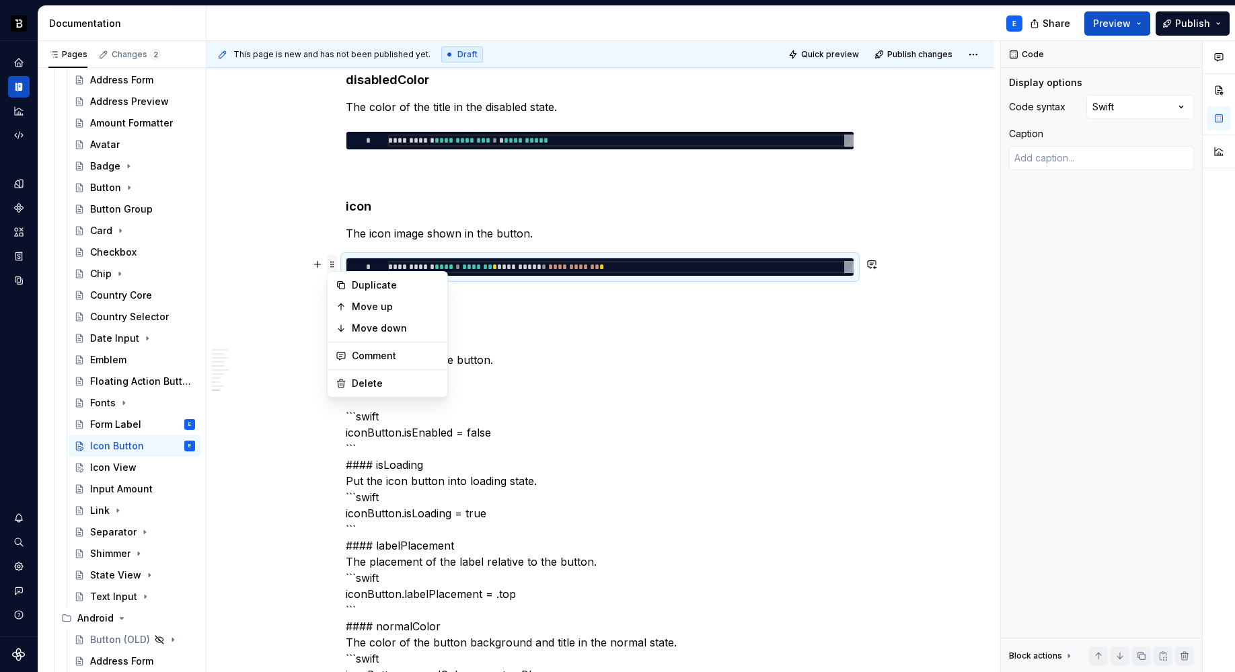
click at [334, 264] on span at bounding box center [332, 264] width 11 height 19
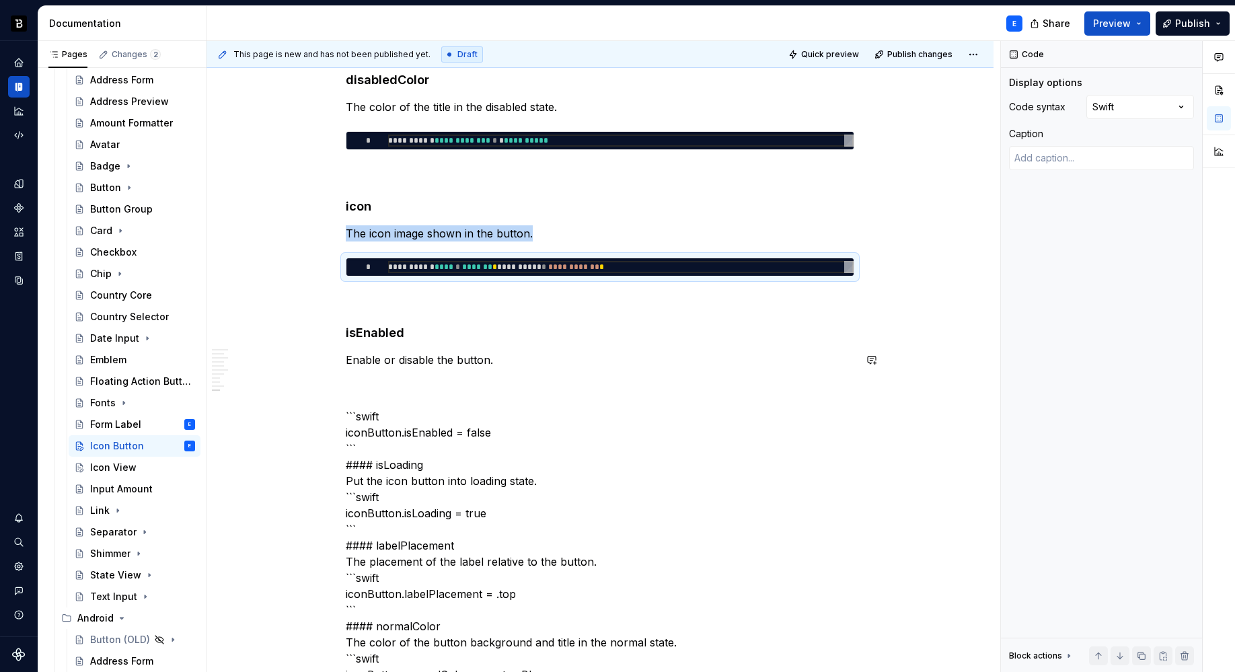
copy p "The icon image shown in the button."
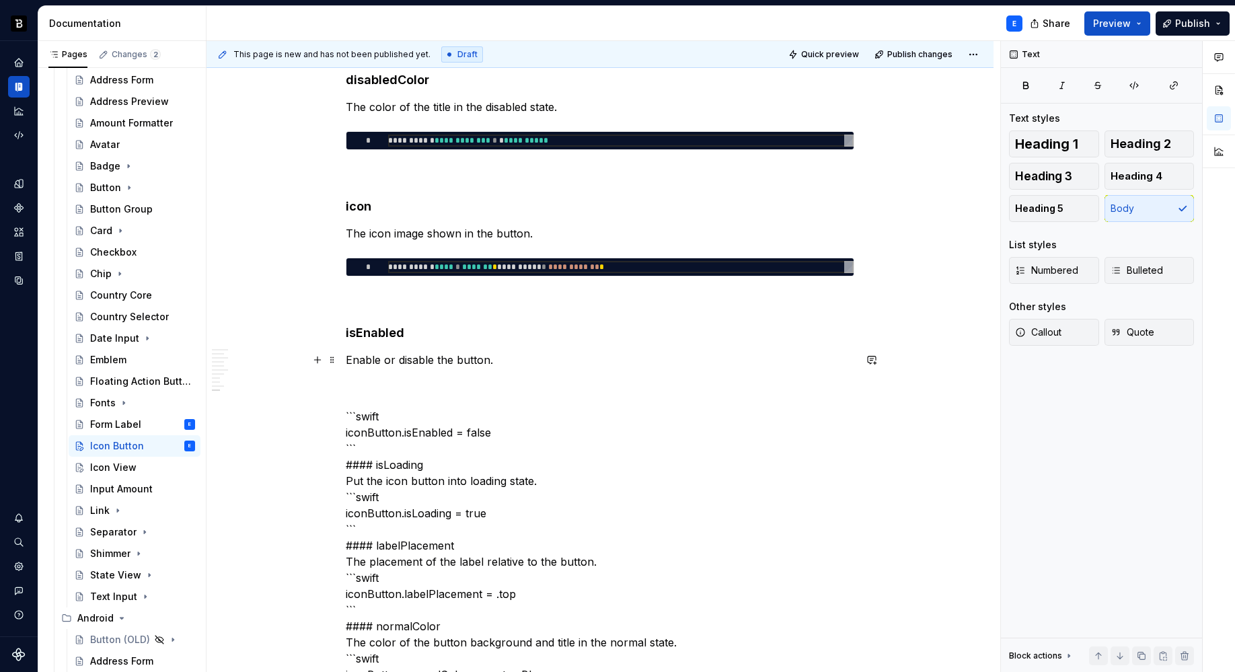
click at [516, 366] on p "Enable or disable the button." at bounding box center [600, 360] width 508 height 16
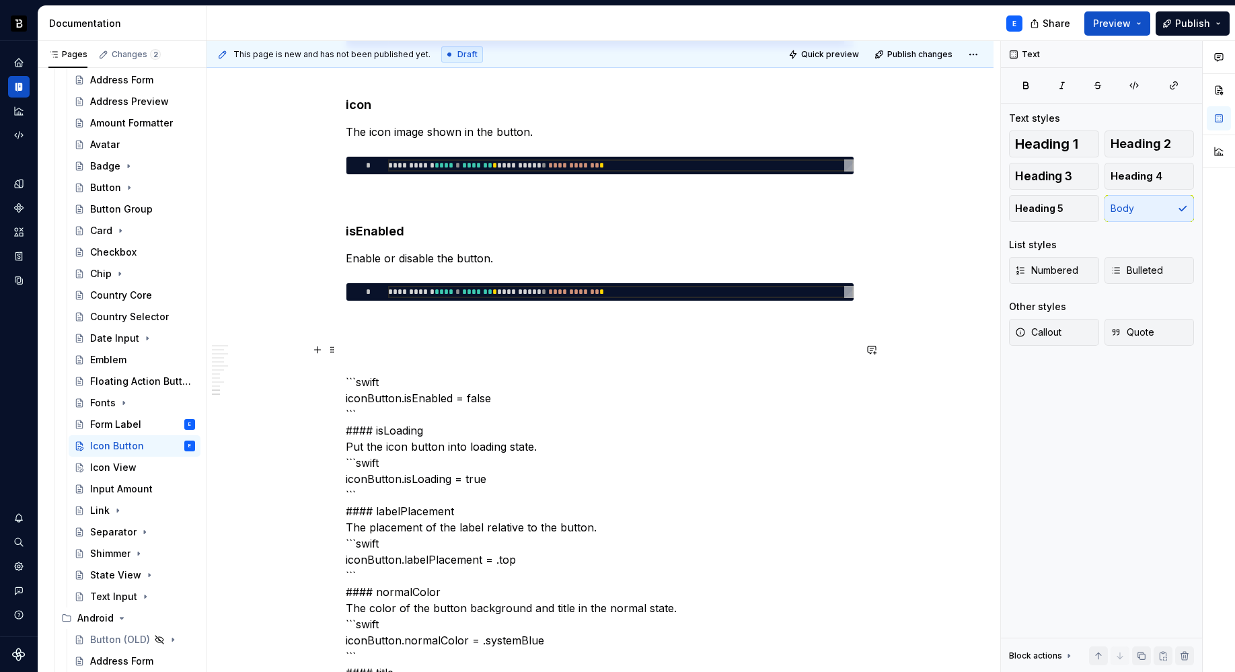
scroll to position [1810, 0]
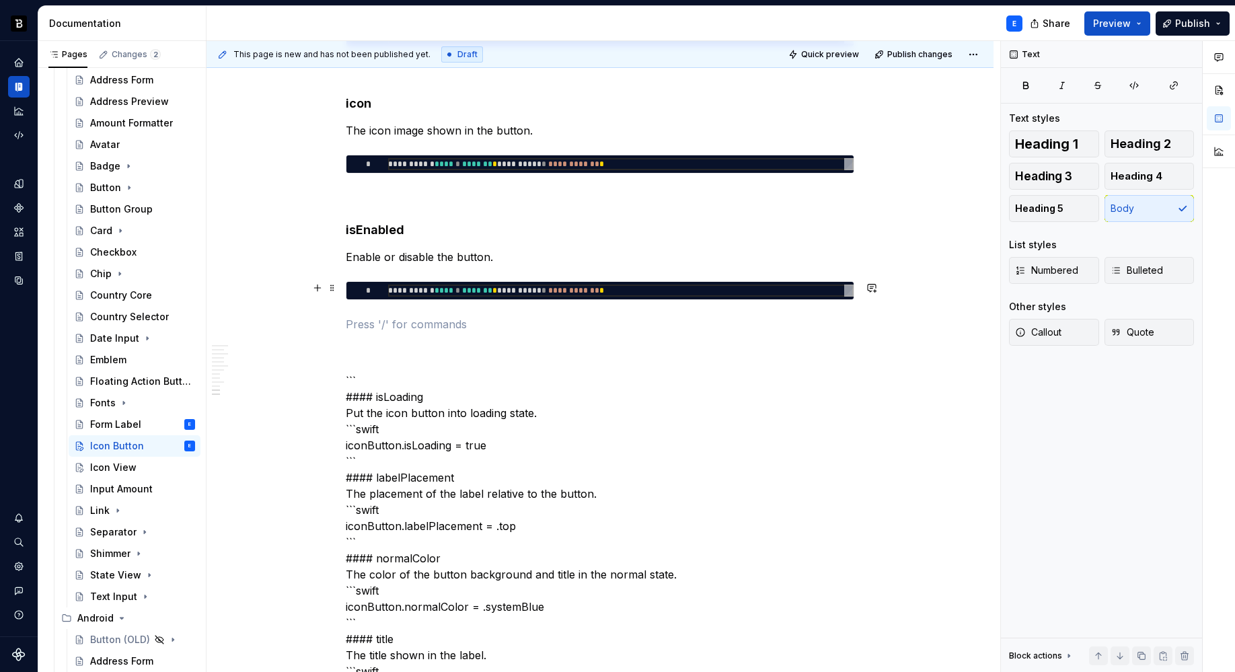
click at [412, 291] on div "**********" at bounding box center [620, 290] width 465 height 12
type textarea "*"
type textarea "**********"
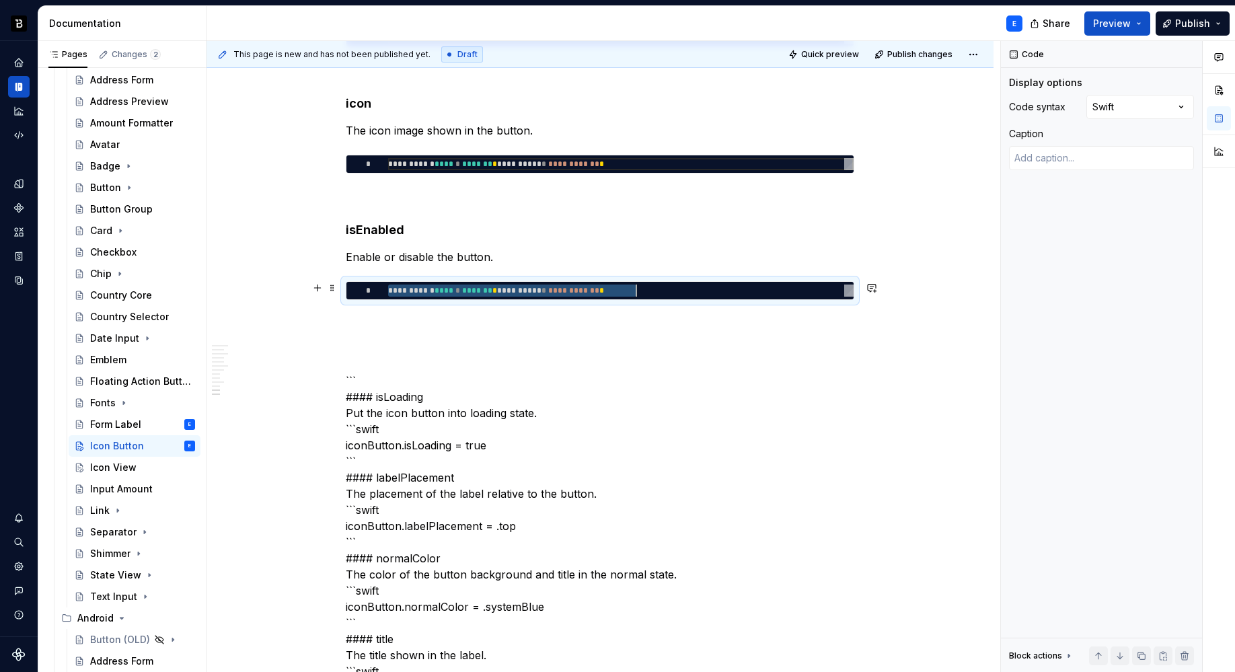
type textarea "*"
type textarea "**********"
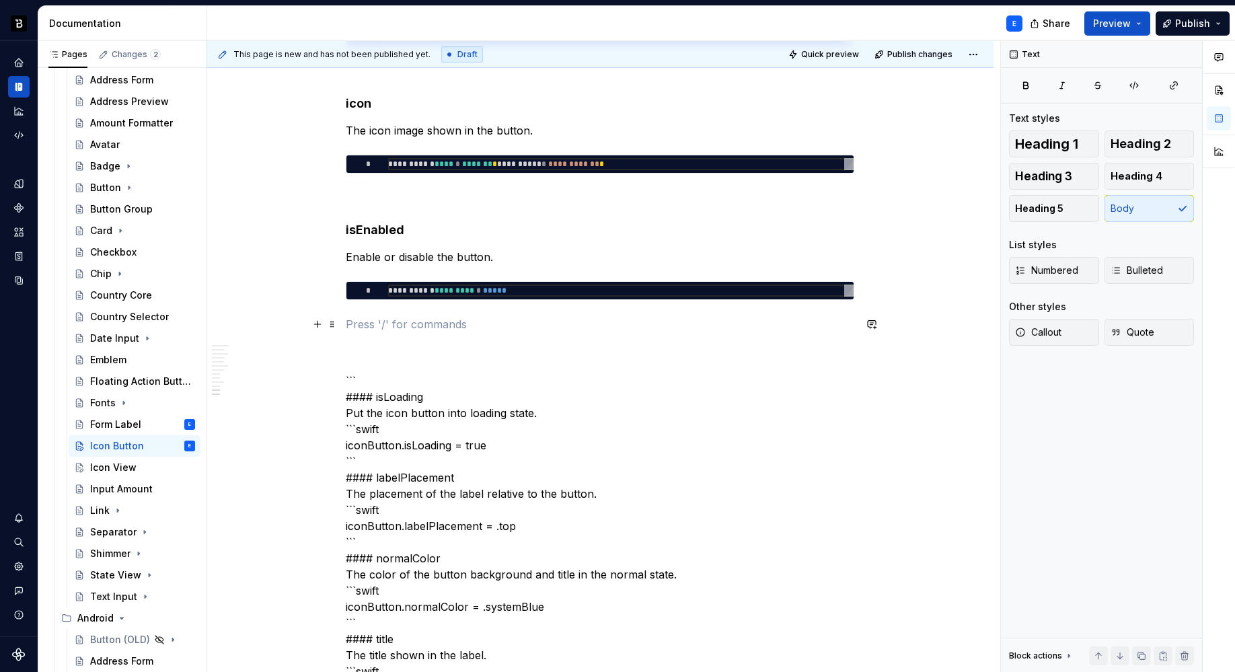
click at [399, 316] on p at bounding box center [600, 324] width 508 height 16
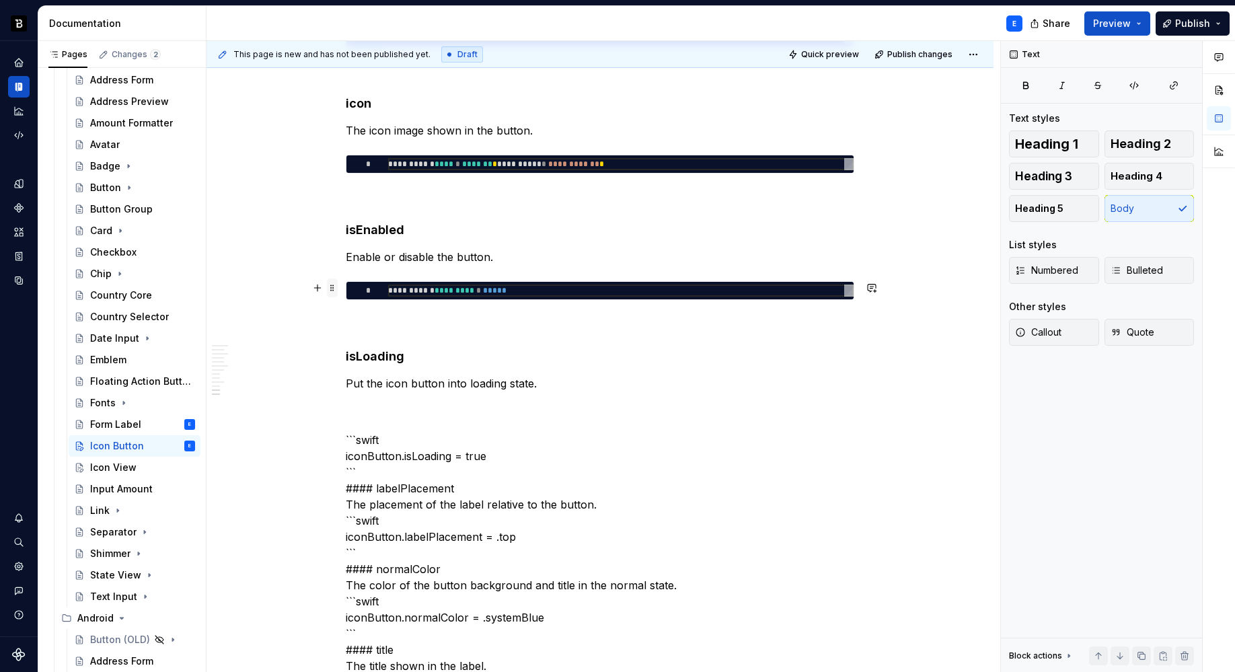
click at [336, 288] on span at bounding box center [332, 287] width 11 height 19
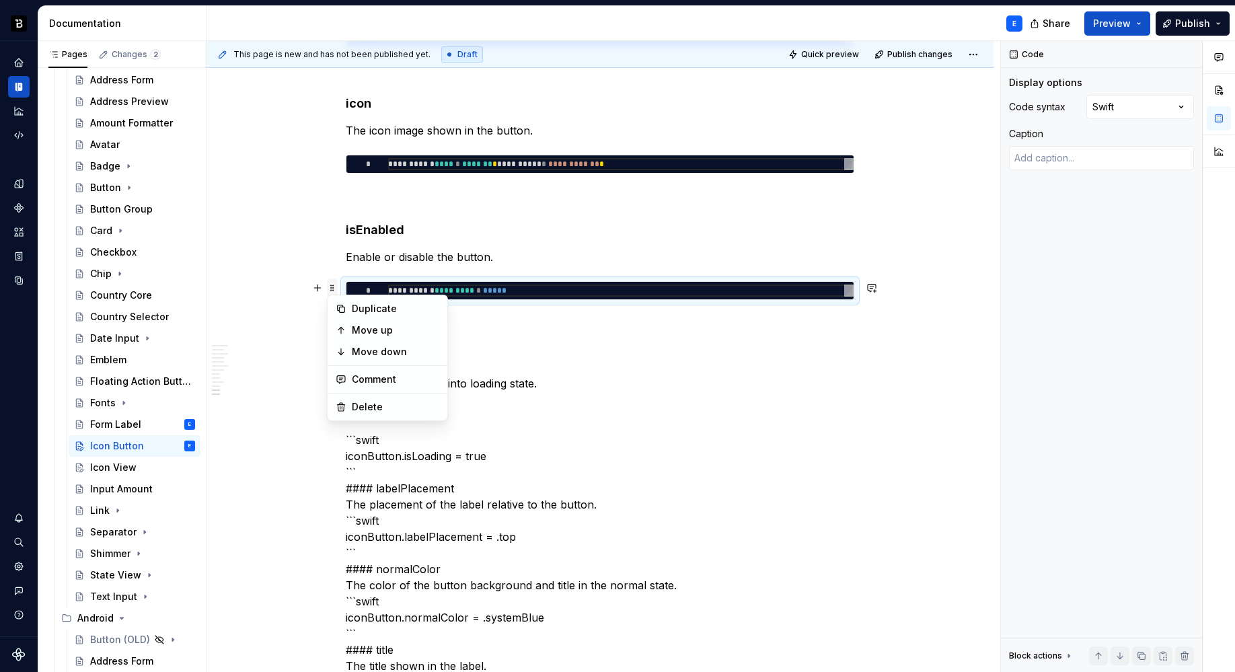
click at [336, 288] on span at bounding box center [332, 287] width 11 height 19
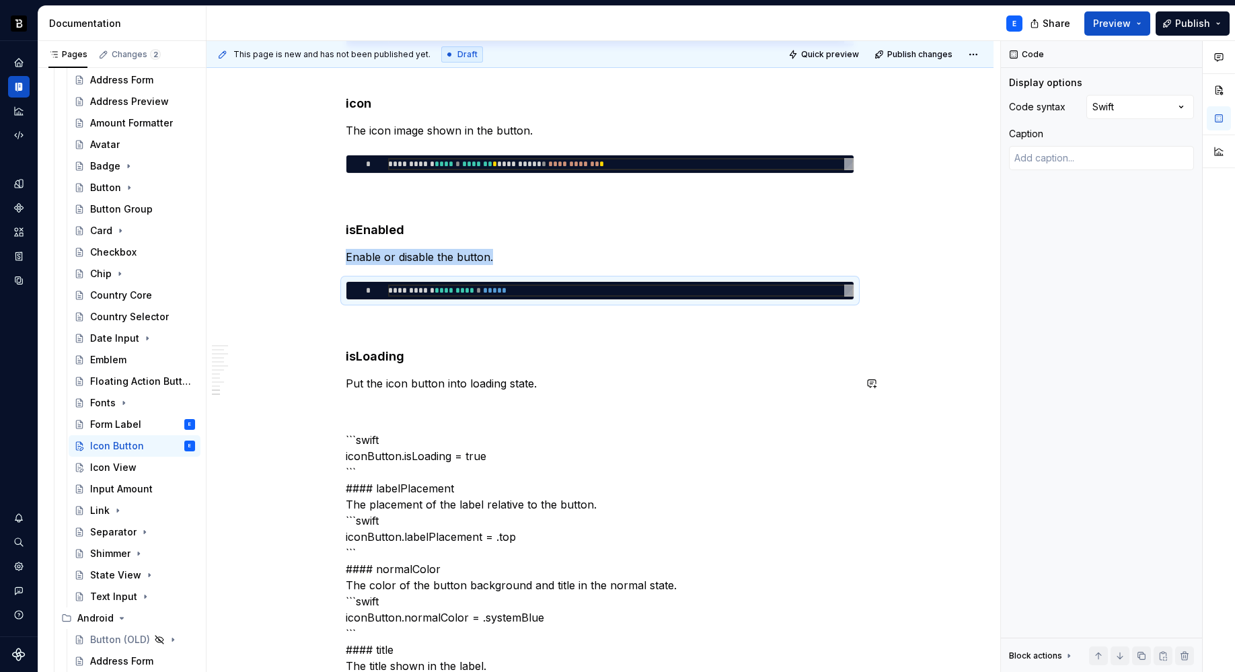
copy p "Enable or disable the button."
click at [561, 382] on p "Put the icon button into loading state." at bounding box center [600, 383] width 508 height 16
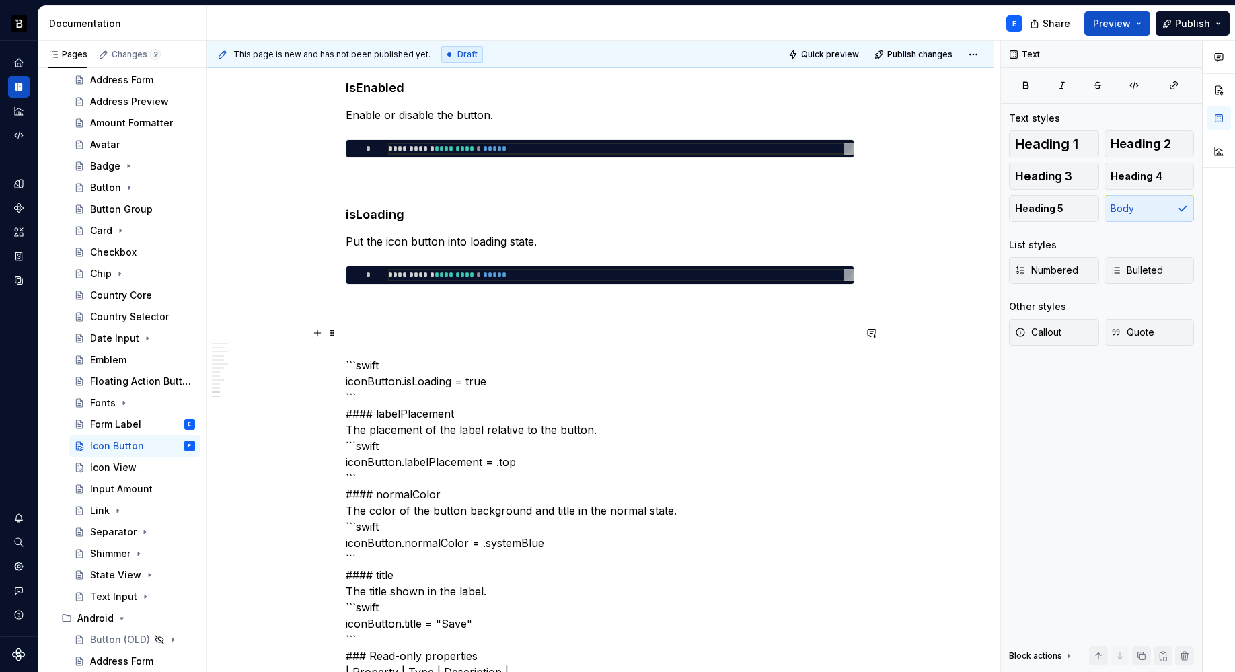
scroll to position [1953, 0]
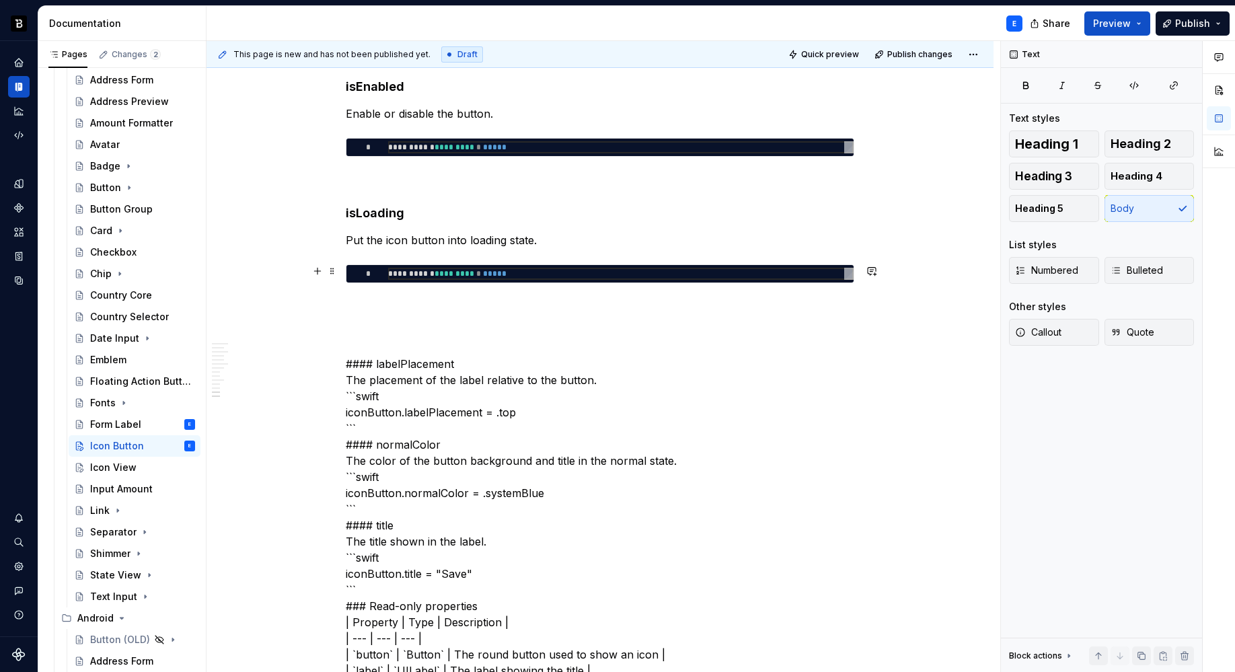
type textarea "*"
type textarea "**********"
click at [429, 271] on div "**********" at bounding box center [620, 274] width 465 height 12
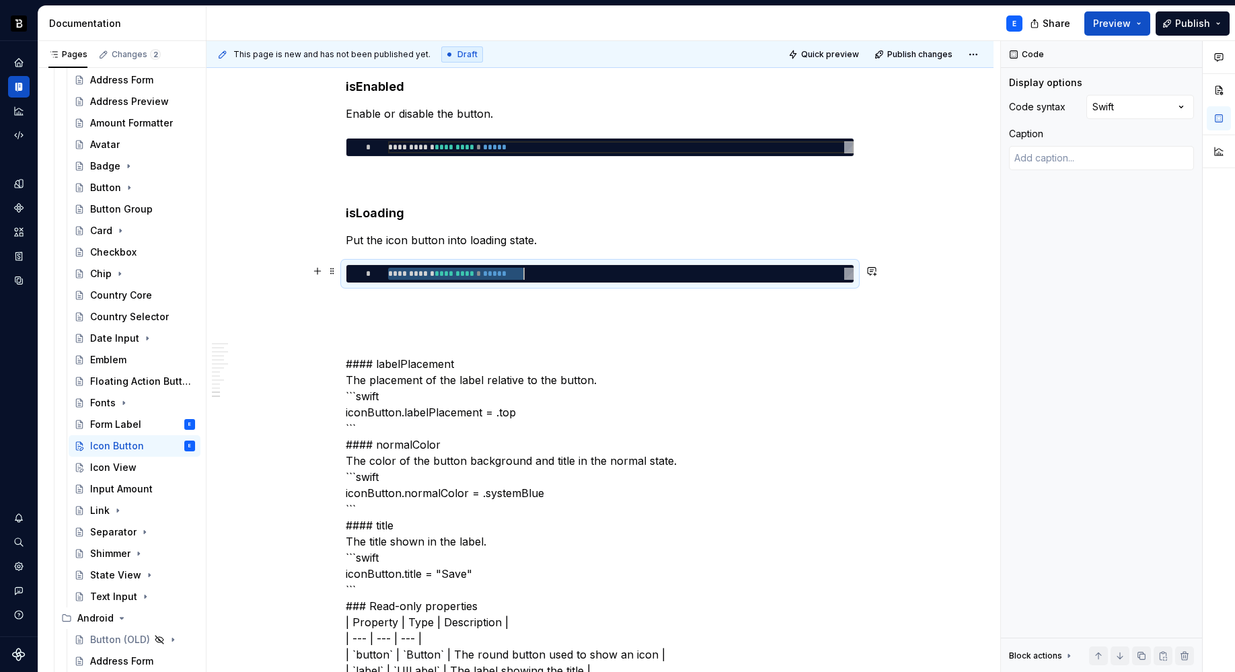
type textarea "*"
type textarea "**********"
click at [428, 295] on div "**********" at bounding box center [600, 278] width 508 height 3801
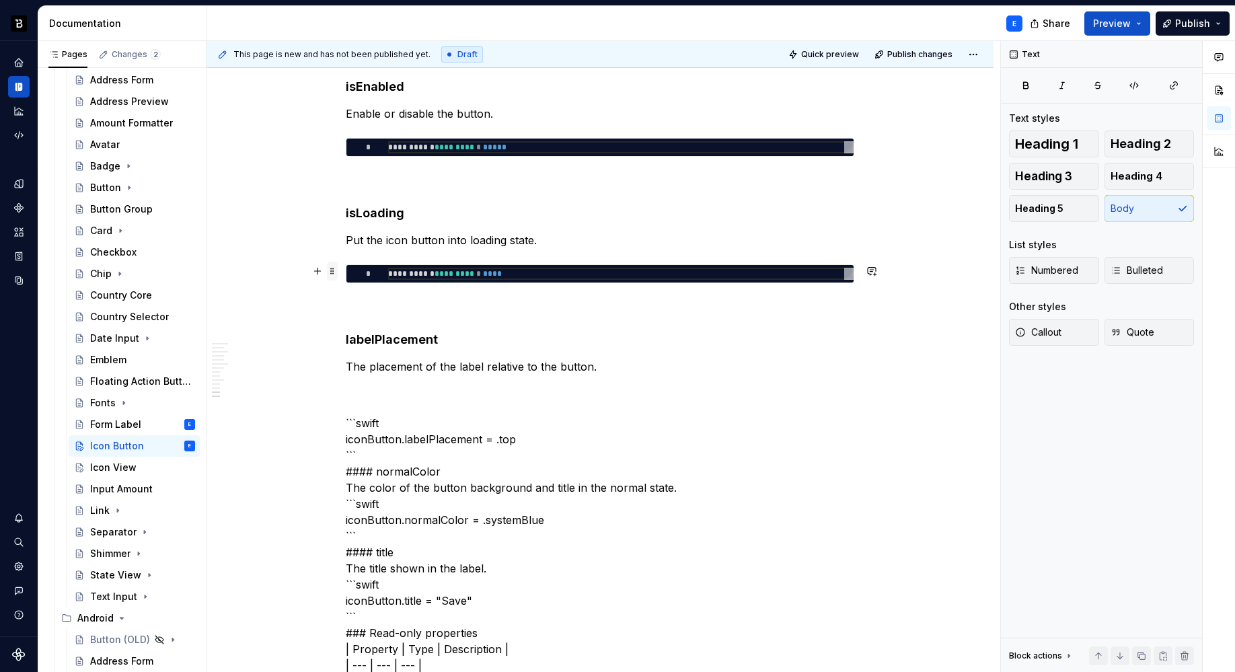
click at [332, 274] on span at bounding box center [332, 271] width 11 height 19
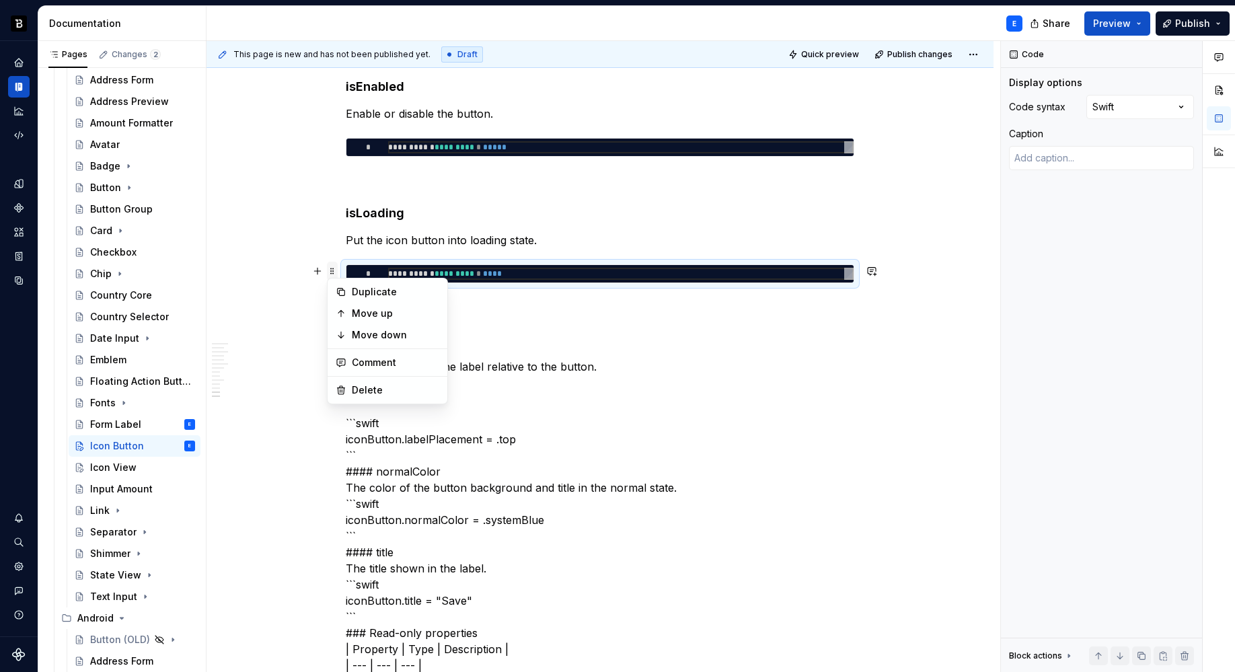
click at [332, 274] on span at bounding box center [332, 271] width 11 height 19
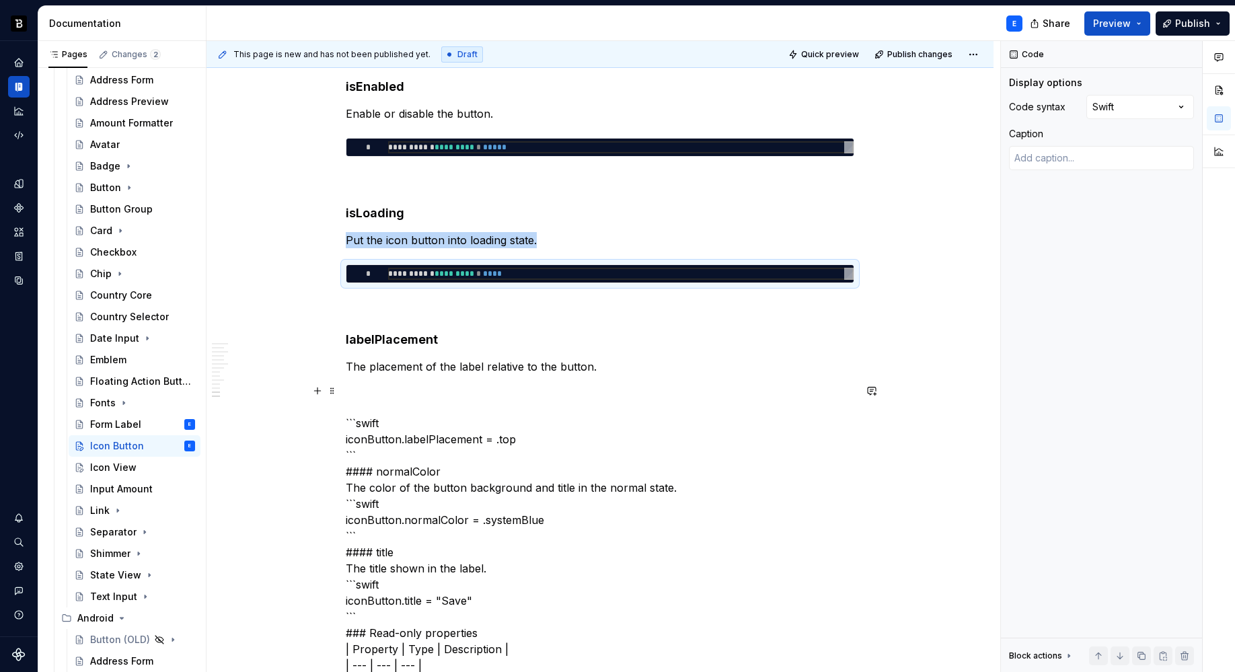
copy p "Put the icon button into loading state."
click at [620, 366] on p "The placement of the label relative to the button." at bounding box center [600, 366] width 508 height 16
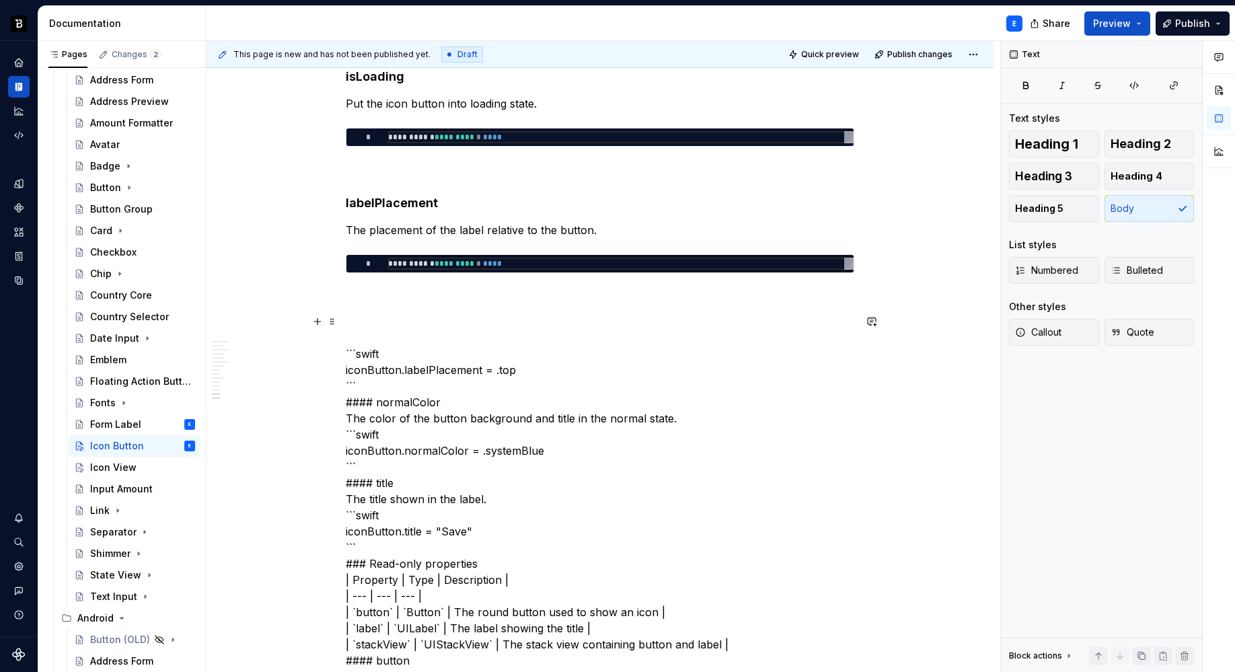
scroll to position [2091, 0]
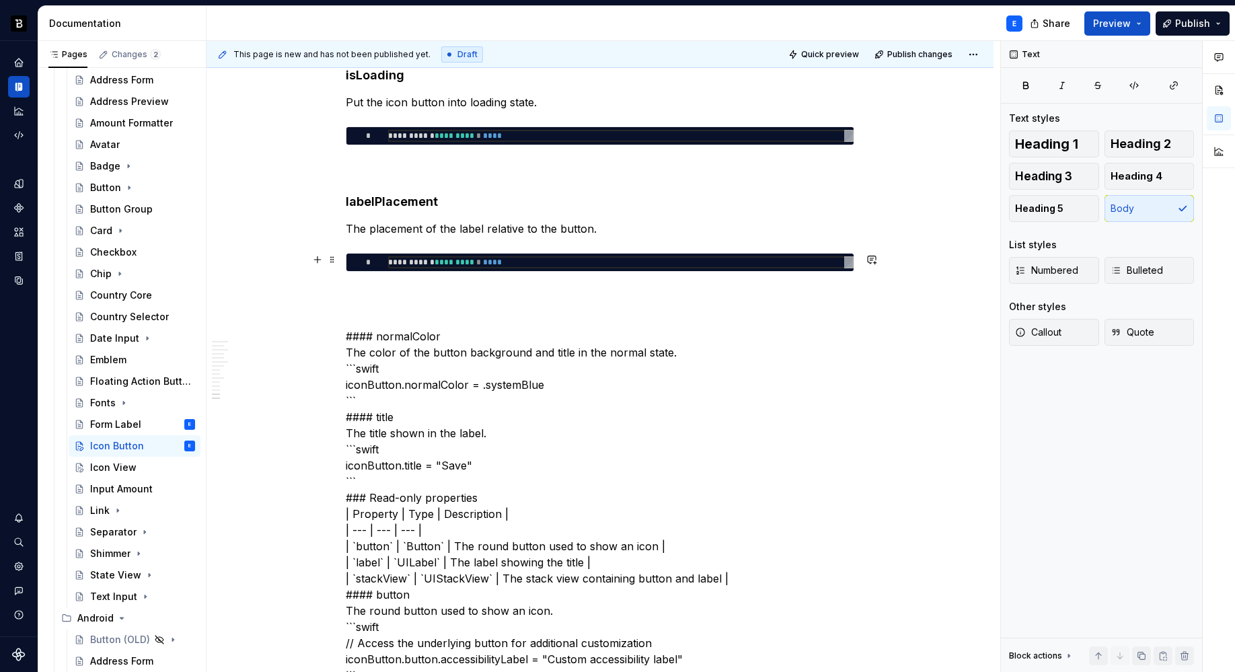
click at [484, 260] on div "**********" at bounding box center [620, 262] width 465 height 12
type textarea "*"
type textarea "**********"
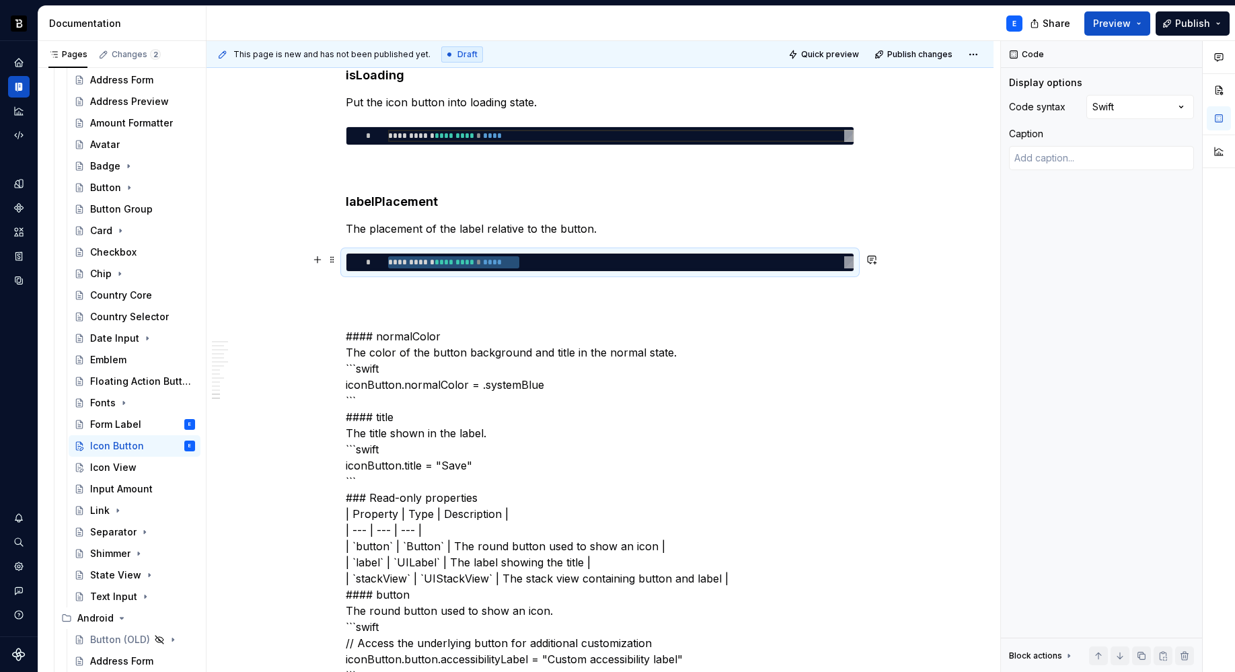
type textarea "*"
type textarea "**********"
click at [476, 285] on div "**********" at bounding box center [600, 155] width 508 height 3831
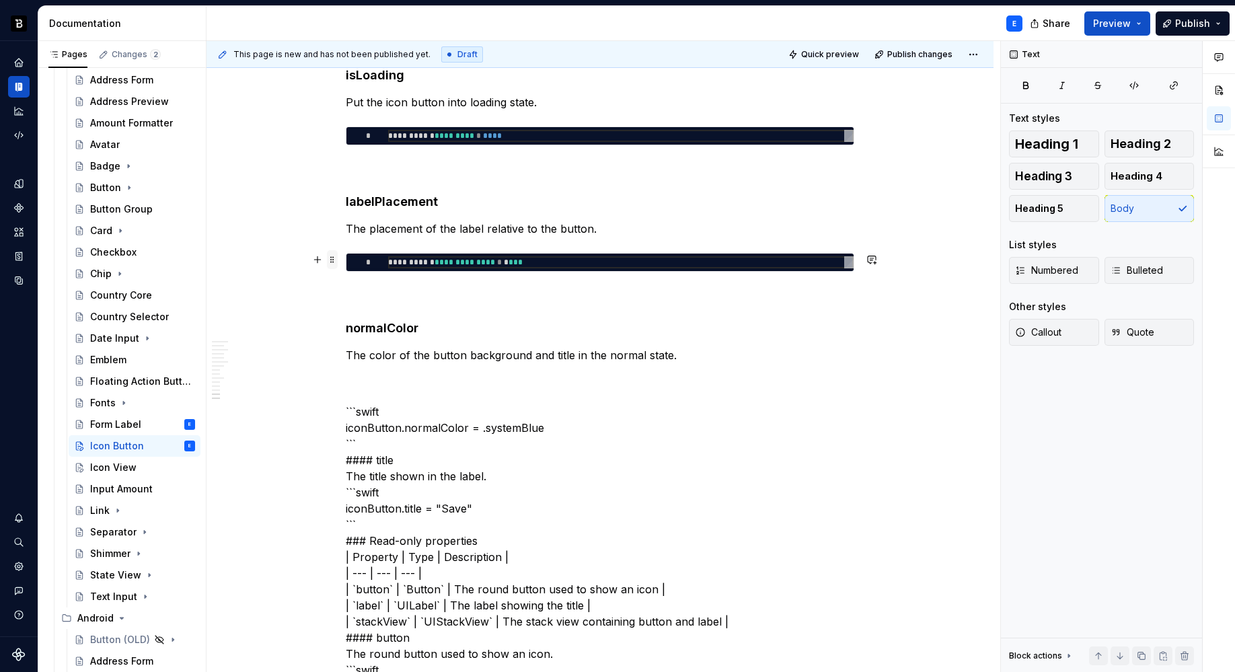
click at [331, 257] on span at bounding box center [332, 259] width 11 height 19
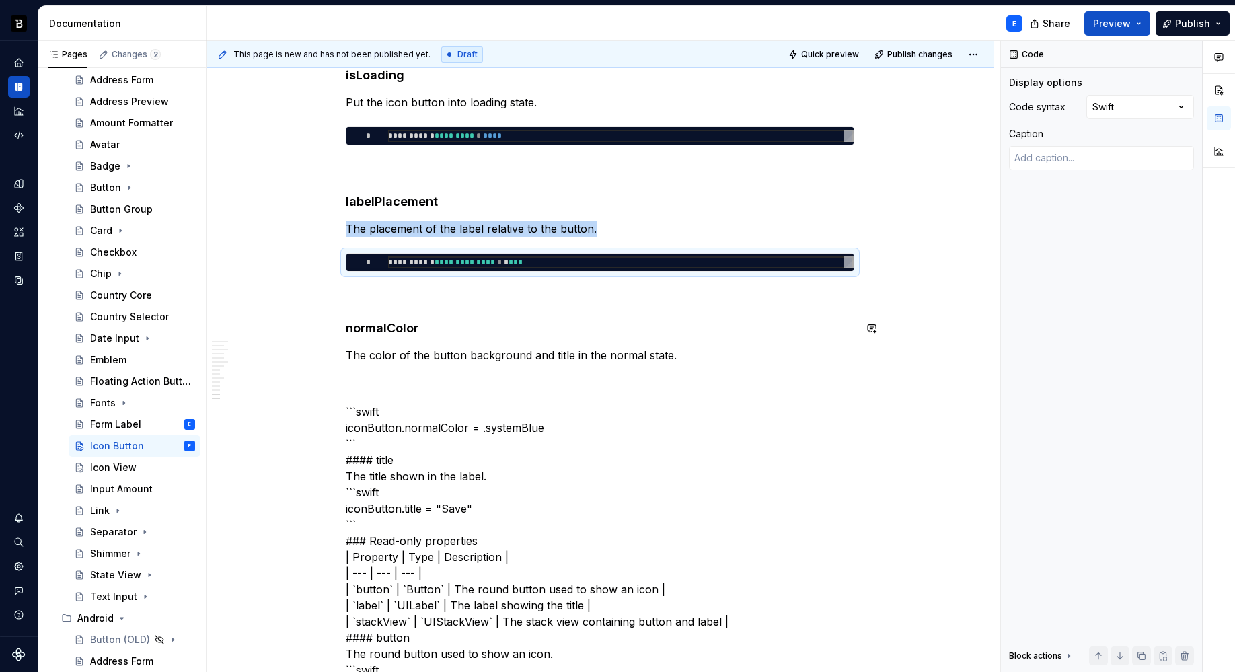
copy p "The placement of the label relative to the button."
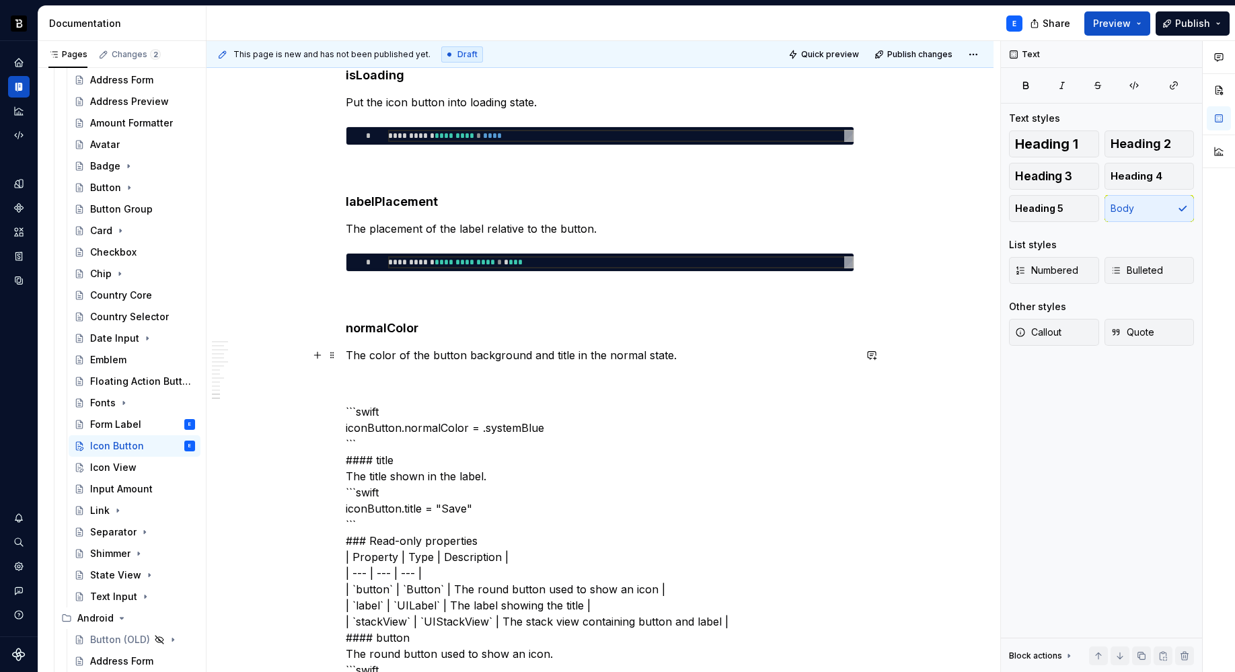
click at [686, 356] on p "The color of the button background and title in the normal state." at bounding box center [600, 355] width 508 height 16
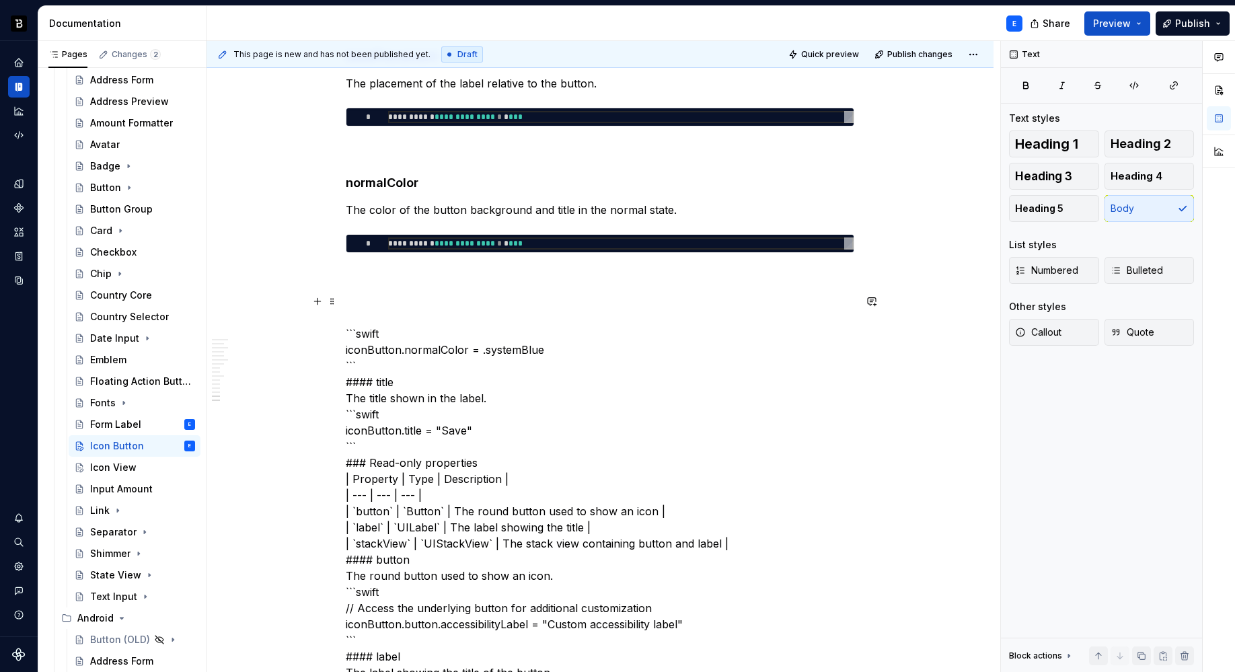
scroll to position [2238, 0]
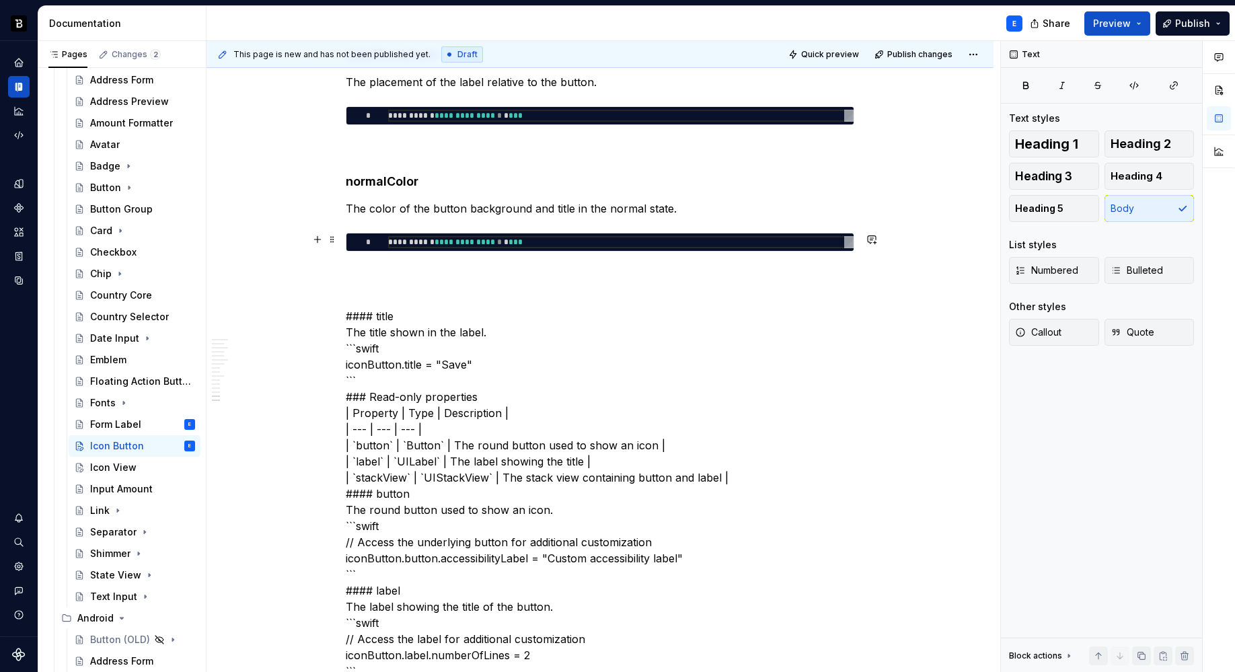
type textarea "*"
type textarea "**********"
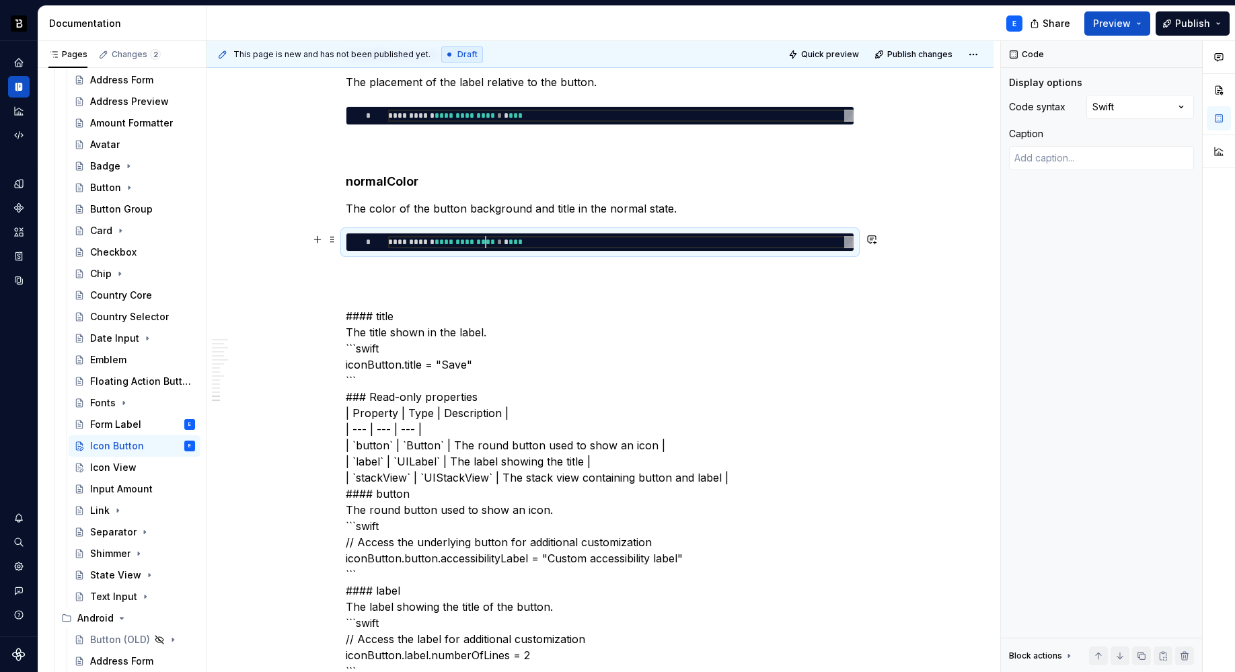
click at [485, 240] on div "**********" at bounding box center [620, 242] width 465 height 12
type textarea "*"
type textarea "**********"
click at [477, 261] on div "**********" at bounding box center [600, 32] width 508 height 3876
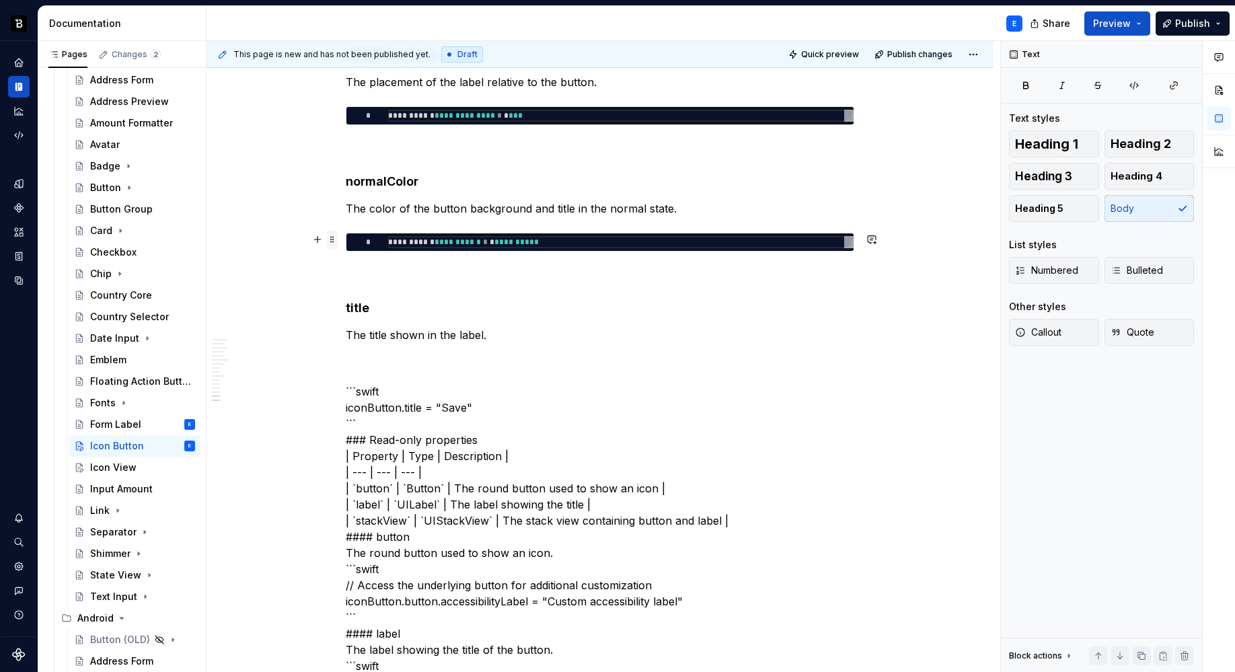
click at [330, 237] on span at bounding box center [332, 239] width 11 height 19
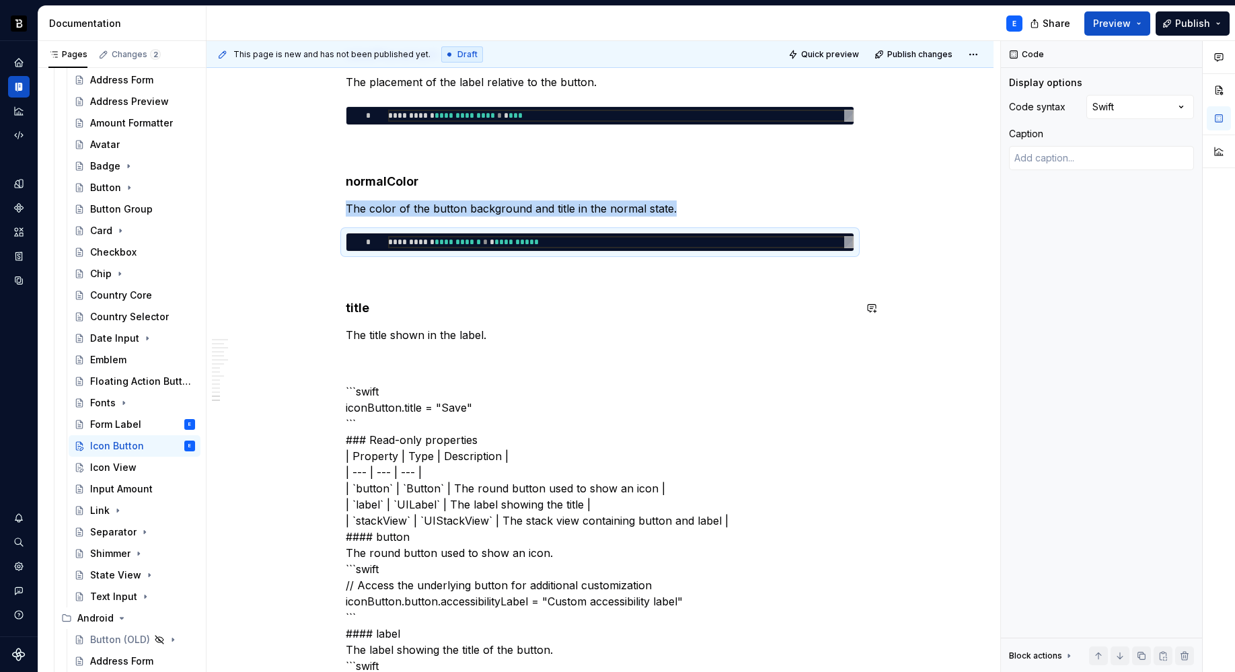
copy p "The color of the button background and title in the normal state."
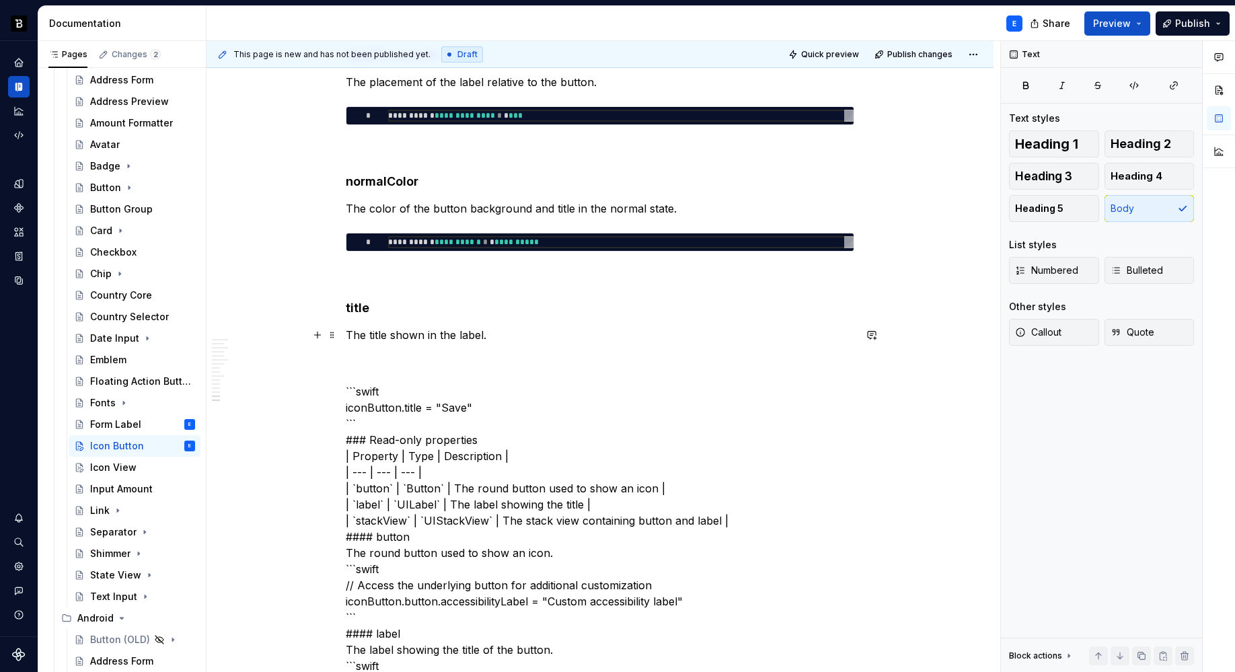
click at [512, 329] on p "The title shown in the label." at bounding box center [600, 335] width 508 height 16
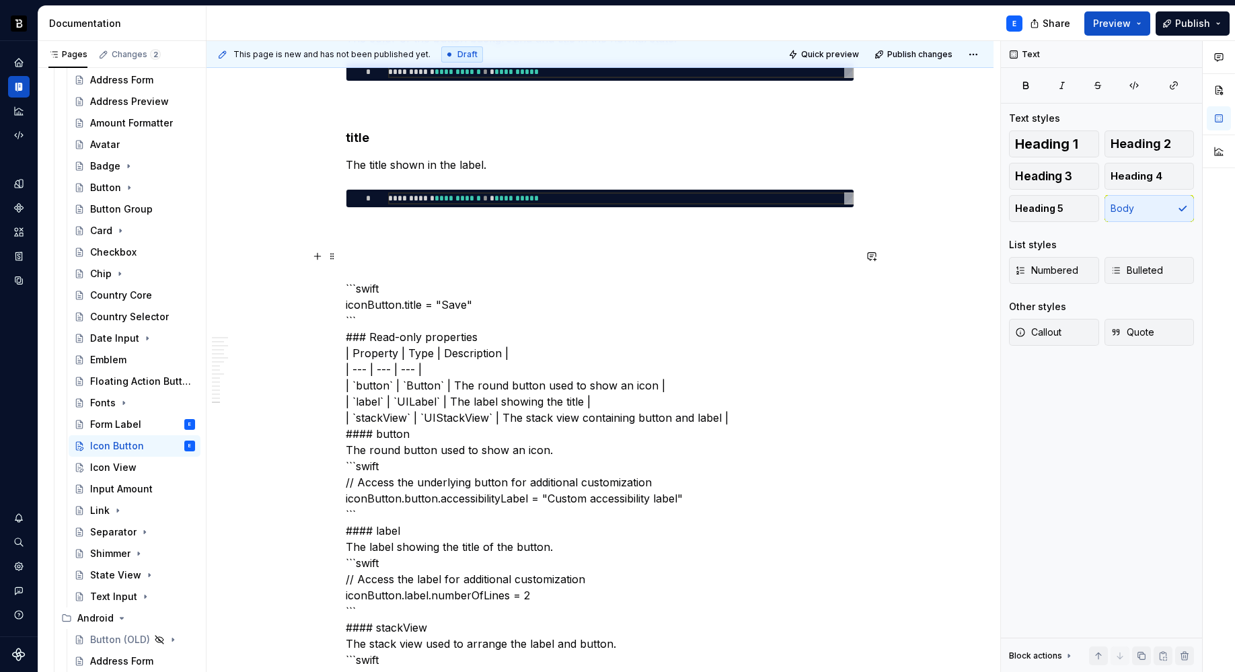
scroll to position [2409, 0]
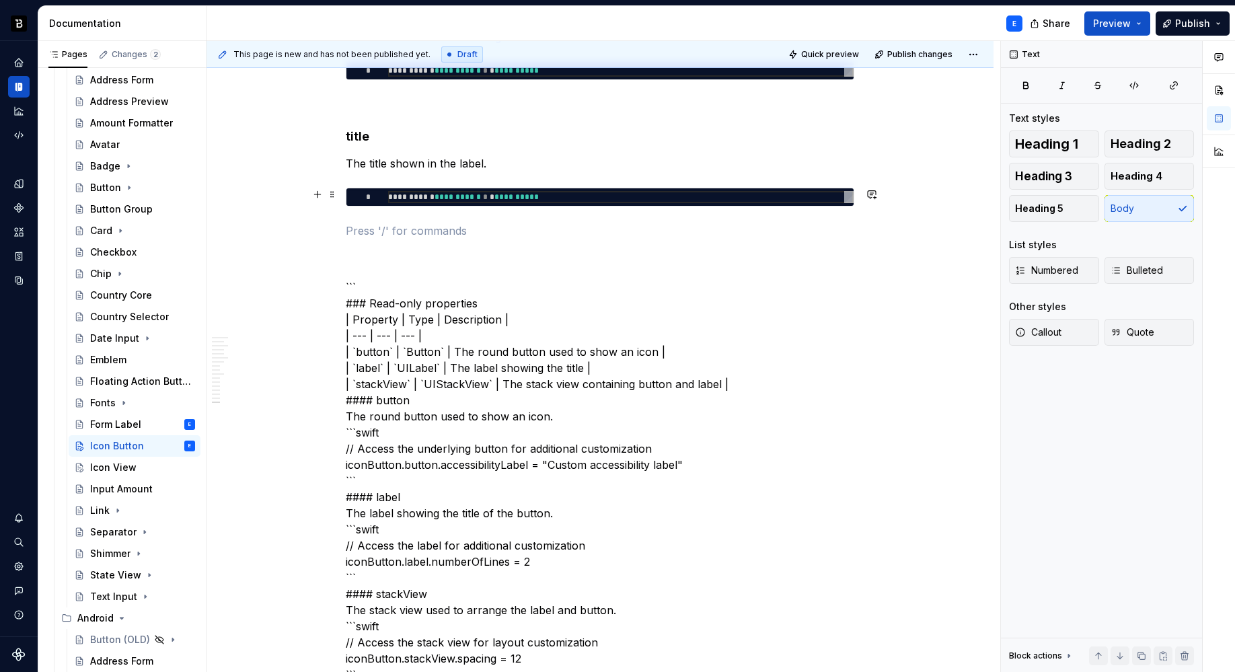
click at [456, 200] on div "**********" at bounding box center [620, 197] width 465 height 12
type textarea "*"
type textarea "**********"
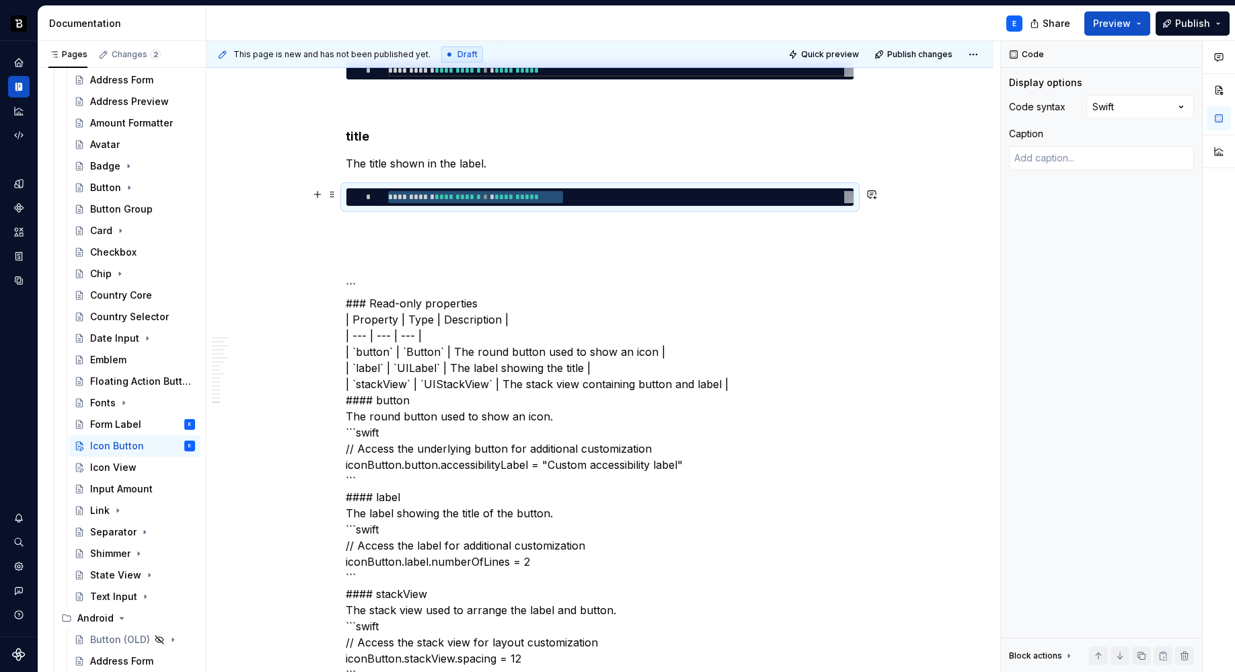
type textarea "*"
type textarea "**********"
click at [438, 225] on p at bounding box center [600, 231] width 508 height 16
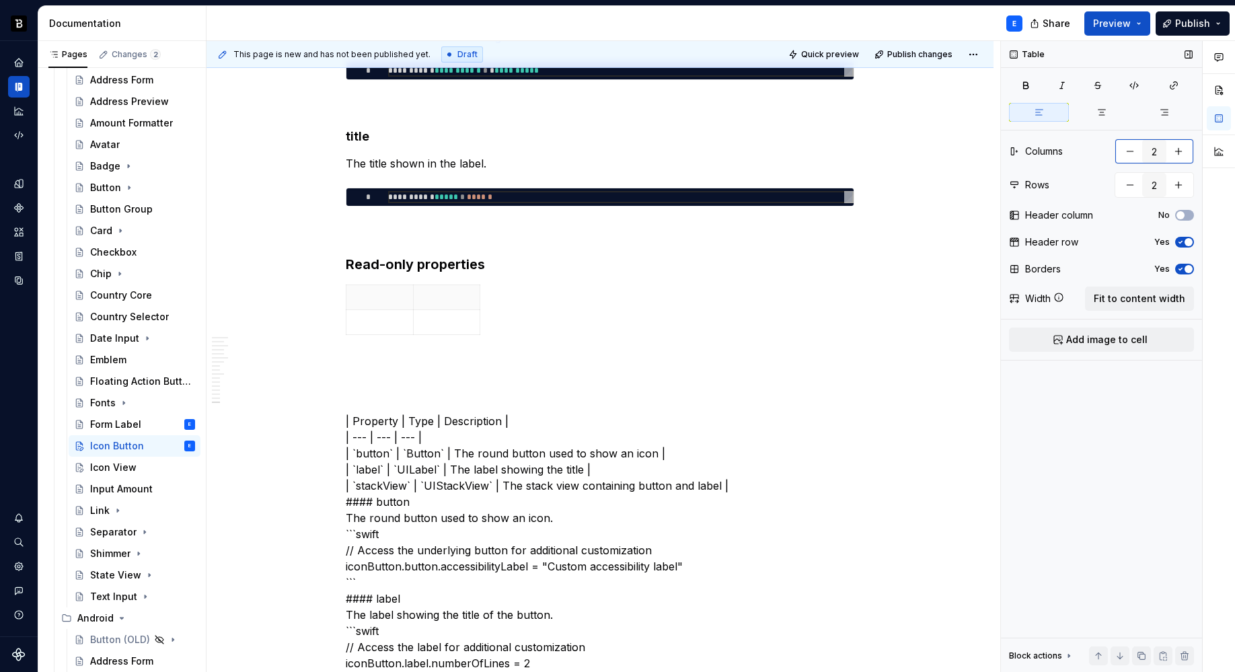
click at [1176, 154] on button "button" at bounding box center [1178, 151] width 24 height 24
type input "3"
click at [1147, 297] on span "Fit to content width" at bounding box center [1138, 298] width 91 height 13
type textarea "*"
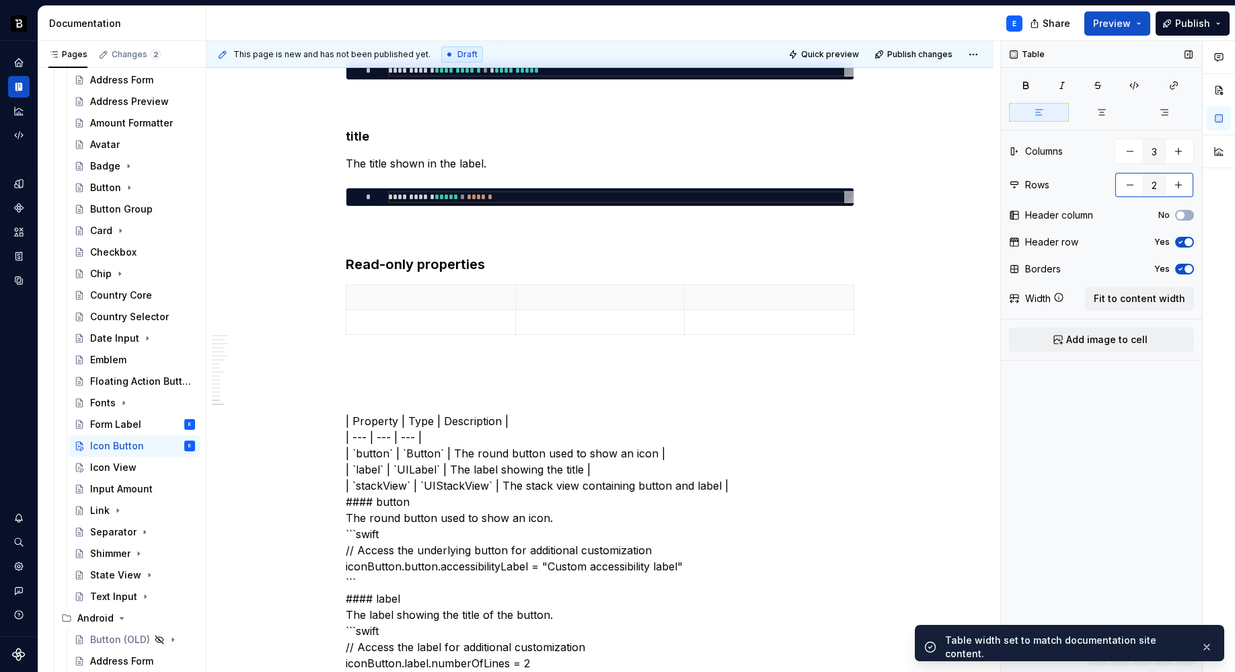
click at [1185, 185] on button "button" at bounding box center [1178, 185] width 24 height 24
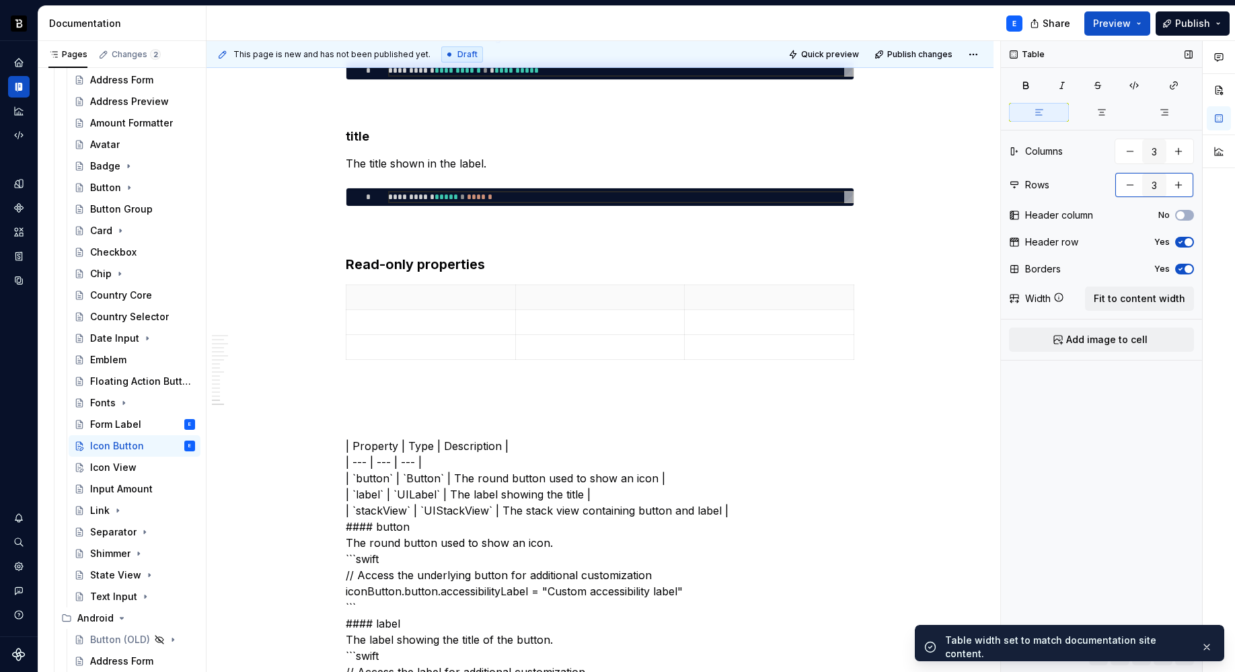
click at [1185, 185] on button "button" at bounding box center [1178, 185] width 24 height 24
type input "5"
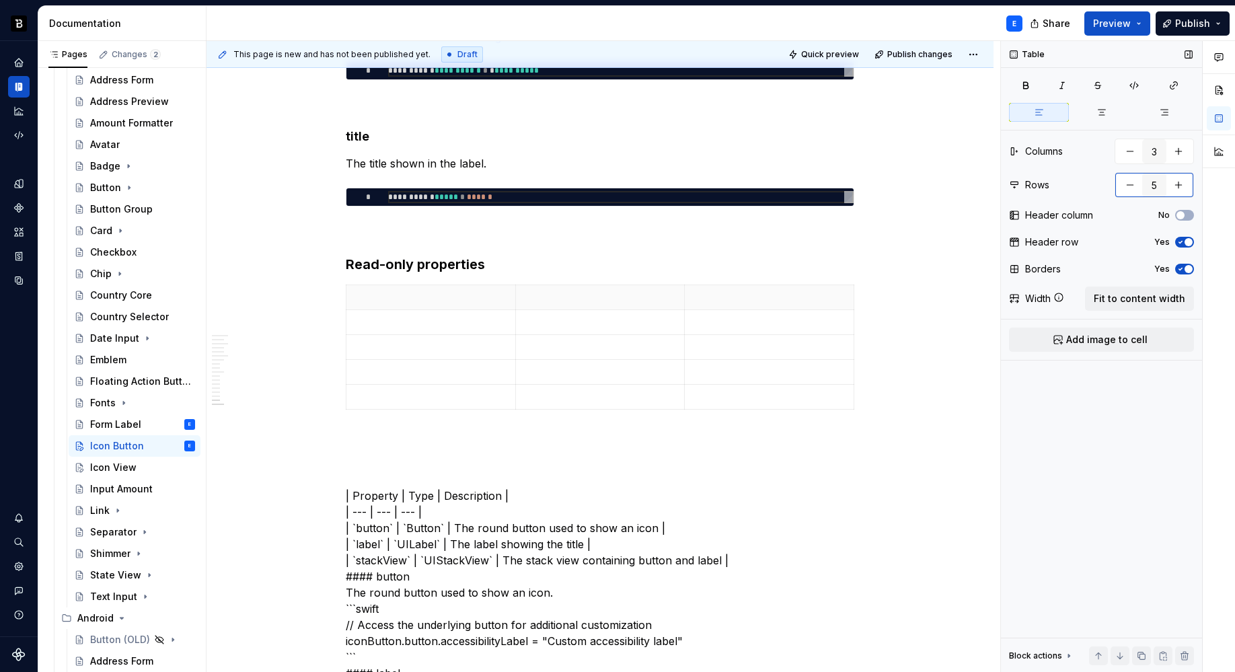
type textarea "*"
click at [1126, 185] on button "button" at bounding box center [1130, 185] width 24 height 24
type input "4"
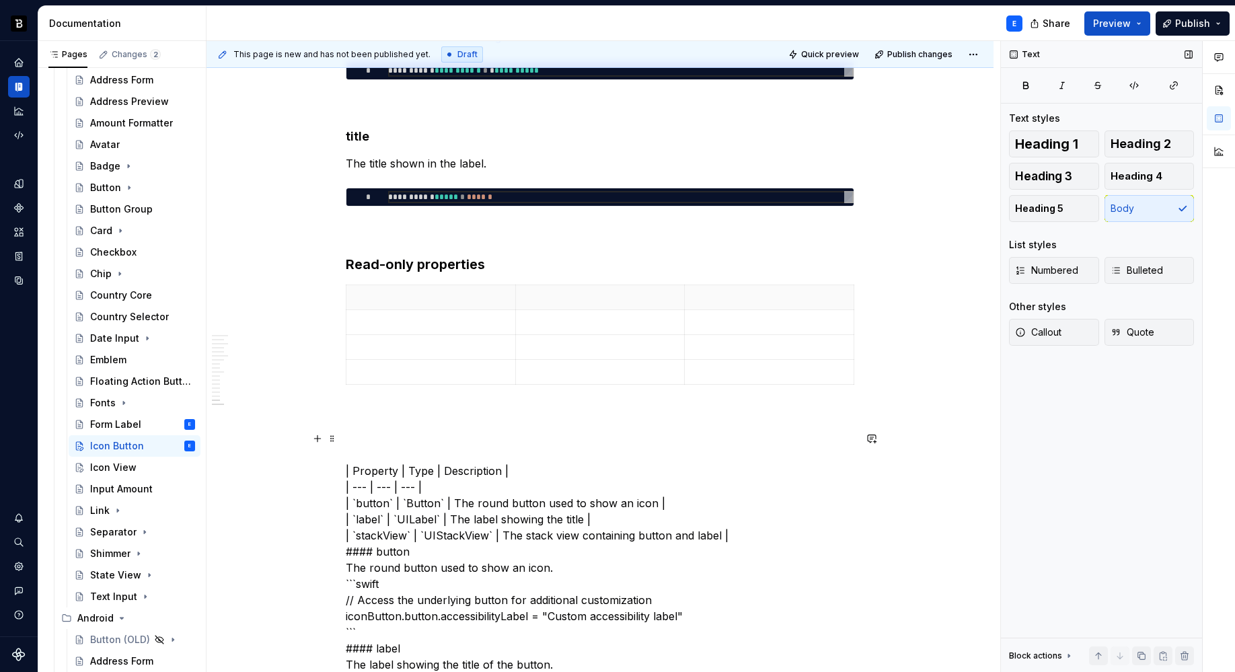
click at [391, 299] on p at bounding box center [430, 296] width 153 height 13
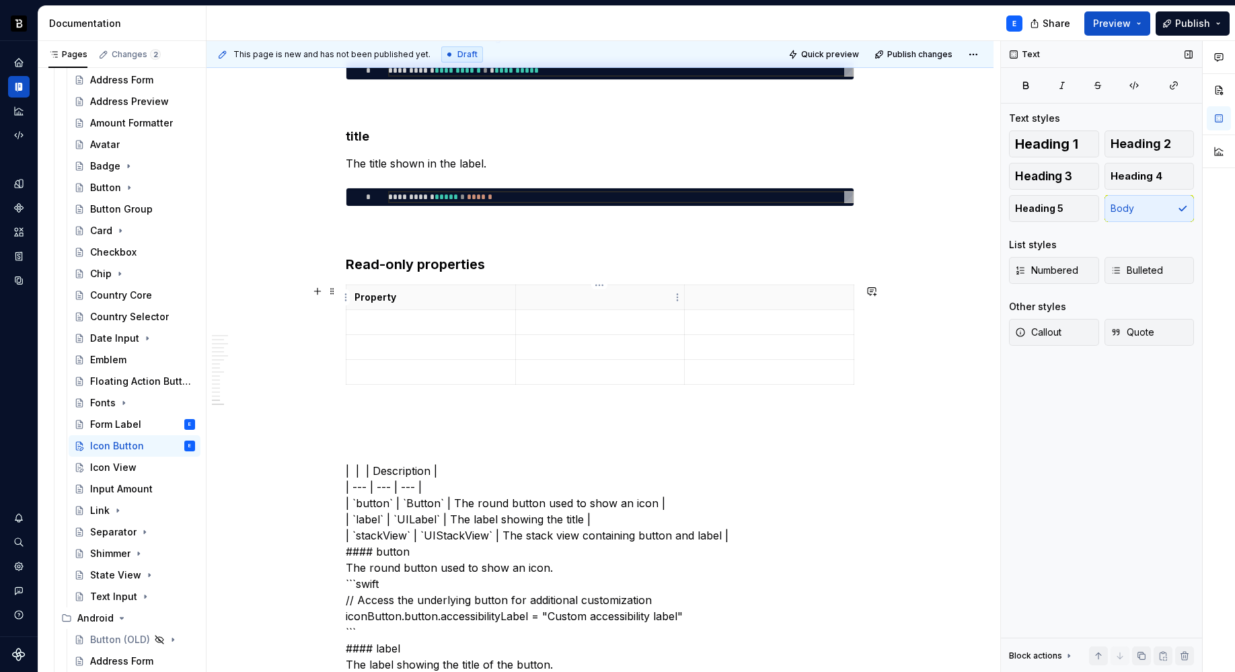
click at [543, 297] on p at bounding box center [600, 296] width 153 height 13
click at [700, 301] on p at bounding box center [769, 296] width 153 height 13
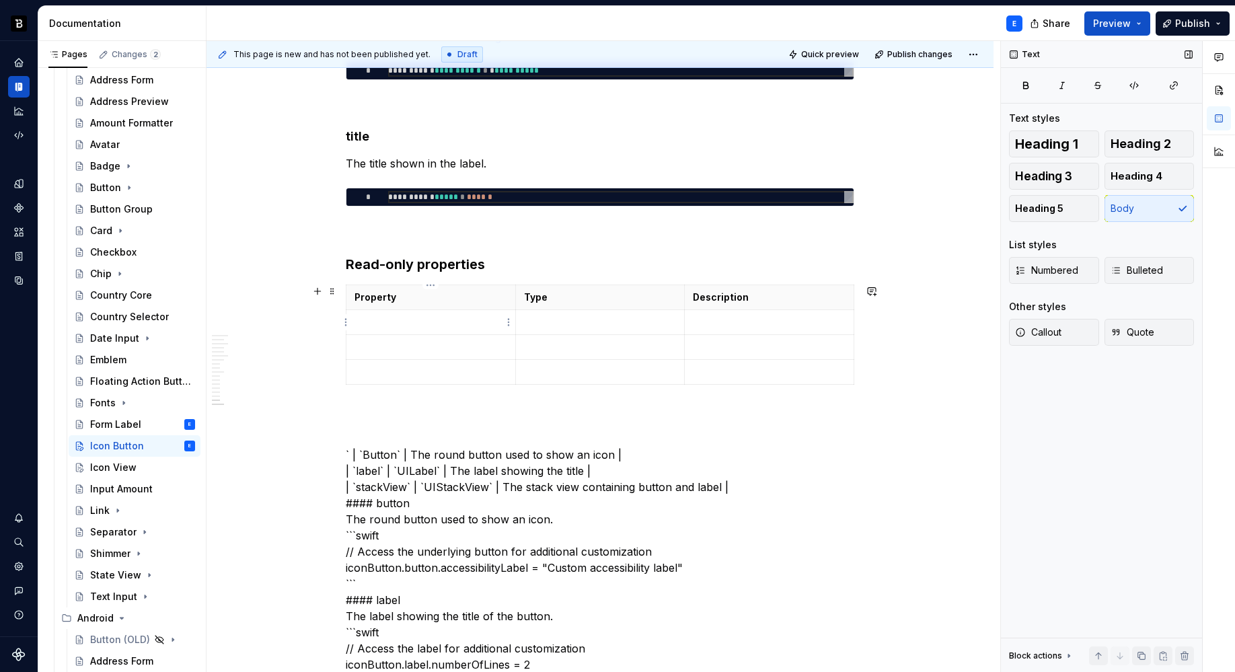
click at [412, 315] on p at bounding box center [430, 321] width 153 height 13
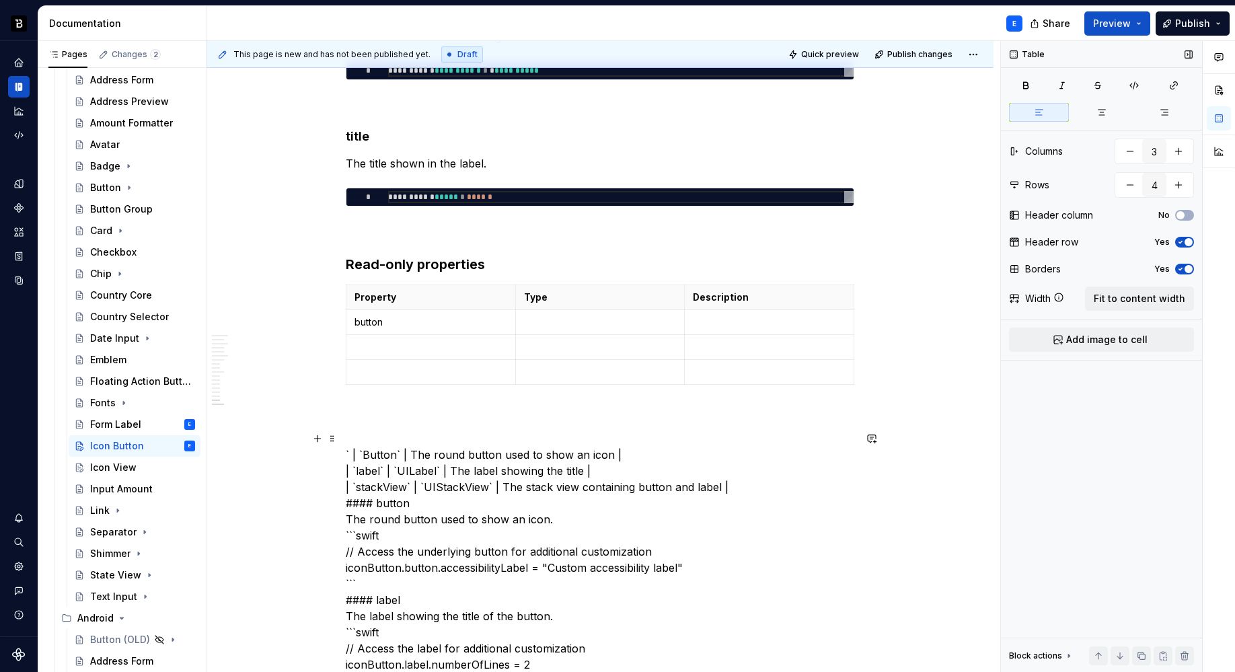
click at [541, 319] on p at bounding box center [600, 321] width 153 height 13
click at [700, 331] on td at bounding box center [769, 322] width 169 height 25
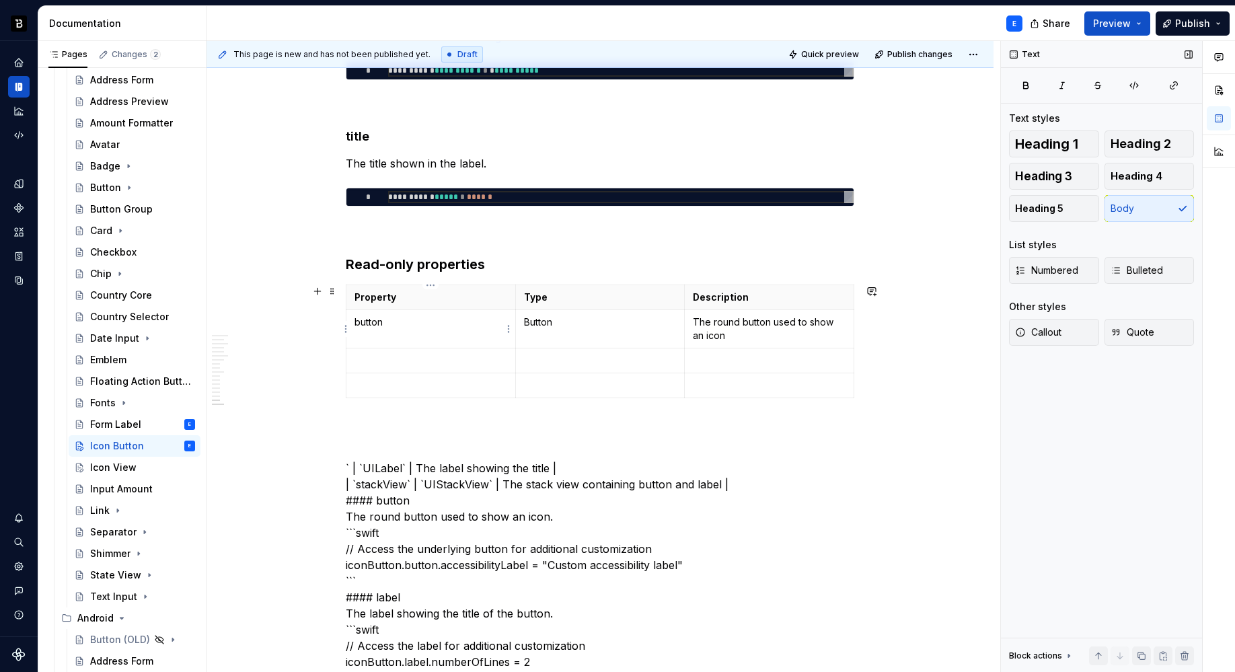
click at [440, 346] on td "button" at bounding box center [430, 329] width 169 height 38
click at [538, 354] on p at bounding box center [600, 360] width 153 height 13
click at [718, 354] on p at bounding box center [769, 360] width 153 height 13
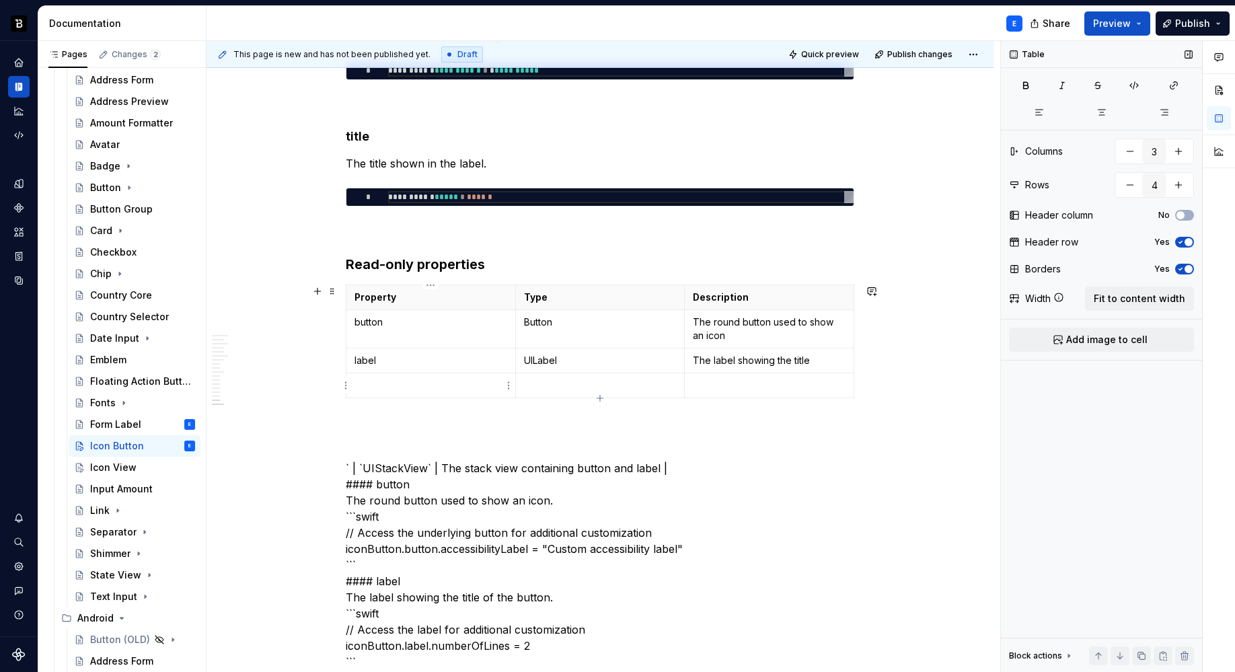
click at [416, 383] on p at bounding box center [430, 385] width 153 height 13
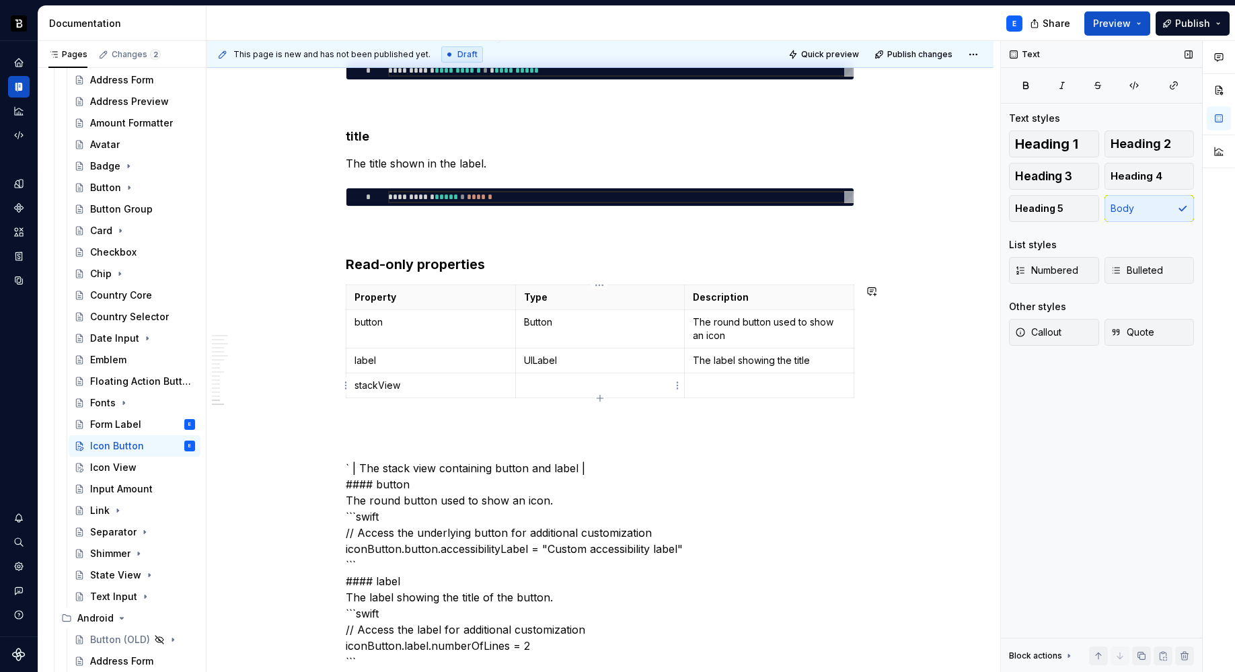
click at [605, 393] on td at bounding box center [599, 385] width 169 height 25
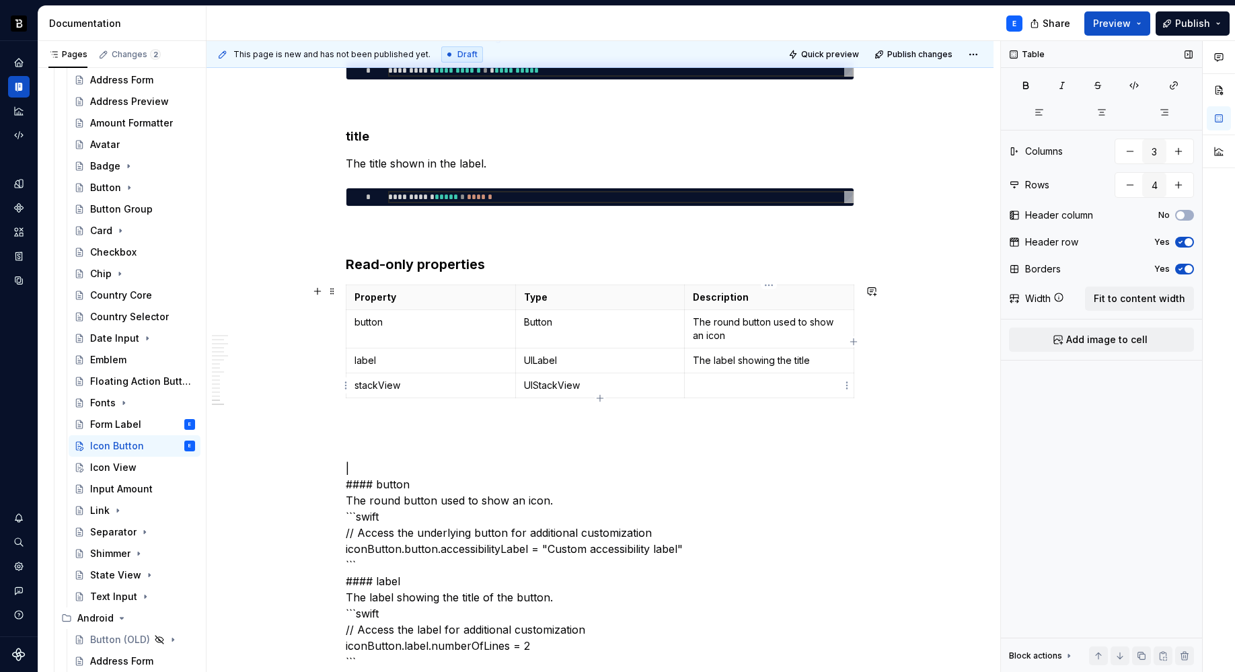
click at [712, 383] on p at bounding box center [769, 385] width 153 height 13
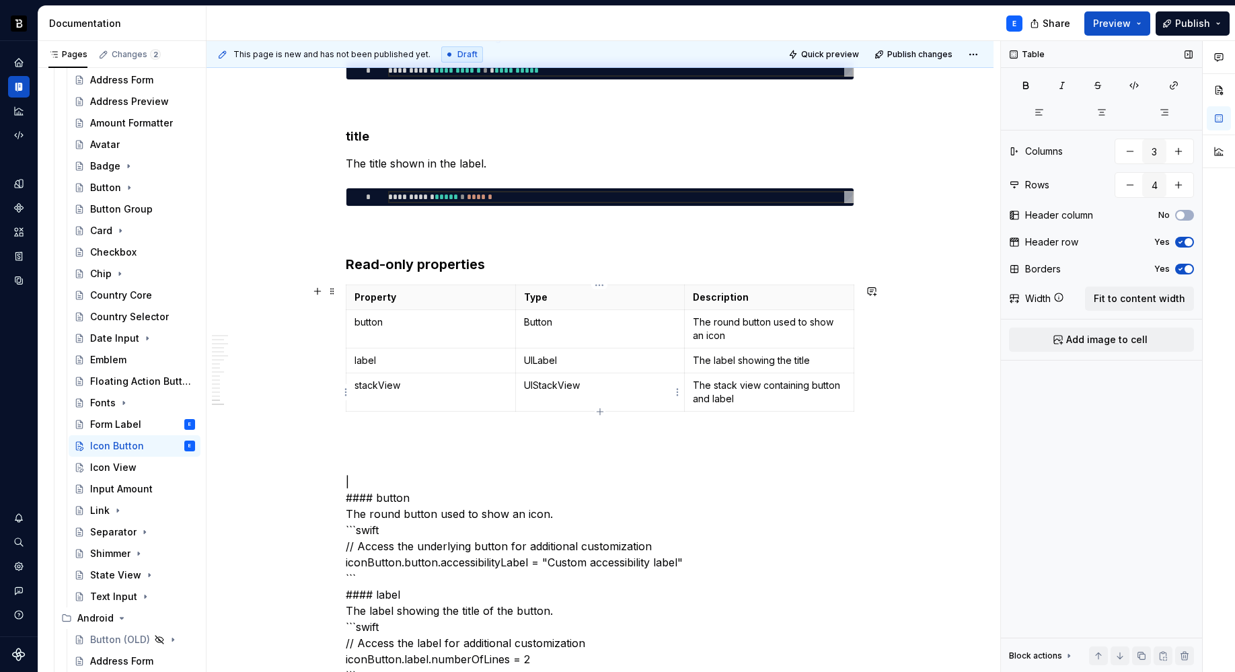
click at [609, 394] on td "UIStackView" at bounding box center [599, 392] width 169 height 38
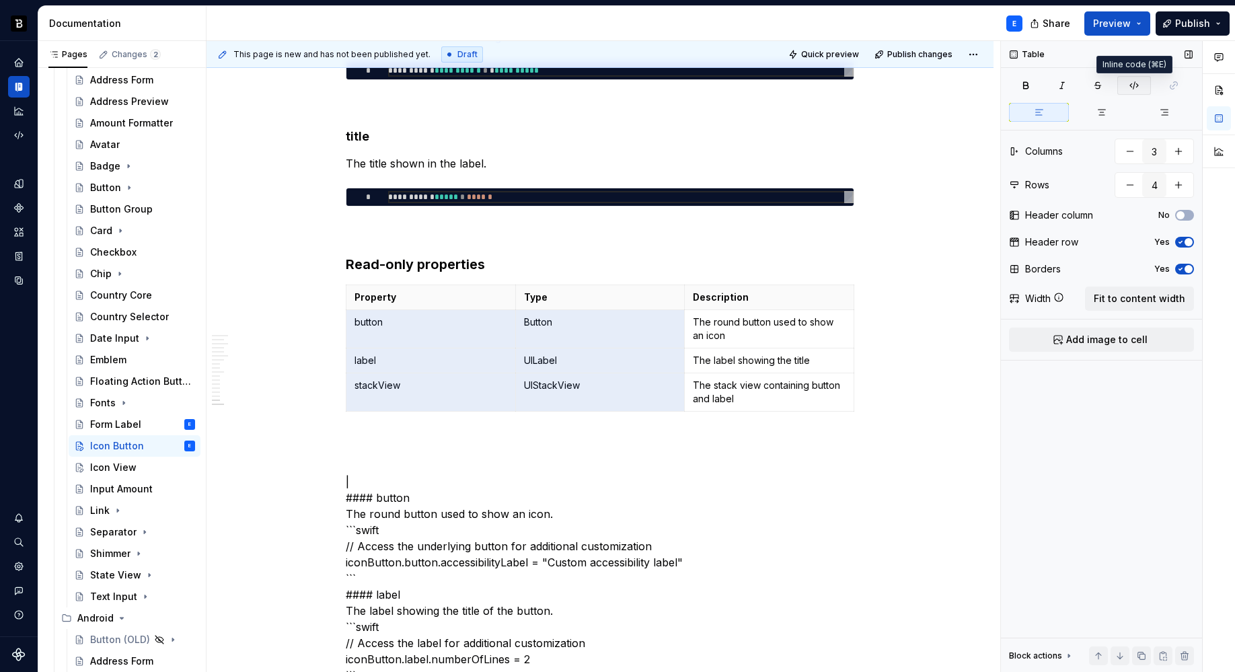
click at [1132, 84] on icon "button" at bounding box center [1133, 85] width 11 height 11
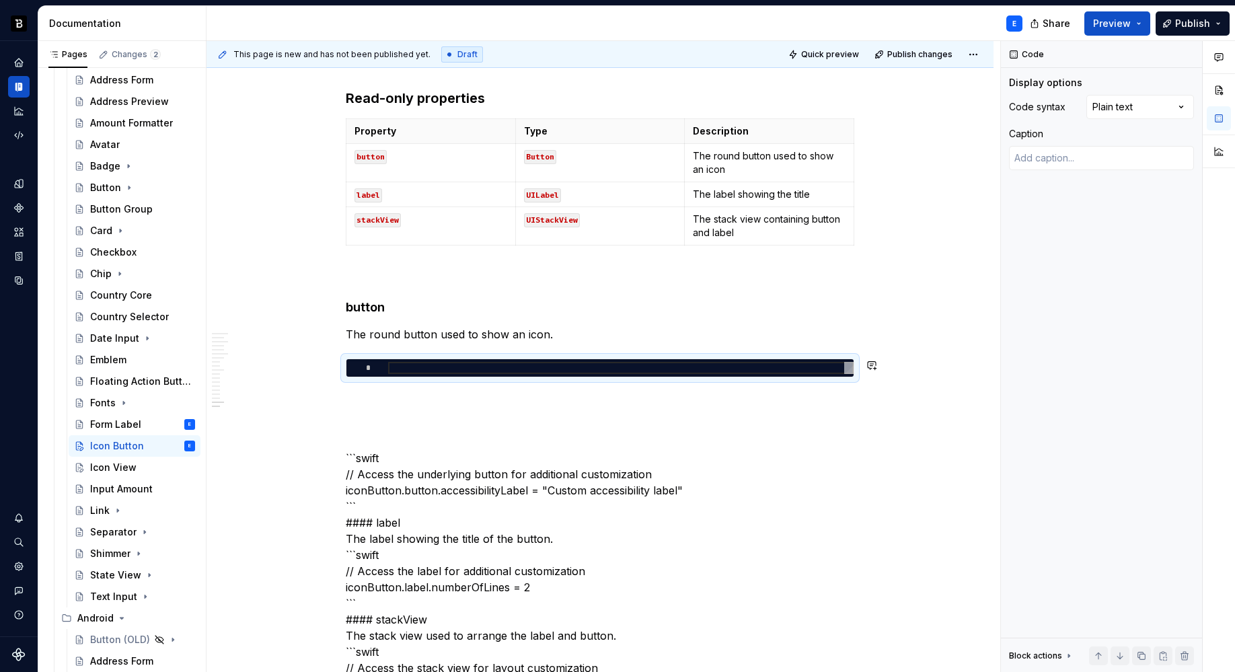
scroll to position [2595, 0]
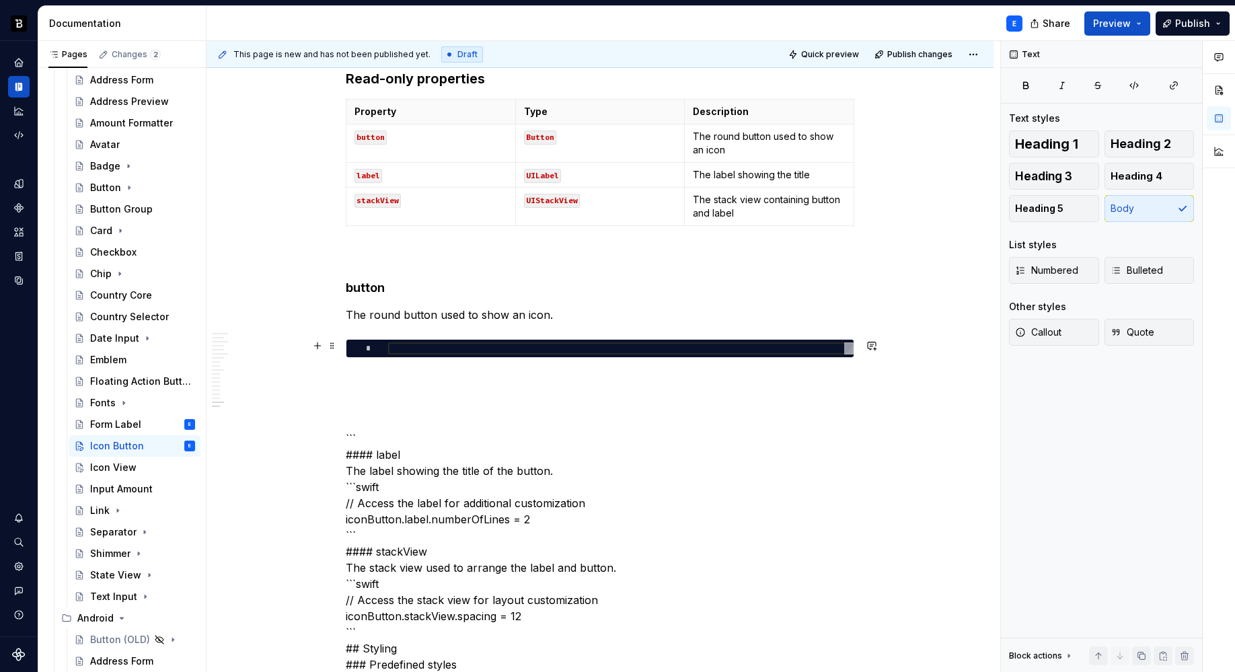
click at [465, 350] on div at bounding box center [620, 348] width 465 height 12
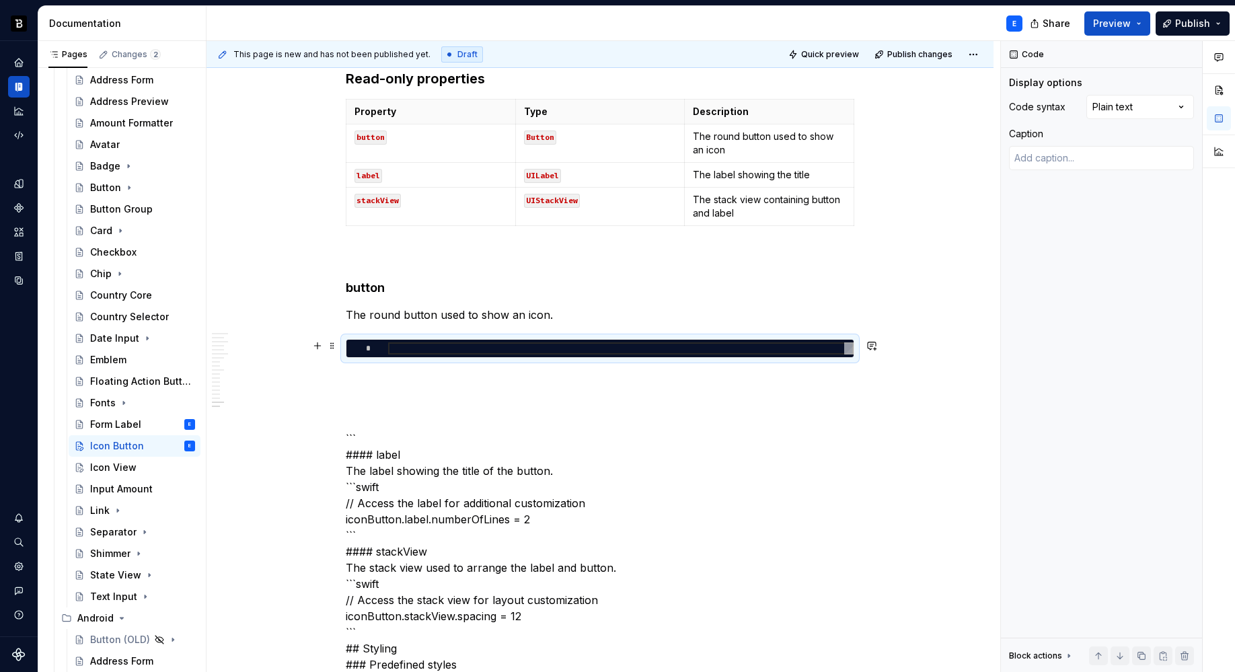
type textarea "*"
type textarea "**********"
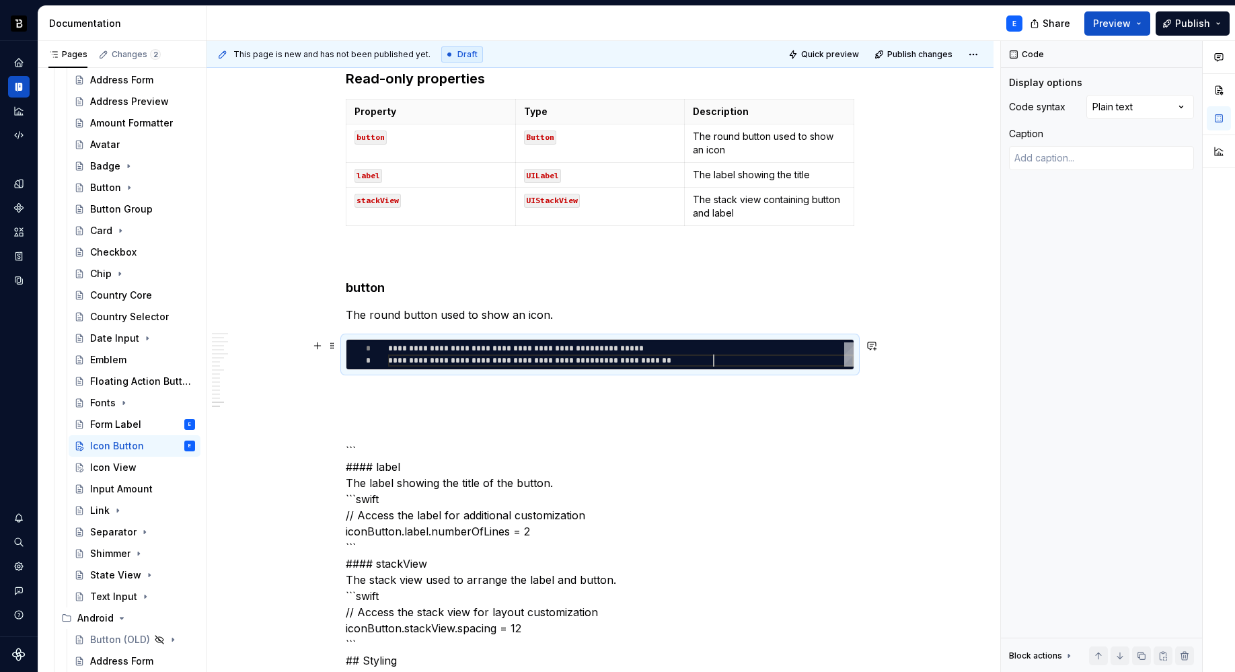
scroll to position [12, 325]
click at [1107, 108] on div "Comments Open comments No comments yet Select ‘Comment’ from the block context …" at bounding box center [1118, 356] width 234 height 631
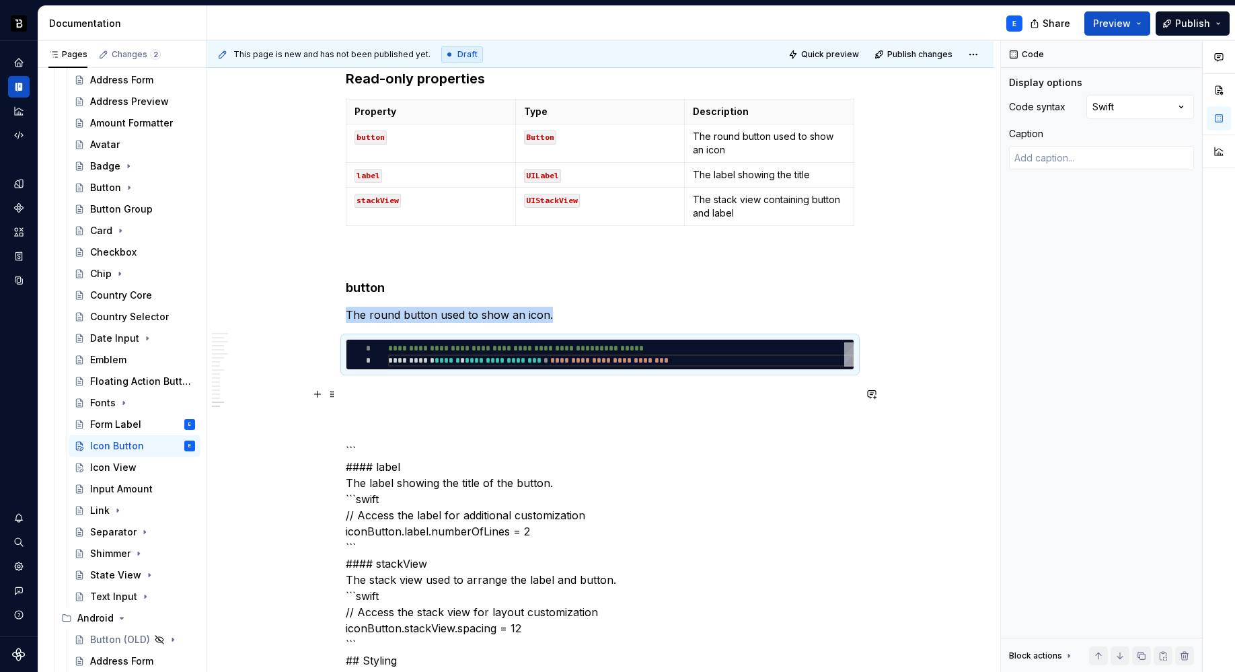
click at [438, 390] on p at bounding box center [600, 394] width 508 height 16
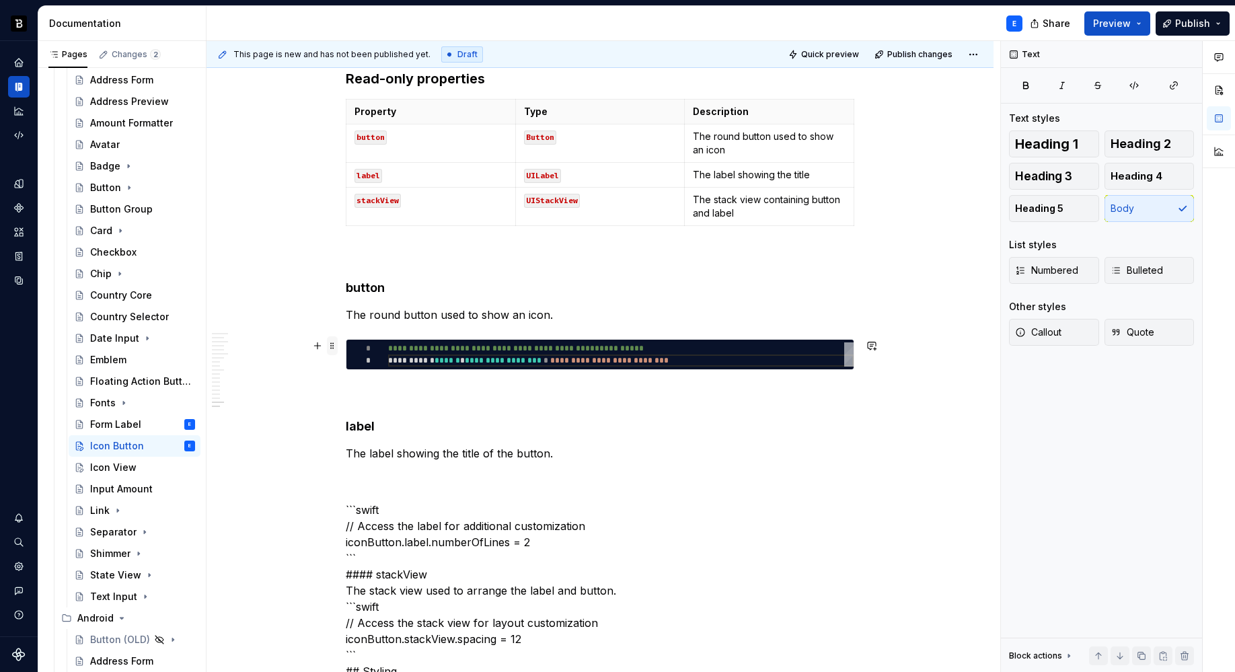
click at [334, 346] on span at bounding box center [332, 345] width 11 height 19
type textarea "*"
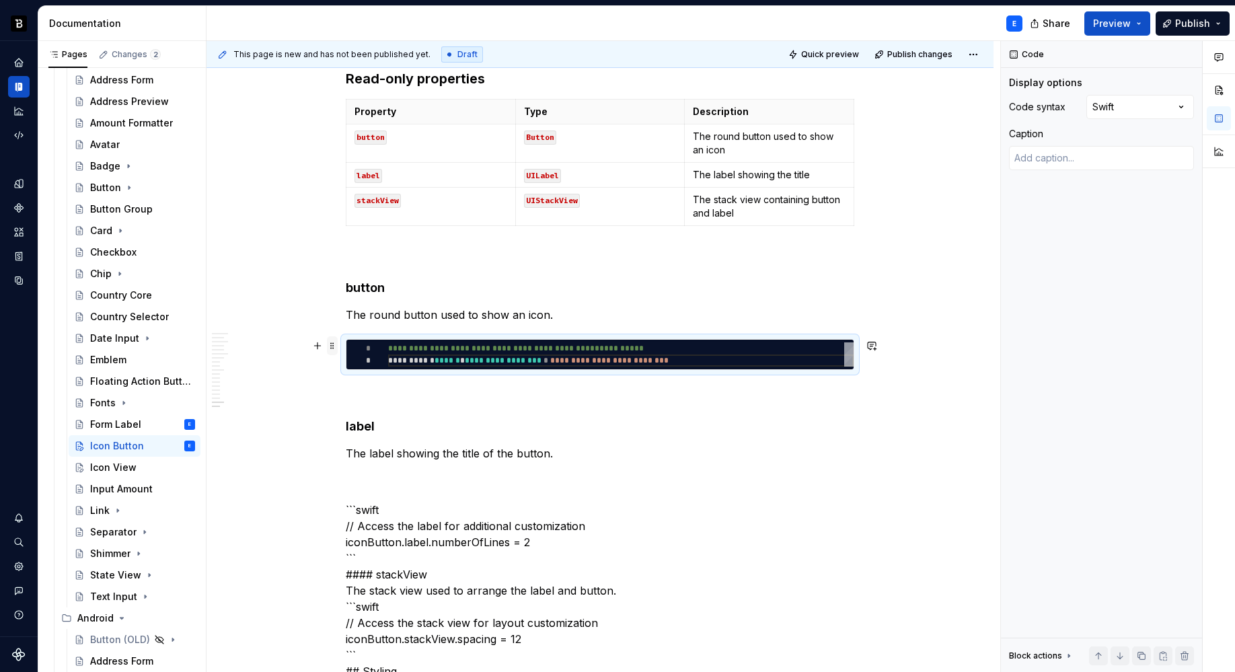
click at [334, 346] on span at bounding box center [332, 345] width 11 height 19
copy p "The round button used to show an icon."
click at [592, 448] on p "The label showing the title of the button." at bounding box center [600, 453] width 508 height 16
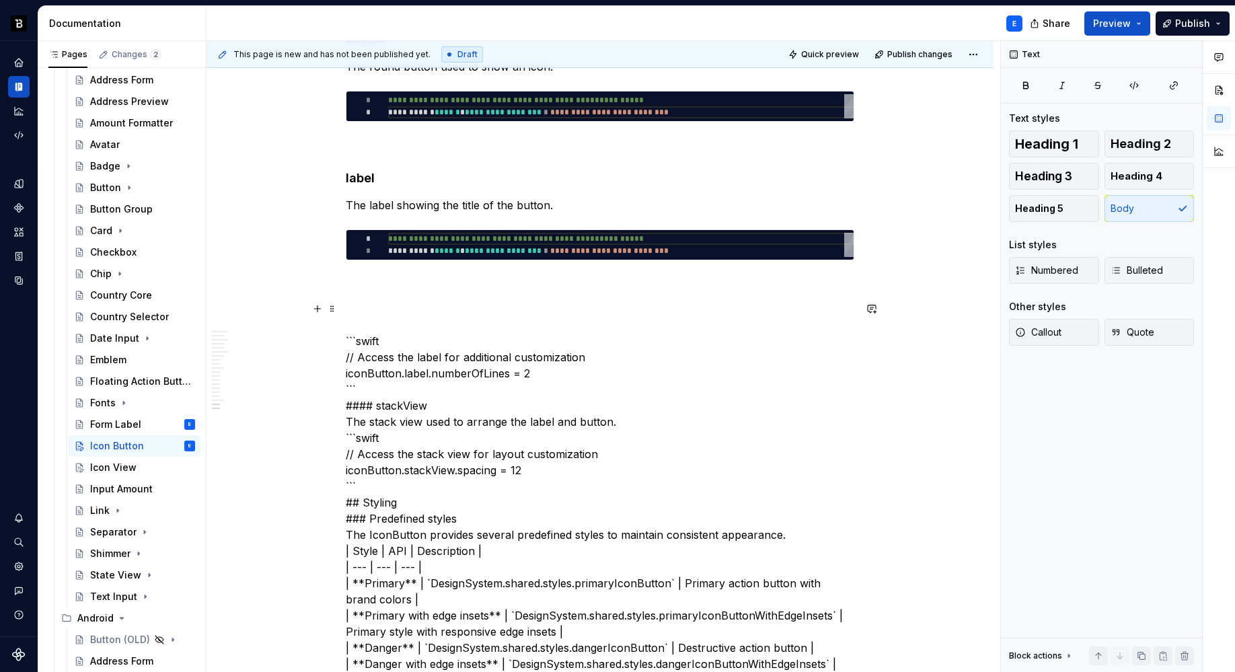
scroll to position [2847, 0]
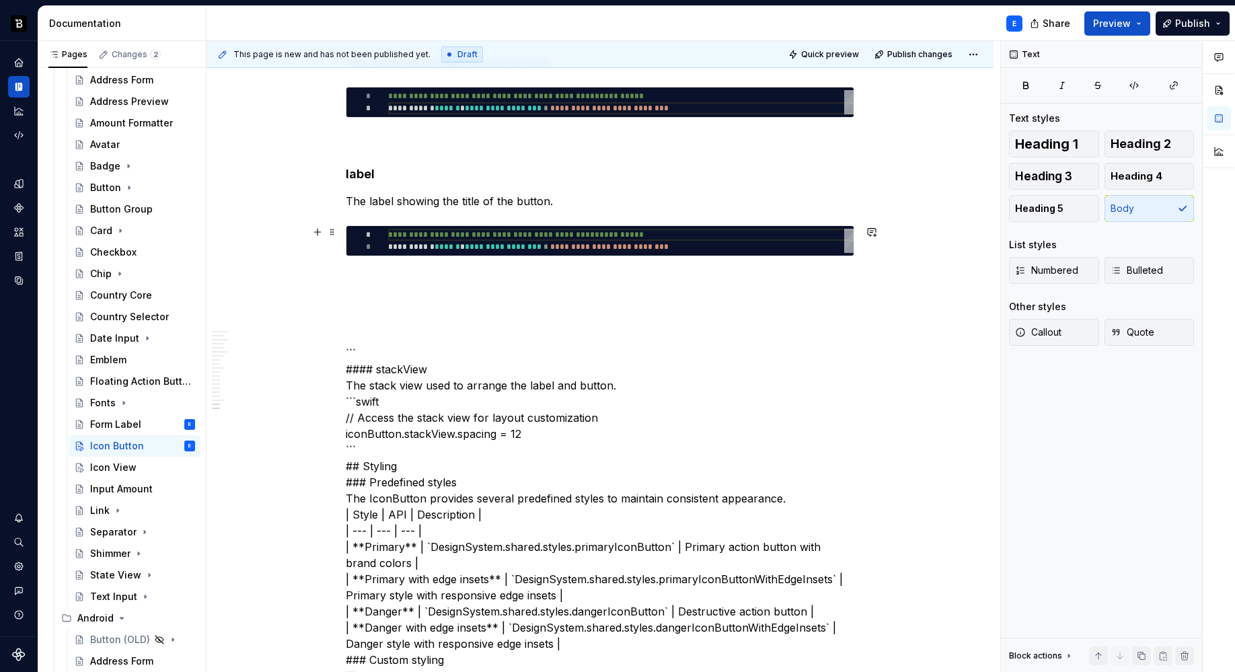
type textarea "**********"
click at [520, 239] on div "**********" at bounding box center [620, 241] width 465 height 24
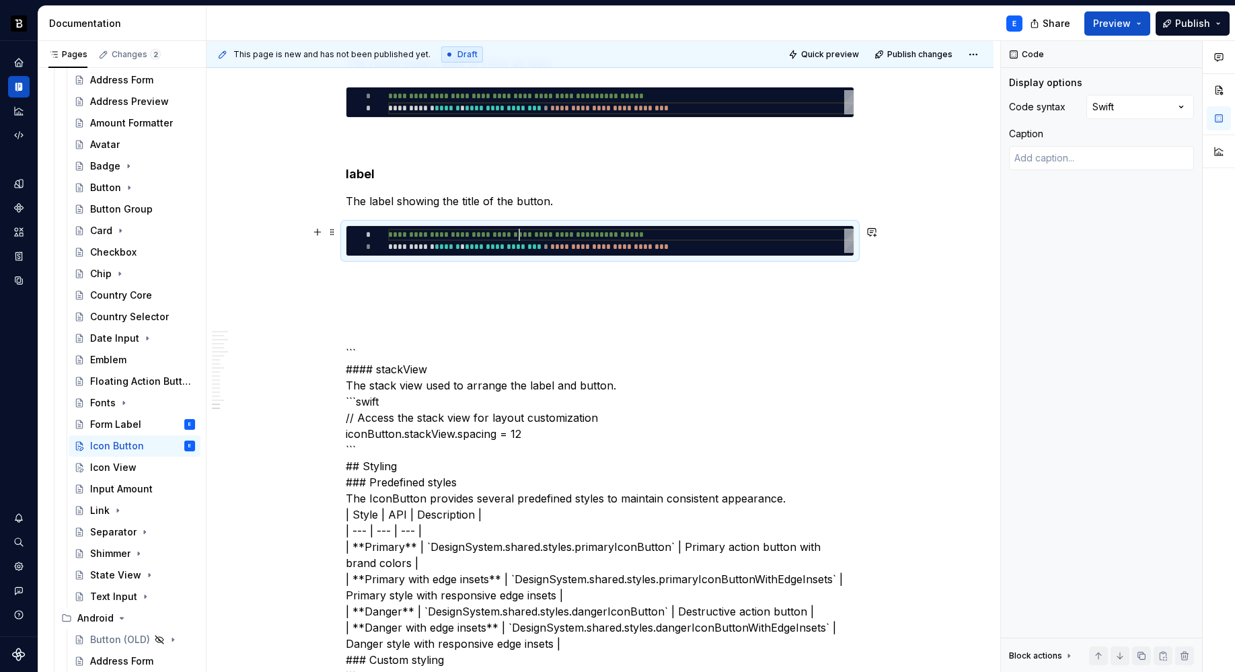
scroll to position [0, 325]
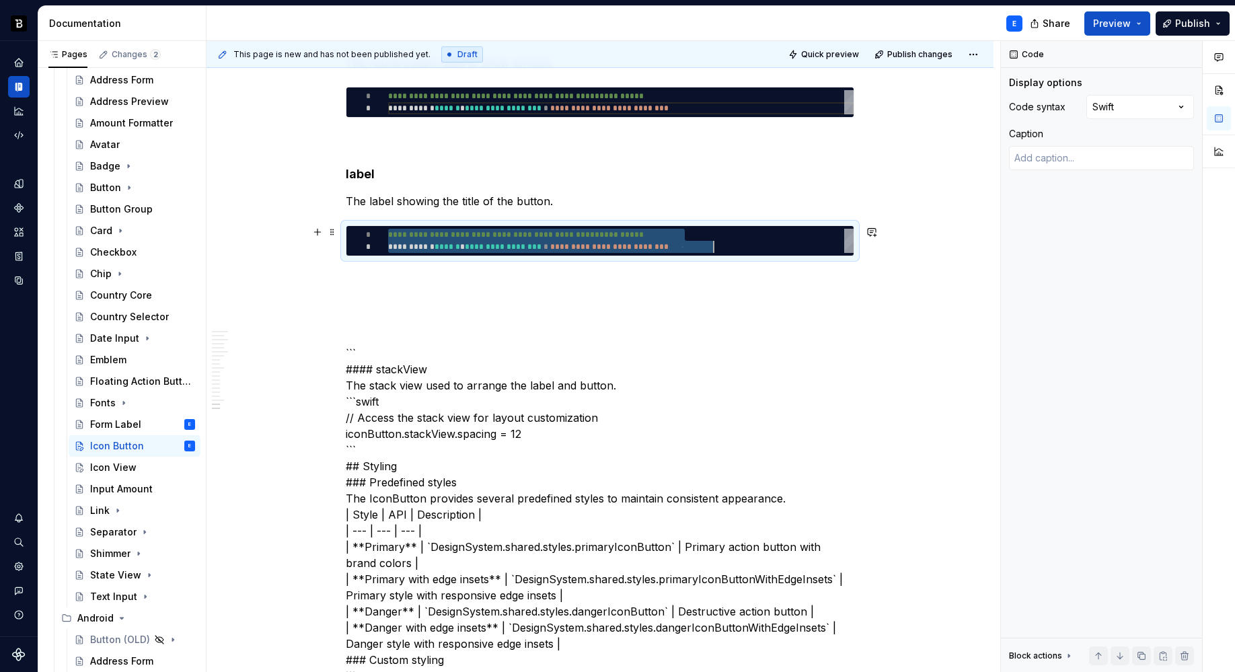
type textarea "*"
type textarea "**********"
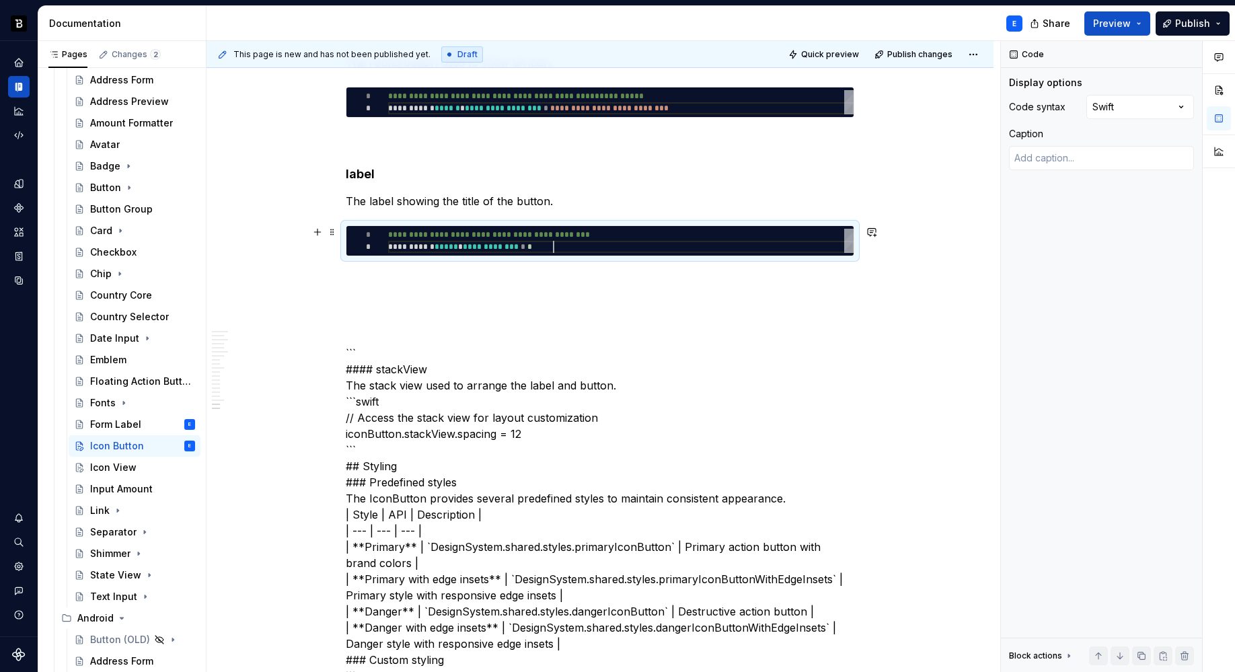
scroll to position [12, 165]
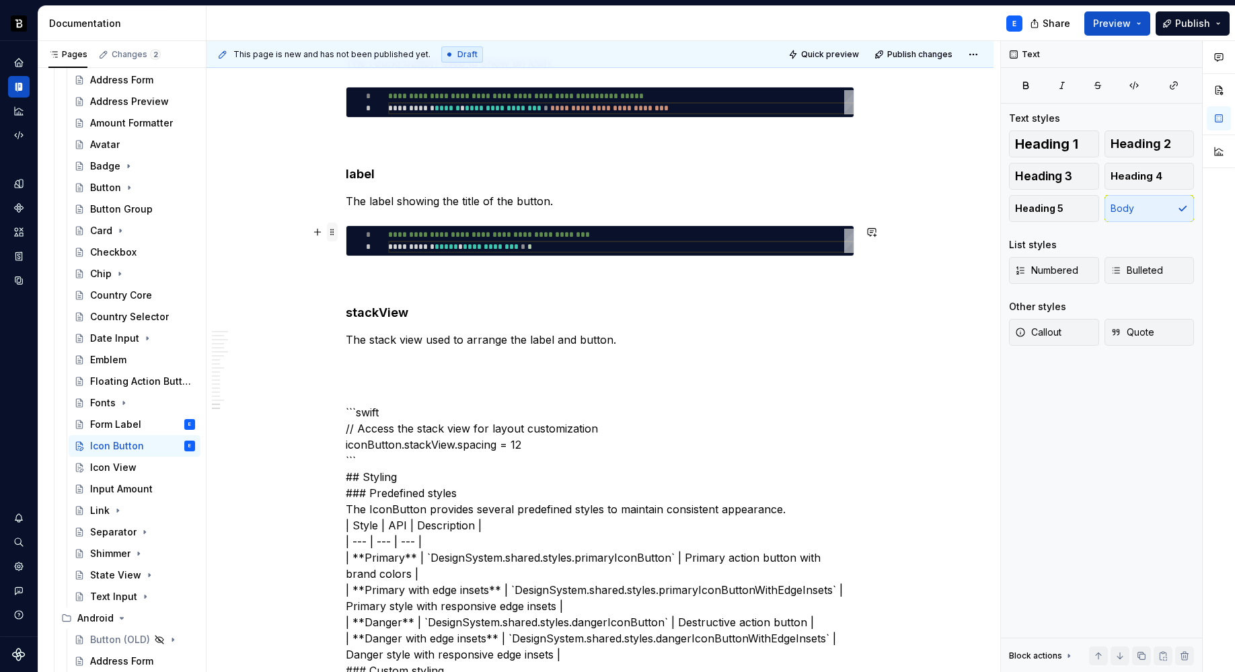
click at [335, 233] on span at bounding box center [332, 232] width 11 height 19
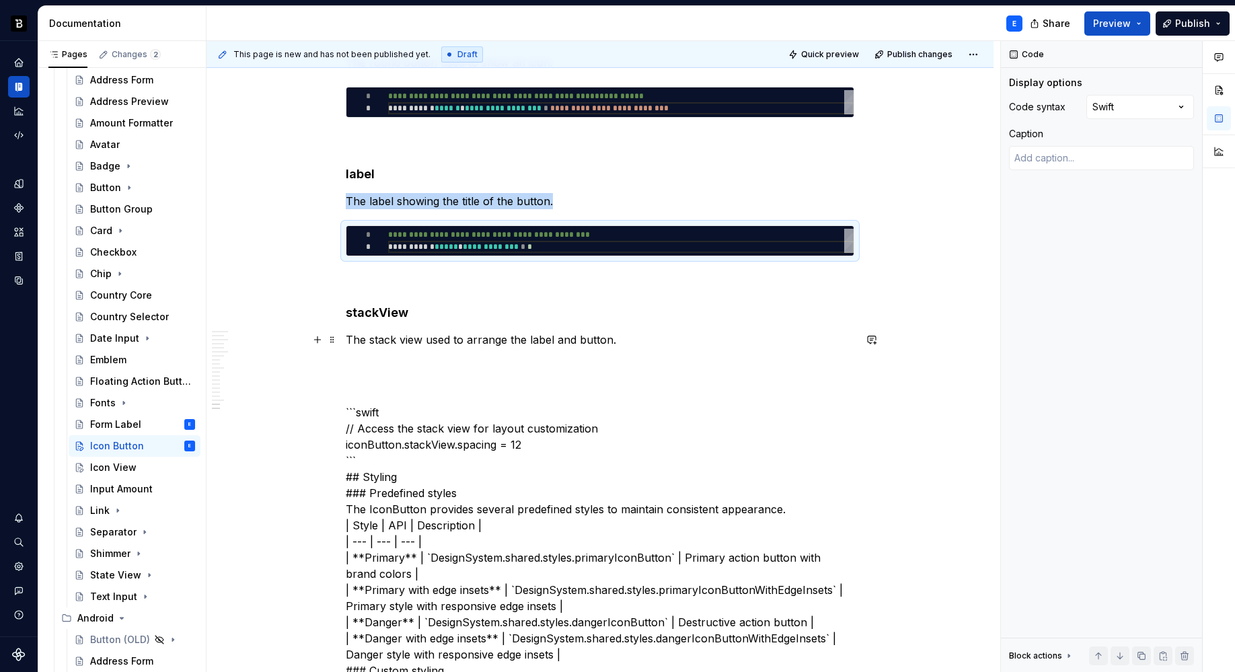
click at [626, 344] on p "The stack view used to arrange the label and button." at bounding box center [600, 339] width 508 height 16
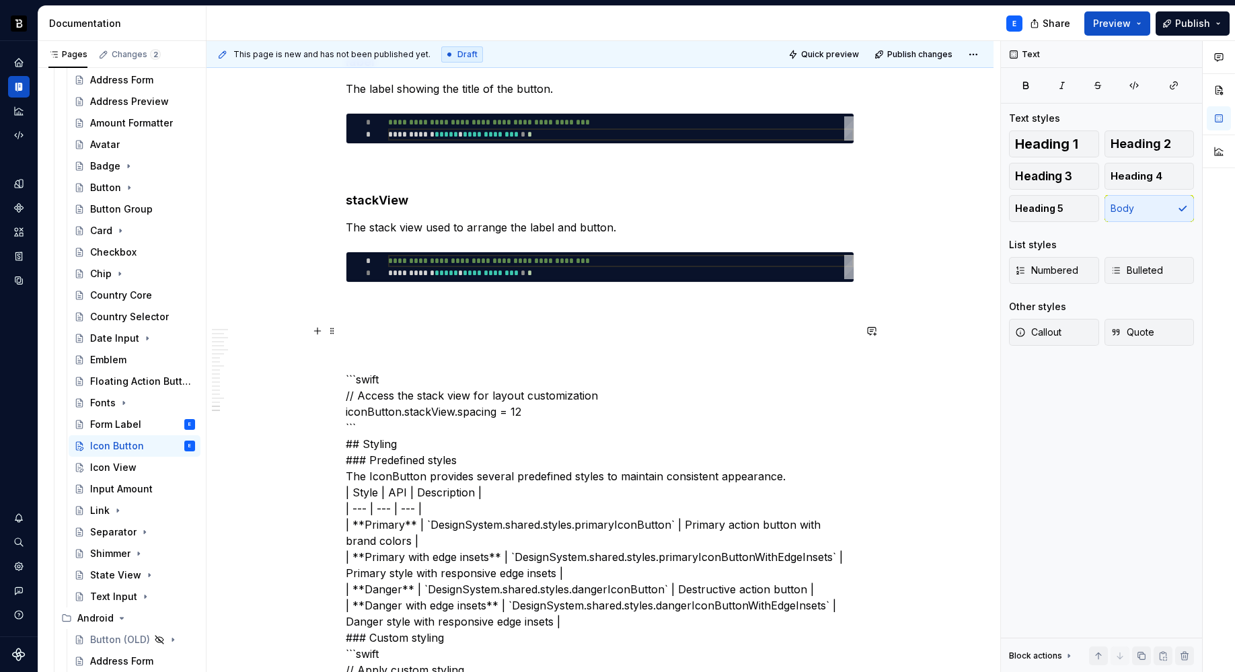
scroll to position [2964, 0]
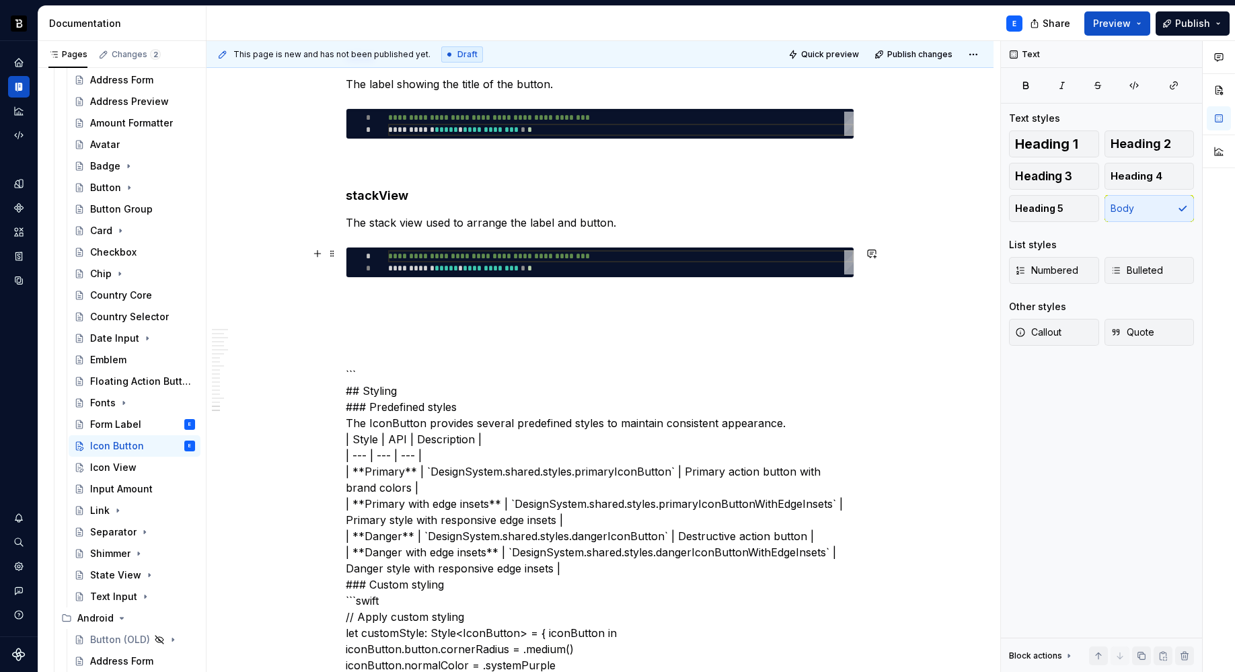
click at [473, 267] on div "**********" at bounding box center [620, 262] width 465 height 24
type textarea "*"
type textarea "**********"
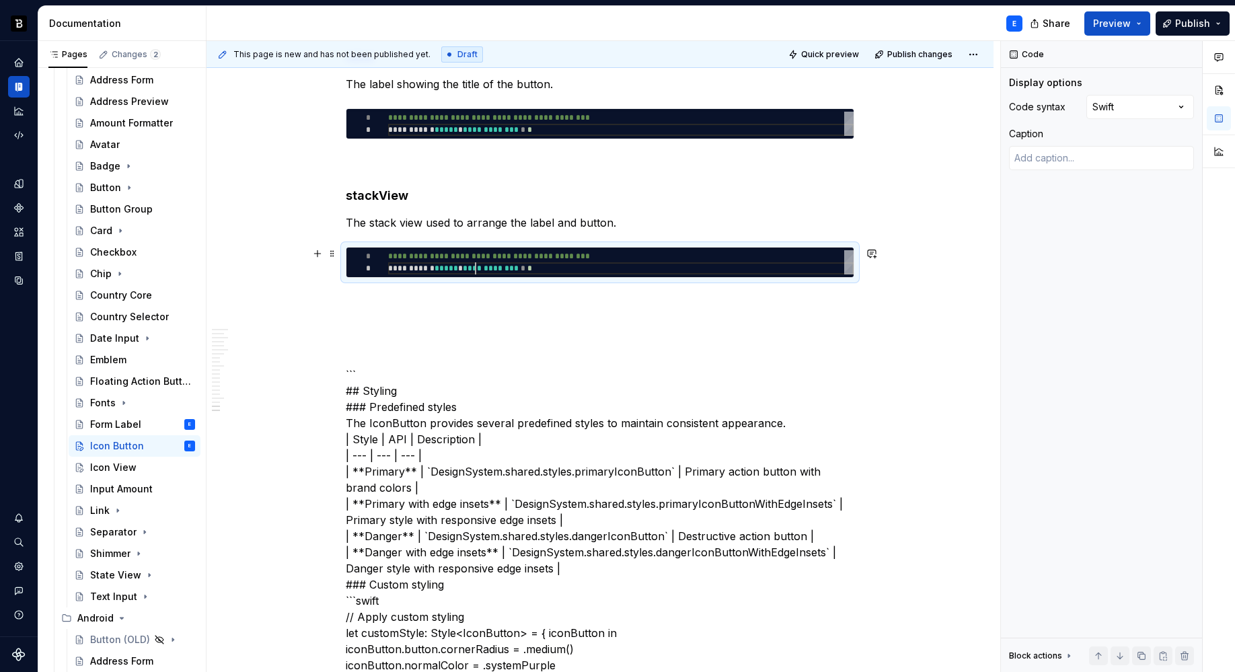
scroll to position [0, 165]
type textarea "*"
type textarea "**********"
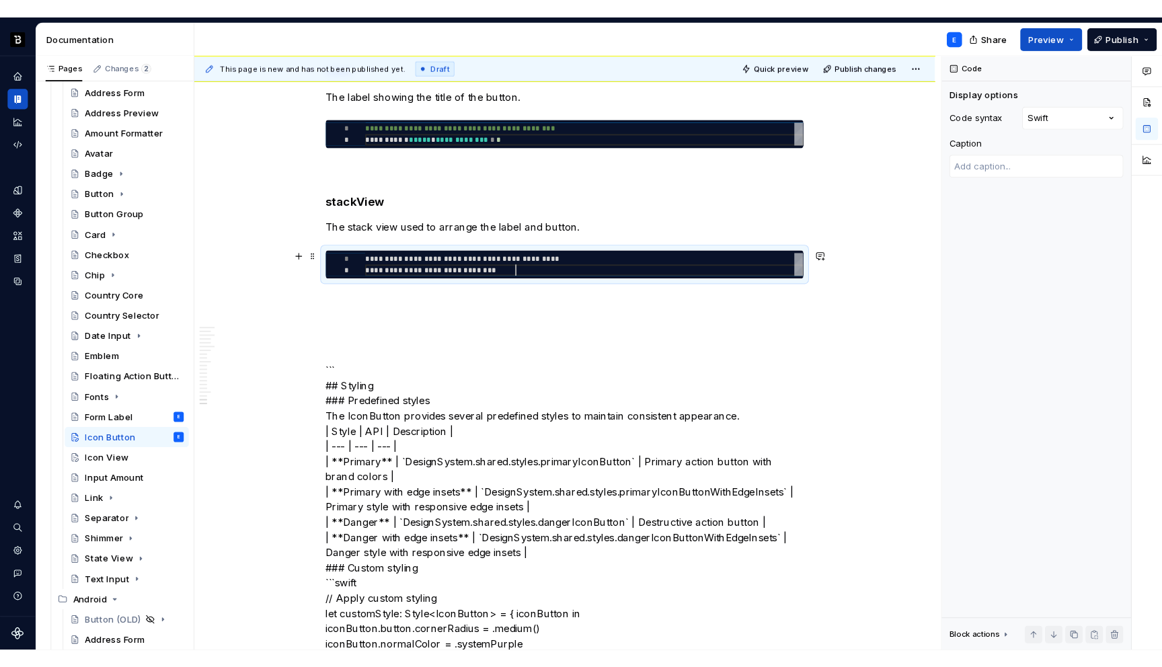
scroll to position [12, 160]
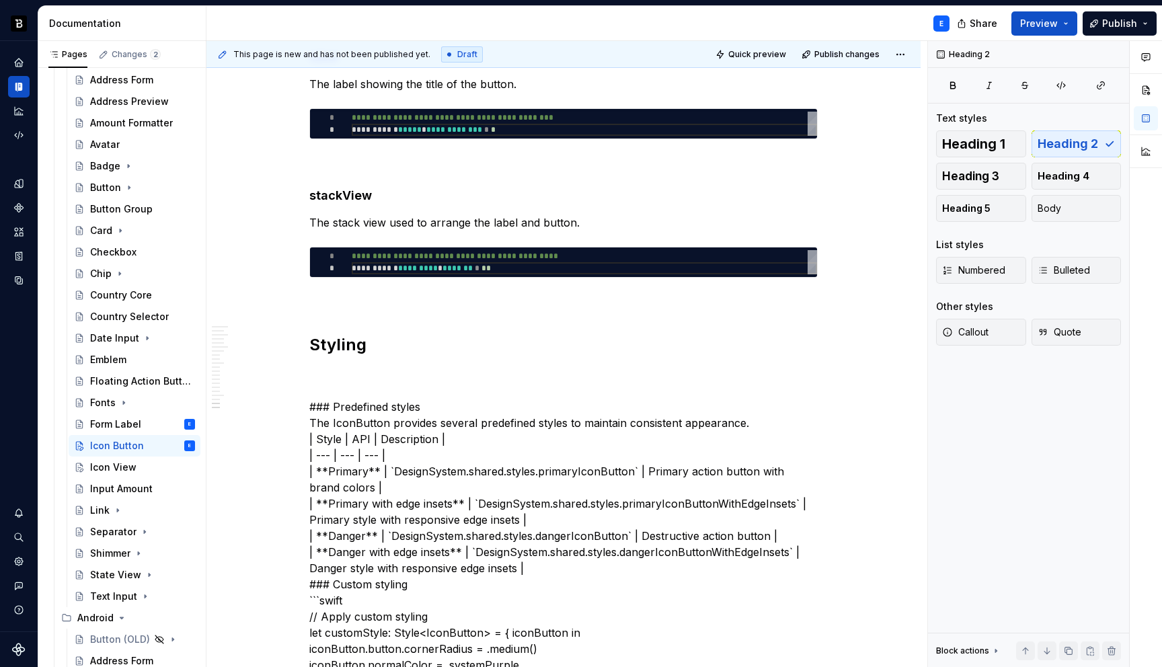
scroll to position [0, 135]
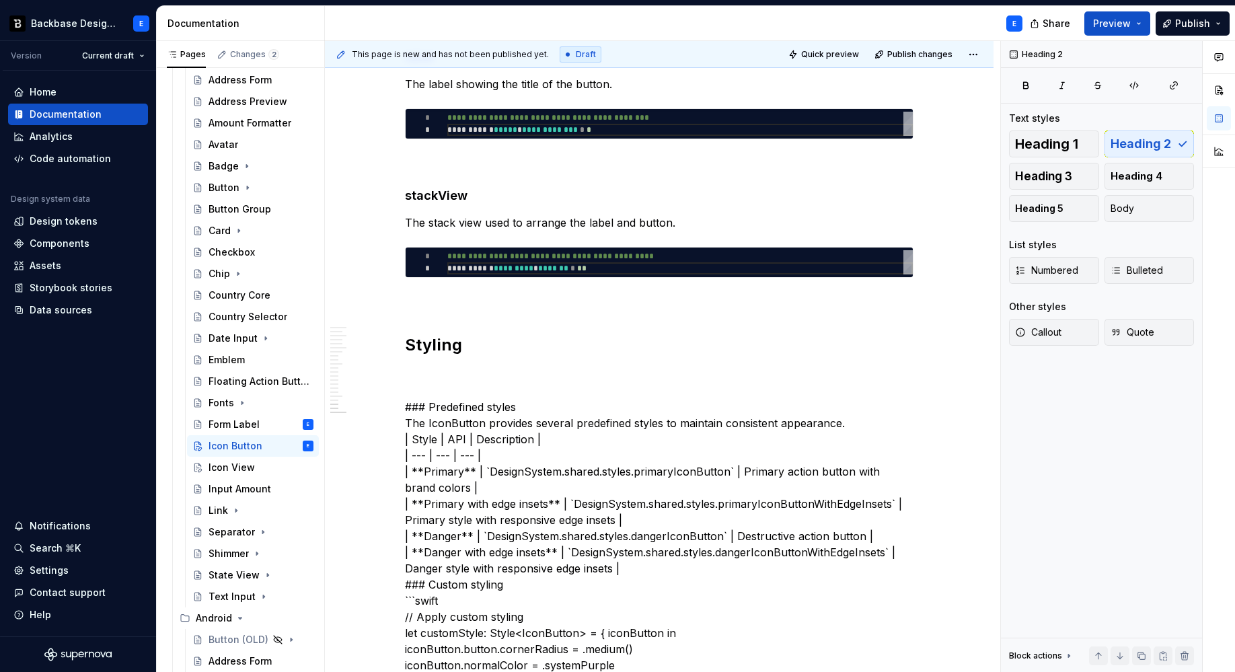
type textarea "*"
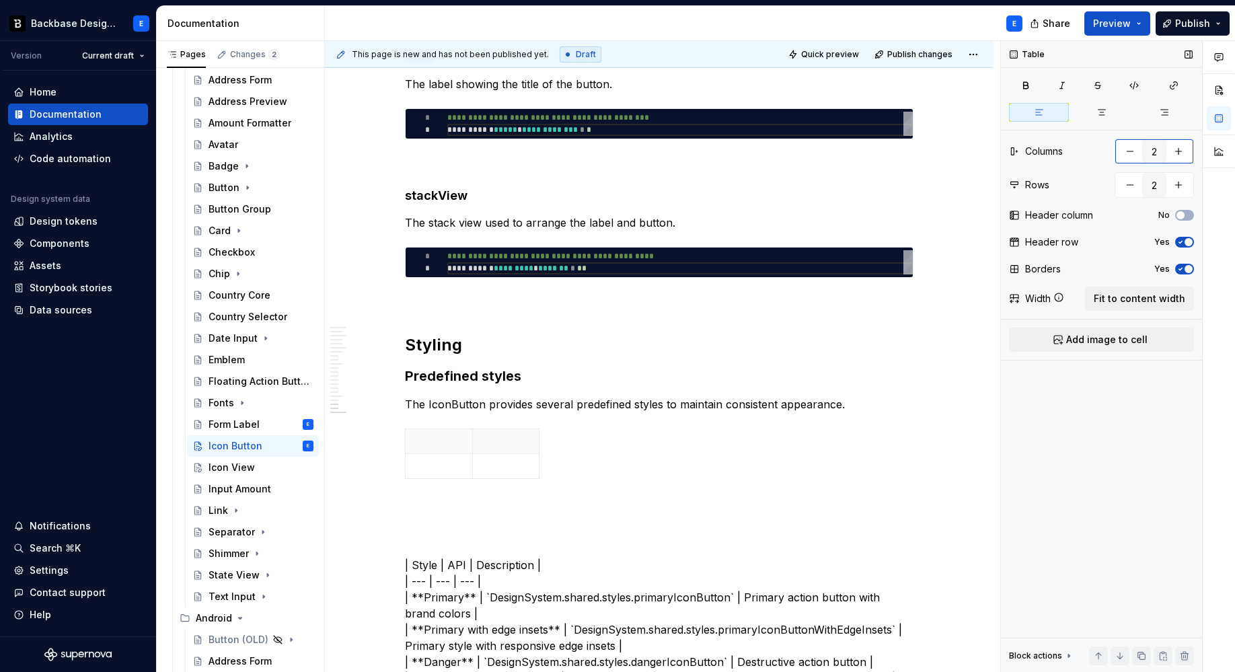
click at [1187, 146] on button "button" at bounding box center [1178, 151] width 24 height 24
type input "3"
click at [1142, 295] on span "Fit to content width" at bounding box center [1138, 298] width 91 height 13
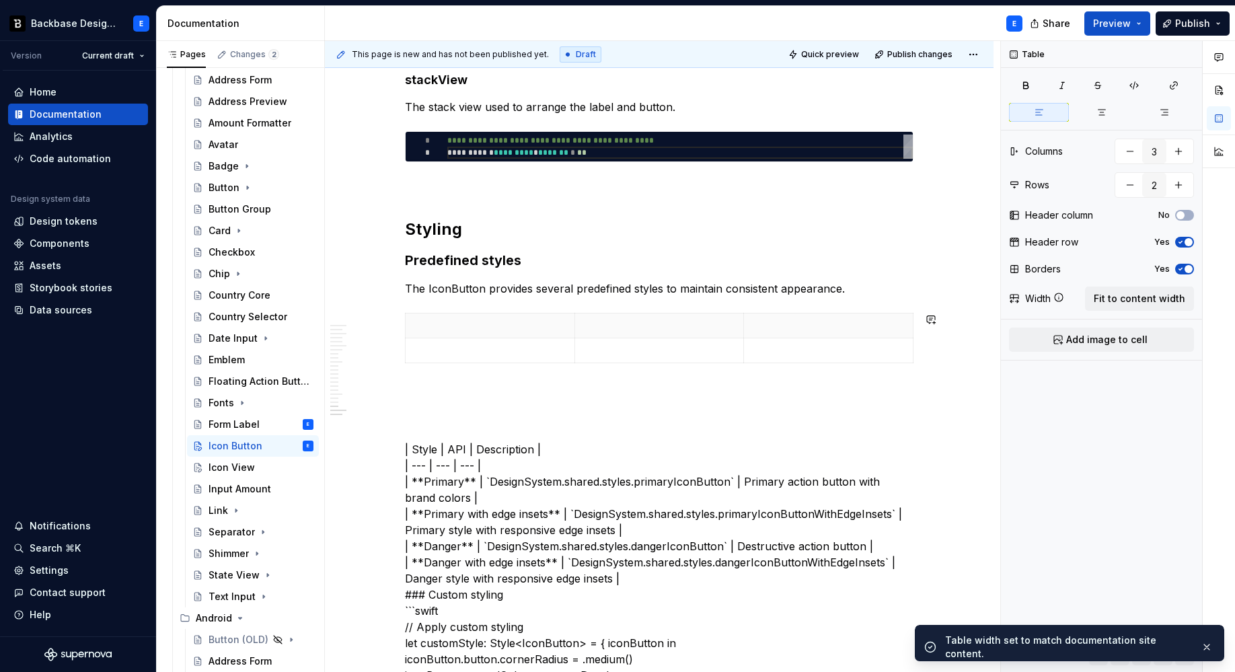
scroll to position [3082, 0]
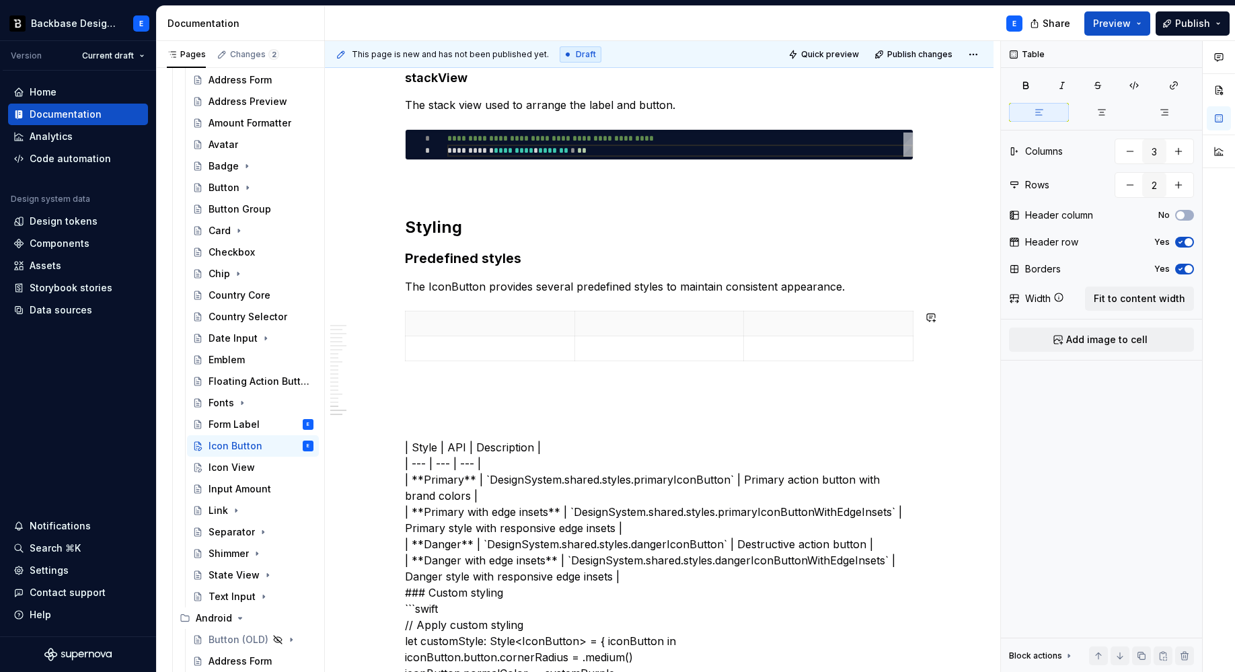
type textarea "*"
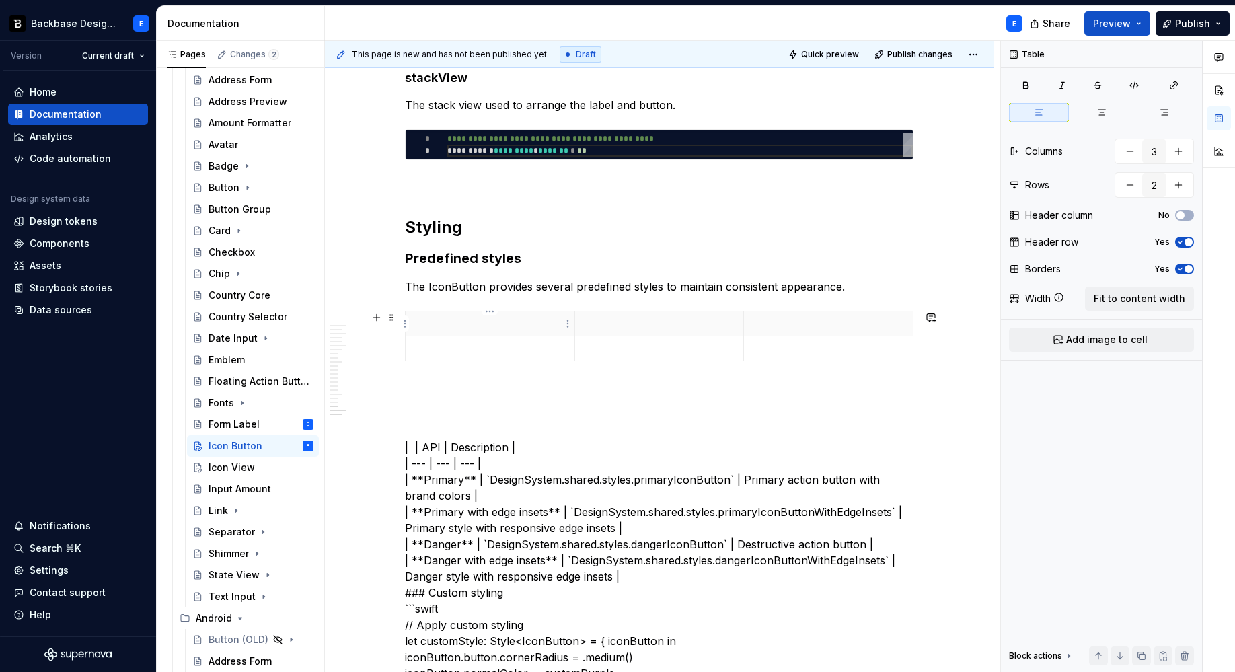
click at [451, 322] on p at bounding box center [490, 323] width 153 height 13
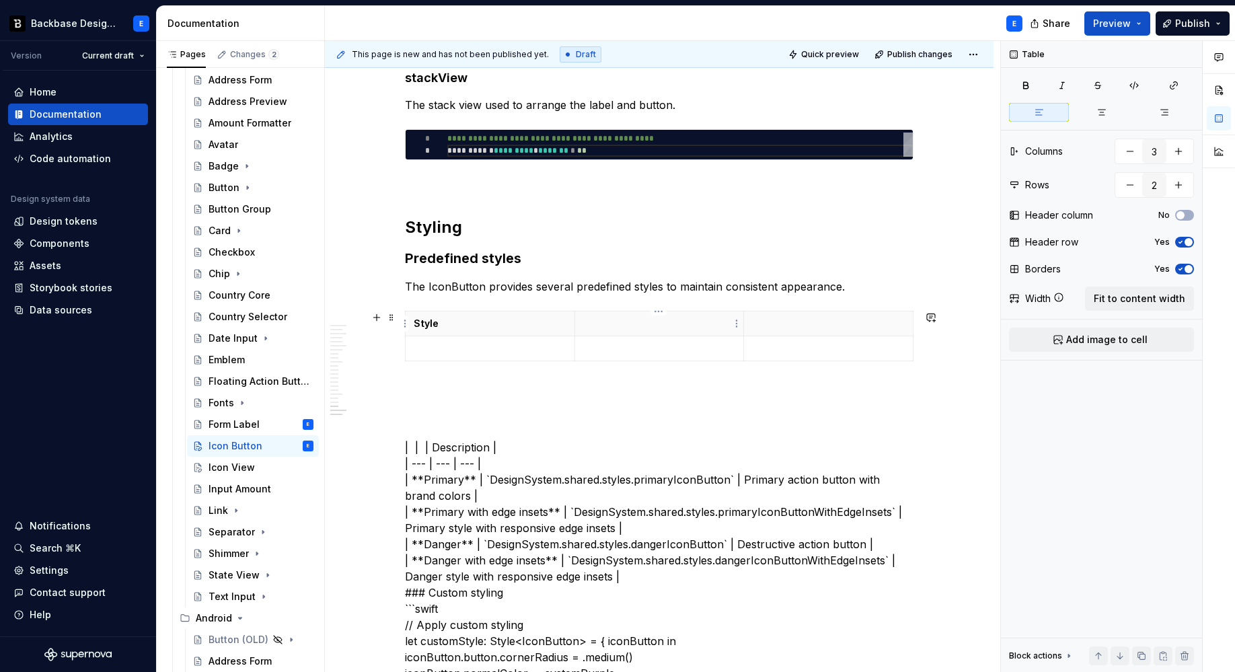
click at [625, 319] on p at bounding box center [659, 323] width 153 height 13
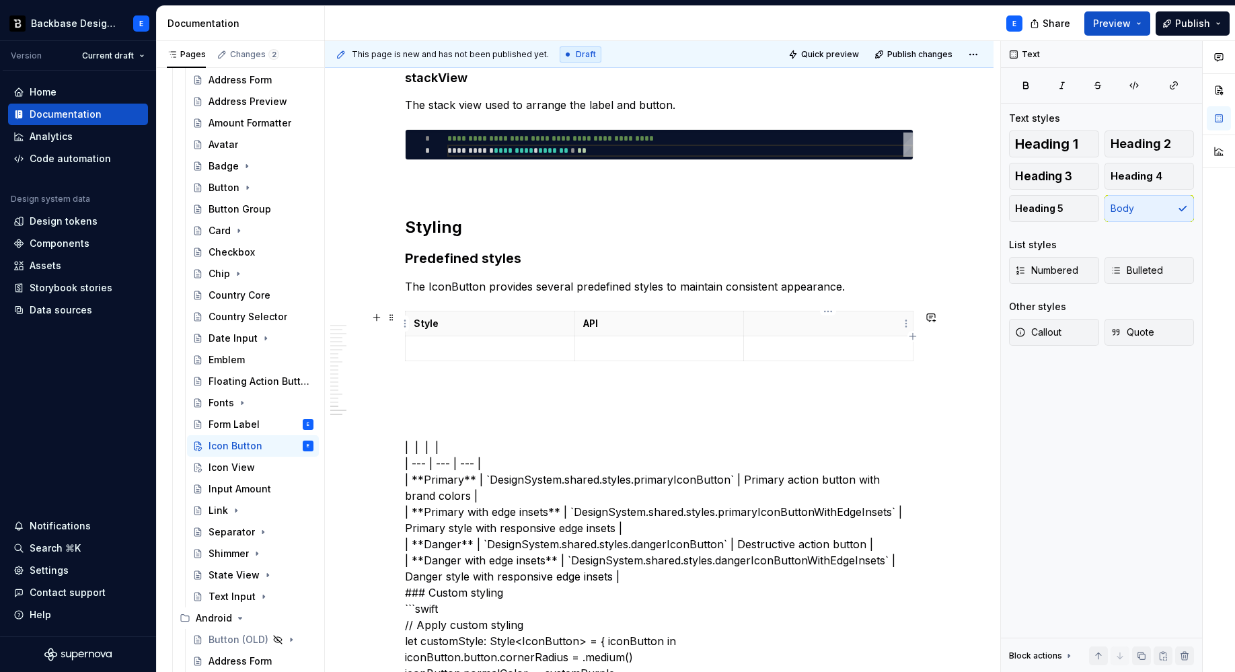
click at [763, 335] on th at bounding box center [828, 323] width 169 height 25
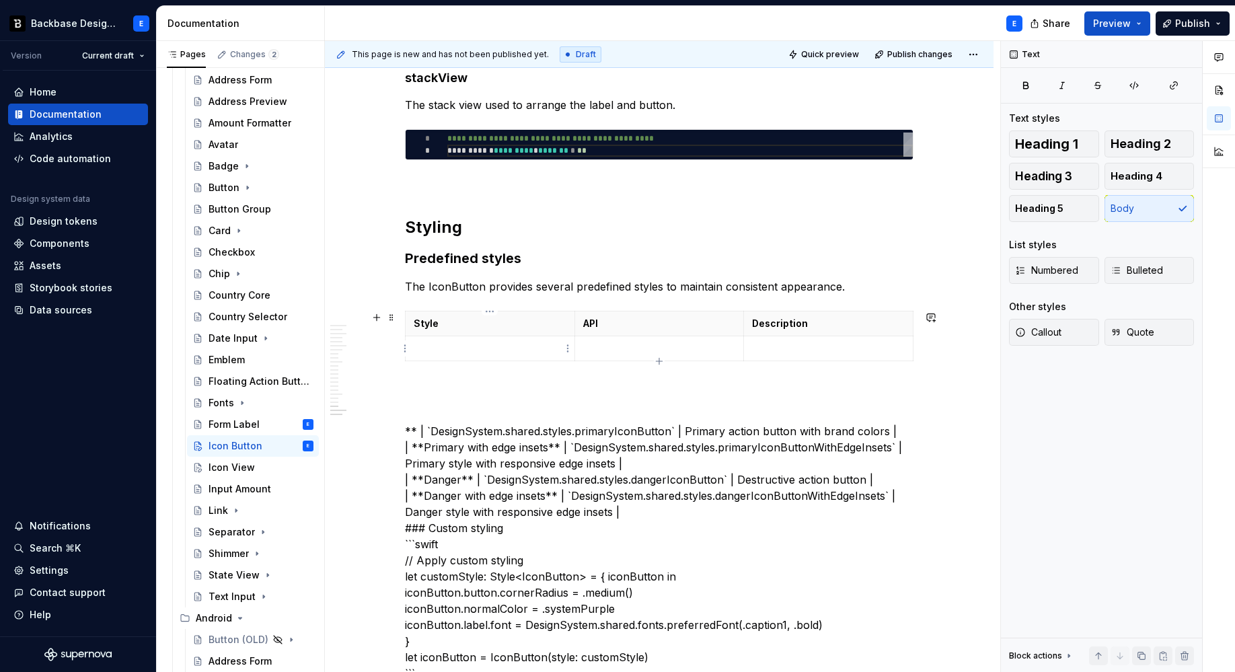
click at [450, 348] on p at bounding box center [490, 348] width 153 height 13
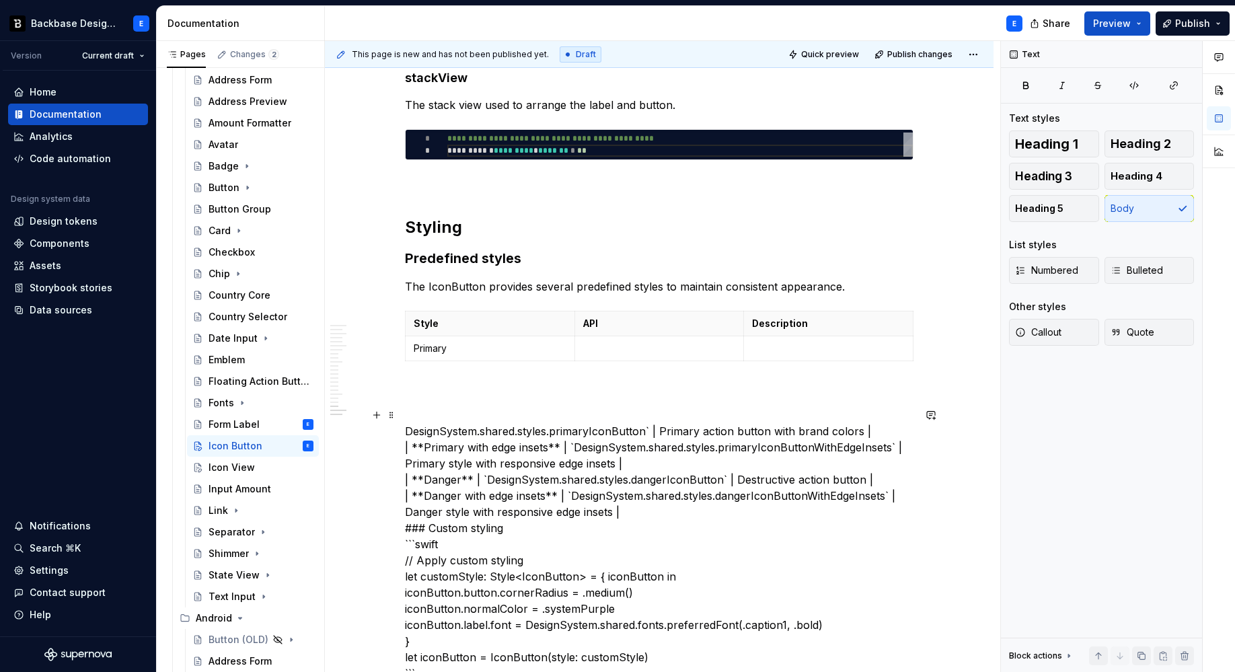
click at [609, 349] on p at bounding box center [659, 348] width 153 height 13
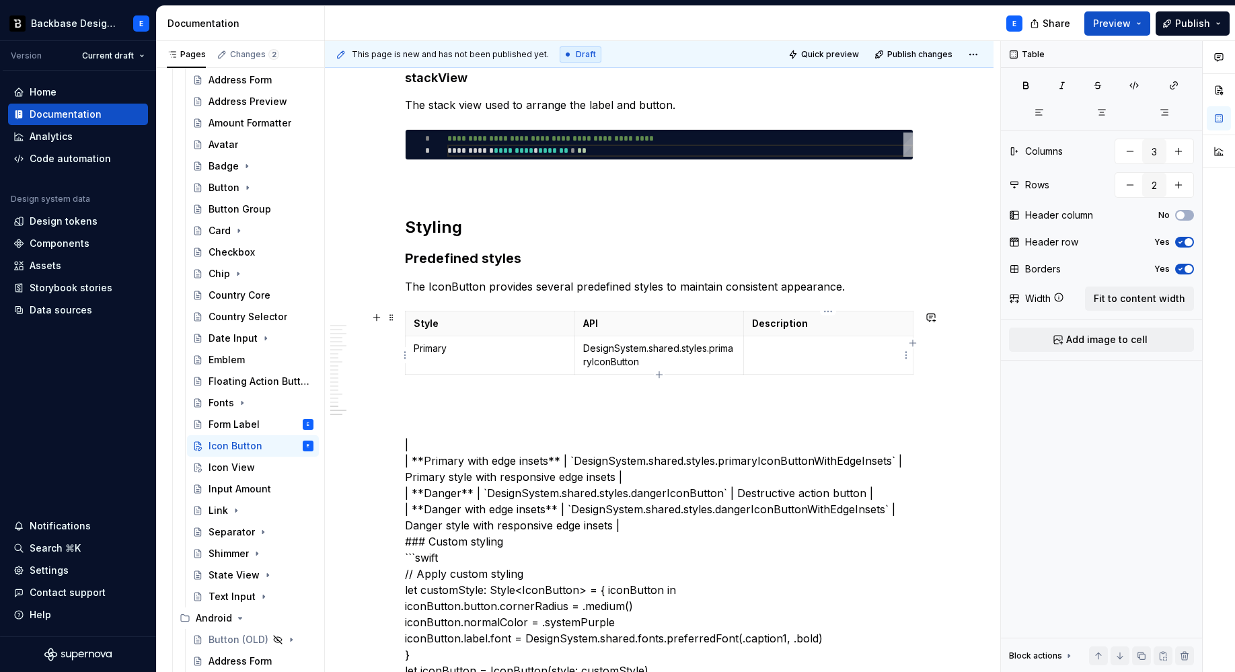
click at [760, 344] on p at bounding box center [828, 348] width 153 height 13
click at [1179, 186] on button "button" at bounding box center [1178, 185] width 24 height 24
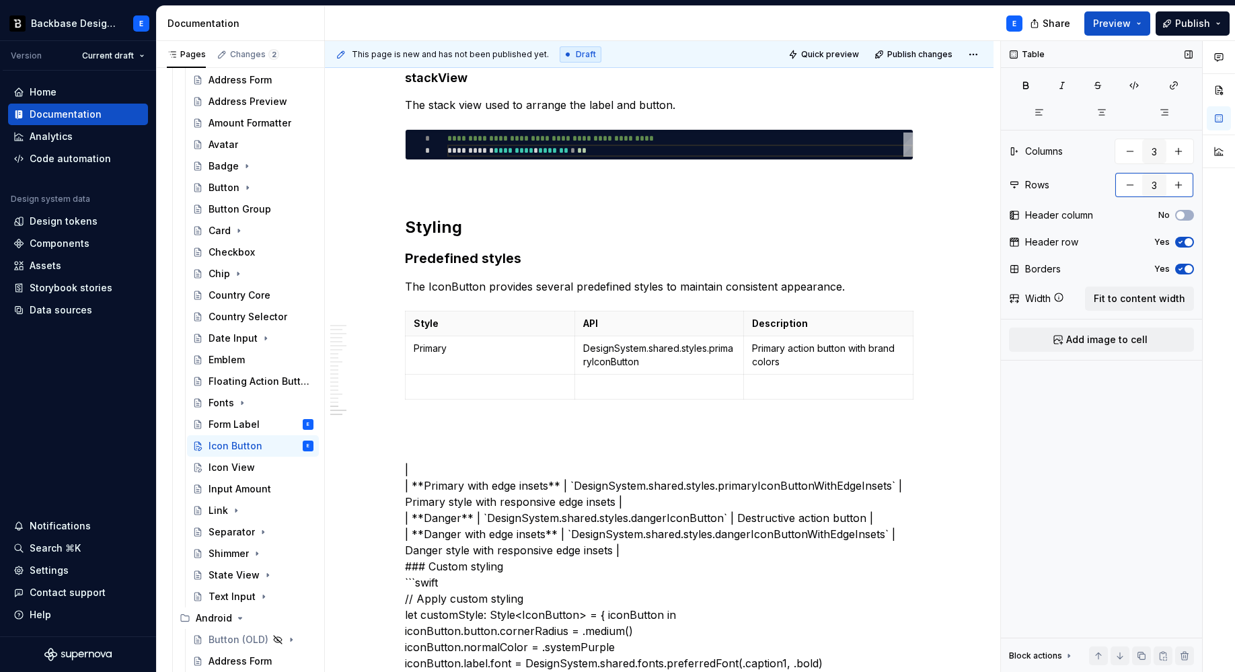
click at [1179, 186] on button "button" at bounding box center [1178, 185] width 24 height 24
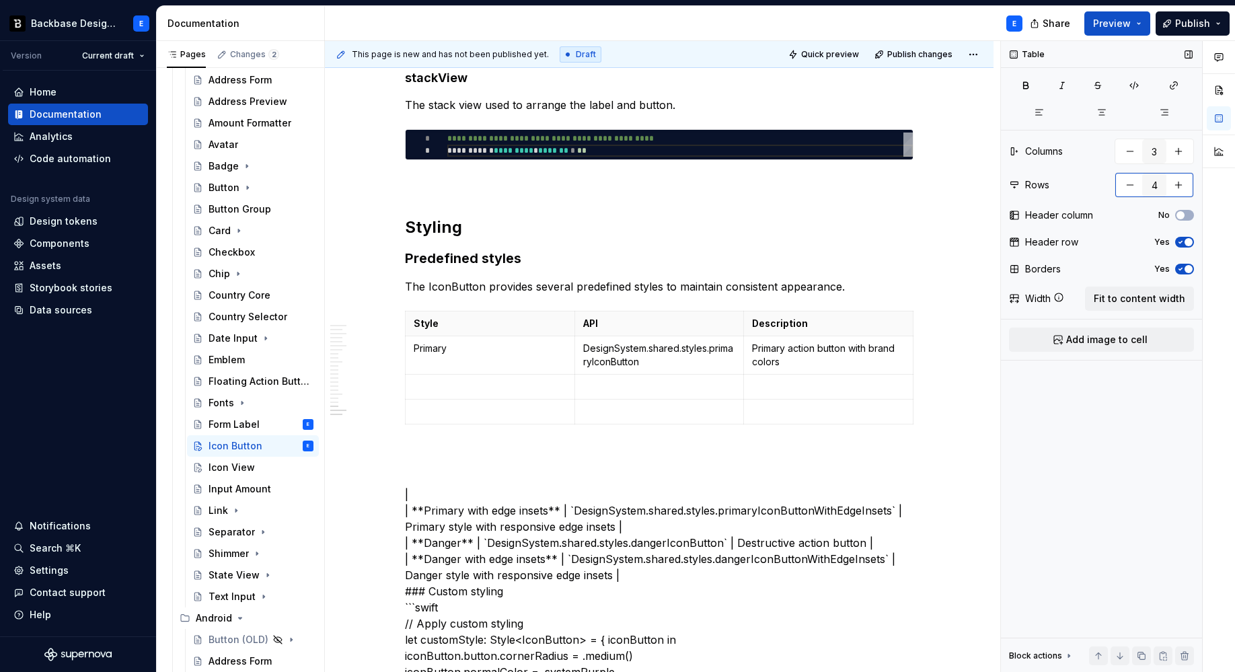
click at [1179, 186] on button "button" at bounding box center [1178, 185] width 24 height 24
type input "5"
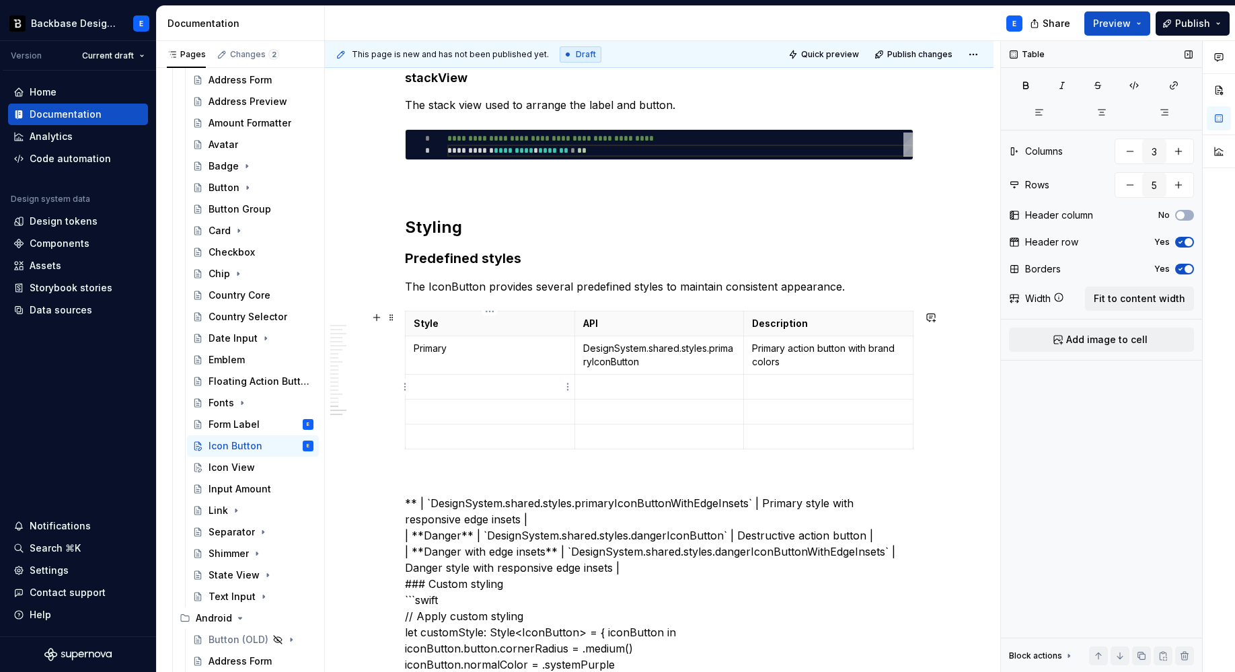
click at [423, 376] on td at bounding box center [489, 387] width 169 height 25
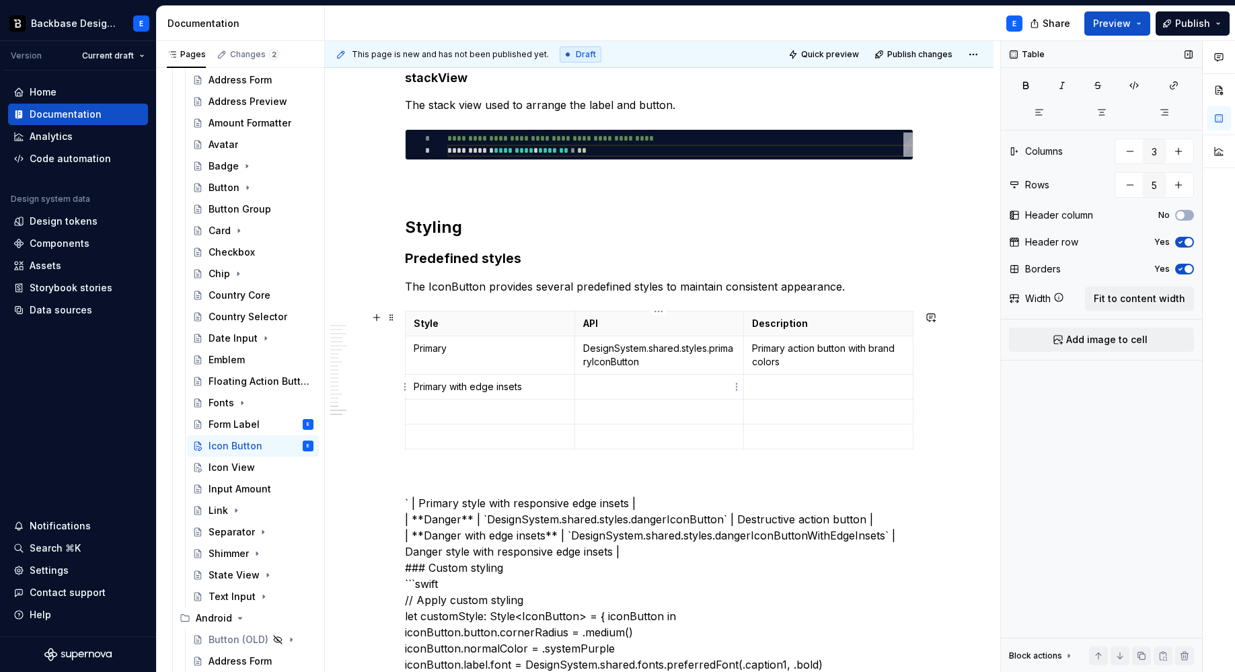
click at [641, 386] on p at bounding box center [659, 386] width 153 height 13
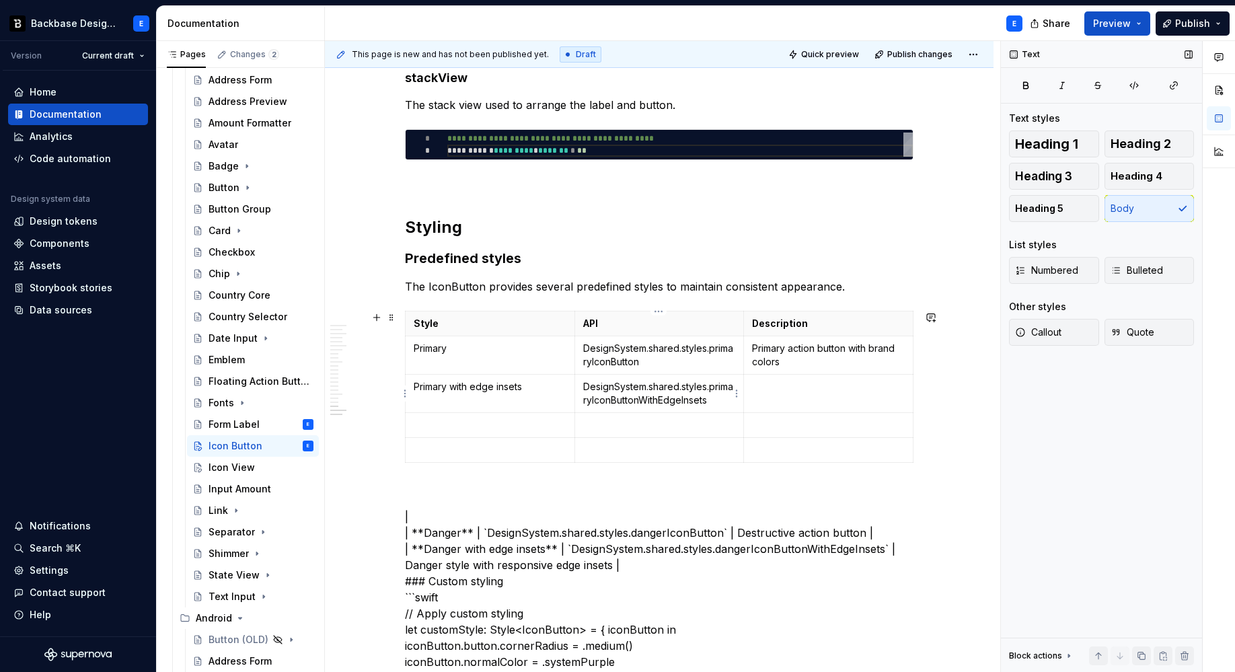
click at [752, 385] on p at bounding box center [828, 386] width 153 height 13
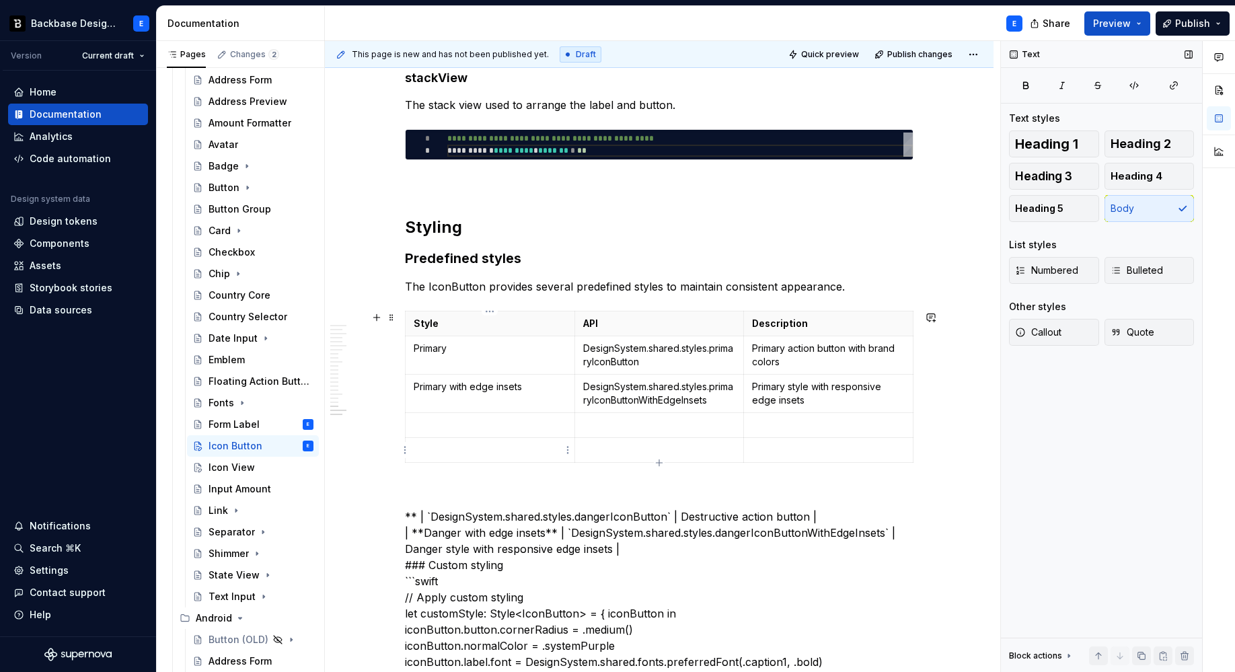
click at [454, 422] on p at bounding box center [490, 424] width 153 height 13
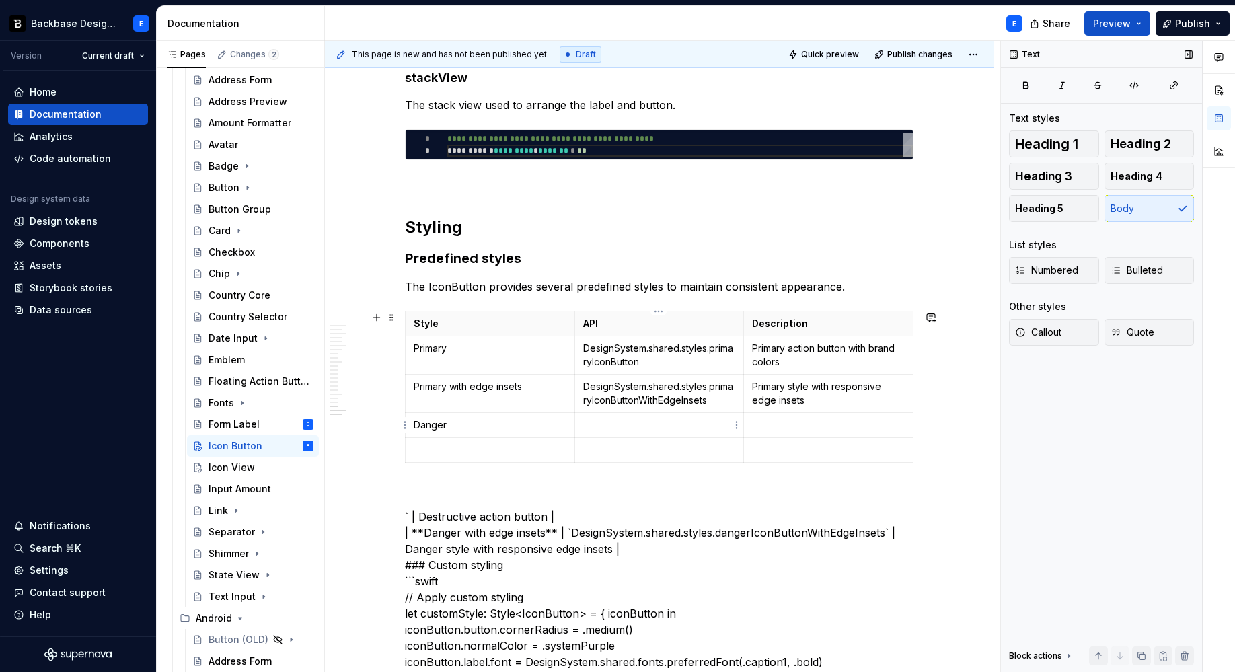
click at [599, 419] on p at bounding box center [659, 424] width 153 height 13
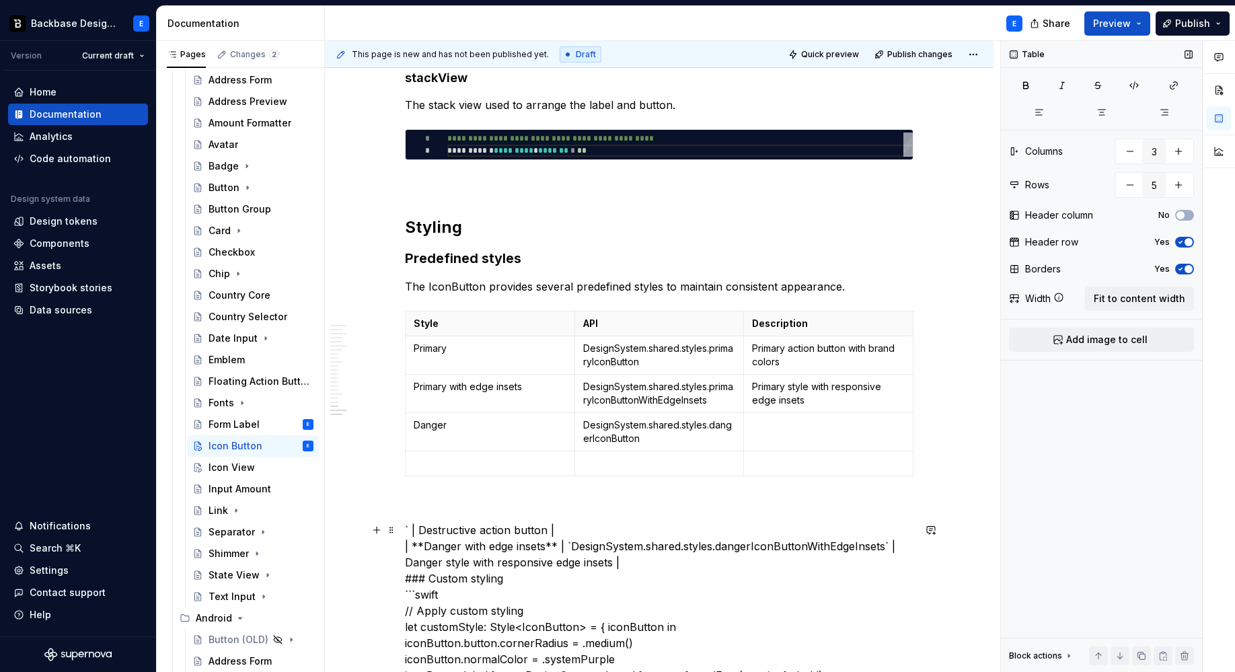
click at [775, 424] on p at bounding box center [828, 424] width 153 height 13
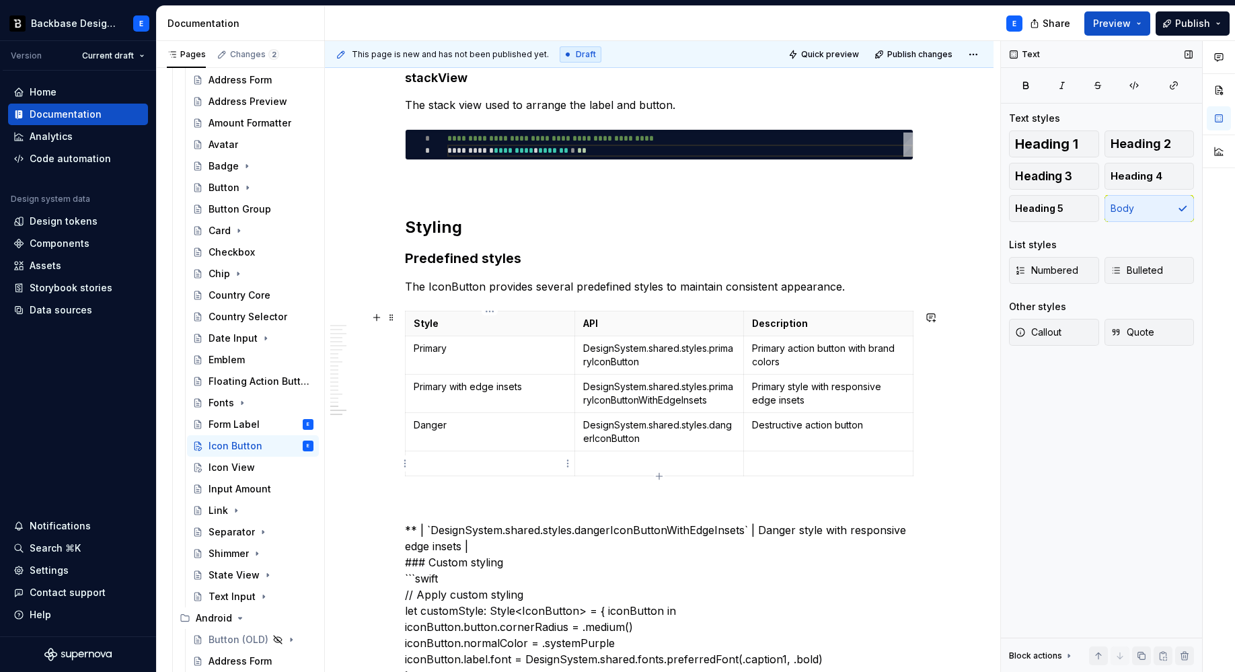
click at [440, 459] on p at bounding box center [490, 463] width 153 height 13
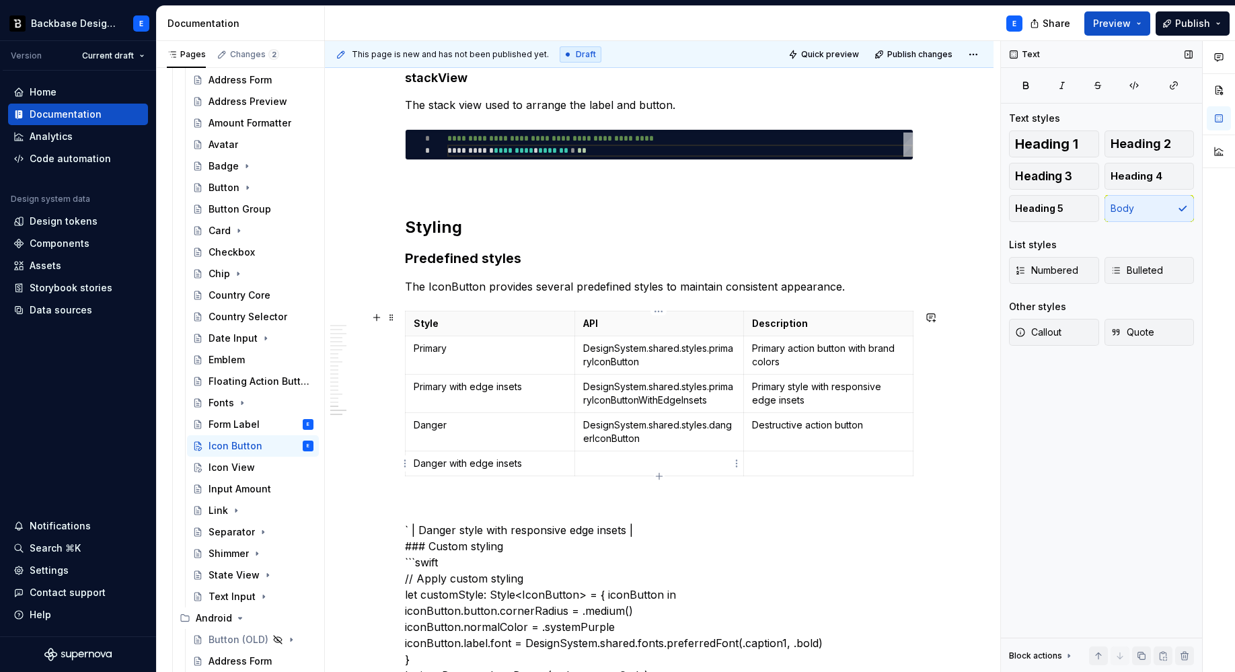
click at [619, 463] on p at bounding box center [659, 463] width 153 height 13
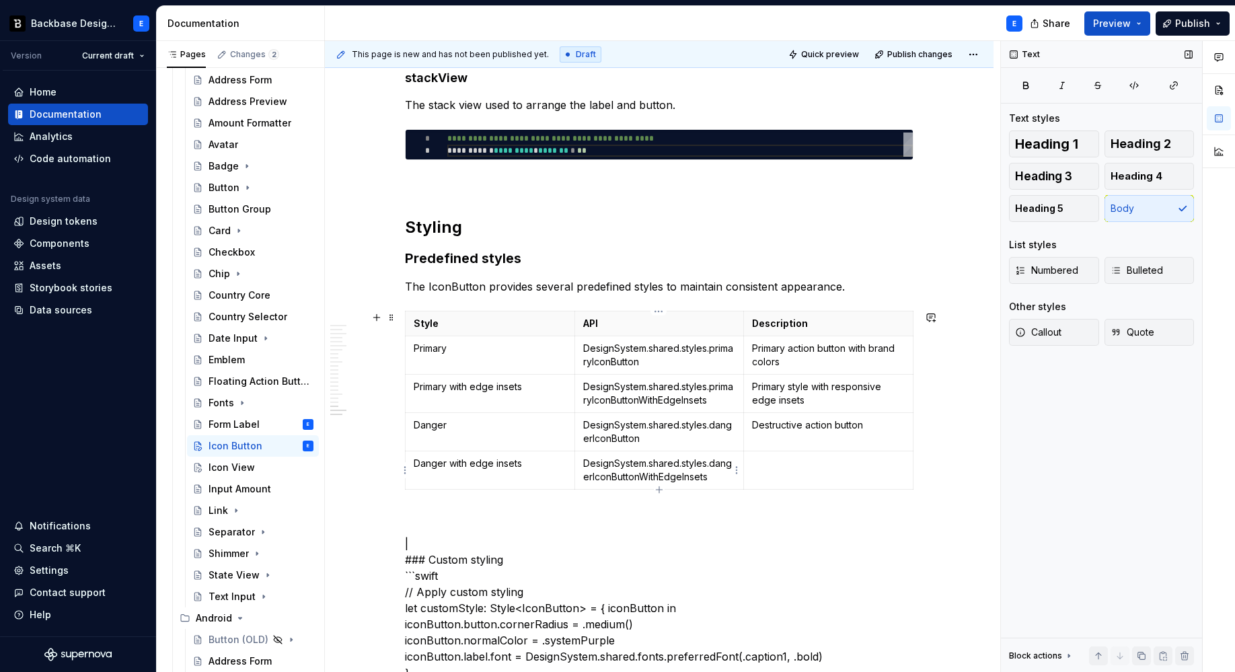
click at [785, 465] on p at bounding box center [828, 463] width 153 height 13
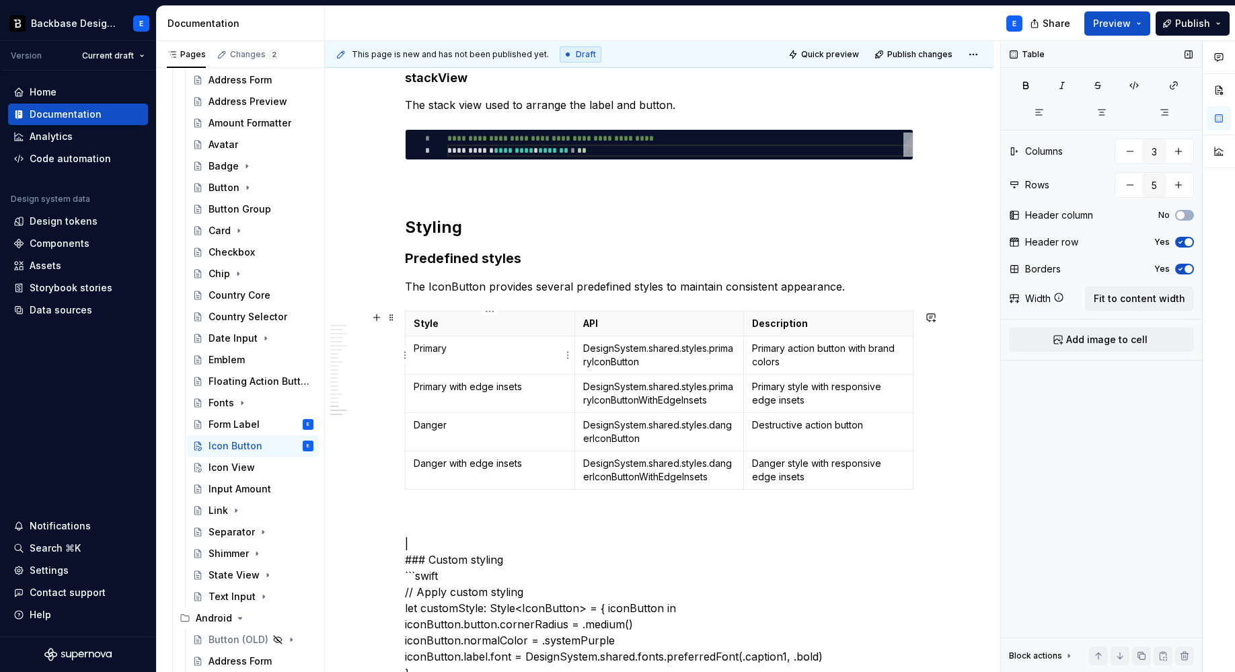
click at [527, 358] on td "Primary" at bounding box center [489, 355] width 169 height 38
click at [620, 353] on p "DesignSystem.shared.styles.primaryIconButton" at bounding box center [659, 355] width 153 height 27
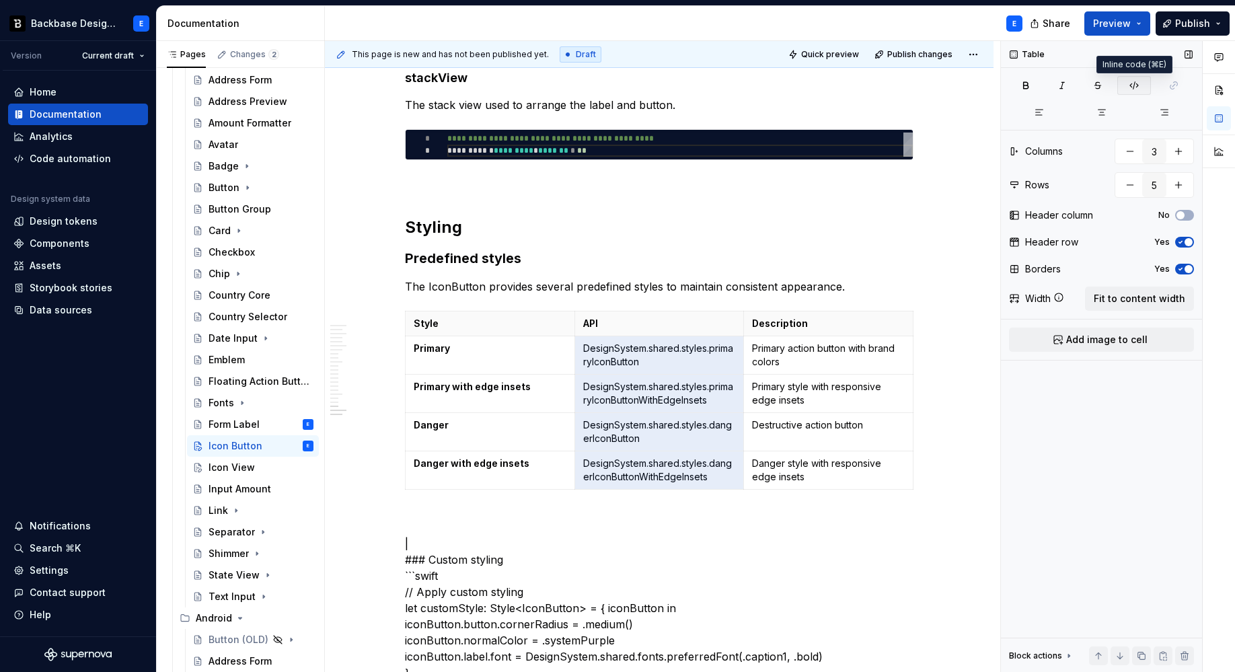
click at [1139, 81] on button "button" at bounding box center [1134, 85] width 34 height 19
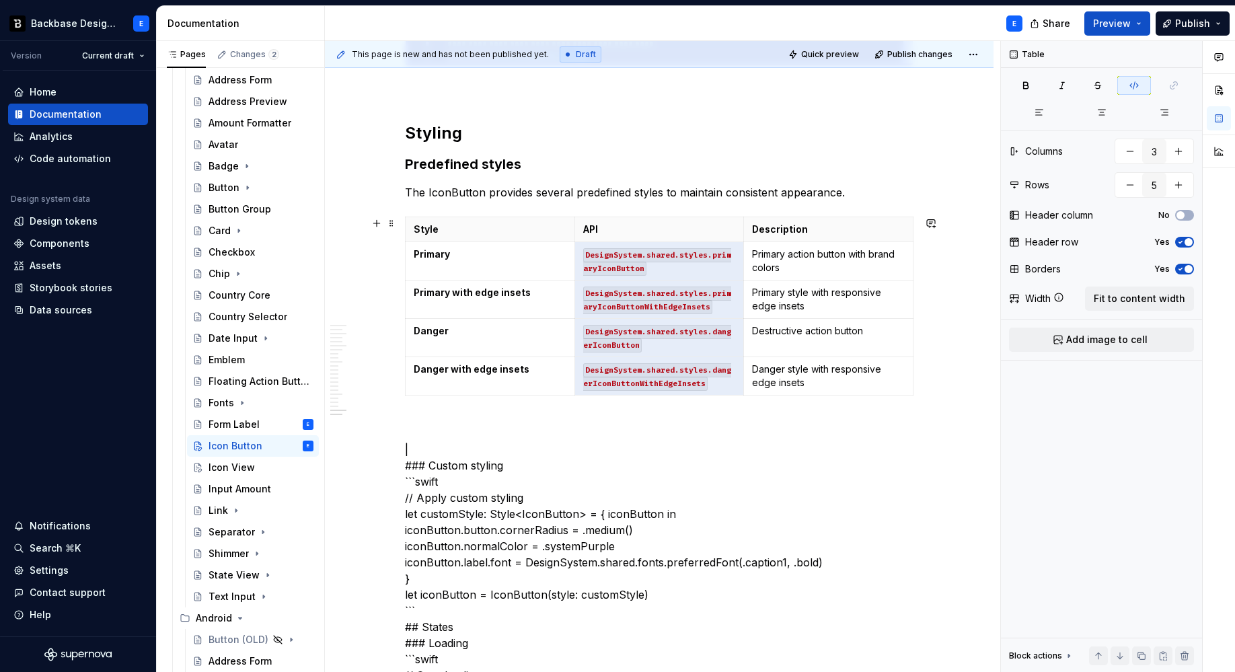
scroll to position [3226, 0]
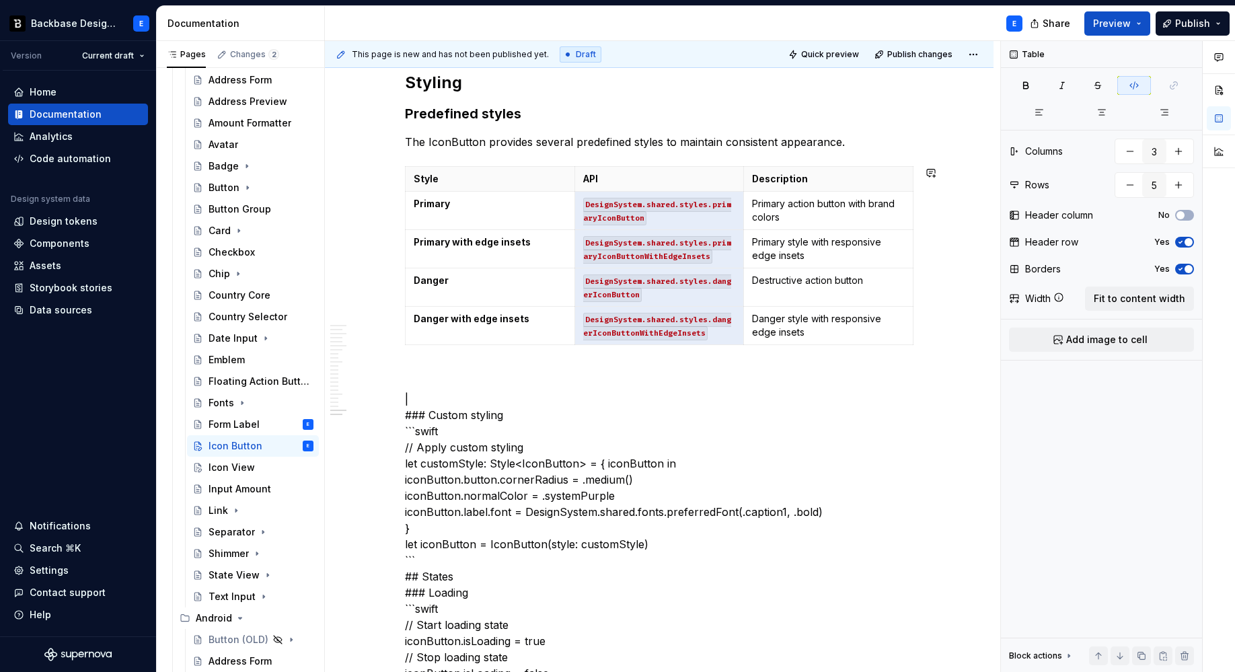
click at [496, 348] on div "Style API Description Primary DesignSystem.shared.styles.primaryIconButton Prim…" at bounding box center [659, 258] width 508 height 184
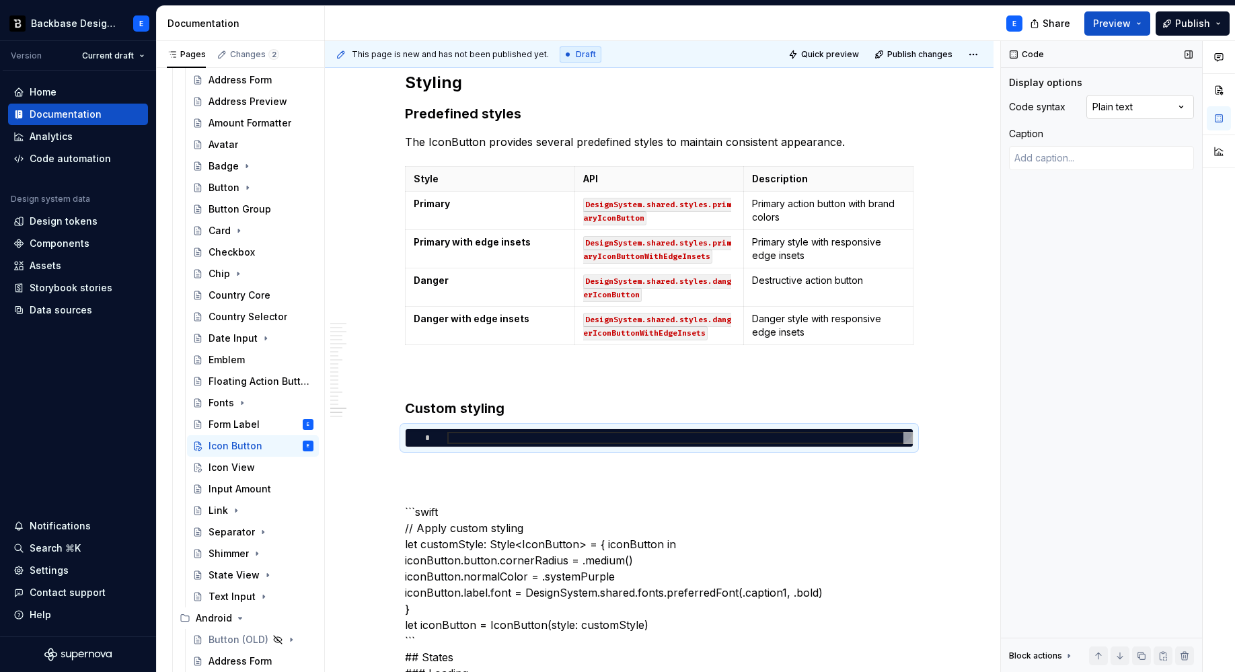
click at [1118, 104] on div "Comments Open comments No comments yet Select ‘Comment’ from the block context …" at bounding box center [1118, 356] width 234 height 631
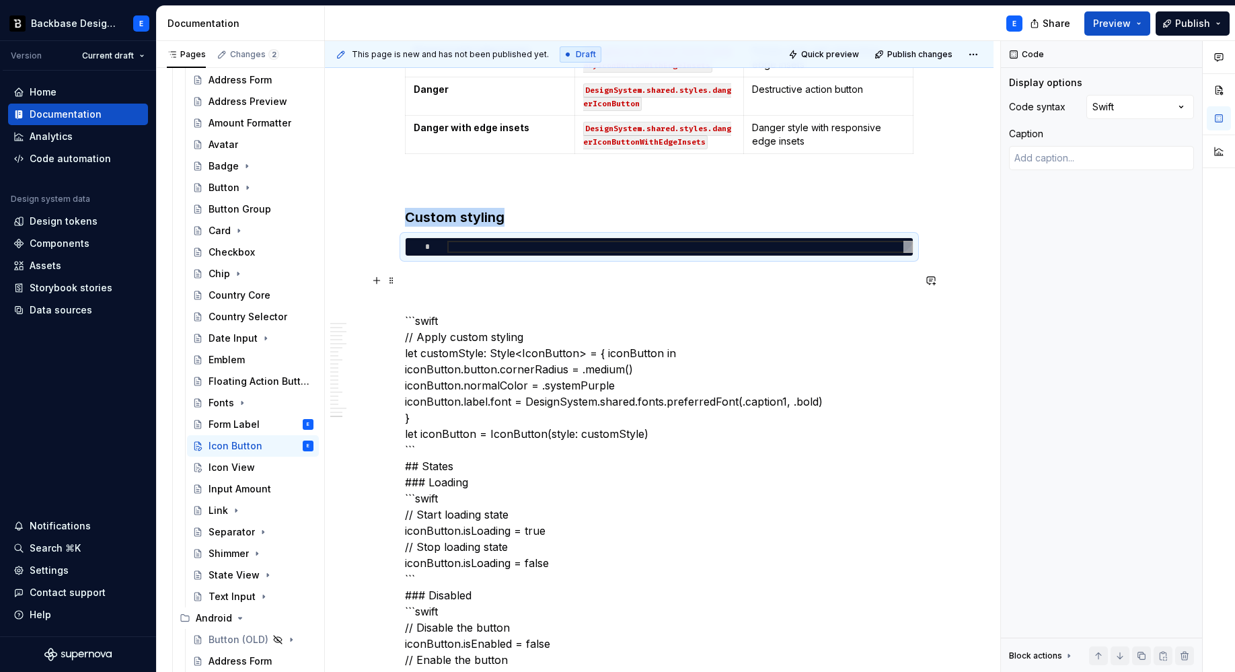
scroll to position [3433, 0]
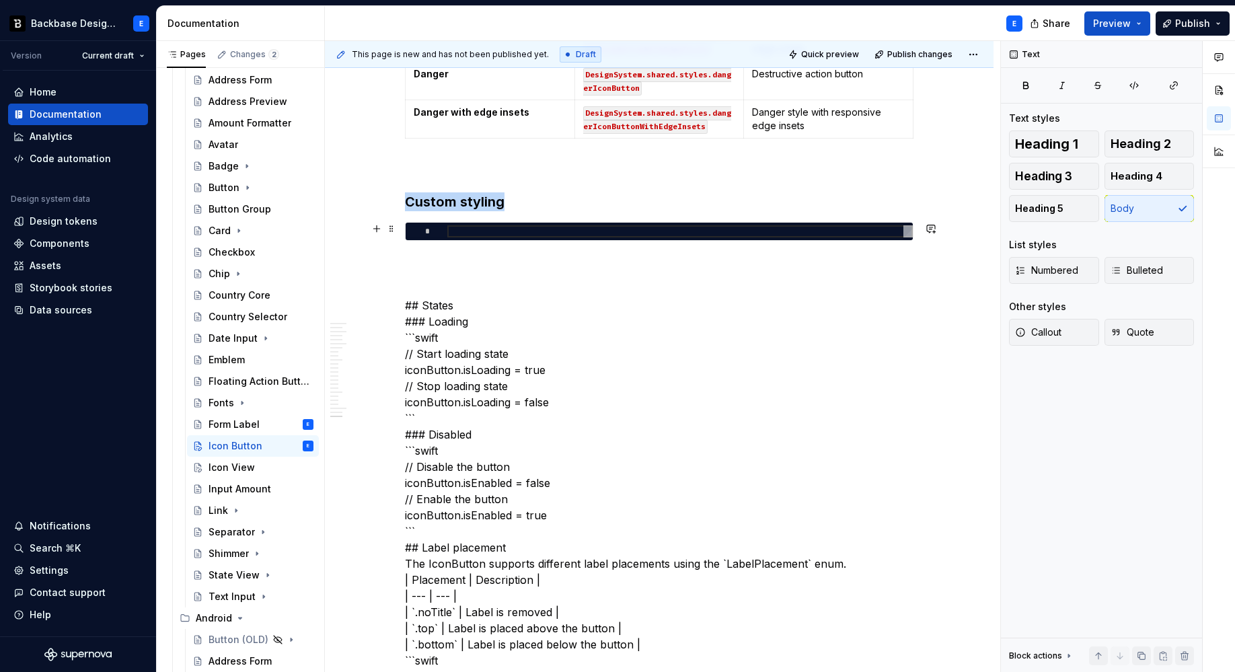
click at [480, 228] on div at bounding box center [679, 231] width 465 height 12
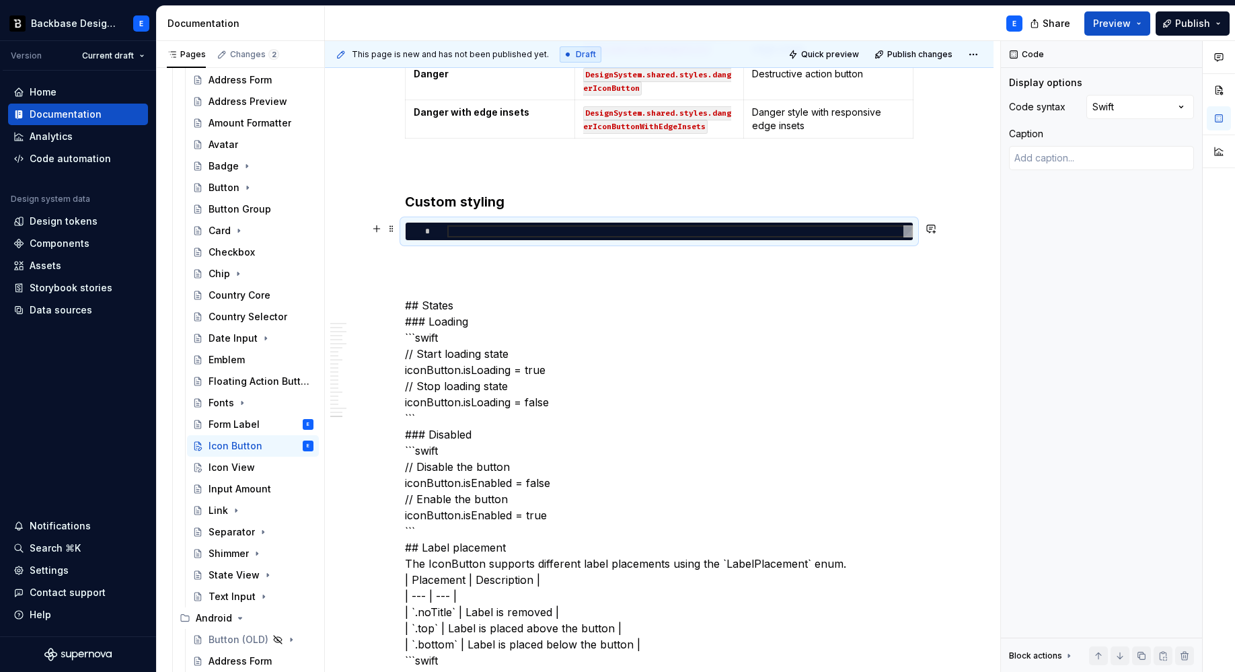
type textarea "*"
type textarea "**********"
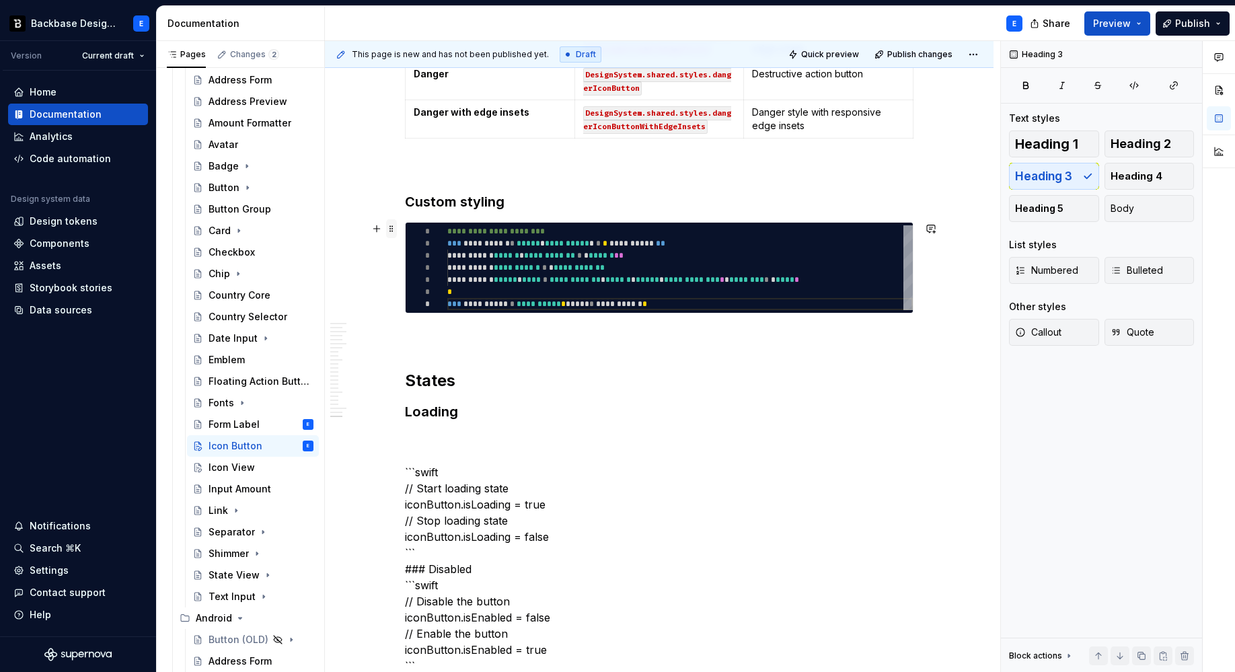
click at [389, 227] on span at bounding box center [391, 228] width 11 height 19
type textarea "*"
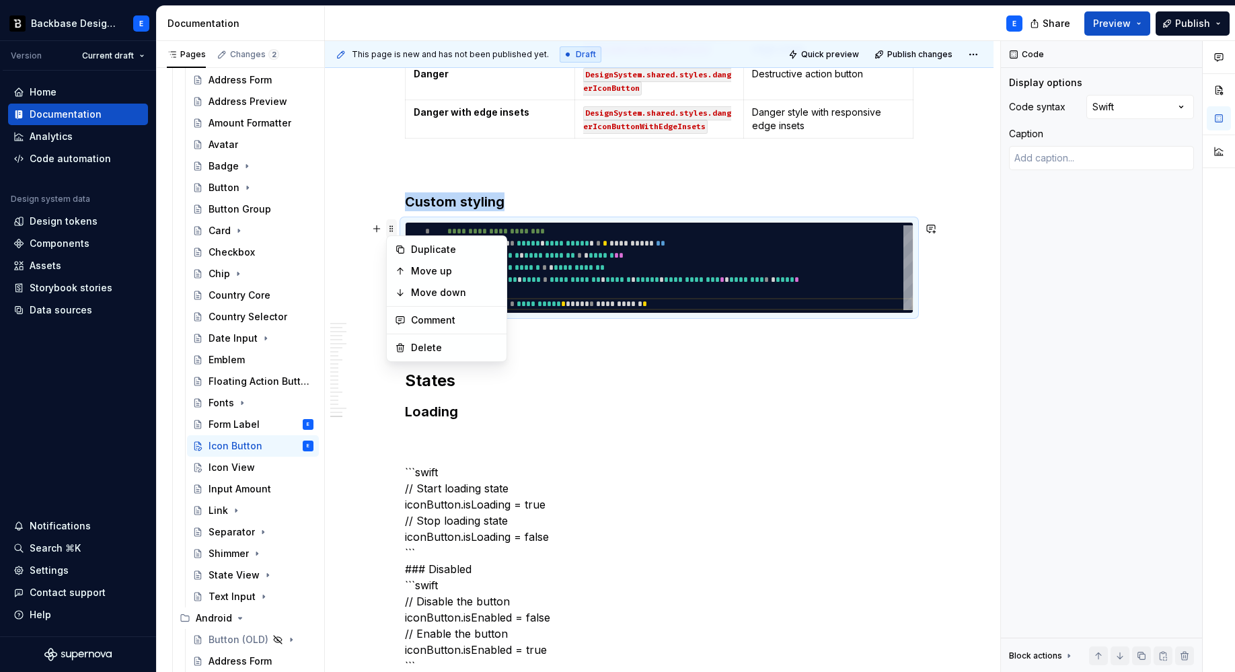
click at [389, 227] on span at bounding box center [391, 228] width 11 height 19
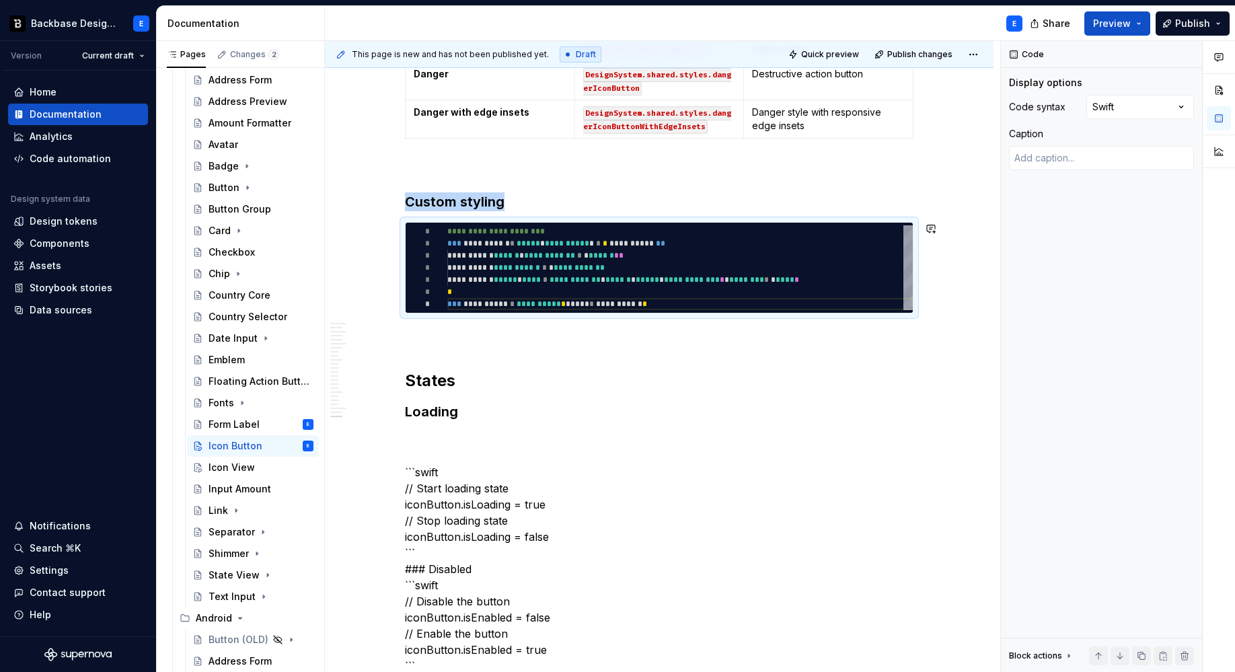
copy h3 "Custom styling"
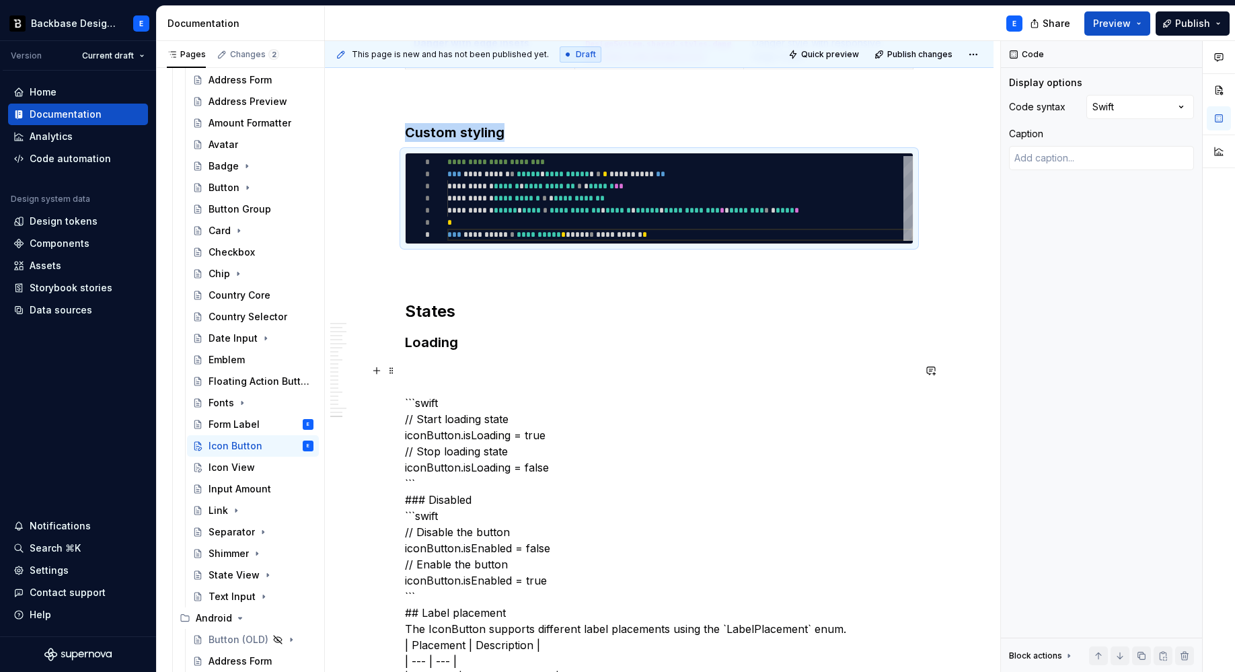
scroll to position [3505, 0]
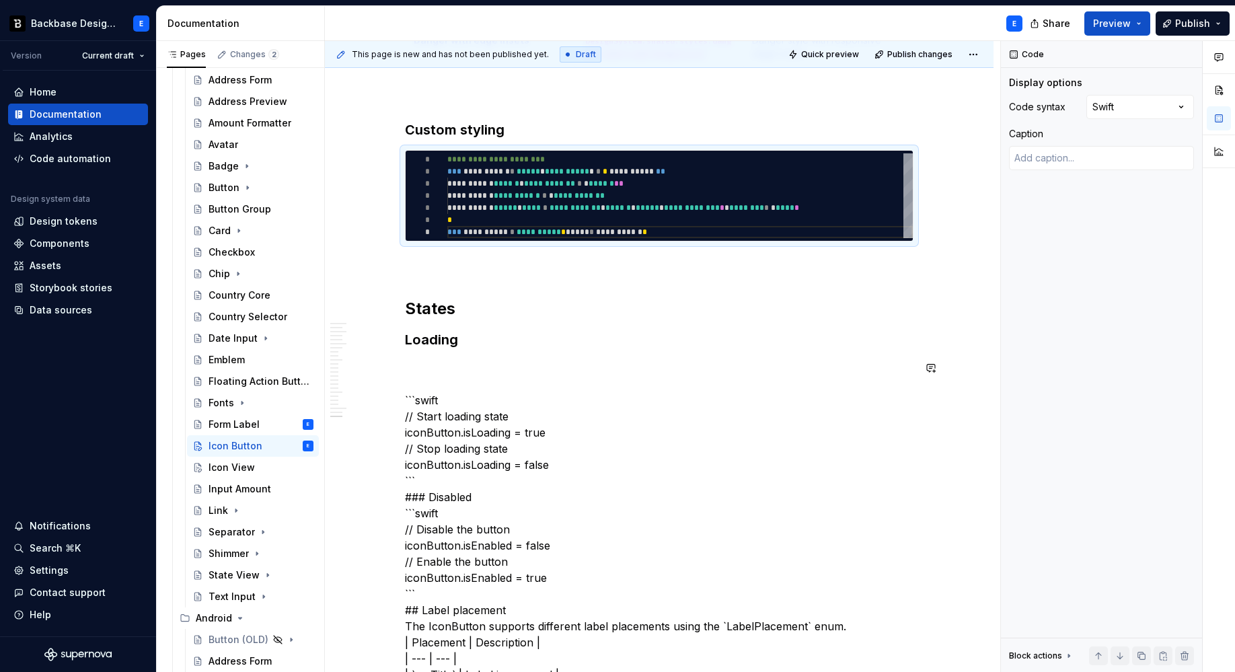
click at [475, 338] on h3 "Loading" at bounding box center [659, 339] width 508 height 19
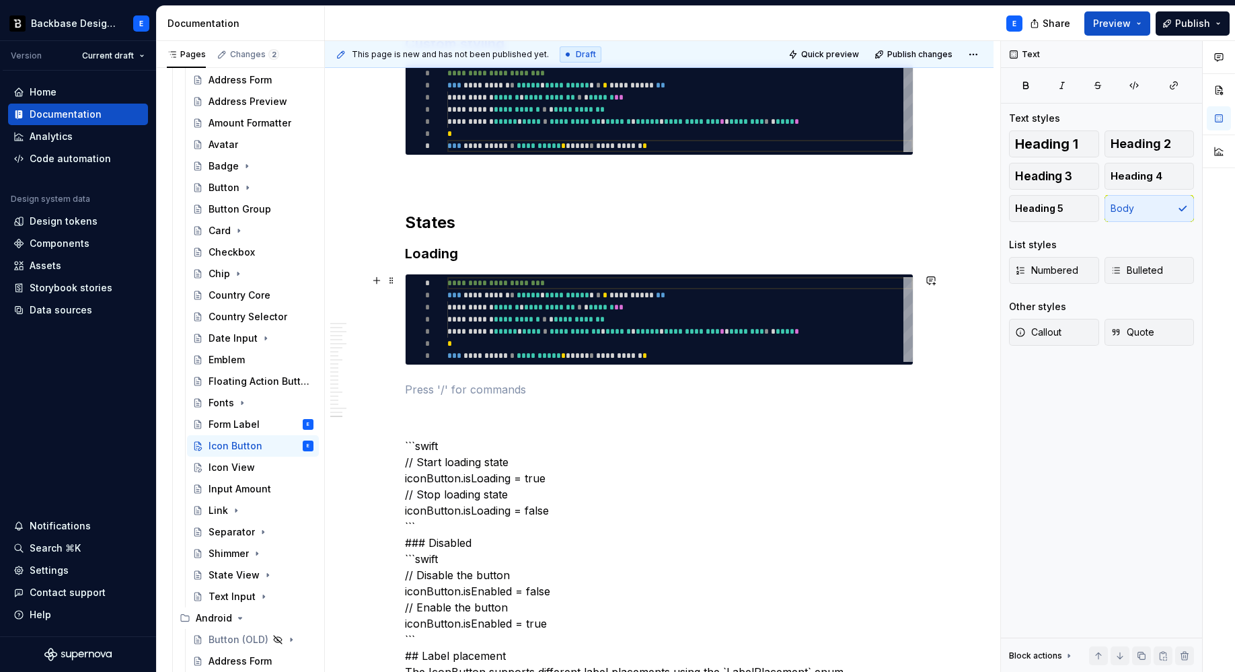
scroll to position [3622, 0]
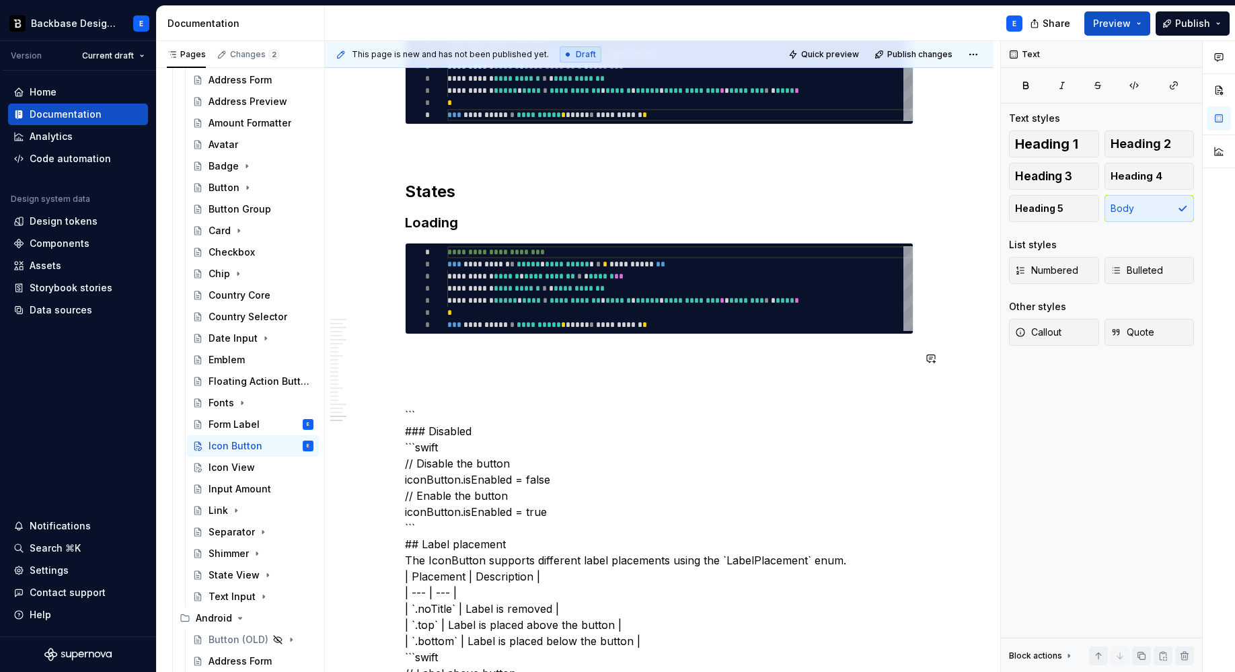
click at [498, 301] on div "**********" at bounding box center [679, 288] width 465 height 85
type textarea "**********"
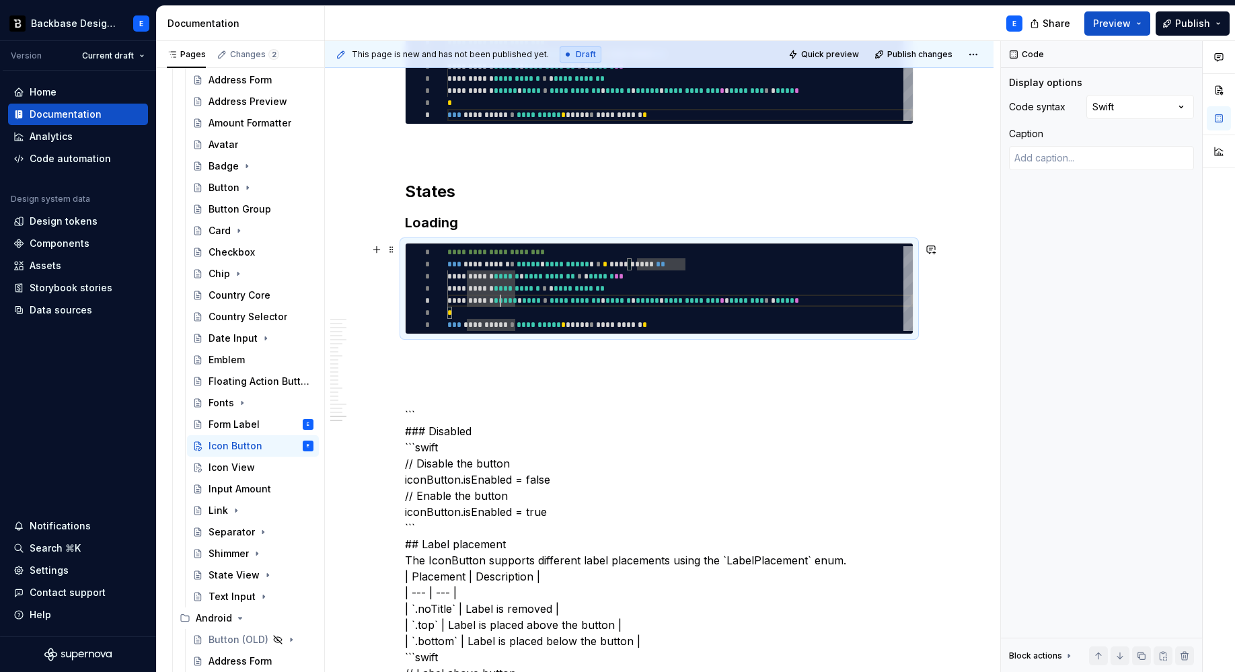
scroll to position [0, 229]
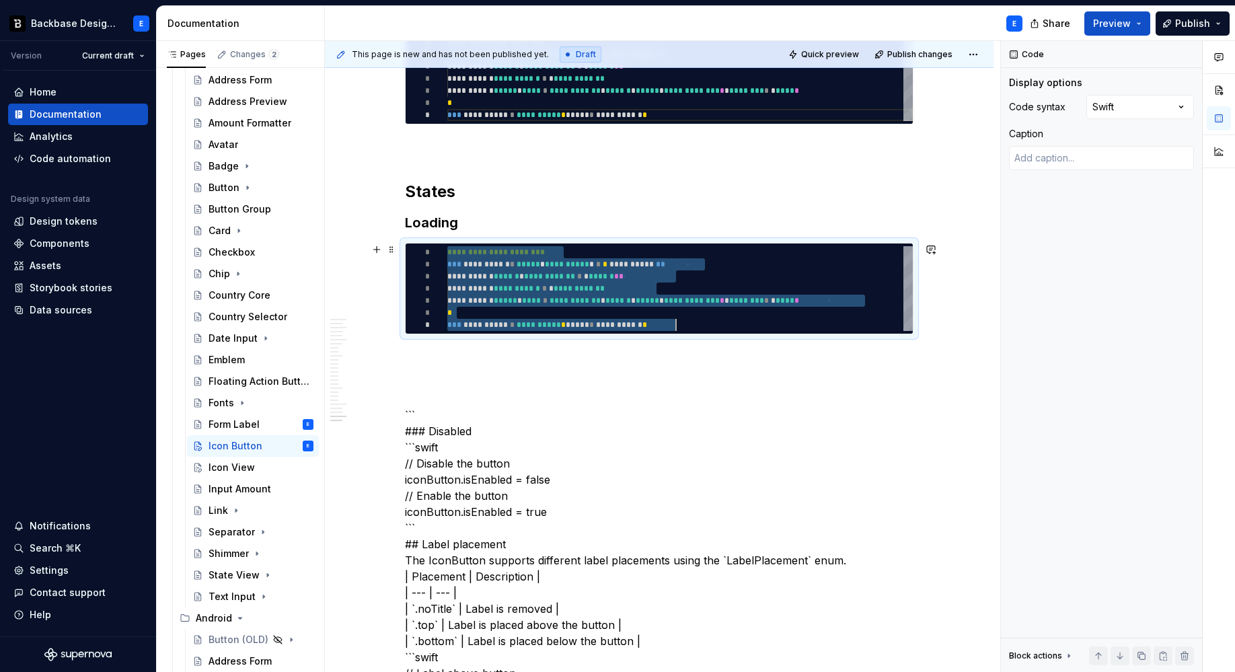
type textarea "*"
type textarea "**********"
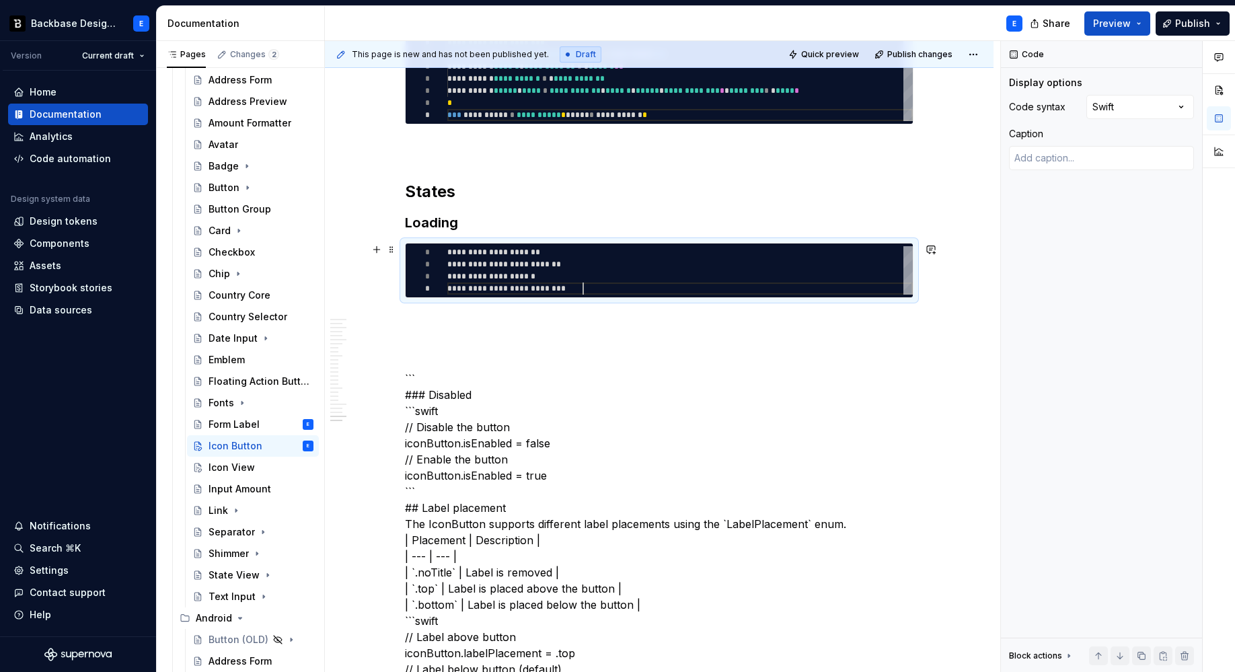
scroll to position [36, 135]
click at [474, 317] on p at bounding box center [659, 322] width 508 height 16
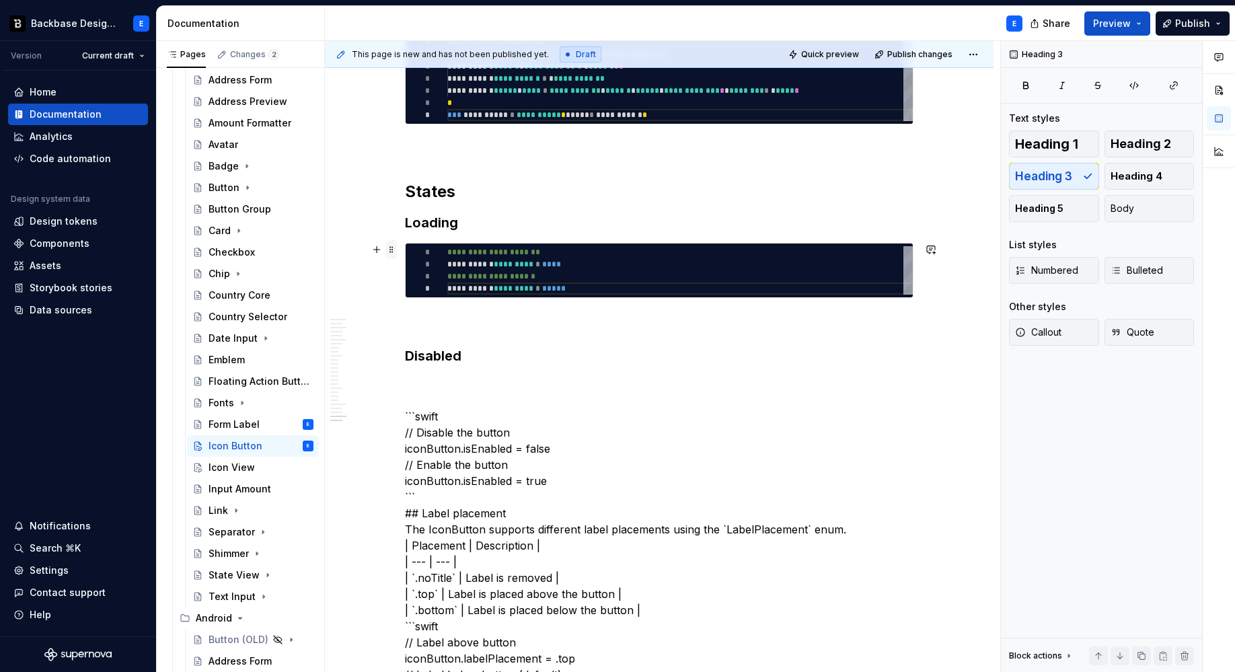
click at [393, 251] on span at bounding box center [391, 249] width 11 height 19
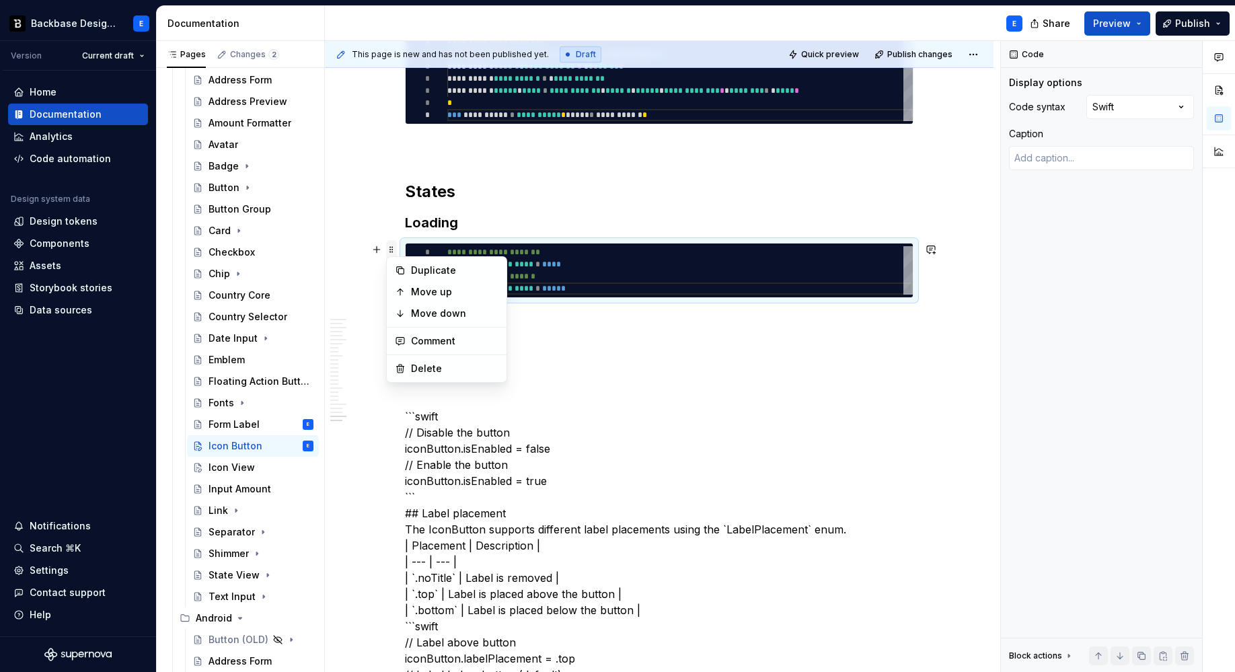
click at [393, 251] on span at bounding box center [391, 249] width 11 height 19
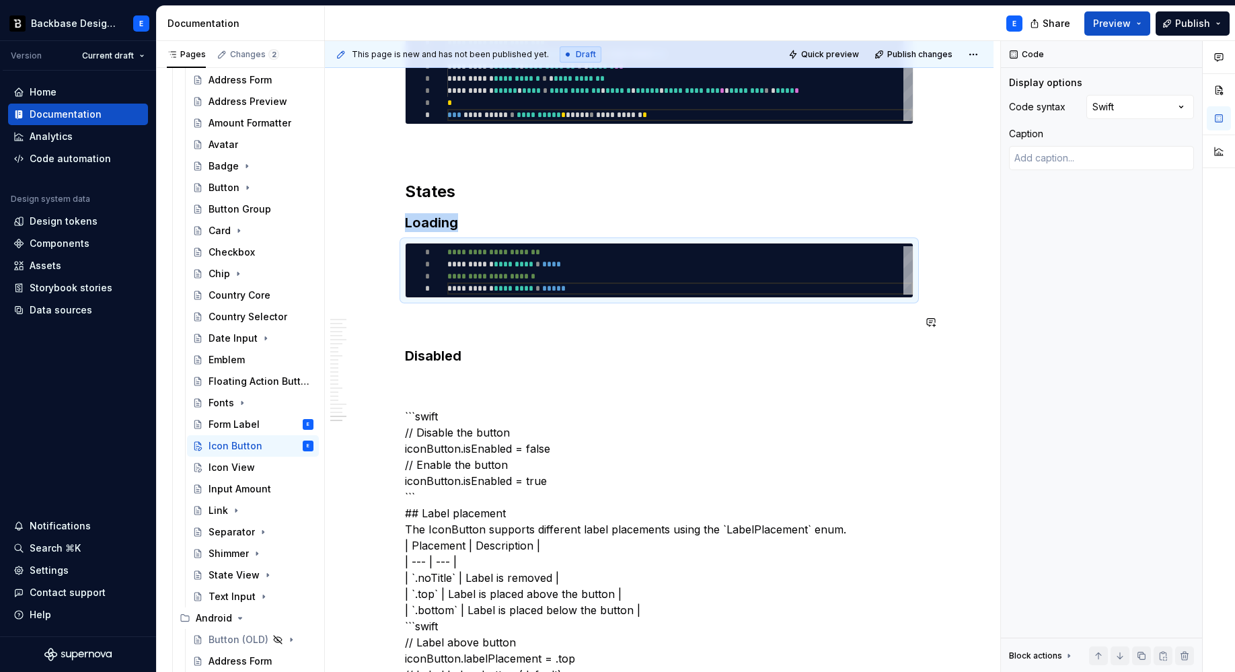
copy h3 "Loading"
click at [485, 350] on h3 "Disabled" at bounding box center [659, 355] width 508 height 19
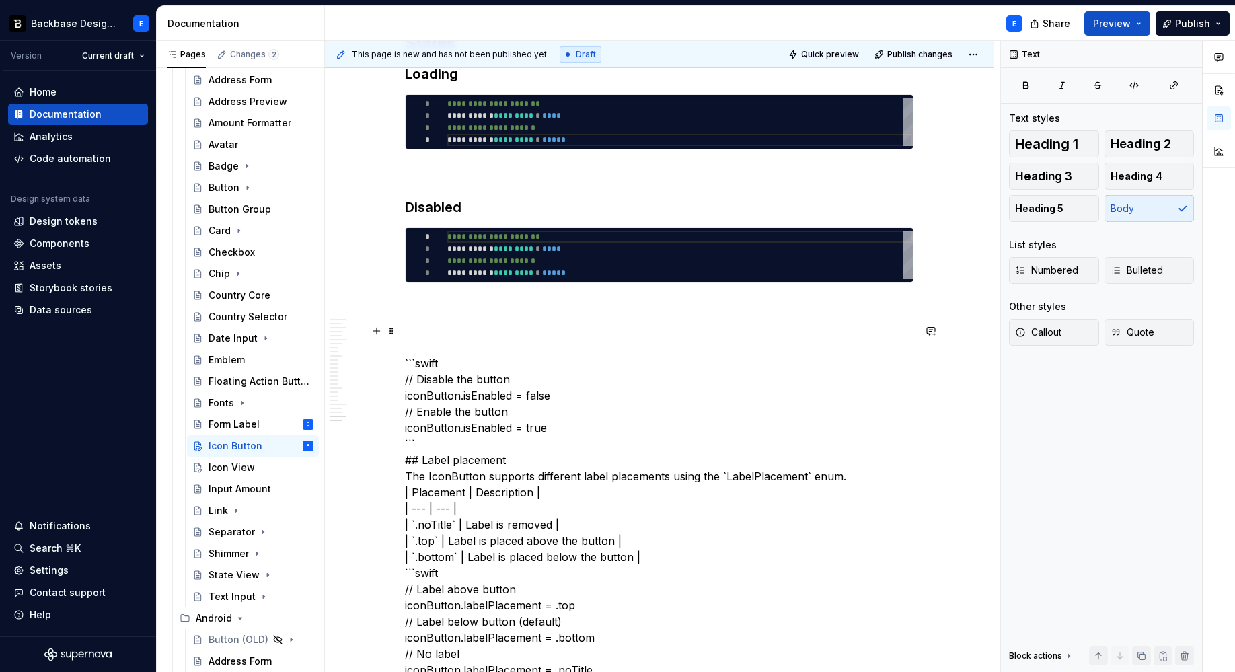
scroll to position [3771, 0]
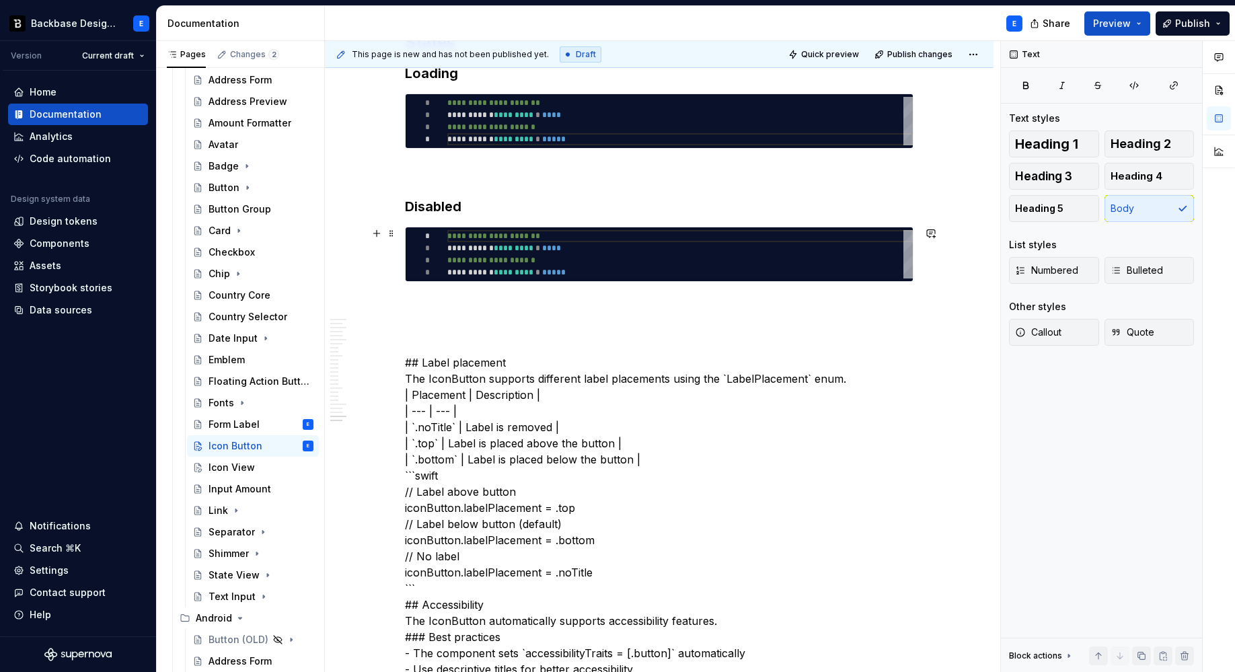
click at [496, 238] on div "**********" at bounding box center [679, 254] width 465 height 48
type textarea "*"
type textarea "**********"
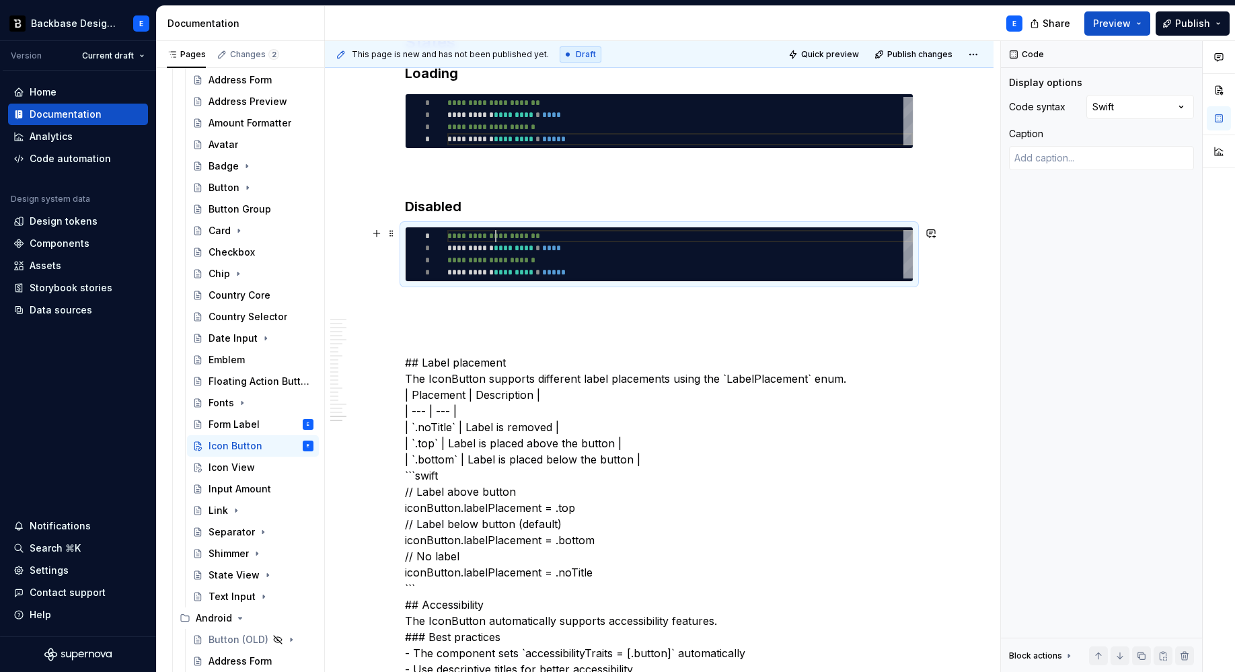
scroll to position [0, 135]
type textarea "*"
type textarea "**********"
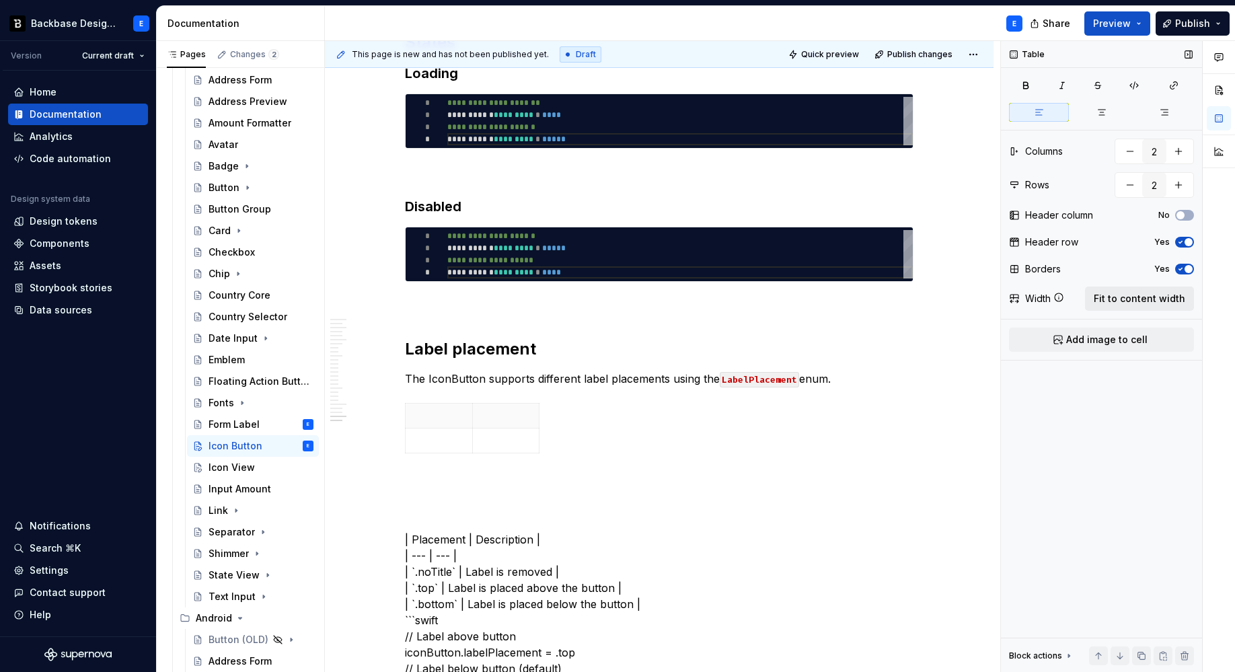
click at [1159, 290] on button "Fit to content width" at bounding box center [1139, 298] width 109 height 24
type textarea "*"
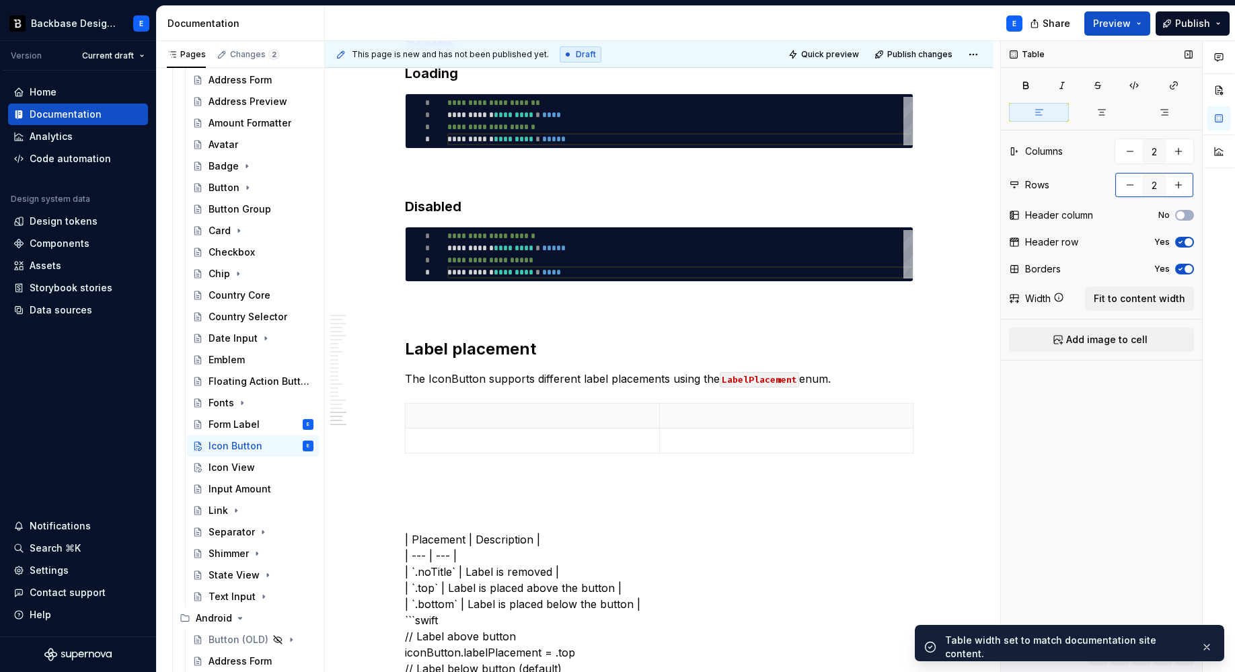
click at [1184, 191] on button "button" at bounding box center [1178, 185] width 24 height 24
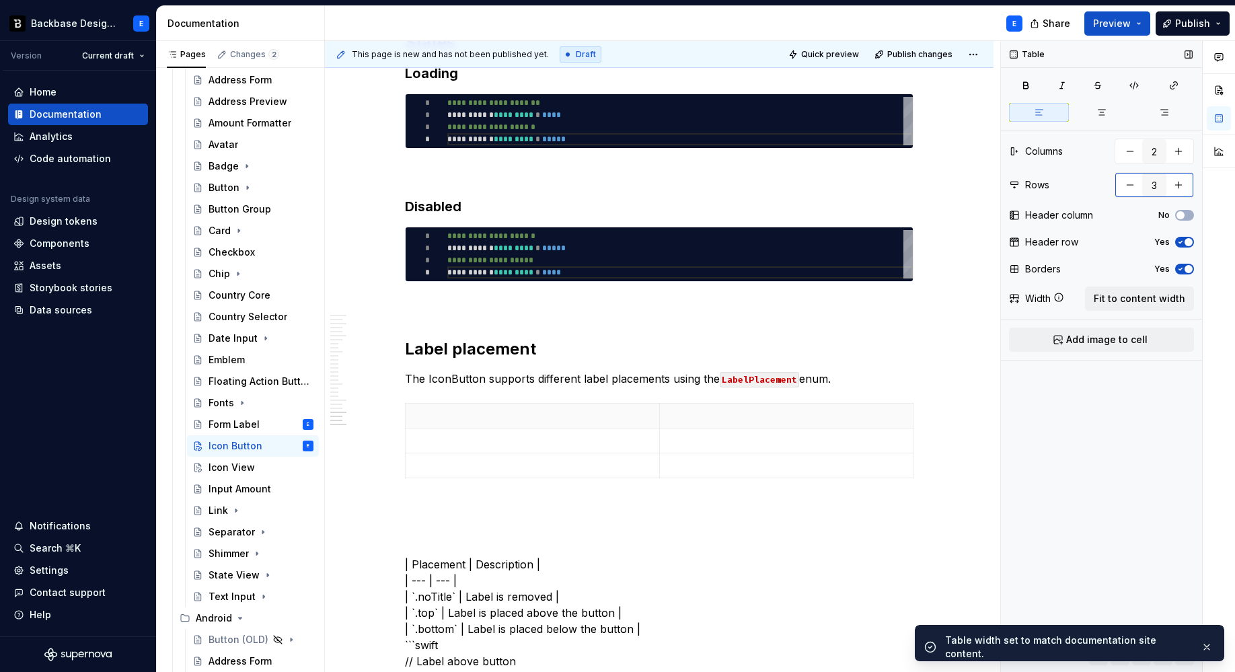
click at [1184, 191] on button "button" at bounding box center [1178, 185] width 24 height 24
type input "4"
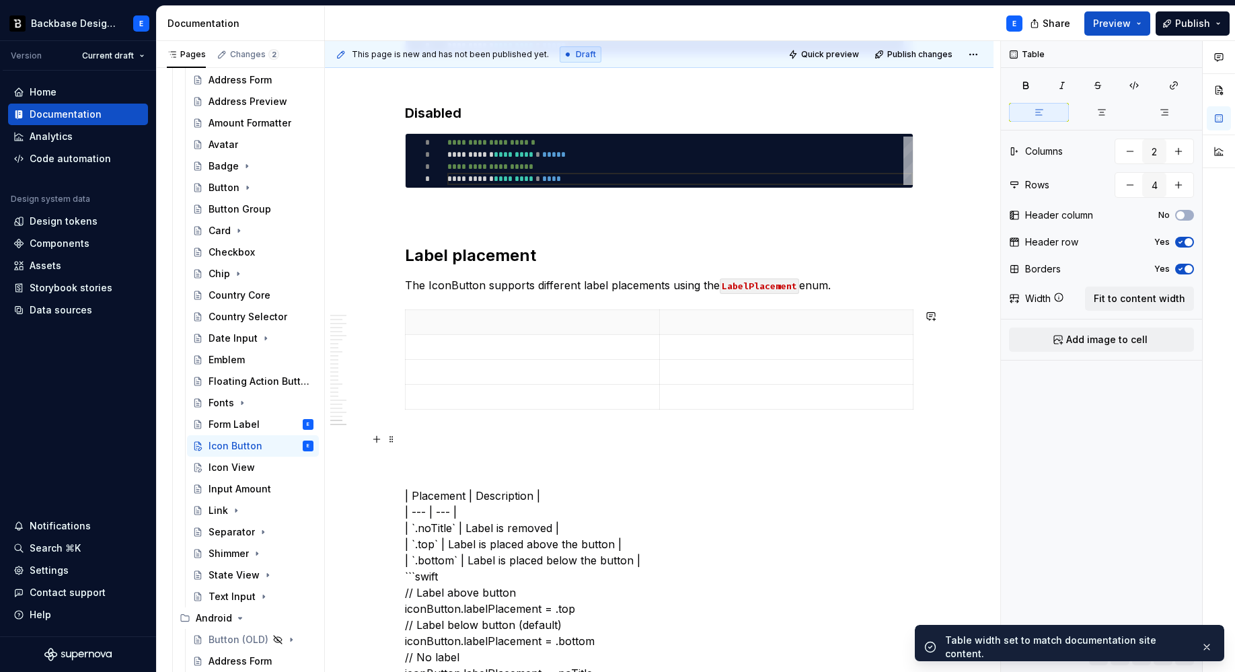
scroll to position [3878, 0]
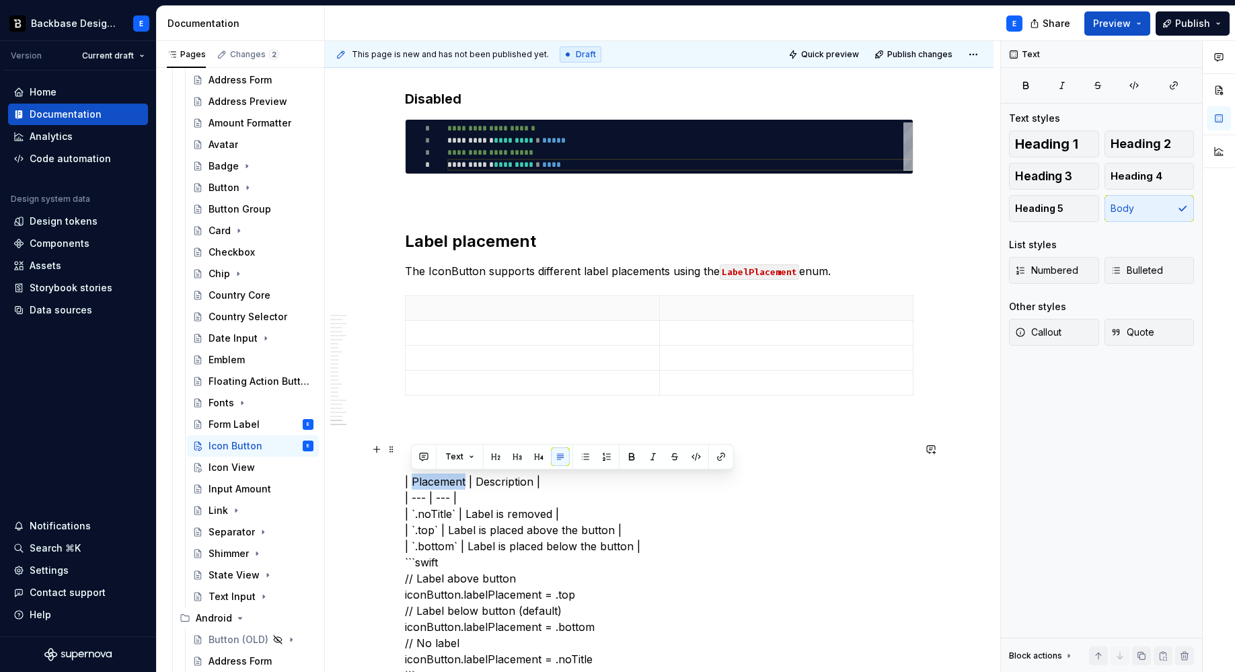
click at [457, 308] on p at bounding box center [532, 307] width 237 height 13
click at [735, 309] on p at bounding box center [786, 307] width 237 height 13
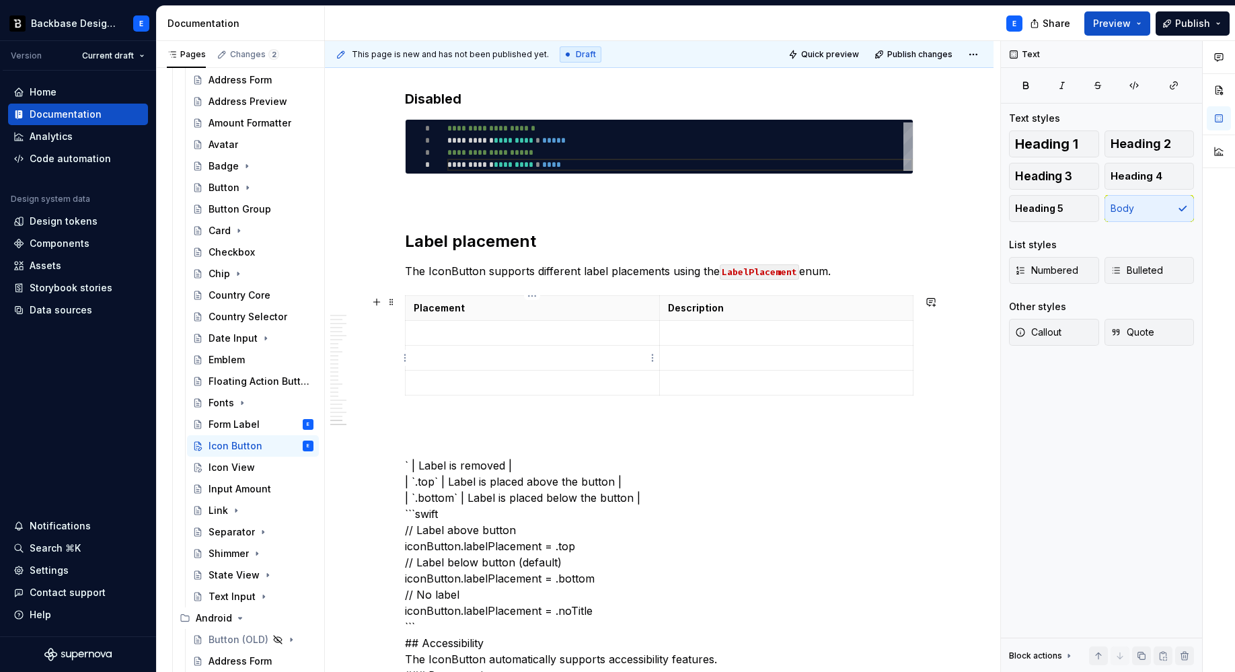
click at [465, 328] on p at bounding box center [532, 332] width 237 height 13
click at [702, 329] on p at bounding box center [786, 332] width 237 height 13
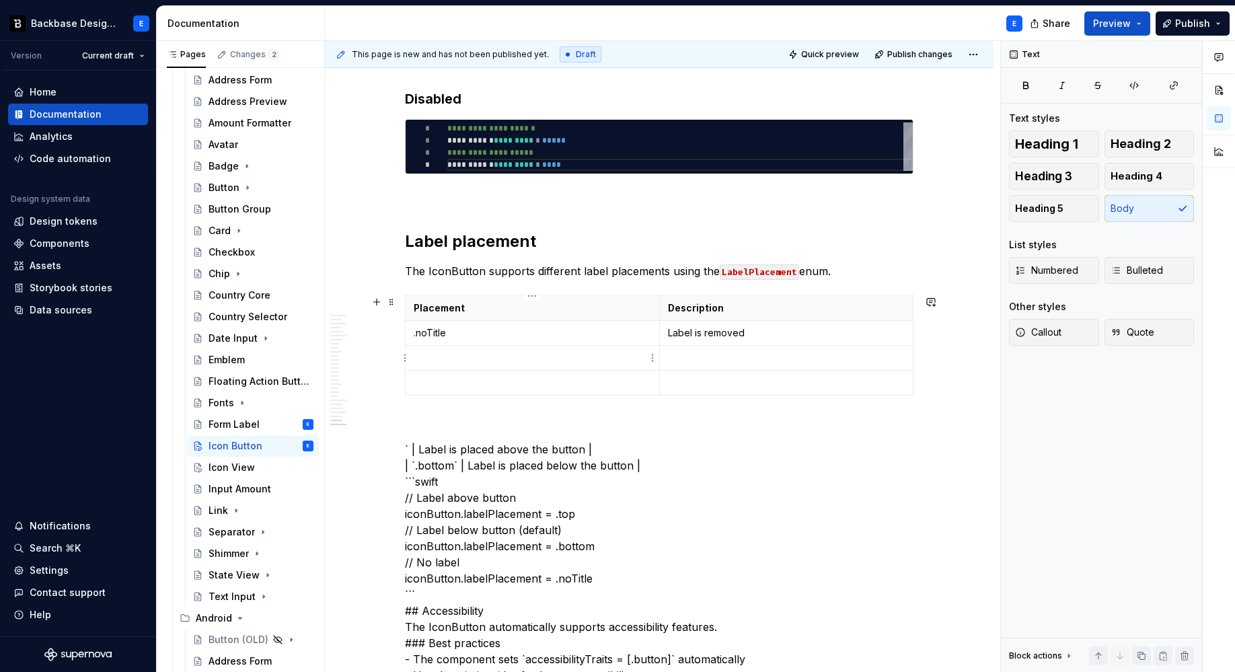
click at [515, 364] on p at bounding box center [532, 357] width 237 height 13
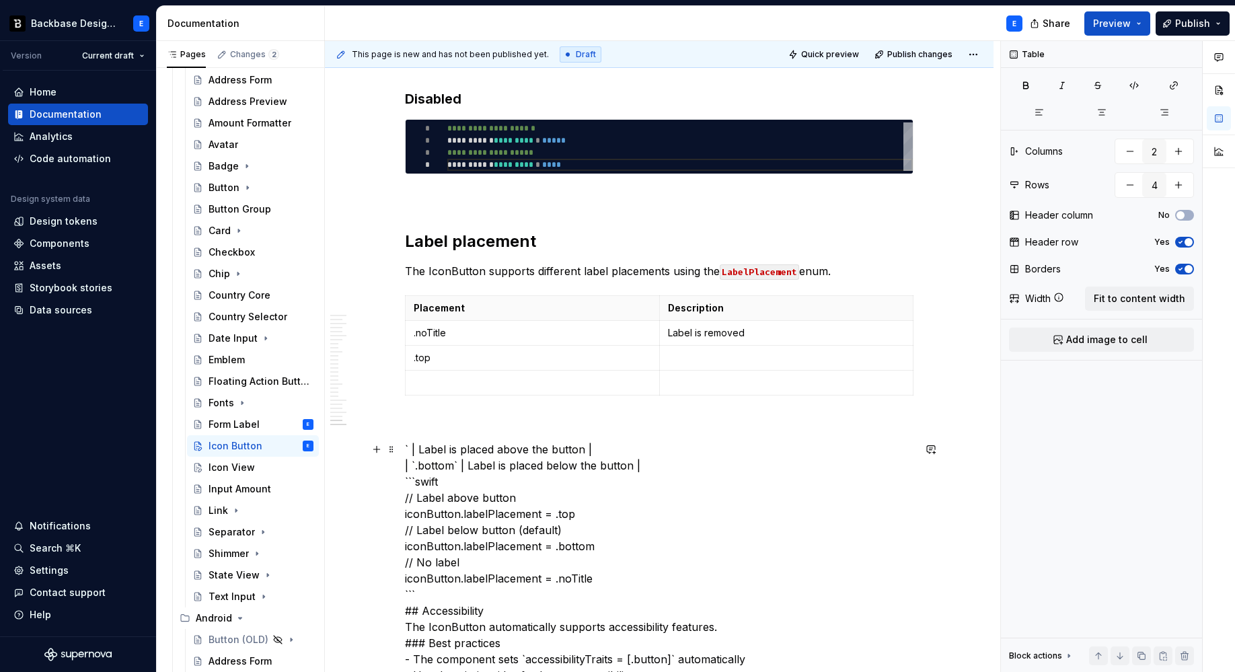
click at [677, 353] on p at bounding box center [786, 357] width 237 height 13
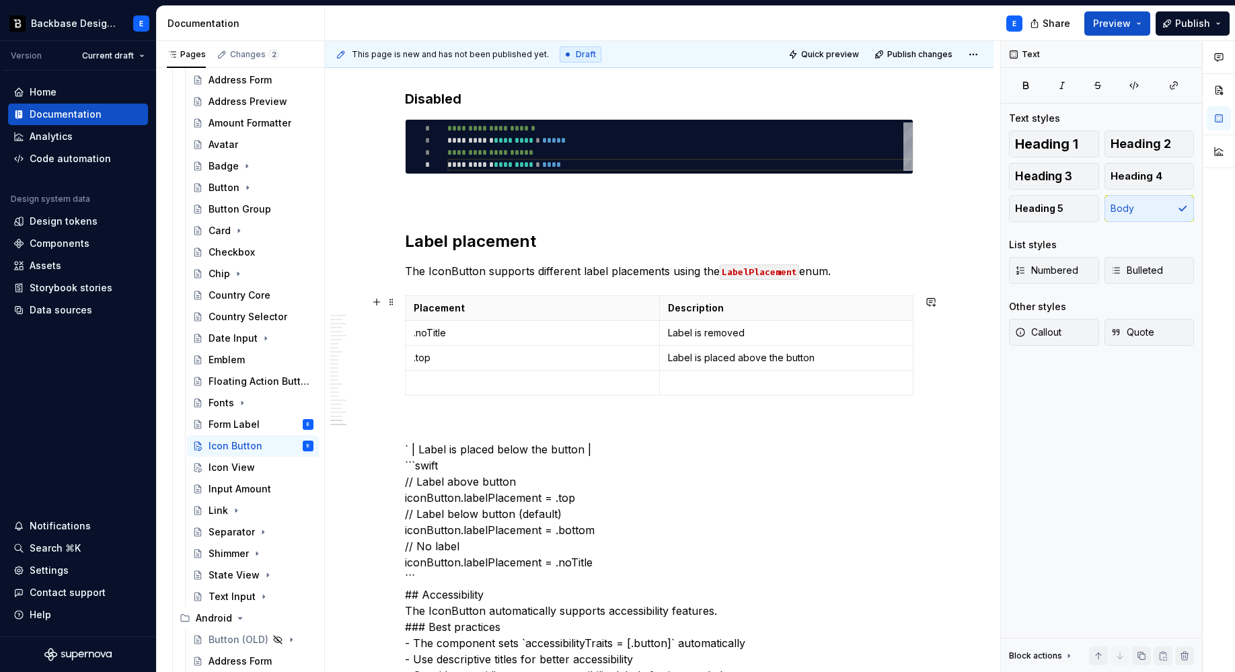
click at [462, 386] on p at bounding box center [532, 382] width 237 height 13
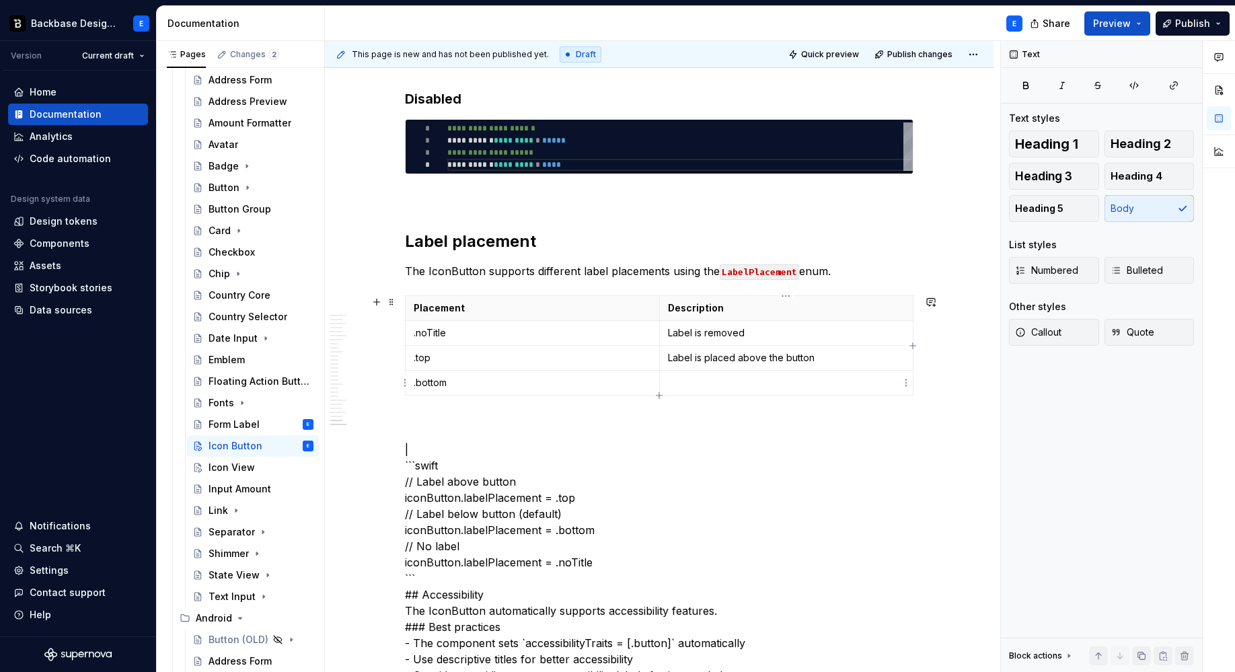
click at [703, 373] on td at bounding box center [786, 382] width 254 height 25
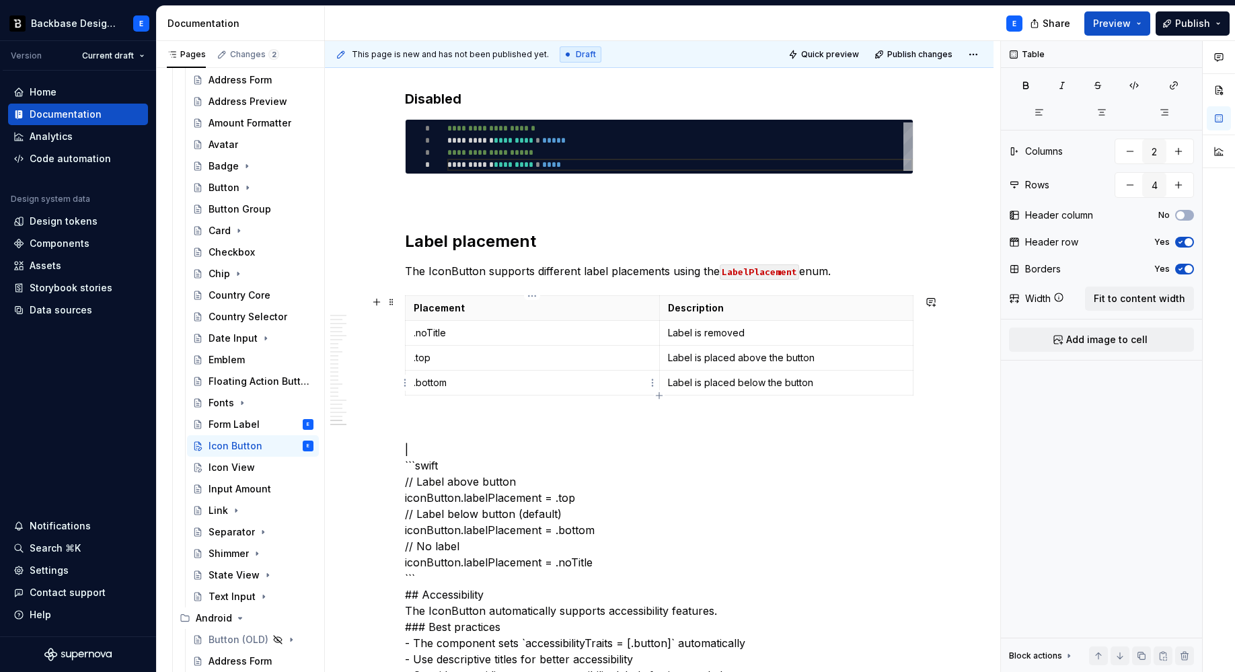
click at [584, 378] on p ".bottom" at bounding box center [532, 382] width 237 height 13
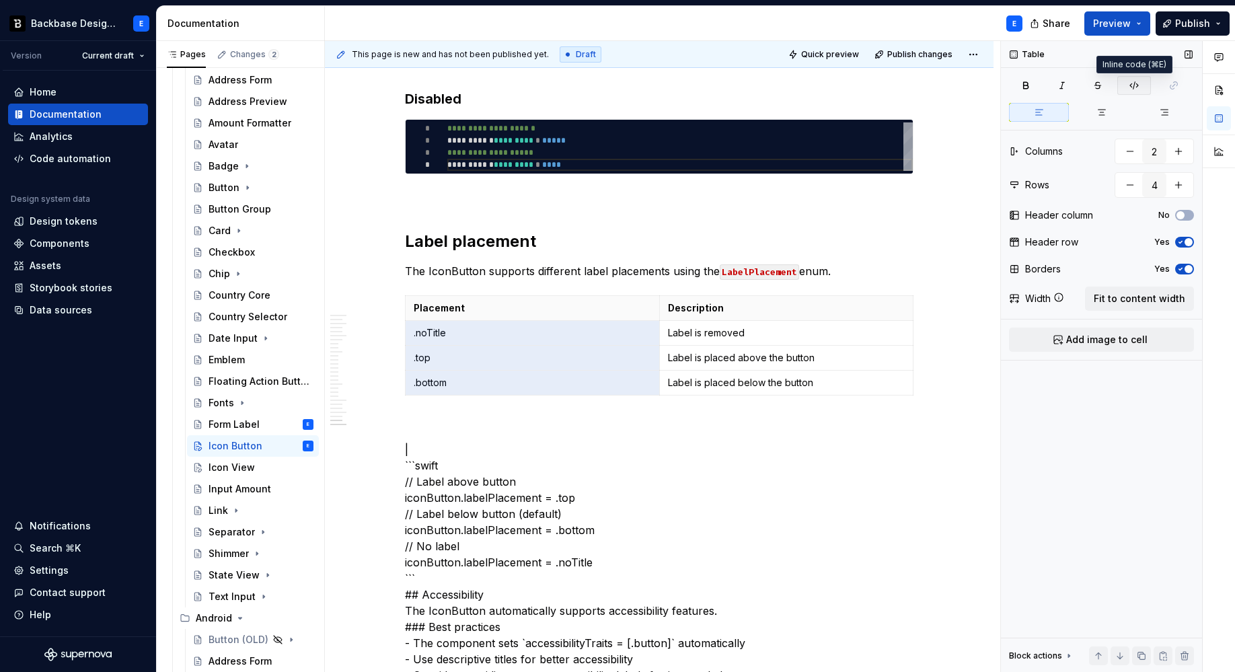
click at [1133, 88] on icon "button" at bounding box center [1133, 85] width 11 height 11
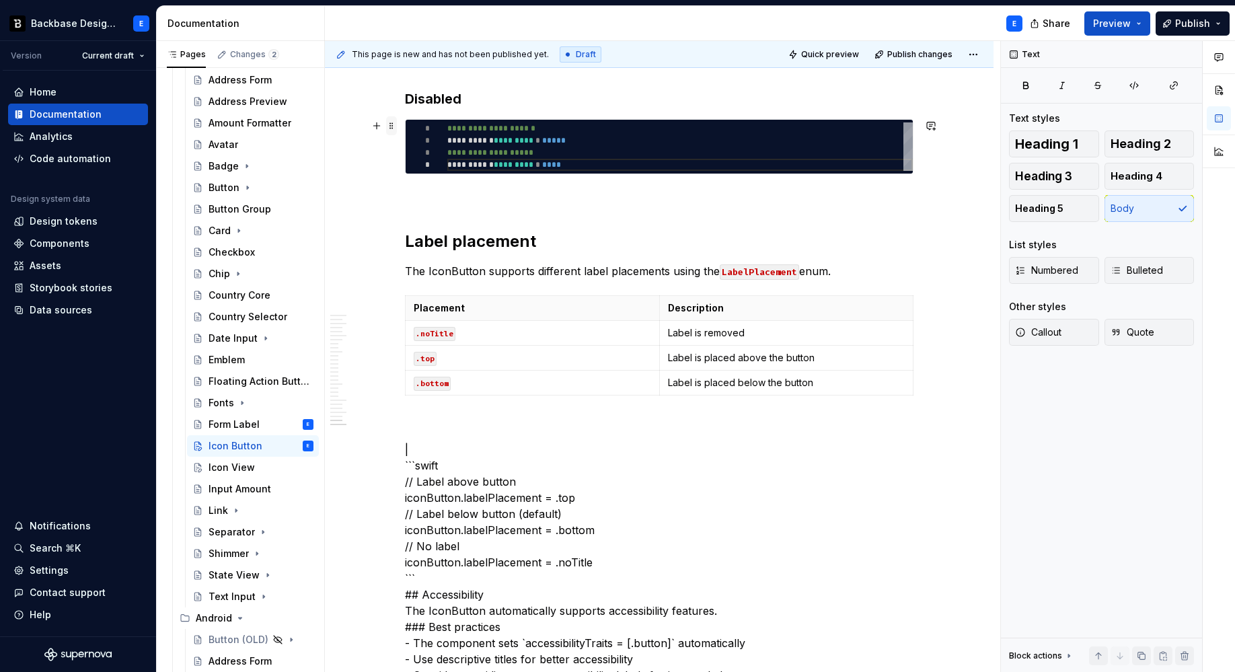
click at [391, 126] on span at bounding box center [391, 125] width 11 height 19
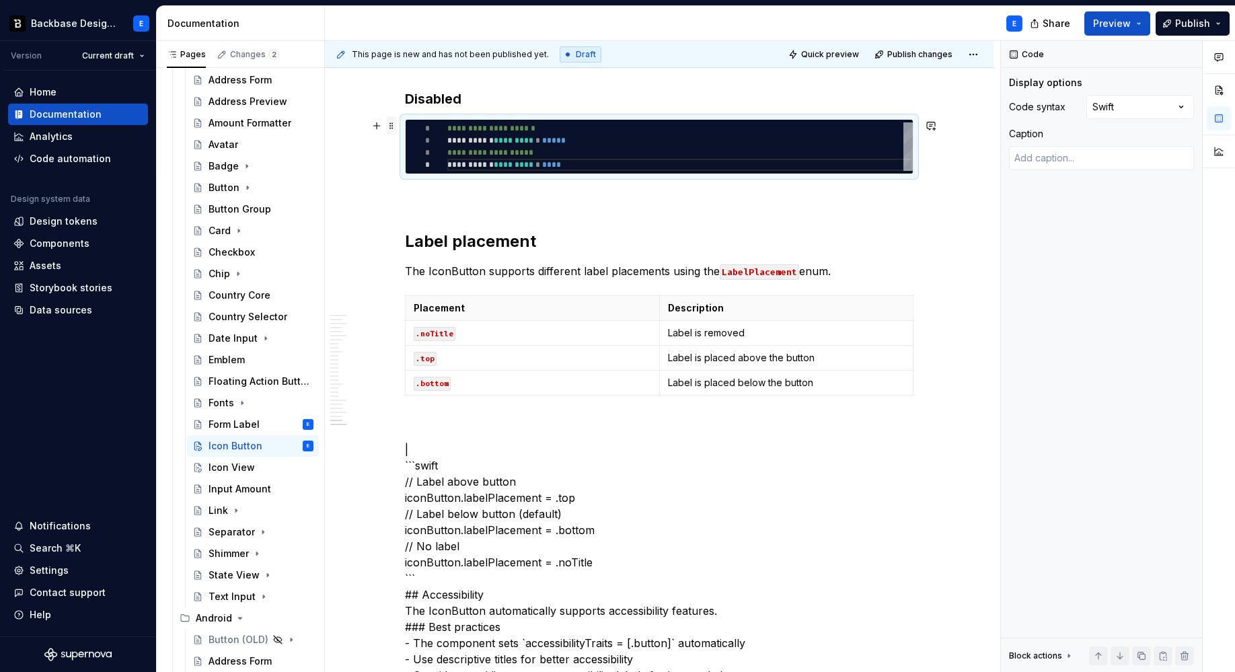
click at [391, 126] on span at bounding box center [391, 125] width 11 height 19
copy h3 "Disabled"
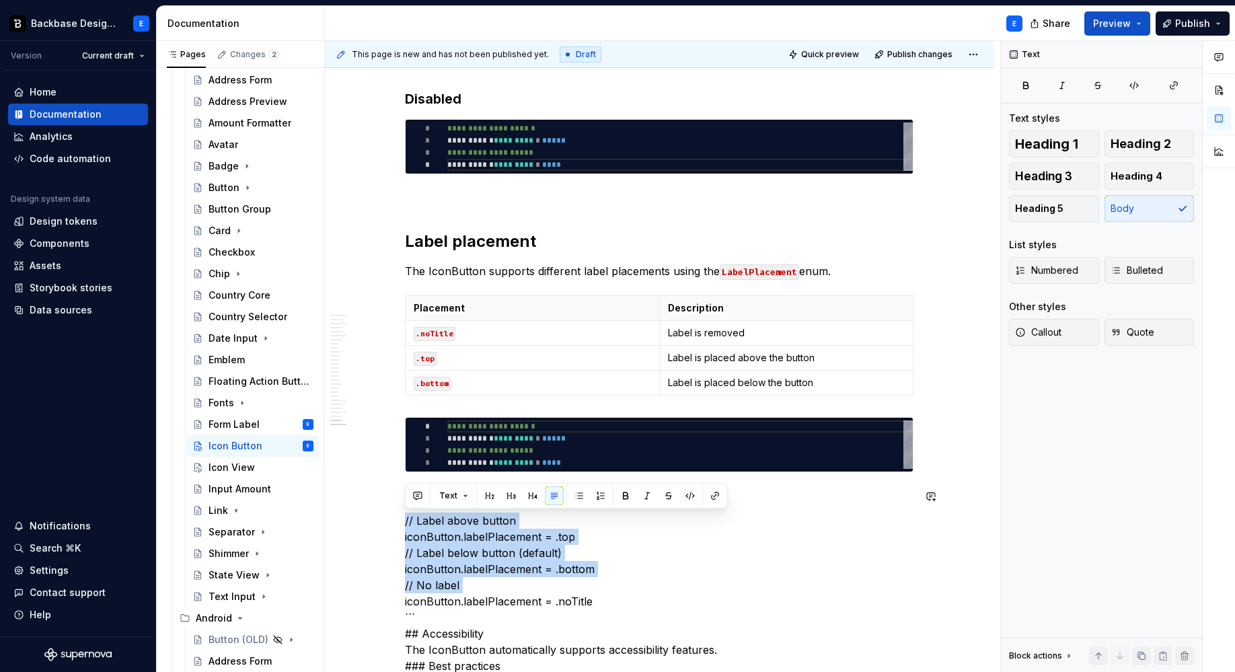
scroll to position [4139, 0]
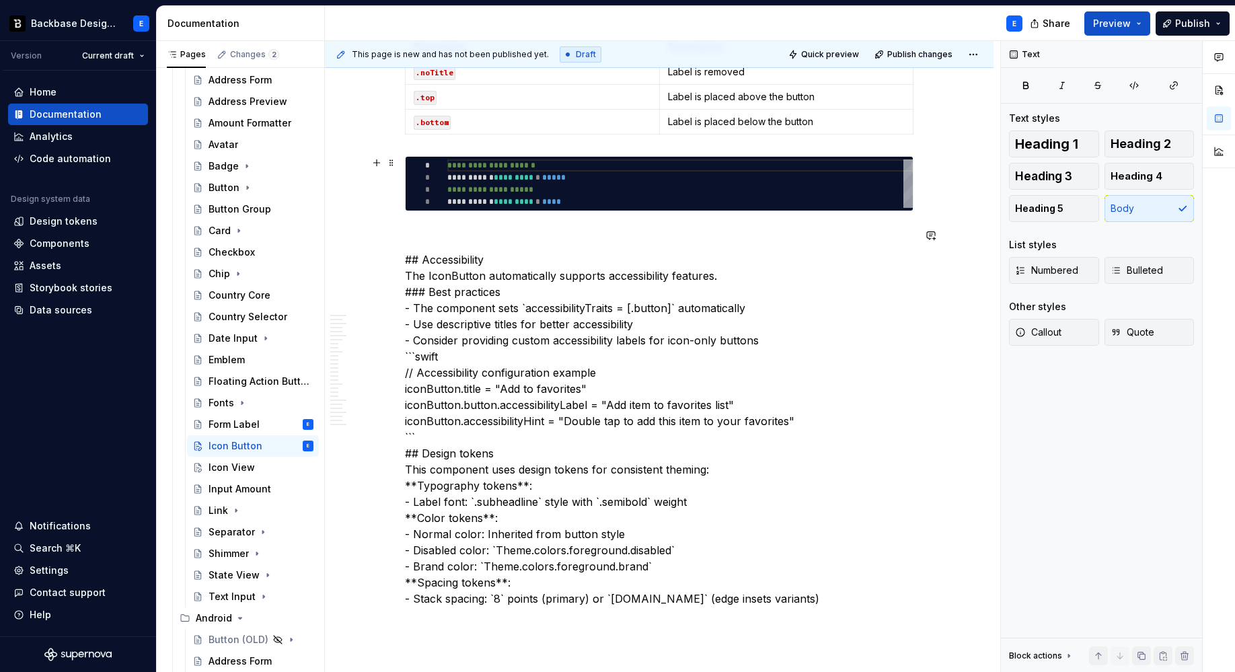
click at [495, 171] on div "**********" at bounding box center [679, 183] width 465 height 48
type textarea "*"
type textarea "**********"
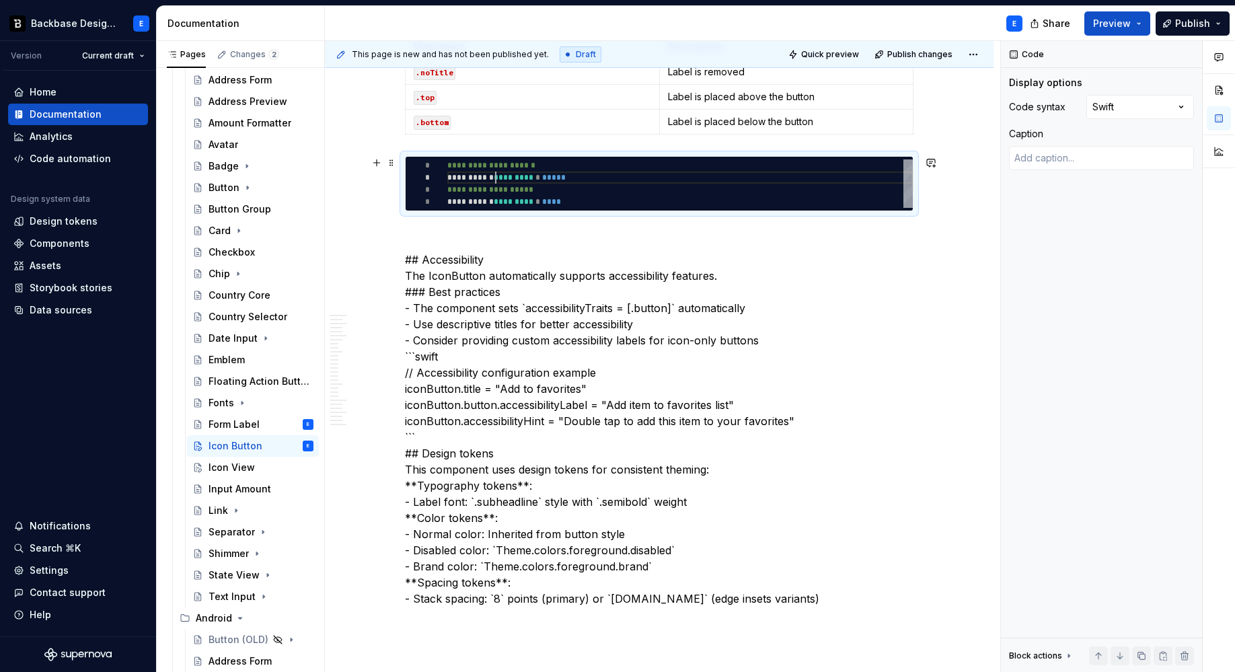
scroll to position [0, 131]
type textarea "*"
type textarea "**********"
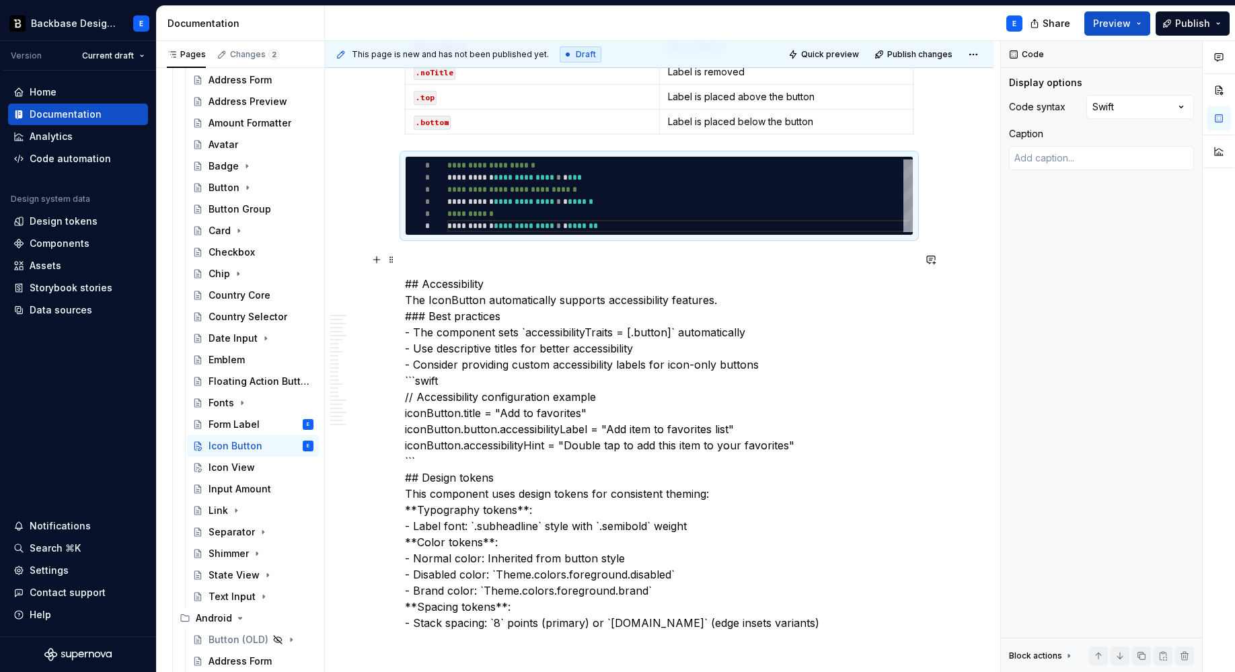
click at [448, 257] on p at bounding box center [659, 259] width 508 height 16
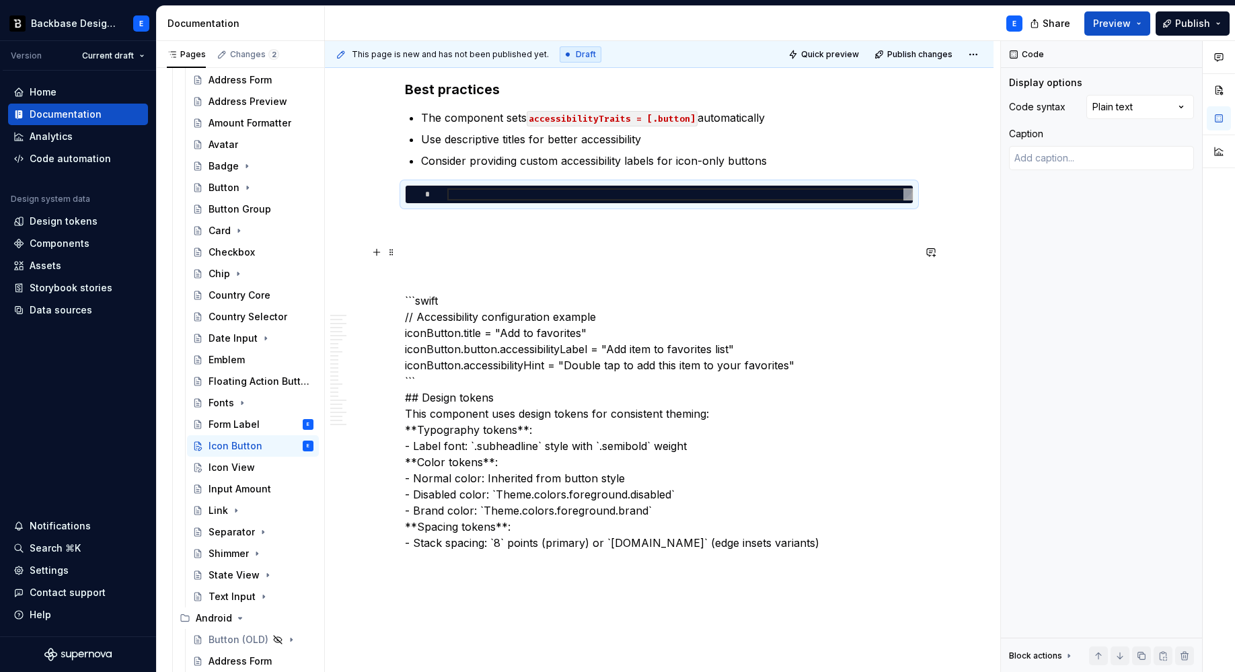
scroll to position [4484, 0]
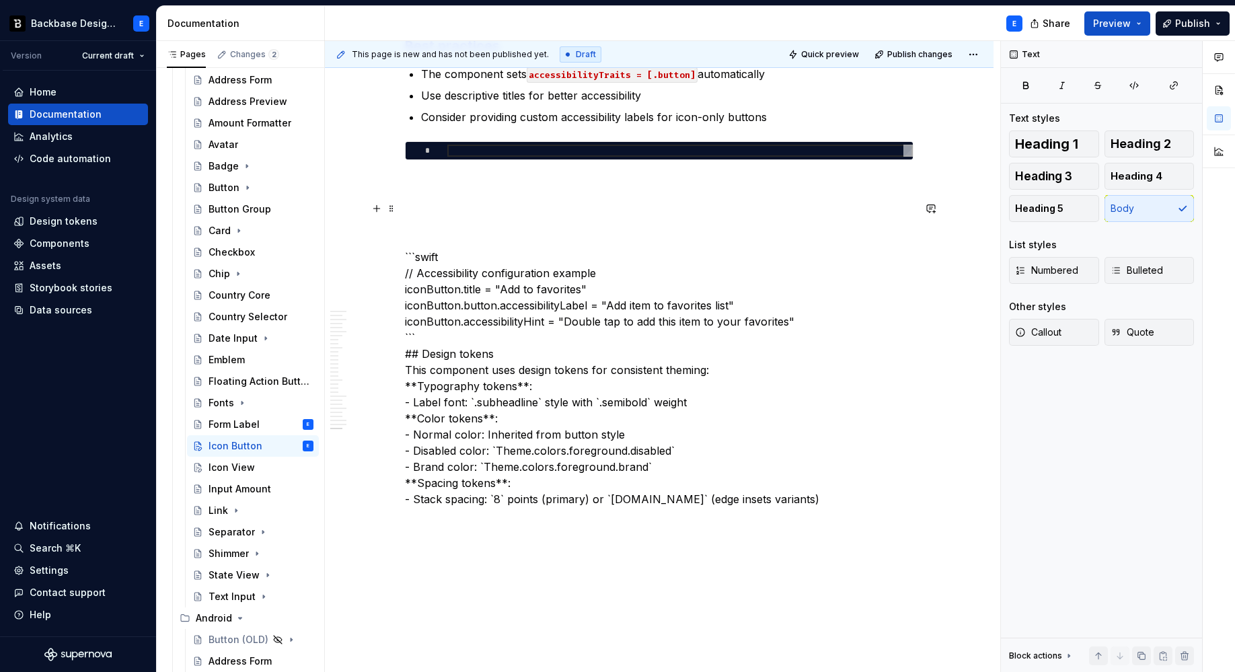
click at [457, 256] on p "```swift // Accessibility configuration example iconButton.title = "Add to favo…" at bounding box center [659, 353] width 508 height 307
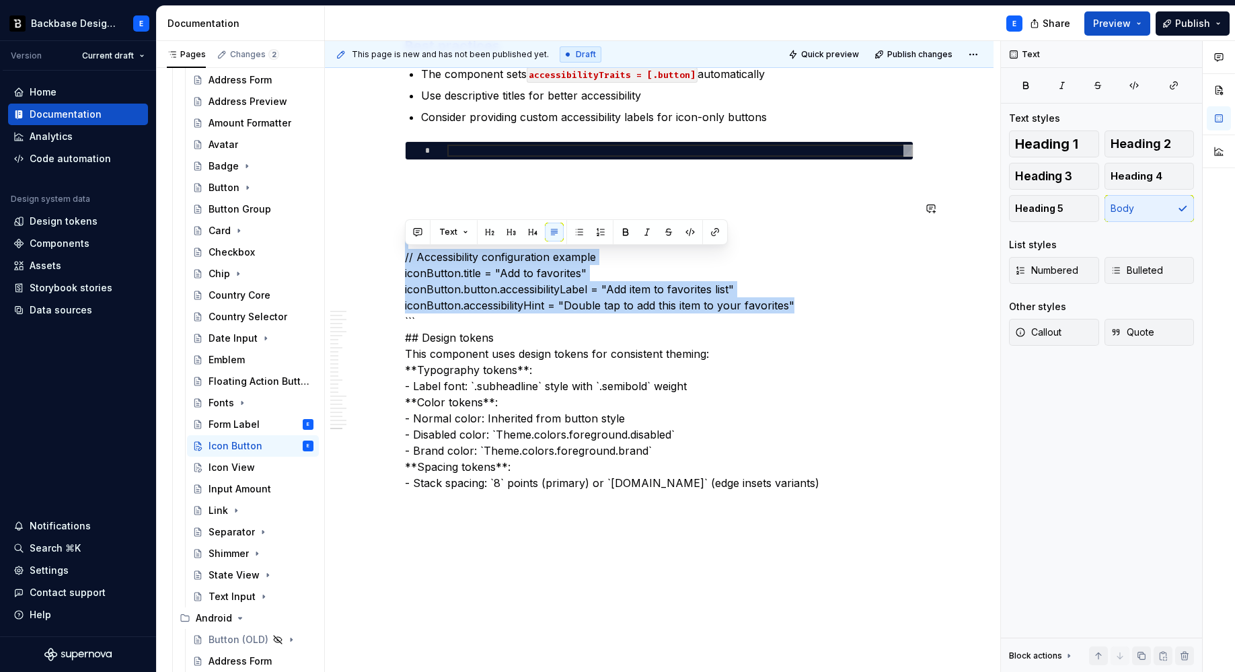
scroll to position [4471, 0]
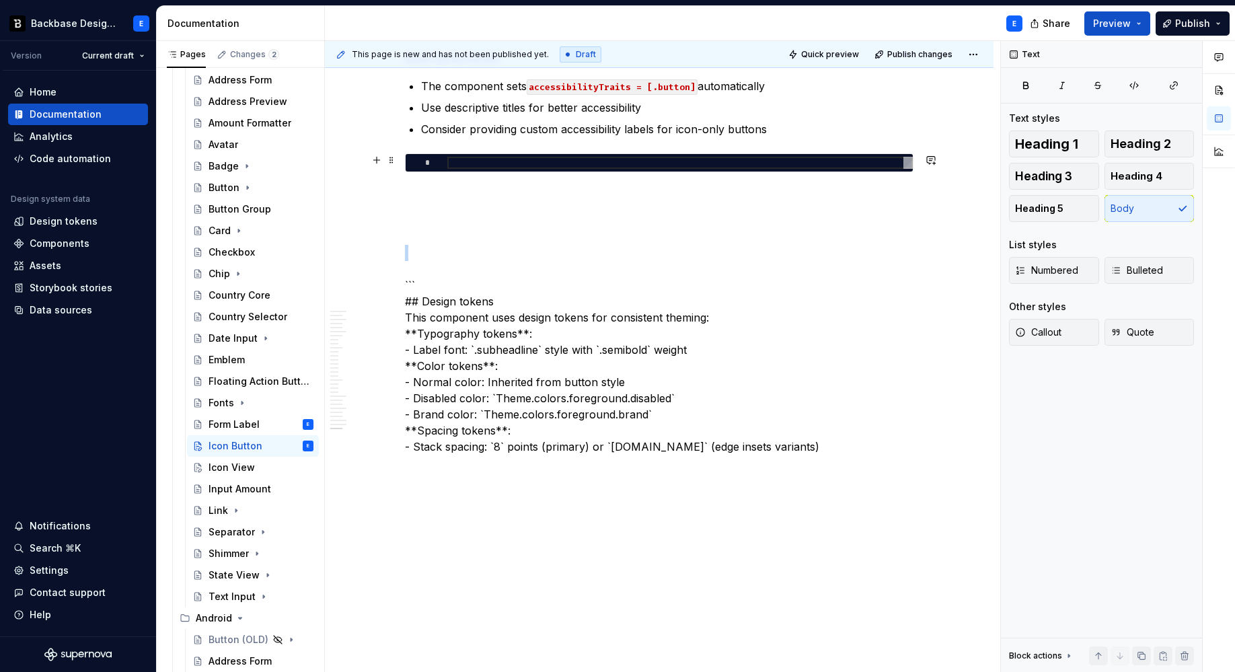
click at [488, 157] on div at bounding box center [679, 163] width 465 height 12
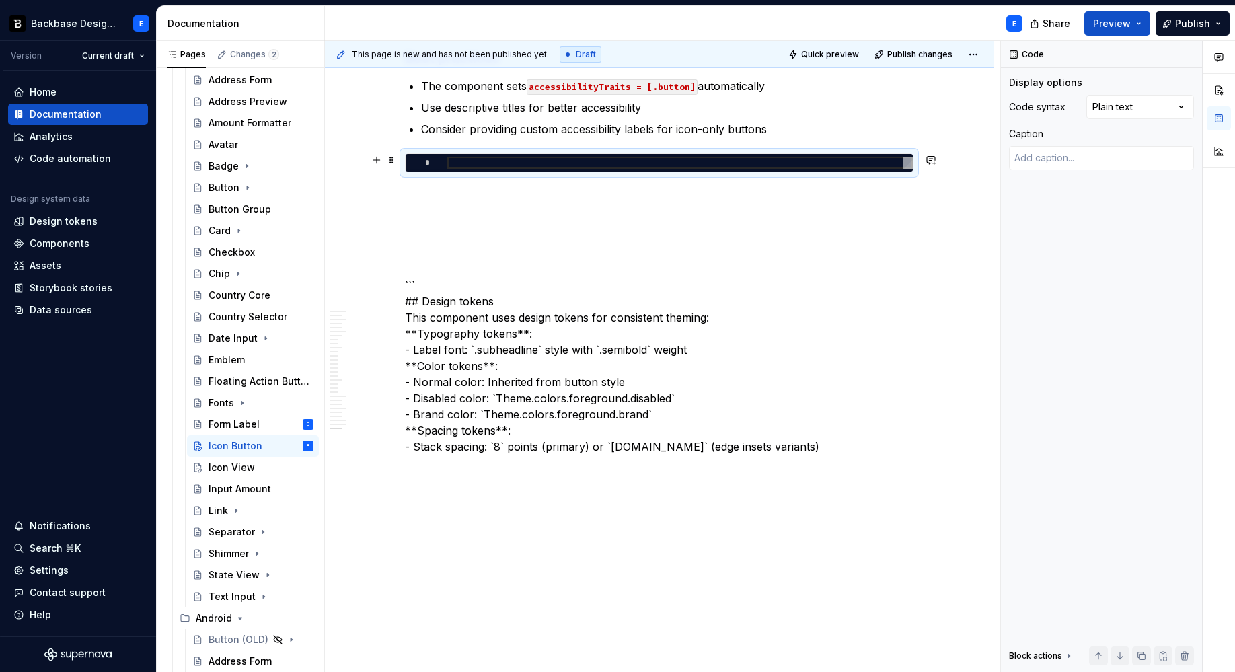
type textarea "*"
type textarea "**********"
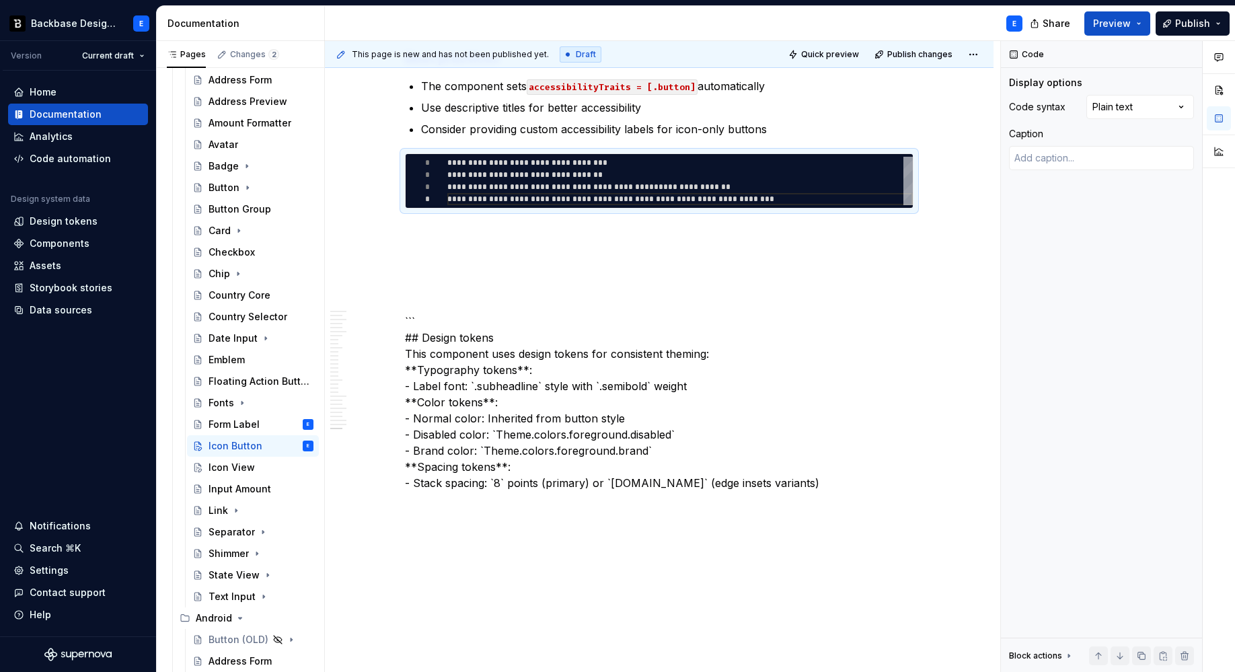
click at [1123, 102] on div "Comments Open comments No comments yet Select ‘Comment’ from the block context …" at bounding box center [1118, 356] width 234 height 631
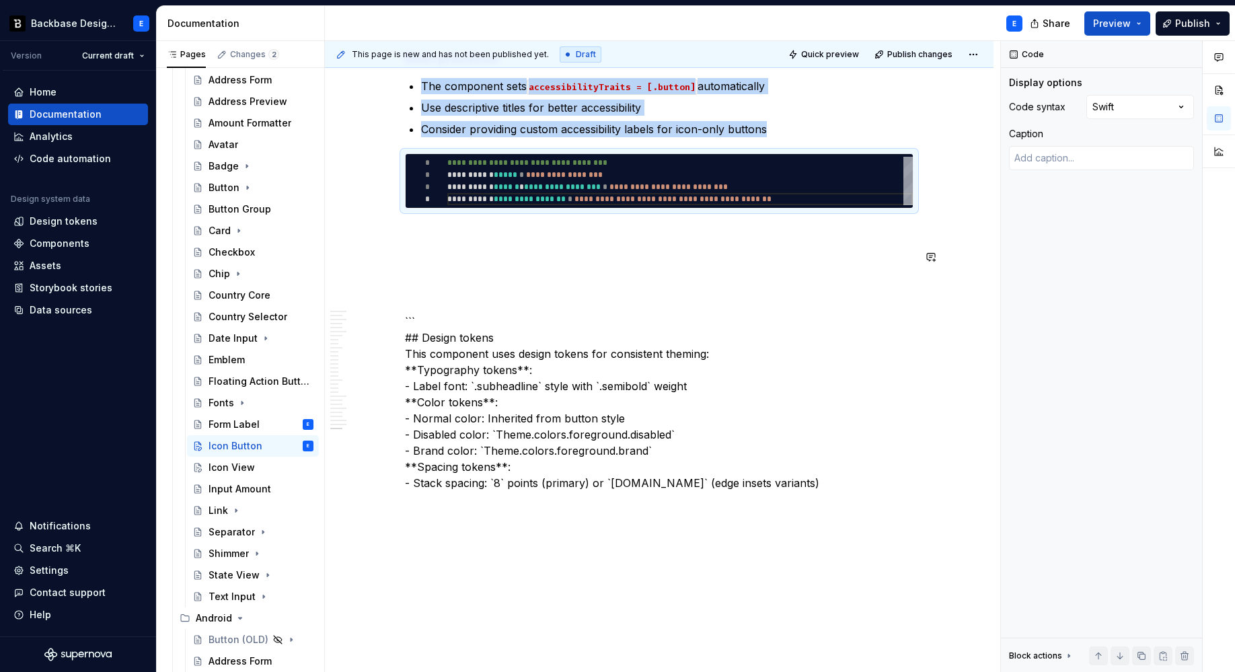
click at [533, 225] on p at bounding box center [659, 233] width 508 height 16
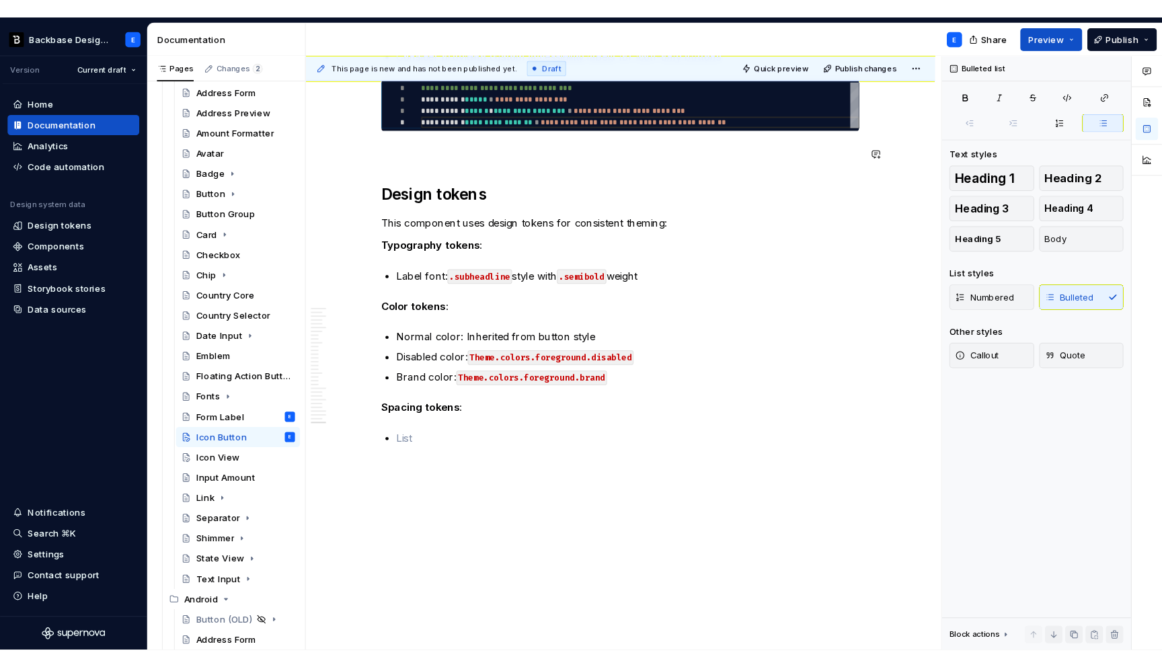
scroll to position [4559, 0]
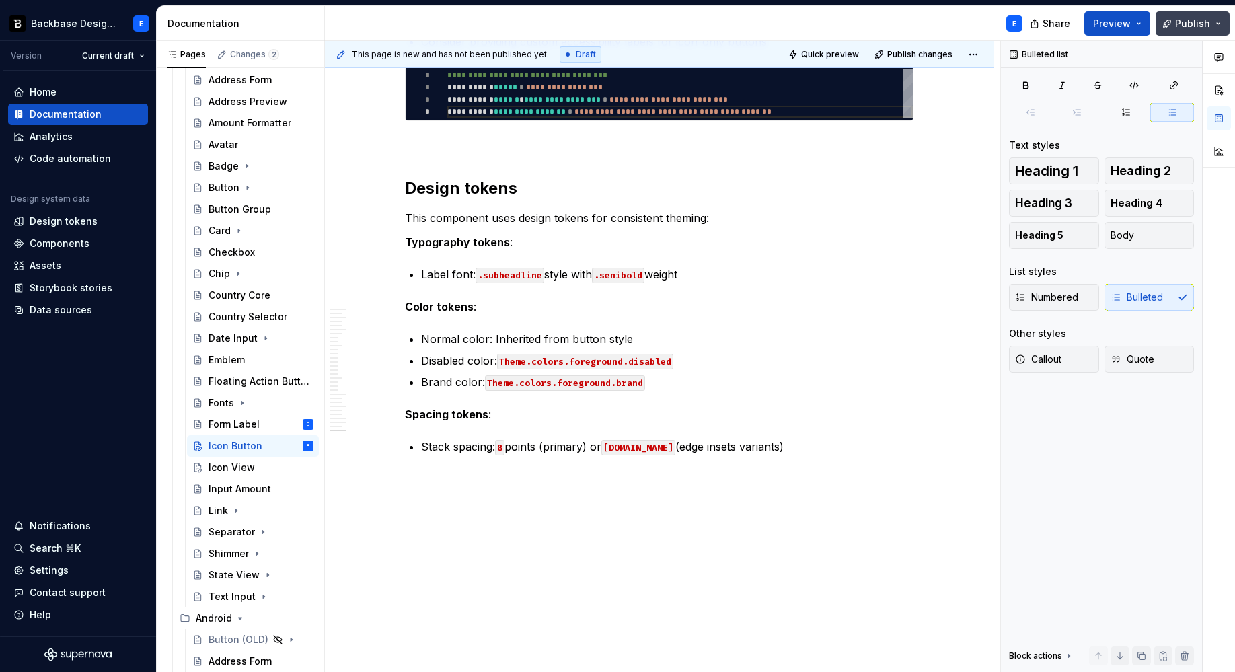
click at [1173, 22] on button "Publish" at bounding box center [1192, 23] width 74 height 24
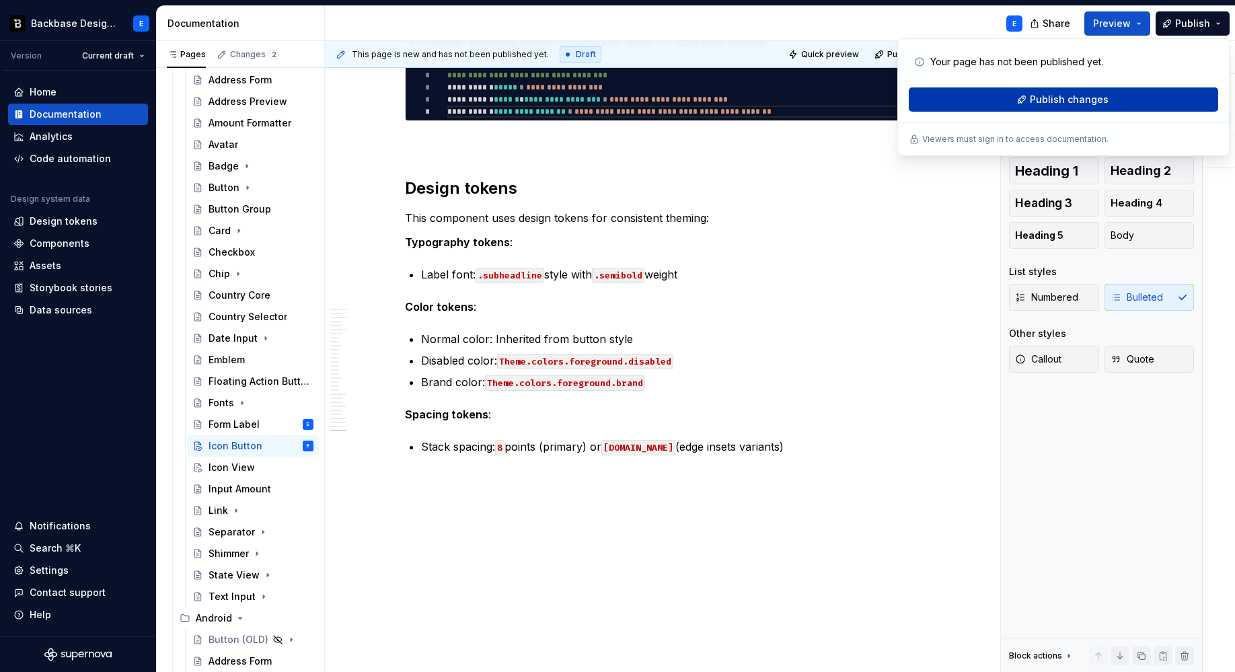
click at [1070, 102] on span "Publish changes" at bounding box center [1068, 99] width 79 height 13
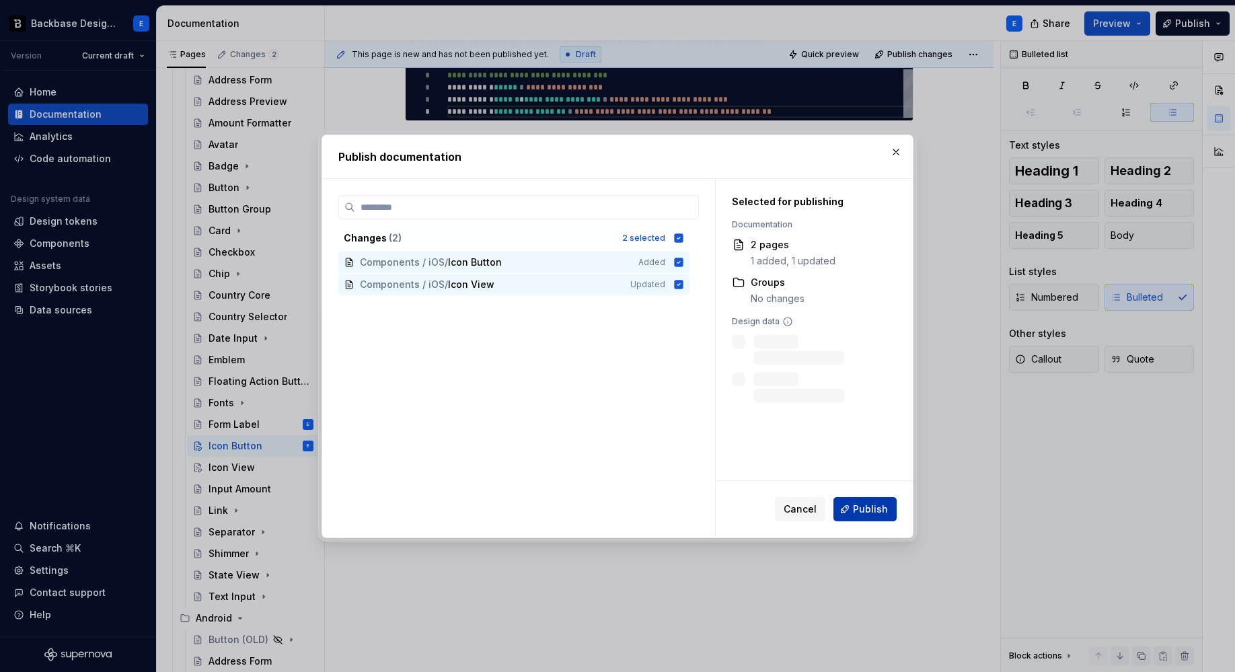
click at [860, 514] on span "Publish" at bounding box center [870, 508] width 35 height 13
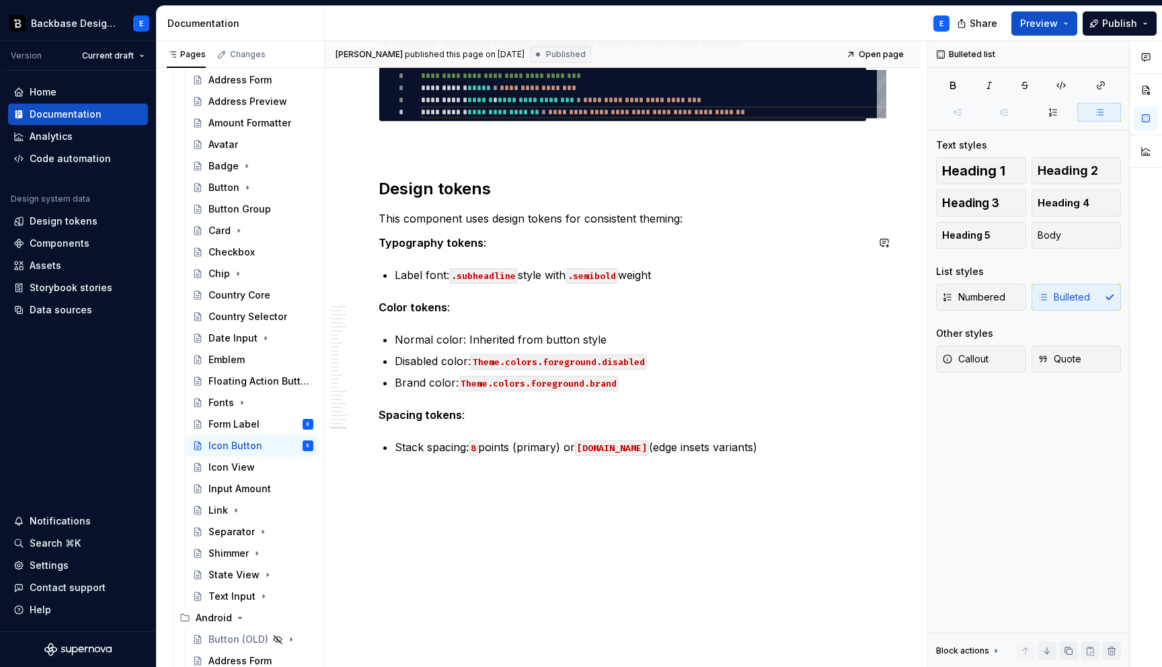
scroll to position [0, 135]
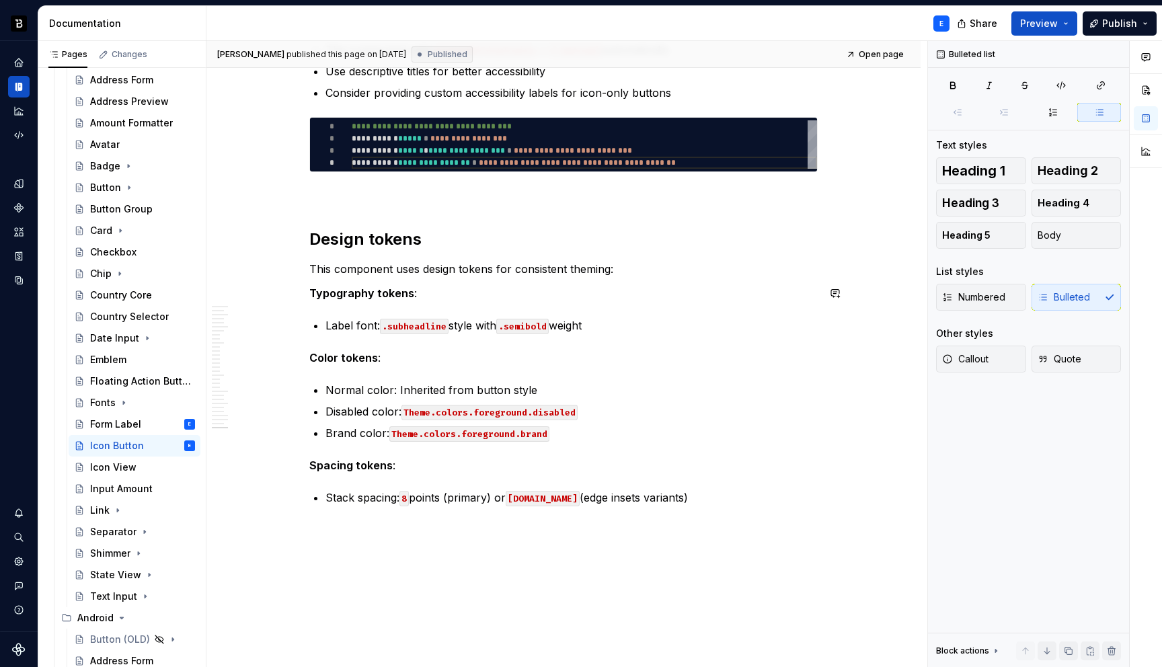
type textarea "*"
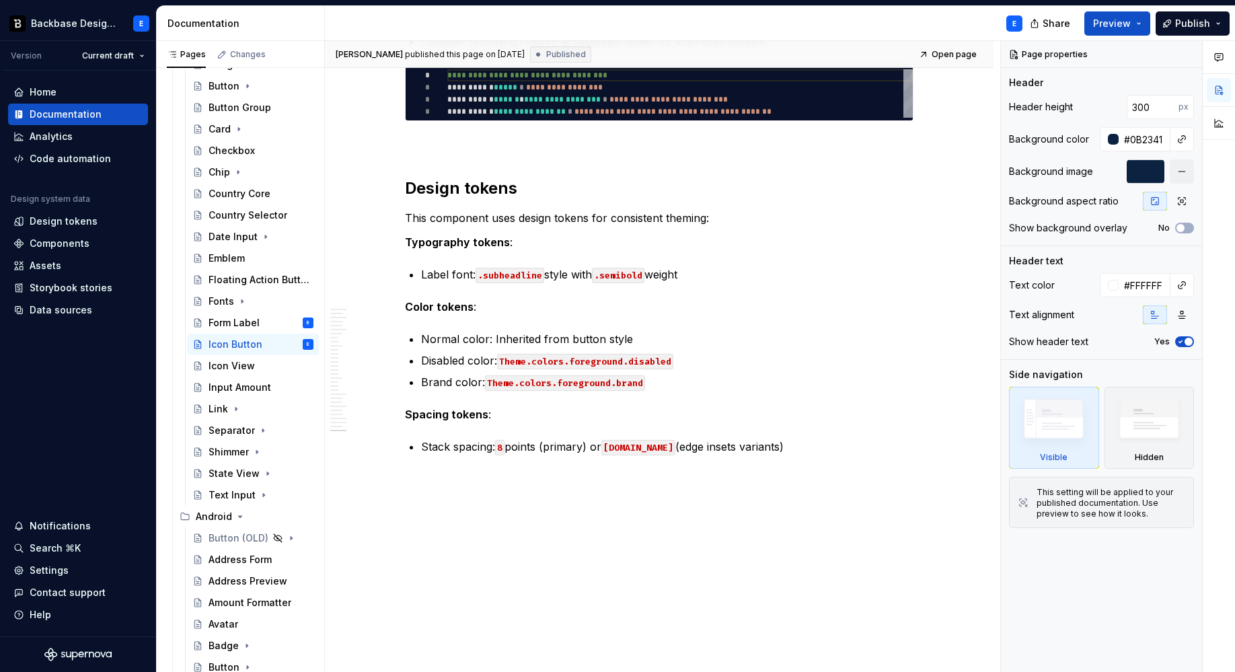
scroll to position [216, 0]
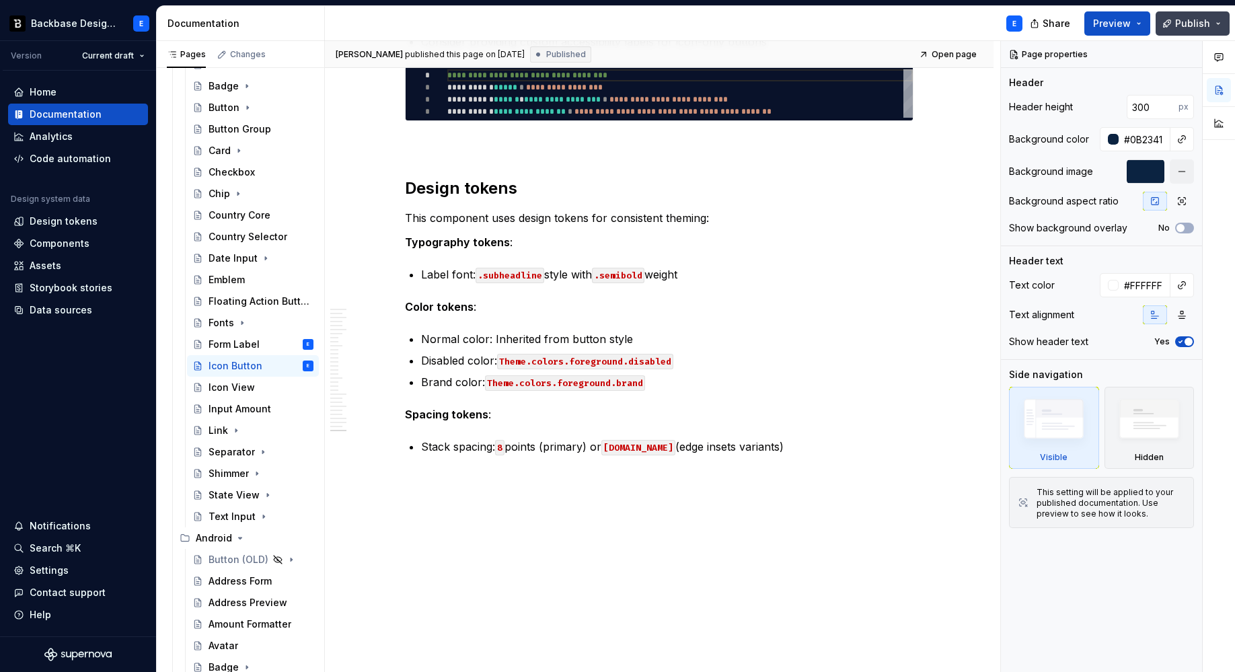
click at [1189, 27] on span "Publish" at bounding box center [1192, 23] width 35 height 13
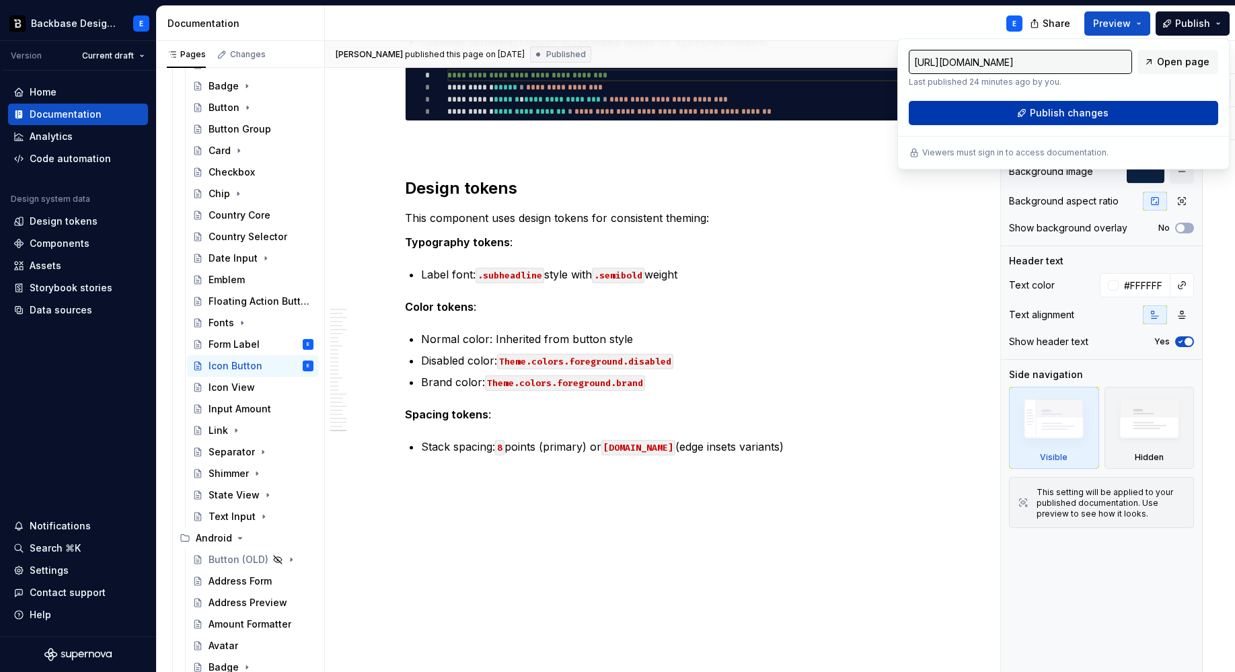
click at [1071, 116] on span "Publish changes" at bounding box center [1068, 112] width 79 height 13
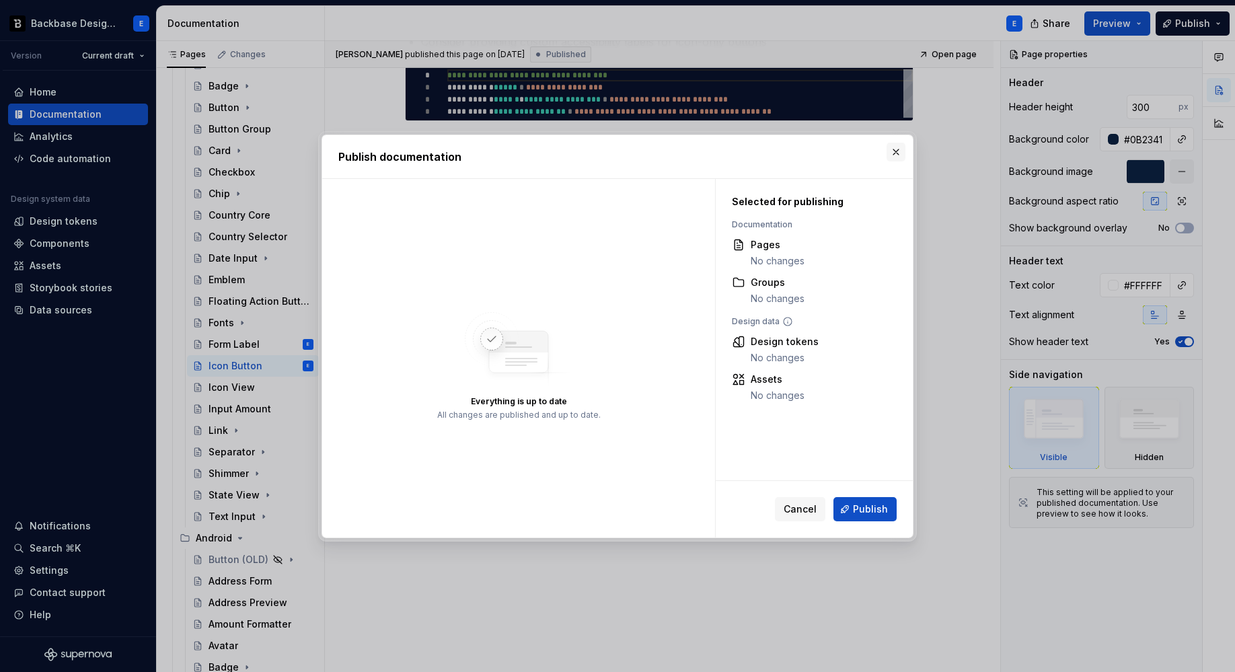
click at [897, 145] on button "button" at bounding box center [895, 152] width 19 height 19
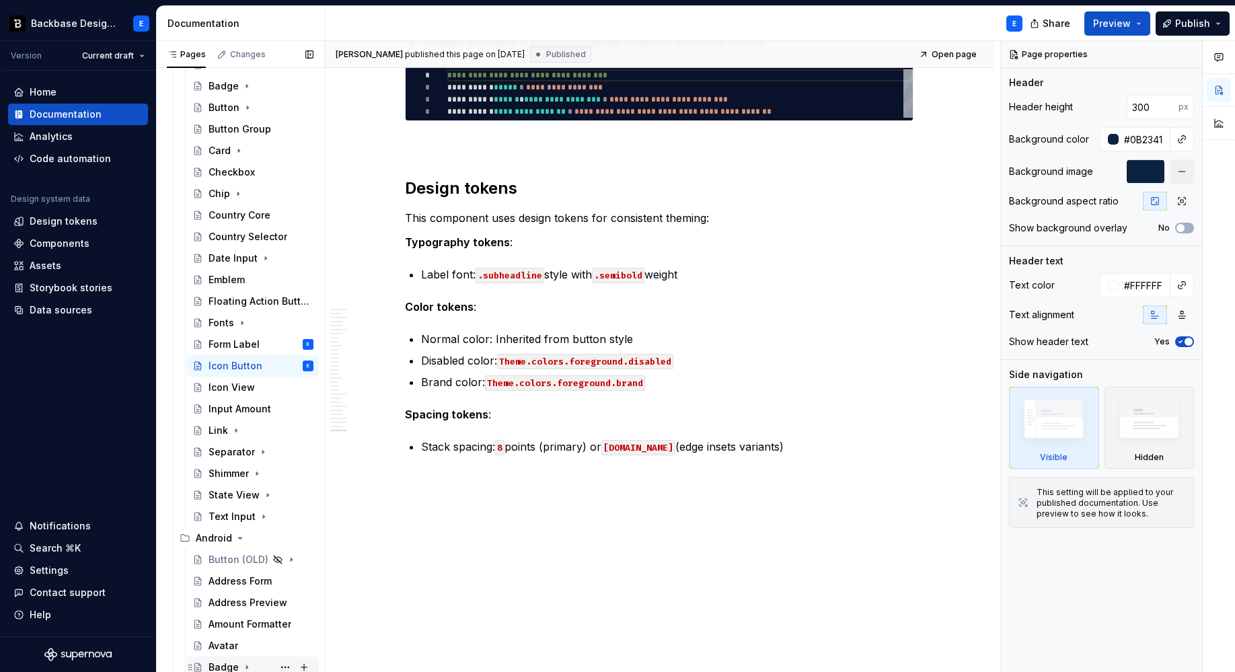
scroll to position [0, 0]
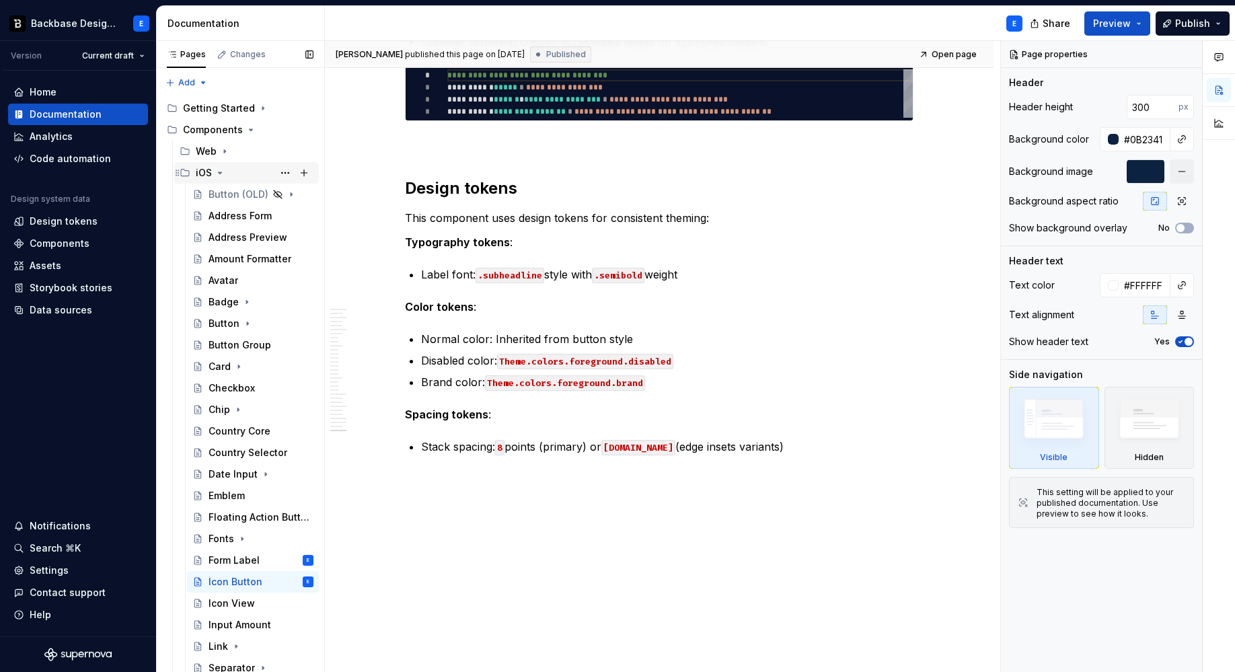
click at [219, 171] on icon "Page tree" at bounding box center [219, 172] width 11 height 11
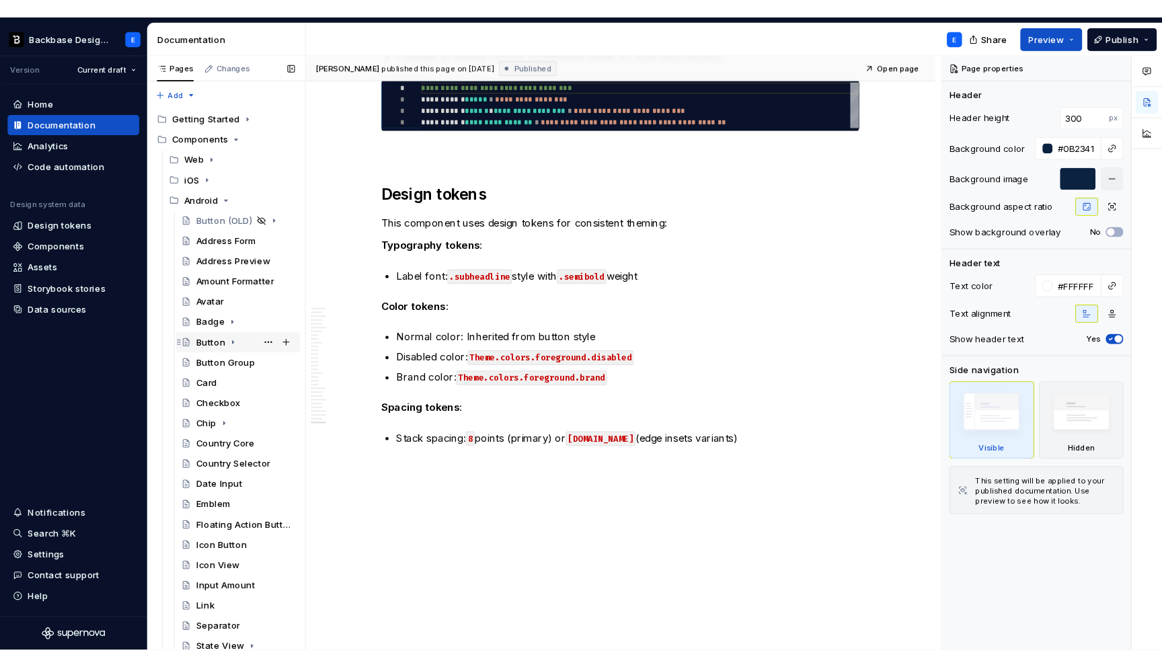
scroll to position [25, 0]
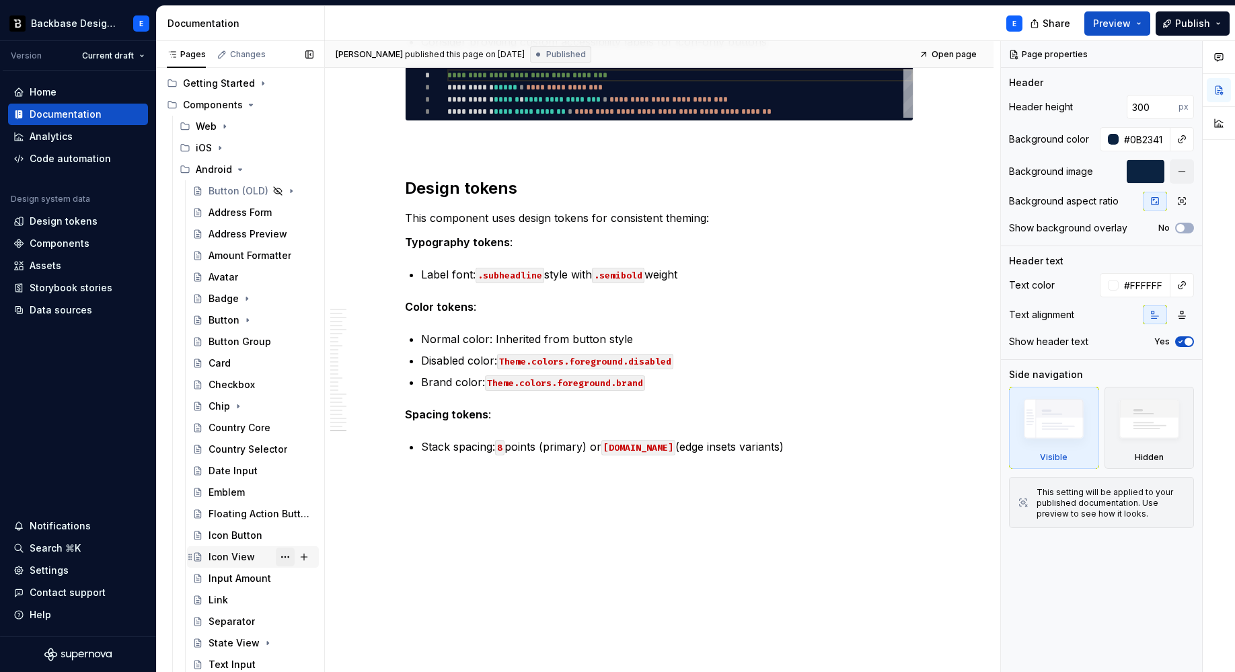
click at [278, 555] on button "Page tree" at bounding box center [285, 556] width 19 height 19
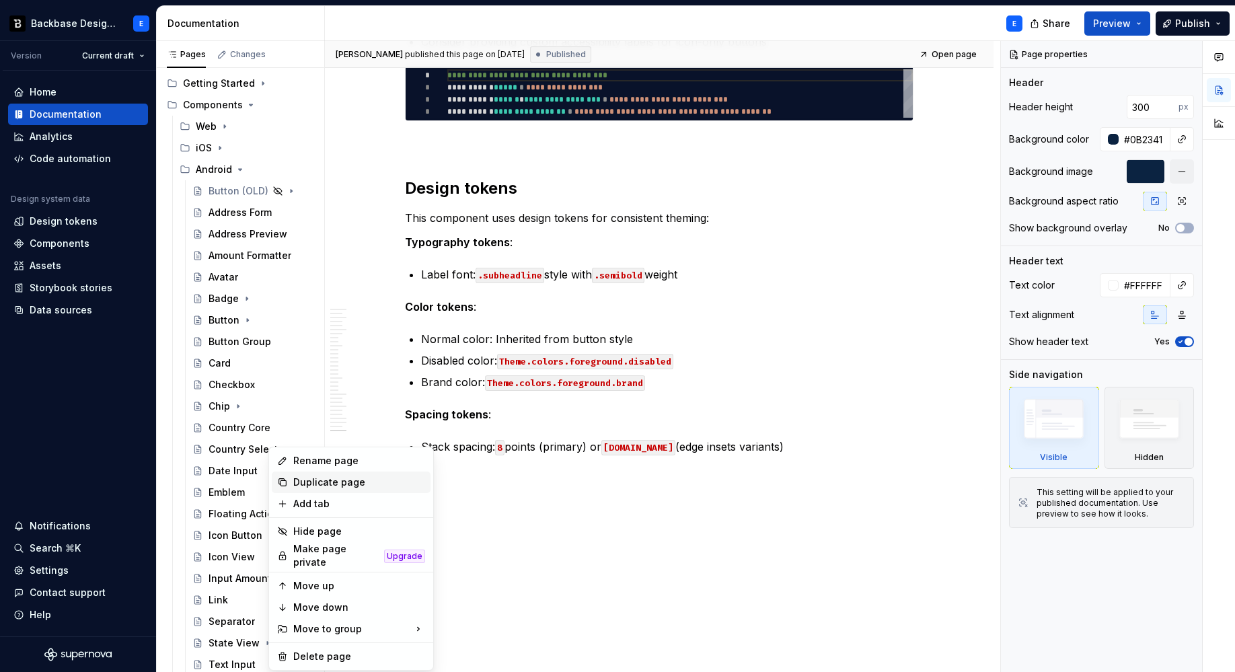
click at [332, 483] on div "Duplicate page" at bounding box center [359, 481] width 132 height 13
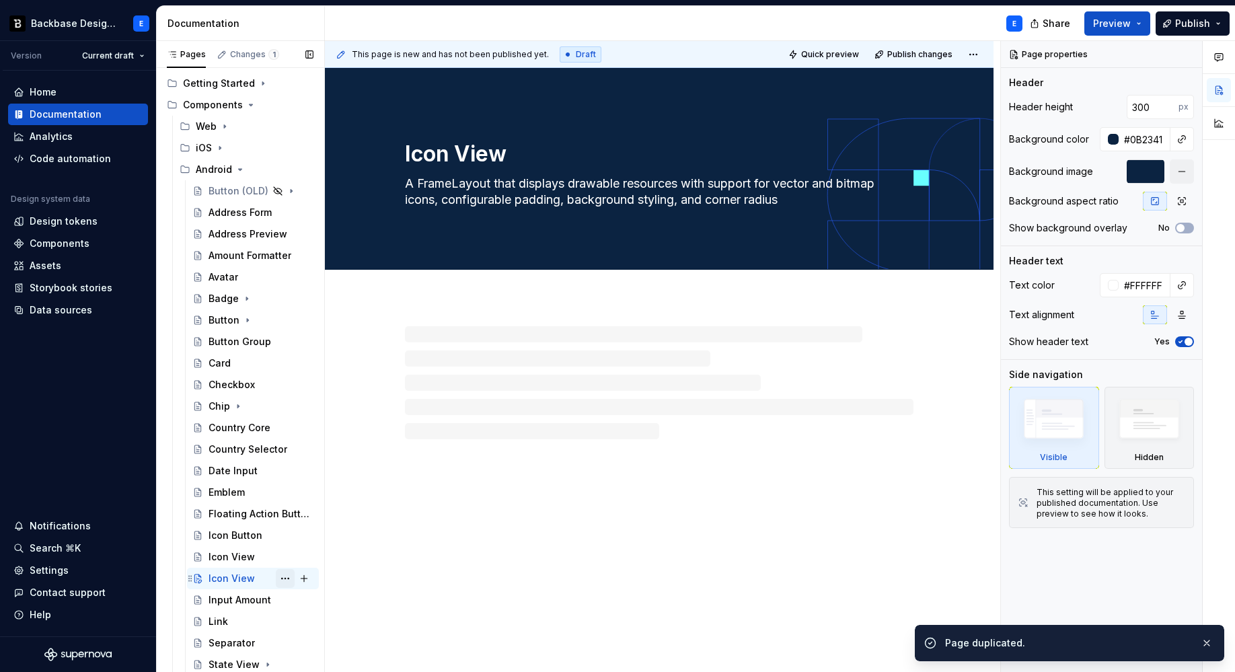
click at [278, 579] on button "Page tree" at bounding box center [285, 578] width 19 height 19
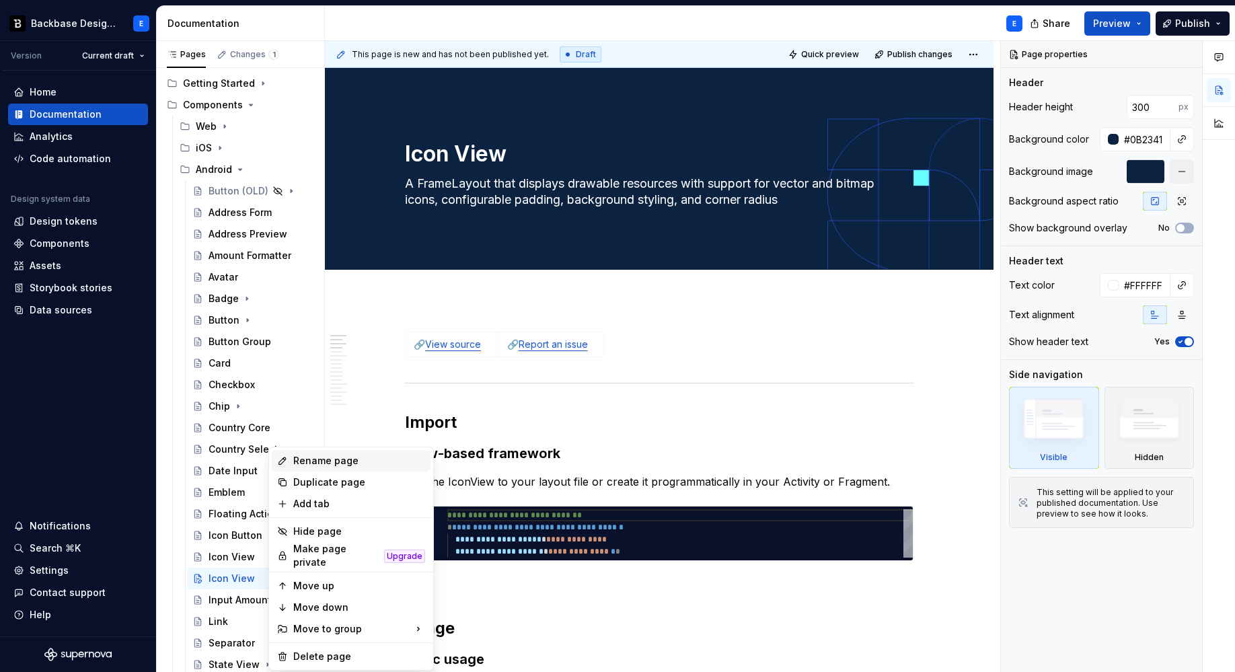
type textarea "*"
click at [322, 457] on div "Rename page" at bounding box center [359, 460] width 132 height 13
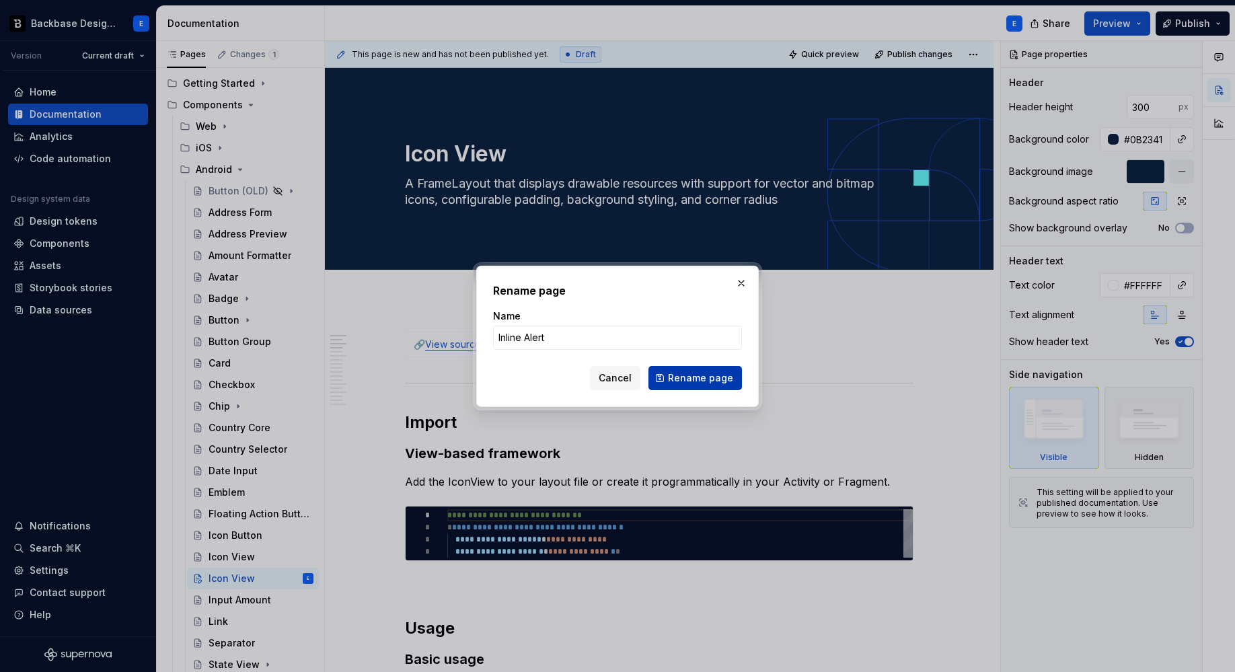
type input "Inline Alert"
click at [676, 376] on span "Rename page" at bounding box center [700, 377] width 65 height 13
type textarea "*"
type textarea "Inline Alert"
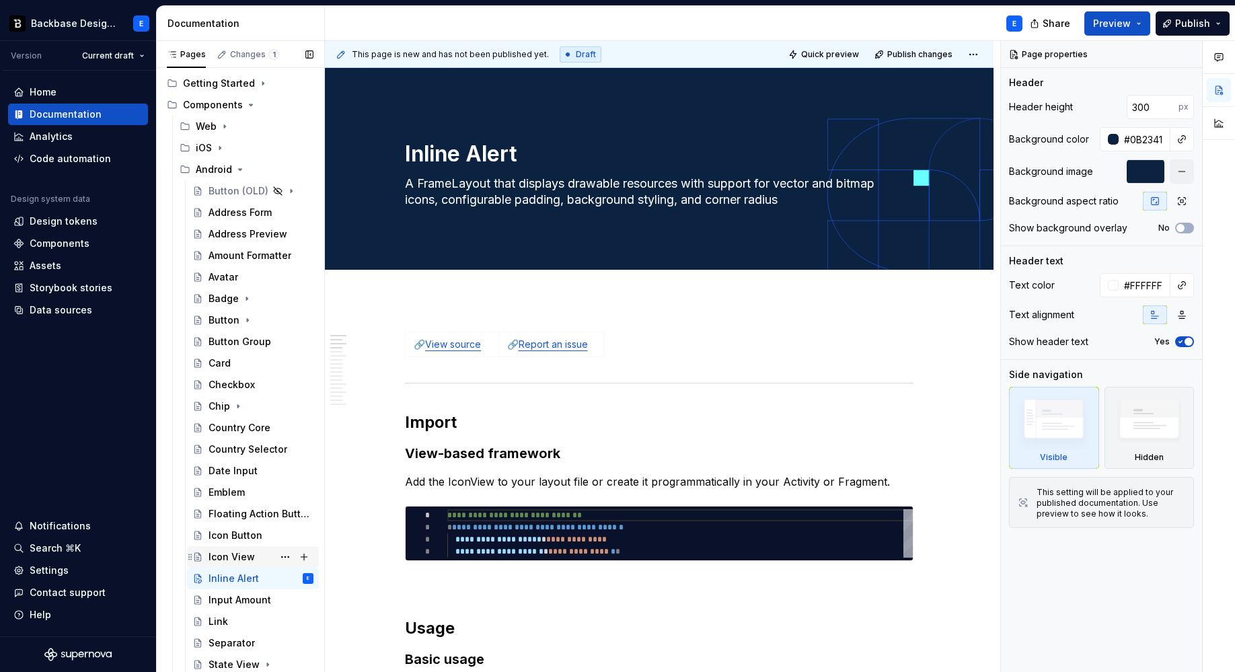
click at [235, 555] on div "Icon View" at bounding box center [231, 556] width 46 height 13
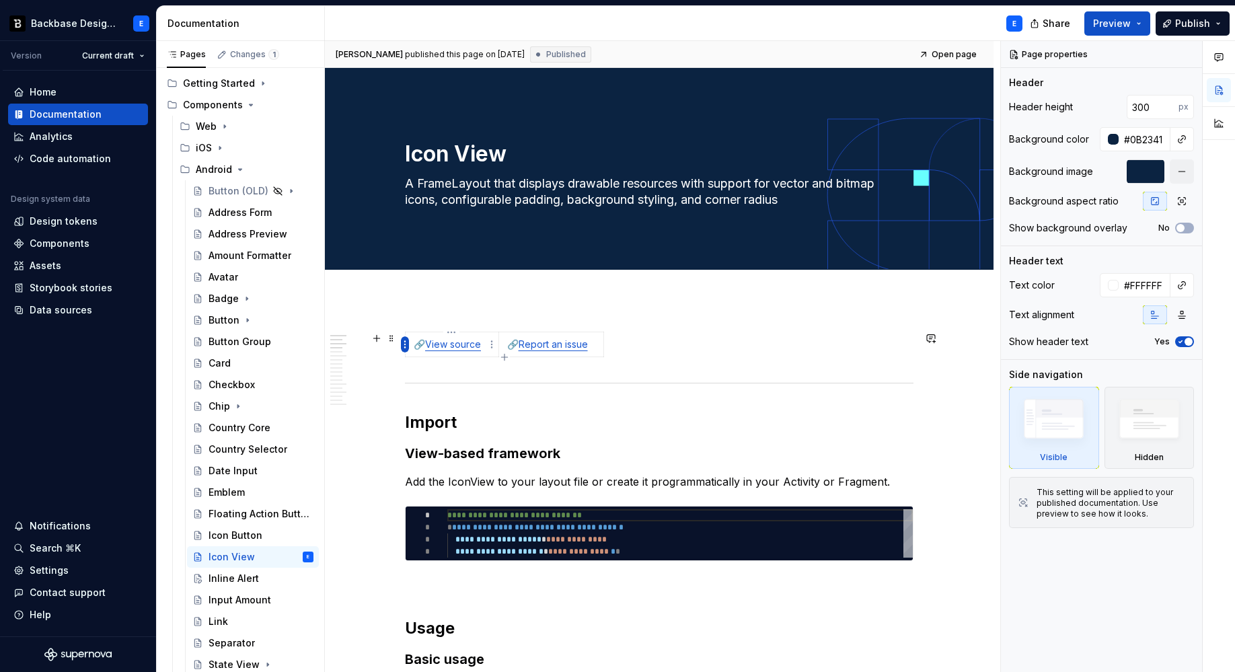
click at [406, 346] on html "Backbase Design System E Version Current draft Home Documentation Analytics Cod…" at bounding box center [617, 336] width 1235 height 672
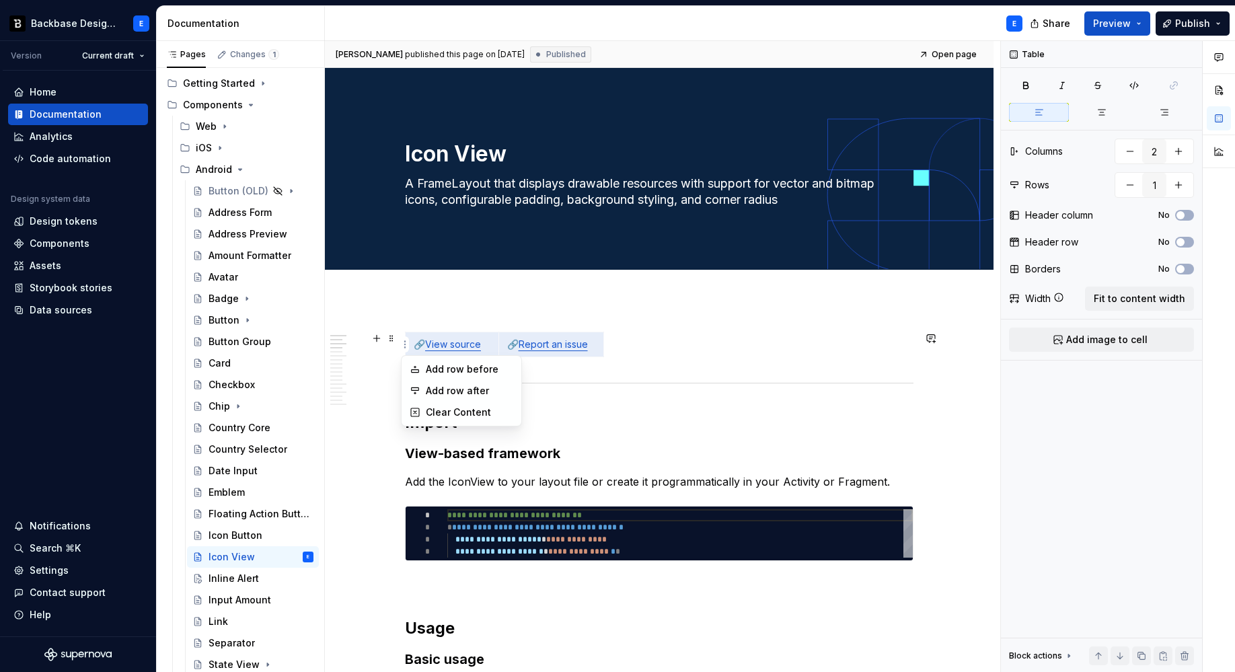
click at [392, 342] on html "Backbase Design System E Version Current draft Home Documentation Analytics Cod…" at bounding box center [617, 336] width 1235 height 672
click at [391, 340] on span at bounding box center [391, 338] width 11 height 19
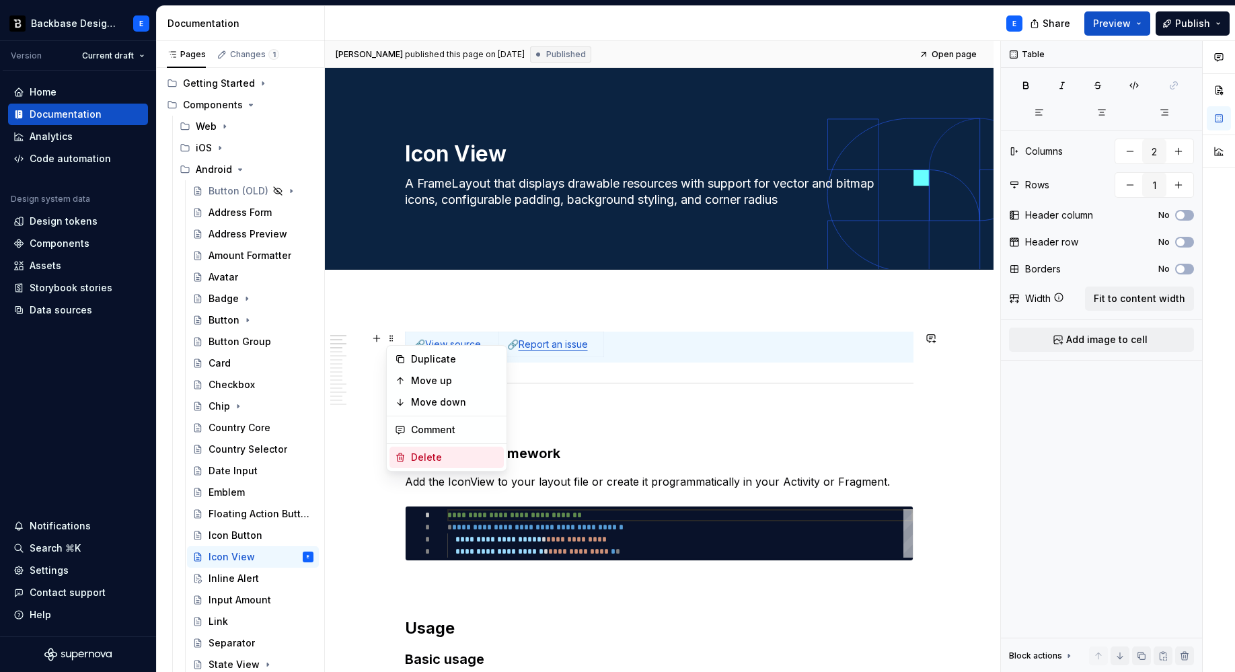
click at [423, 451] on div "Delete" at bounding box center [454, 457] width 87 height 13
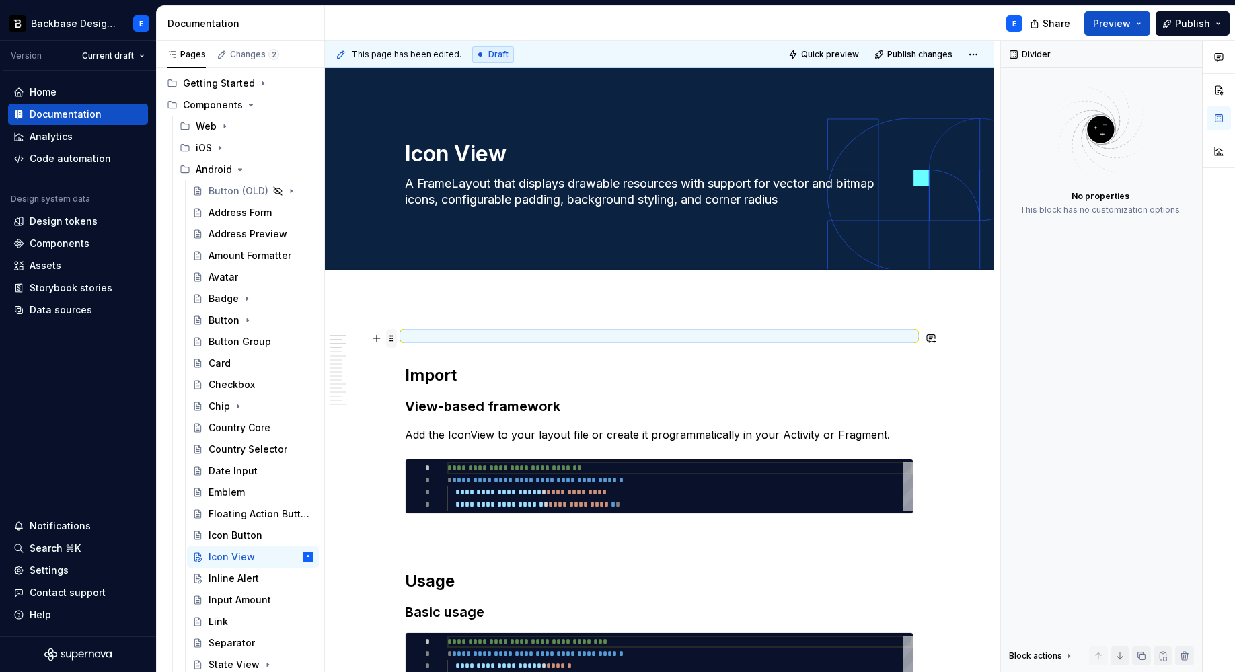
click at [391, 338] on span at bounding box center [391, 338] width 11 height 19
click at [415, 457] on div "Delete" at bounding box center [454, 457] width 87 height 13
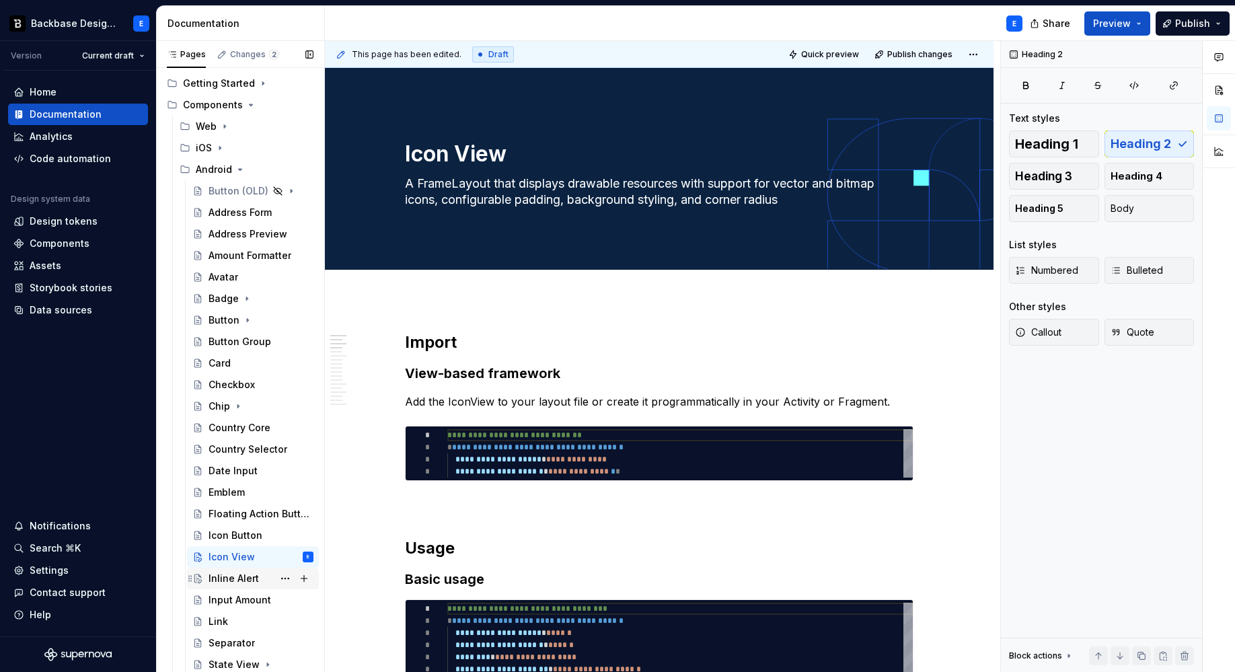
click at [229, 579] on div "Inline Alert" at bounding box center [233, 578] width 50 height 13
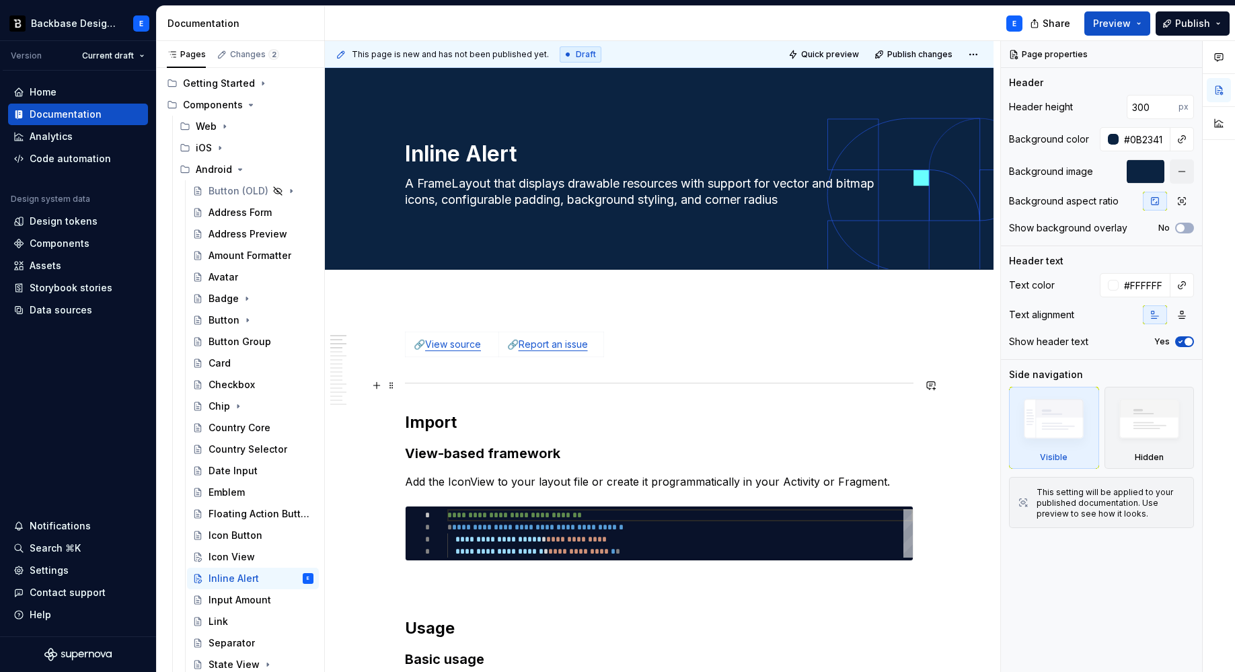
click at [442, 379] on div at bounding box center [659, 383] width 508 height 9
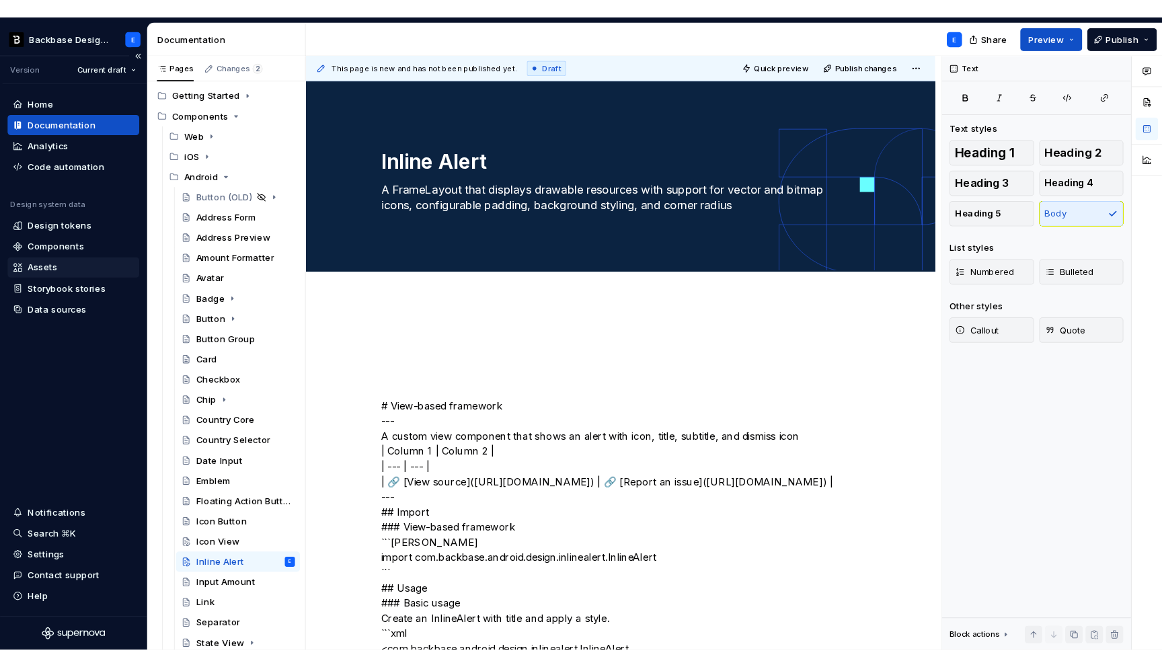
scroll to position [25, 0]
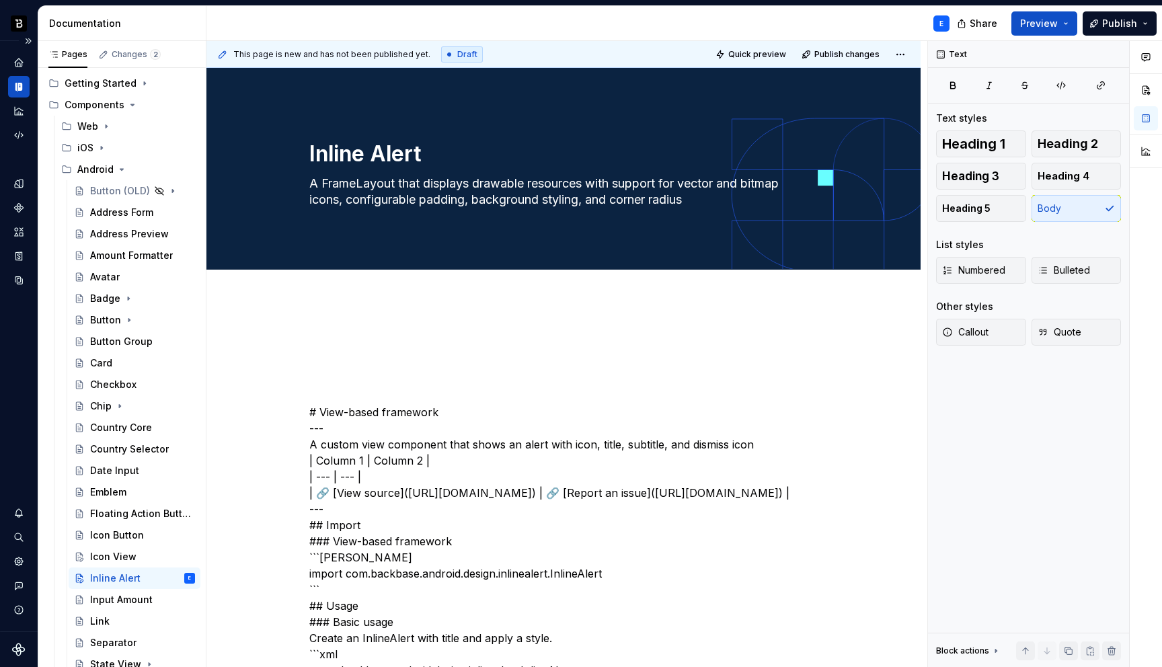
type textarea "*"
